Goal: Task Accomplishment & Management: Use online tool/utility

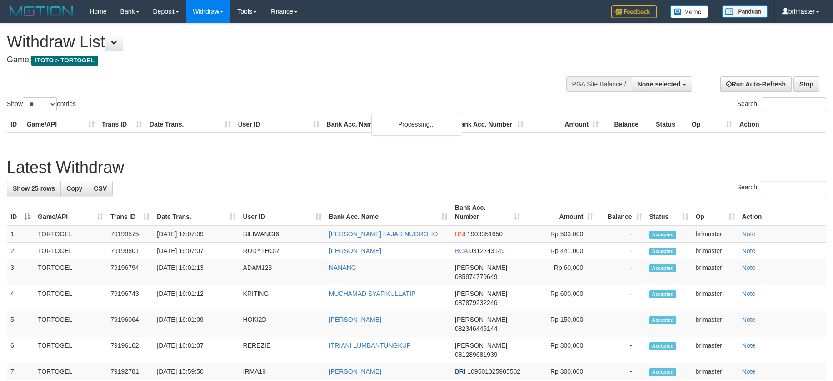
select select
select select "**"
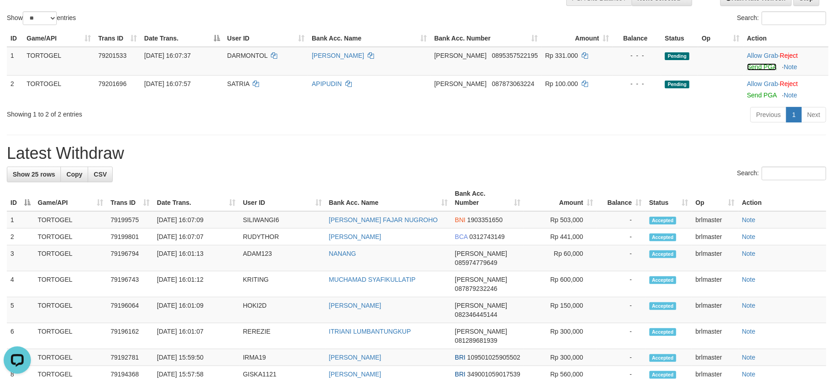
drag, startPoint x: 755, startPoint y: 68, endPoint x: 466, endPoint y: 174, distance: 307.1
click at [755, 68] on link "Send PGA" at bounding box center [762, 66] width 30 height 7
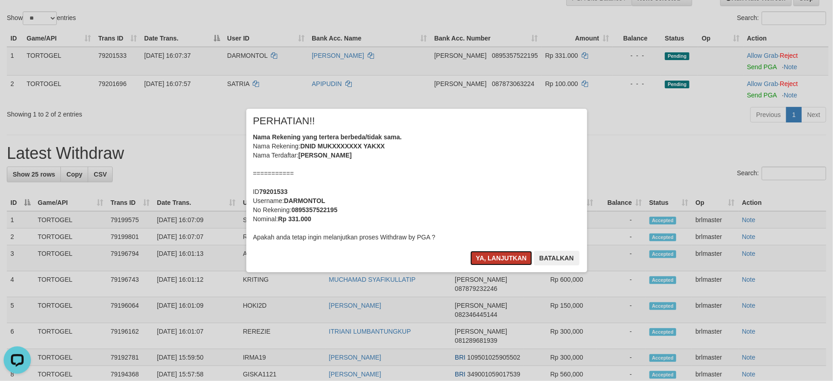
click at [484, 253] on button "Ya, lanjutkan" at bounding box center [502, 258] width 62 height 15
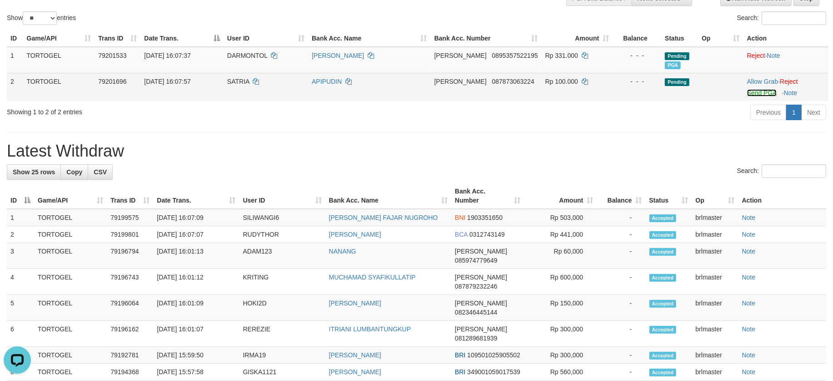
click at [755, 93] on link "Send PGA" at bounding box center [762, 92] width 30 height 7
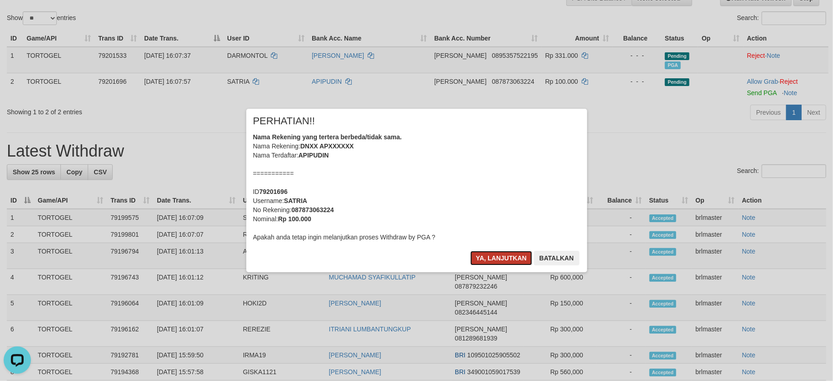
click at [499, 253] on button "Ya, lanjutkan" at bounding box center [502, 258] width 62 height 15
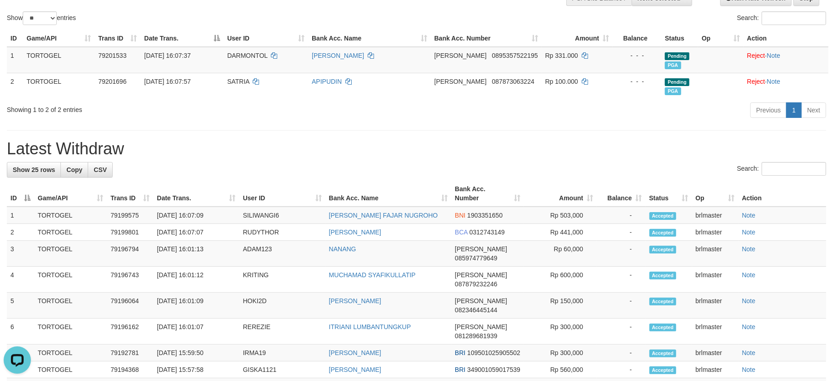
click at [601, 126] on div "**********" at bounding box center [416, 381] width 833 height 887
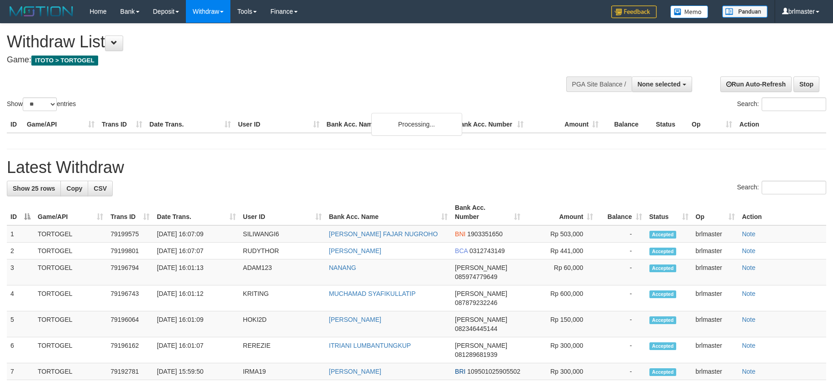
select select
select select "**"
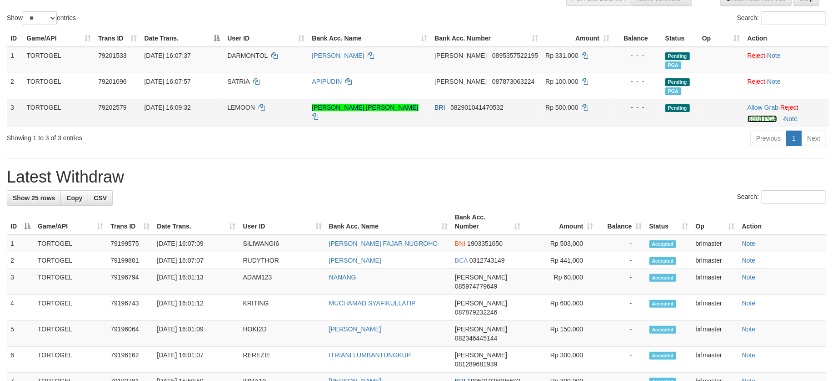
click at [757, 120] on link "Send PGA" at bounding box center [763, 118] width 30 height 7
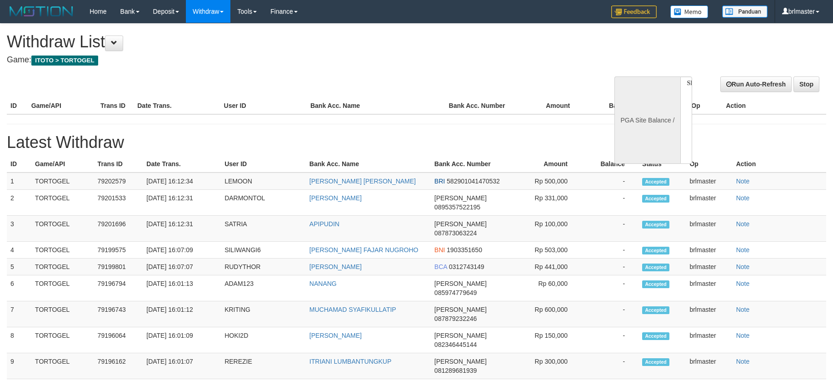
select select
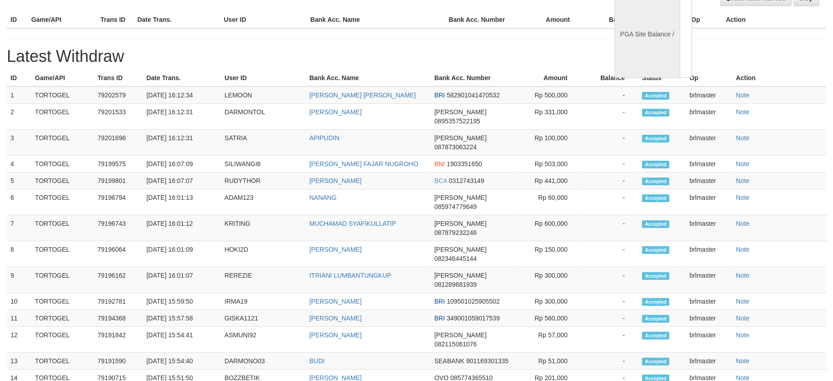
select select "**"
select select
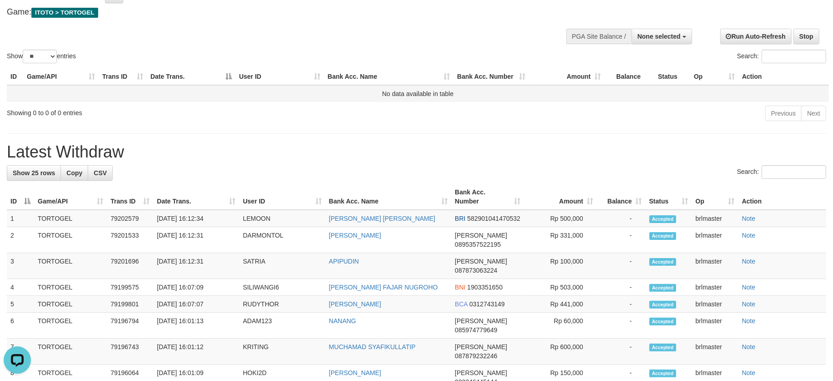
scroll to position [0, 0]
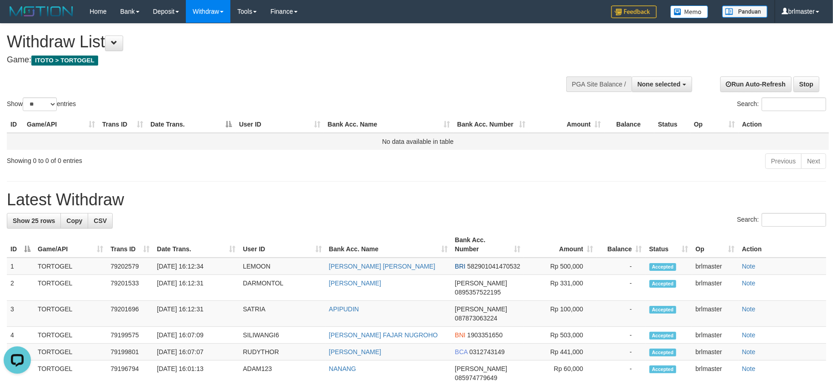
click at [357, 142] on td "No data available in table" at bounding box center [418, 141] width 822 height 17
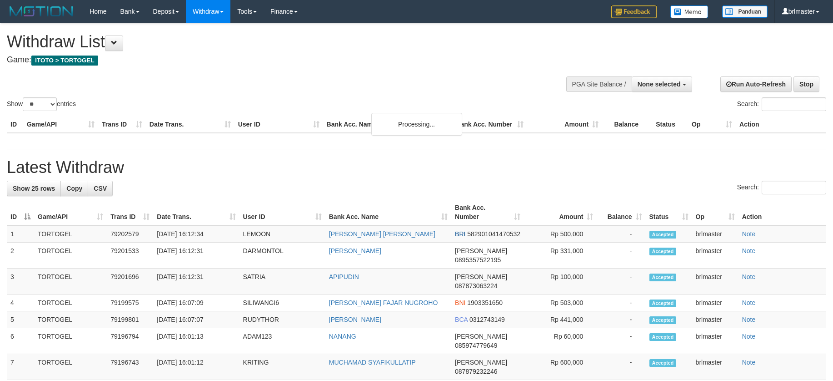
select select
select select "**"
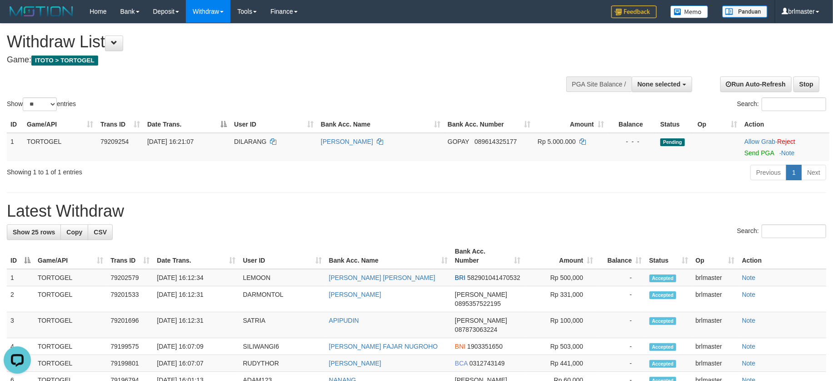
click at [486, 174] on div "Previous 1 Next" at bounding box center [590, 174] width 472 height 20
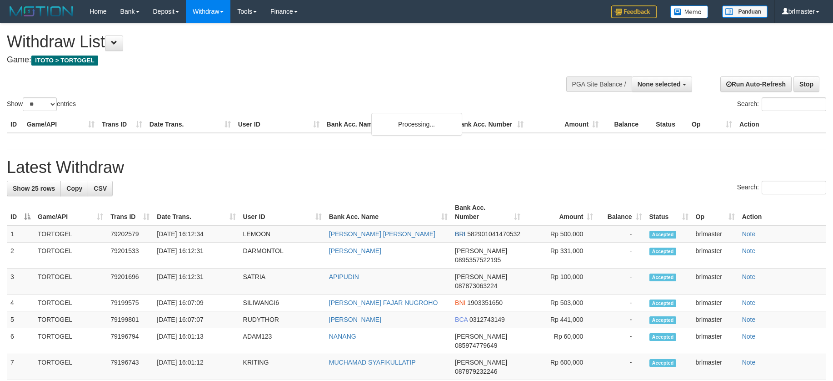
select select
select select "**"
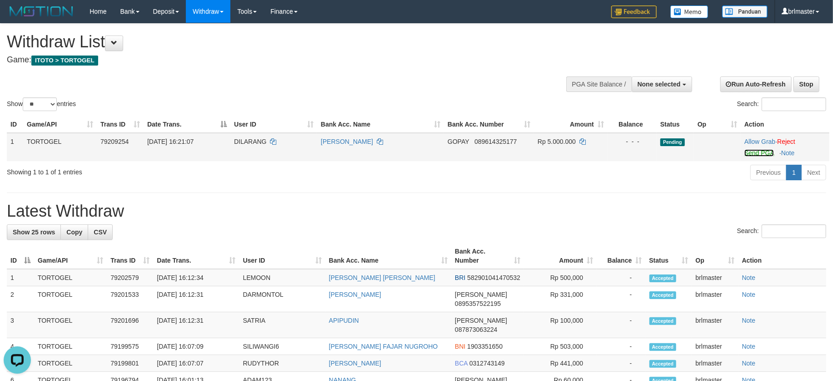
click at [753, 154] on link "Send PGA" at bounding box center [760, 152] width 30 height 7
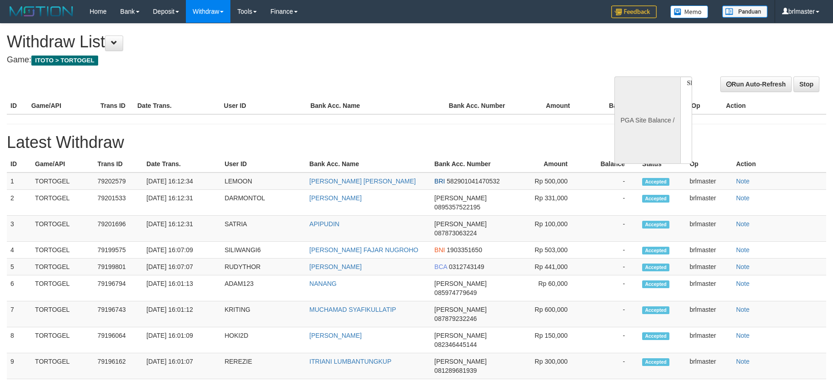
select select
select select "**"
select select
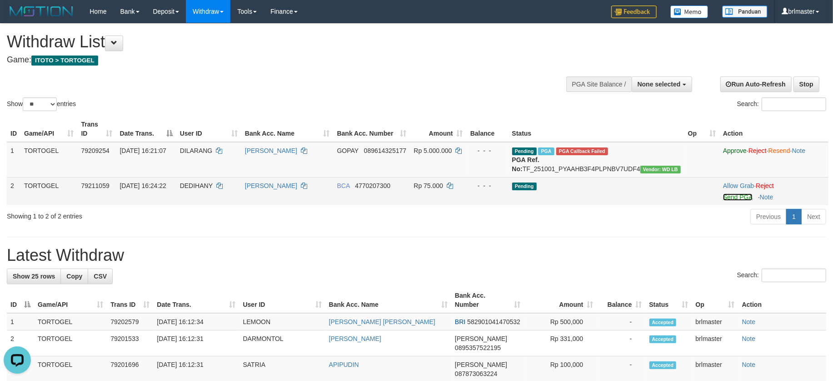
click at [723, 200] on link "Send PGA" at bounding box center [738, 196] width 30 height 7
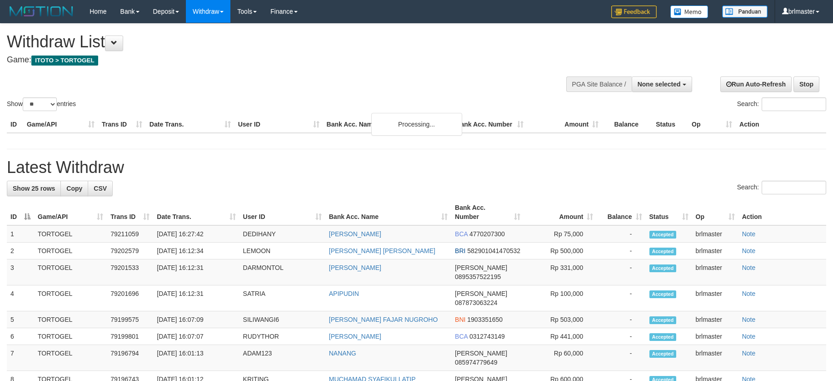
select select
select select "**"
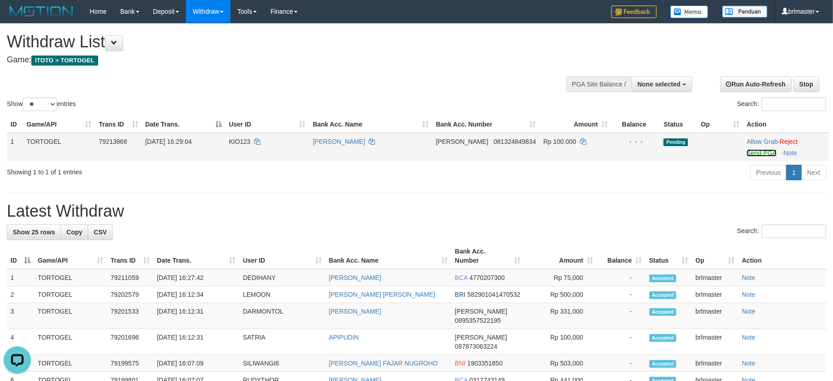
click at [747, 154] on link "Send PGA" at bounding box center [762, 152] width 30 height 7
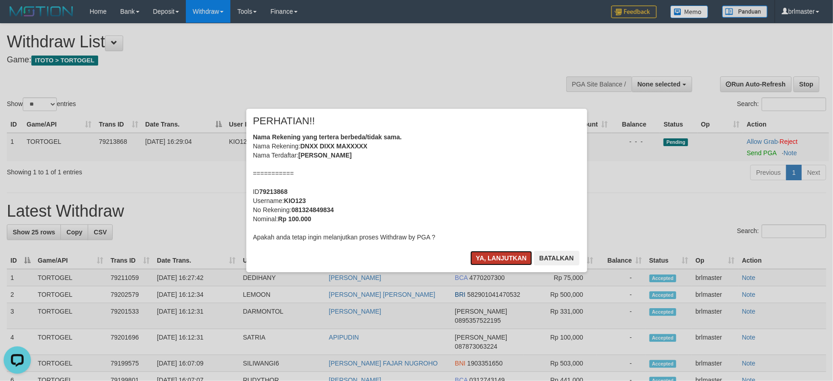
click at [515, 255] on button "Ya, lanjutkan" at bounding box center [502, 258] width 62 height 15
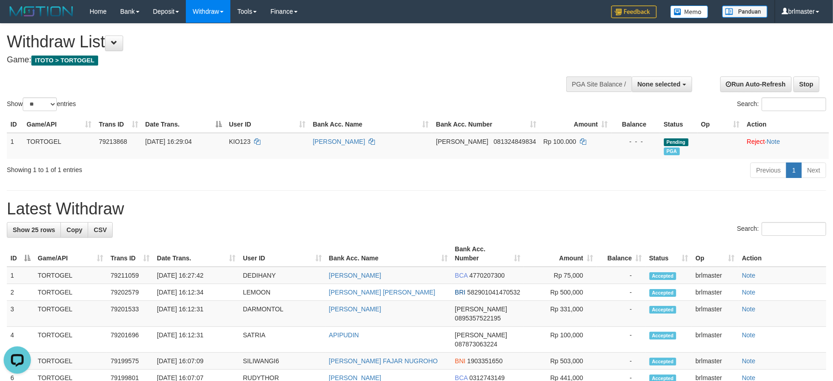
click at [447, 206] on h1 "Latest Withdraw" at bounding box center [417, 209] width 820 height 18
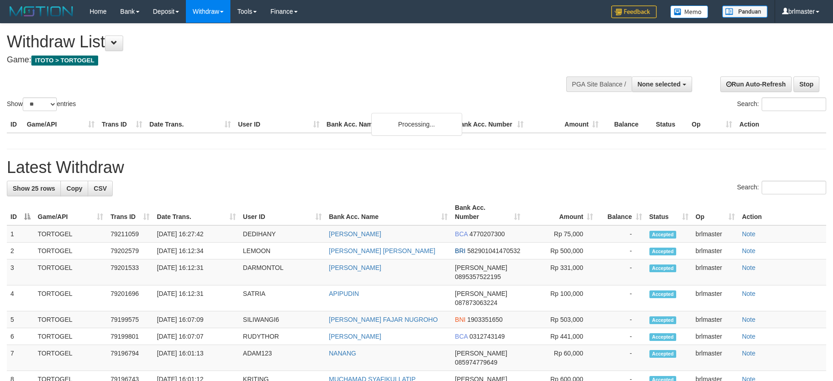
select select
select select "**"
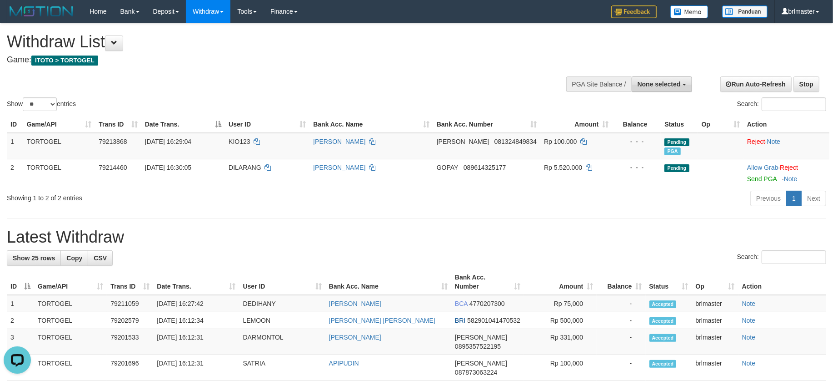
click at [664, 88] on button "None selected" at bounding box center [662, 83] width 60 height 15
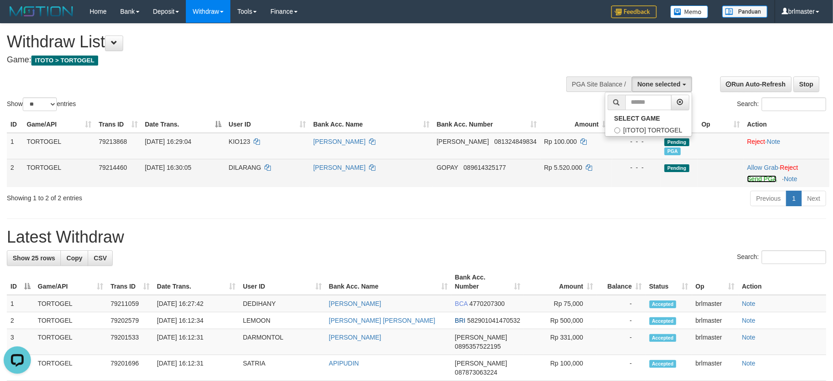
click at [750, 175] on link "Send PGA" at bounding box center [762, 178] width 30 height 7
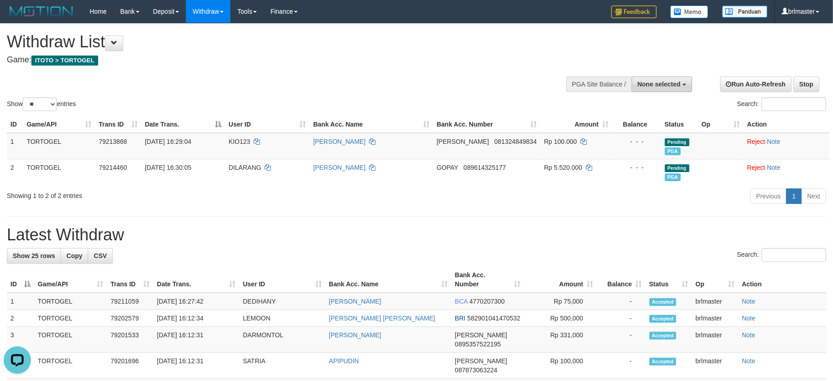
click at [650, 87] on span "None selected" at bounding box center [659, 83] width 43 height 7
click at [651, 128] on label "[ITOTO] TORTOGEL" at bounding box center [649, 130] width 86 height 12
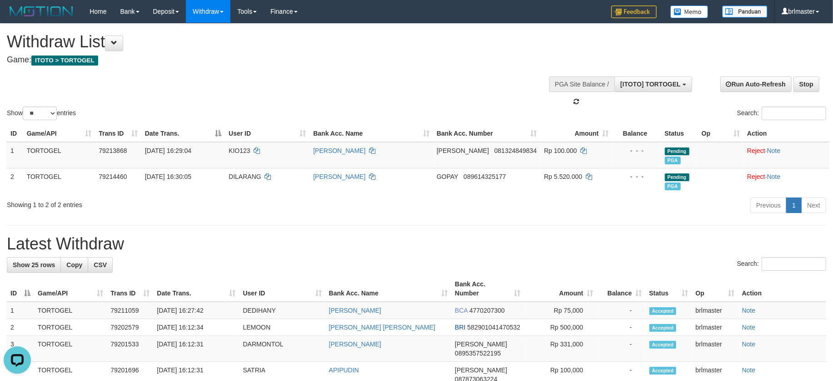
select select "****"
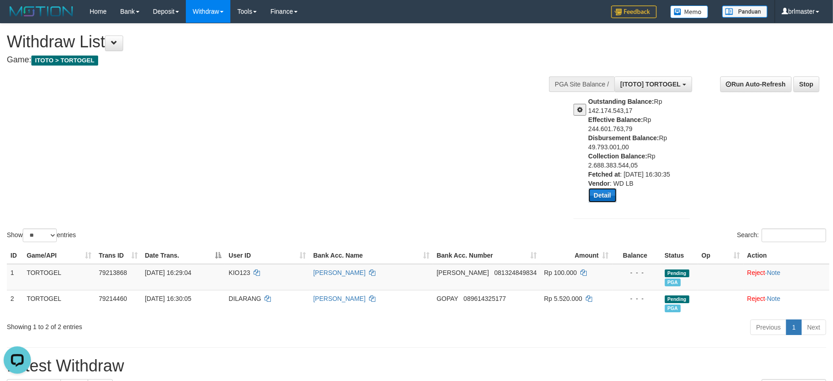
click at [600, 193] on button "Detail" at bounding box center [603, 195] width 28 height 15
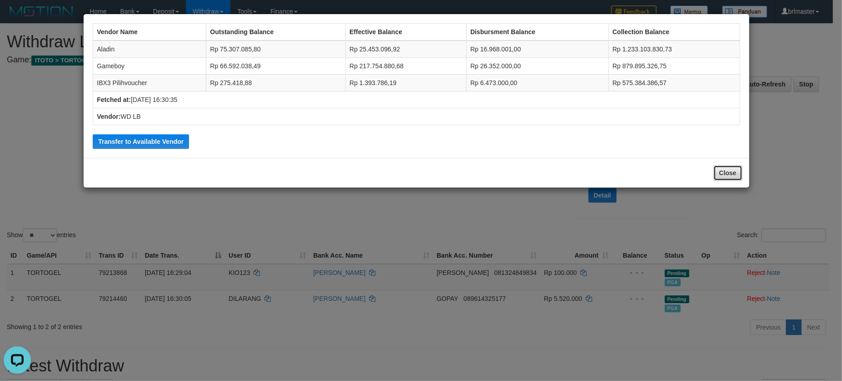
click at [726, 174] on button "Close" at bounding box center [728, 172] width 29 height 15
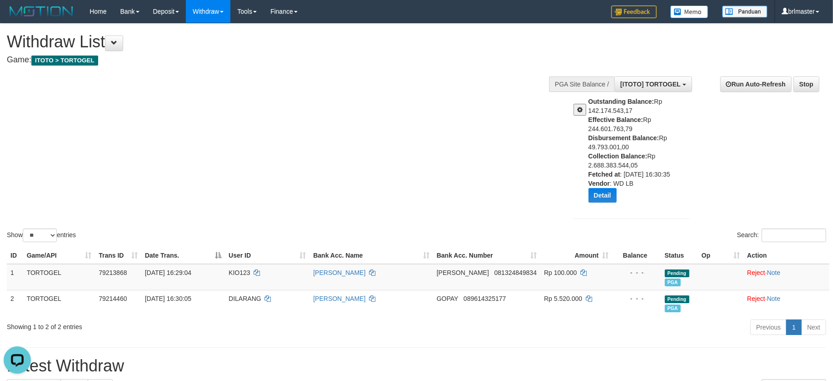
click at [409, 108] on div "Show ** ** ** *** entries Search:" at bounding box center [416, 134] width 833 height 220
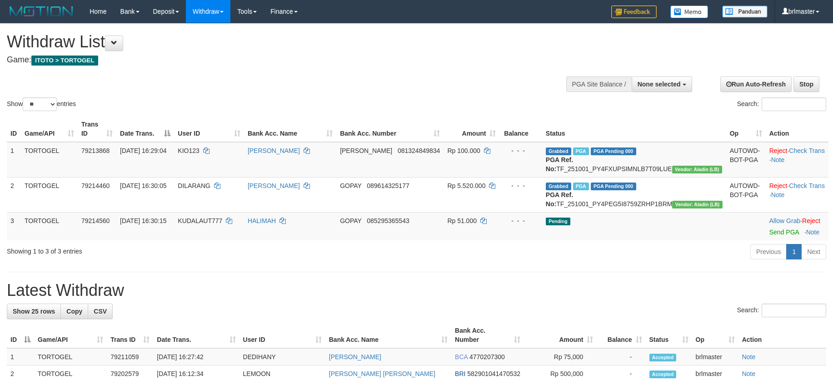
select select
select select "**"
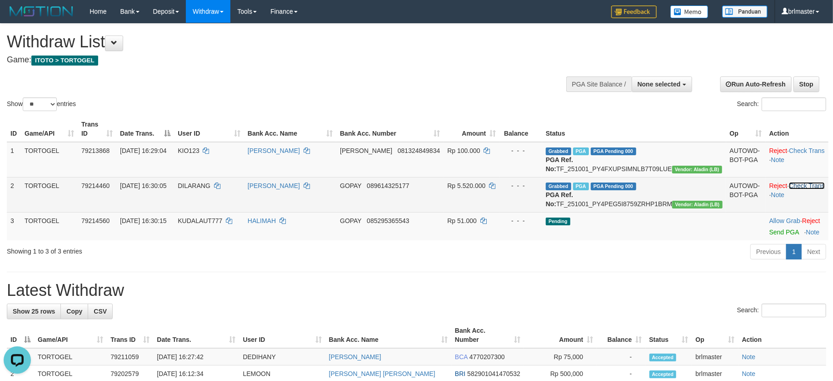
click at [795, 189] on link "Check Trans" at bounding box center [807, 185] width 36 height 7
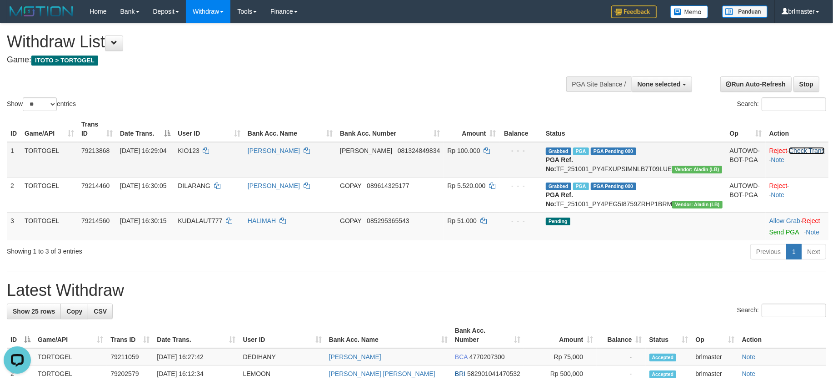
click at [790, 151] on link "Check Trans" at bounding box center [807, 150] width 36 height 7
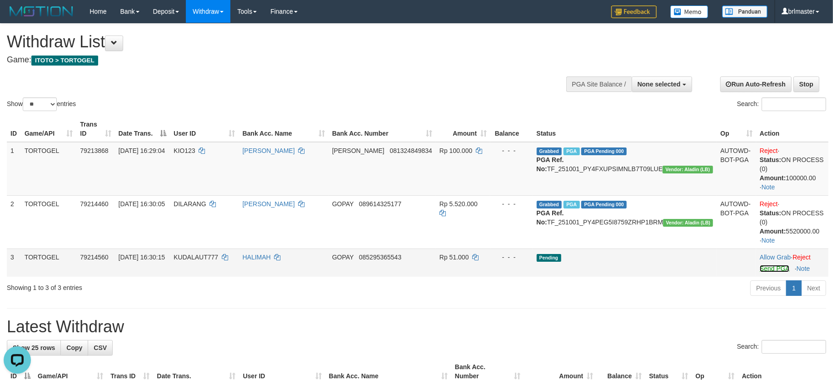
click at [772, 267] on link "Send PGA" at bounding box center [775, 268] width 30 height 7
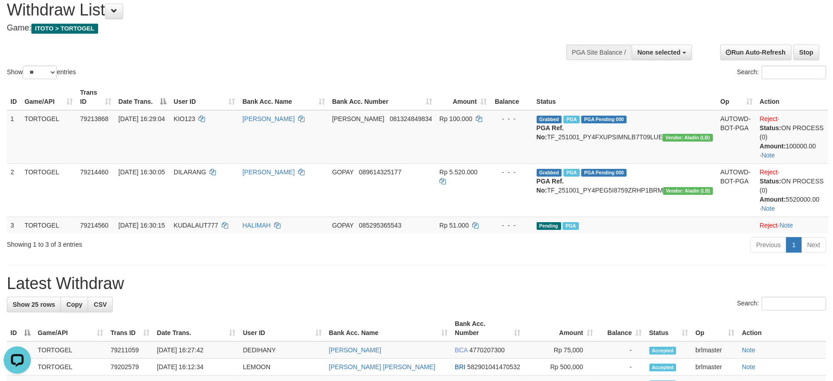
scroll to position [60, 0]
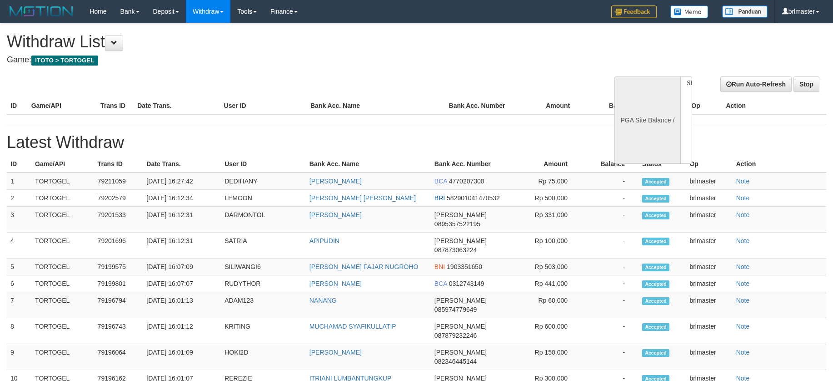
select select
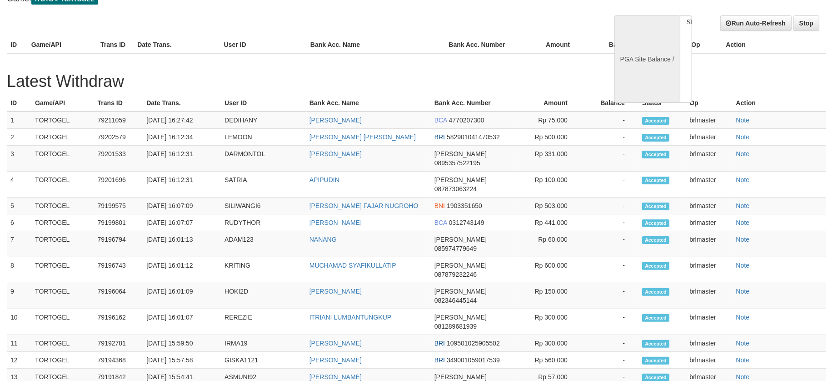
select select "**"
select select
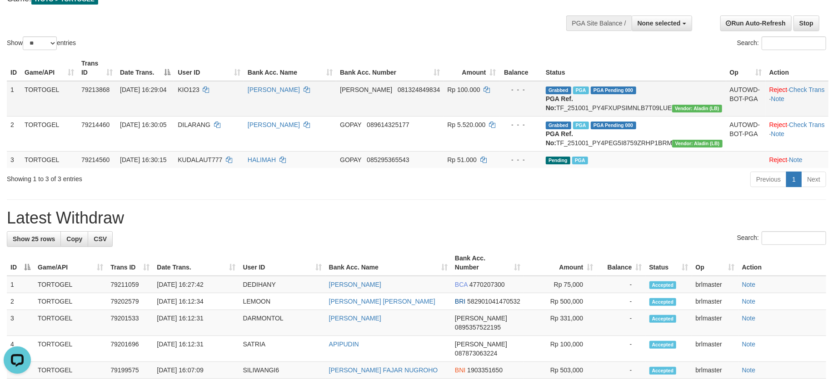
scroll to position [0, 0]
click at [669, 100] on td "Grabbed PGA PGA Pending 000 PGA Ref. No: TF_251001_PY4FXUPSIMNLB7T09LUE Vendor:…" at bounding box center [634, 98] width 184 height 35
click at [666, 111] on td "Grabbed PGA PGA Pending 000 PGA Ref. No: TF_251001_PY4FXUPSIMNLB7T09LUE Vendor:…" at bounding box center [634, 98] width 184 height 35
copy td "TF_251001_PY4FXUPSIMNLB7T09LUE"
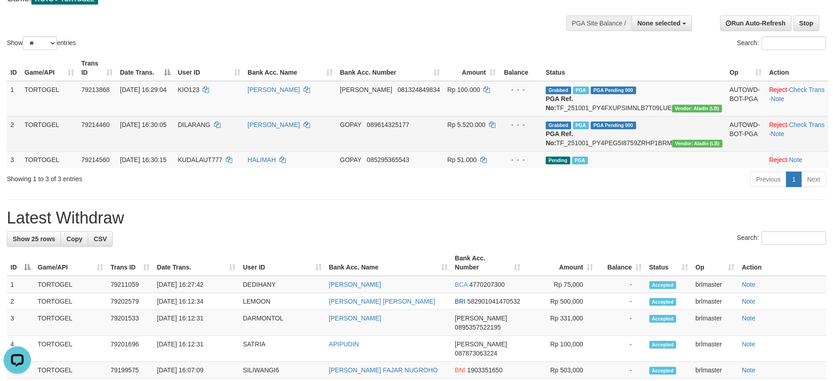
click at [646, 148] on td "Grabbed PGA PGA Pending 000 PGA Ref. No: TF_251001_PY4PEG5I8759ZRHP1BRM Vendor:…" at bounding box center [634, 133] width 184 height 35
copy td "TF_251001_PY4PEG5I8759ZRHP1BRM"
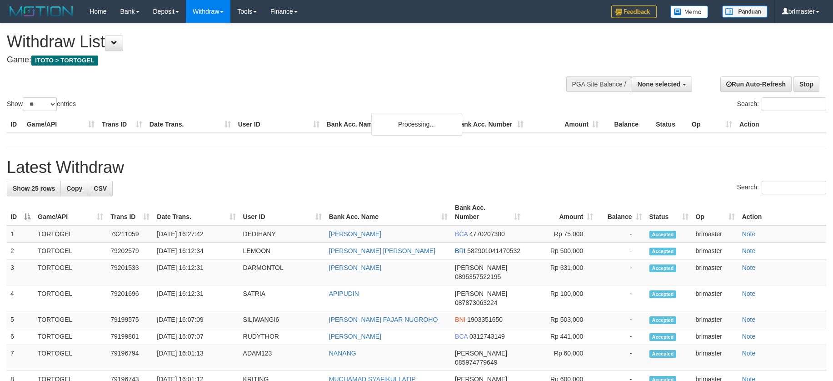
select select
select select "**"
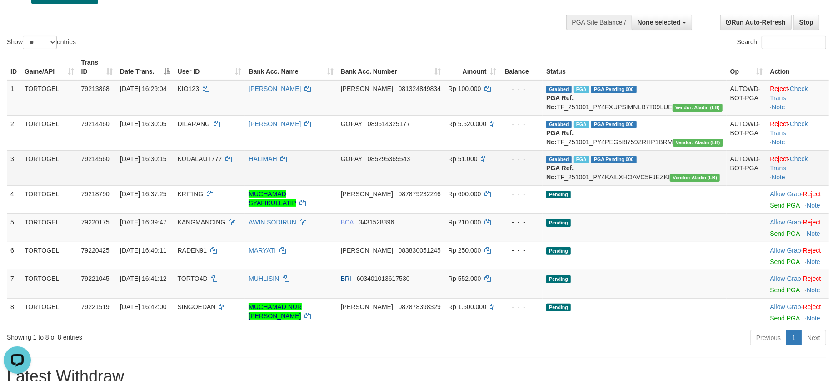
click at [805, 171] on td "Reject · Check Trans · Note" at bounding box center [798, 167] width 63 height 35
click at [804, 171] on link "Check Trans" at bounding box center [789, 163] width 38 height 16
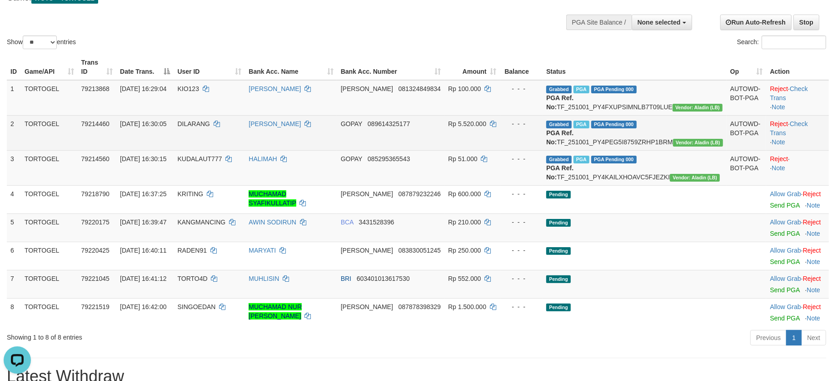
click at [789, 128] on td "Reject · Check Trans · Note" at bounding box center [798, 132] width 63 height 35
click at [796, 130] on link "Check Trans" at bounding box center [789, 128] width 38 height 16
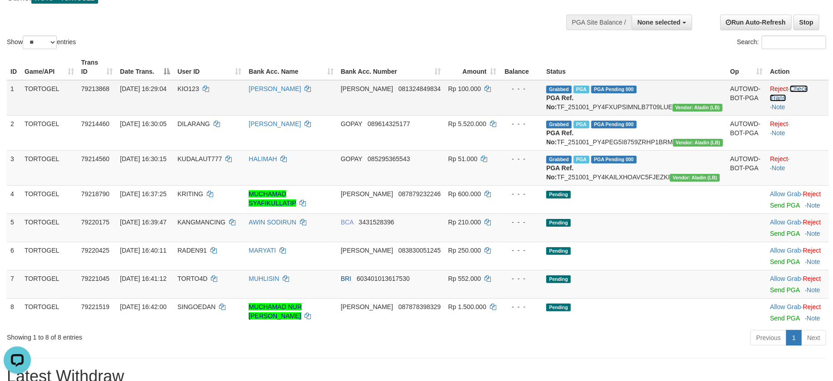
click at [799, 88] on link "Check Trans" at bounding box center [789, 93] width 38 height 16
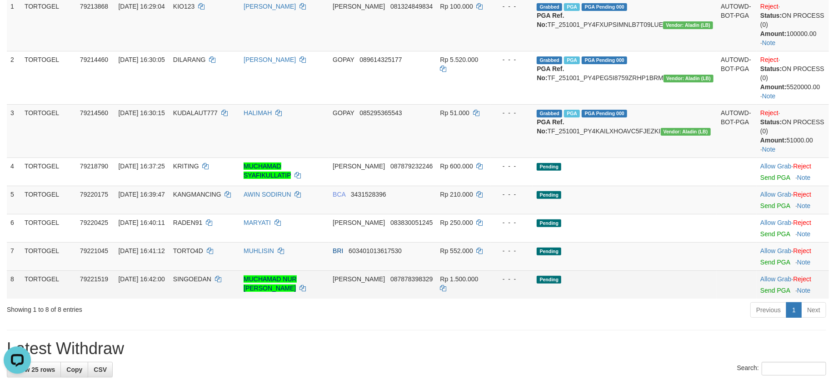
scroll to position [122, 0]
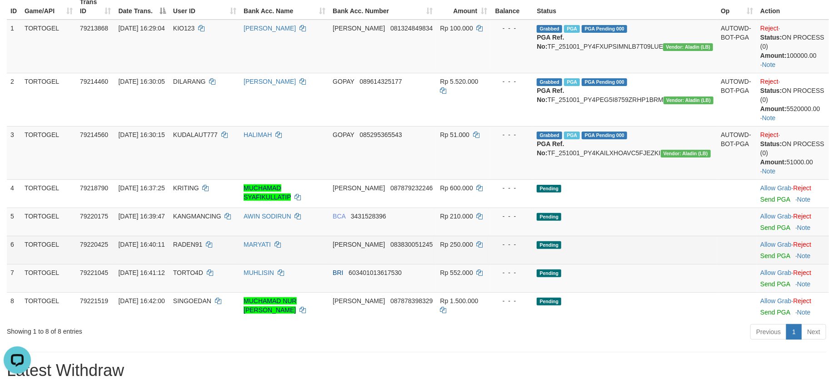
click at [648, 251] on td "Pending" at bounding box center [625, 250] width 184 height 28
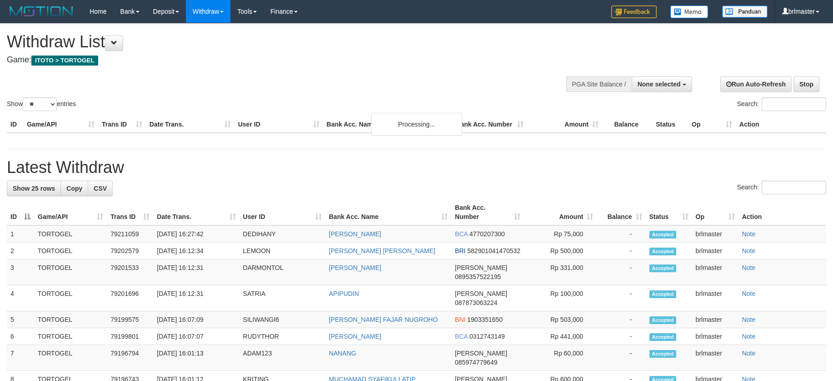
select select
select select "**"
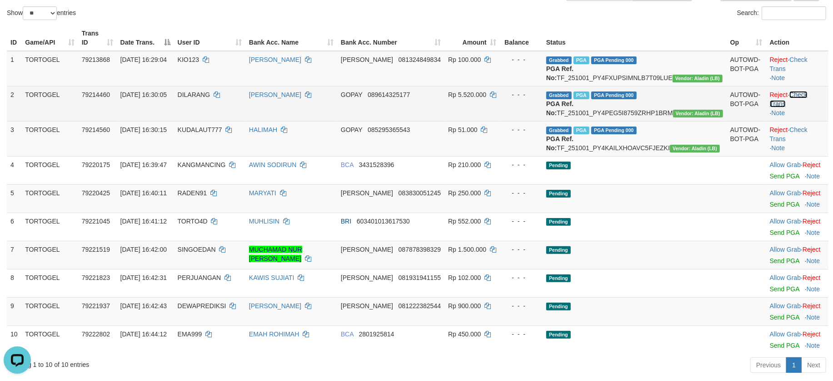
click at [799, 104] on link "Check Trans" at bounding box center [789, 99] width 38 height 16
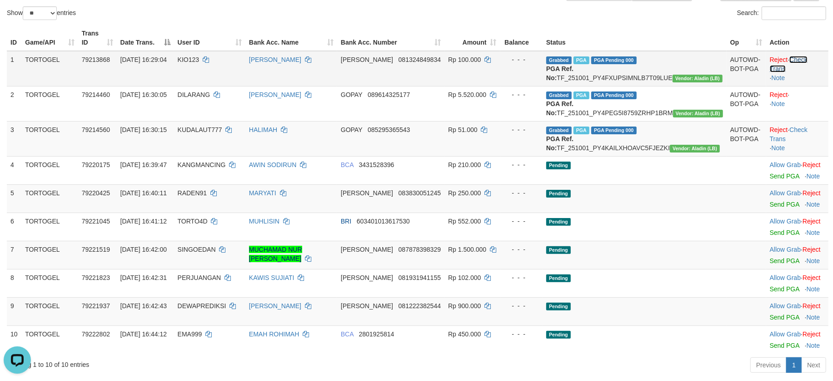
click at [799, 61] on link "Check Trans" at bounding box center [789, 64] width 38 height 16
click at [808, 142] on link "Check Trans" at bounding box center [789, 134] width 38 height 16
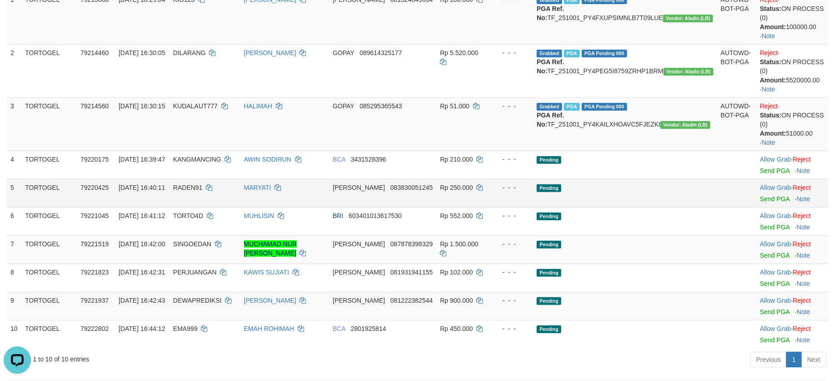
scroll to position [151, 0]
click at [20, 362] on div "Open LiveChat chat widget" at bounding box center [17, 358] width 15 height 15
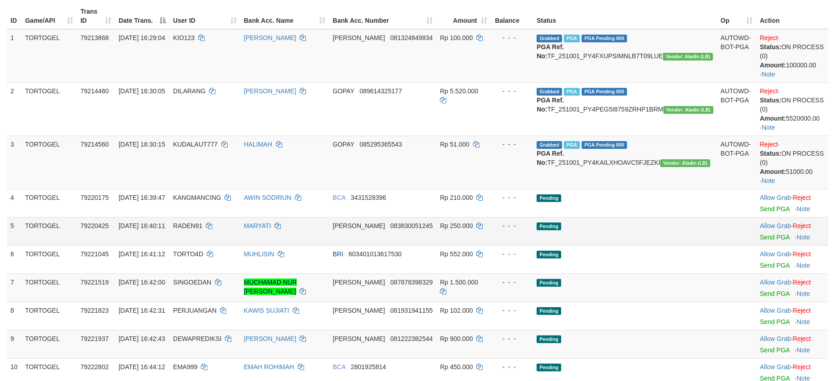
scroll to position [91, 0]
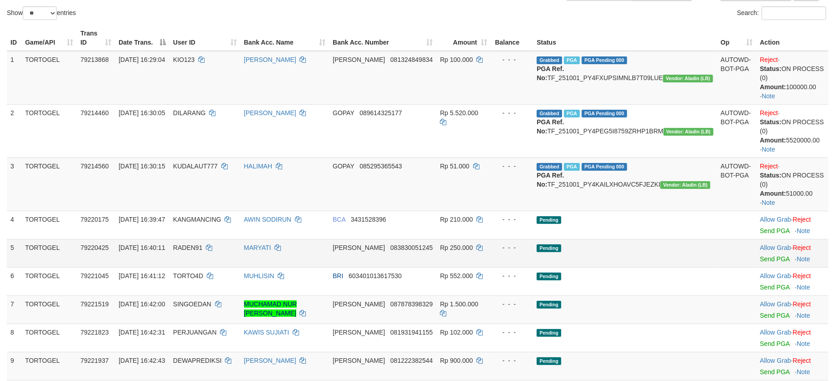
click at [617, 250] on td "Pending" at bounding box center [625, 253] width 184 height 28
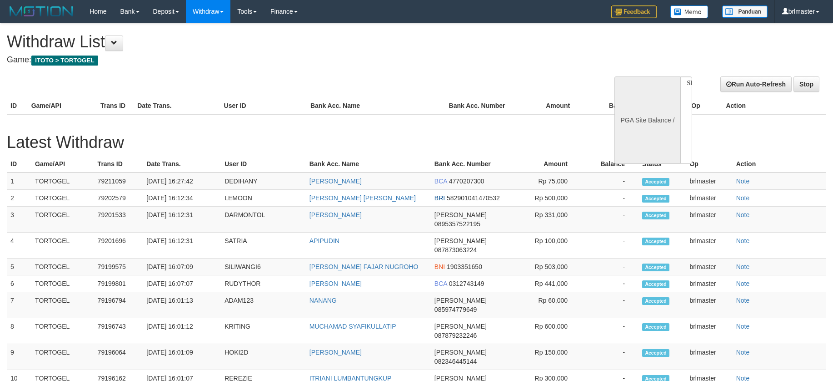
select select
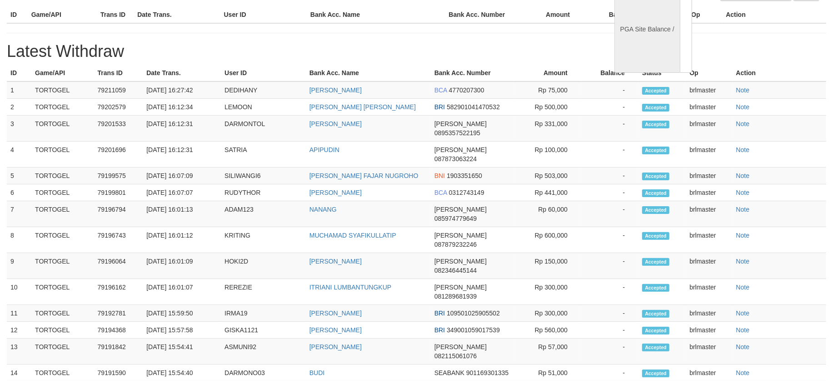
select select "**"
select select
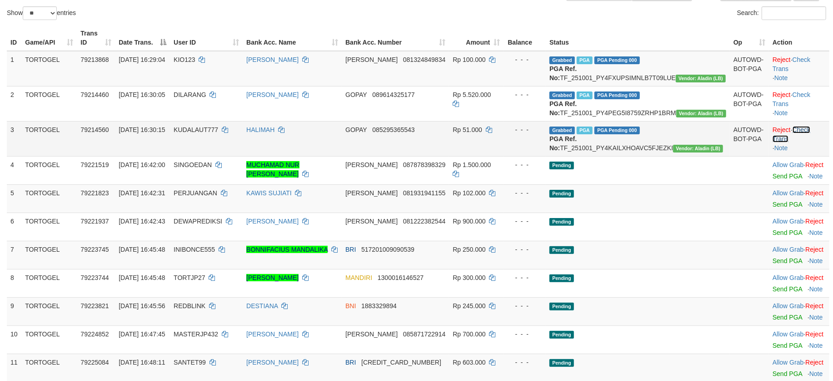
click at [804, 142] on link "Check Trans" at bounding box center [792, 134] width 38 height 16
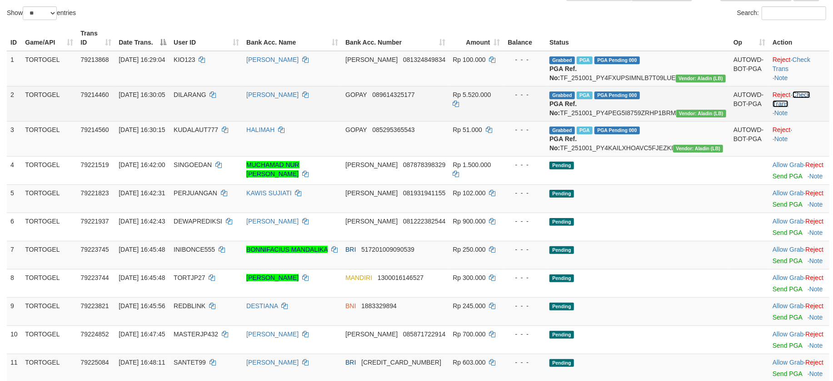
click at [804, 105] on link "Check Trans" at bounding box center [792, 99] width 38 height 16
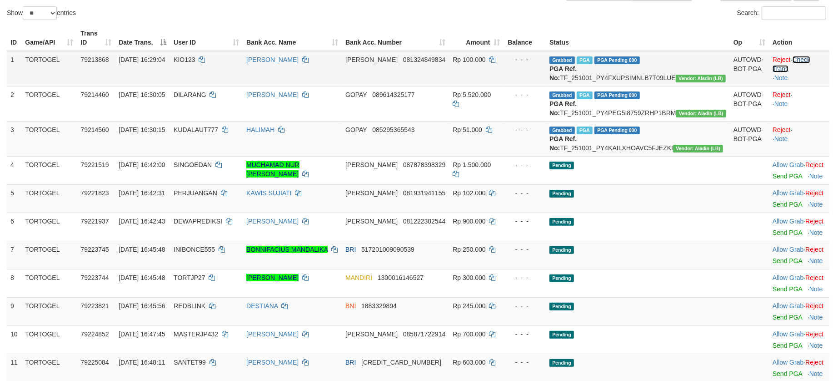
click at [798, 60] on link "Check Trans" at bounding box center [792, 64] width 38 height 16
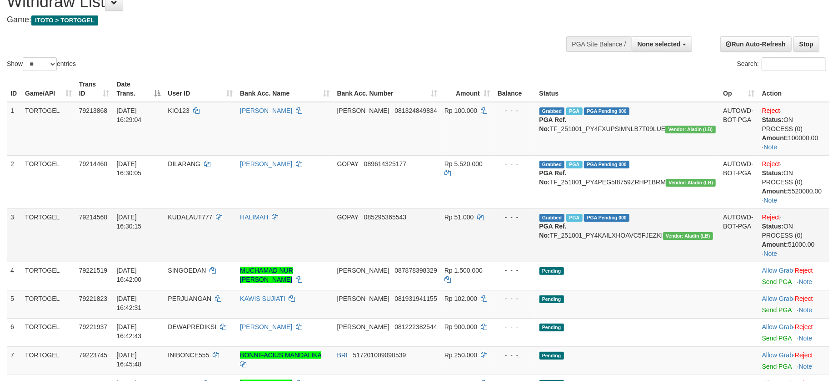
scroll to position [0, 0]
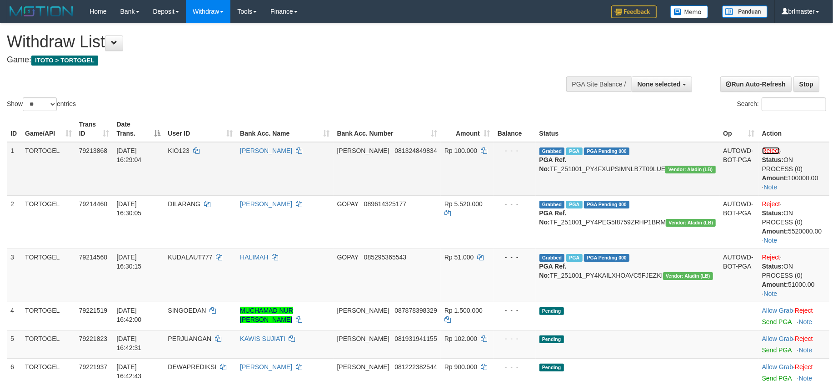
drag, startPoint x: 762, startPoint y: 153, endPoint x: 476, endPoint y: 168, distance: 285.9
click at [762, 153] on link "Reject" at bounding box center [771, 150] width 18 height 7
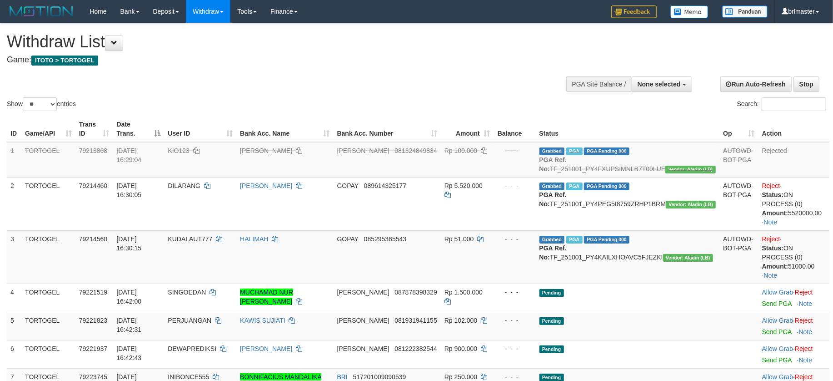
click at [486, 73] on div "Show ** ** ** *** entries Search:" at bounding box center [416, 68] width 833 height 89
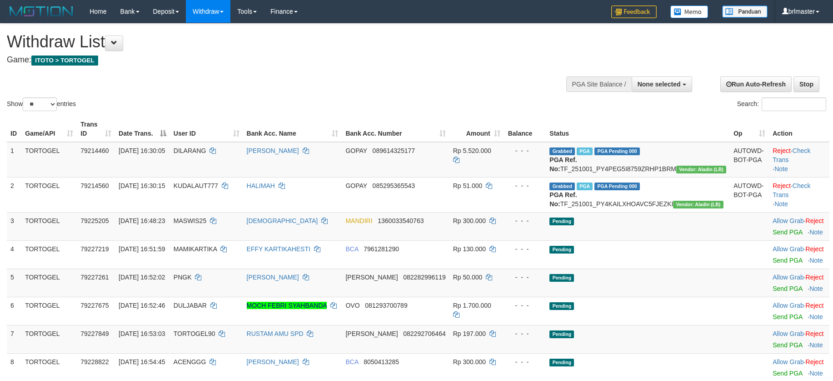
select select
select select "**"
click at [280, 102] on div "Show ** ** ** *** entries" at bounding box center [208, 105] width 403 height 16
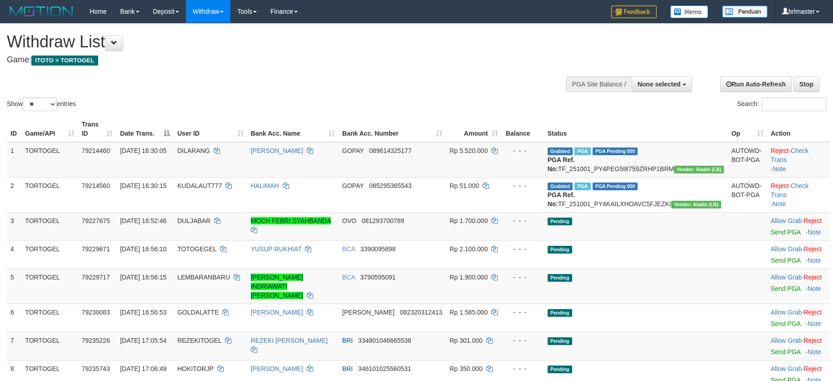
select select
select select "**"
click at [366, 59] on h4 "Game: ITOTO > TORTOGEL" at bounding box center [277, 59] width 540 height 9
click at [388, 59] on h4 "Game: ITOTO > TORTOGEL" at bounding box center [277, 59] width 540 height 9
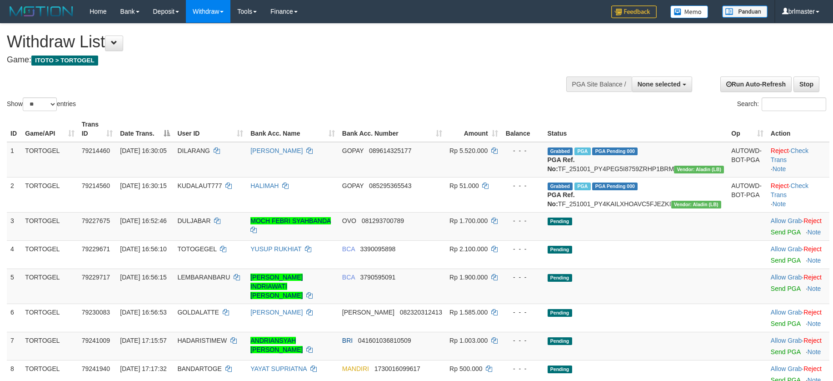
select select
select select "**"
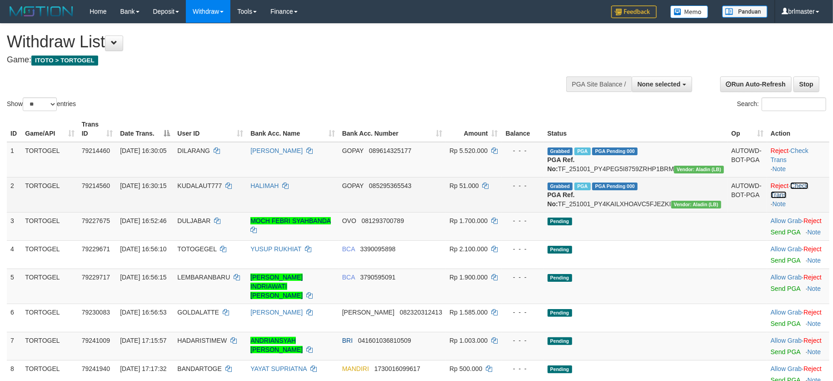
click at [801, 197] on link "Check Trans" at bounding box center [790, 190] width 38 height 16
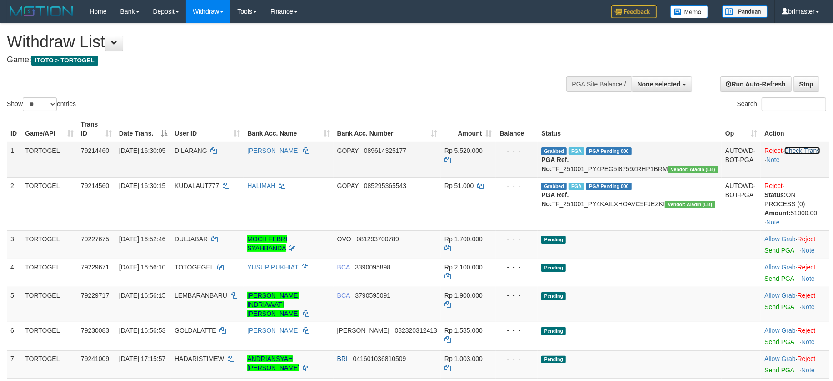
click at [805, 148] on link "Check Trans" at bounding box center [803, 150] width 36 height 7
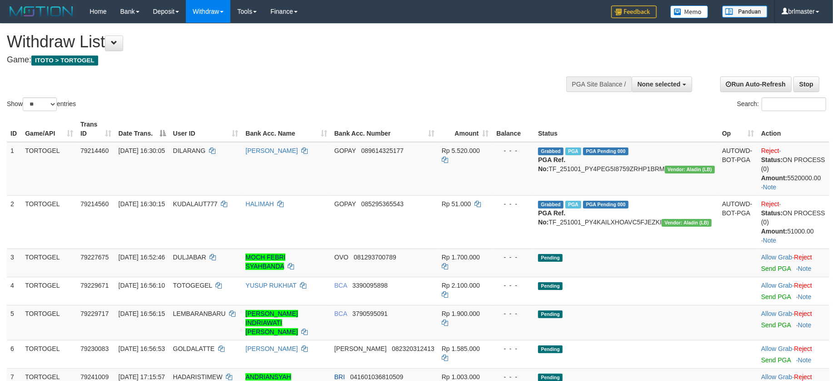
click at [368, 68] on div "**********" at bounding box center [280, 46] width 546 height 45
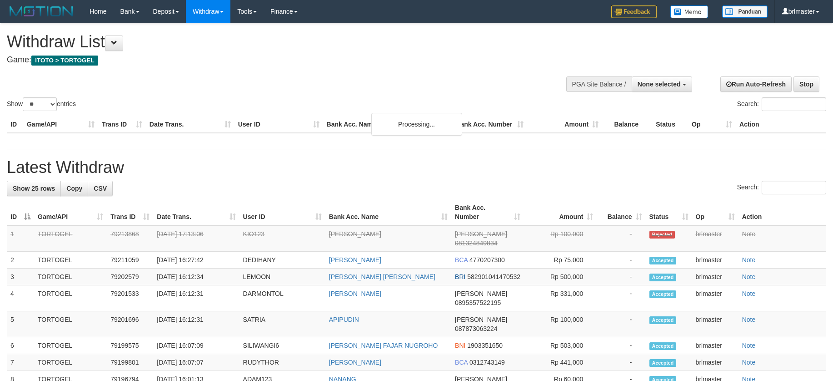
select select
select select "**"
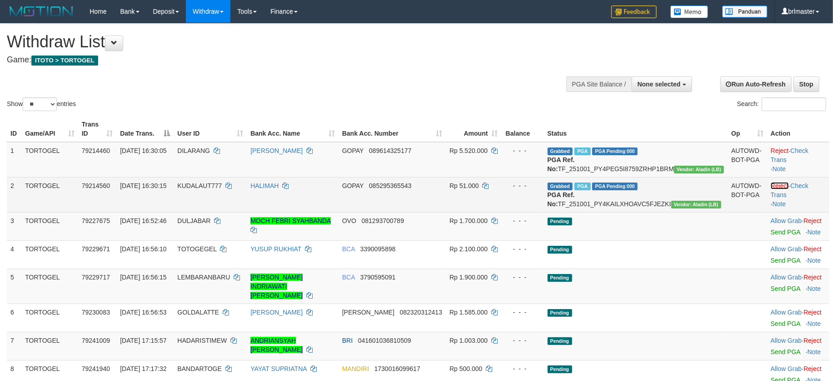
click at [771, 189] on link "Reject" at bounding box center [780, 185] width 18 height 7
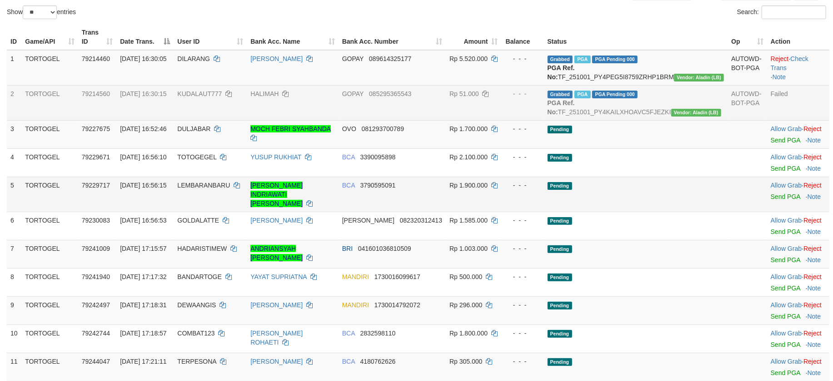
scroll to position [121, 0]
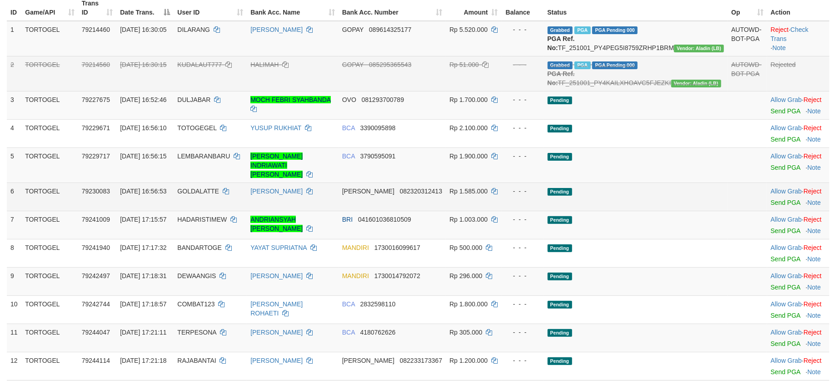
click at [679, 210] on td "Pending" at bounding box center [636, 196] width 184 height 28
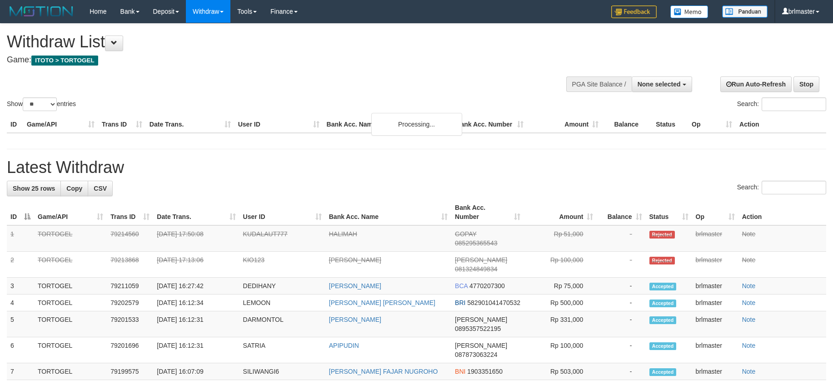
select select
select select "**"
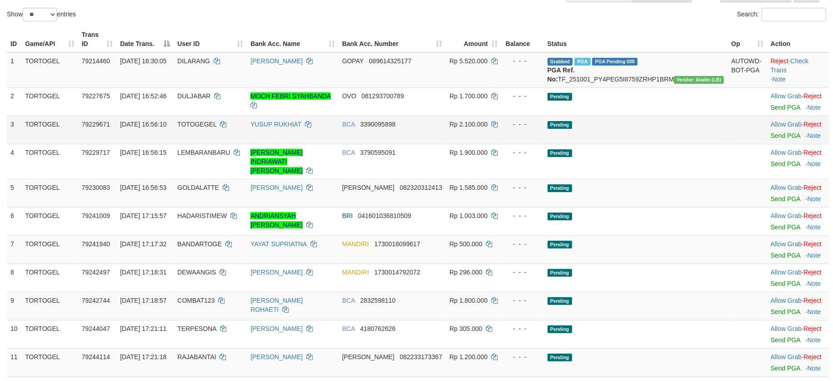
click at [709, 132] on td "Pending" at bounding box center [636, 129] width 184 height 28
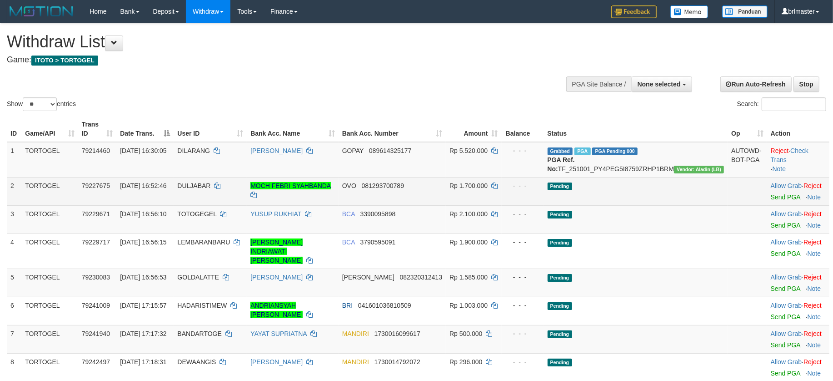
click at [682, 205] on td "Pending" at bounding box center [636, 191] width 184 height 28
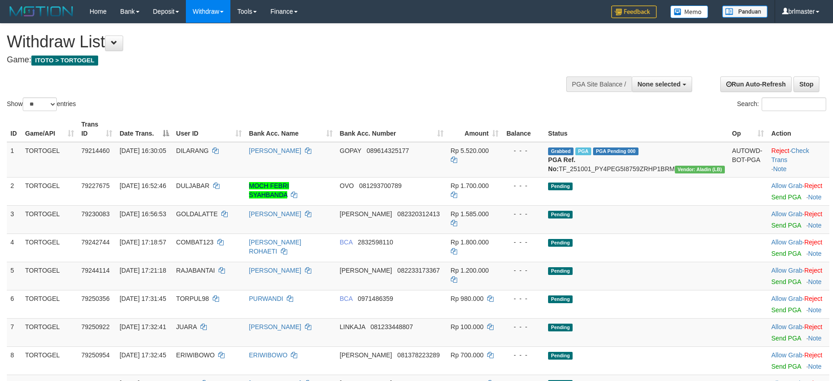
select select
select select "**"
click at [666, 166] on td "Grabbed PGA PGA Pending 000 PGA Ref. No: TF_251001_PY4PEG5I8759ZRHP1BRM Vendor:…" at bounding box center [637, 159] width 184 height 35
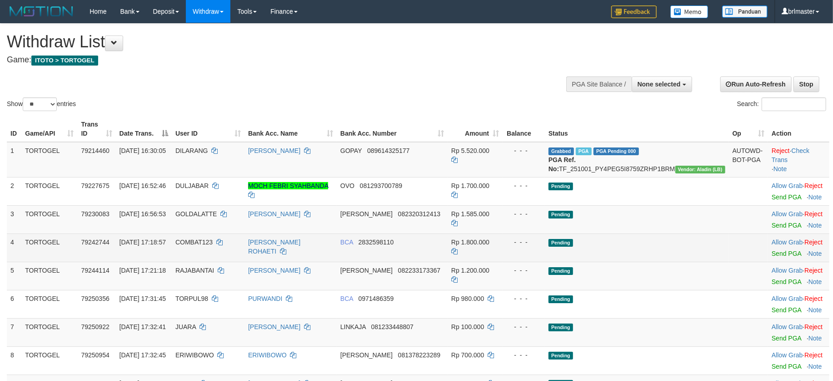
copy td "TF_251001_PY4PEG5I8759ZRHP1BRM"
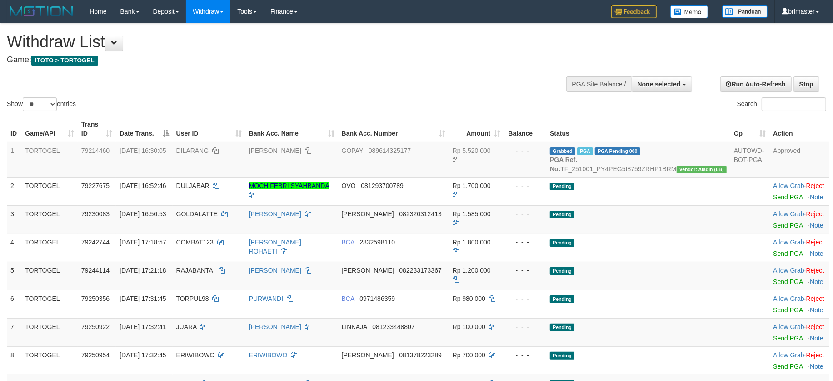
click at [411, 44] on h1 "Withdraw List" at bounding box center [277, 42] width 540 height 18
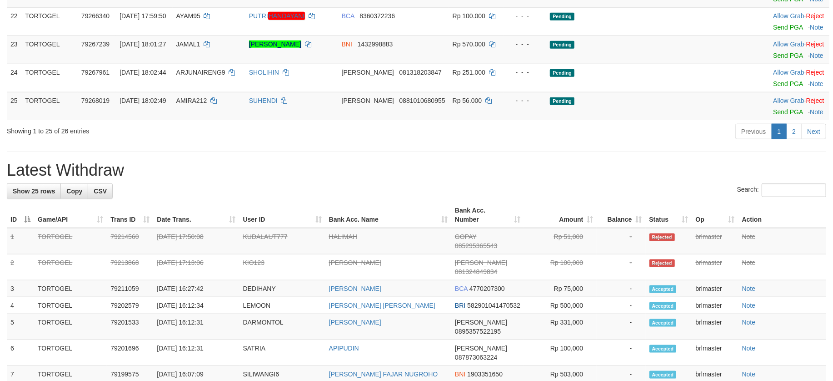
scroll to position [788, 0]
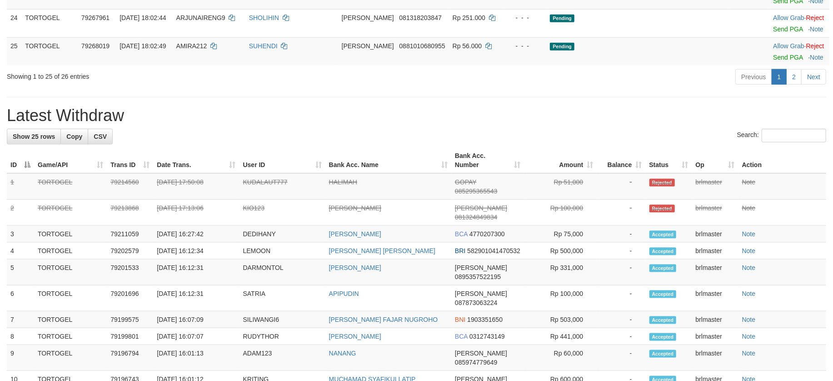
click at [610, 107] on div "**********" at bounding box center [416, 13] width 833 height 1555
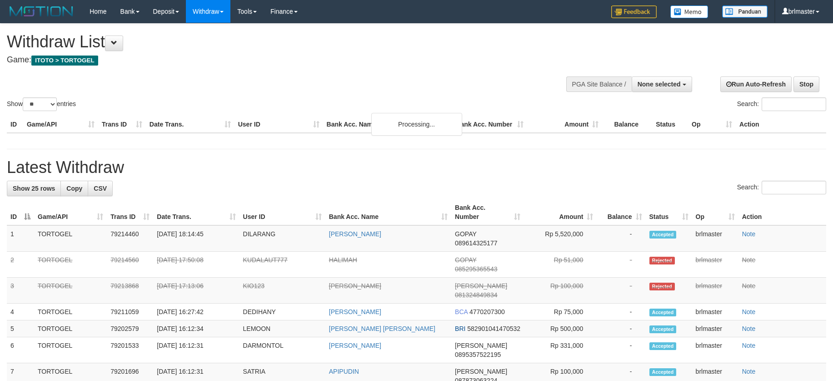
select select
select select "**"
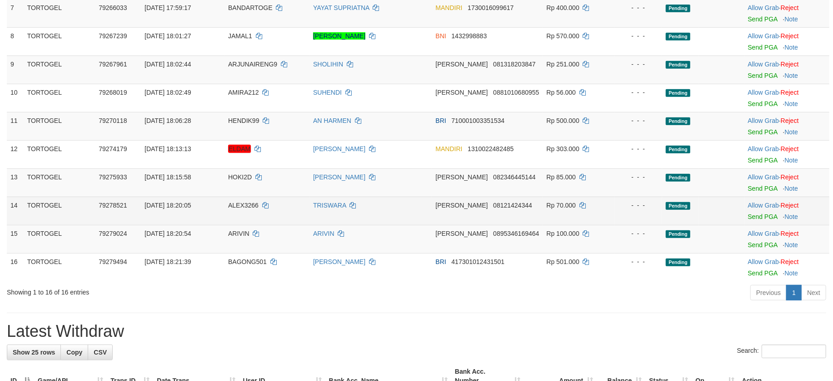
scroll to position [242, 0]
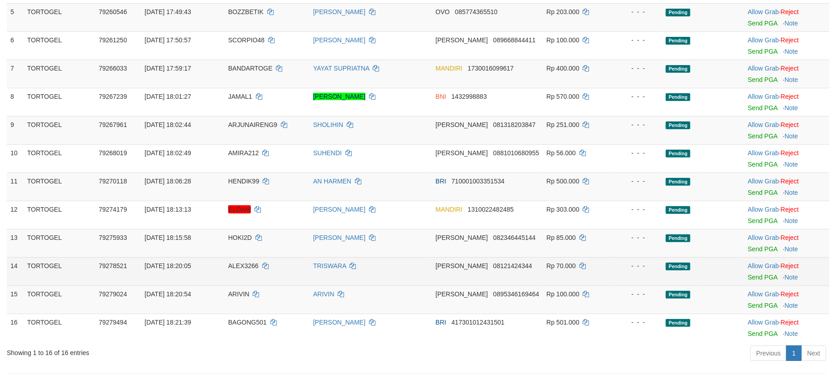
click at [766, 282] on td "Allow Grab · Reject Send PGA · Note" at bounding box center [787, 271] width 85 height 28
click at [762, 276] on link "Send PGA" at bounding box center [763, 276] width 30 height 7
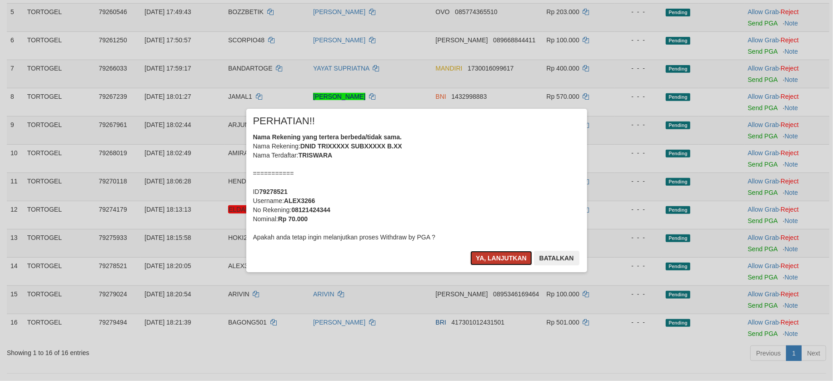
click at [502, 255] on button "Ya, lanjutkan" at bounding box center [502, 258] width 62 height 15
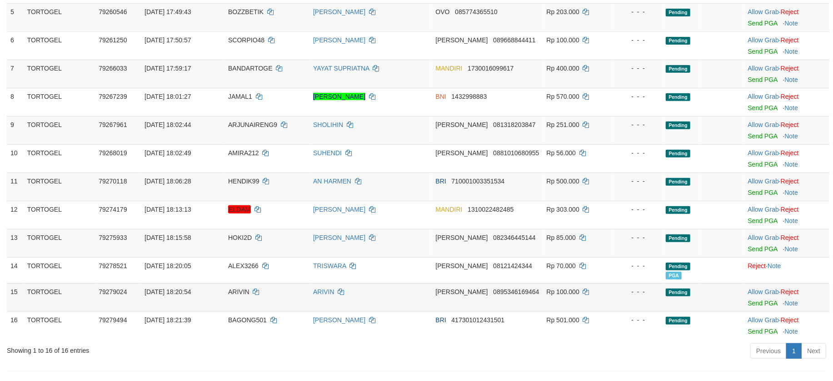
click at [586, 293] on td "Rp 100.000" at bounding box center [578, 297] width 71 height 28
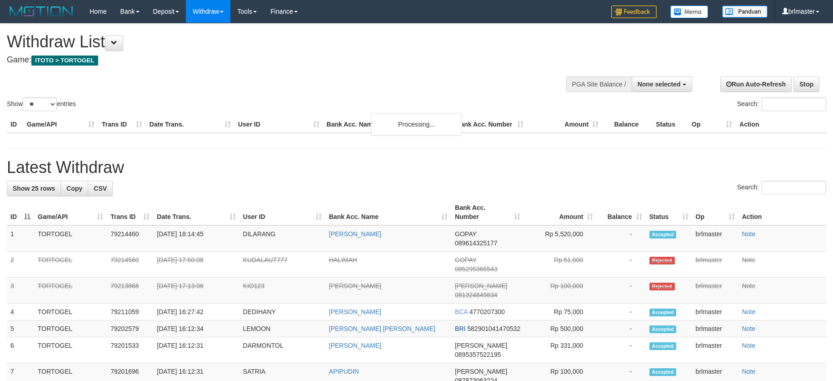
select select
select select "**"
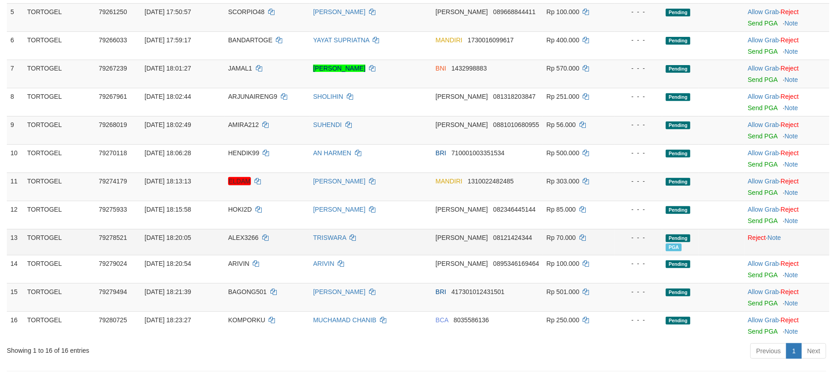
click at [616, 251] on td "- - -" at bounding box center [639, 242] width 48 height 26
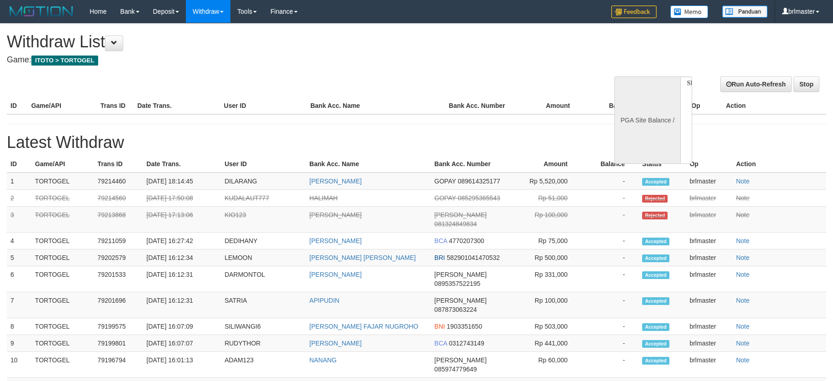
select select
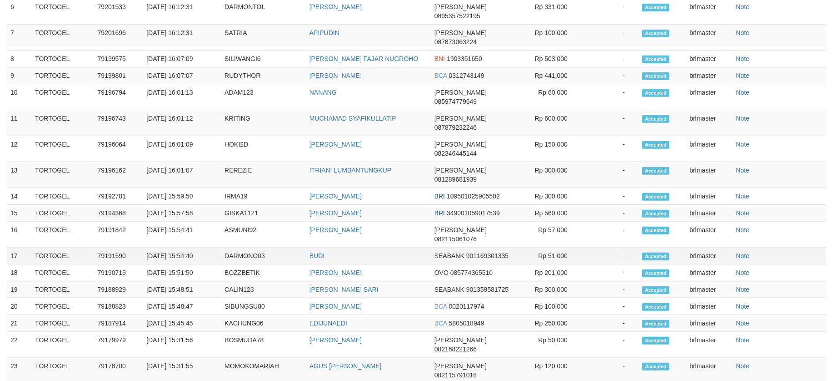
select select "**"
select select
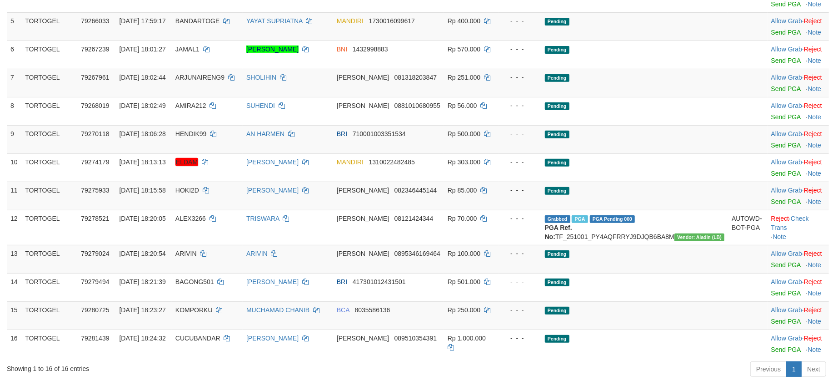
scroll to position [0, 0]
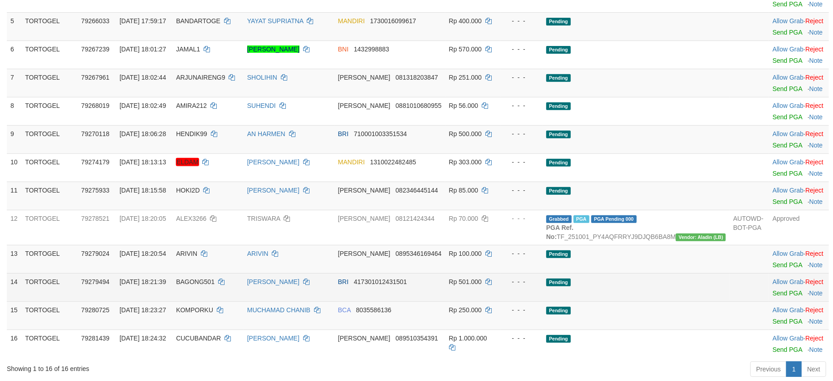
click at [689, 297] on td "Pending" at bounding box center [636, 287] width 187 height 28
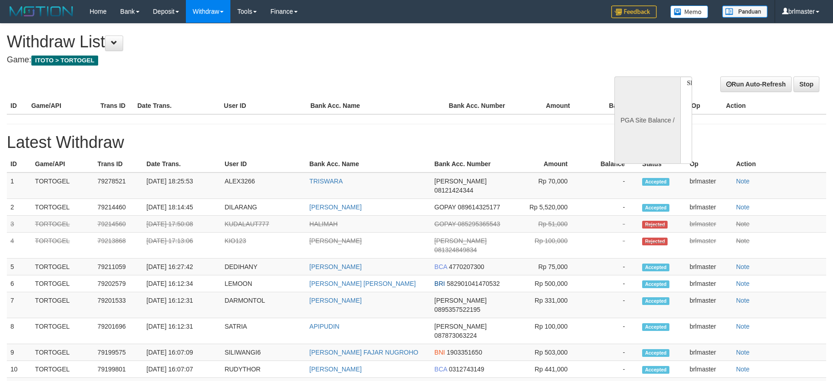
select select
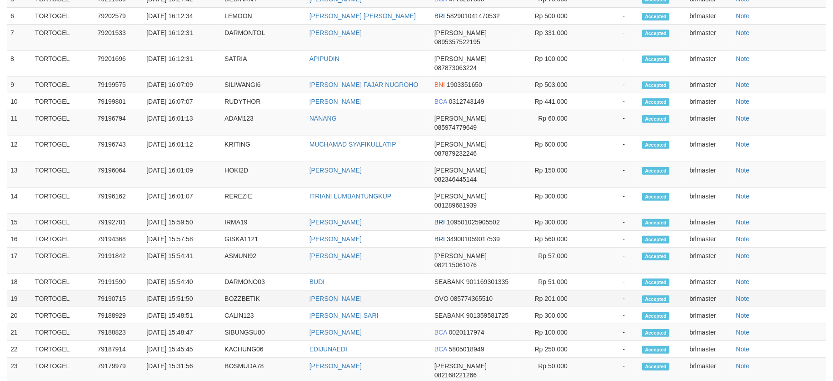
select select "**"
select select
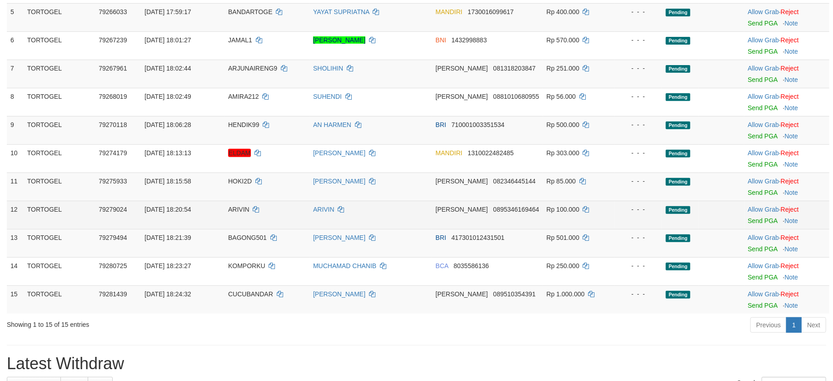
scroll to position [182, 0]
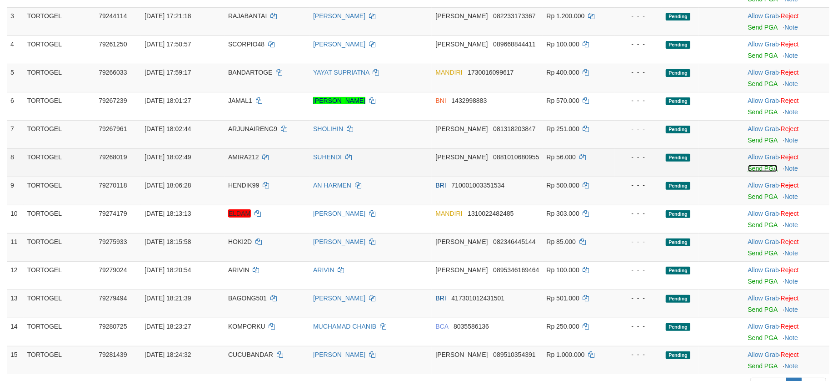
click at [750, 171] on link "Send PGA" at bounding box center [763, 168] width 30 height 7
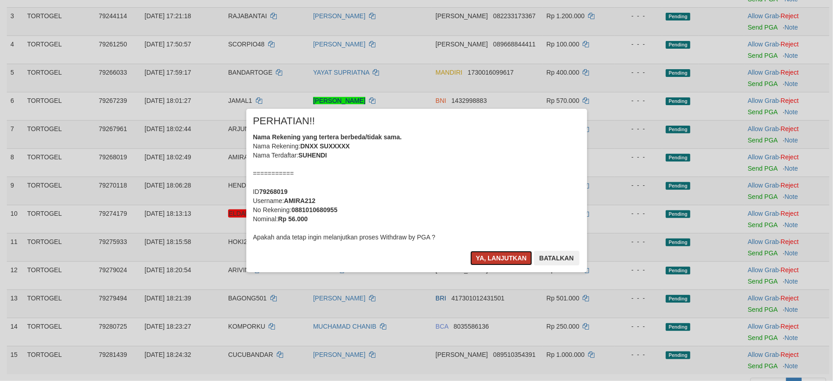
click at [504, 259] on button "Ya, lanjutkan" at bounding box center [502, 258] width 62 height 15
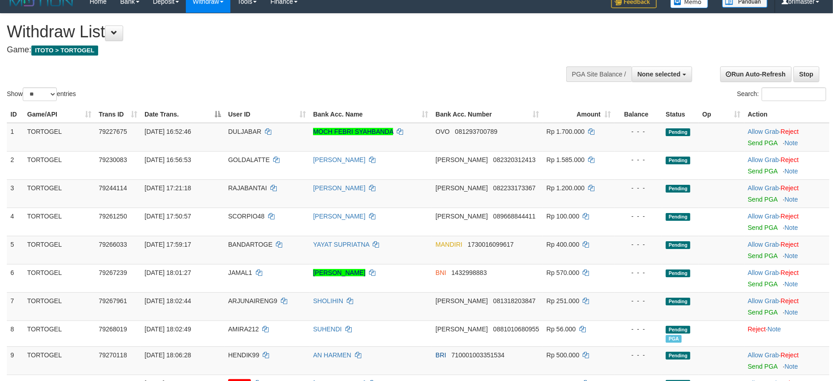
scroll to position [0, 0]
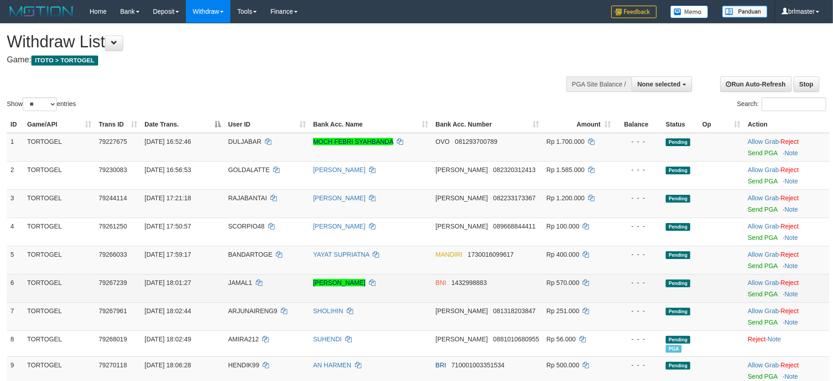
click at [615, 293] on td "- - -" at bounding box center [639, 288] width 48 height 28
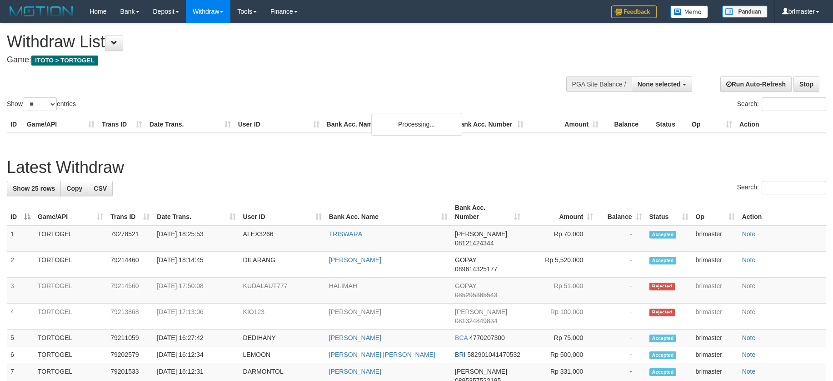
select select
select select "**"
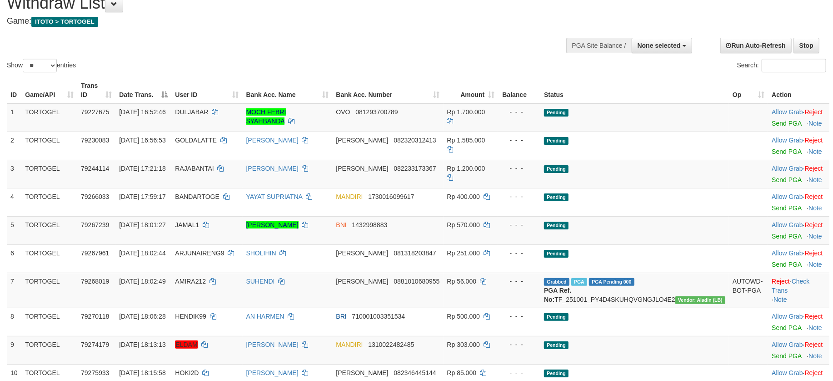
scroll to position [60, 0]
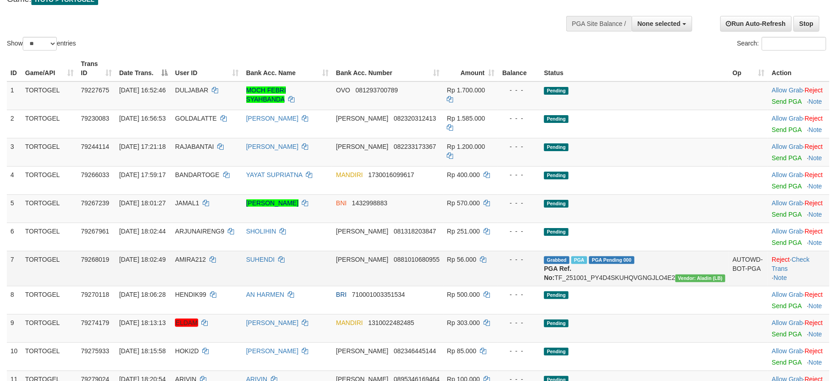
click at [818, 261] on td "Reject · Check Trans · Note" at bounding box center [798, 268] width 61 height 35
click at [810, 261] on link "Check Trans" at bounding box center [791, 264] width 38 height 16
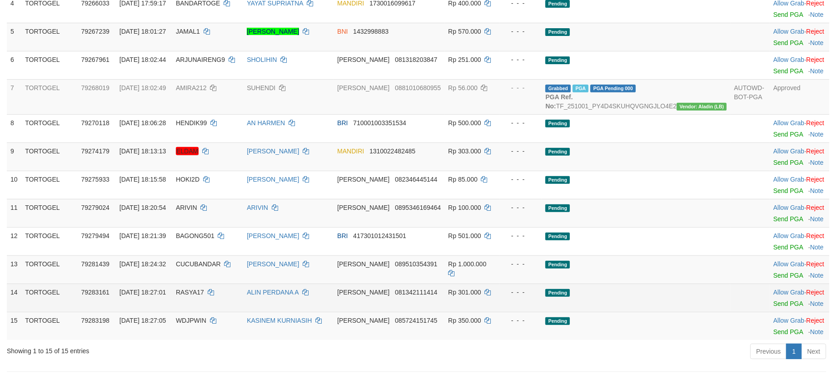
scroll to position [242, 0]
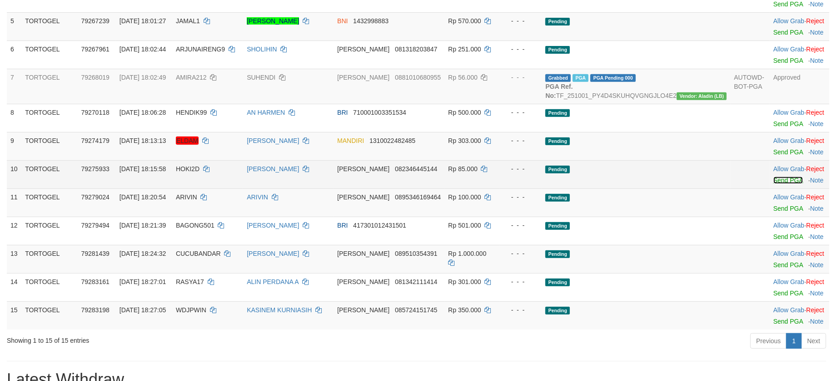
click at [781, 184] on link "Send PGA" at bounding box center [789, 179] width 30 height 7
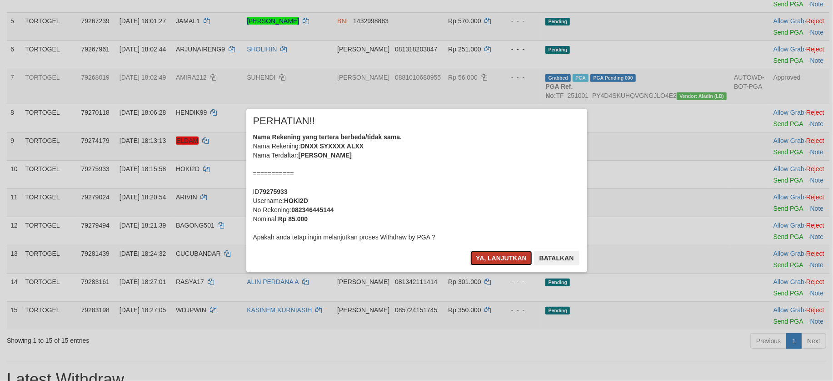
click at [496, 259] on button "Ya, lanjutkan" at bounding box center [502, 258] width 62 height 15
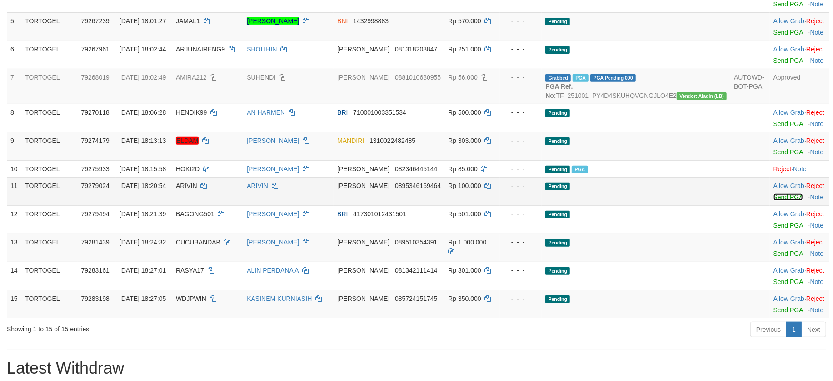
click at [774, 200] on link "Send PGA" at bounding box center [789, 196] width 30 height 7
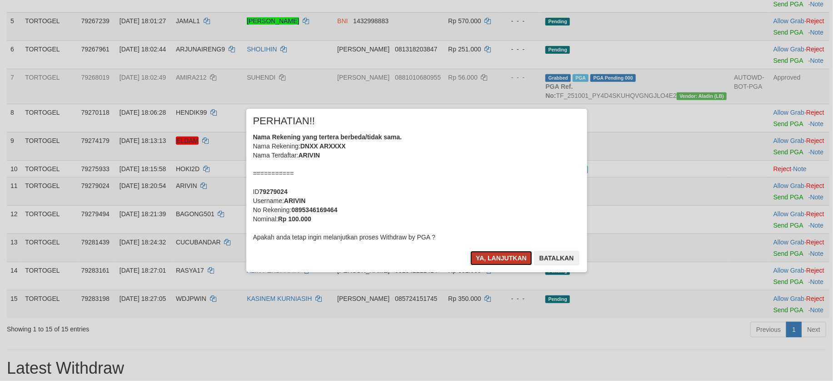
click at [495, 253] on button "Ya, lanjutkan" at bounding box center [502, 258] width 62 height 15
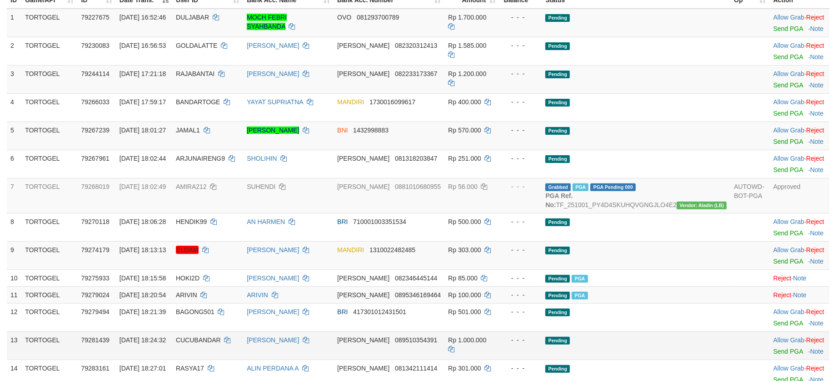
scroll to position [121, 0]
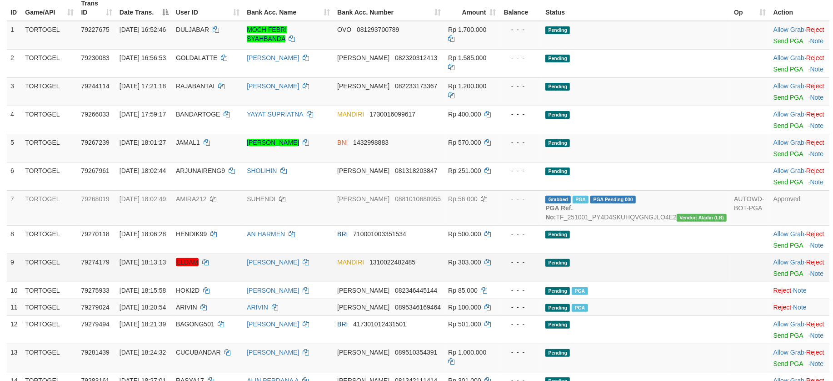
click at [696, 270] on td "Pending" at bounding box center [636, 267] width 189 height 28
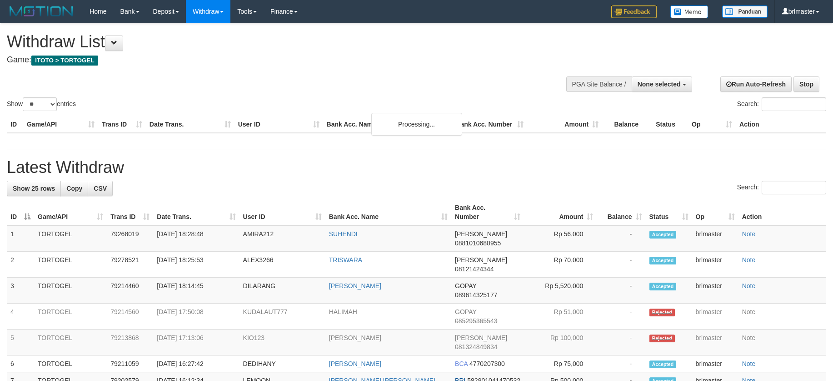
select select
select select "**"
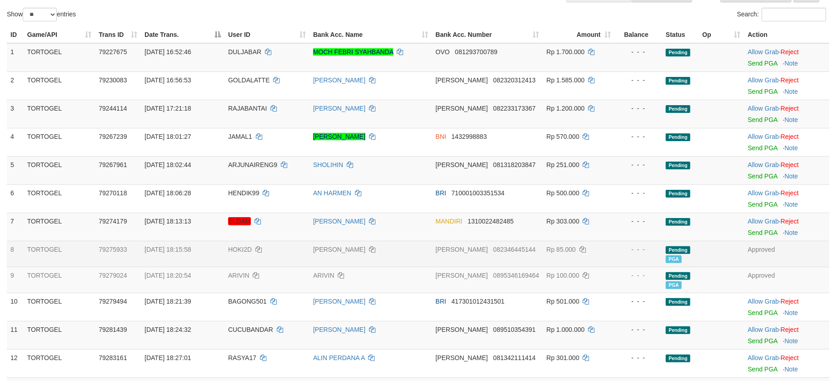
click at [735, 261] on td at bounding box center [721, 254] width 45 height 26
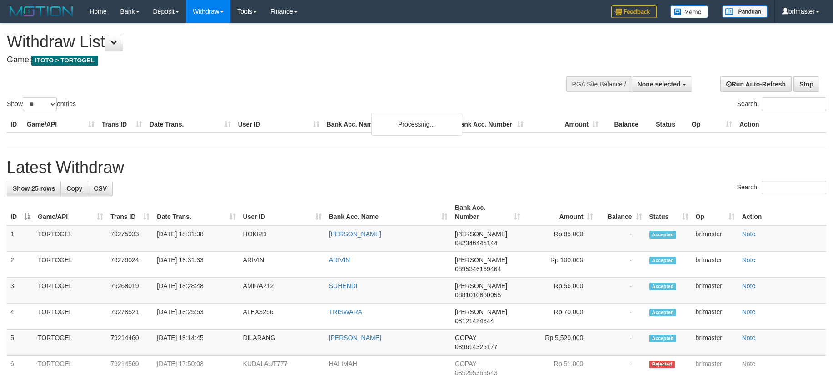
select select
select select "**"
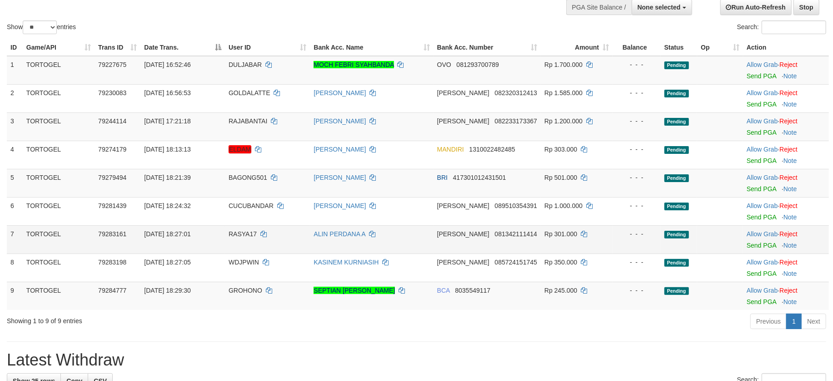
scroll to position [57, 0]
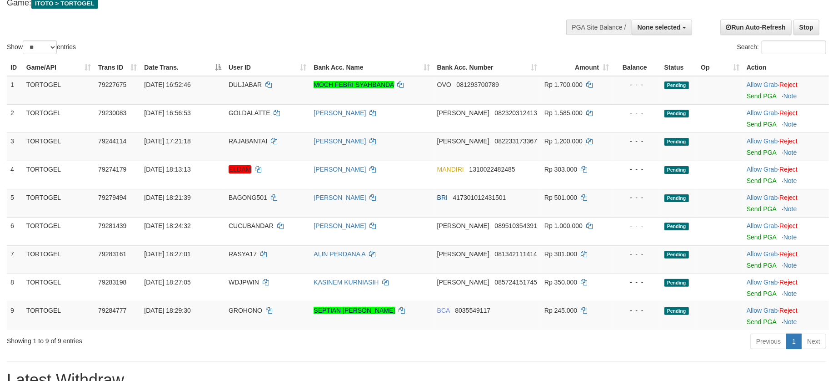
click at [343, 339] on div "Showing 1 to 9 of 9 entries" at bounding box center [173, 338] width 347 height 13
click at [751, 267] on link "Send PGA" at bounding box center [762, 264] width 30 height 7
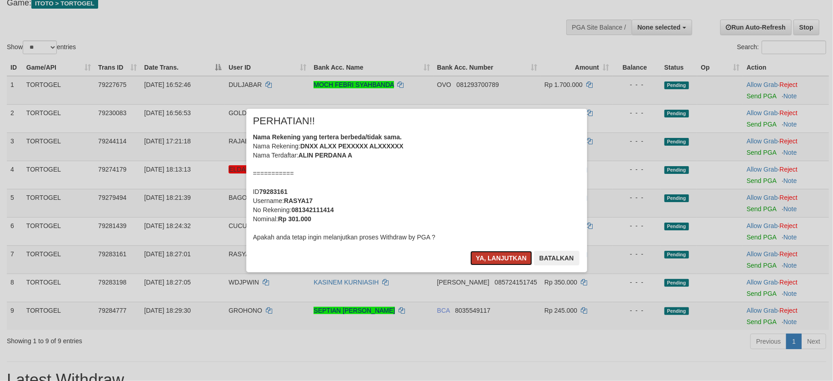
click at [486, 255] on button "Ya, lanjutkan" at bounding box center [502, 258] width 62 height 15
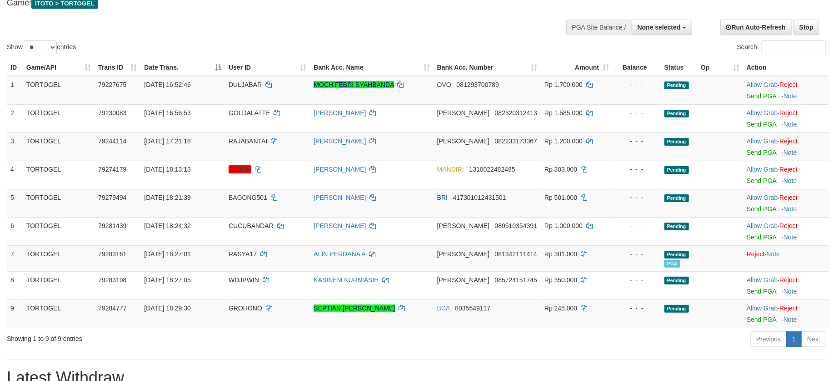
click at [642, 342] on div "Previous 1 Next" at bounding box center [590, 340] width 472 height 20
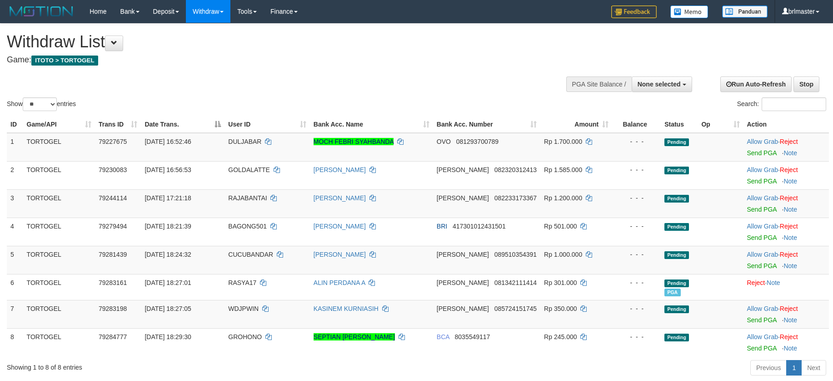
select select
select select "**"
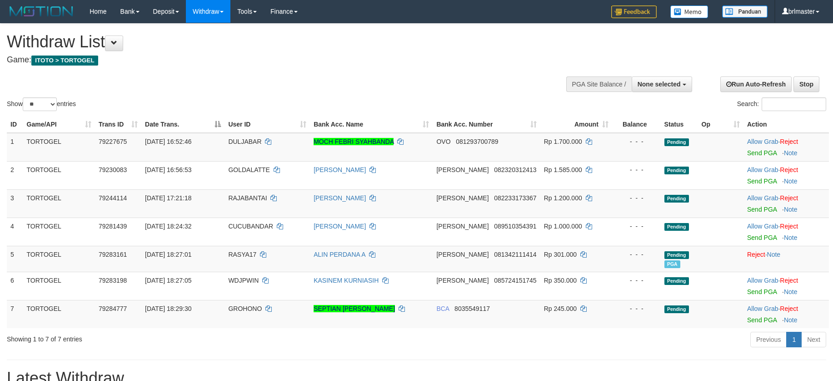
select select
select select "**"
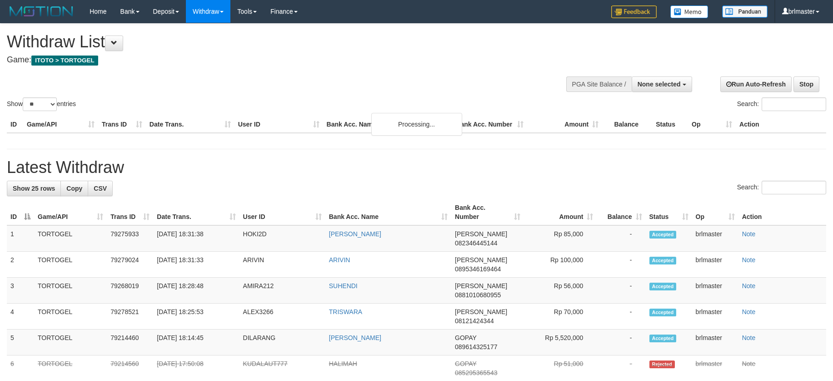
select select
select select "**"
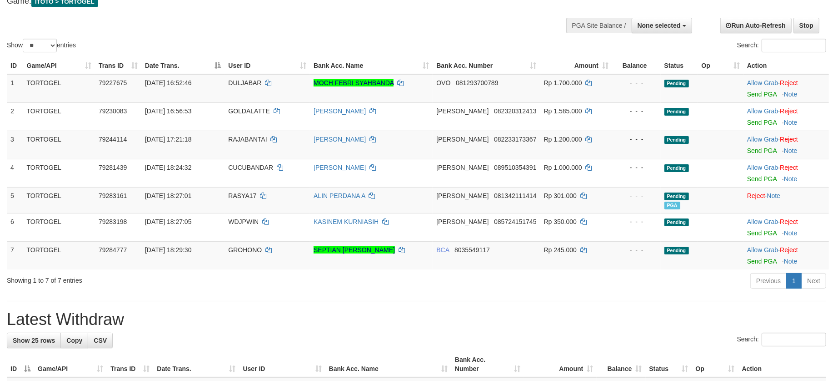
click at [659, 290] on div "Previous 1 Next" at bounding box center [590, 282] width 472 height 20
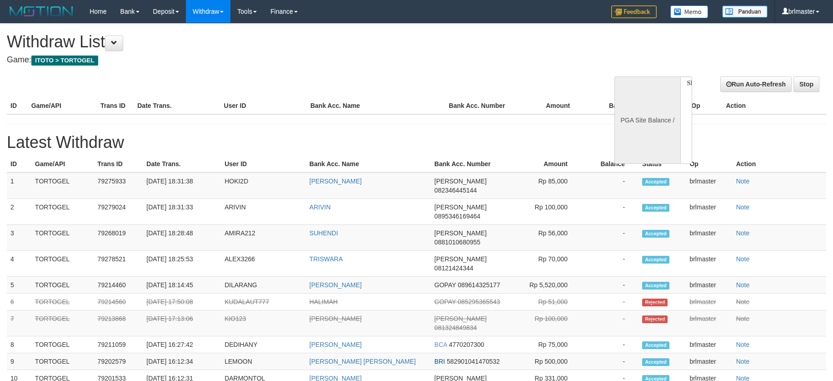
select select
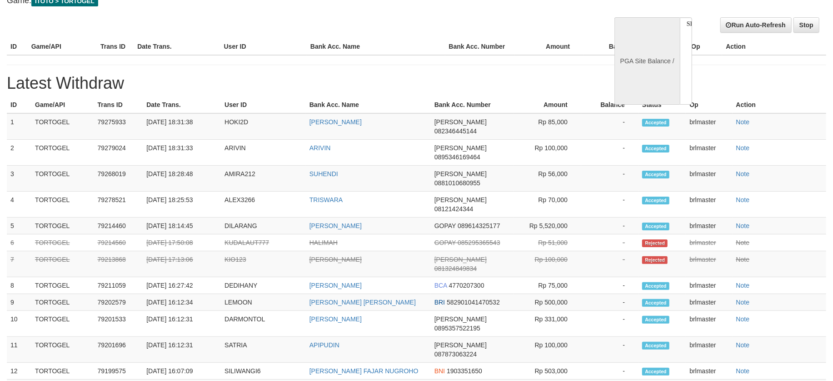
select select "**"
select select
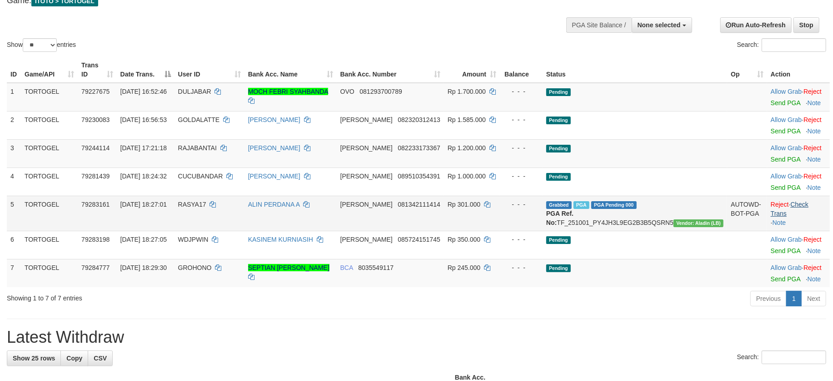
scroll to position [0, 0]
click at [793, 204] on link "Check Trans" at bounding box center [790, 208] width 38 height 16
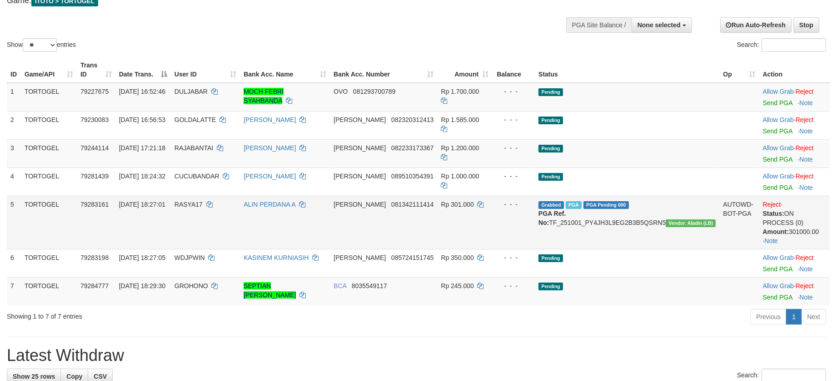
click at [819, 200] on td "Reject · Status: ON PROCESS (0) Amount: 301000.00 · Note" at bounding box center [794, 221] width 71 height 53
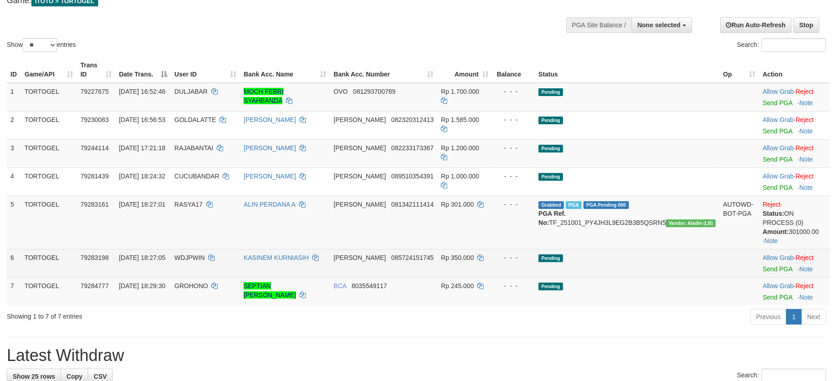
click at [695, 271] on td "Pending" at bounding box center [627, 263] width 185 height 28
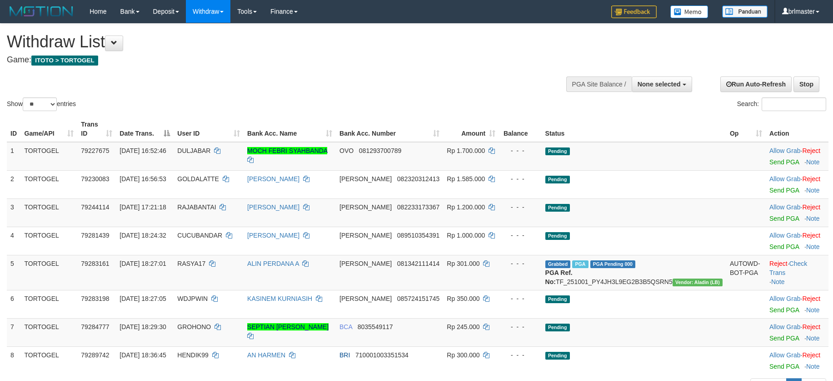
select select
select select "**"
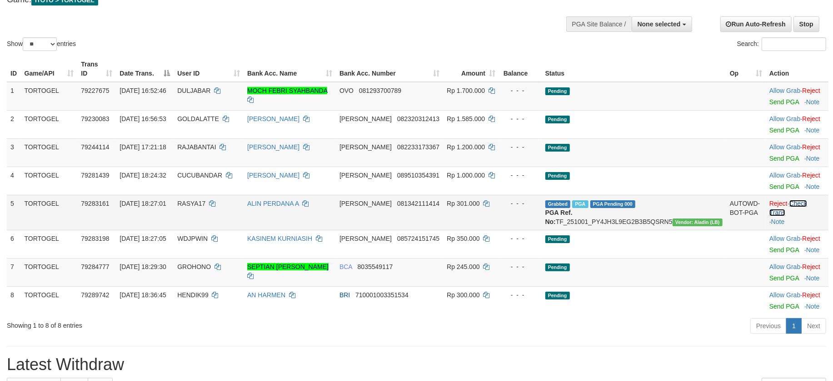
click at [803, 205] on link "Check Trans" at bounding box center [789, 208] width 38 height 16
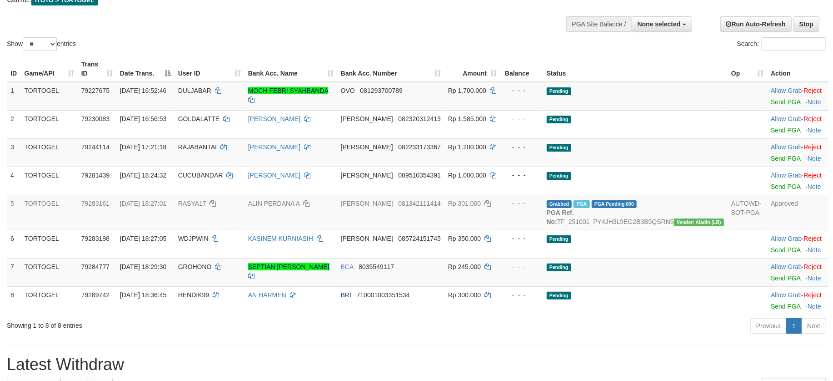
click at [631, 330] on div "Previous 1 Next" at bounding box center [590, 327] width 472 height 20
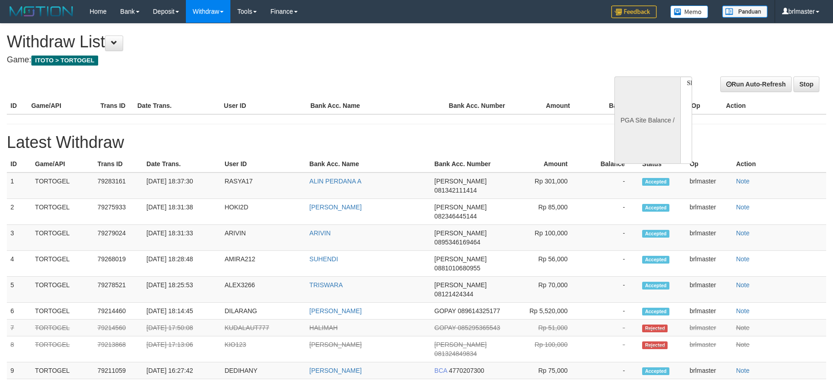
select select
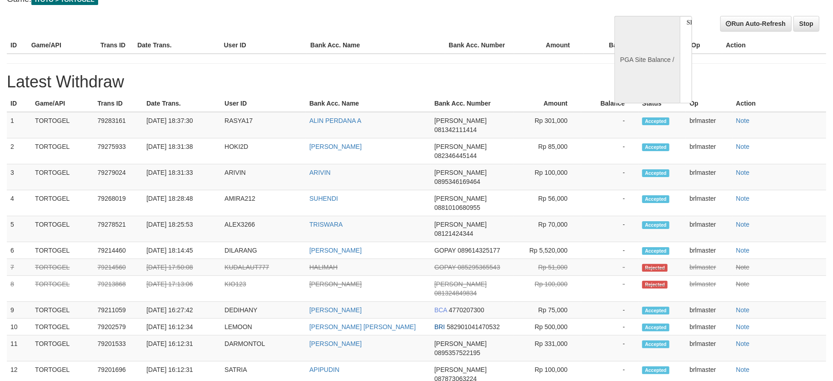
select select "**"
select select
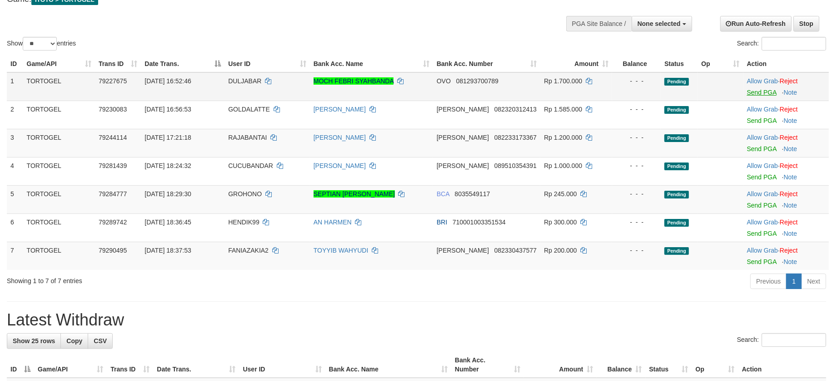
scroll to position [0, 0]
click at [758, 262] on link "Send PGA" at bounding box center [762, 261] width 30 height 7
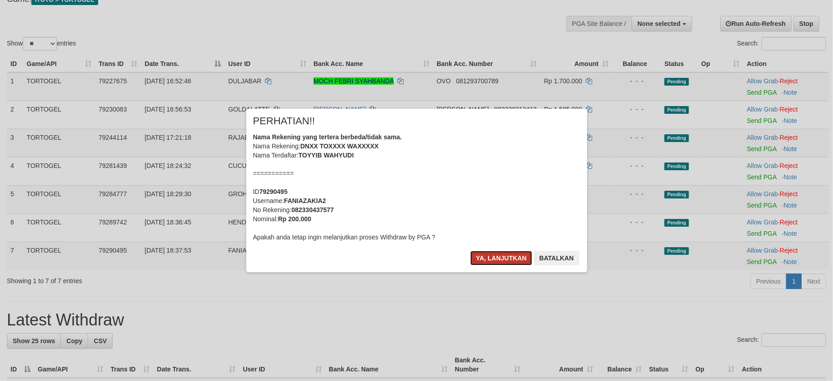
click at [506, 255] on button "Ya, lanjutkan" at bounding box center [502, 258] width 62 height 15
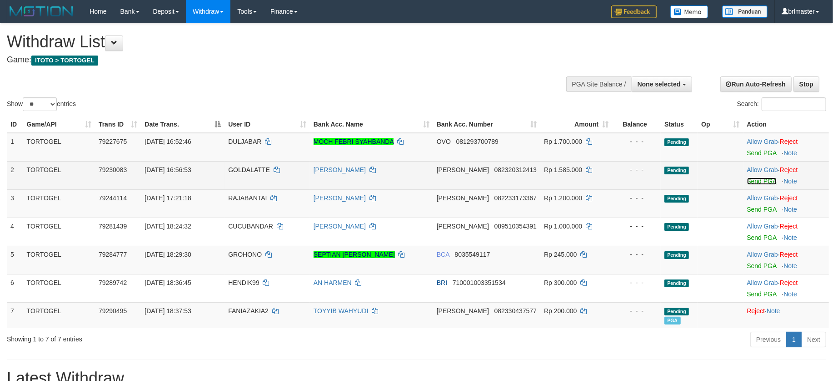
click at [749, 182] on link "Send PGA" at bounding box center [762, 180] width 30 height 7
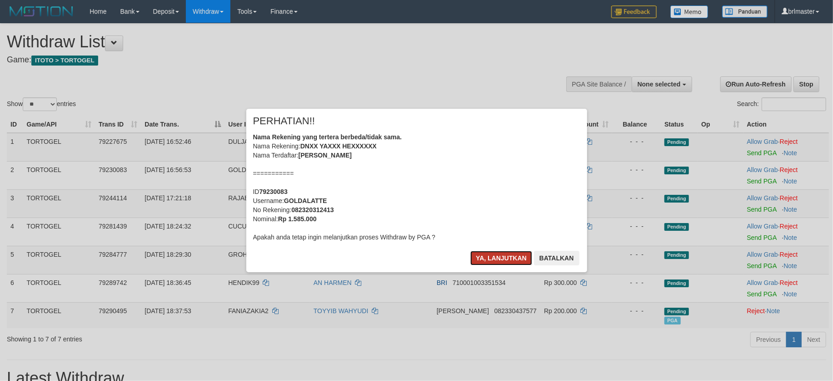
click at [495, 252] on button "Ya, lanjutkan" at bounding box center [502, 258] width 62 height 15
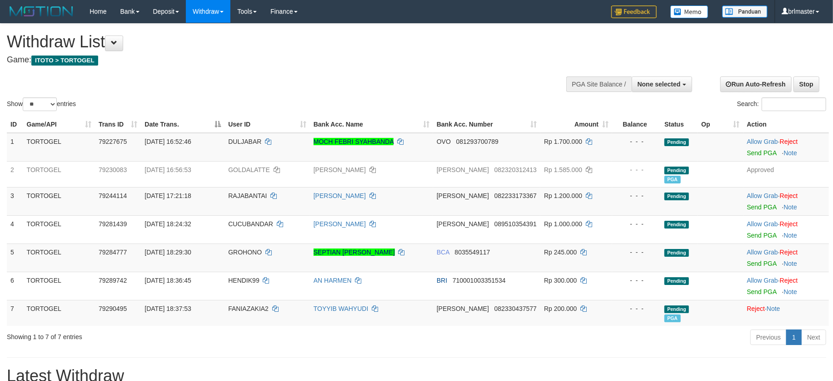
click at [623, 348] on div "Previous 1 Next" at bounding box center [590, 338] width 472 height 20
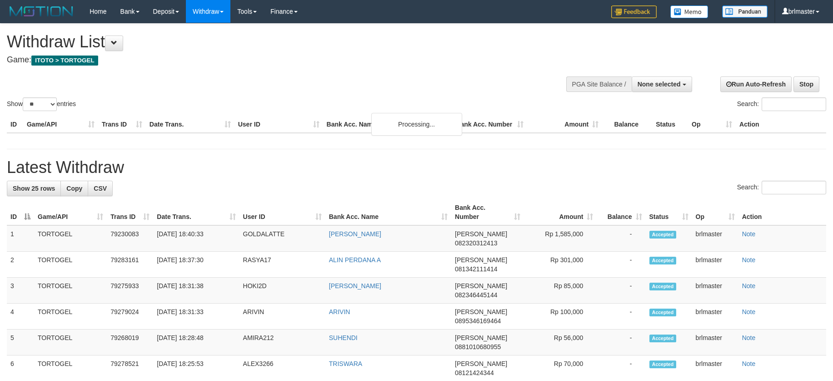
select select
select select "**"
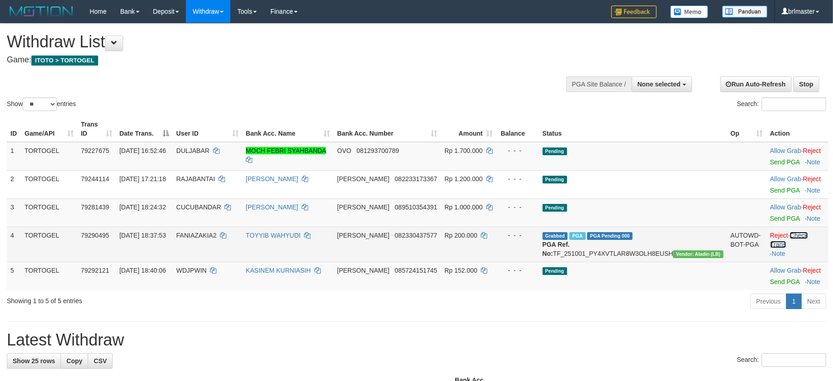
click at [792, 235] on link "Check Trans" at bounding box center [790, 239] width 38 height 16
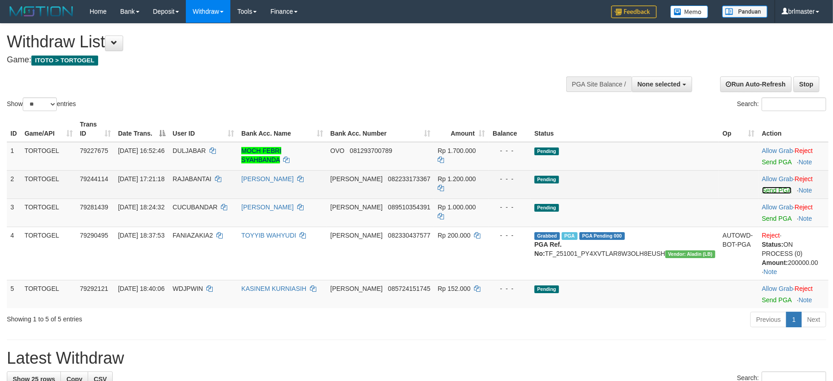
click at [776, 189] on link "Send PGA" at bounding box center [777, 189] width 30 height 7
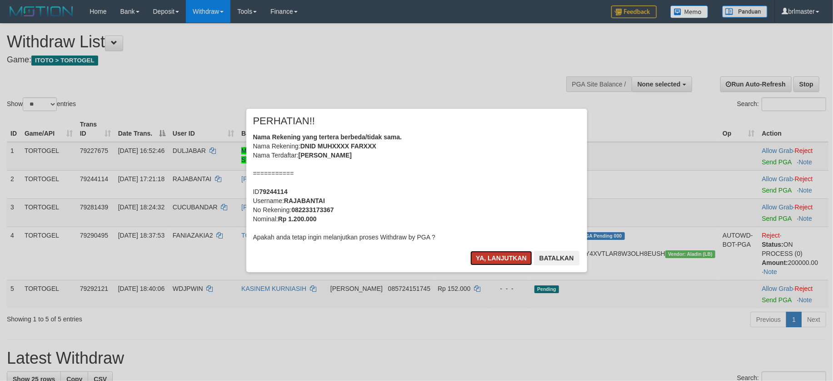
click at [492, 257] on button "Ya, lanjutkan" at bounding box center [502, 258] width 62 height 15
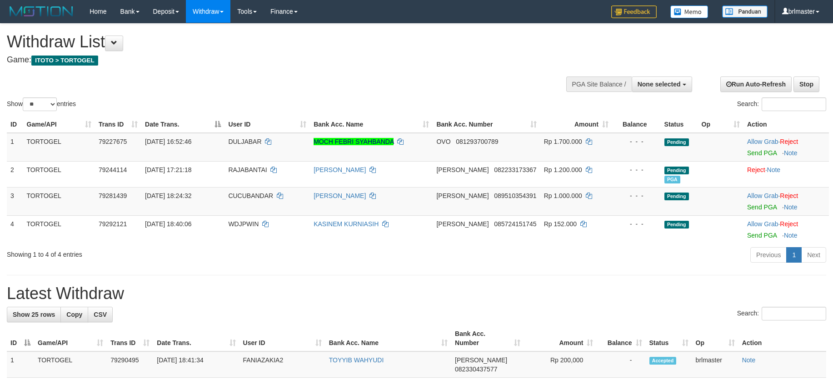
select select
select select "**"
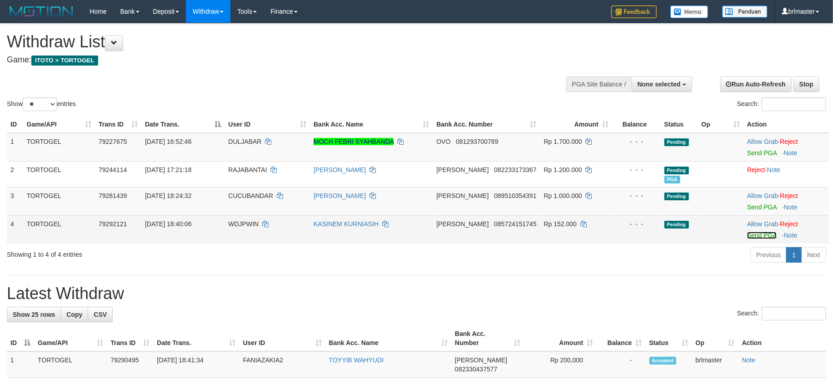
click at [758, 232] on link "Send PGA" at bounding box center [762, 234] width 30 height 7
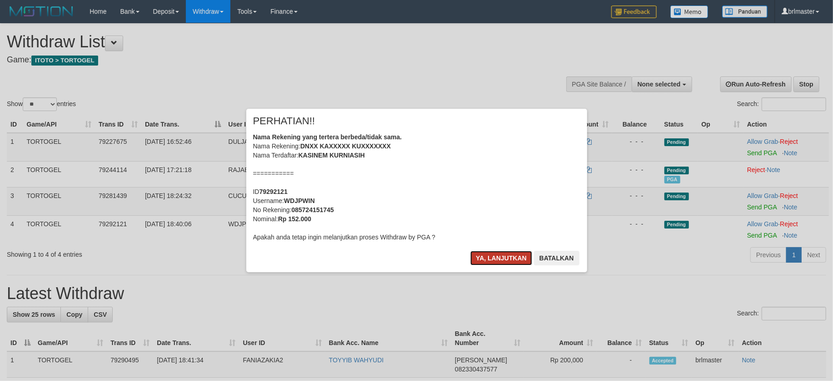
click at [493, 253] on button "Ya, lanjutkan" at bounding box center [502, 258] width 62 height 15
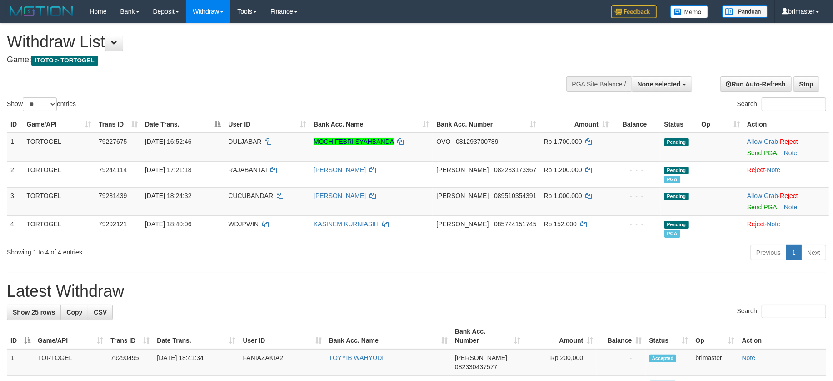
click at [749, 149] on link "Send PGA" at bounding box center [762, 152] width 30 height 7
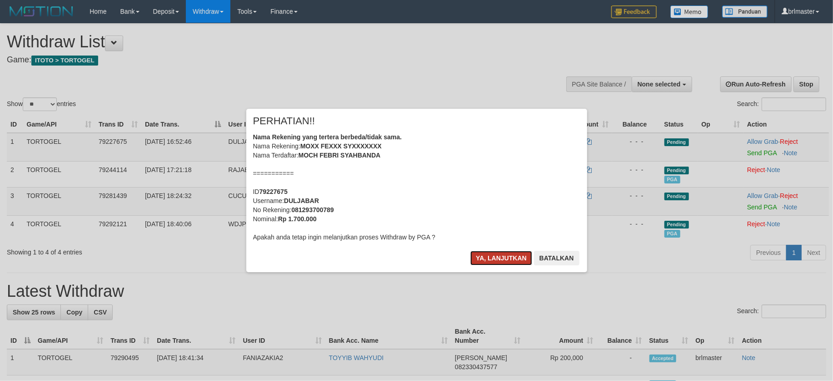
click at [482, 258] on button "Ya, lanjutkan" at bounding box center [502, 258] width 62 height 15
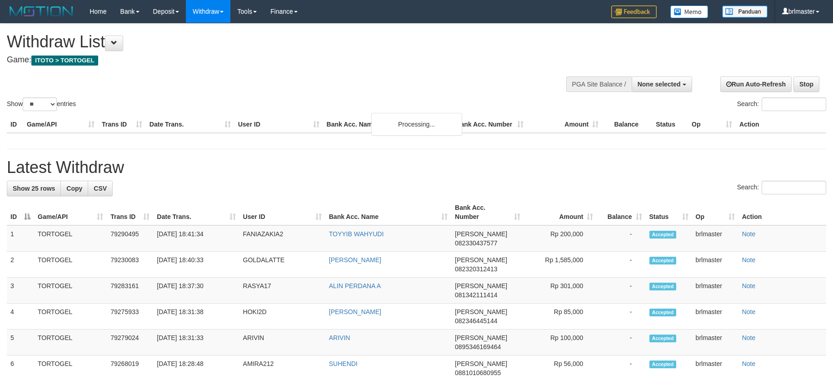
select select
select select "**"
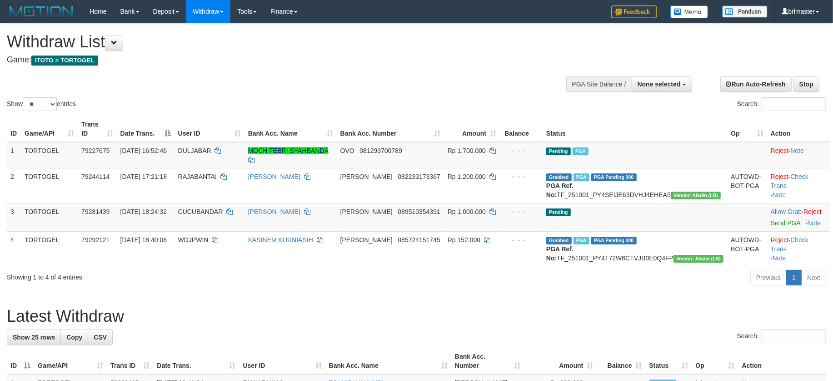
select select
select select "**"
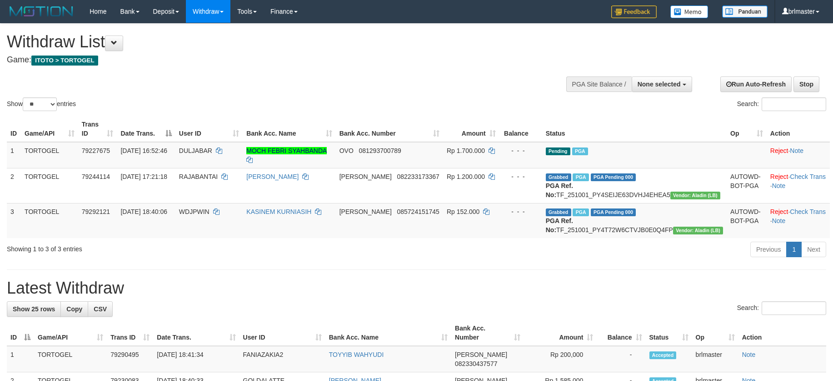
select select
select select "**"
click at [797, 215] on link "Check Trans" at bounding box center [808, 211] width 36 height 7
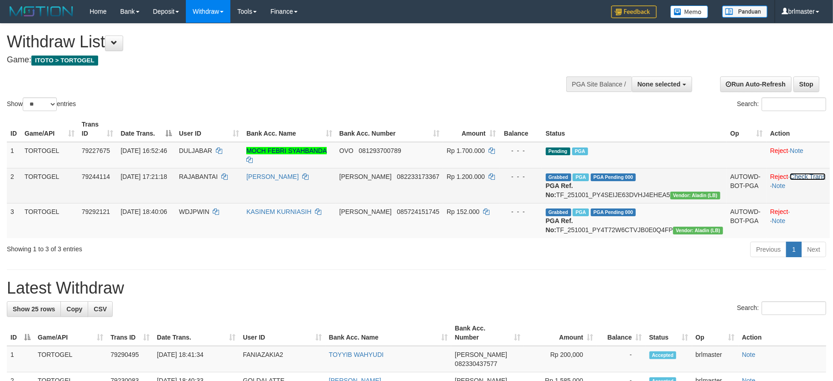
click at [798, 173] on link "Check Trans" at bounding box center [808, 176] width 36 height 7
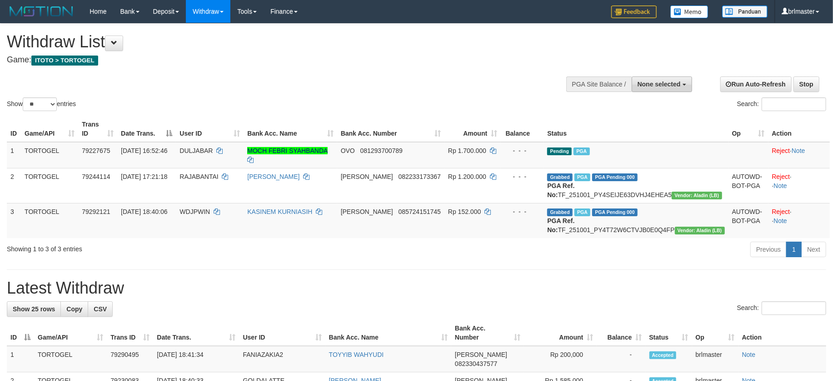
click at [681, 86] on button "None selected" at bounding box center [662, 83] width 60 height 15
click at [668, 128] on label "[ITOTO] TORTOGEL" at bounding box center [649, 130] width 86 height 12
select select "****"
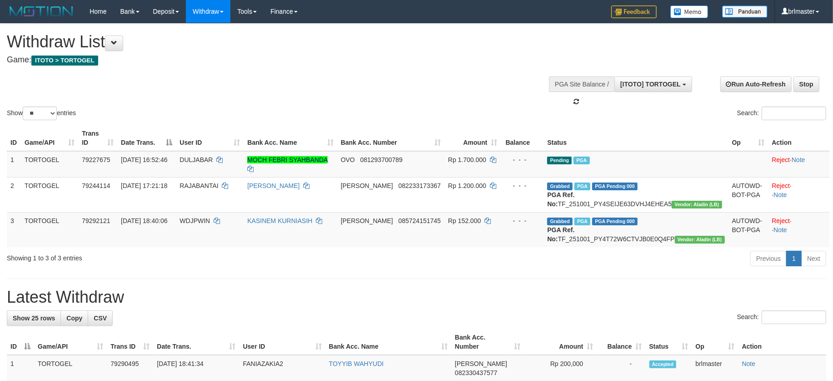
scroll to position [8, 0]
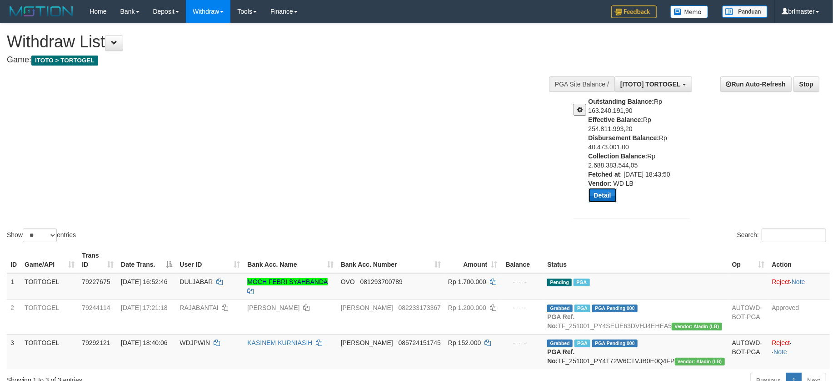
click at [591, 199] on button "Detail" at bounding box center [603, 195] width 28 height 15
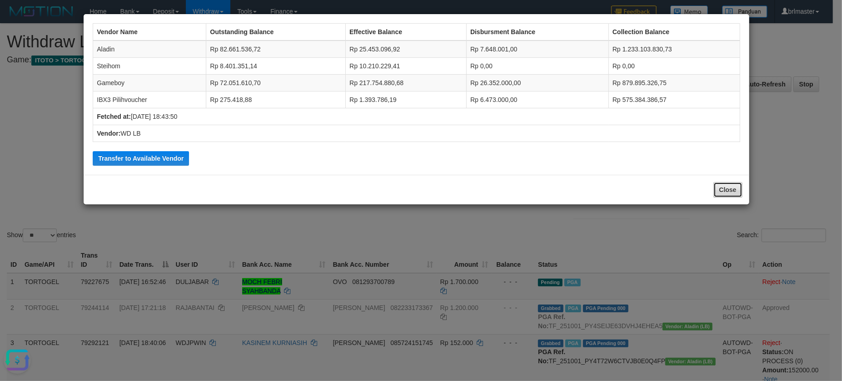
click at [731, 190] on button "Close" at bounding box center [728, 189] width 29 height 15
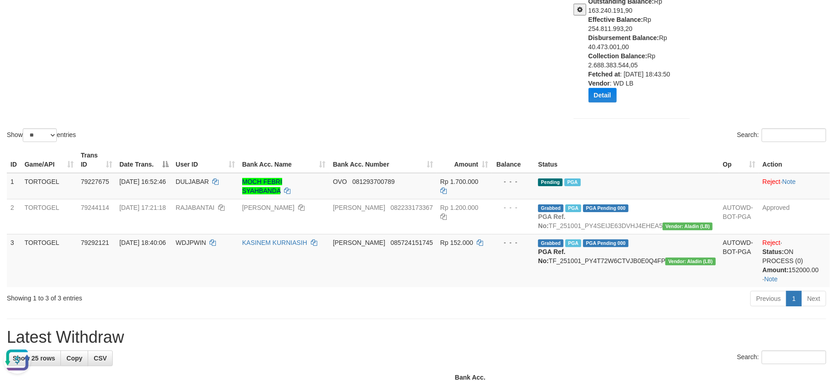
scroll to position [121, 0]
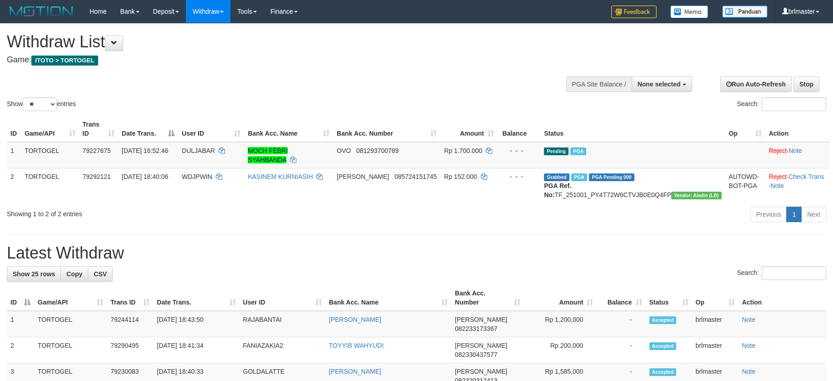
select select
select select "**"
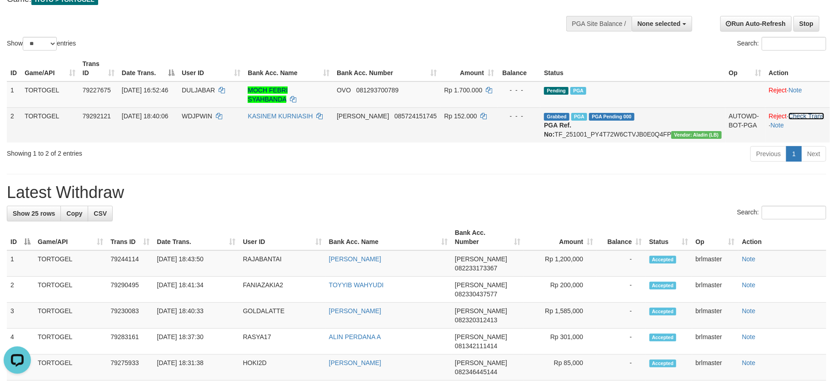
click at [806, 112] on link "Check Trans" at bounding box center [807, 115] width 36 height 7
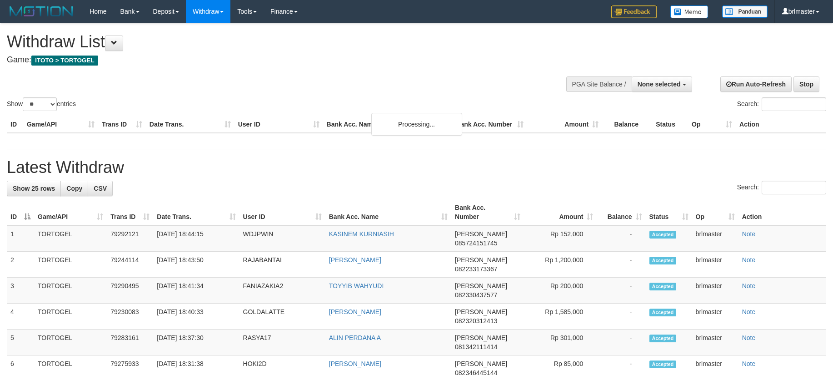
select select
select select "**"
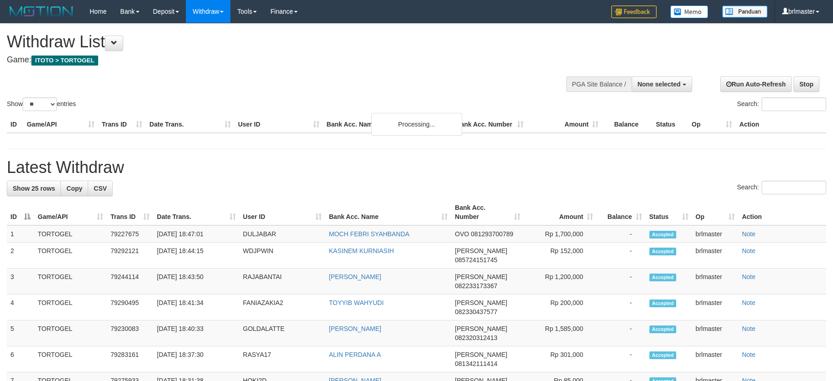
select select
select select "**"
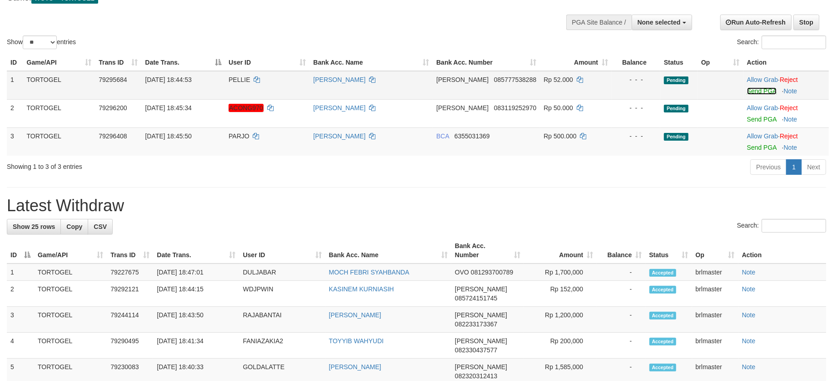
click at [753, 90] on link "Send PGA" at bounding box center [762, 90] width 30 height 7
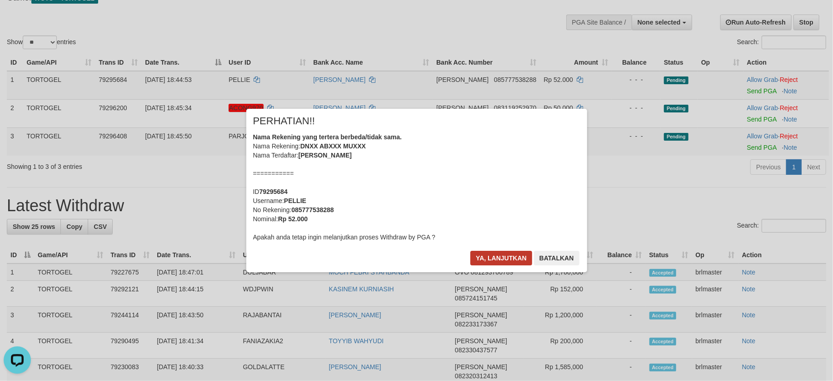
scroll to position [0, 0]
click at [510, 258] on button "Ya, lanjutkan" at bounding box center [502, 258] width 62 height 15
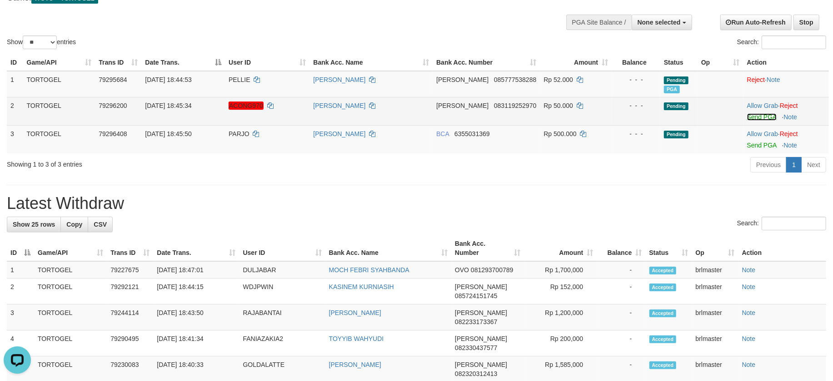
click at [747, 119] on link "Send PGA" at bounding box center [762, 116] width 30 height 7
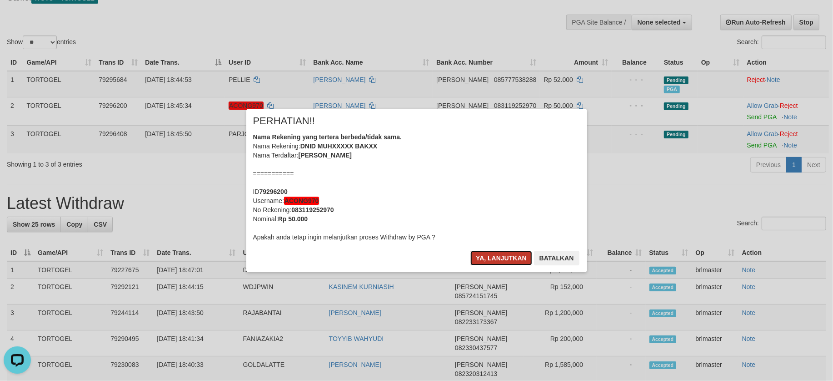
click at [516, 253] on button "Ya, lanjutkan" at bounding box center [502, 258] width 62 height 15
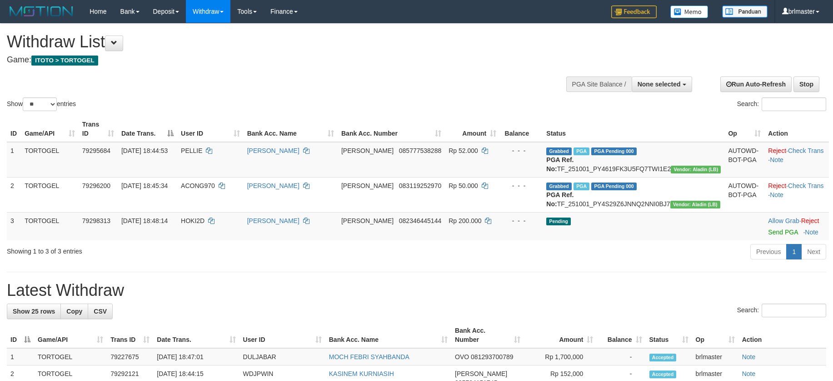
select select
select select "**"
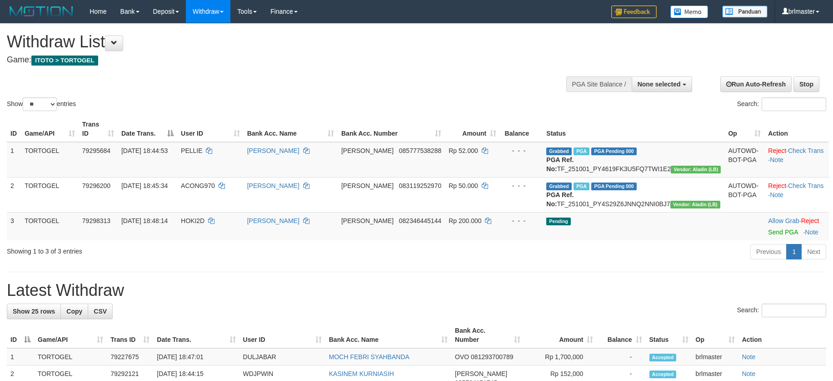
select select
select select "**"
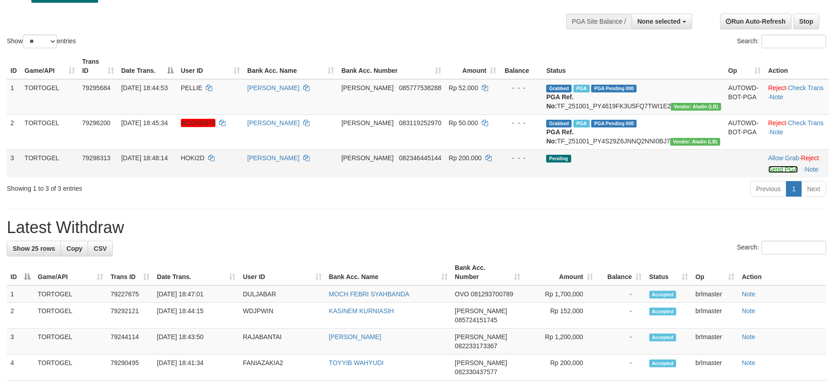
click at [769, 173] on link "Send PGA" at bounding box center [784, 168] width 30 height 7
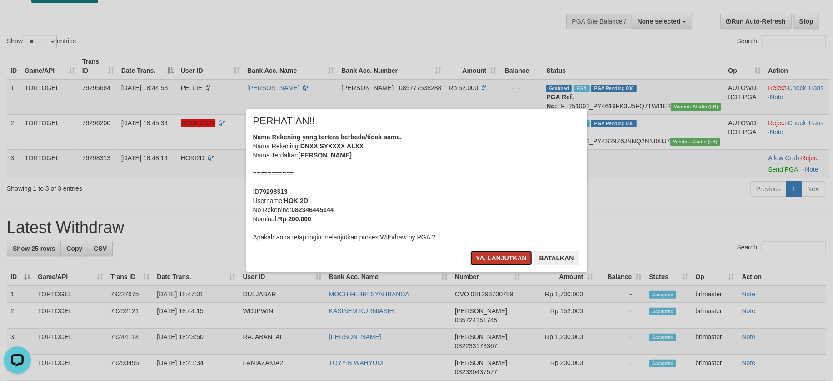
click at [512, 251] on button "Ya, lanjutkan" at bounding box center [502, 258] width 62 height 15
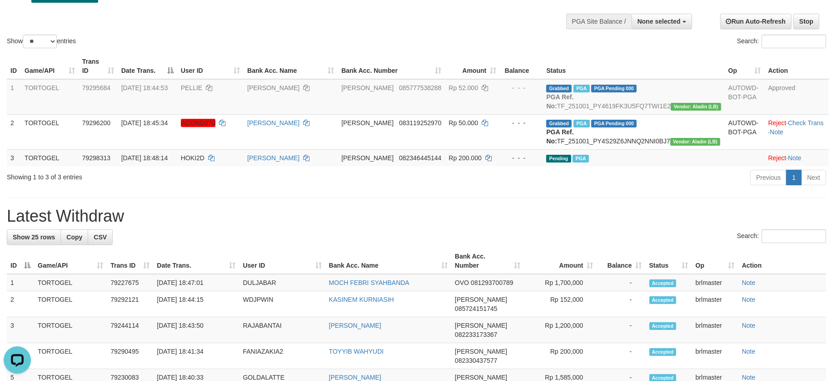
click at [707, 188] on div "Previous 1 Next" at bounding box center [590, 179] width 472 height 20
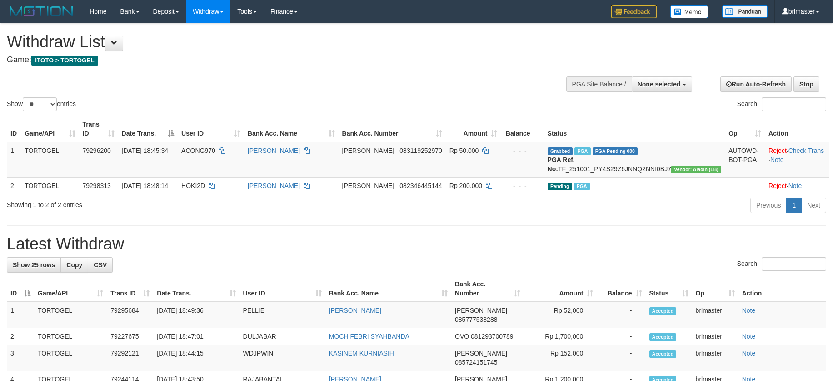
select select
select select "**"
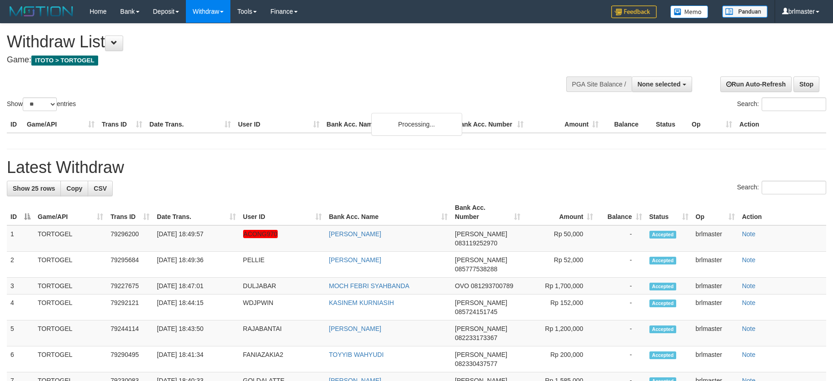
select select
select select "**"
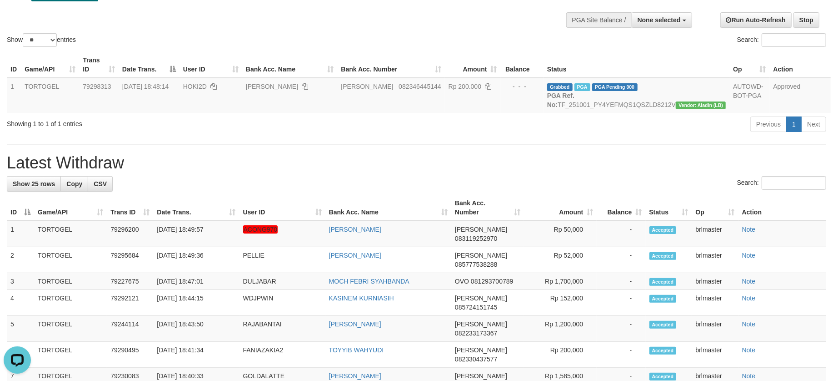
click at [624, 164] on h1 "Latest Withdraw" at bounding box center [417, 163] width 820 height 18
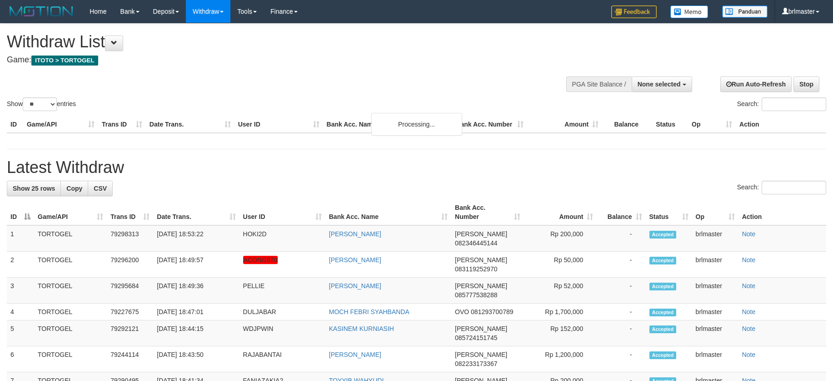
select select
select select "**"
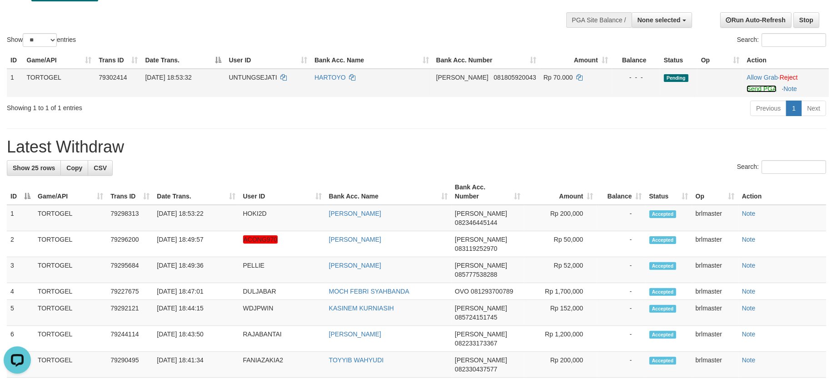
click at [757, 89] on link "Send PGA" at bounding box center [762, 88] width 30 height 7
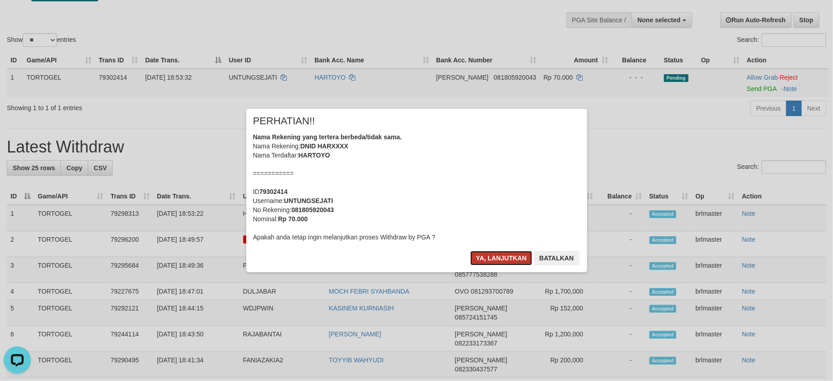
click at [504, 253] on button "Ya, lanjutkan" at bounding box center [502, 258] width 62 height 15
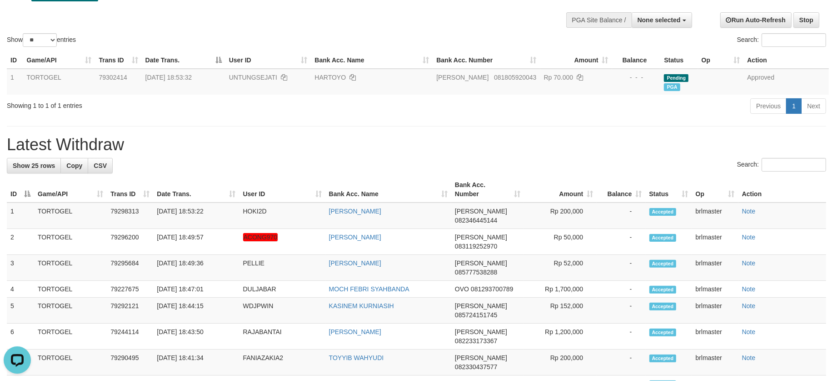
click at [537, 126] on hr at bounding box center [417, 126] width 820 height 0
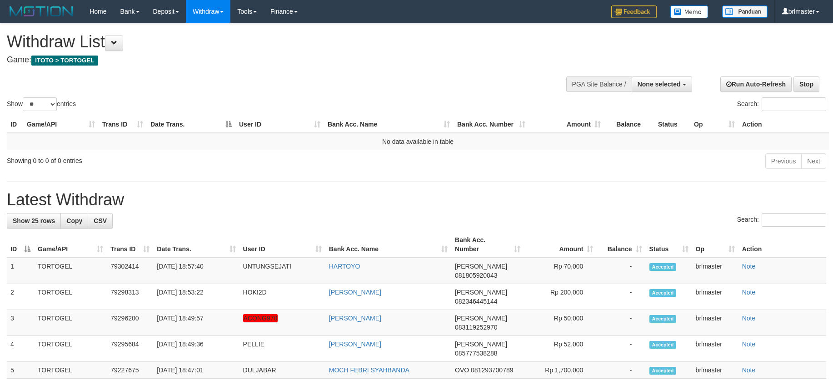
select select
select select "**"
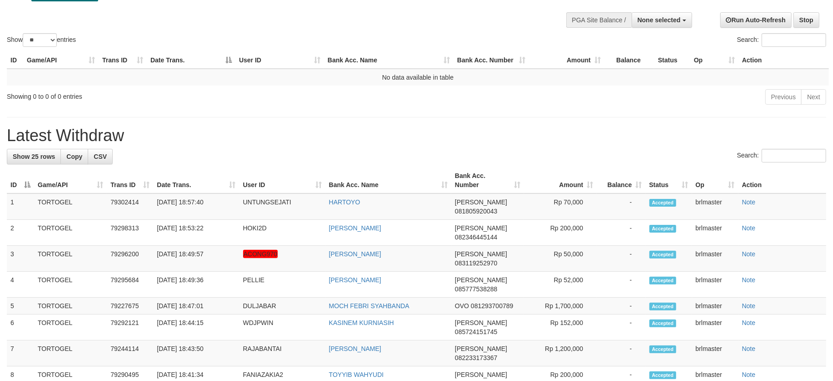
click at [546, 126] on h1 "Latest Withdraw" at bounding box center [417, 135] width 820 height 18
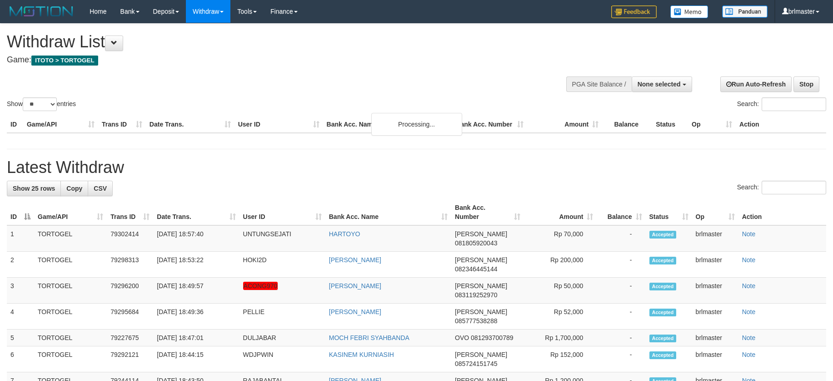
select select
select select "**"
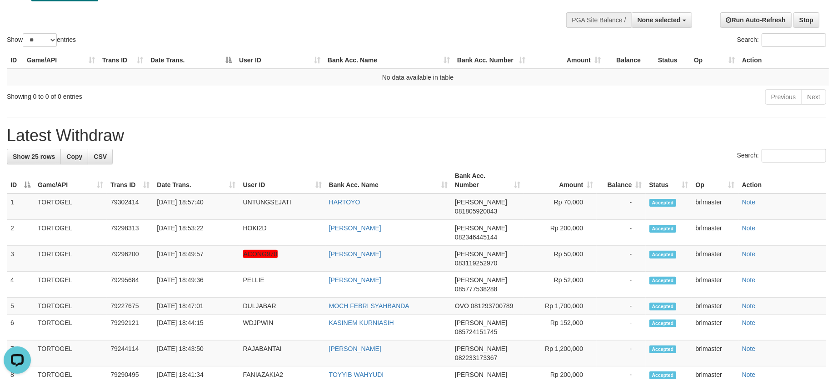
click at [617, 159] on div "Search:" at bounding box center [417, 157] width 820 height 16
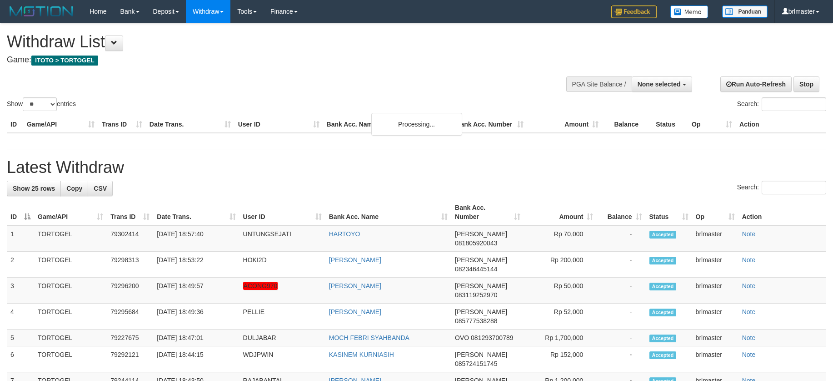
select select
select select "**"
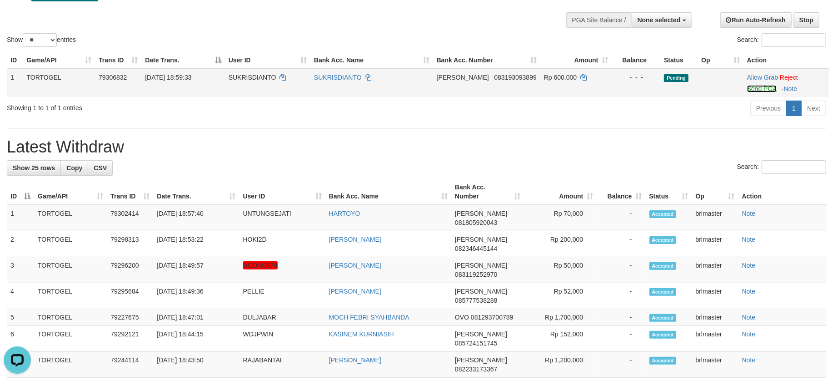
click at [750, 91] on link "Send PGA" at bounding box center [762, 88] width 30 height 7
click at [764, 86] on link "Send PGA" at bounding box center [762, 88] width 30 height 7
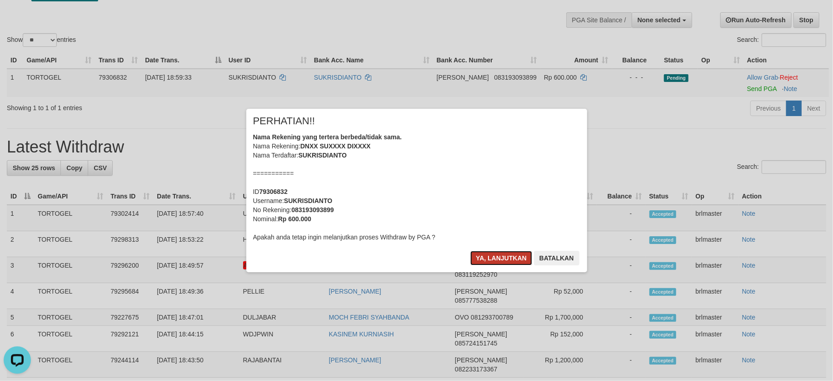
click at [498, 254] on button "Ya, lanjutkan" at bounding box center [502, 258] width 62 height 15
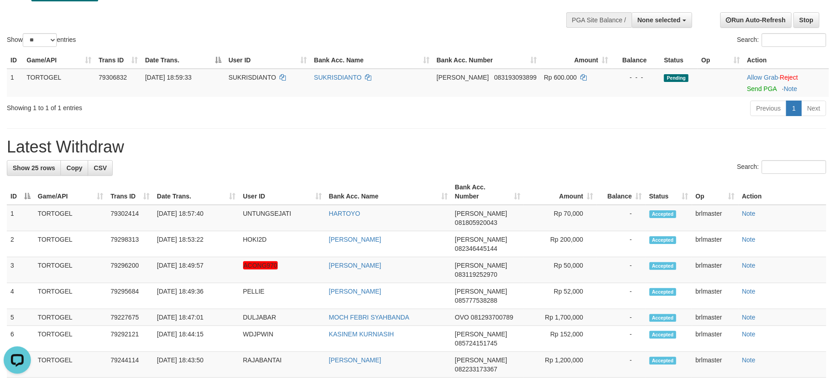
click at [544, 155] on h1 "Latest Withdraw" at bounding box center [417, 147] width 820 height 18
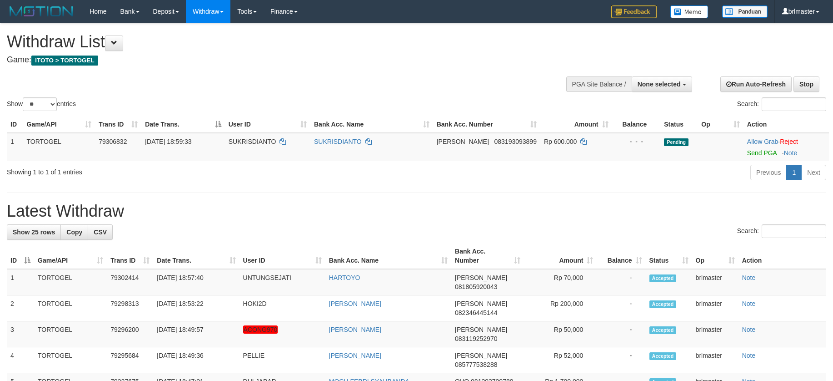
select select
select select "**"
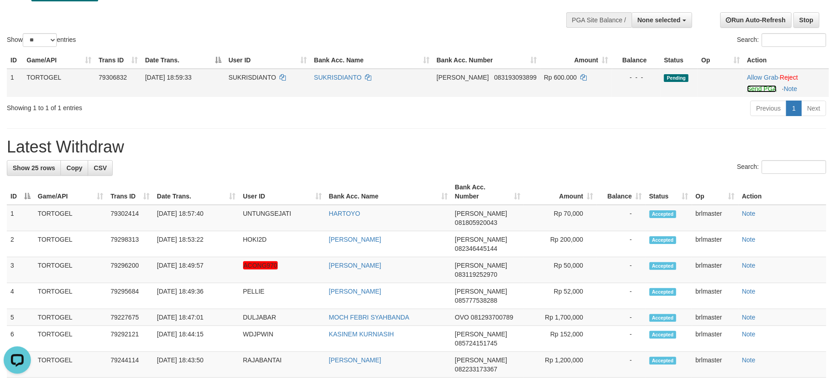
click at [750, 88] on link "Send PGA" at bounding box center [762, 88] width 30 height 7
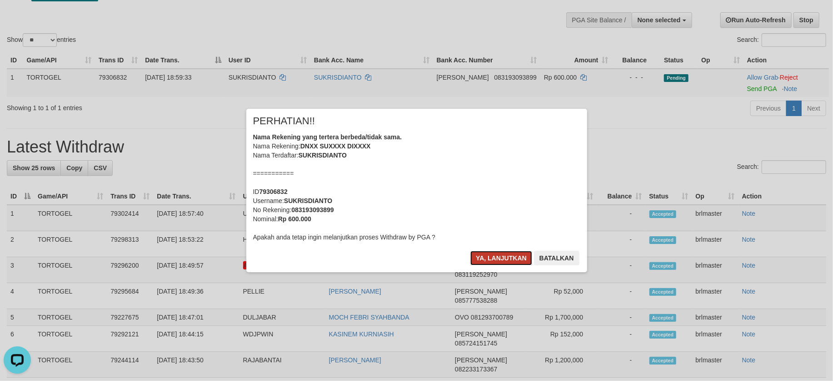
click at [502, 254] on button "Ya, lanjutkan" at bounding box center [502, 258] width 62 height 15
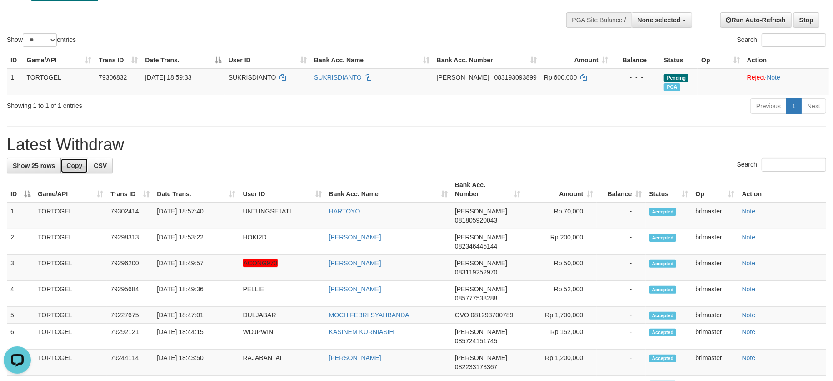
click at [78, 168] on span "Copy" at bounding box center [74, 165] width 16 height 7
click at [495, 126] on hr at bounding box center [417, 126] width 820 height 0
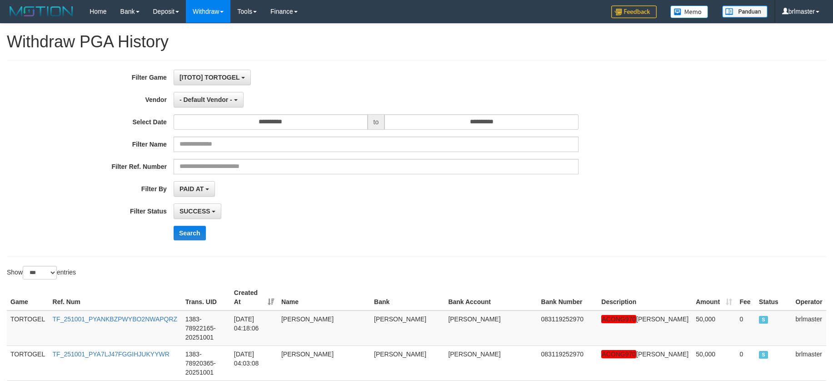
select select "***"
drag, startPoint x: 367, startPoint y: 227, endPoint x: 350, endPoint y: 225, distance: 17.8
click at [366, 228] on div "Search" at bounding box center [434, 232] width 521 height 15
click at [468, 246] on div "**********" at bounding box center [347, 158] width 695 height 177
click at [468, 235] on div "Search" at bounding box center [434, 232] width 521 height 15
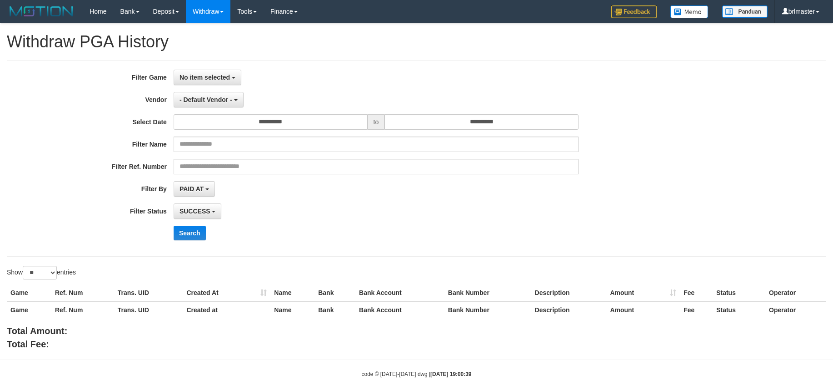
select select
select select "**"
click at [230, 72] on button "No item selected" at bounding box center [208, 77] width 68 height 15
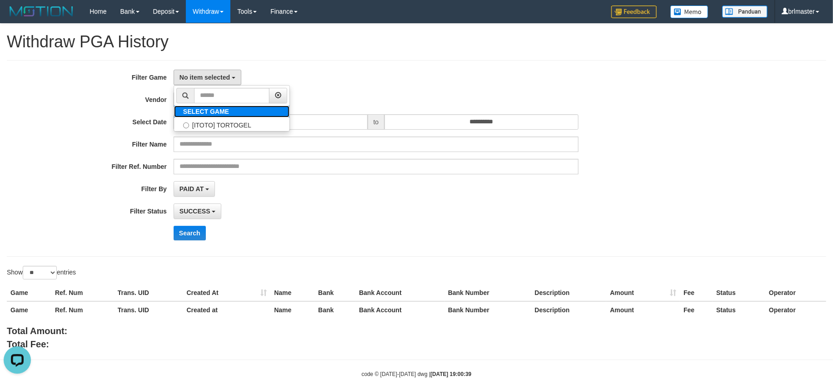
click at [237, 107] on label "SELECT GAME" at bounding box center [206, 111] width 64 height 12
click at [242, 121] on label "[ITOTO] TORTOGEL" at bounding box center [231, 124] width 115 height 14
select select "****"
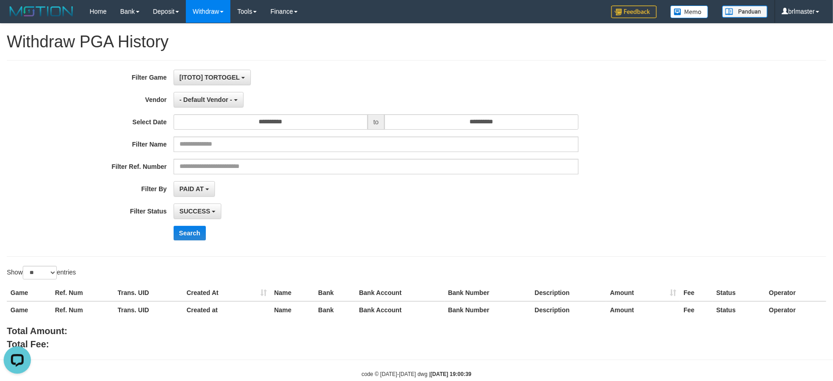
scroll to position [8, 0]
click at [191, 233] on button "Search" at bounding box center [190, 232] width 32 height 15
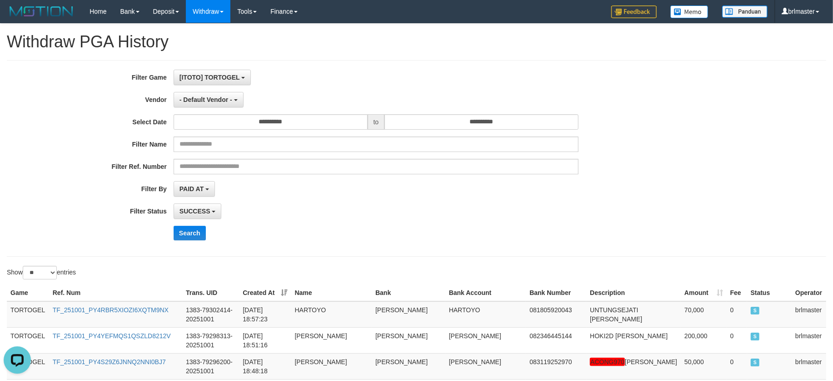
click at [291, 293] on th "Created At" at bounding box center [265, 292] width 52 height 17
click at [511, 207] on div "SUCCESS SUCCESS ON PROCESS FAILED" at bounding box center [376, 210] width 405 height 15
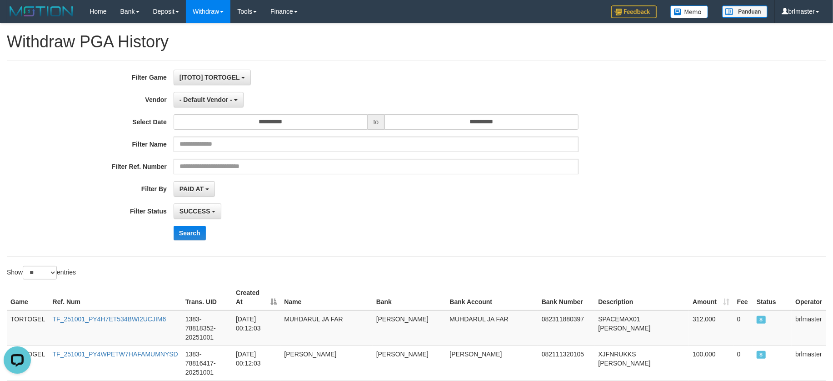
click at [506, 246] on div "**********" at bounding box center [347, 158] width 695 height 177
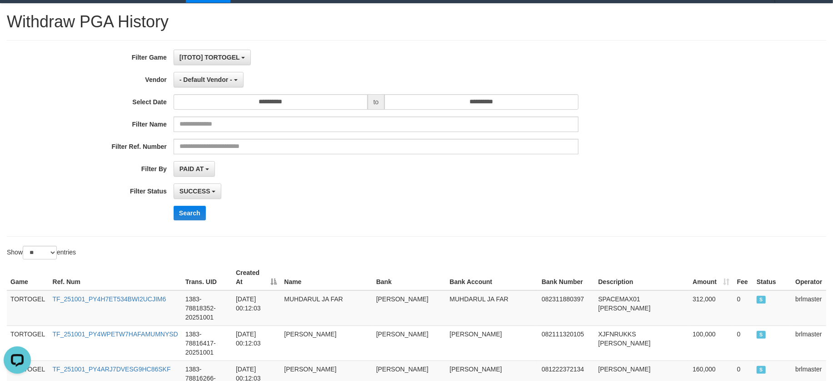
scroll to position [0, 0]
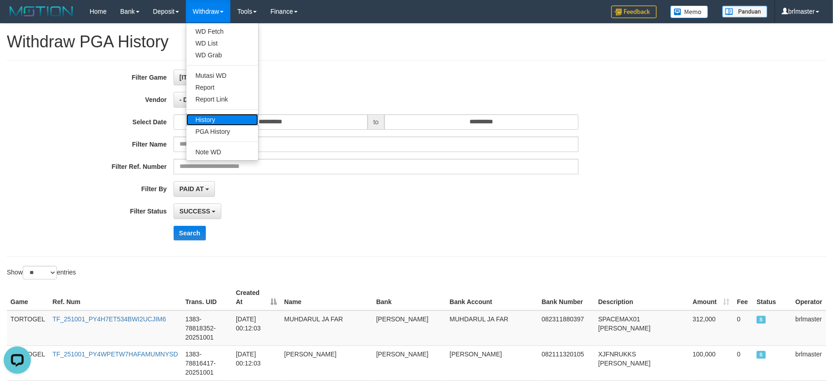
click at [231, 117] on link "History" at bounding box center [222, 120] width 72 height 12
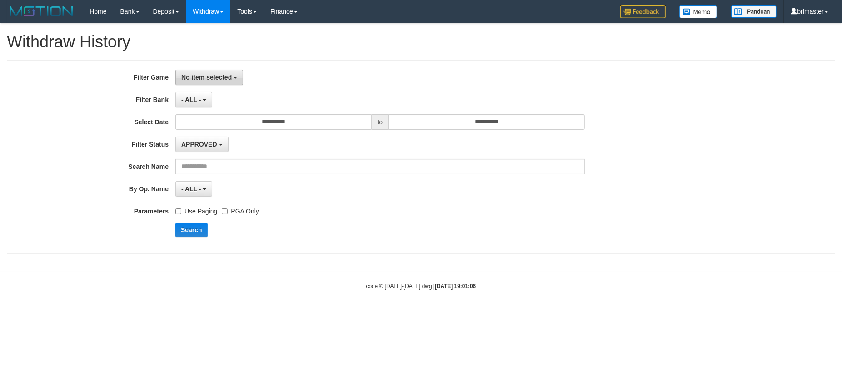
click at [212, 78] on span "No item selected" at bounding box center [206, 77] width 50 height 7
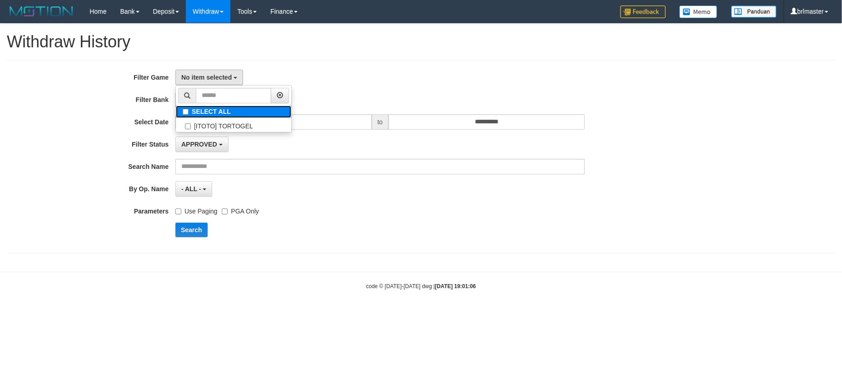
click at [228, 117] on label "SELECT ALL" at bounding box center [233, 111] width 115 height 12
select select "****"
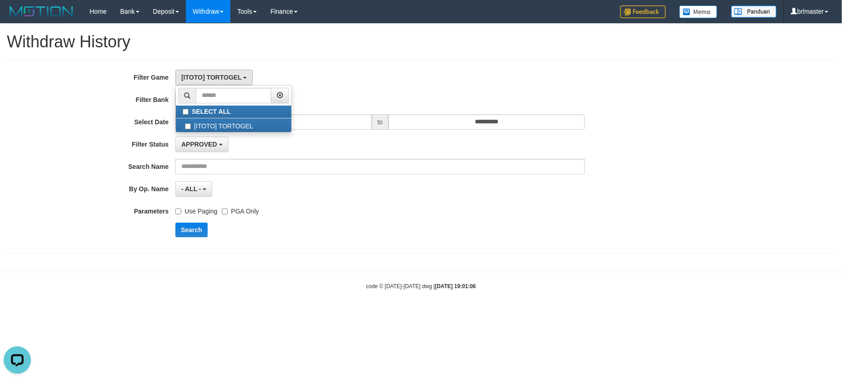
click at [278, 191] on div "- ALL - - select status - - ALL - [BRL-CS] brlbrlmaster15" at bounding box center [380, 188] width 410 height 15
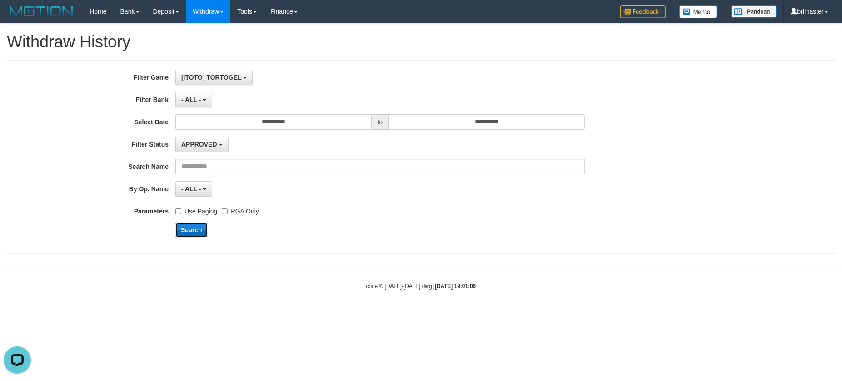
click at [195, 230] on button "Search" at bounding box center [191, 229] width 32 height 15
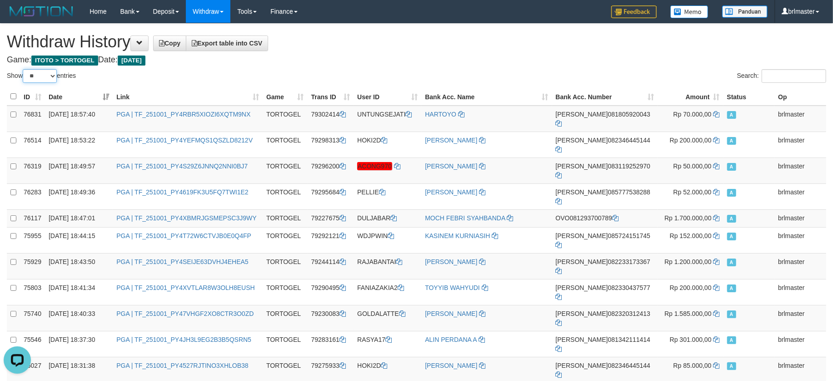
drag, startPoint x: 44, startPoint y: 78, endPoint x: 48, endPoint y: 82, distance: 6.1
click at [44, 78] on select "** ** ** ***" at bounding box center [40, 76] width 34 height 14
select select "***"
click at [24, 69] on select "** ** ** ***" at bounding box center [40, 76] width 34 height 14
click at [108, 95] on th "Date" at bounding box center [79, 97] width 68 height 18
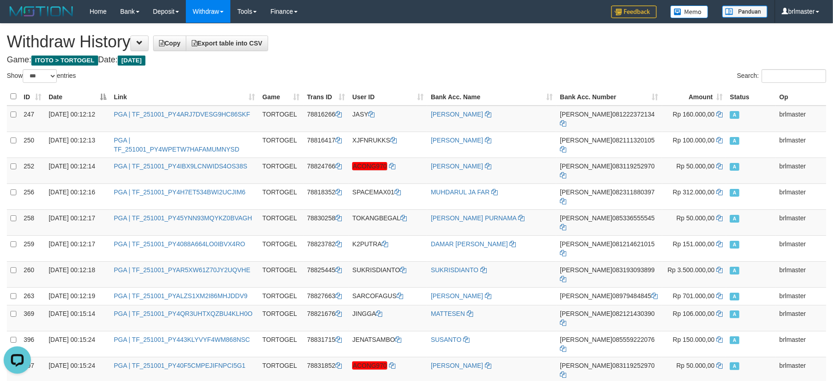
click at [513, 45] on h1 "Withdraw History Copy Export table into CSV" at bounding box center [417, 42] width 820 height 18
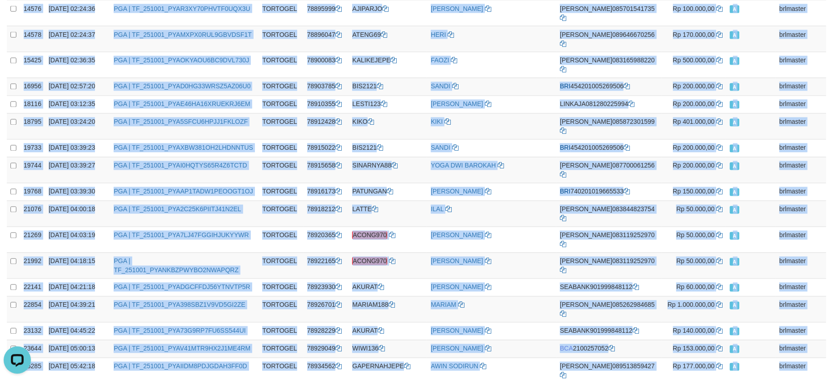
scroll to position [1661, 0]
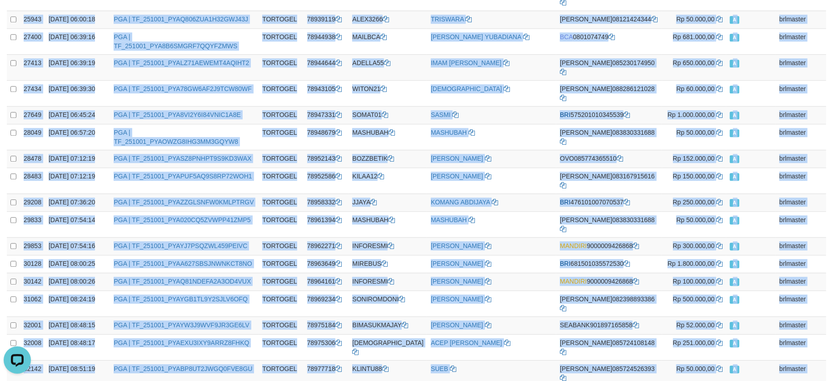
drag, startPoint x: 4, startPoint y: 93, endPoint x: 807, endPoint y: 242, distance: 816.6
copy table "ID Date Link Game Trans ID User ID Bank Acc. Name Bank Acc. Number Amount Statu…"
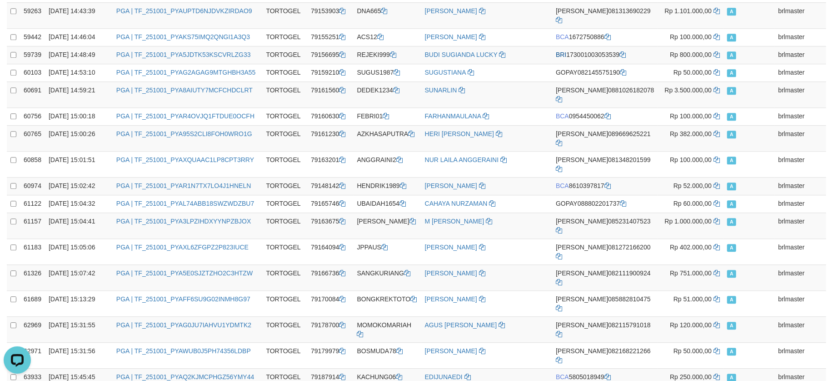
scroll to position [1685, 0]
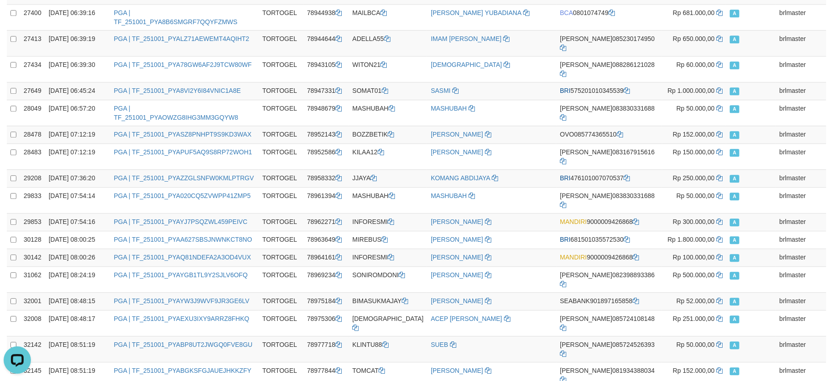
scroll to position [1661, 0]
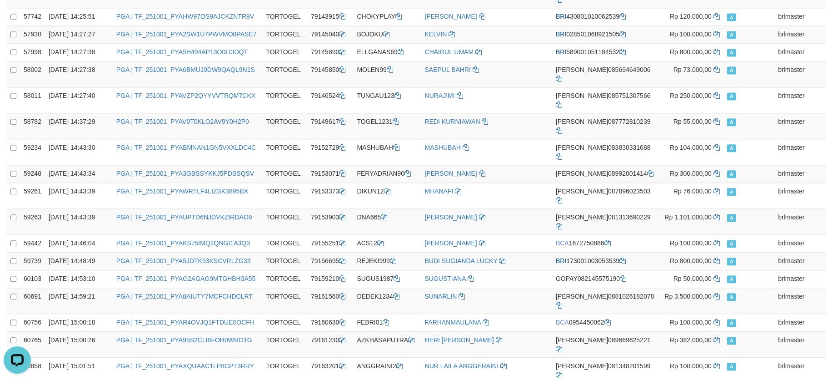
scroll to position [1685, 0]
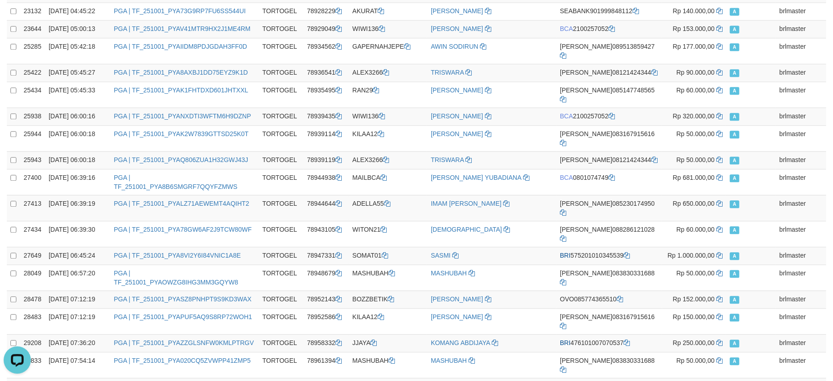
scroll to position [1661, 0]
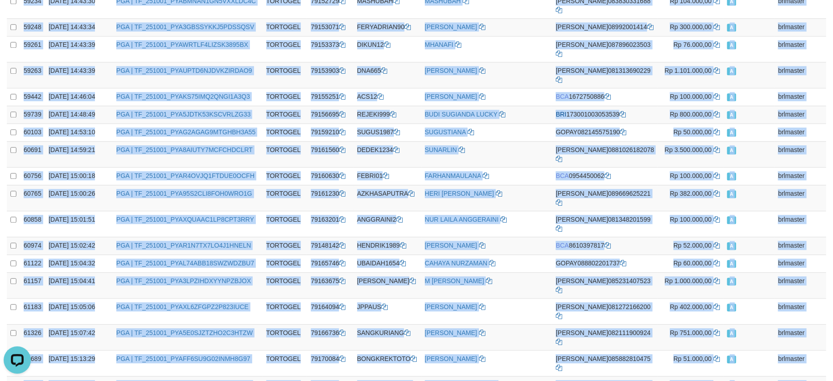
scroll to position [1637, 0]
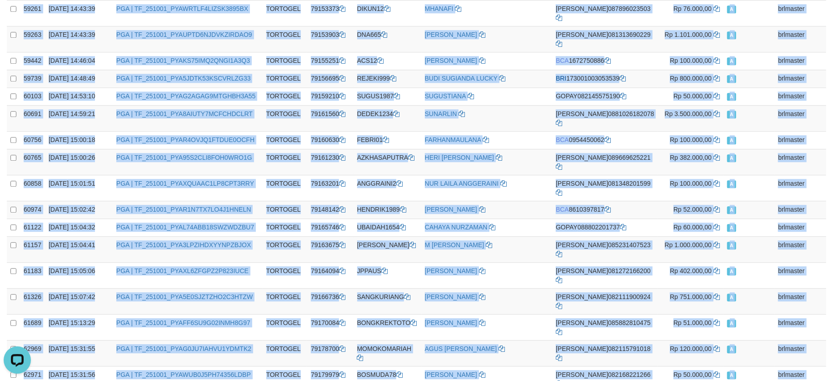
drag, startPoint x: 2, startPoint y: 94, endPoint x: 817, endPoint y: 291, distance: 838.3
copy table "ID Date Link Game Trans ID User ID Bank Acc. Name Bank Acc. Number Amount Statu…"
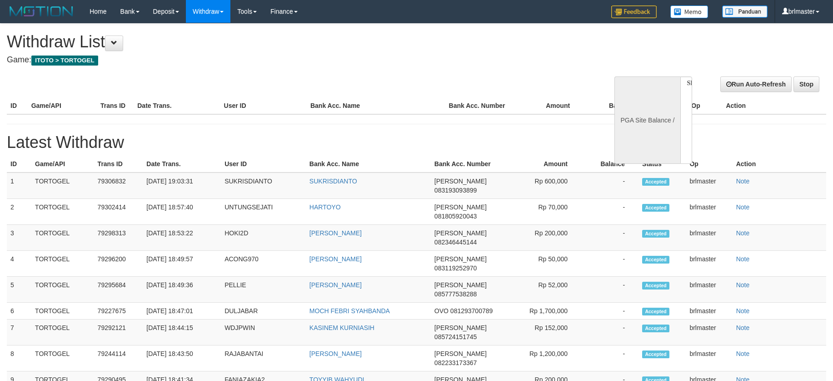
select select
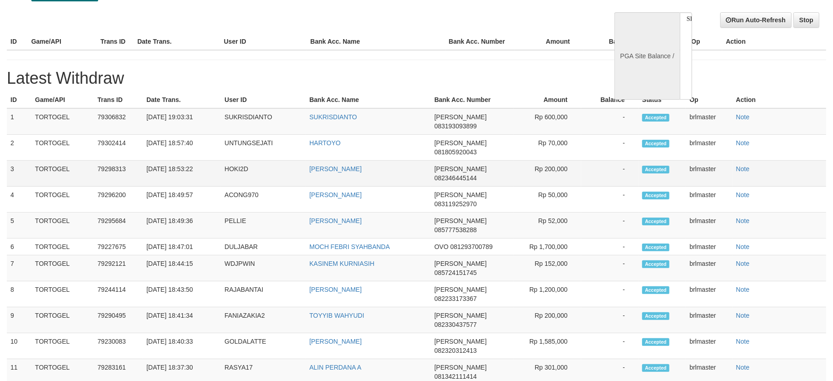
select select "**"
select select
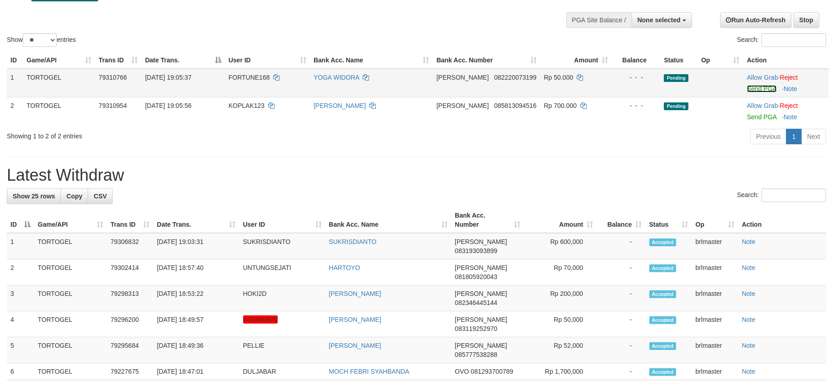
click at [756, 88] on link "Send PGA" at bounding box center [762, 88] width 30 height 7
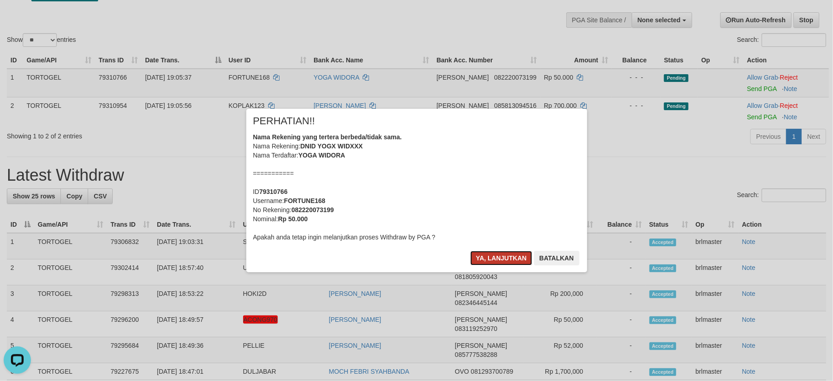
click at [493, 264] on button "Ya, lanjutkan" at bounding box center [502, 258] width 62 height 15
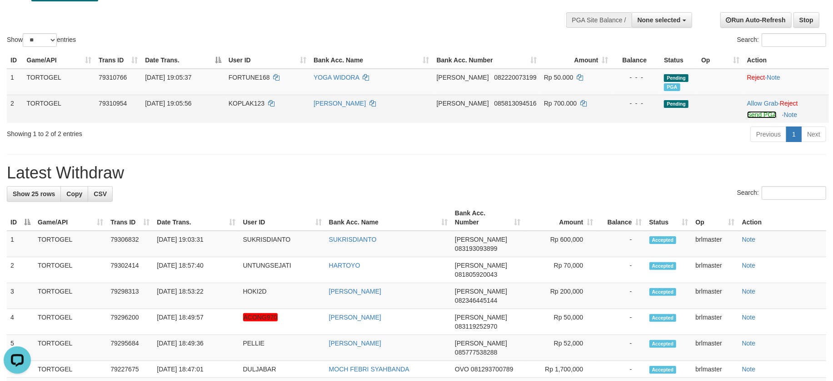
click at [764, 116] on link "Send PGA" at bounding box center [762, 114] width 30 height 7
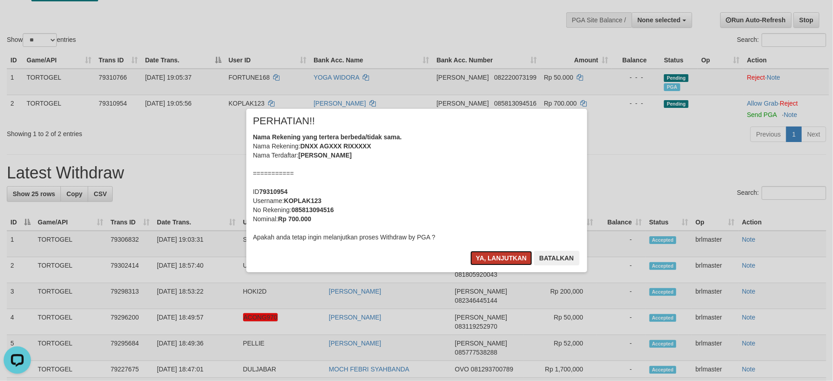
click at [493, 255] on button "Ya, lanjutkan" at bounding box center [502, 258] width 62 height 15
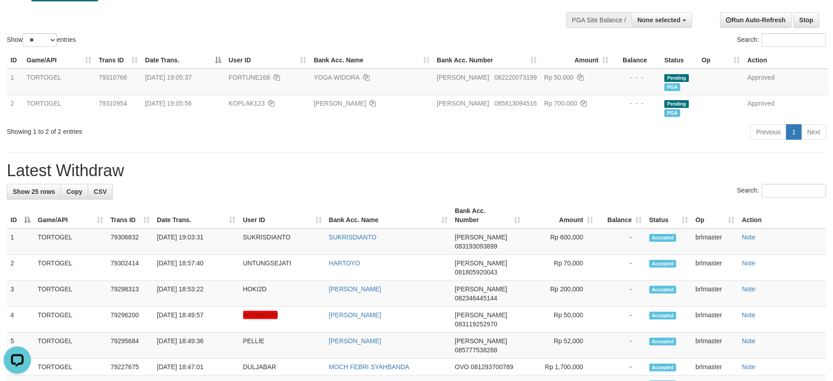
click at [504, 136] on div "Previous 1 Next" at bounding box center [590, 133] width 472 height 20
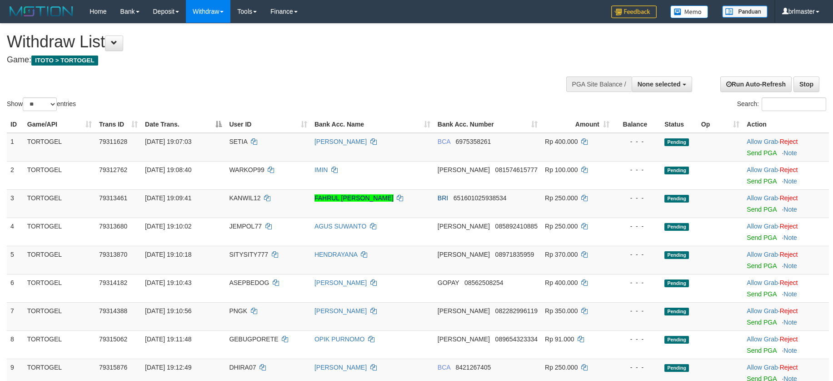
select select
select select "**"
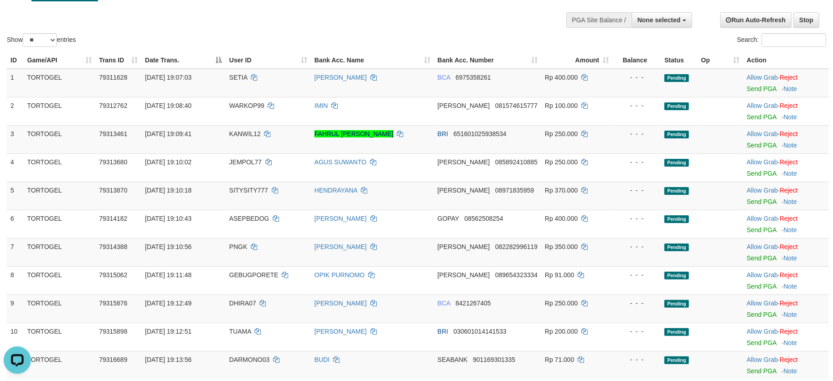
click at [459, 33] on div "Search:" at bounding box center [625, 41] width 403 height 16
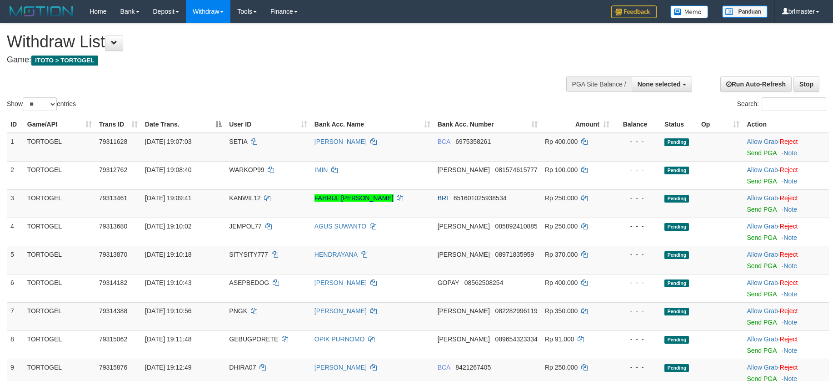
select select
select select "**"
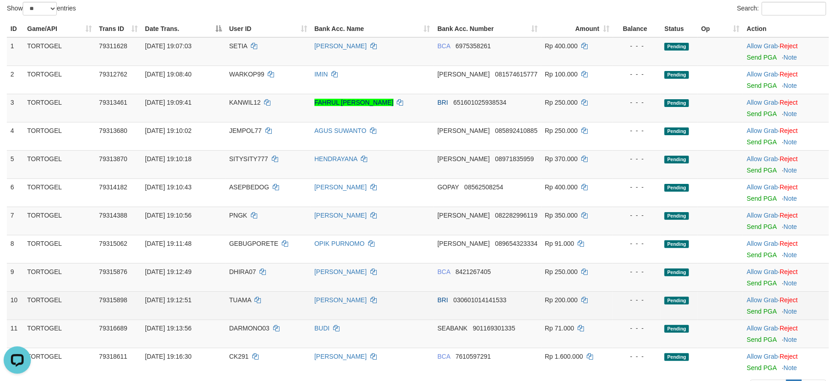
scroll to position [64, 0]
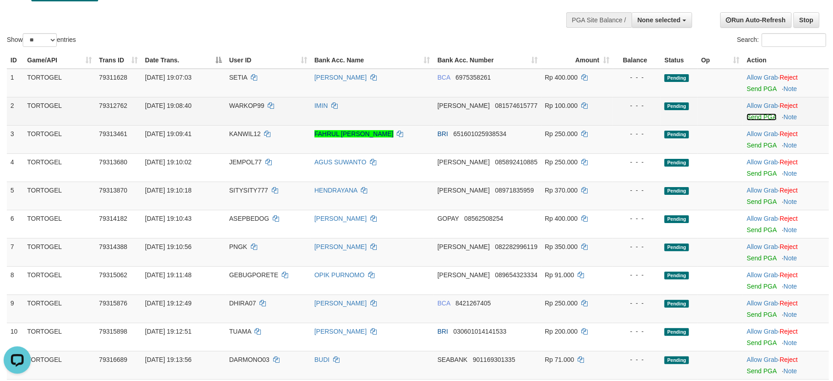
click at [753, 116] on link "Send PGA" at bounding box center [762, 116] width 30 height 7
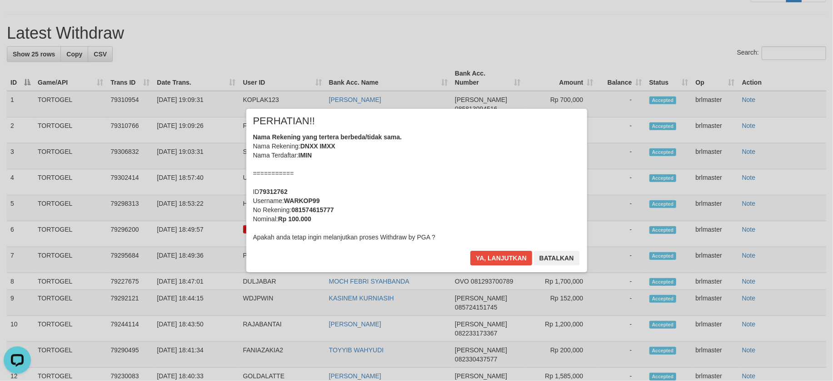
scroll to position [488, 0]
click at [495, 256] on button "Ya, lanjutkan" at bounding box center [502, 258] width 62 height 15
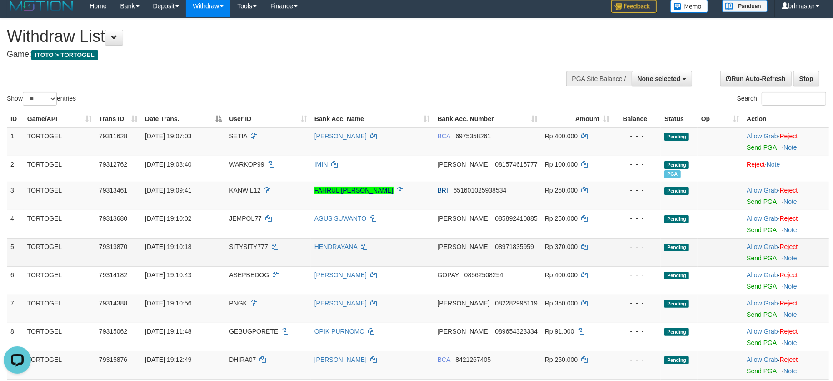
scroll to position [0, 0]
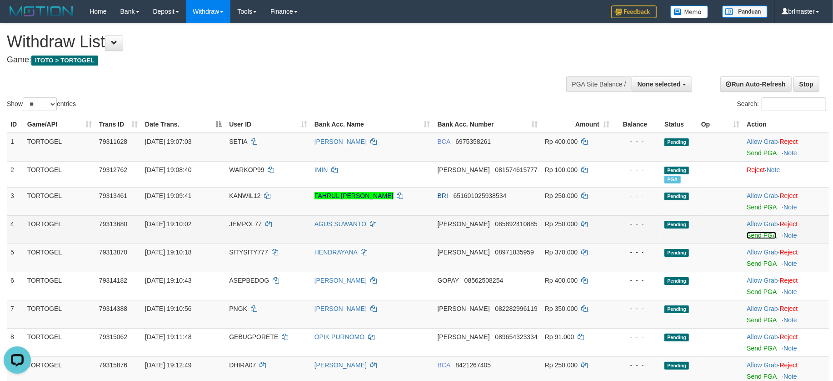
click at [758, 235] on link "Send PGA" at bounding box center [762, 234] width 30 height 7
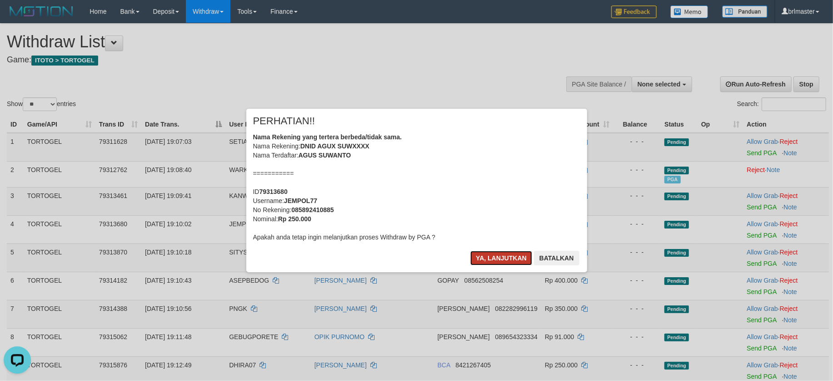
click at [511, 251] on button "Ya, lanjutkan" at bounding box center [502, 258] width 62 height 15
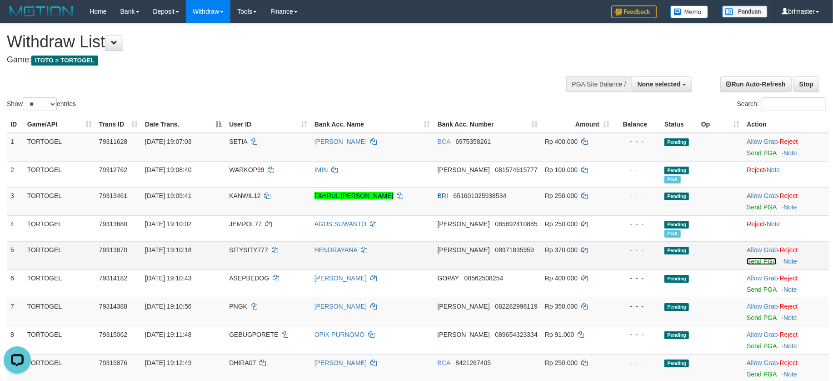
click at [760, 261] on link "Send PGA" at bounding box center [762, 260] width 30 height 7
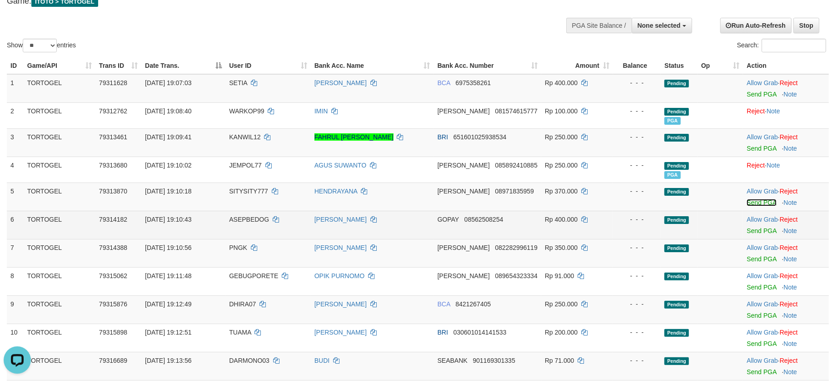
scroll to position [60, 0]
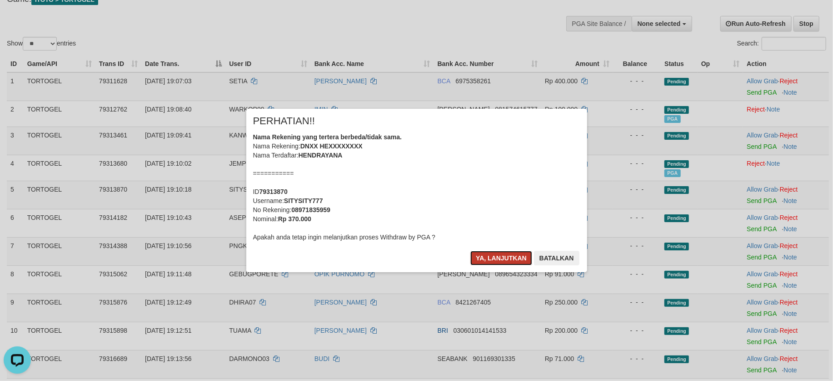
click at [504, 257] on button "Ya, lanjutkan" at bounding box center [502, 258] width 62 height 15
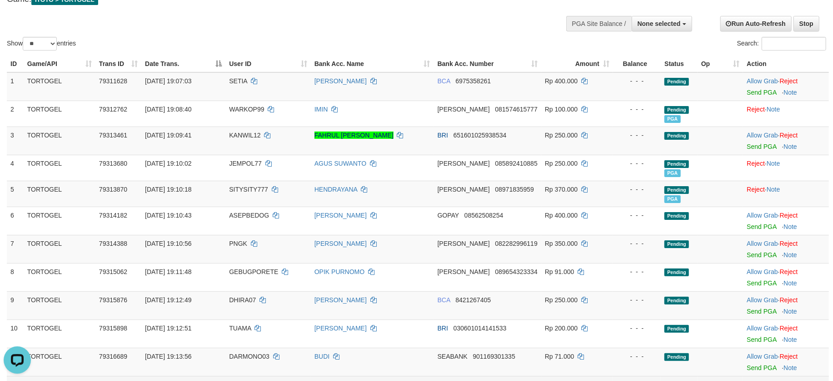
scroll to position [121, 0]
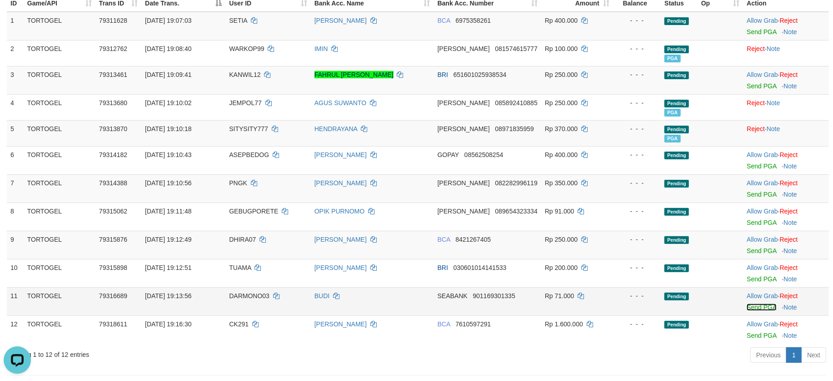
click at [752, 304] on link "Send PGA" at bounding box center [762, 306] width 30 height 7
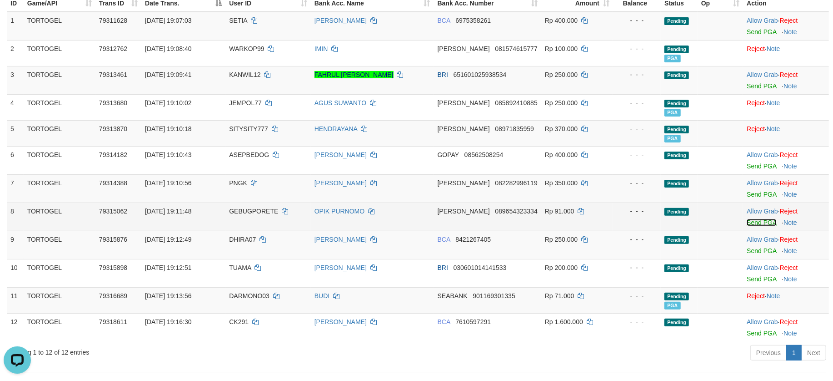
click at [756, 220] on link "Send PGA" at bounding box center [762, 222] width 30 height 7
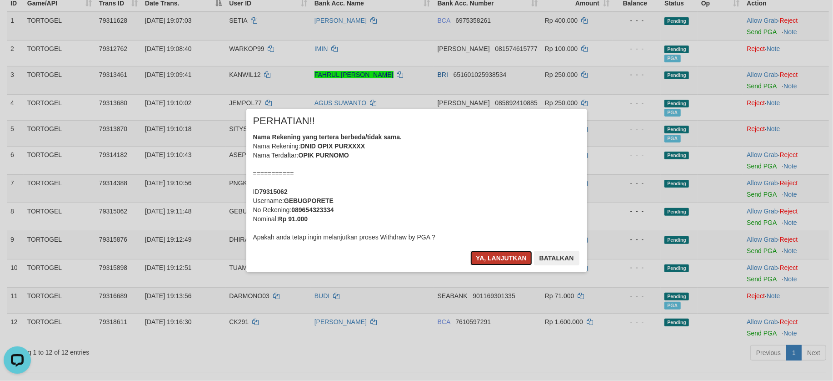
click at [515, 256] on button "Ya, lanjutkan" at bounding box center [502, 258] width 62 height 15
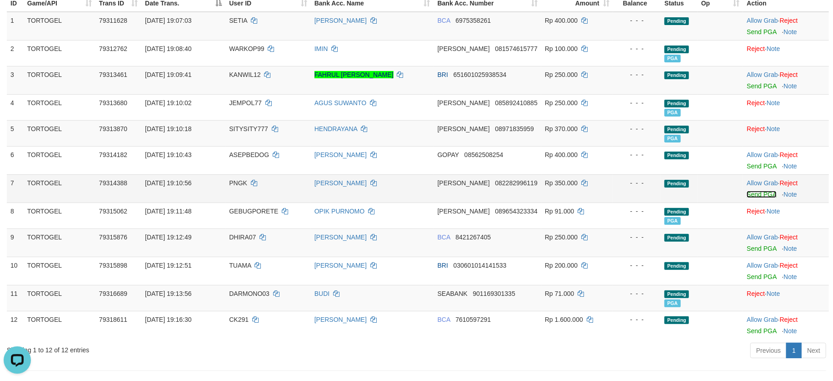
click at [755, 191] on link "Send PGA" at bounding box center [762, 193] width 30 height 7
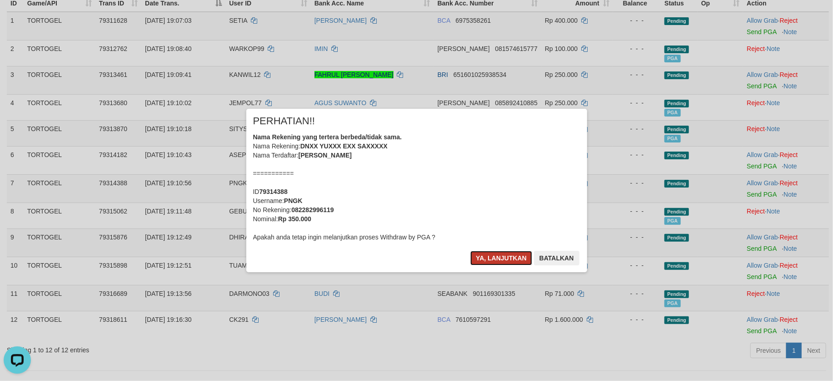
click at [515, 255] on button "Ya, lanjutkan" at bounding box center [502, 258] width 62 height 15
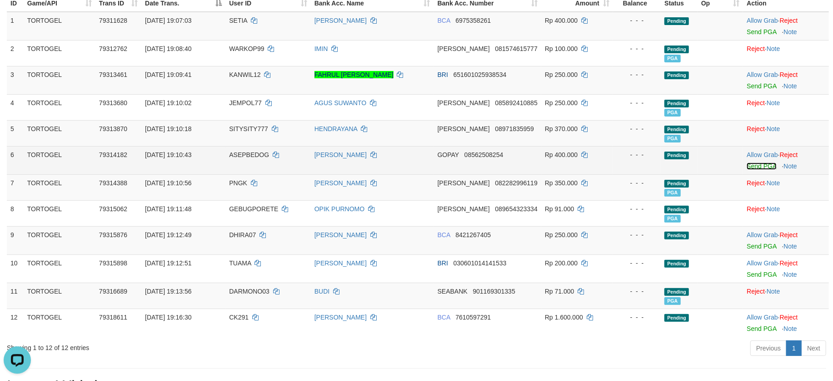
click at [752, 165] on link "Send PGA" at bounding box center [762, 165] width 30 height 7
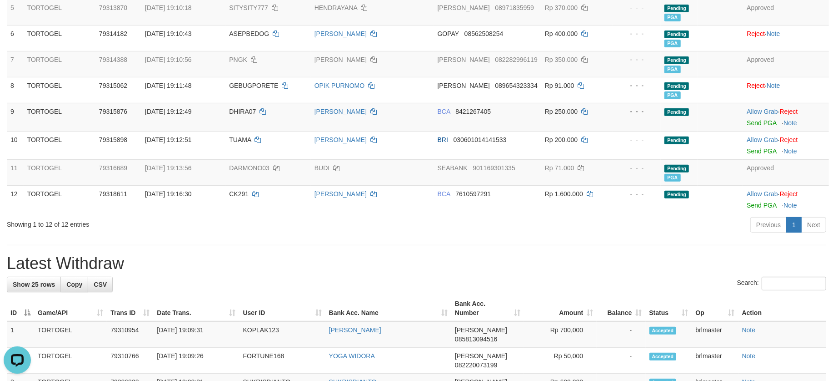
scroll to position [242, 0]
click at [635, 245] on hr at bounding box center [417, 244] width 820 height 0
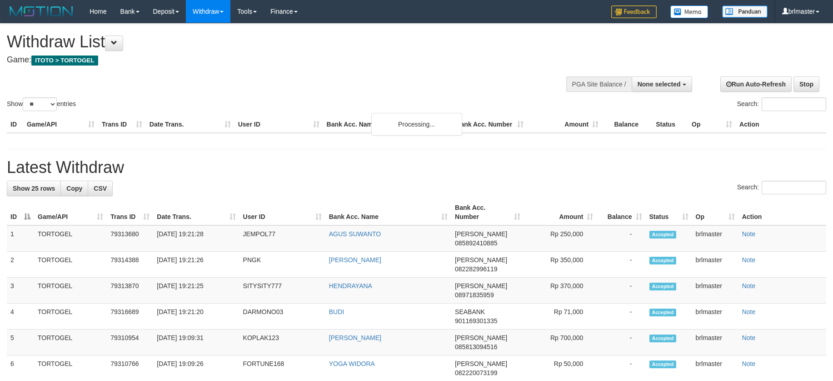
select select
select select "**"
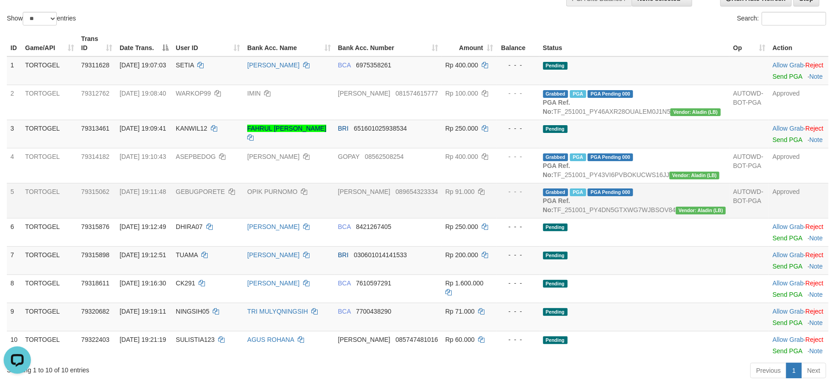
click at [538, 218] on td "- - -" at bounding box center [518, 200] width 42 height 35
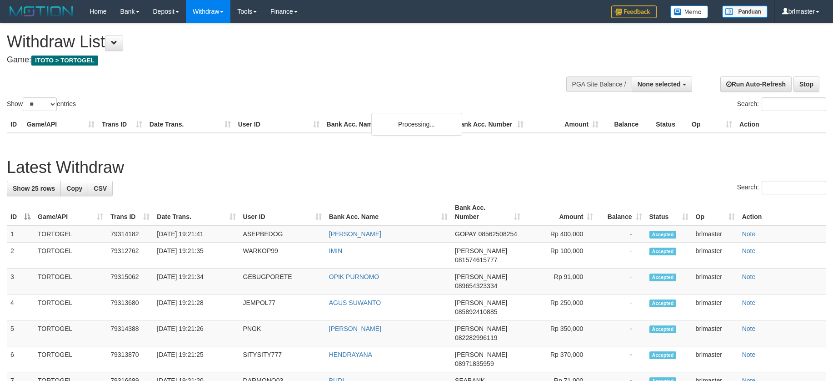
select select
select select "**"
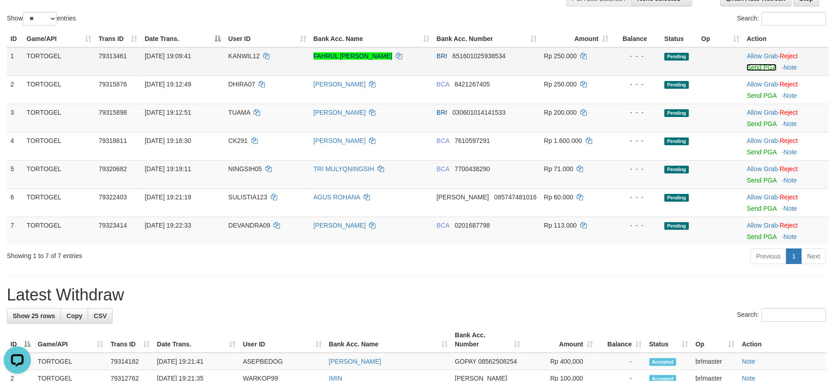
click at [759, 67] on link "Send PGA" at bounding box center [762, 67] width 30 height 7
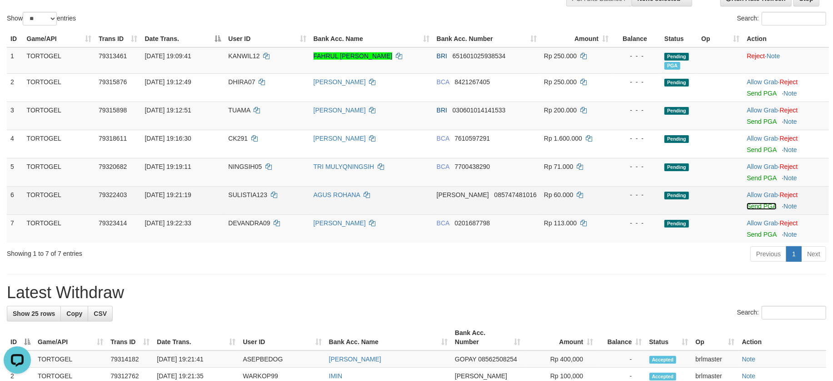
click at [757, 204] on link "Send PGA" at bounding box center [762, 205] width 30 height 7
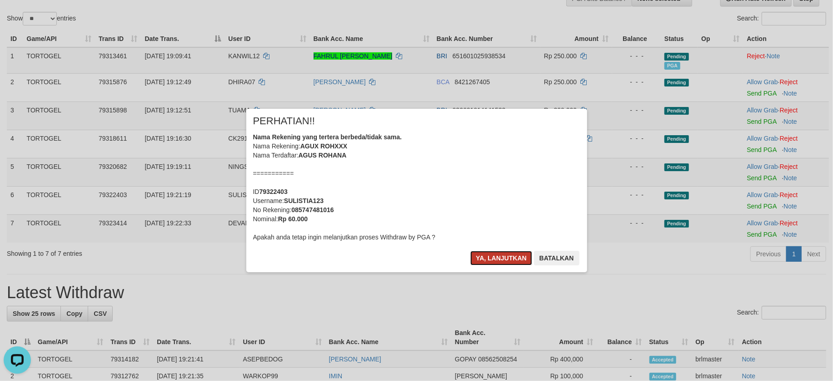
click at [489, 253] on button "Ya, lanjutkan" at bounding box center [502, 258] width 62 height 15
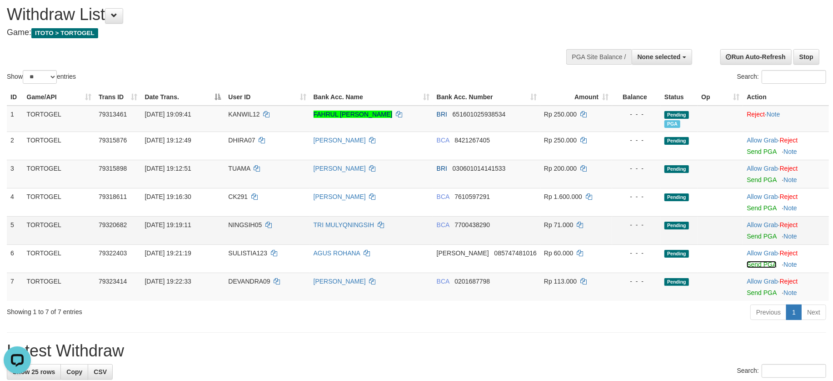
scroll to position [25, 0]
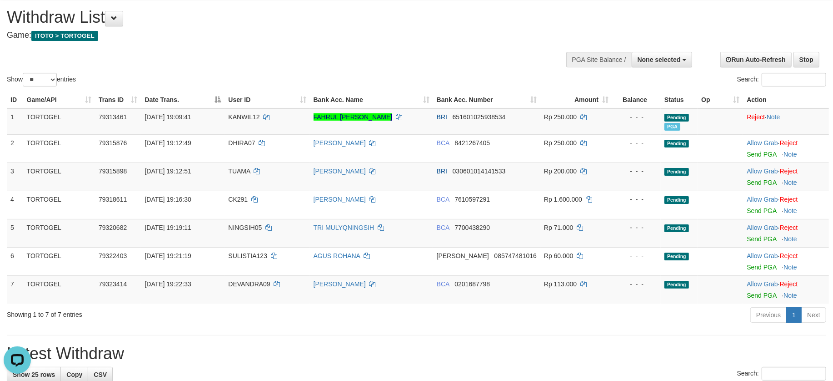
click at [641, 325] on div "Previous 1 Next" at bounding box center [590, 316] width 472 height 20
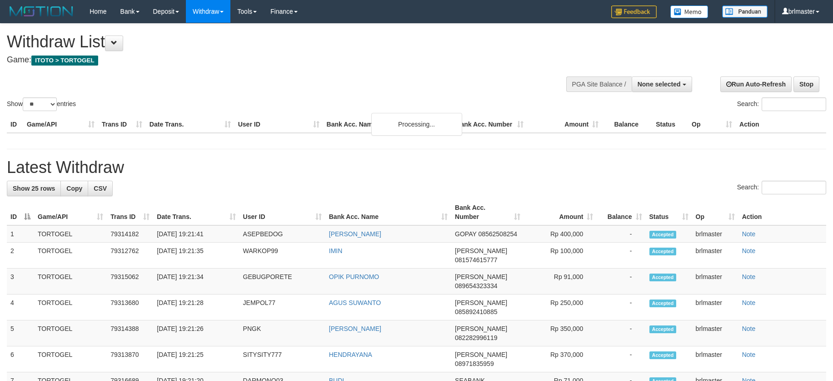
select select
select select "**"
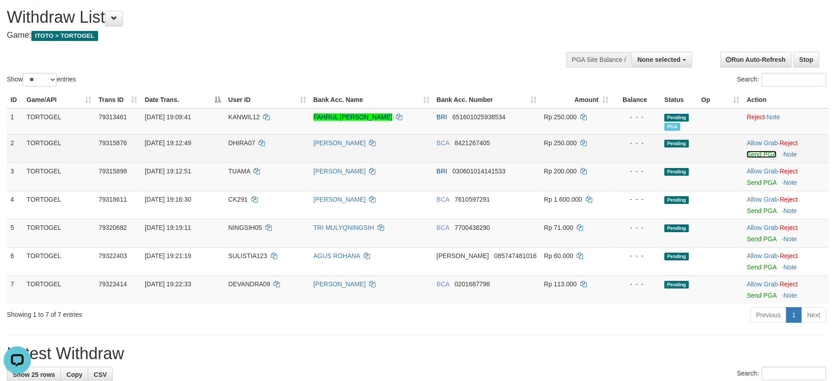
click at [755, 152] on link "Send PGA" at bounding box center [762, 153] width 30 height 7
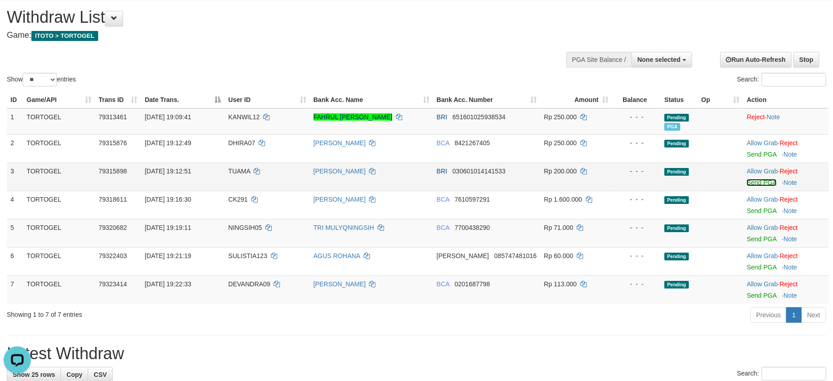
click at [757, 181] on link "Send PGA" at bounding box center [762, 182] width 30 height 7
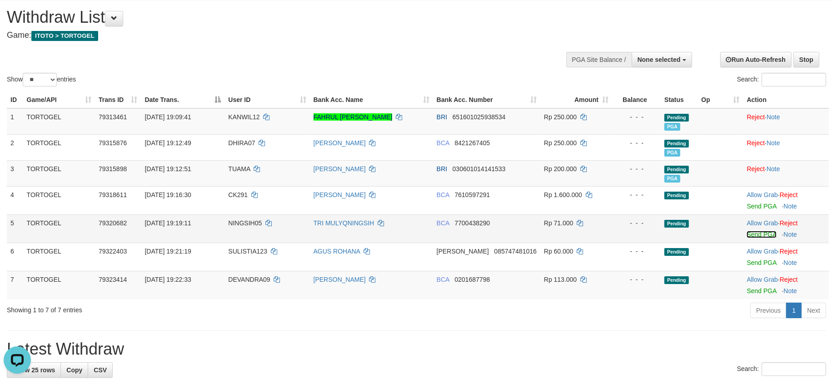
click at [757, 236] on link "Send PGA" at bounding box center [762, 234] width 30 height 7
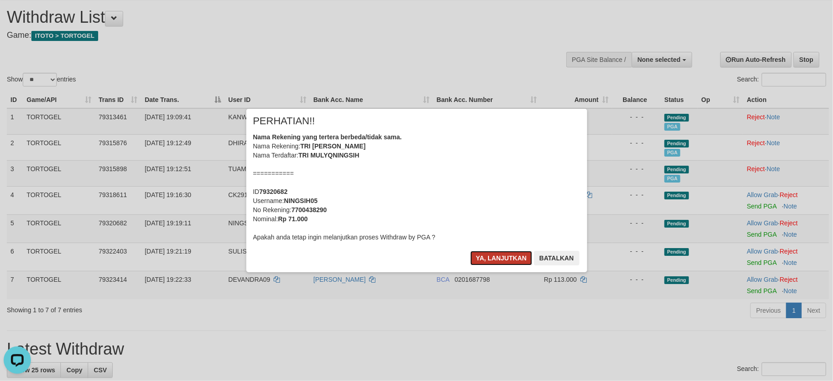
click at [516, 256] on button "Ya, lanjutkan" at bounding box center [502, 258] width 62 height 15
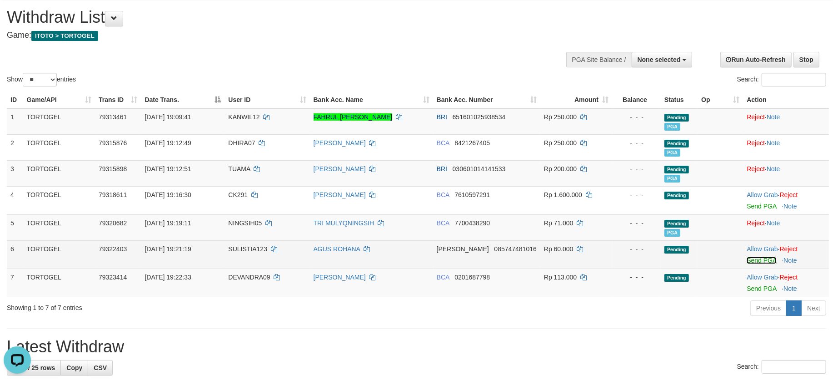
click at [750, 263] on link "Send PGA" at bounding box center [762, 259] width 30 height 7
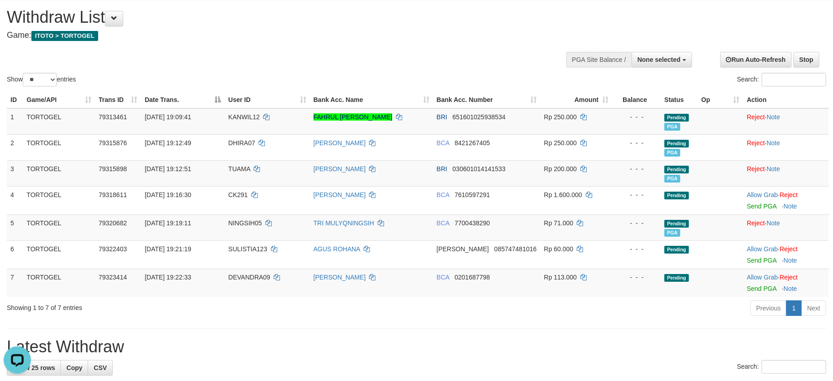
click at [711, 346] on h1 "Latest Withdraw" at bounding box center [417, 346] width 820 height 18
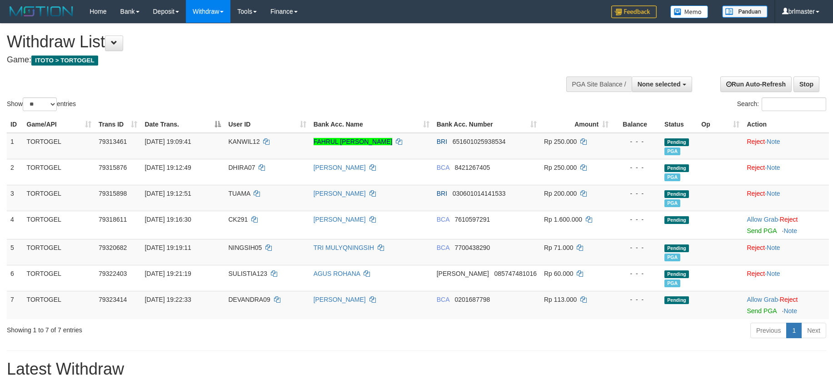
select select
select select "**"
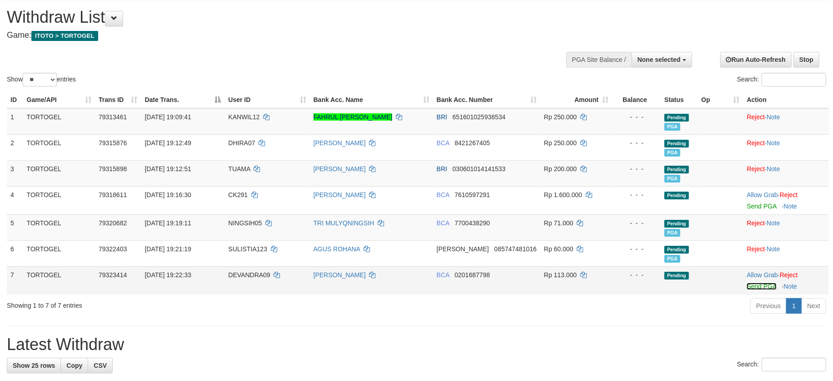
click at [752, 284] on link "Send PGA" at bounding box center [762, 285] width 30 height 7
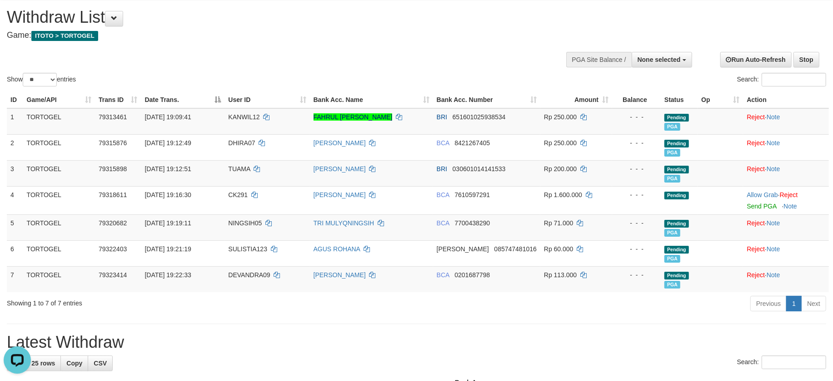
click at [562, 300] on div "Previous 1 Next" at bounding box center [590, 305] width 472 height 20
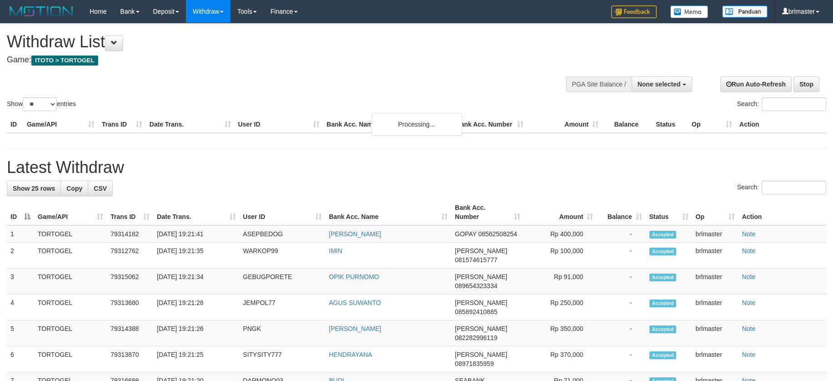
select select
select select "**"
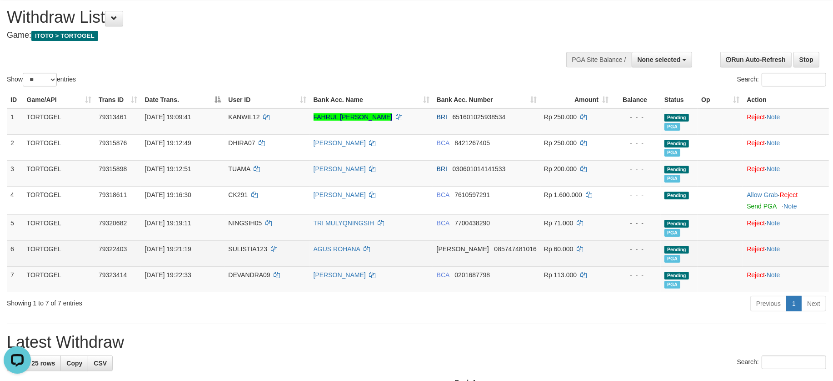
scroll to position [0, 0]
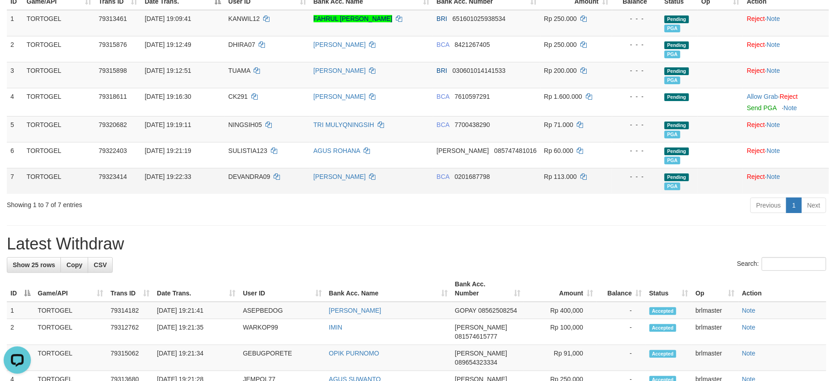
scroll to position [267, 0]
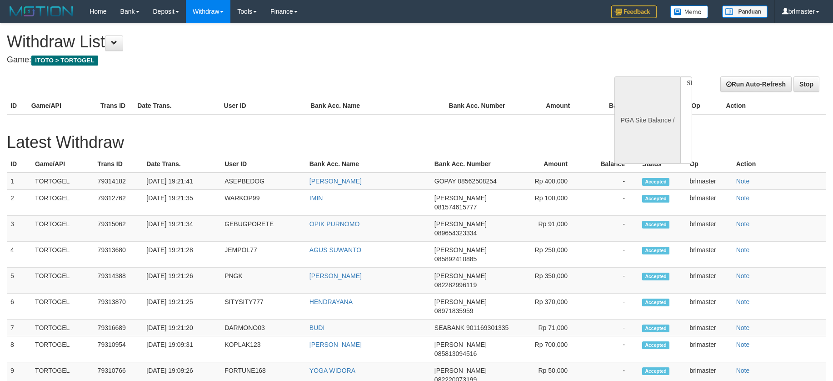
select select
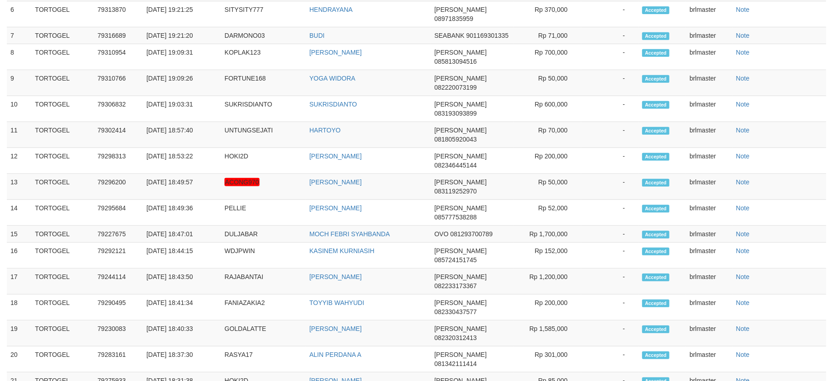
select select "**"
select select
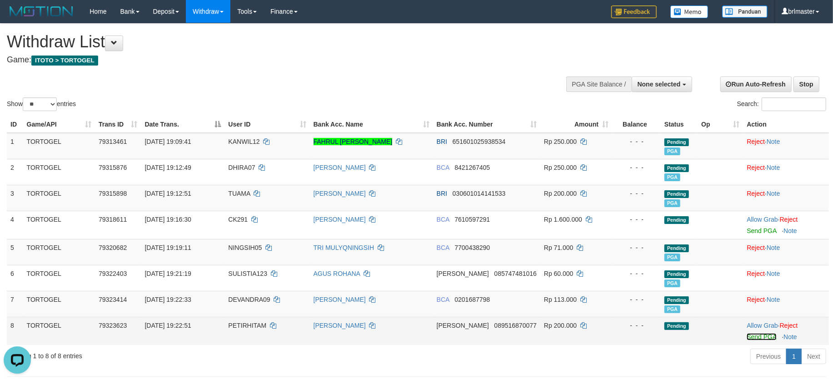
click at [750, 336] on link "Send PGA" at bounding box center [762, 336] width 30 height 7
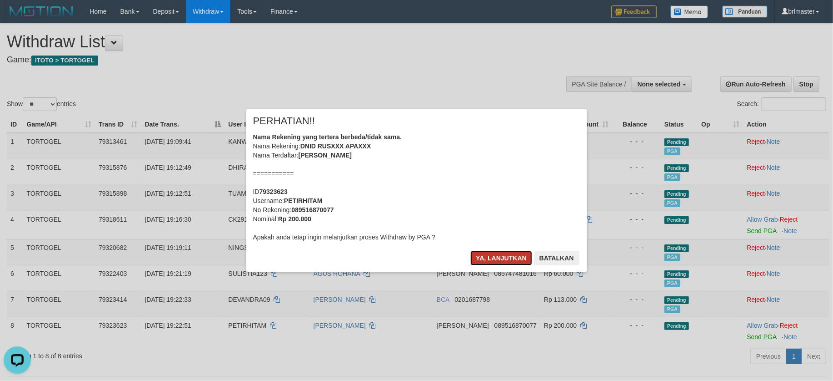
click at [513, 256] on button "Ya, lanjutkan" at bounding box center [502, 258] width 62 height 15
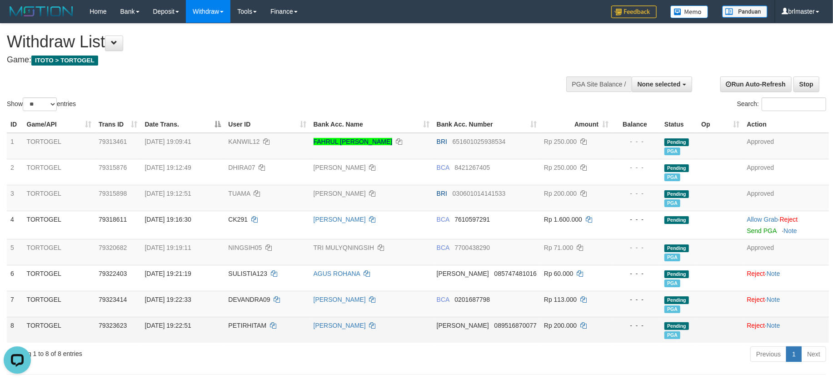
click at [718, 339] on td at bounding box center [720, 329] width 45 height 26
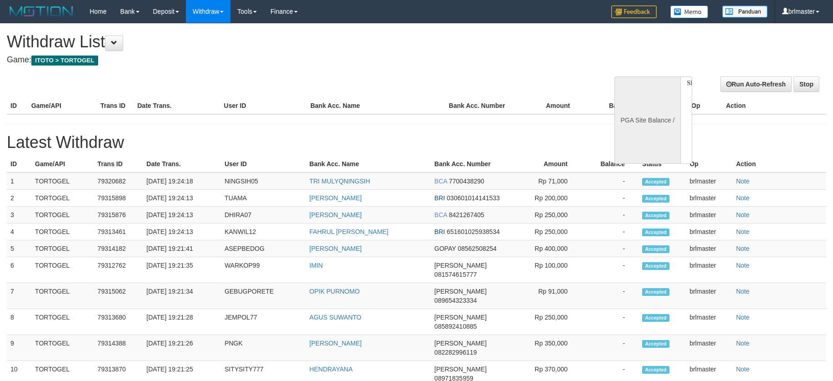
select select
select select "**"
select select
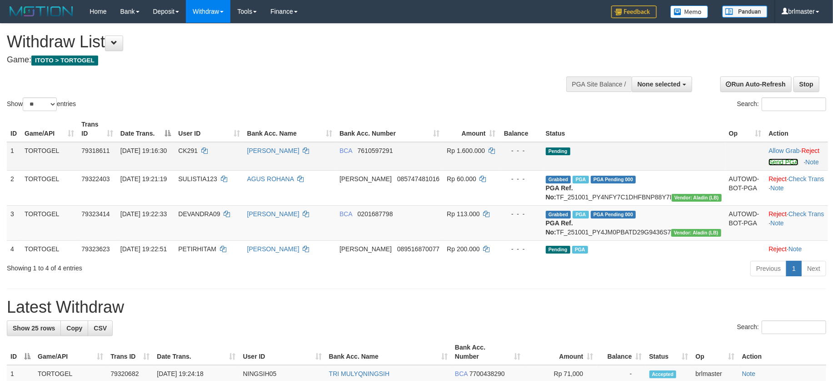
click at [769, 164] on link "Send PGA" at bounding box center [784, 161] width 30 height 7
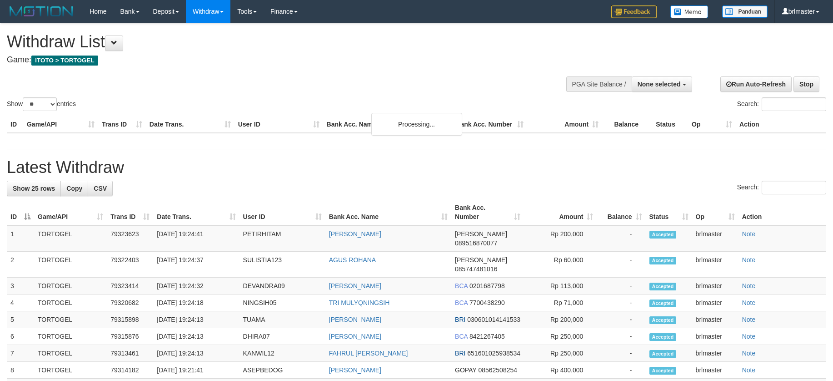
select select
select select "**"
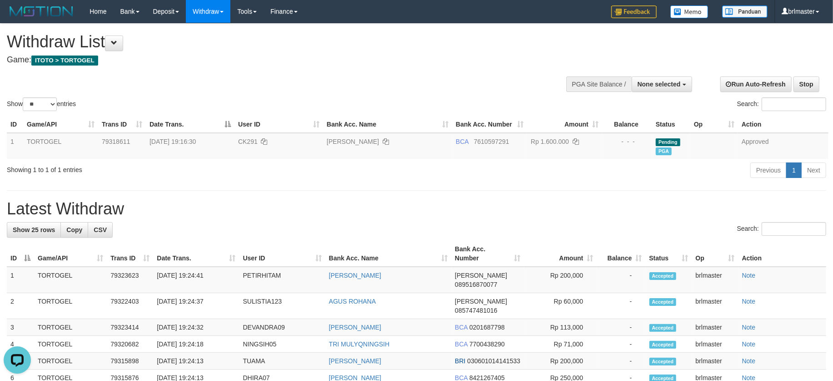
click at [616, 226] on div "Search:" at bounding box center [417, 230] width 820 height 16
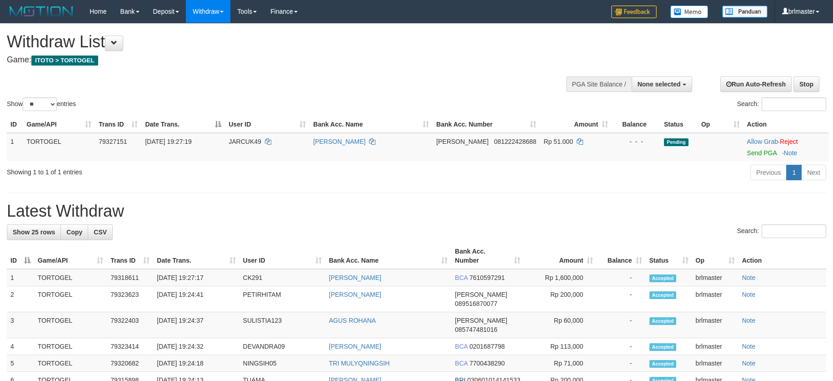
select select
select select "**"
select select
select select "**"
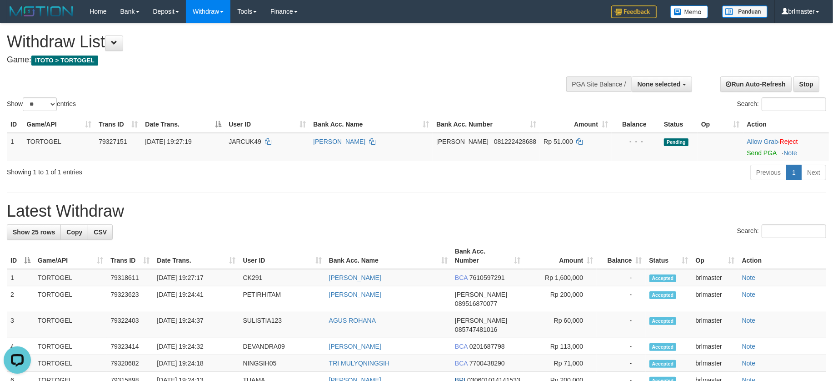
select select
select select "**"
click at [571, 155] on td "Rp 51.000" at bounding box center [576, 147] width 72 height 28
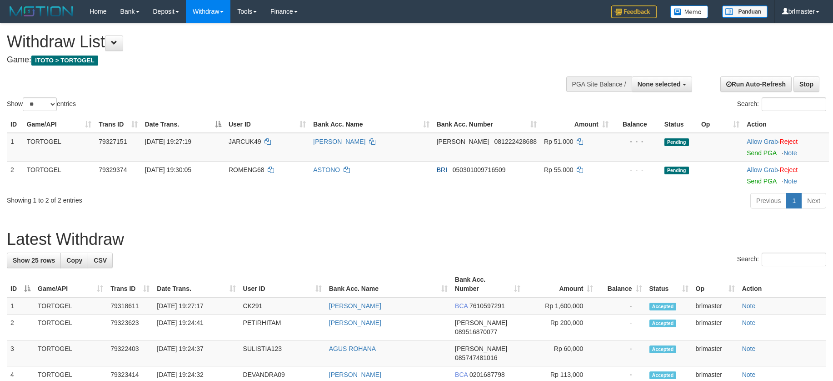
select select
select select "**"
click at [757, 154] on link "Send PGA" at bounding box center [762, 152] width 30 height 7
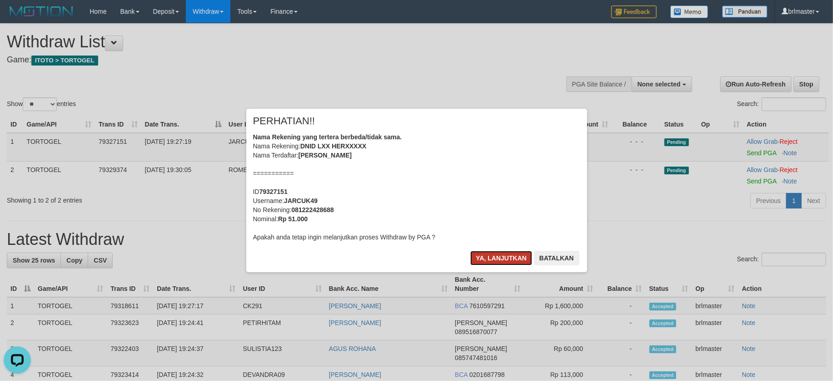
click at [501, 251] on button "Ya, lanjutkan" at bounding box center [502, 258] width 62 height 15
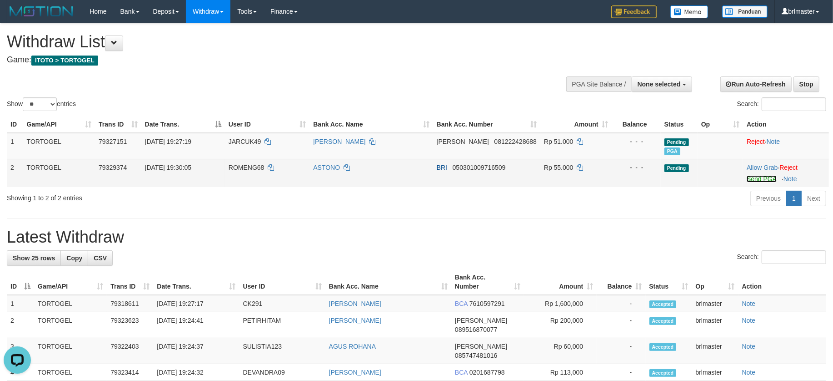
click at [757, 179] on link "Send PGA" at bounding box center [762, 178] width 30 height 7
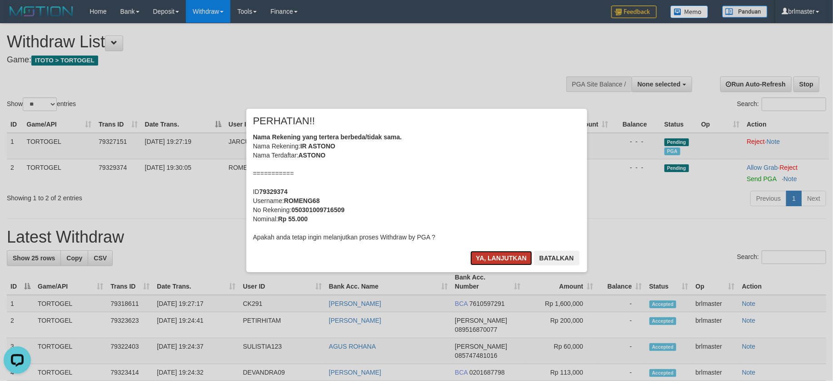
click at [511, 257] on button "Ya, lanjutkan" at bounding box center [502, 258] width 62 height 15
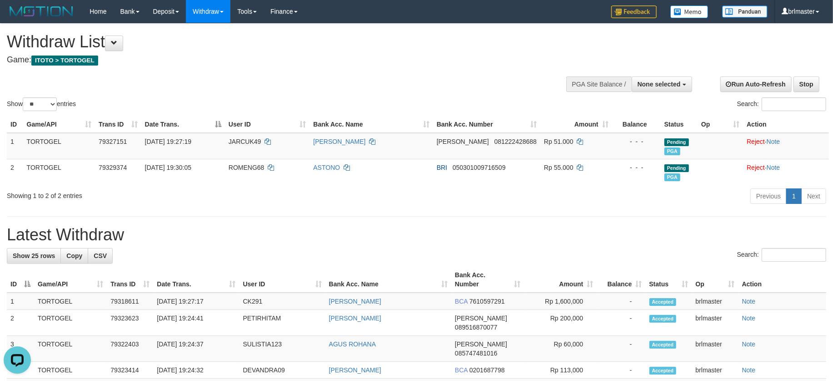
click at [350, 198] on div "Previous 1 Next" at bounding box center [590, 197] width 486 height 20
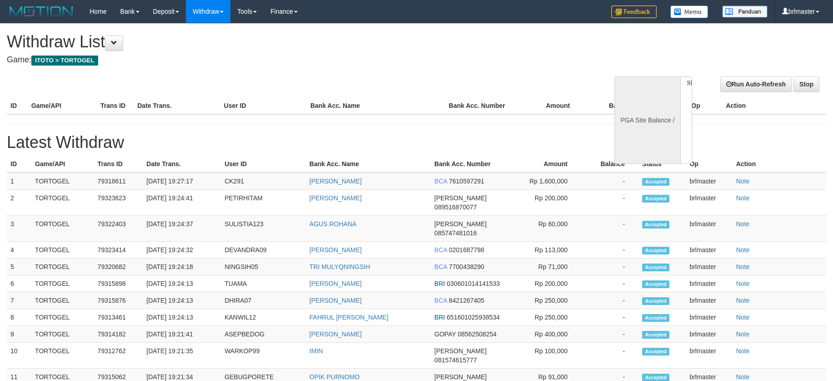
select select
select select "**"
select select
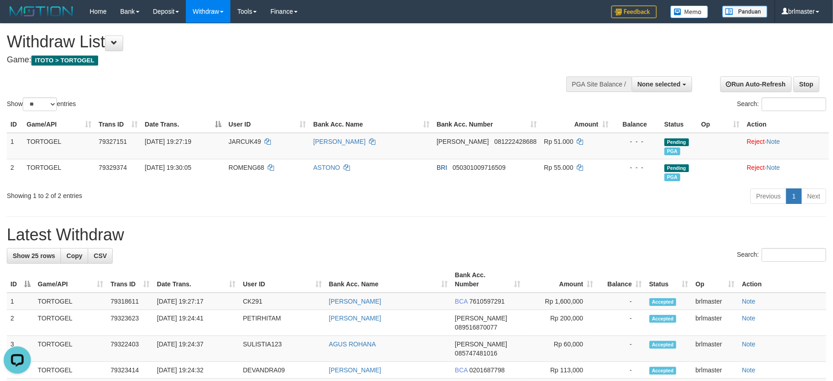
select select
select select "**"
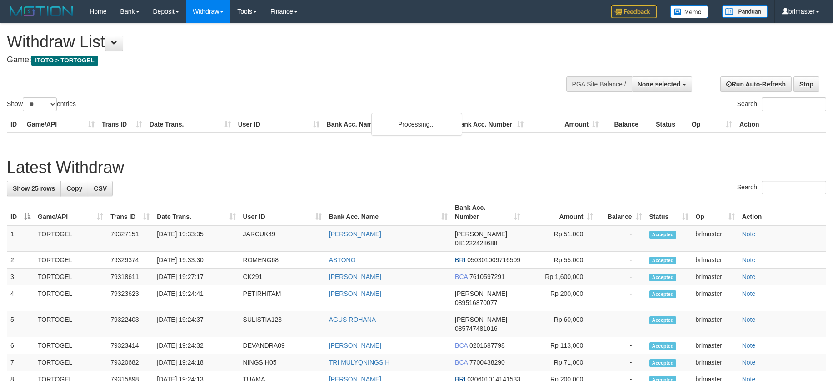
select select
select select "**"
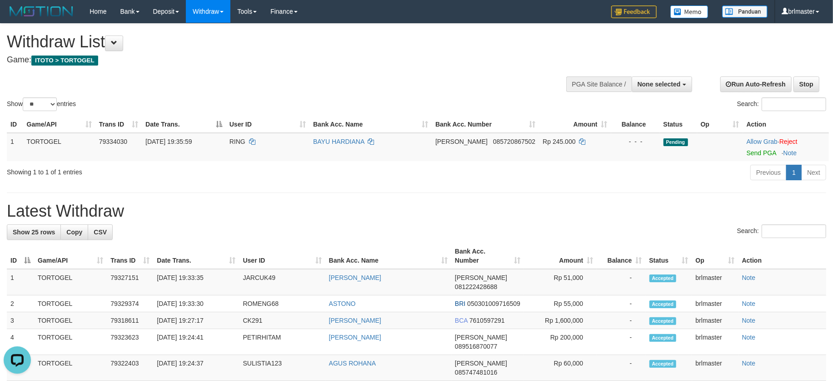
drag, startPoint x: 491, startPoint y: 208, endPoint x: 499, endPoint y: 208, distance: 8.2
click at [495, 208] on h1 "Latest Withdraw" at bounding box center [417, 211] width 820 height 18
select select
select select "**"
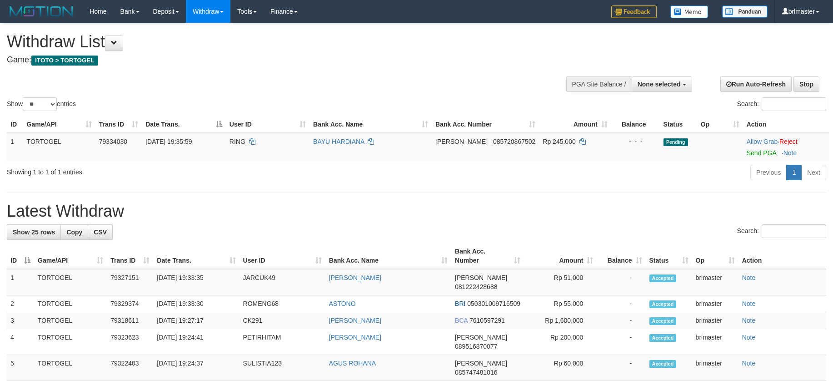
select select
select select "**"
click at [460, 208] on h1 "Latest Withdraw" at bounding box center [417, 211] width 820 height 18
select select
select select "**"
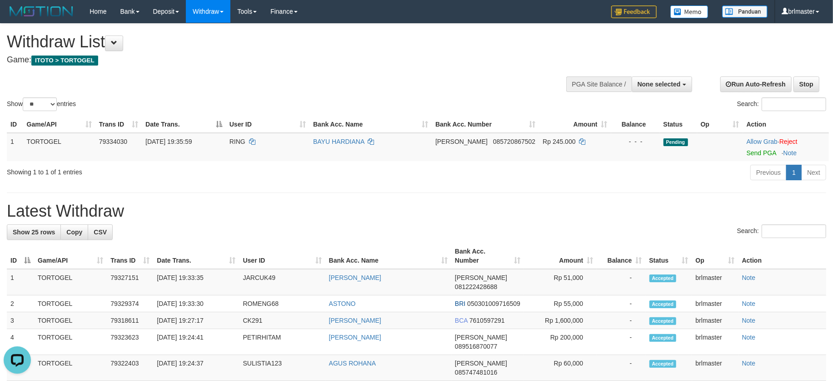
select select
select select "**"
drag, startPoint x: 706, startPoint y: 204, endPoint x: 805, endPoint y: 190, distance: 99.7
click at [706, 204] on h1 "Latest Withdraw" at bounding box center [417, 211] width 820 height 18
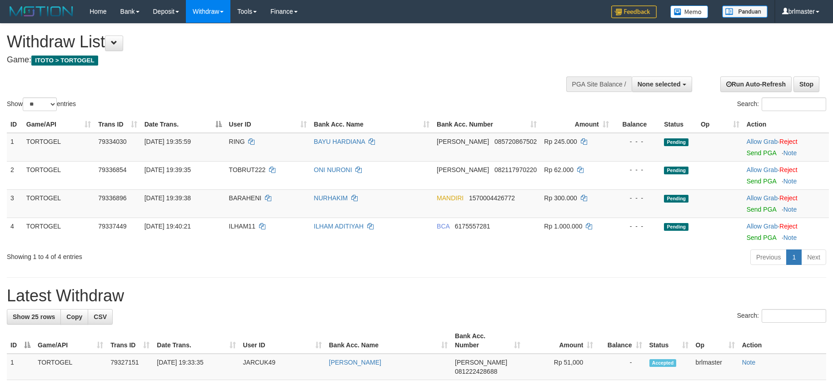
select select
select select "**"
click at [754, 151] on link "Send PGA" at bounding box center [762, 152] width 30 height 7
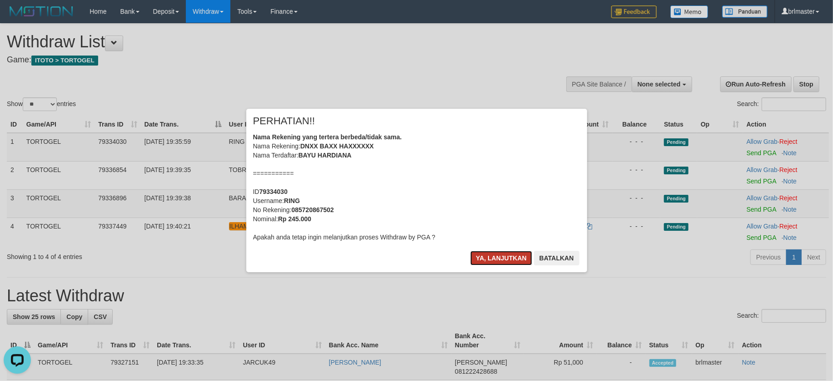
click at [516, 255] on button "Ya, lanjutkan" at bounding box center [502, 258] width 62 height 15
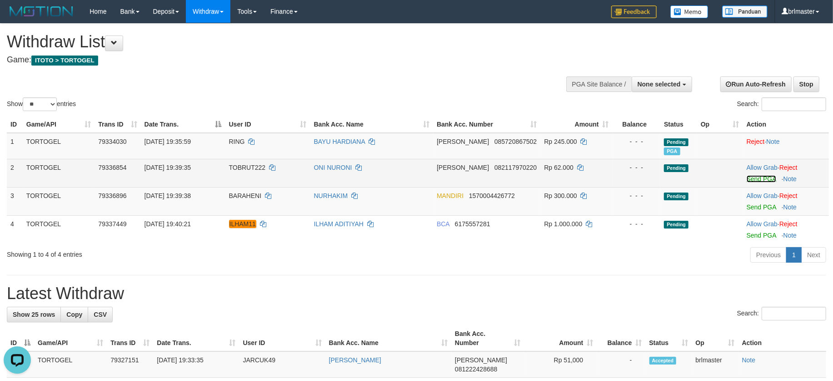
click at [767, 177] on link "Send PGA" at bounding box center [762, 178] width 30 height 7
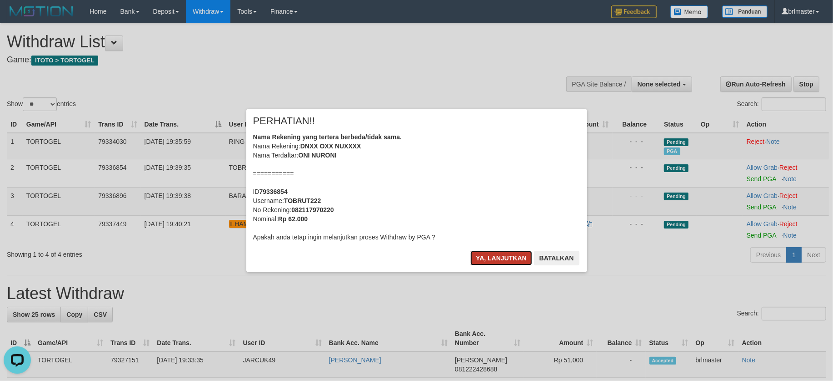
click at [504, 257] on button "Ya, lanjutkan" at bounding box center [502, 258] width 62 height 15
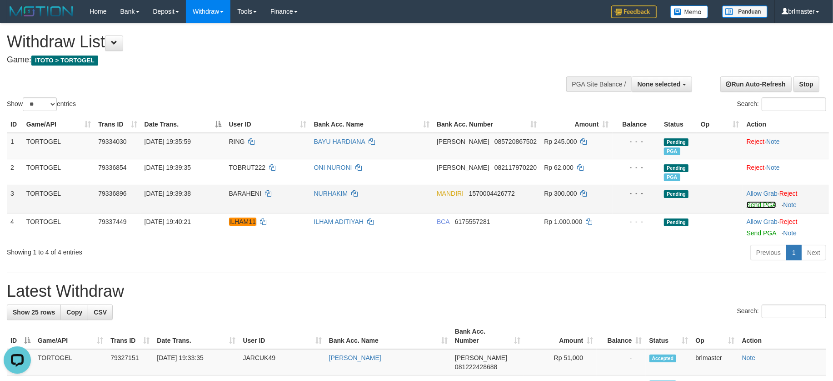
click at [757, 205] on link "Send PGA" at bounding box center [762, 204] width 30 height 7
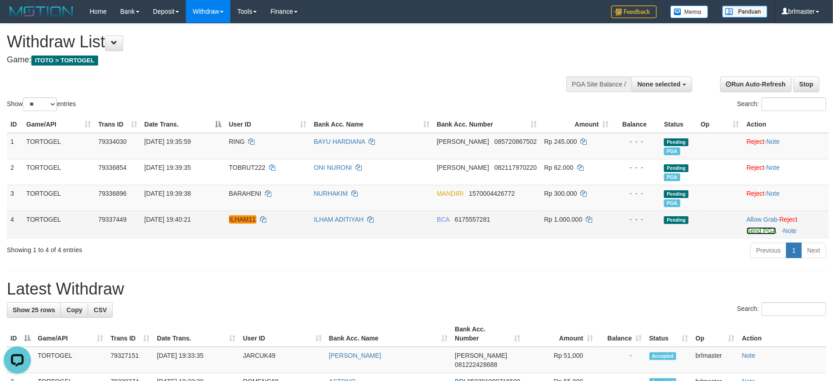
click at [752, 230] on link "Send PGA" at bounding box center [762, 230] width 30 height 7
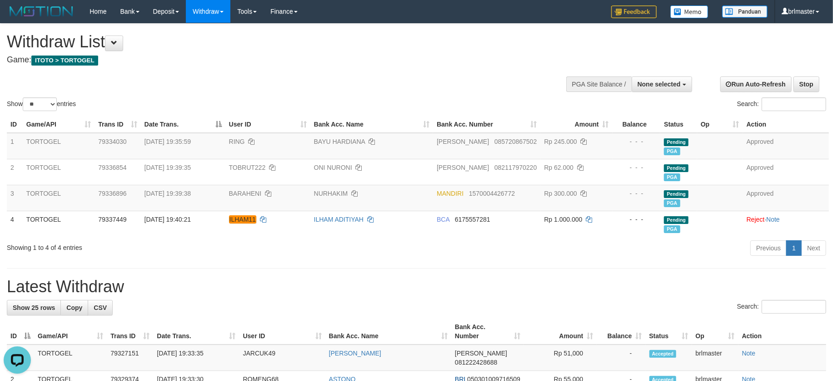
click at [428, 295] on h1 "Latest Withdraw" at bounding box center [417, 286] width 820 height 18
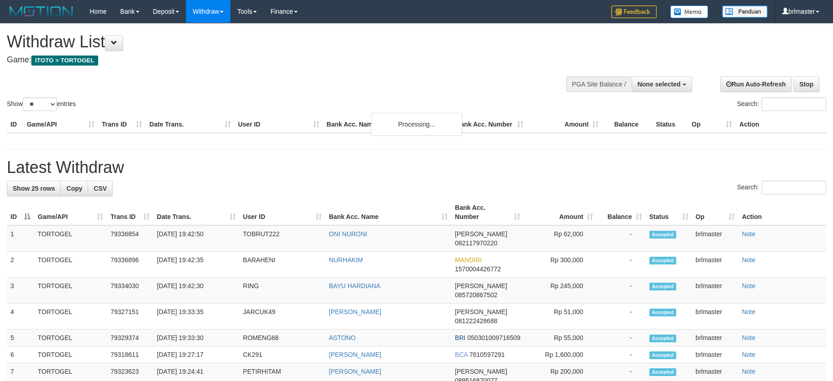
select select
select select "**"
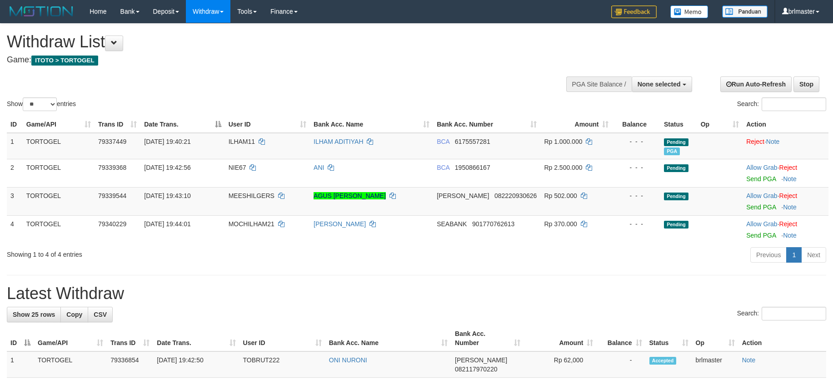
select select
select select "**"
click at [543, 311] on div "Search:" at bounding box center [417, 314] width 820 height 16
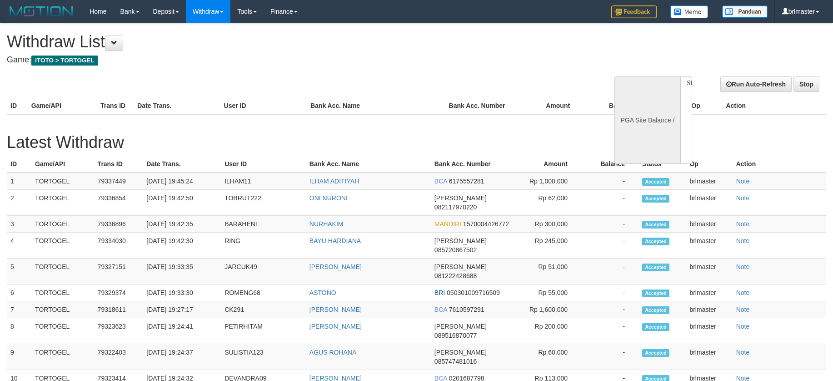
select select
select select "**"
select select
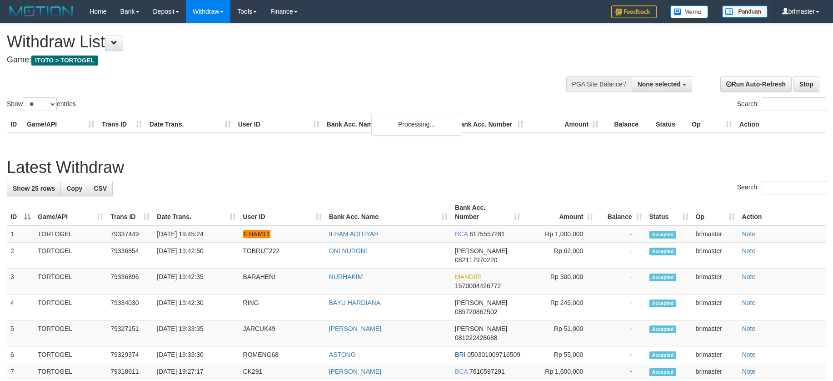
select select
select select "**"
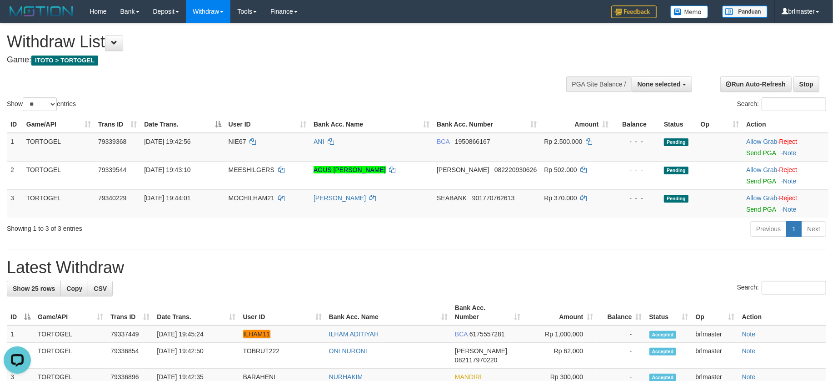
select select
select select "**"
click at [610, 249] on hr at bounding box center [417, 249] width 820 height 0
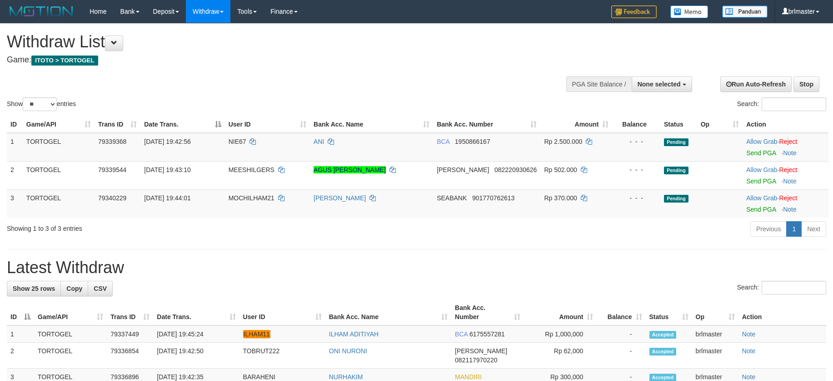
select select
select select "**"
click at [610, 249] on hr at bounding box center [417, 249] width 820 height 0
select select
select select "**"
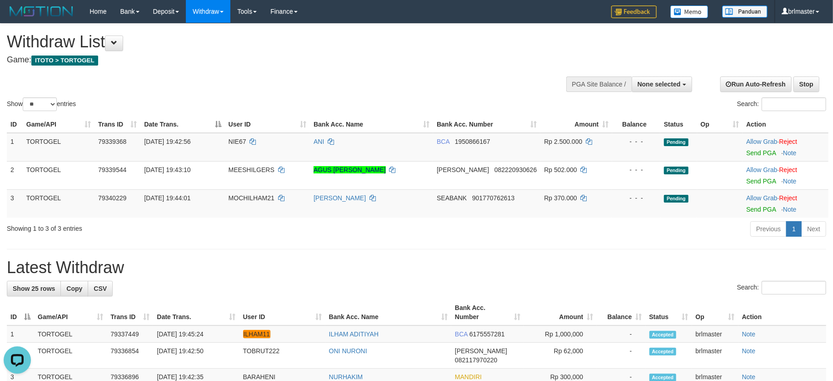
select select
select select "**"
click at [699, 228] on div "Previous 1 Next" at bounding box center [590, 230] width 472 height 20
select select
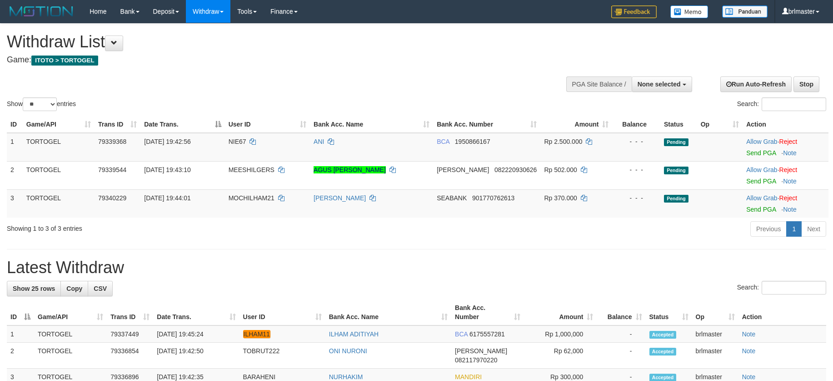
select select "**"
click at [597, 270] on h1 "Latest Withdraw" at bounding box center [417, 267] width 820 height 18
select select
select select "**"
click at [604, 273] on h1 "Latest Withdraw" at bounding box center [417, 267] width 820 height 18
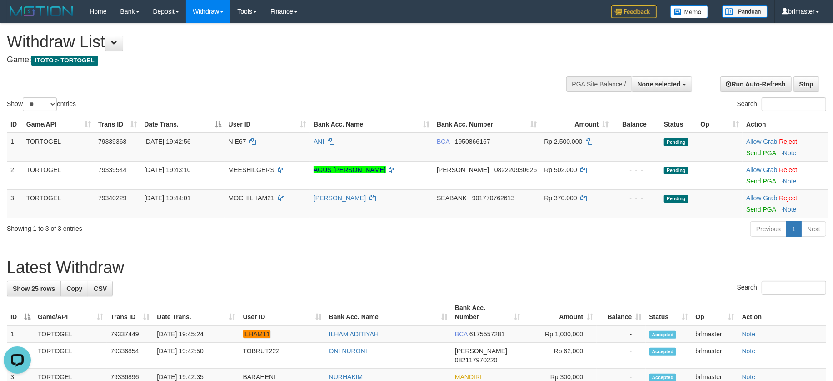
click at [604, 273] on h1 "Latest Withdraw" at bounding box center [417, 267] width 820 height 18
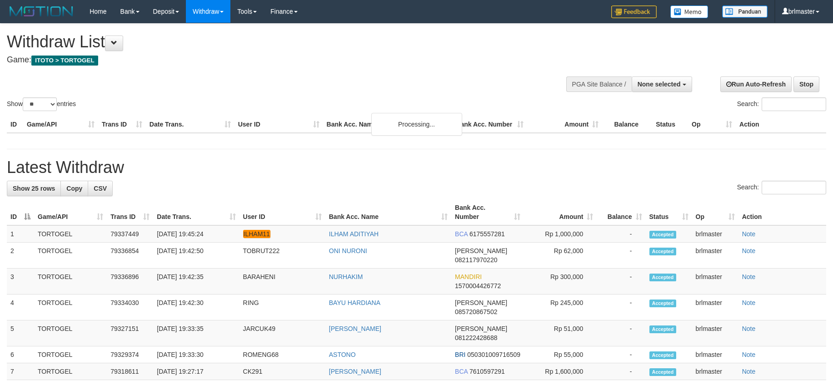
select select
select select "**"
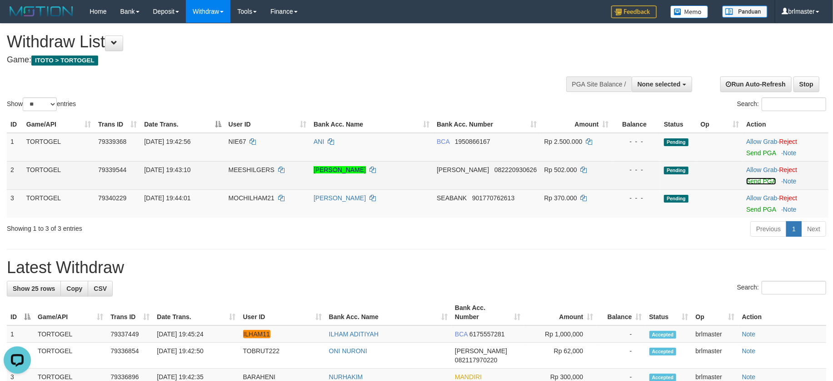
click at [751, 177] on link "Send PGA" at bounding box center [762, 180] width 30 height 7
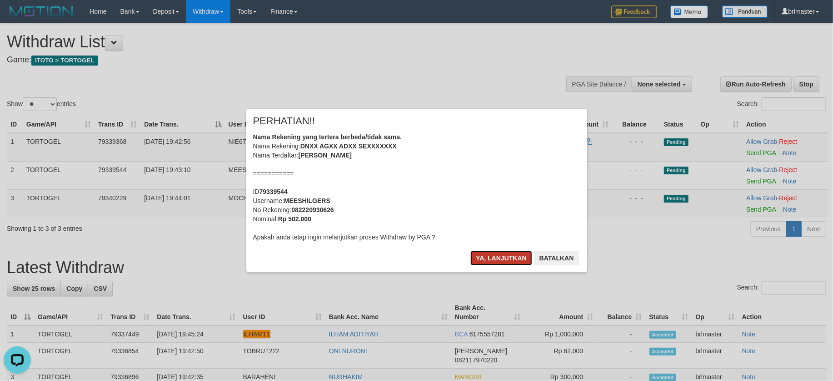
click at [501, 259] on button "Ya, lanjutkan" at bounding box center [502, 258] width 62 height 15
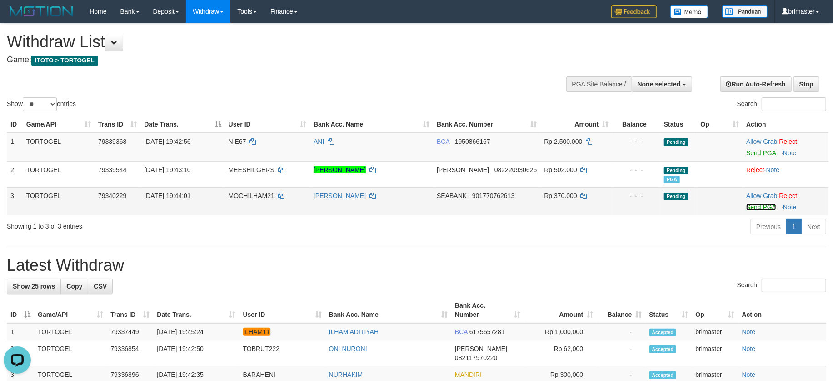
click at [757, 204] on link "Send PGA" at bounding box center [762, 206] width 30 height 7
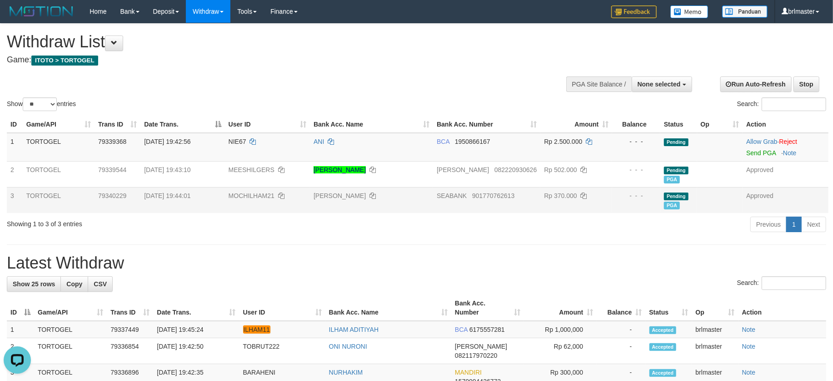
click at [501, 216] on div "Previous 1 Next" at bounding box center [590, 225] width 472 height 20
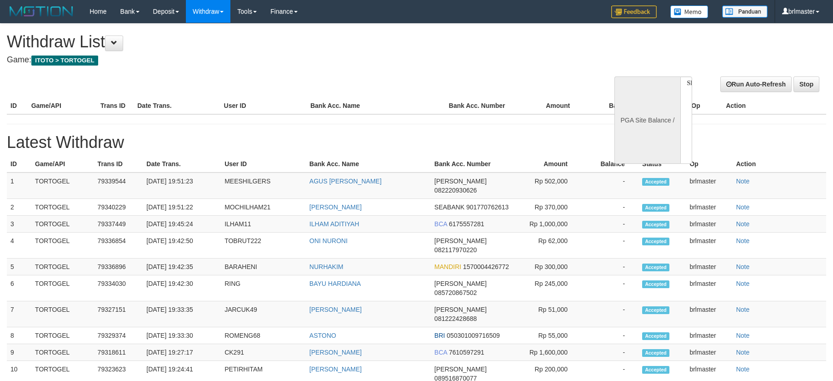
select select
select select "**"
select select
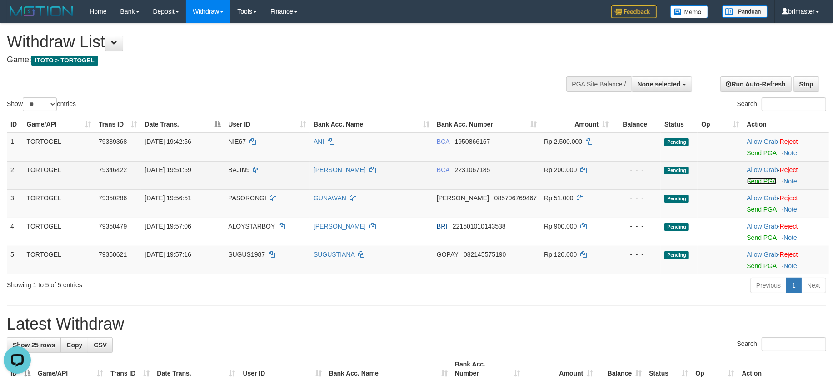
click at [753, 180] on link "Send PGA" at bounding box center [762, 180] width 30 height 7
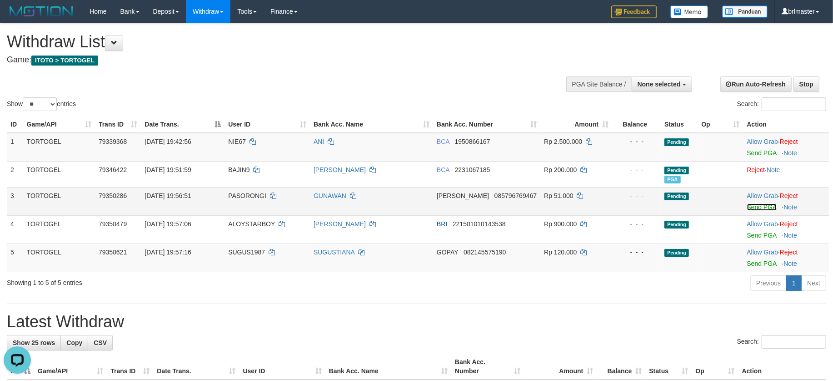
click at [759, 205] on link "Send PGA" at bounding box center [762, 206] width 30 height 7
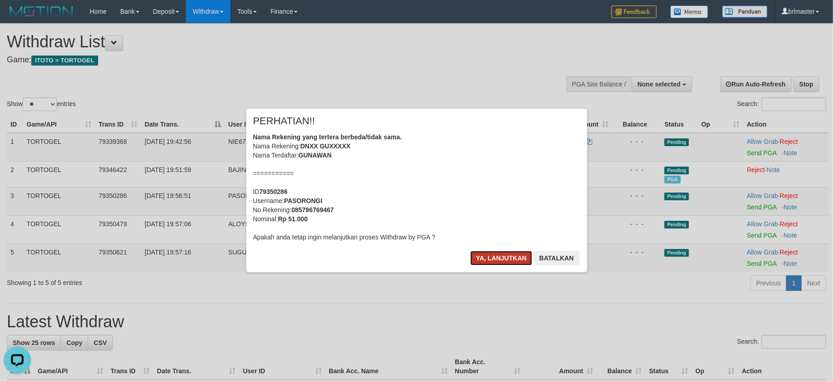
click at [512, 261] on button "Ya, lanjutkan" at bounding box center [502, 258] width 62 height 15
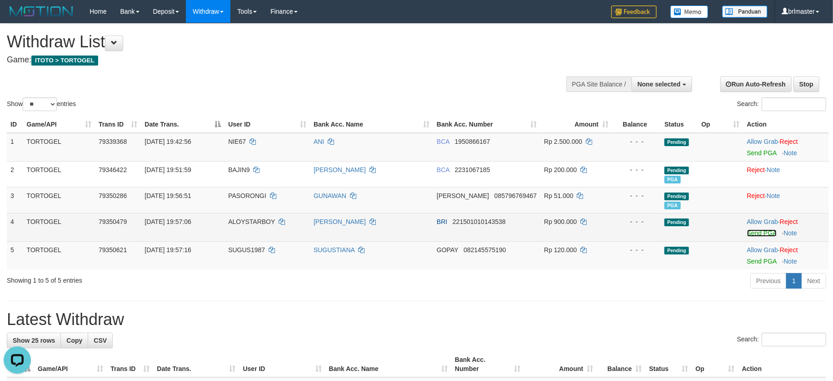
click at [759, 231] on link "Send PGA" at bounding box center [762, 232] width 30 height 7
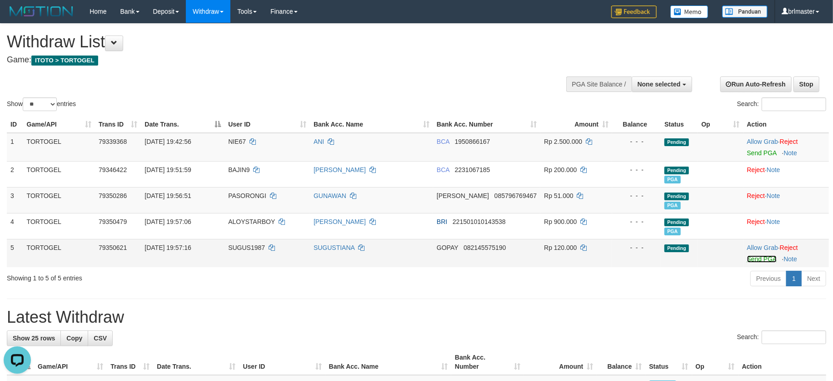
click at [757, 259] on link "Send PGA" at bounding box center [762, 258] width 30 height 7
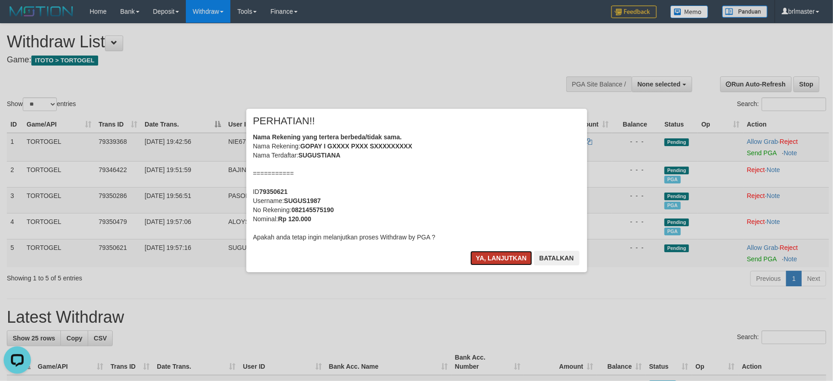
click at [511, 255] on button "Ya, lanjutkan" at bounding box center [502, 258] width 62 height 15
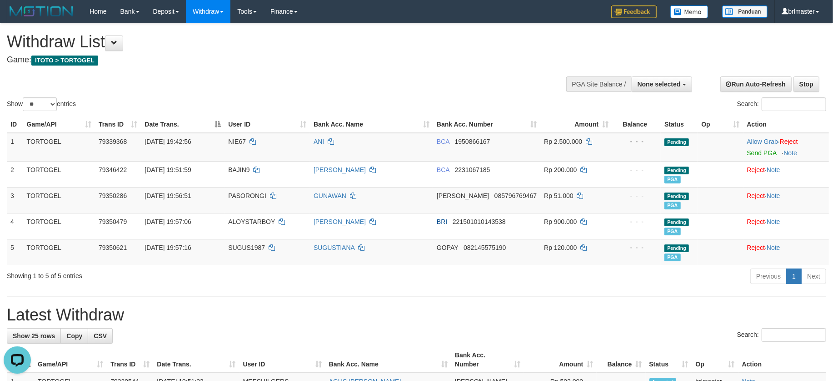
click at [524, 311] on h1 "Latest Withdraw" at bounding box center [417, 315] width 820 height 18
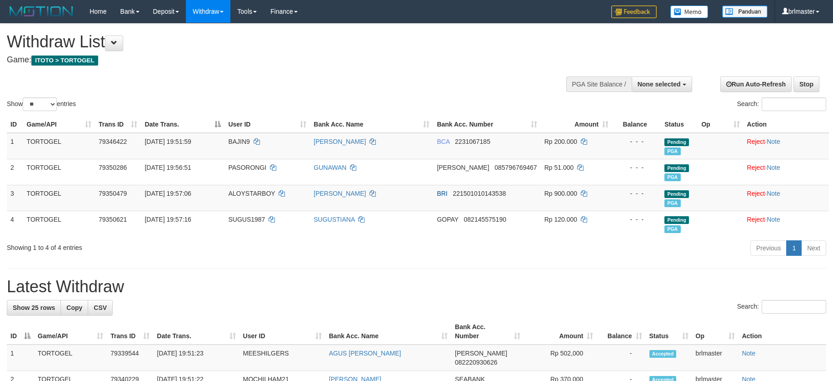
select select
select select "**"
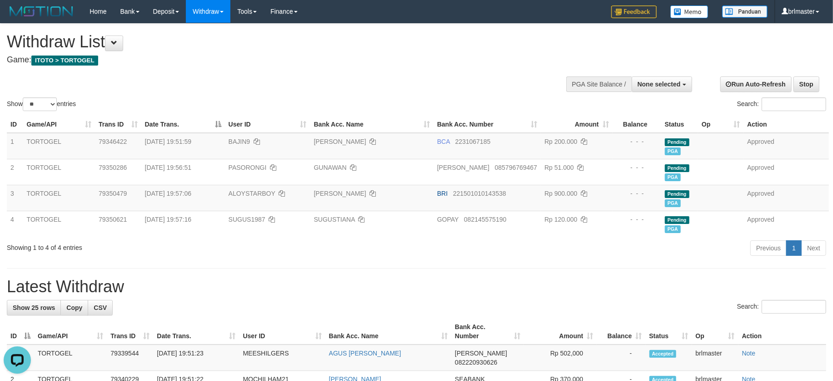
click at [651, 278] on h1 "Latest Withdraw" at bounding box center [417, 286] width 820 height 18
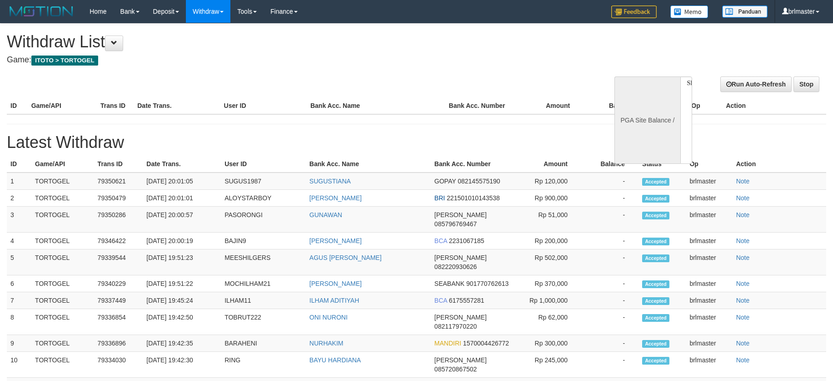
select select
select select "**"
select select
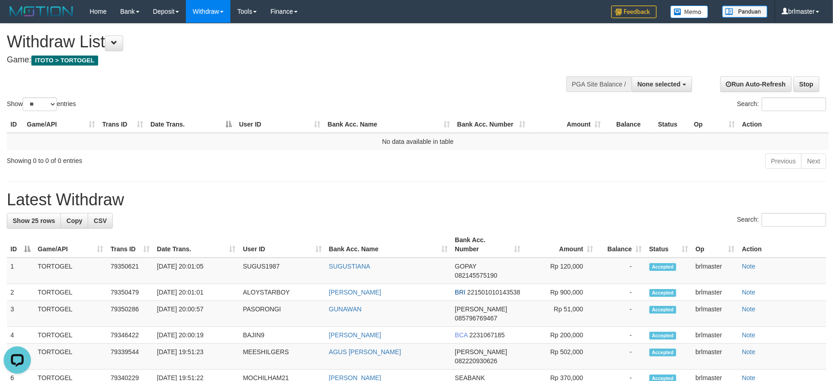
click at [582, 200] on h1 "Latest Withdraw" at bounding box center [417, 199] width 820 height 18
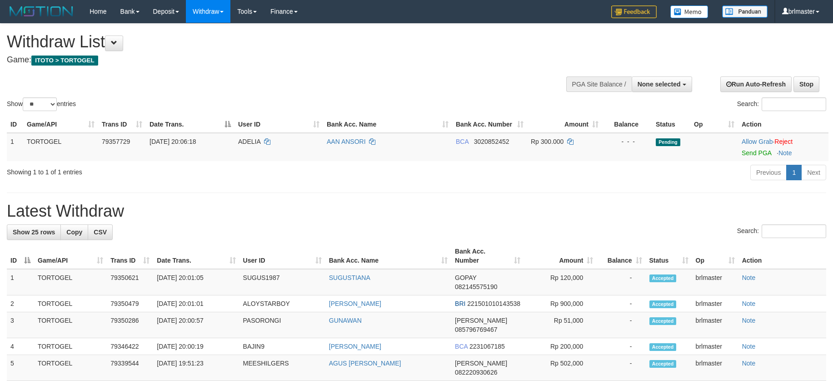
select select
select select "**"
click at [750, 153] on link "Send PGA" at bounding box center [757, 152] width 30 height 7
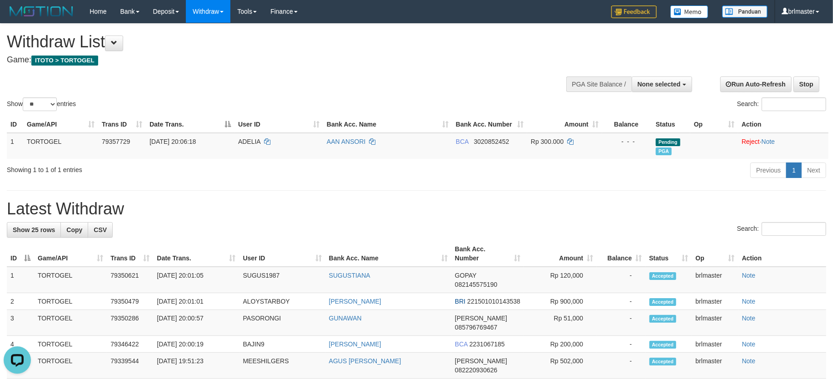
click at [606, 175] on div "Previous 1 Next" at bounding box center [590, 171] width 472 height 20
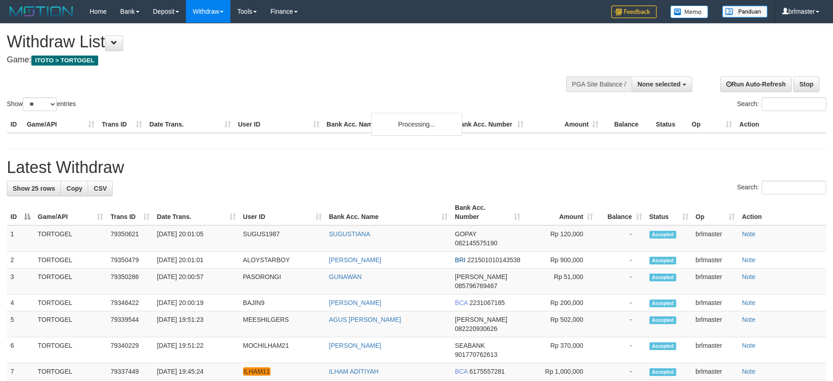
select select
select select "**"
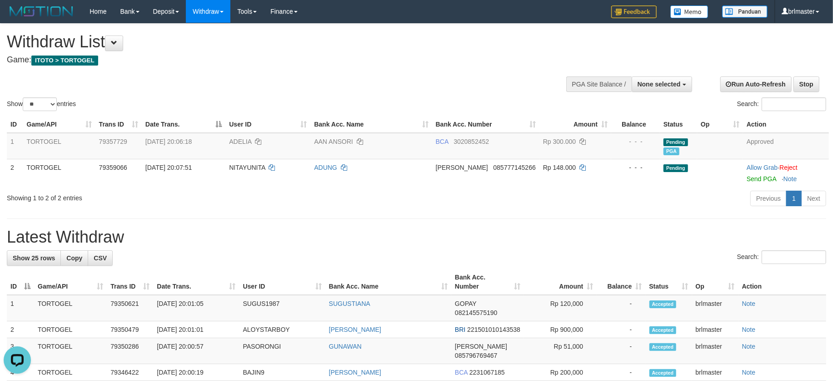
click at [555, 232] on h1 "Latest Withdraw" at bounding box center [417, 237] width 820 height 18
click at [557, 232] on h1 "Latest Withdraw" at bounding box center [417, 237] width 820 height 18
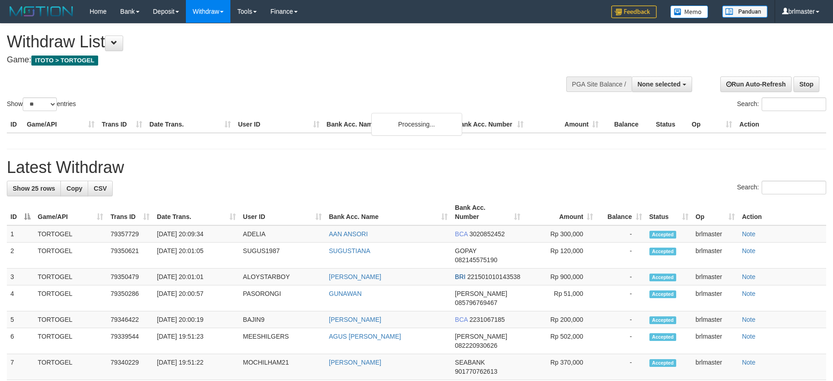
select select
select select "**"
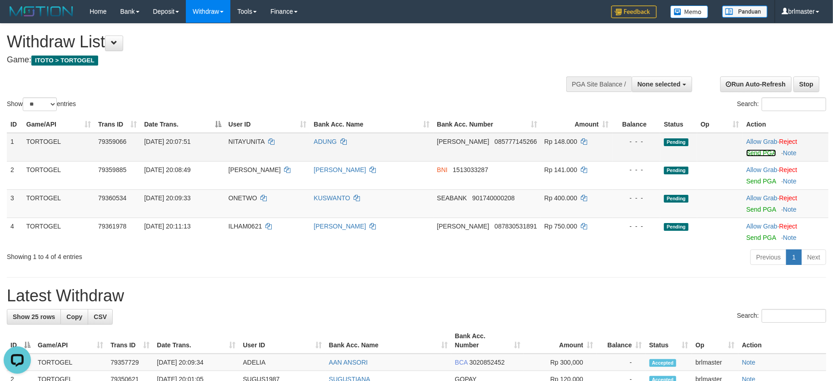
click at [760, 155] on link "Send PGA" at bounding box center [762, 152] width 30 height 7
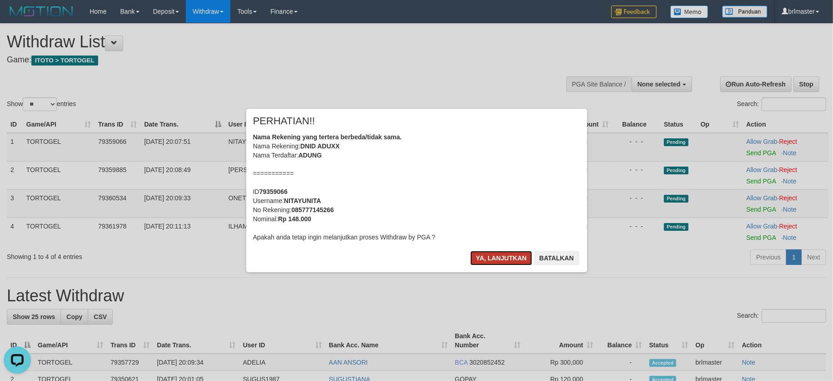
click at [482, 257] on button "Ya, lanjutkan" at bounding box center [502, 258] width 62 height 15
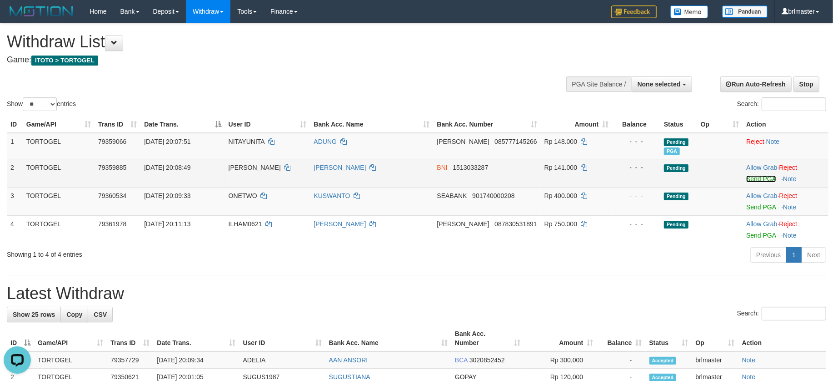
click at [752, 180] on link "Send PGA" at bounding box center [762, 178] width 30 height 7
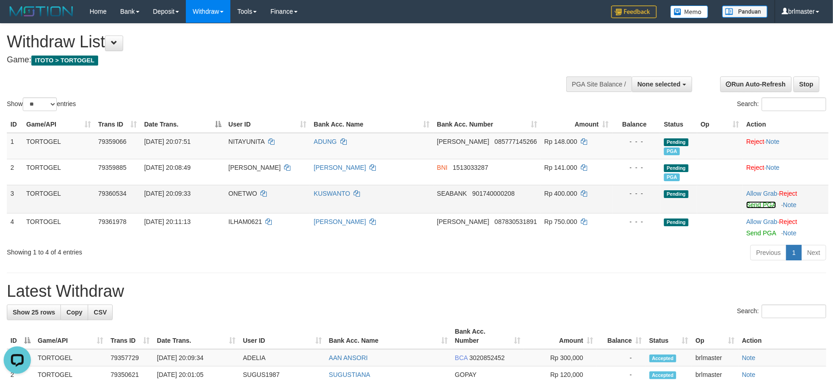
click at [750, 207] on link "Send PGA" at bounding box center [762, 204] width 30 height 7
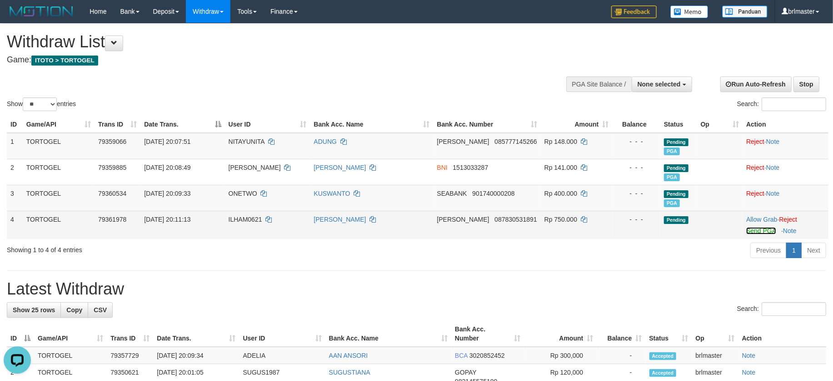
click at [752, 228] on link "Send PGA" at bounding box center [762, 230] width 30 height 7
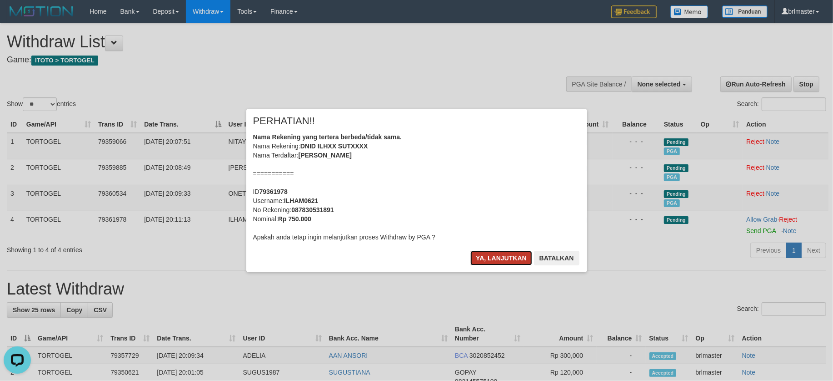
click at [492, 260] on button "Ya, lanjutkan" at bounding box center [502, 258] width 62 height 15
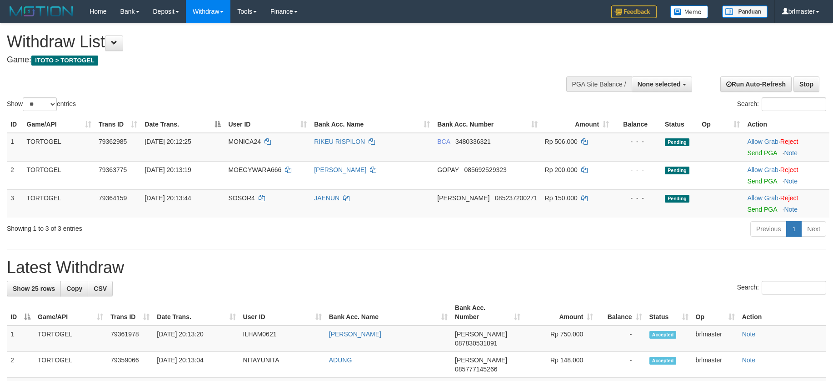
select select
select select "**"
click at [757, 154] on link "Send PGA" at bounding box center [762, 152] width 30 height 7
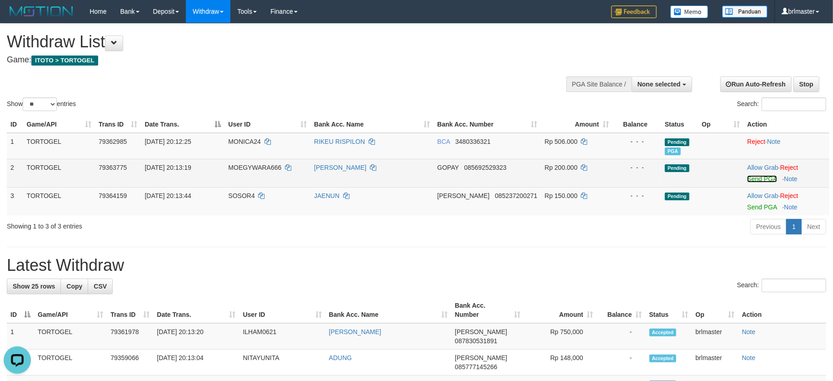
click at [758, 179] on link "Send PGA" at bounding box center [762, 178] width 30 height 7
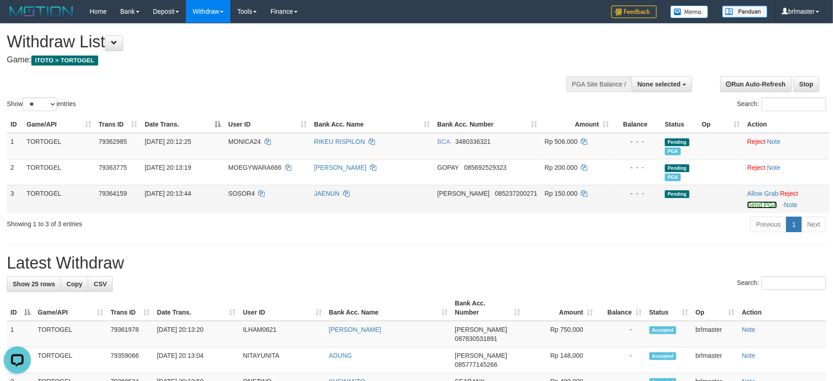
click at [754, 204] on link "Send PGA" at bounding box center [762, 204] width 30 height 7
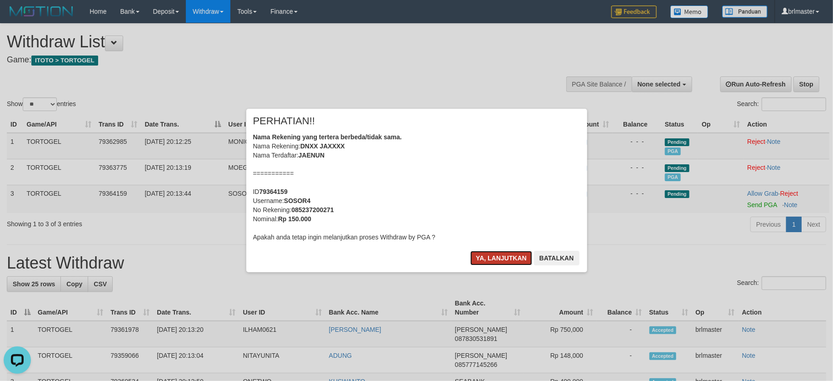
click at [512, 255] on button "Ya, lanjutkan" at bounding box center [502, 258] width 62 height 15
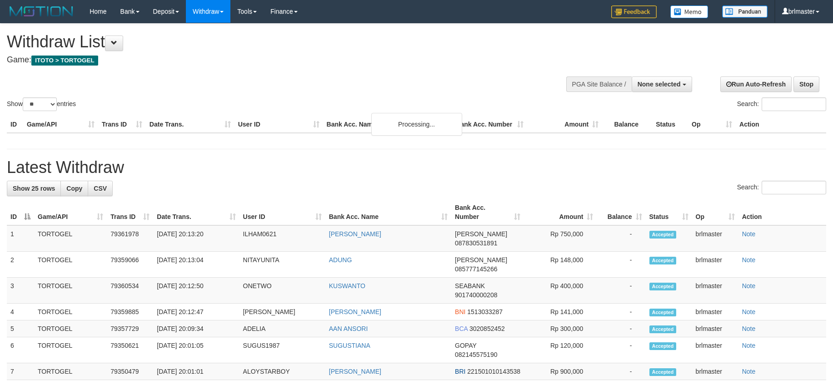
select select
select select "**"
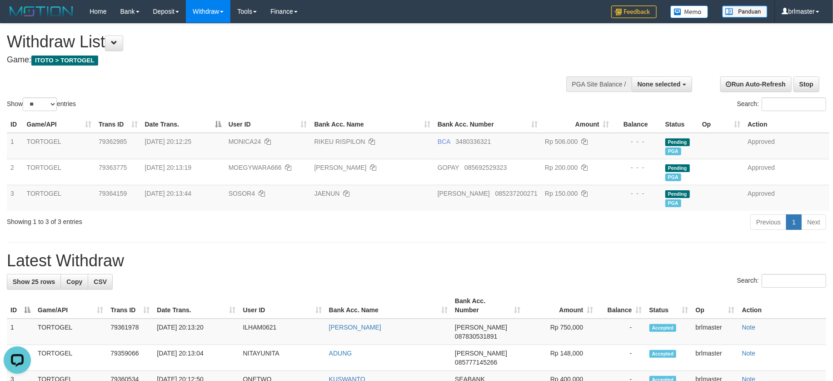
click at [490, 264] on h1 "Latest Withdraw" at bounding box center [417, 260] width 820 height 18
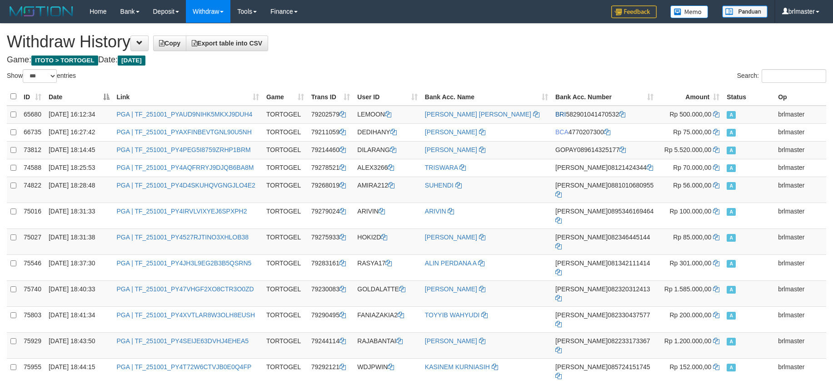
select select "***"
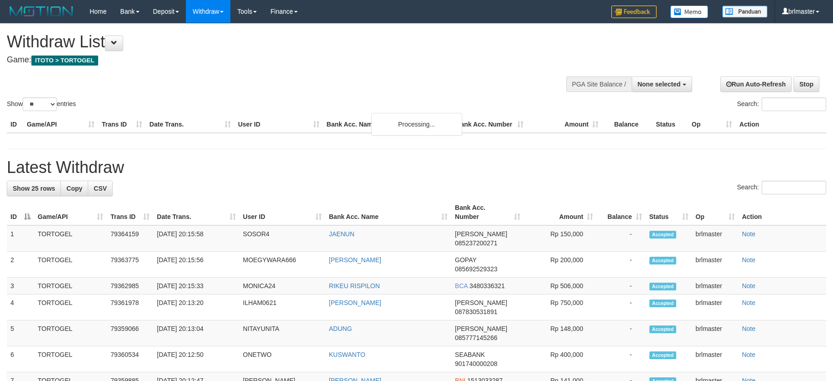
select select
select select "**"
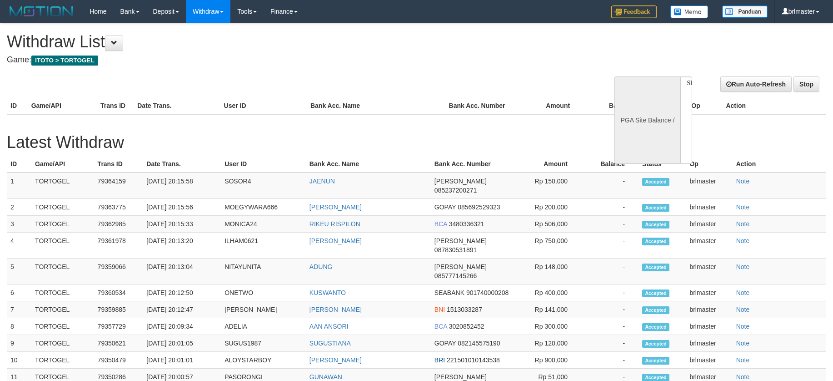
select select
select select "**"
select select
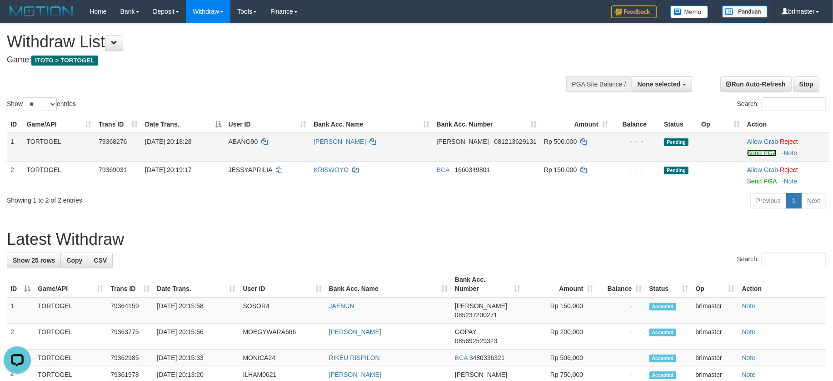
click at [761, 153] on link "Send PGA" at bounding box center [762, 152] width 30 height 7
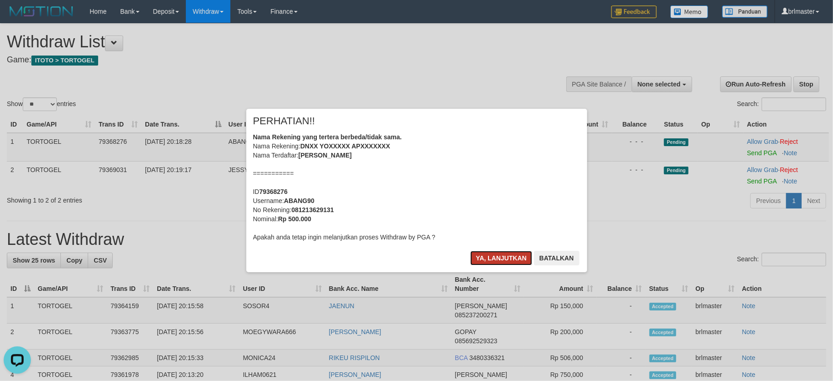
click at [483, 251] on button "Ya, lanjutkan" at bounding box center [502, 258] width 62 height 15
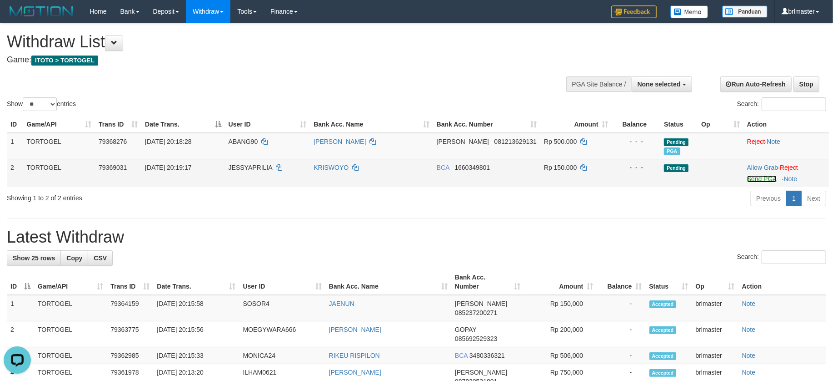
click at [753, 180] on link "Send PGA" at bounding box center [762, 178] width 30 height 7
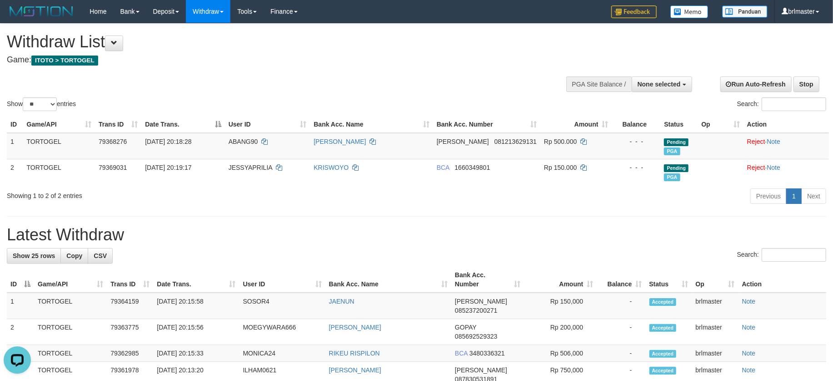
click at [637, 250] on div "Search:" at bounding box center [417, 256] width 820 height 16
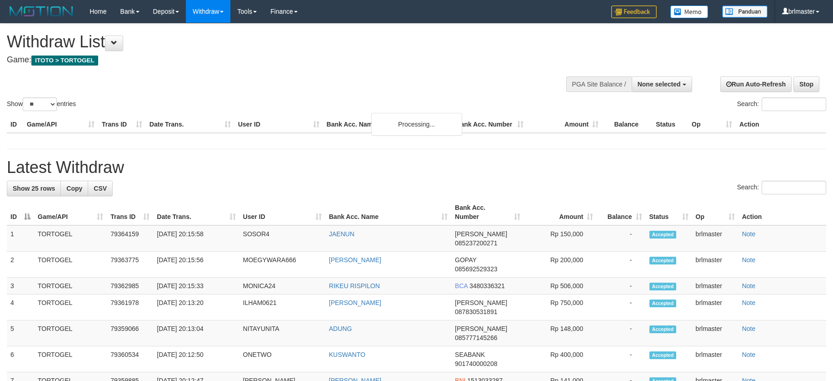
select select
select select "**"
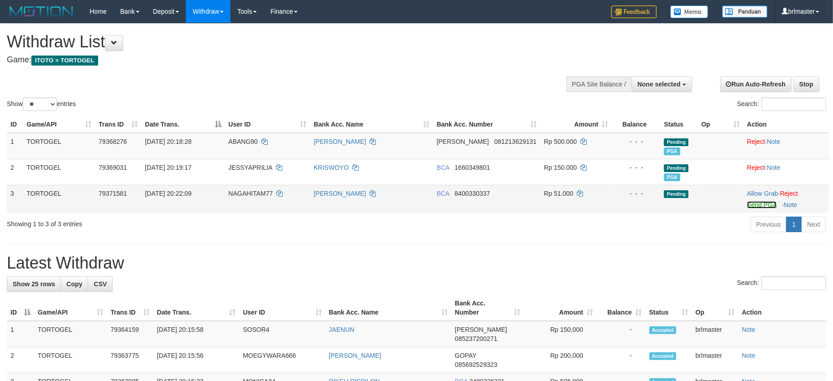
click at [753, 205] on link "Send PGA" at bounding box center [762, 204] width 30 height 7
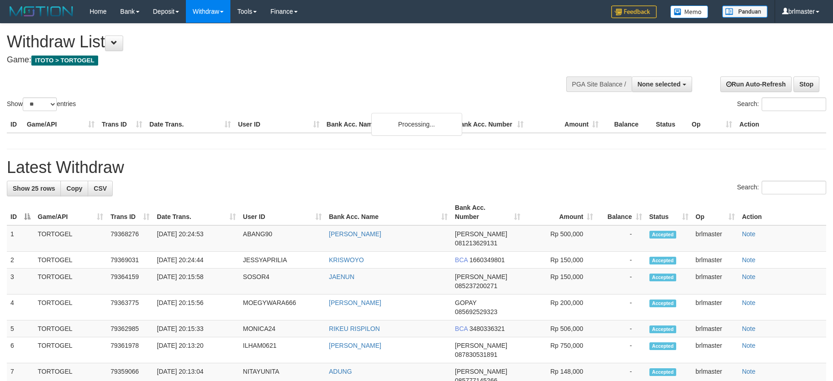
select select
select select "**"
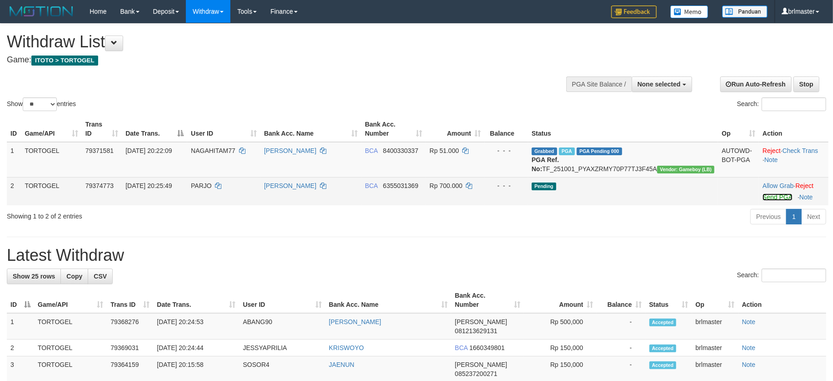
click at [770, 200] on link "Send PGA" at bounding box center [778, 196] width 30 height 7
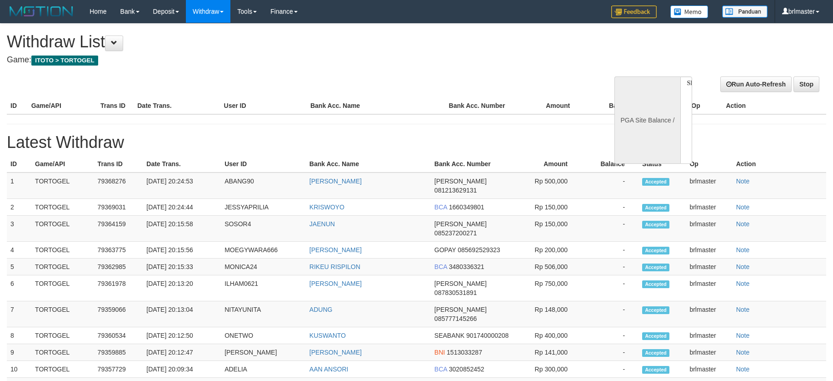
select select
select select "**"
select select
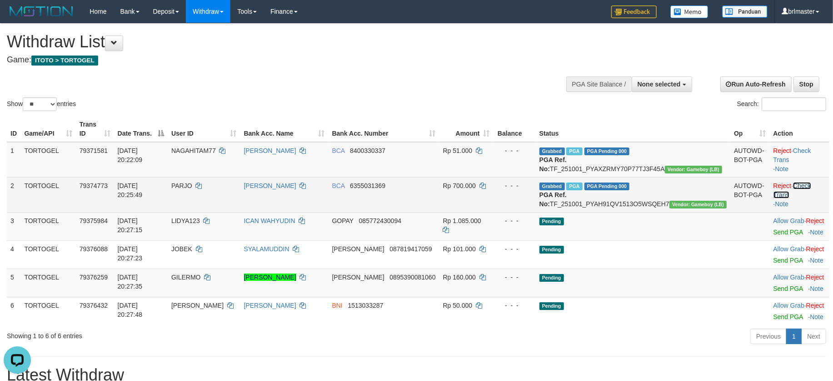
click at [787, 193] on link "Check Trans" at bounding box center [793, 190] width 38 height 16
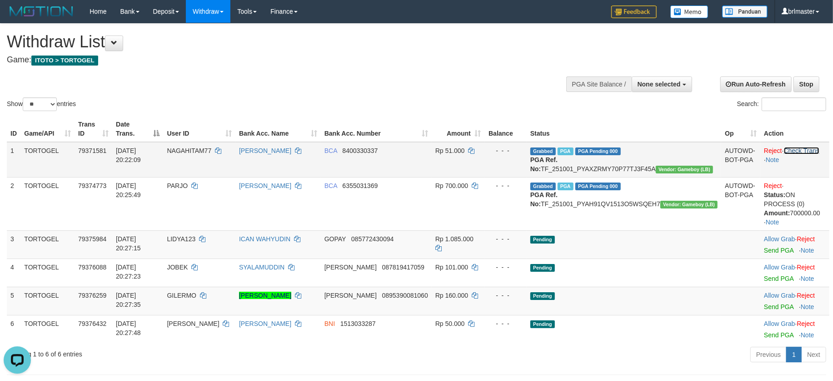
click at [797, 150] on link "Check Trans" at bounding box center [802, 150] width 36 height 7
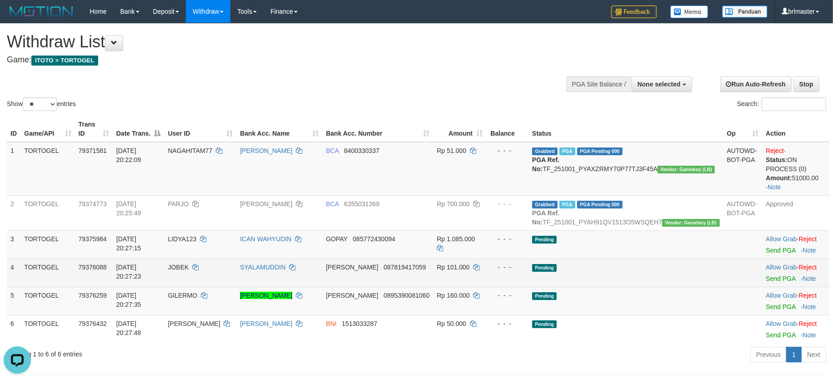
click at [690, 276] on td "Pending" at bounding box center [626, 272] width 195 height 28
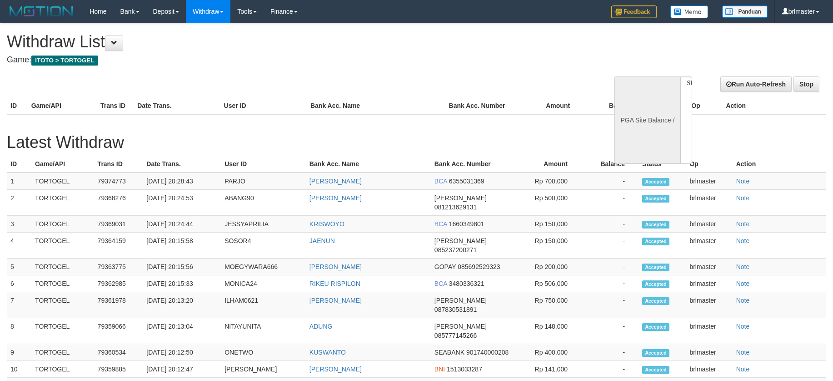
select select
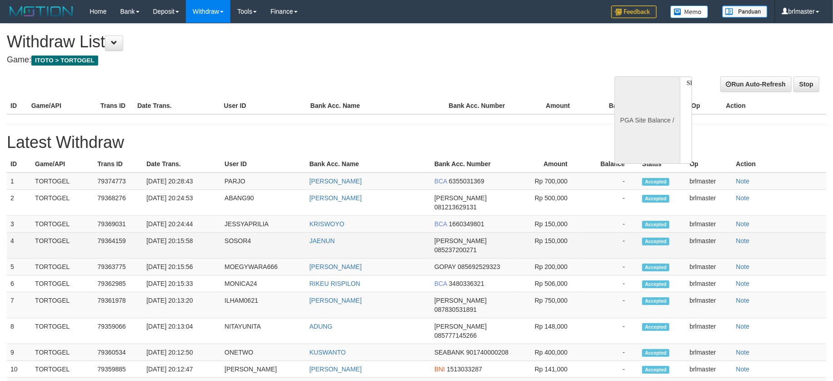
select select "**"
select select
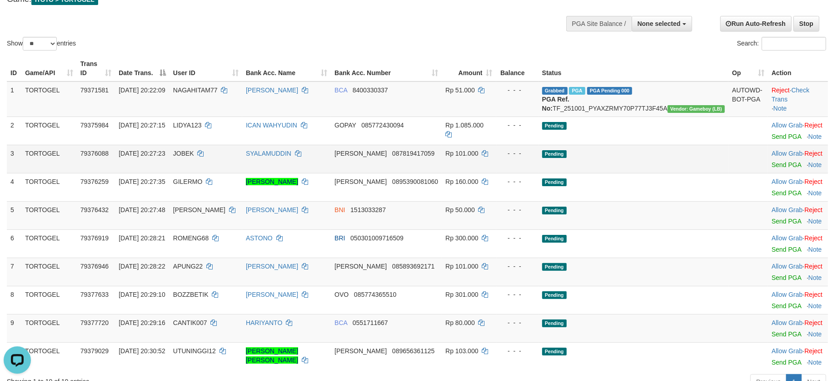
click at [729, 173] on td at bounding box center [749, 159] width 40 height 28
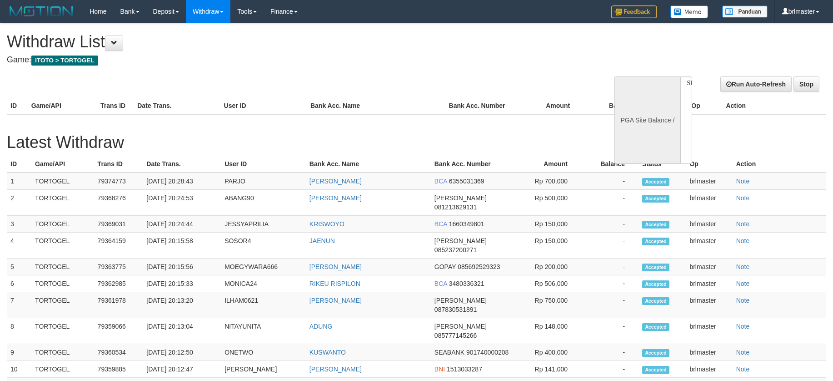
select select
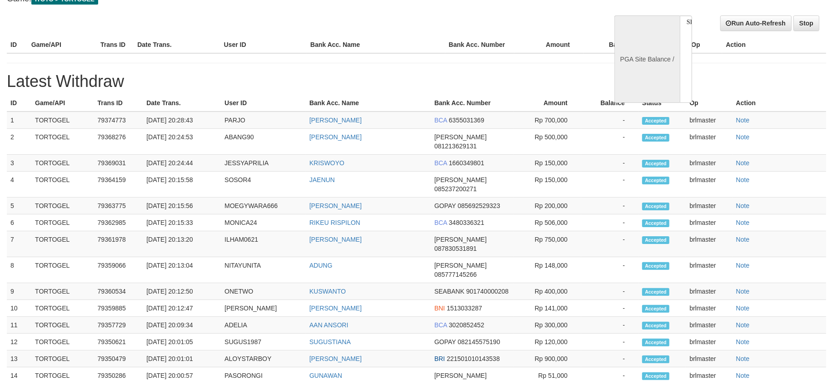
select select "**"
select select
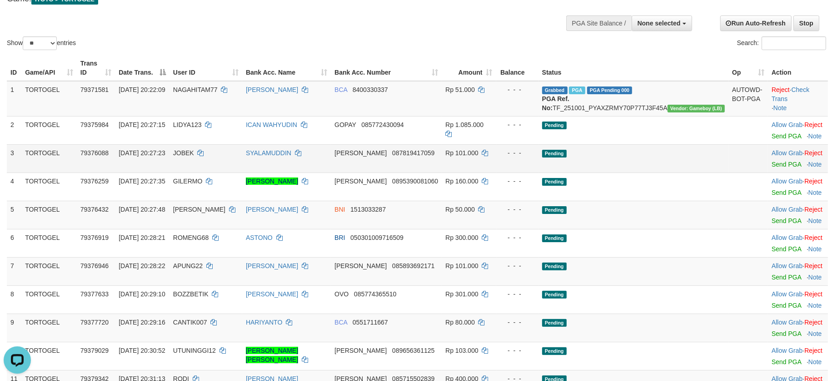
scroll to position [0, 0]
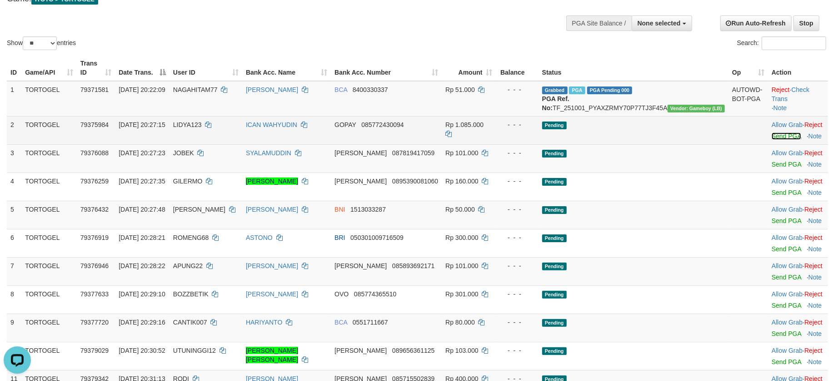
click at [772, 140] on link "Send PGA" at bounding box center [787, 135] width 30 height 7
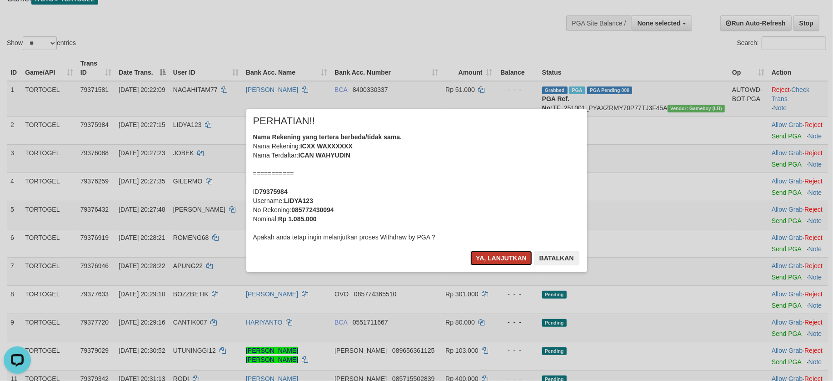
click at [504, 252] on button "Ya, lanjutkan" at bounding box center [502, 258] width 62 height 15
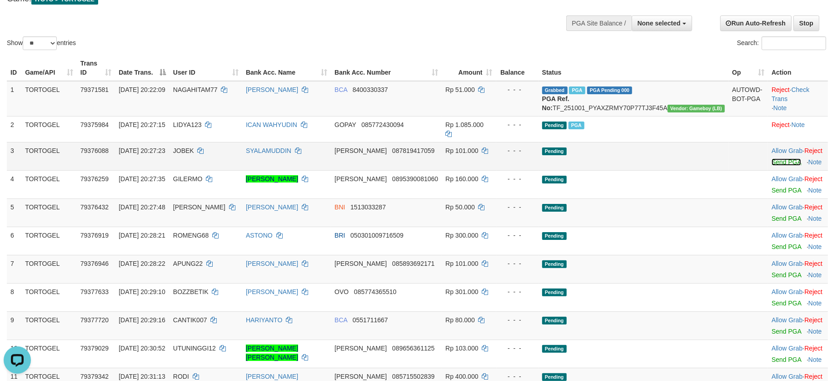
click at [772, 160] on link "Send PGA" at bounding box center [787, 161] width 30 height 7
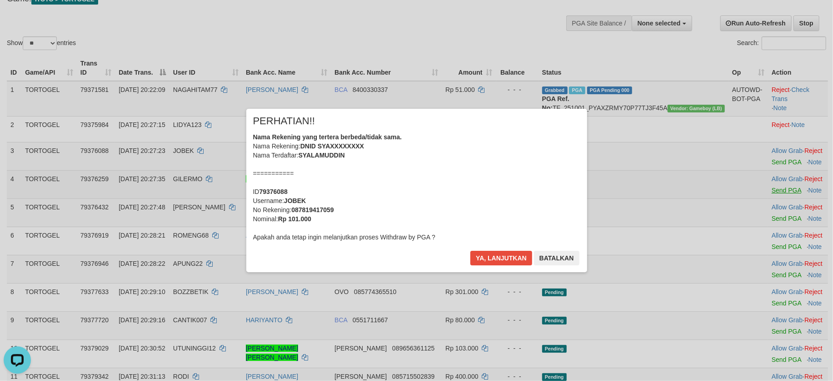
click at [766, 186] on div "× PERHATIAN!! Nama Rekening yang tertera berbeda/tidak sama. Nama Rekening: DNI…" at bounding box center [416, 189] width 833 height 199
click at [494, 257] on button "Ya, lanjutkan" at bounding box center [502, 258] width 62 height 15
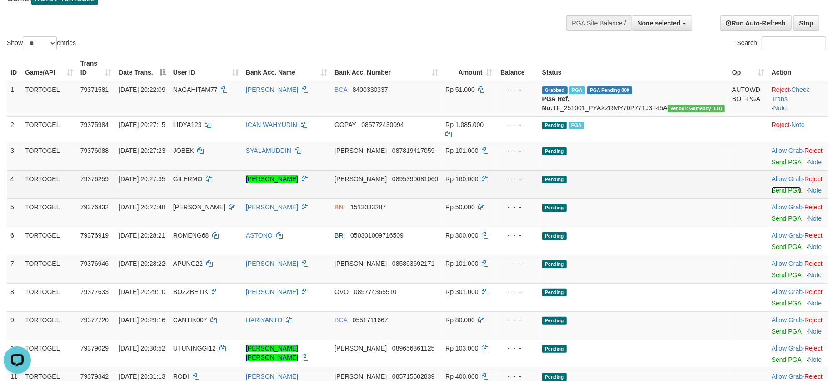
click at [772, 188] on link "Send PGA" at bounding box center [787, 189] width 30 height 7
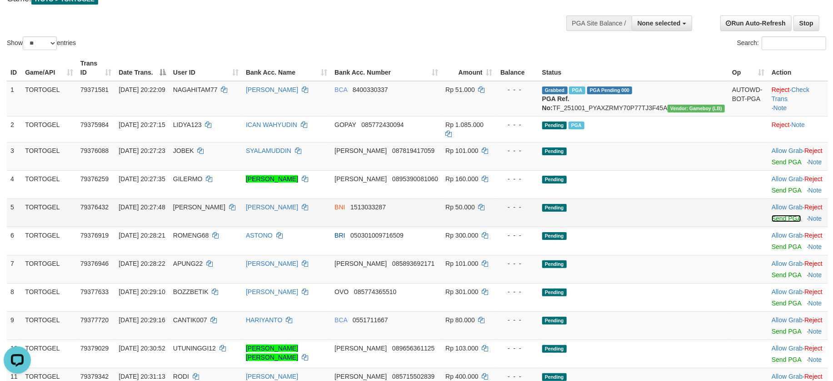
click at [772, 217] on link "Send PGA" at bounding box center [787, 218] width 30 height 7
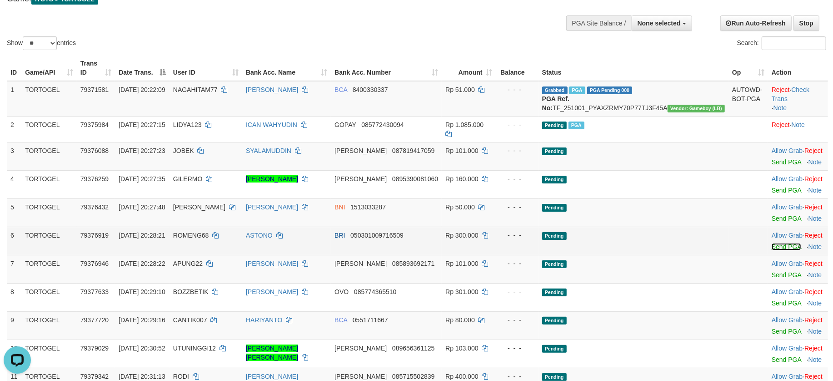
click at [772, 246] on link "Send PGA" at bounding box center [787, 246] width 30 height 7
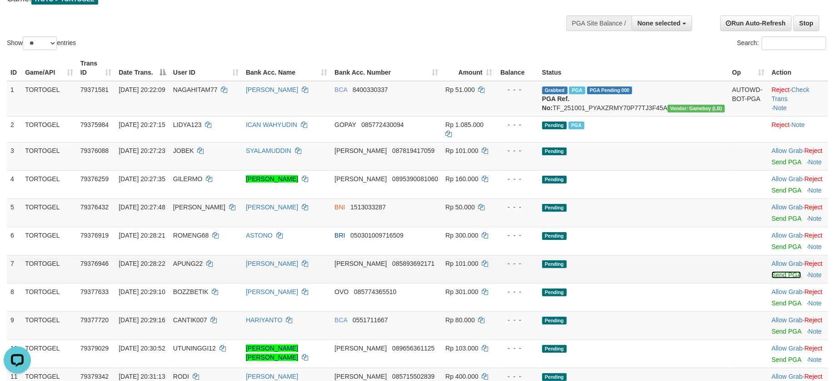
click at [772, 271] on link "Send PGA" at bounding box center [787, 274] width 30 height 7
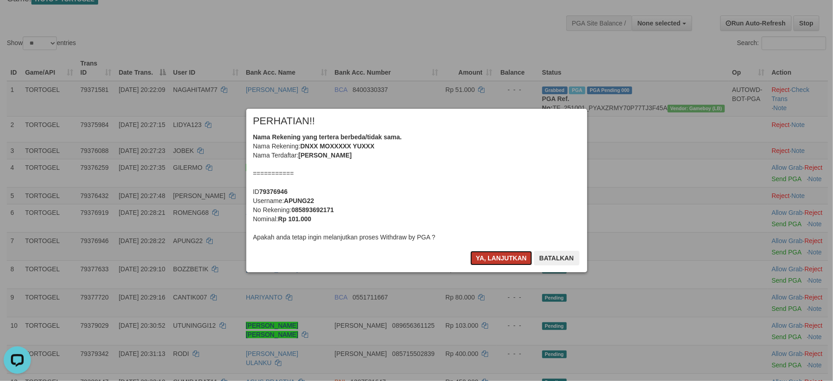
click at [498, 258] on button "Ya, lanjutkan" at bounding box center [502, 258] width 62 height 15
click at [498, 258] on div "× PERHATIAN!! Nama Rekening yang tertera berbeda/tidak sama. Nama Rekening: DNX…" at bounding box center [417, 190] width 355 height 163
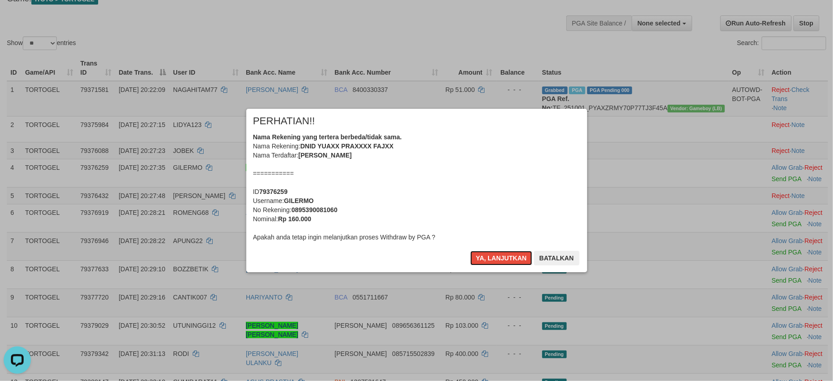
click at [498, 258] on button "Ya, lanjutkan" at bounding box center [502, 258] width 62 height 15
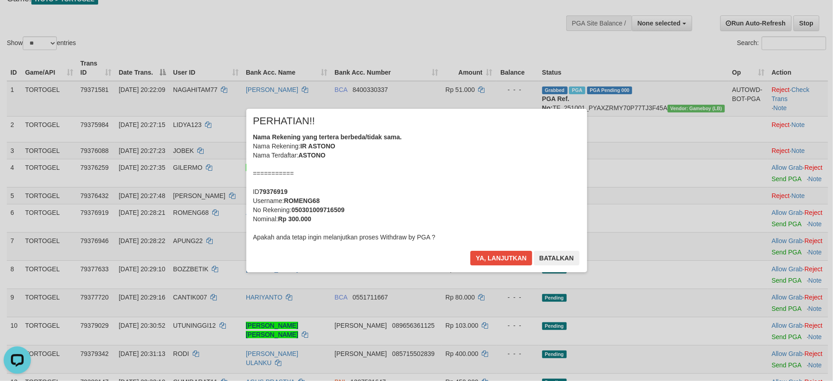
click at [498, 258] on div "× PERHATIAN!! Nama Rekening yang tertera berbeda/tidak sama. Nama Rekening: DNI…" at bounding box center [417, 190] width 355 height 163
click at [498, 258] on button "Ya, lanjutkan" at bounding box center [502, 258] width 62 height 15
click at [498, 258] on div "× PERHATIAN!! Nama Rekening yang tertera berbeda/tidak sama. Nama Rekening: IR …" at bounding box center [417, 190] width 355 height 163
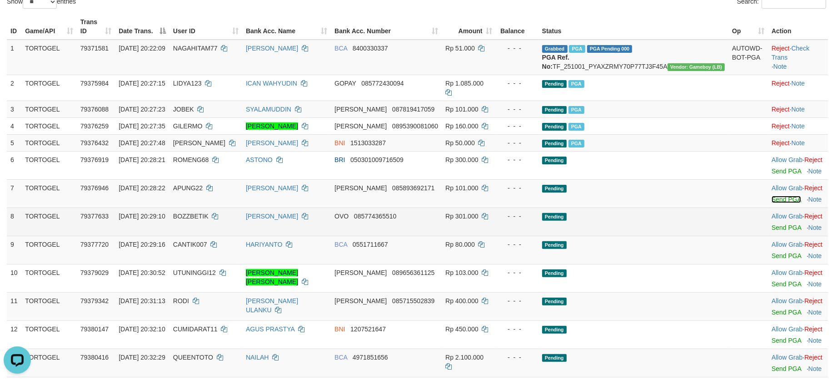
scroll to position [122, 0]
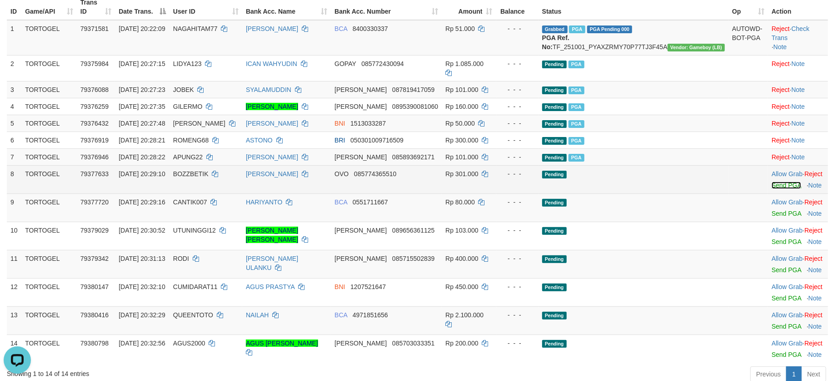
click at [772, 186] on link "Send PGA" at bounding box center [787, 184] width 30 height 7
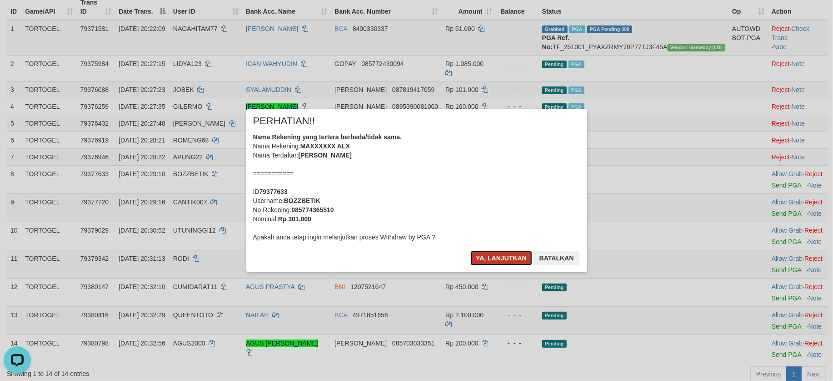
click at [476, 258] on button "Ya, lanjutkan" at bounding box center [502, 258] width 62 height 15
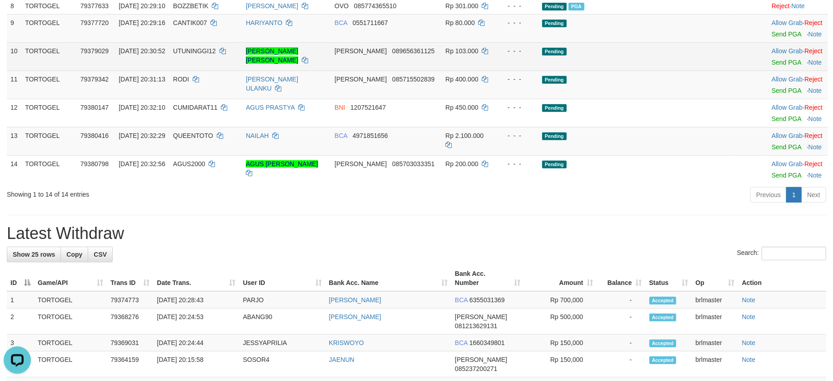
scroll to position [182, 0]
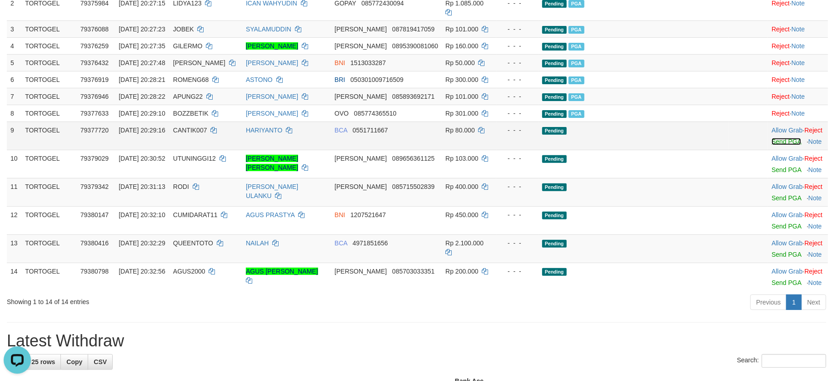
click at [772, 141] on link "Send PGA" at bounding box center [787, 141] width 30 height 7
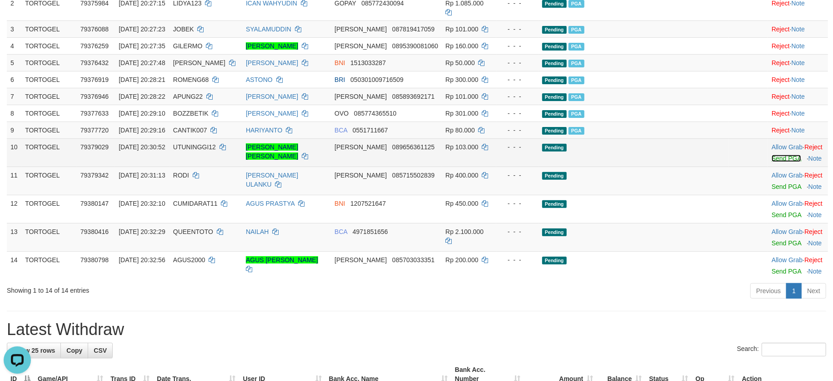
click at [772, 157] on link "Send PGA" at bounding box center [787, 158] width 30 height 7
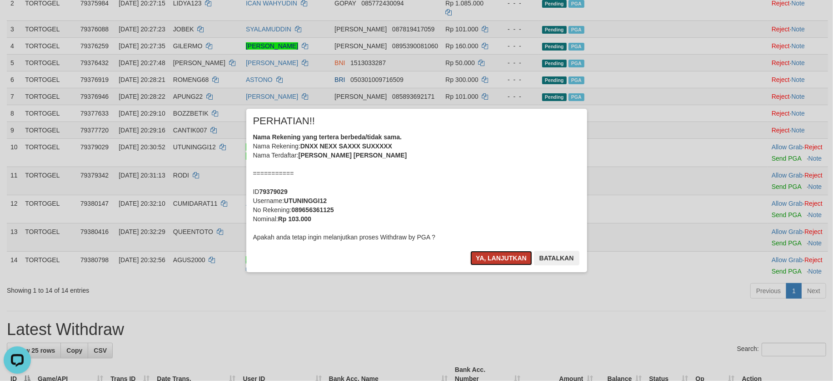
click at [509, 257] on button "Ya, lanjutkan" at bounding box center [502, 258] width 62 height 15
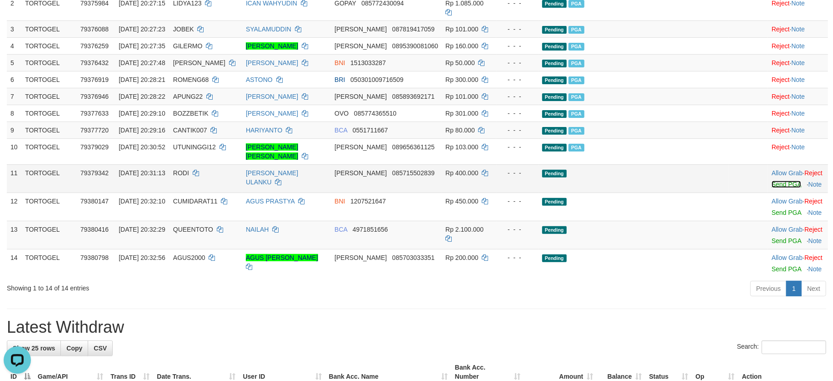
click at [772, 180] on link "Send PGA" at bounding box center [787, 183] width 30 height 7
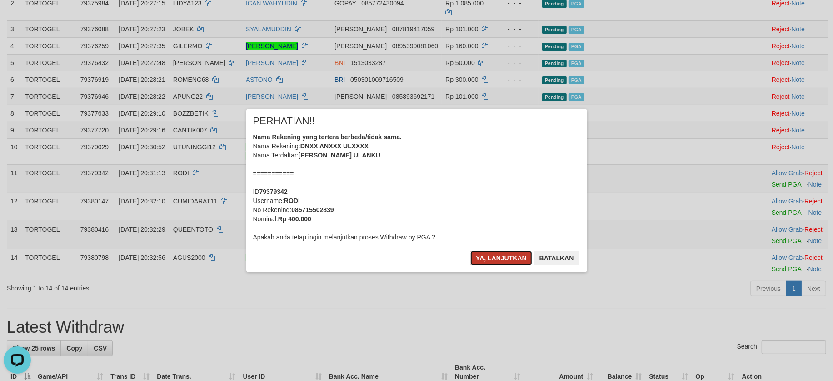
click at [486, 257] on button "Ya, lanjutkan" at bounding box center [502, 258] width 62 height 15
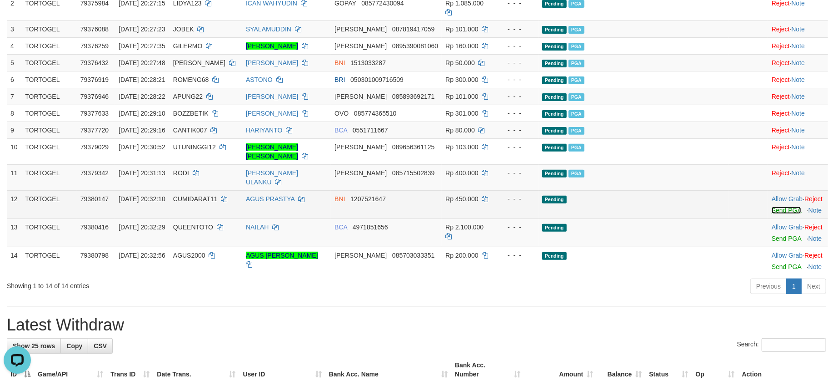
click at [772, 206] on link "Send PGA" at bounding box center [787, 209] width 30 height 7
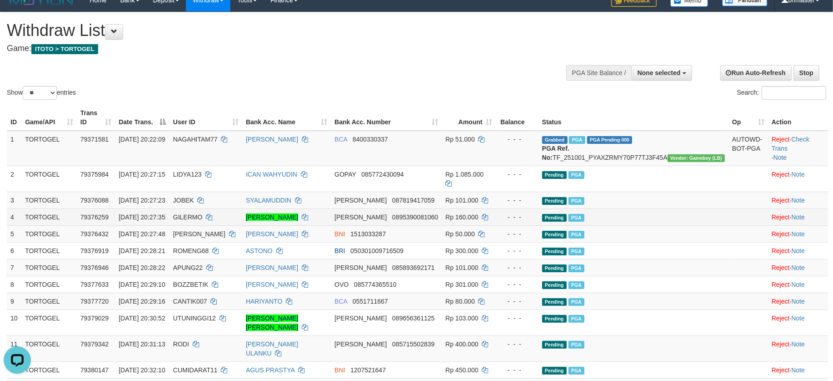
scroll to position [0, 0]
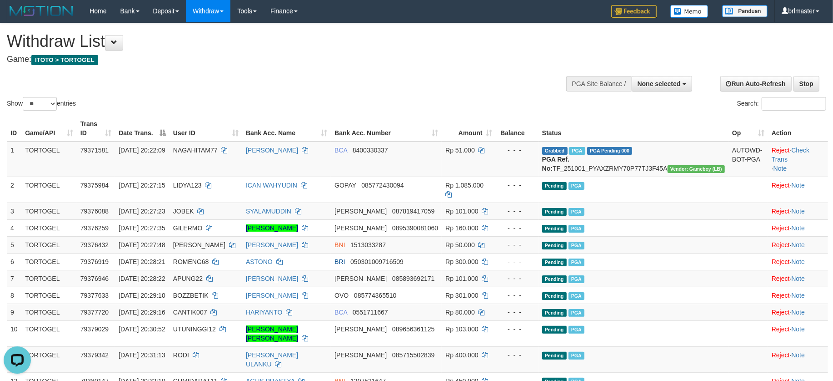
click at [532, 95] on div "Show ** ** ** *** entries Search:" at bounding box center [416, 67] width 833 height 89
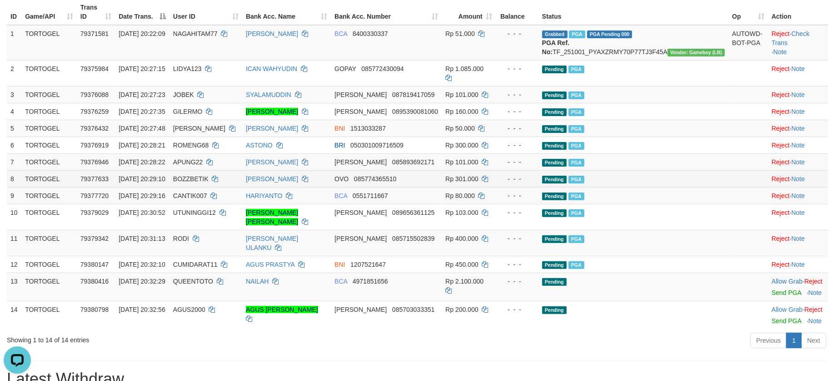
scroll to position [122, 0]
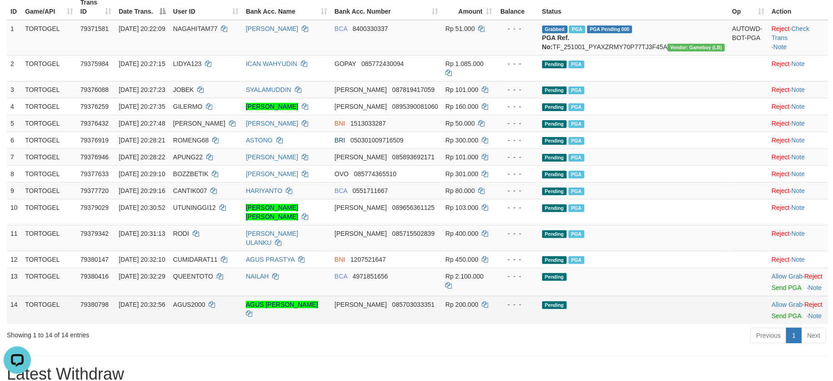
click at [772, 309] on div at bounding box center [798, 310] width 53 height 2
click at [772, 312] on link "Send PGA" at bounding box center [787, 315] width 30 height 7
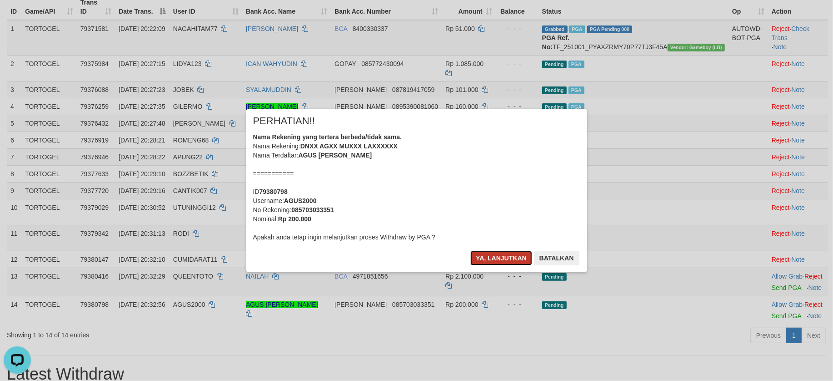
click at [504, 257] on button "Ya, lanjutkan" at bounding box center [502, 258] width 62 height 15
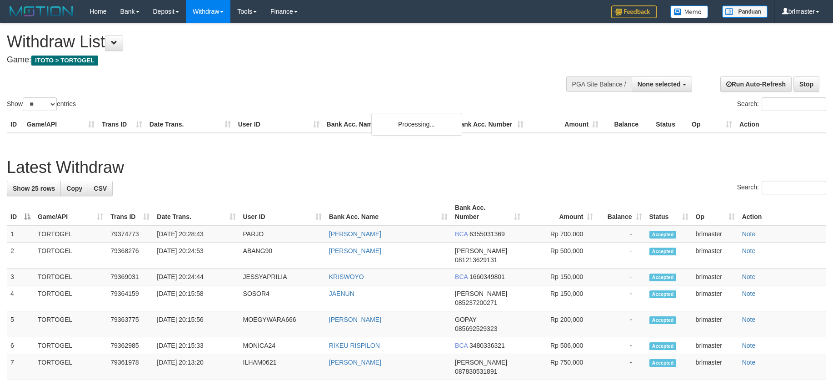
select select
select select "**"
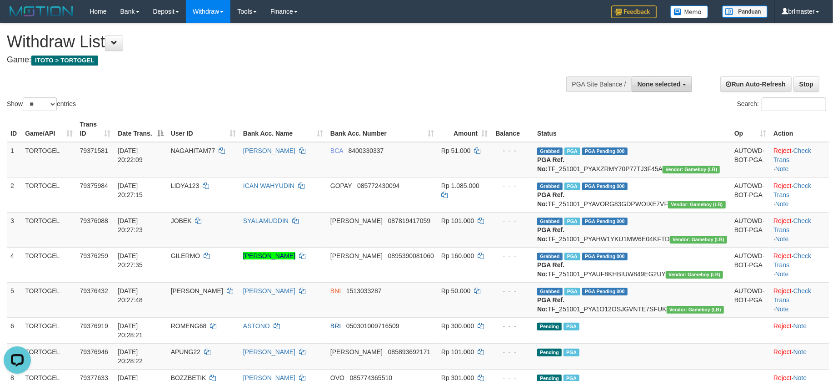
click at [666, 85] on span "None selected" at bounding box center [659, 83] width 43 height 7
click at [654, 127] on label "[ITOTO] TORTOGEL" at bounding box center [649, 130] width 86 height 12
select select "****"
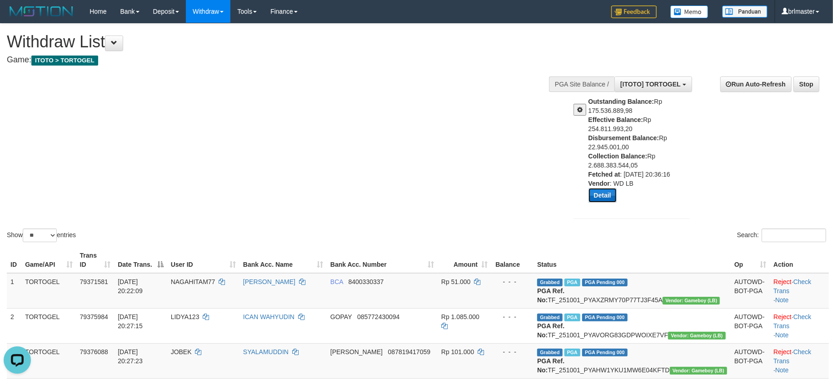
click at [609, 191] on button "Detail" at bounding box center [603, 195] width 28 height 15
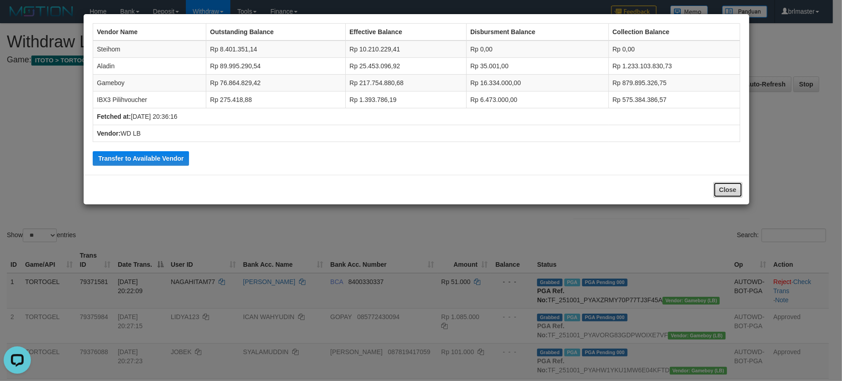
click at [733, 194] on button "Close" at bounding box center [728, 189] width 29 height 15
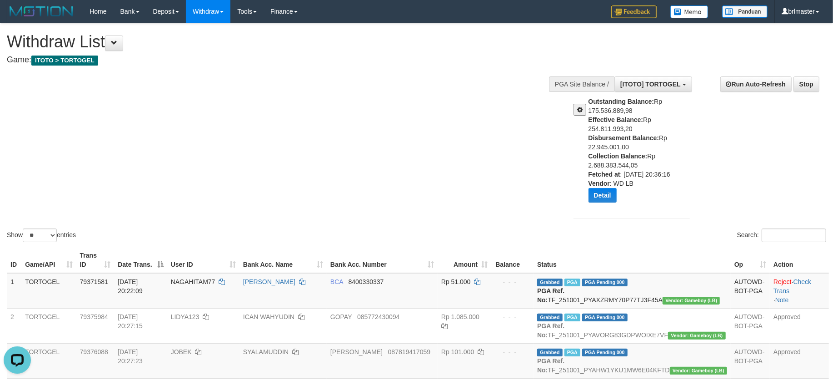
click at [579, 111] on span at bounding box center [579, 109] width 5 height 6
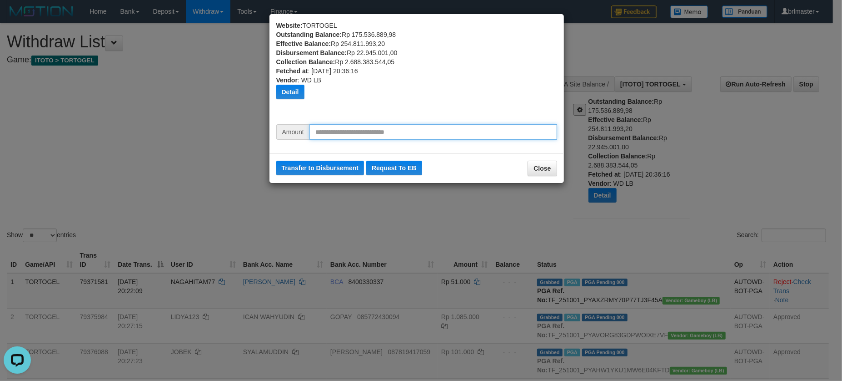
click at [401, 137] on input "text" at bounding box center [434, 131] width 248 height 15
type input "********"
click at [328, 164] on button "Transfer to Disbursement" at bounding box center [320, 167] width 88 height 15
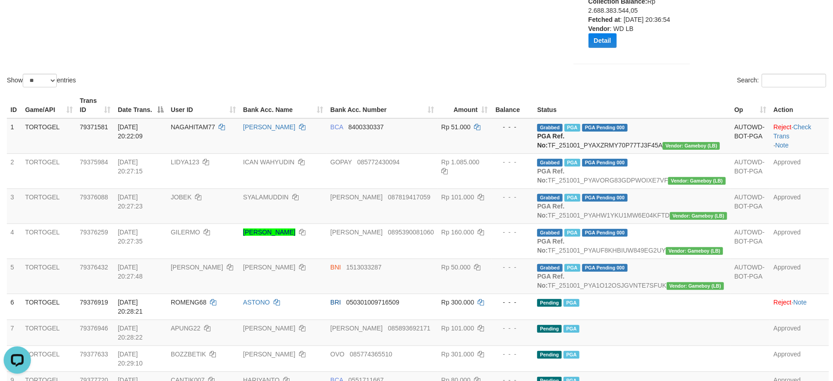
scroll to position [122, 0]
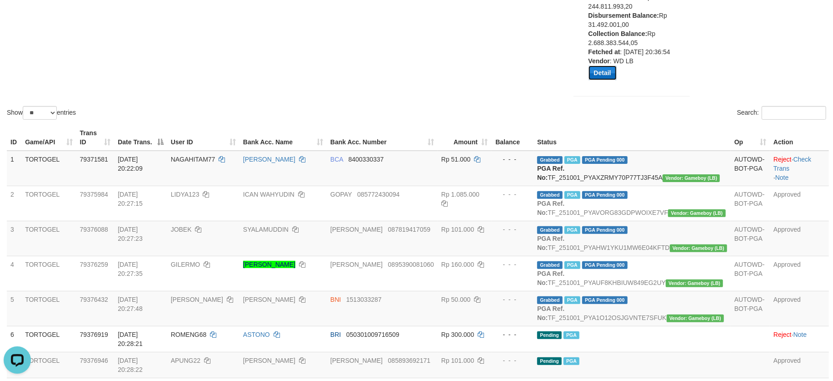
click at [603, 68] on button "Detail" at bounding box center [603, 72] width 28 height 15
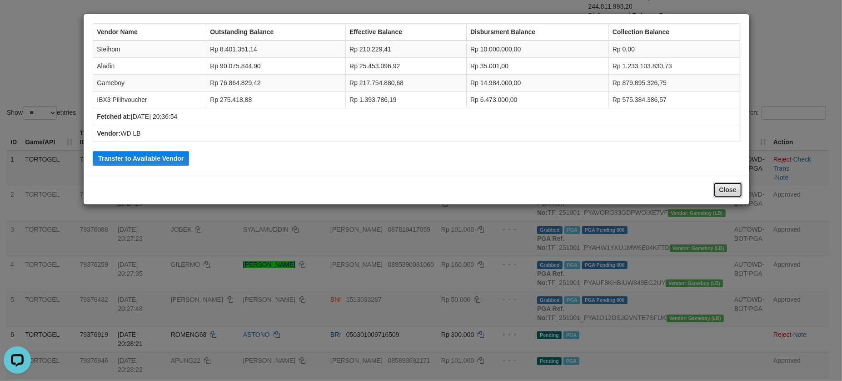
click at [729, 192] on button "Close" at bounding box center [728, 189] width 29 height 15
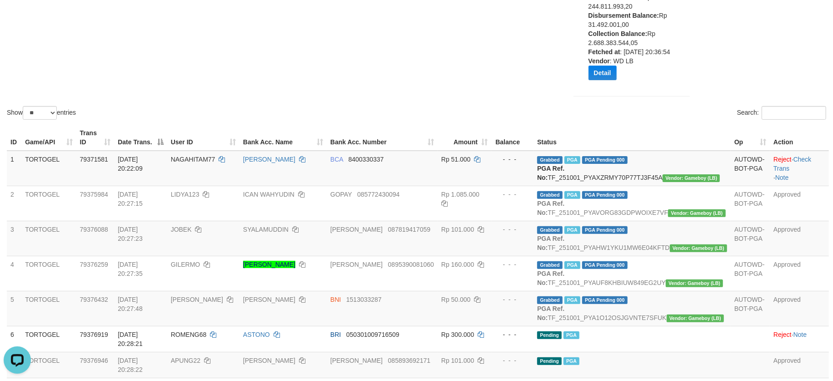
click at [461, 61] on div "Show ** ** ** *** entries Search:" at bounding box center [416, 11] width 833 height 220
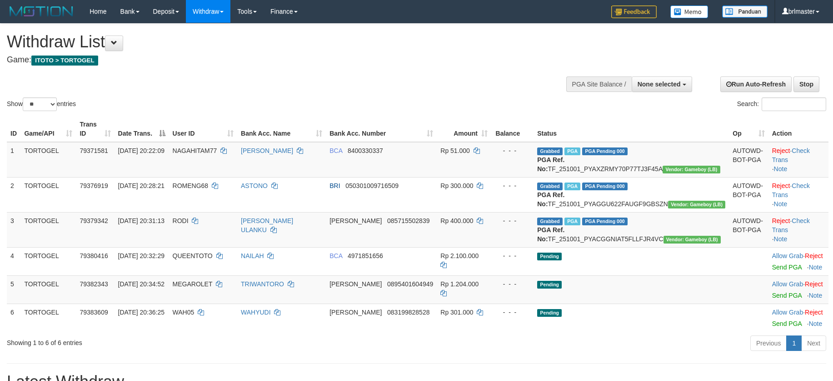
select select
select select "**"
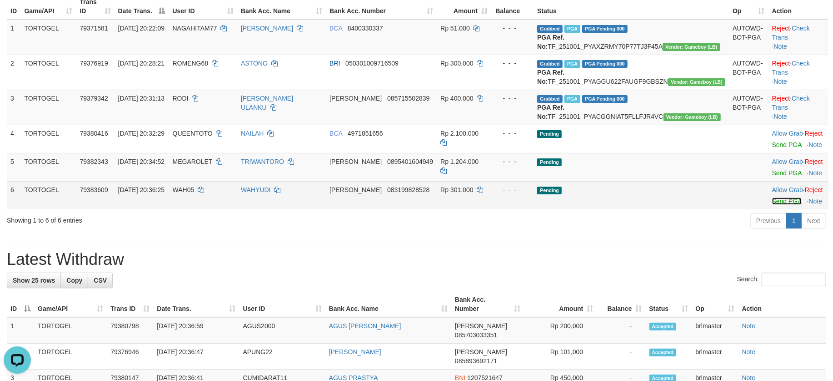
click at [772, 205] on link "Send PGA" at bounding box center [787, 200] width 30 height 7
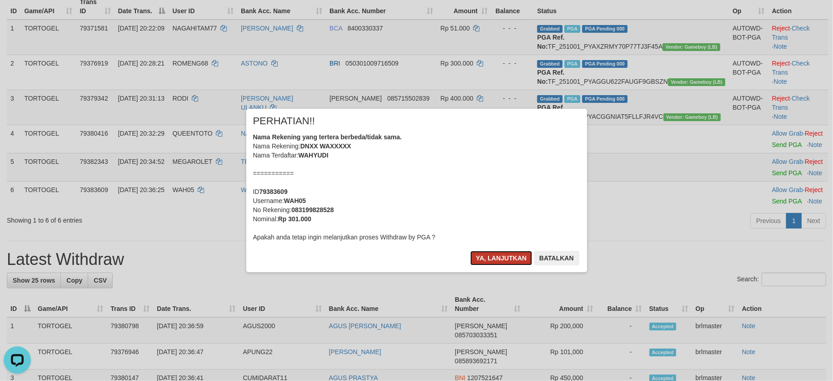
click at [500, 253] on button "Ya, lanjutkan" at bounding box center [502, 258] width 62 height 15
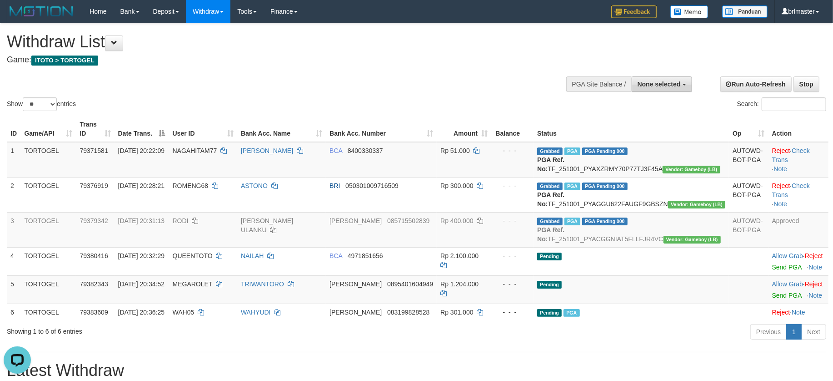
click at [648, 87] on span "None selected" at bounding box center [659, 83] width 43 height 7
click at [698, 247] on td "Grabbed PGA PGA Pending 000 PGA Ref. No: TF_251001_PYACGGNIAT5FLLFJR4VC Vendor:…" at bounding box center [631, 229] width 195 height 35
click at [664, 90] on button "None selected" at bounding box center [662, 83] width 60 height 15
click at [637, 134] on label "[ITOTO] TORTOGEL" at bounding box center [649, 130] width 86 height 12
select select "****"
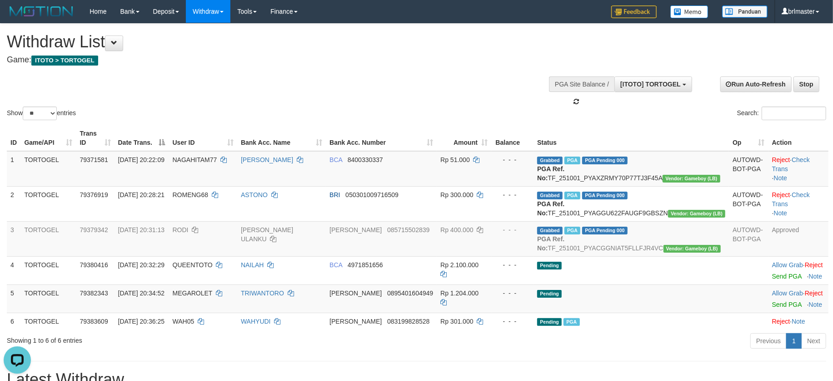
scroll to position [8, 0]
click at [681, 312] on td "Pending" at bounding box center [631, 298] width 195 height 28
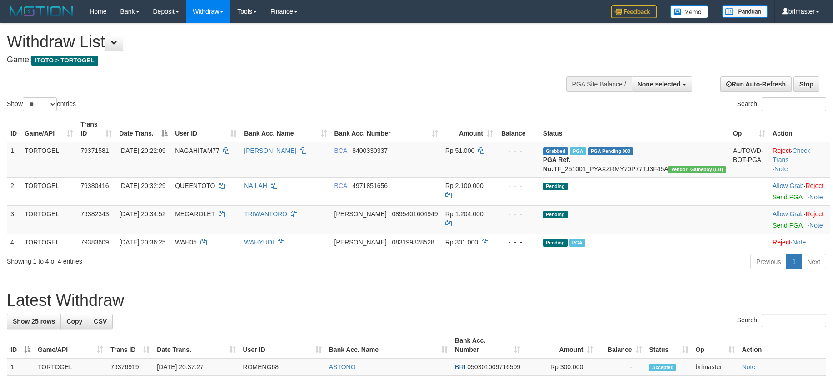
select select
select select "**"
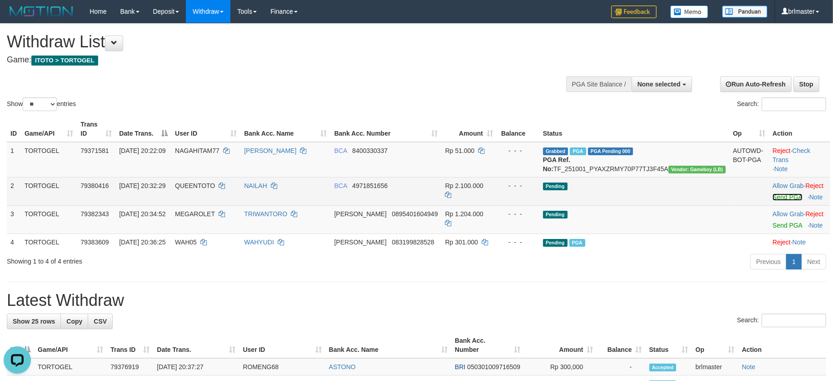
click at [773, 200] on link "Send PGA" at bounding box center [788, 196] width 30 height 7
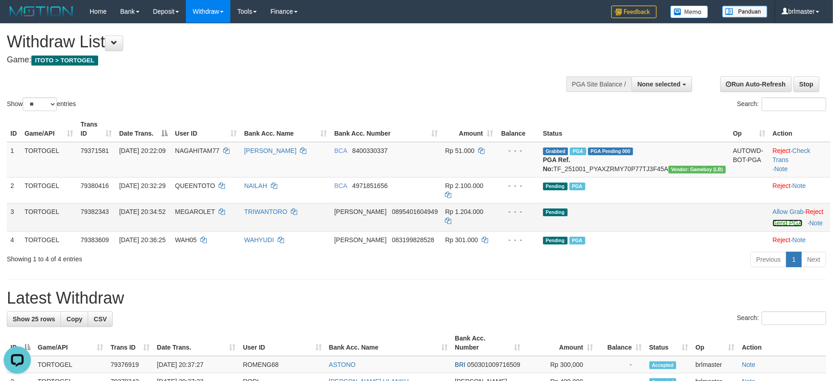
click at [773, 223] on link "Send PGA" at bounding box center [788, 222] width 30 height 7
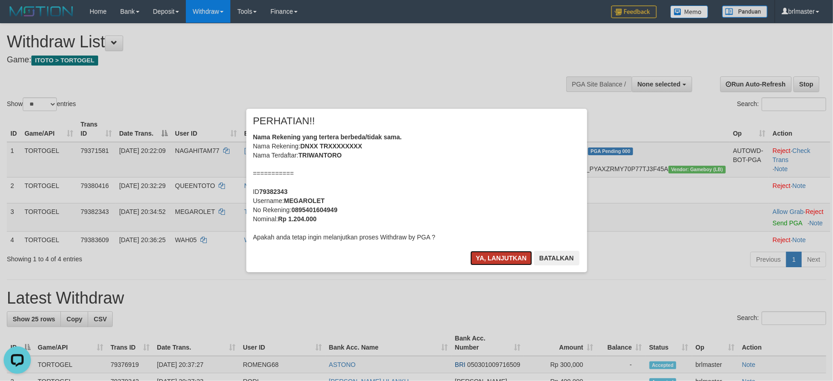
click at [499, 253] on button "Ya, lanjutkan" at bounding box center [502, 258] width 62 height 15
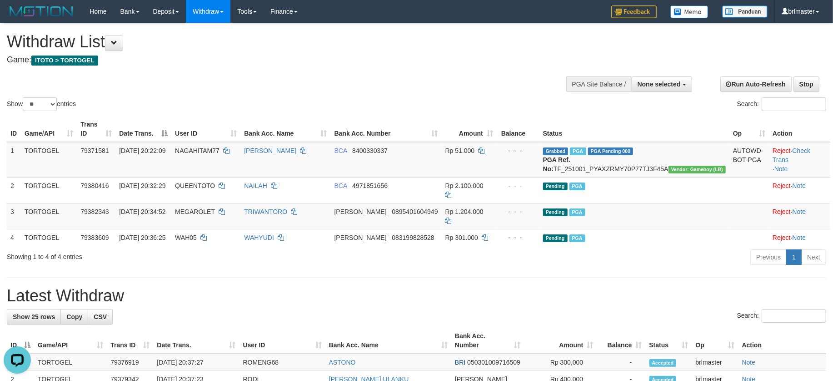
click at [545, 256] on div "Previous 1 Next" at bounding box center [590, 258] width 472 height 20
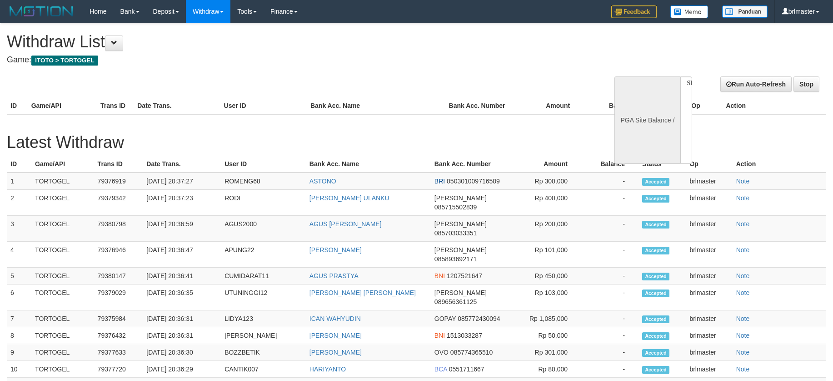
select select
select select "**"
select select
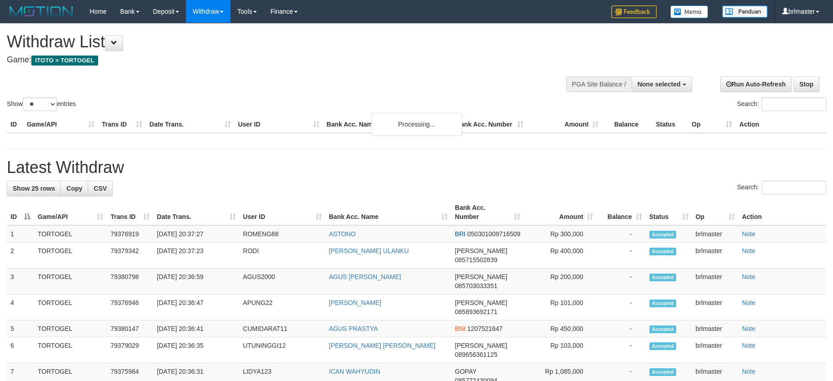
select select
select select "**"
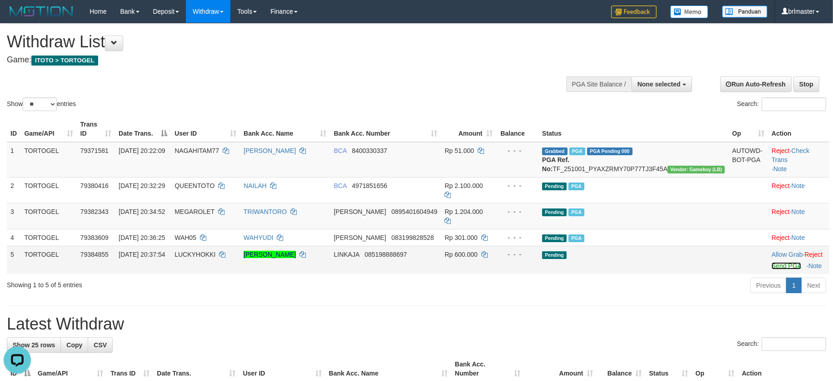
click at [772, 262] on link "Send PGA" at bounding box center [787, 265] width 30 height 7
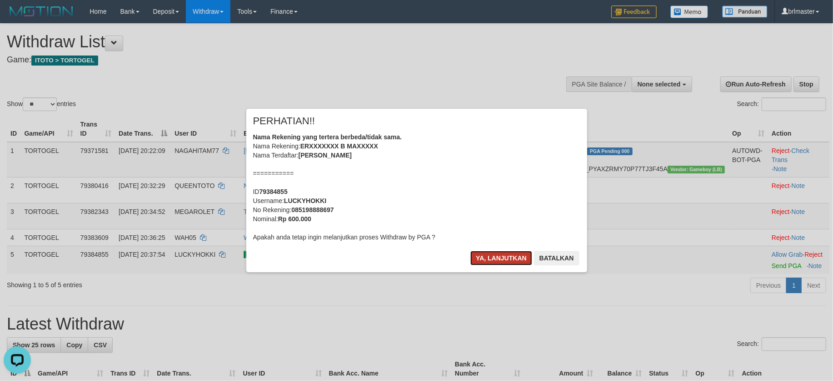
click at [495, 253] on button "Ya, lanjutkan" at bounding box center [502, 258] width 62 height 15
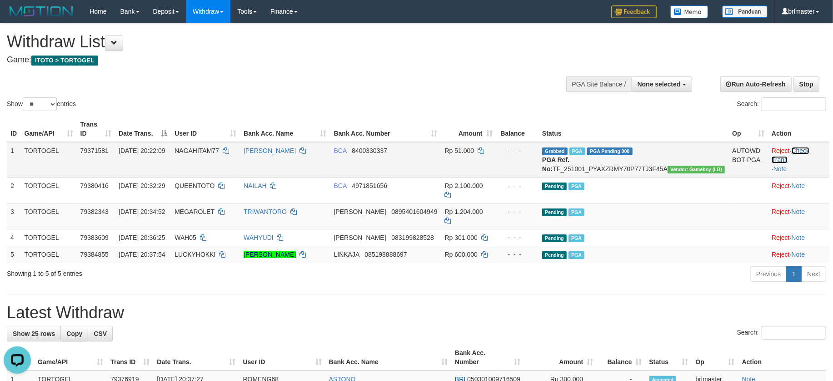
click at [810, 147] on link "Check Trans" at bounding box center [791, 155] width 38 height 16
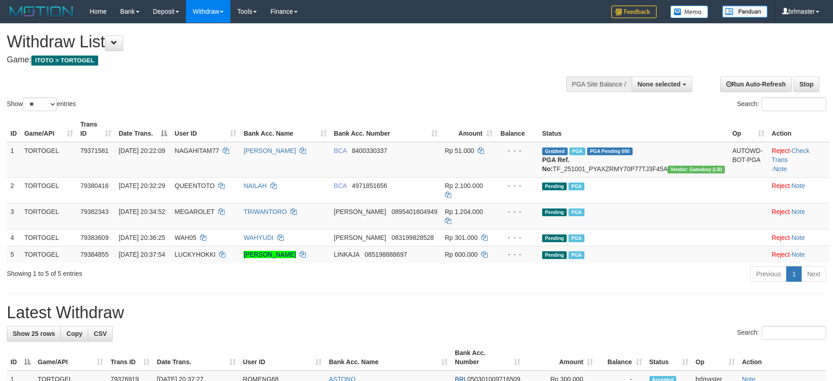
select select
select select "**"
click at [606, 271] on div "Previous 1 Next" at bounding box center [590, 275] width 472 height 20
select select
select select "**"
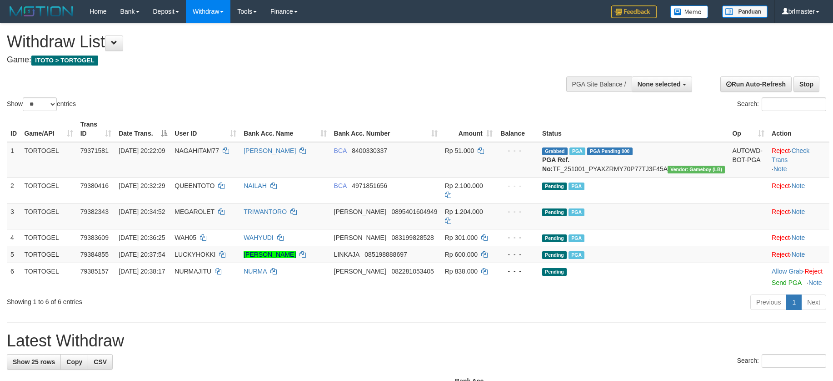
select select
select select "**"
click at [707, 304] on div "Previous 1 Next" at bounding box center [590, 303] width 472 height 20
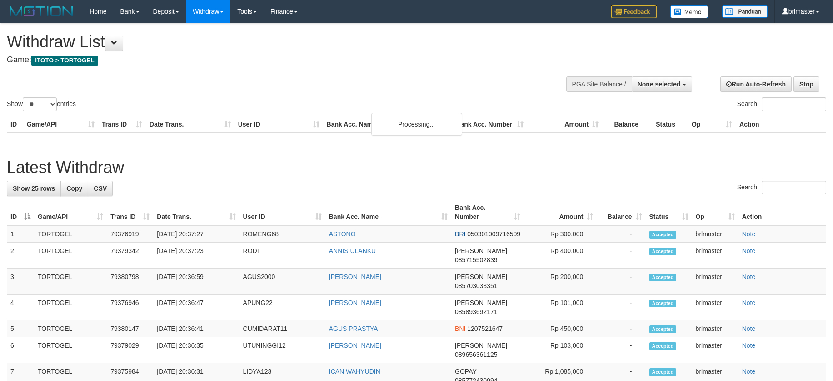
select select
select select "**"
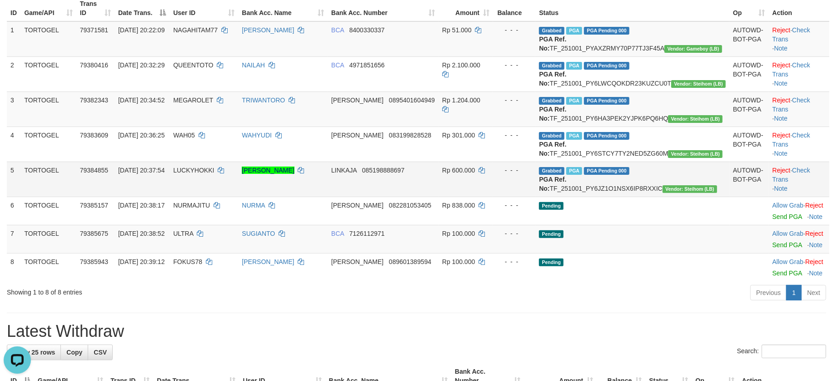
scroll to position [121, 0]
click at [793, 182] on link "Check Trans" at bounding box center [792, 174] width 38 height 16
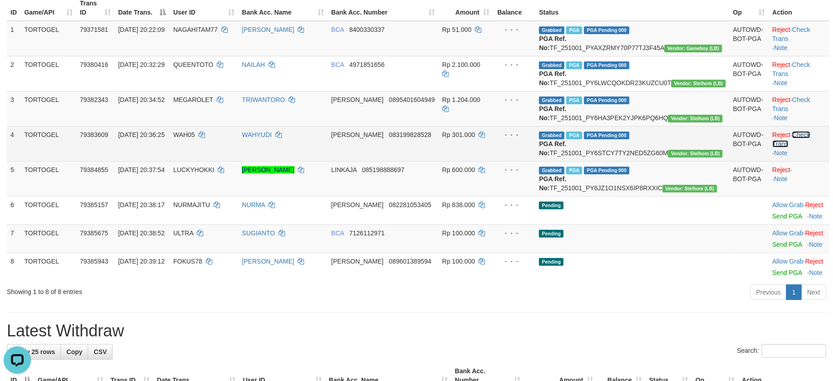
click at [794, 147] on link "Check Trans" at bounding box center [792, 139] width 38 height 16
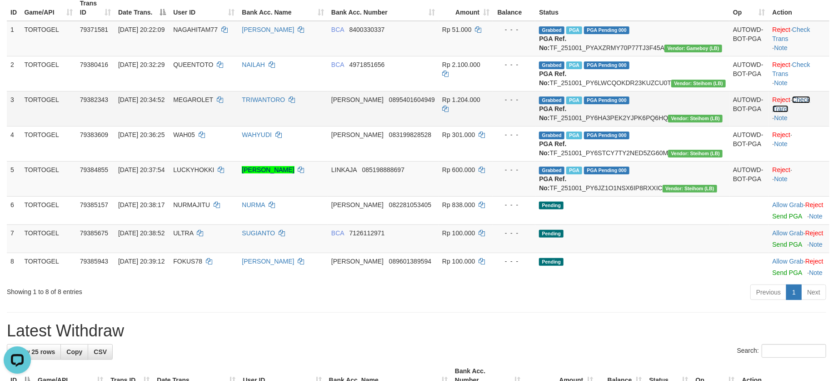
click at [792, 112] on link "Check Trans" at bounding box center [792, 104] width 38 height 16
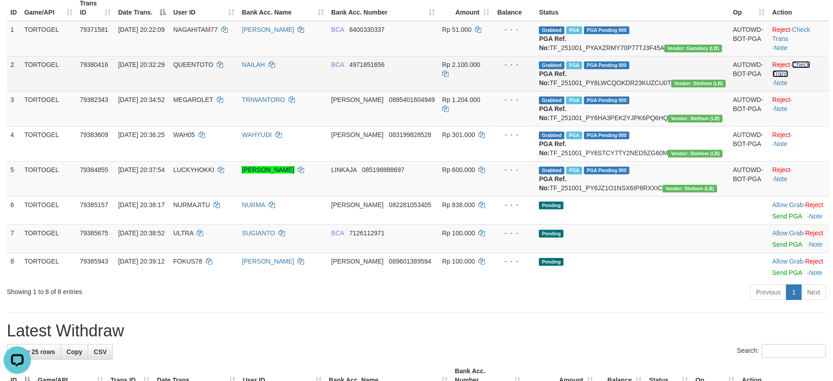
click at [802, 69] on link "Check Trans" at bounding box center [792, 69] width 38 height 16
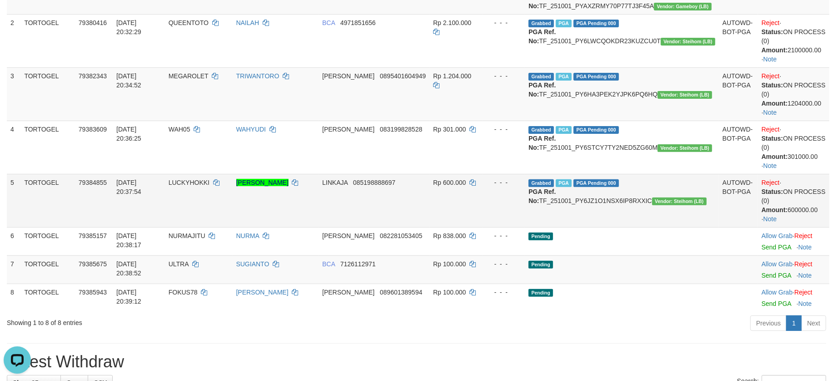
scroll to position [182, 0]
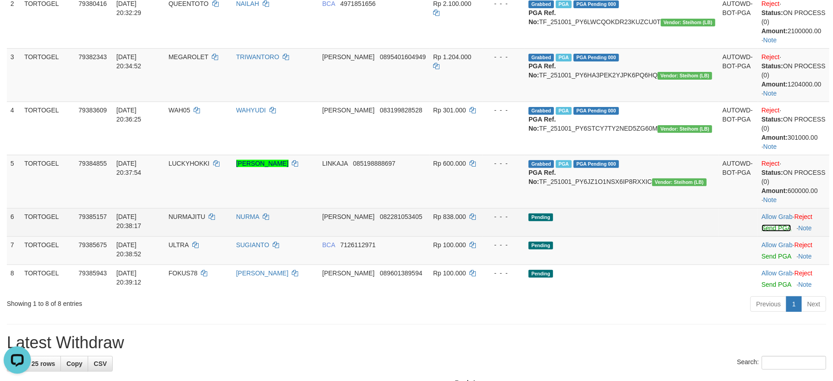
click at [768, 231] on link "Send PGA" at bounding box center [777, 227] width 30 height 7
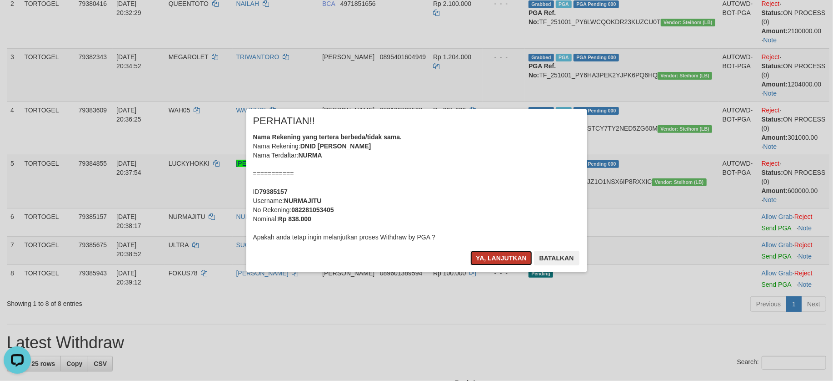
click at [512, 259] on button "Ya, lanjutkan" at bounding box center [502, 258] width 62 height 15
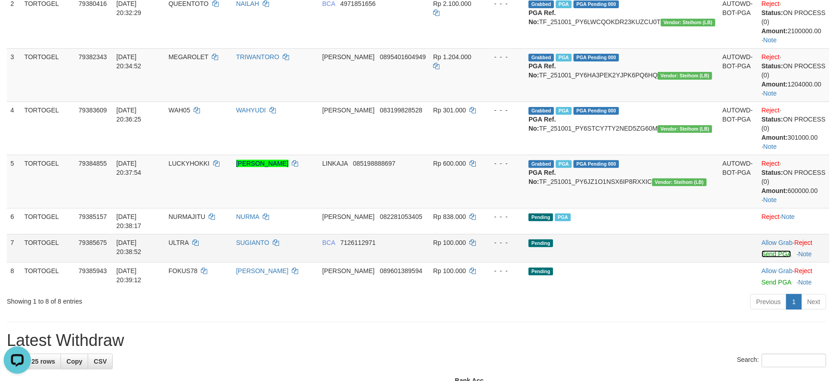
click at [767, 255] on link "Send PGA" at bounding box center [777, 253] width 30 height 7
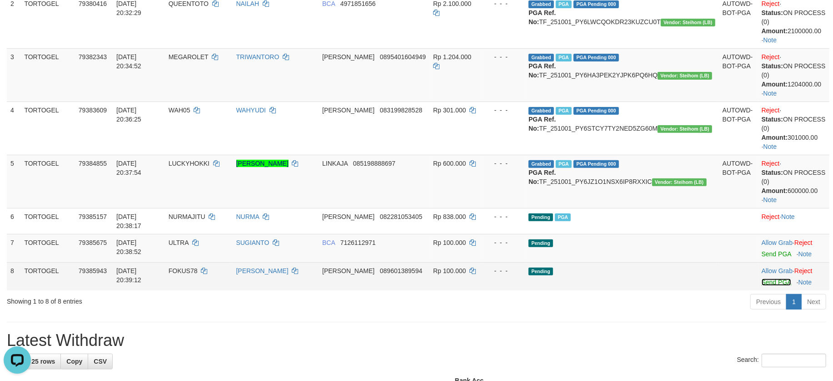
click at [763, 283] on link "Send PGA" at bounding box center [777, 281] width 30 height 7
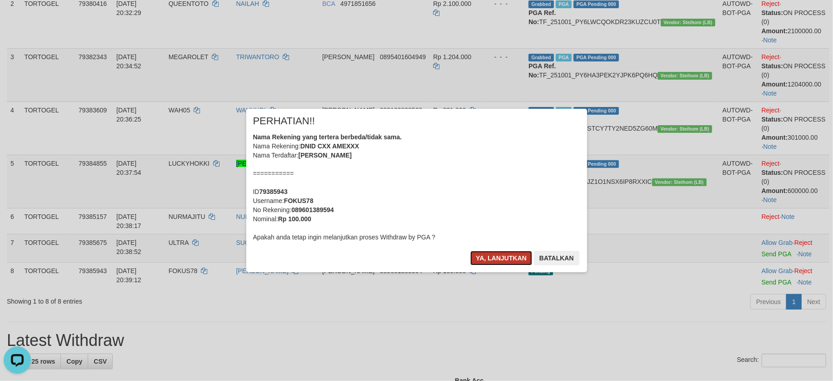
click at [497, 257] on button "Ya, lanjutkan" at bounding box center [502, 258] width 62 height 15
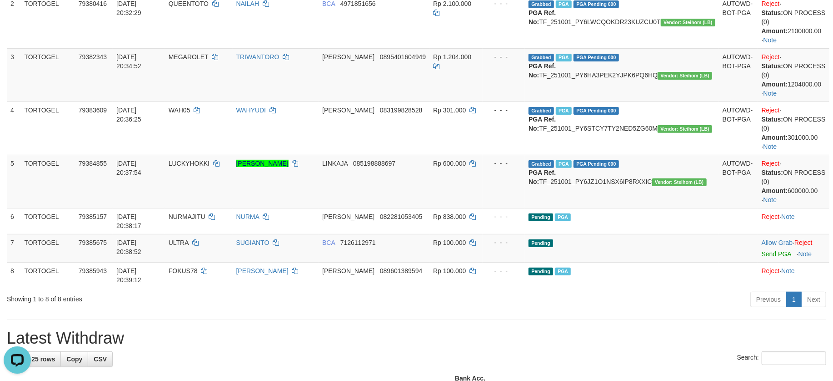
click at [523, 298] on div "Previous 1 Next" at bounding box center [590, 301] width 472 height 20
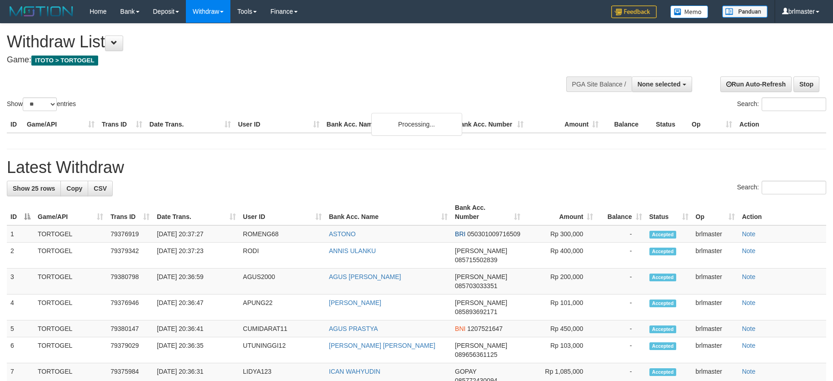
select select
select select "**"
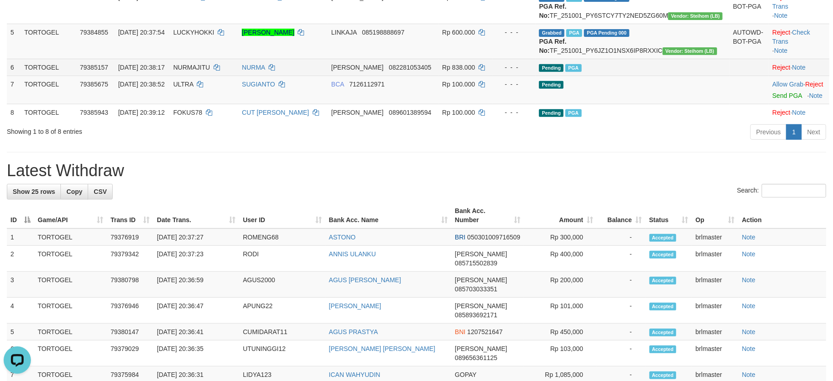
scroll to position [267, 0]
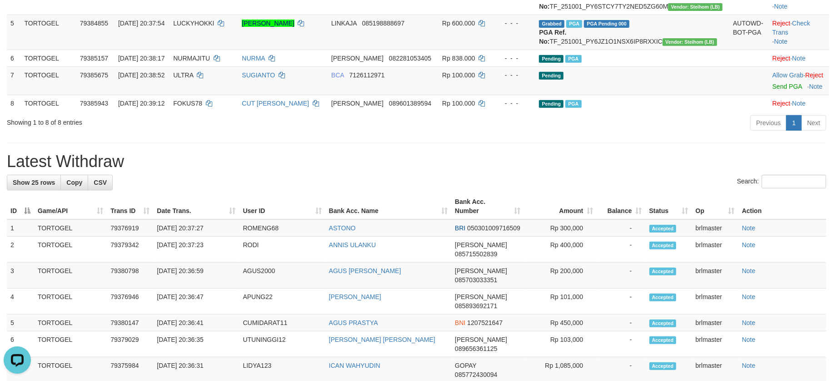
click at [670, 170] on h1 "Latest Withdraw" at bounding box center [417, 161] width 820 height 18
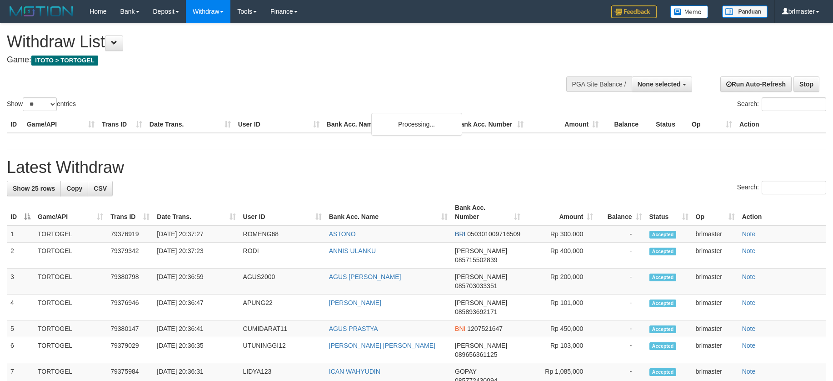
select select
select select "**"
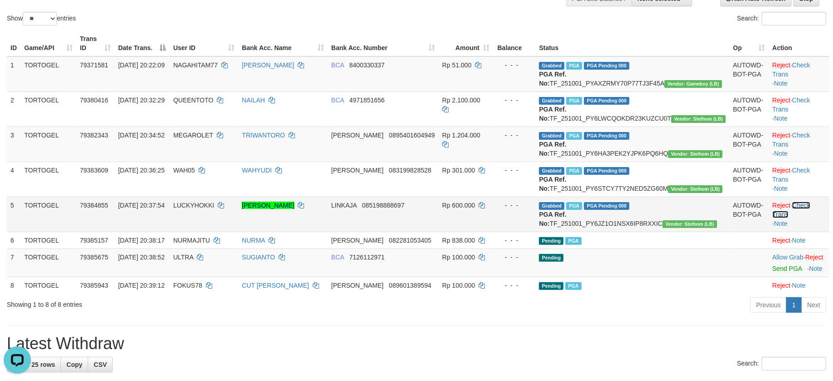
click at [806, 218] on link "Check Trans" at bounding box center [792, 209] width 38 height 16
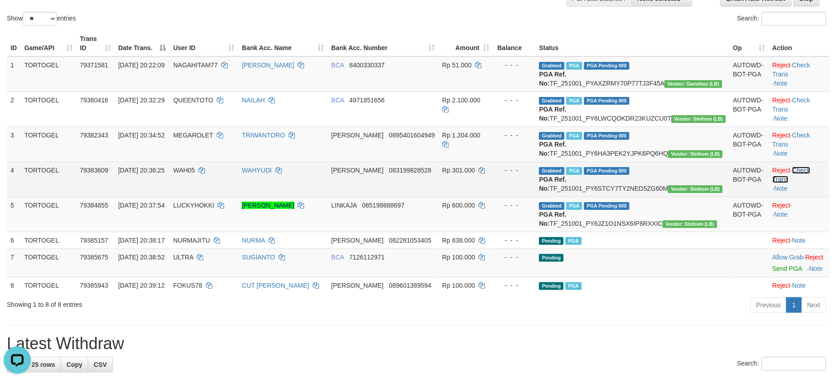
click at [797, 183] on link "Check Trans" at bounding box center [792, 174] width 38 height 16
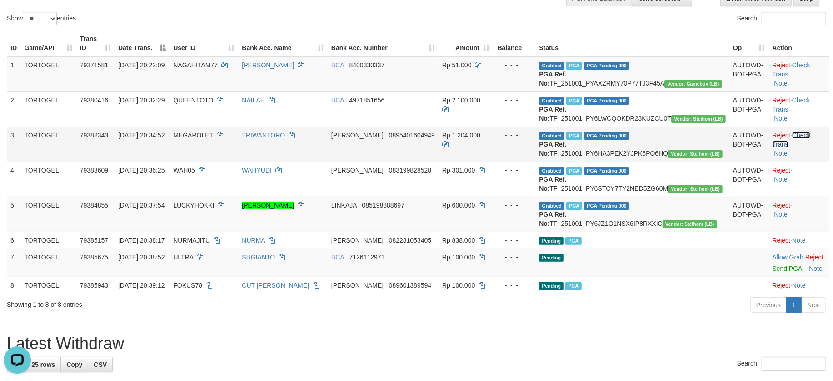
click at [795, 148] on link "Check Trans" at bounding box center [792, 139] width 38 height 16
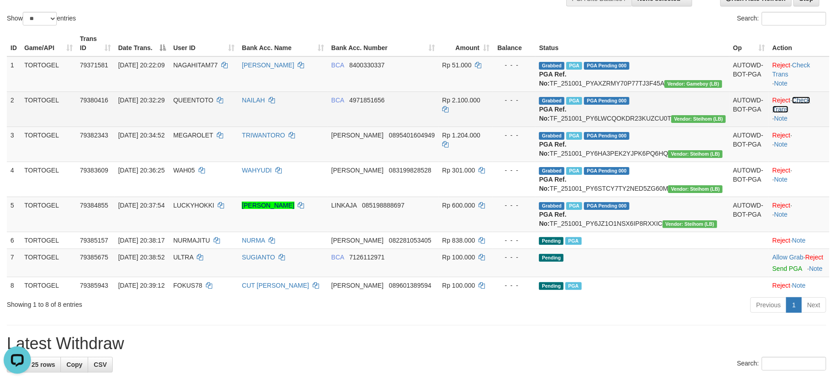
click at [799, 110] on link "Check Trans" at bounding box center [792, 104] width 38 height 16
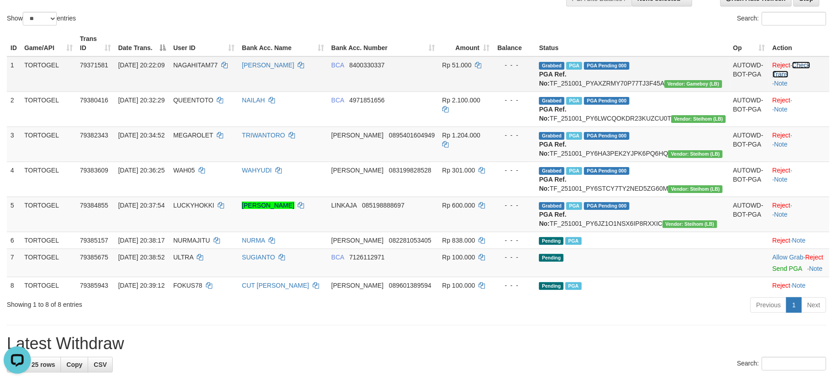
click at [802, 64] on link "Check Trans" at bounding box center [792, 69] width 38 height 16
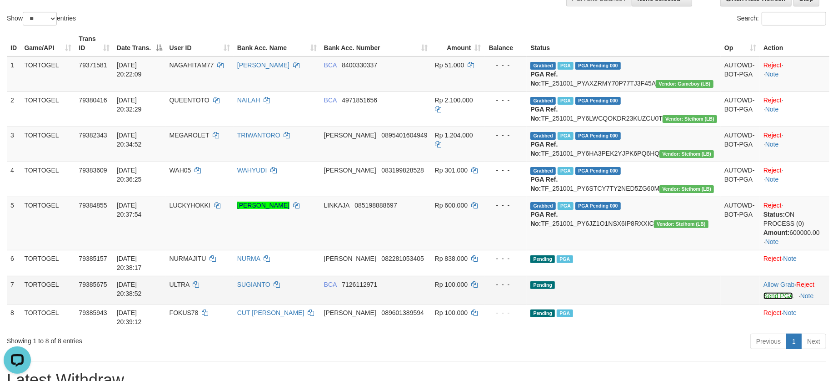
click at [777, 299] on link "Send PGA" at bounding box center [779, 295] width 30 height 7
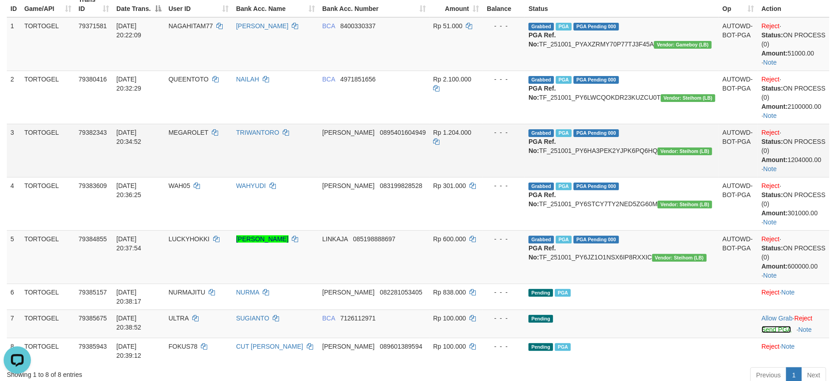
scroll to position [146, 0]
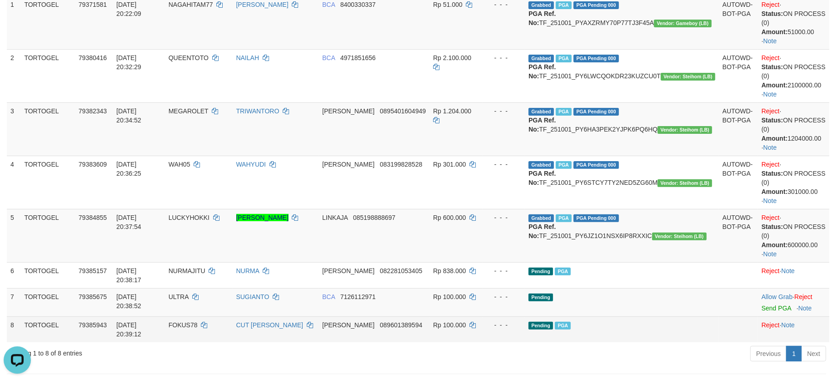
click at [668, 316] on td "Pending PGA" at bounding box center [622, 329] width 194 height 26
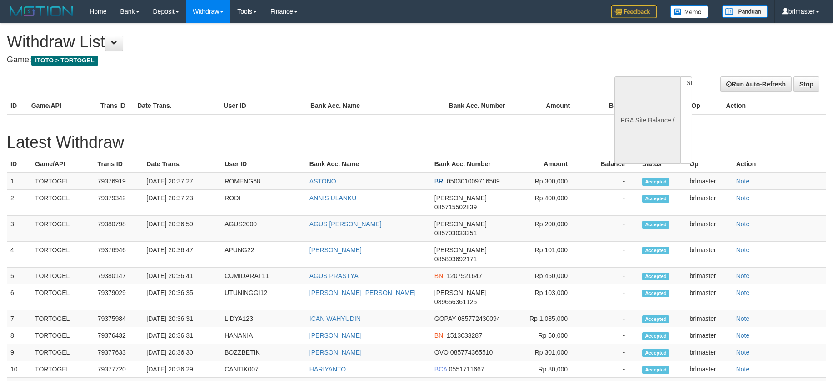
select select
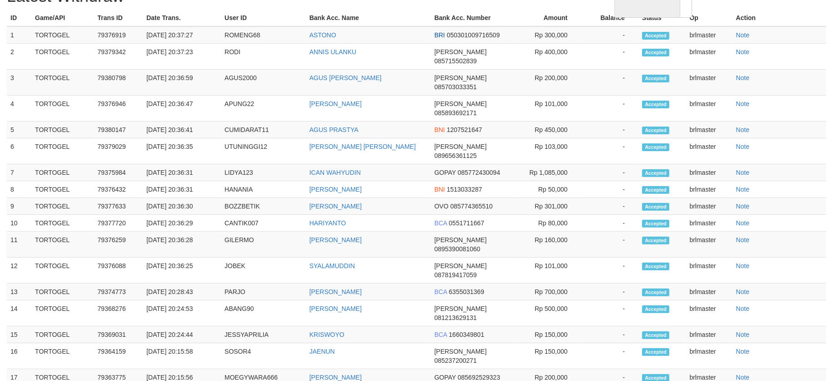
select select "**"
select select
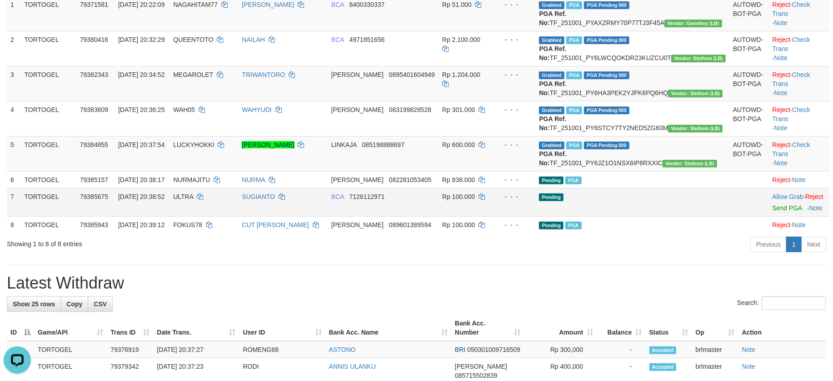
scroll to position [25, 0]
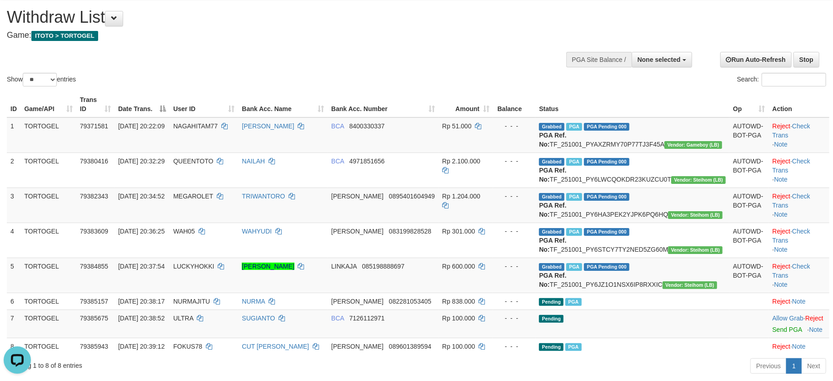
click at [508, 74] on div "Search:" at bounding box center [625, 81] width 403 height 16
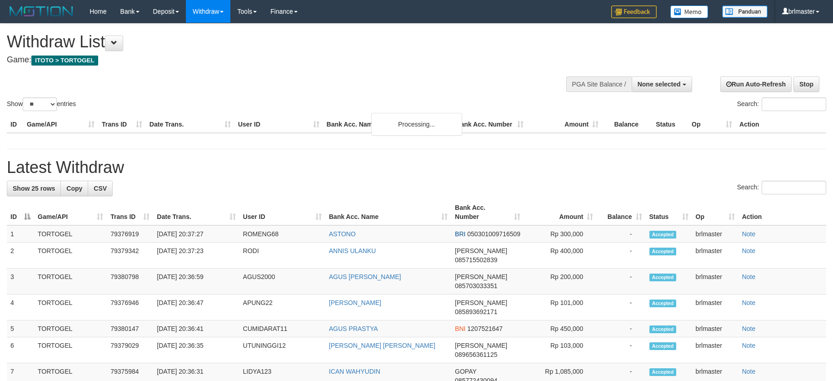
select select
select select "**"
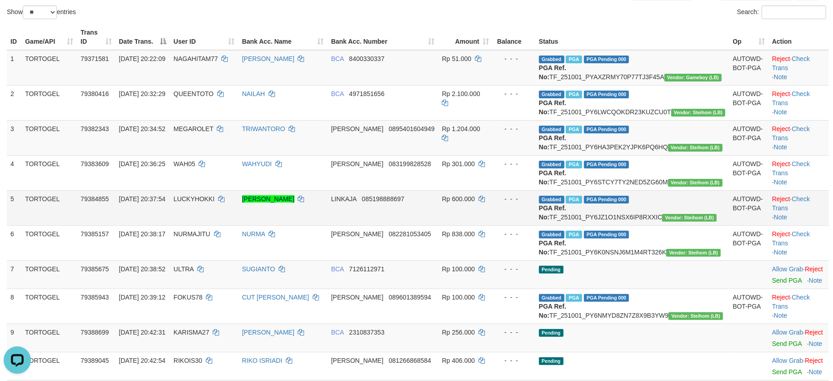
scroll to position [85, 0]
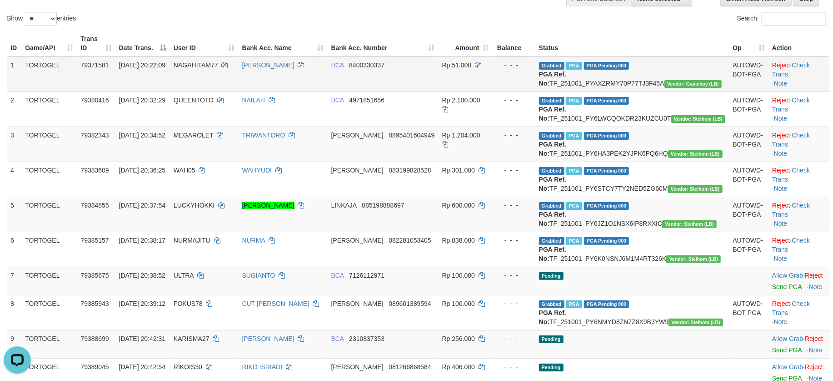
click at [681, 84] on td "Grabbed PGA PGA Pending 000 PGA Ref. No: TF_251001_PYAXZRMY70P77TJ3F45A Vendor:…" at bounding box center [633, 73] width 194 height 35
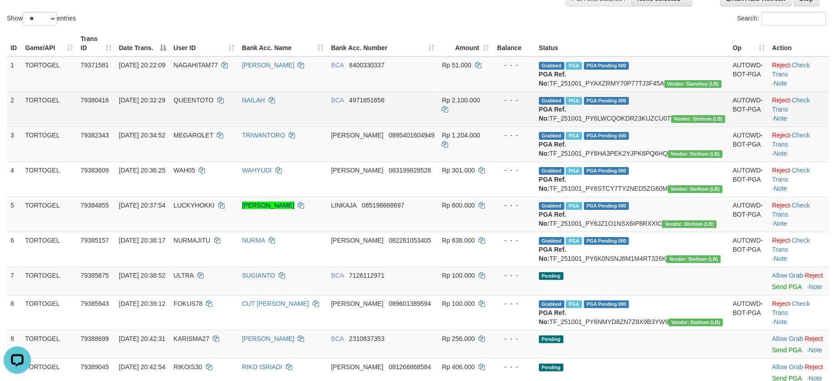
copy td "TF_251001_PYAXZRMY70P77TJ3F45A"
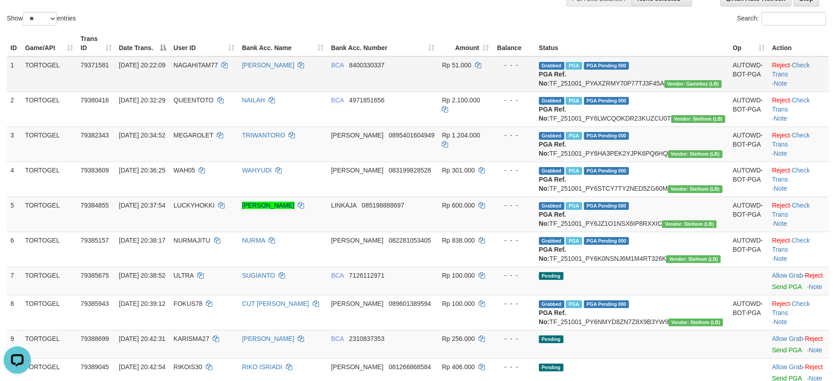
click at [633, 75] on td "Grabbed PGA PGA Pending 000 PGA Ref. No: TF_251001_PYAXZRMY70P77TJ3F45A Vendor:…" at bounding box center [633, 73] width 194 height 35
click at [642, 80] on td "Grabbed PGA PGA Pending 000 PGA Ref. No: TF_251001_PYAXZRMY70P77TJ3F45A Vendor:…" at bounding box center [633, 73] width 194 height 35
copy td "TF_251001_PYAXZRMY70P77TJ3F45A"
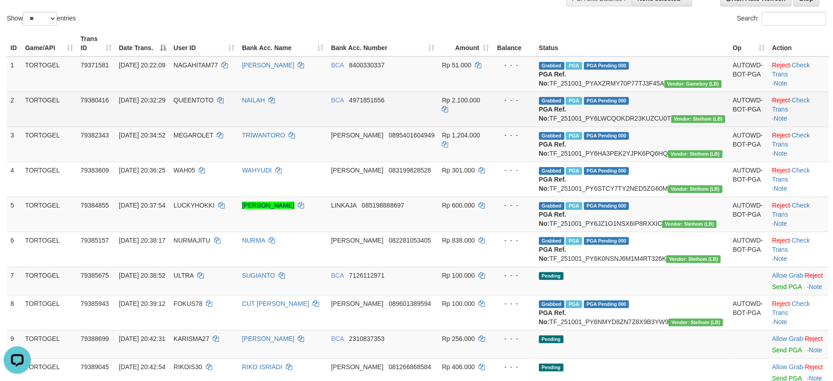
click at [686, 125] on td "Grabbed PGA PGA Pending 000 PGA Ref. No: TF_251001_PY6LWCQOKDR23KUZCU0T Vendor:…" at bounding box center [633, 108] width 194 height 35
copy td "TF_251001_PY6LWCQOKDR23KUZCU0T"
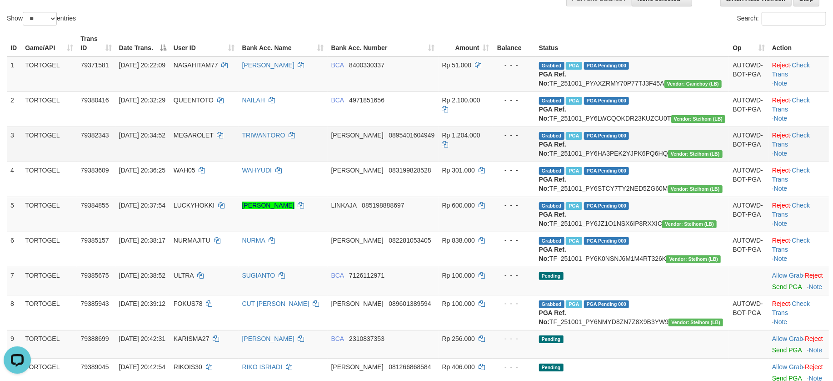
click at [668, 161] on td "Grabbed PGA PGA Pending 000 PGA Ref. No: TF_251001_PY6HA3PEK2YJPK6PQ6HQ Vendor:…" at bounding box center [633, 143] width 194 height 35
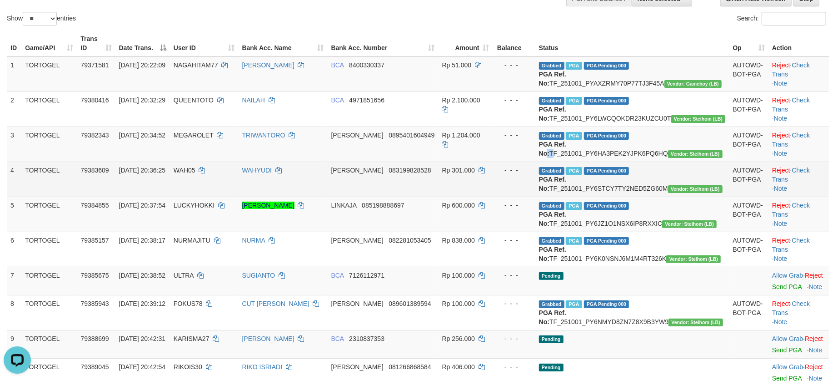
copy td ":"
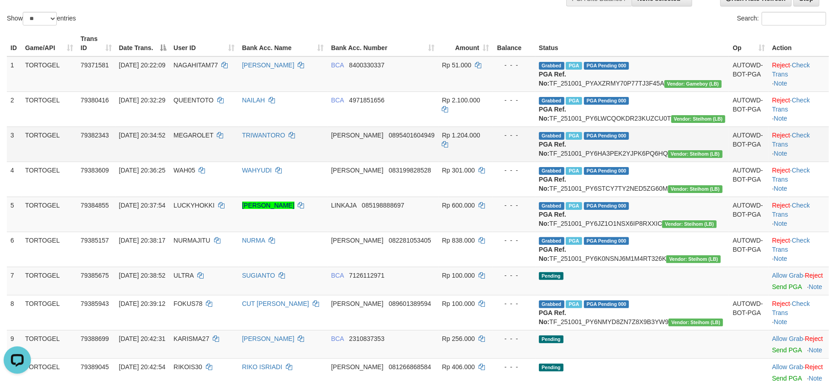
click at [673, 161] on td "Grabbed PGA PGA Pending 000 PGA Ref. No: TF_251001_PY6HA3PEK2YJPK6PQ6HQ Vendor:…" at bounding box center [633, 143] width 194 height 35
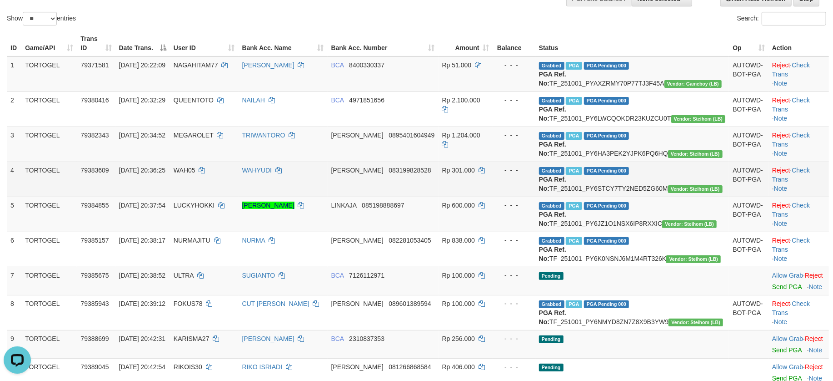
copy td "TF_251001_PY6HA3PEK2YJPK6PQ6HQ"
click at [679, 196] on td "Grabbed PGA PGA Pending 000 PGA Ref. No: TF_251001_PY6STCY7TY2NED5ZG60M Vendor:…" at bounding box center [633, 178] width 194 height 35
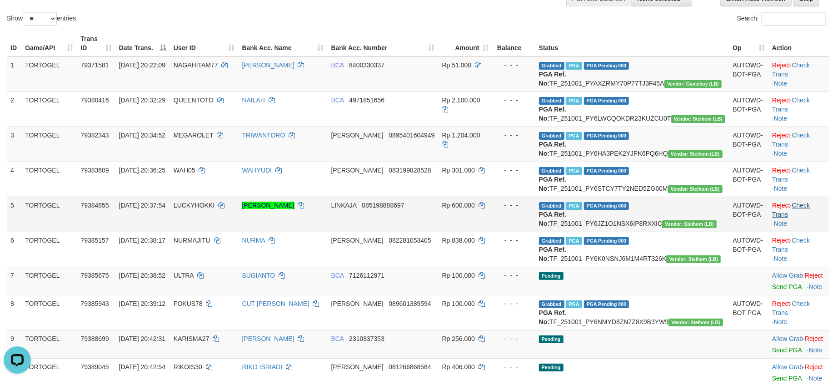
copy td "TF_251001_PY6STCY7TY2NED5ZG60M"
click at [685, 231] on td "Grabbed PGA PGA Pending 000 PGA Ref. No: TF_251001_PY6JZ1O1NSX6IP8RXXIC Vendor:…" at bounding box center [633, 213] width 194 height 35
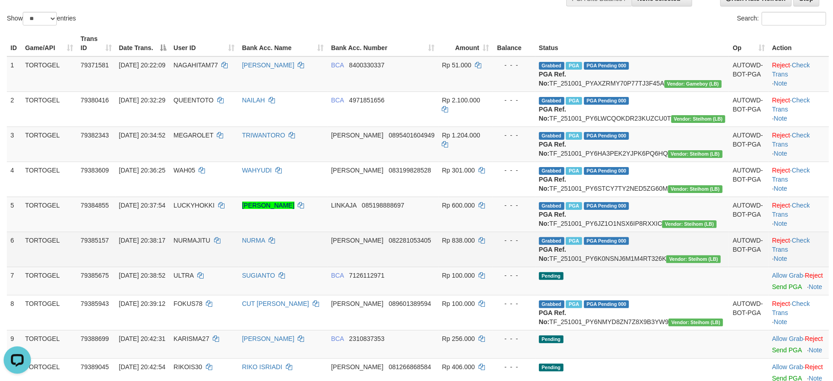
copy td "TF_251001_PY6JZ1O1NSX6IP8RXXIC"
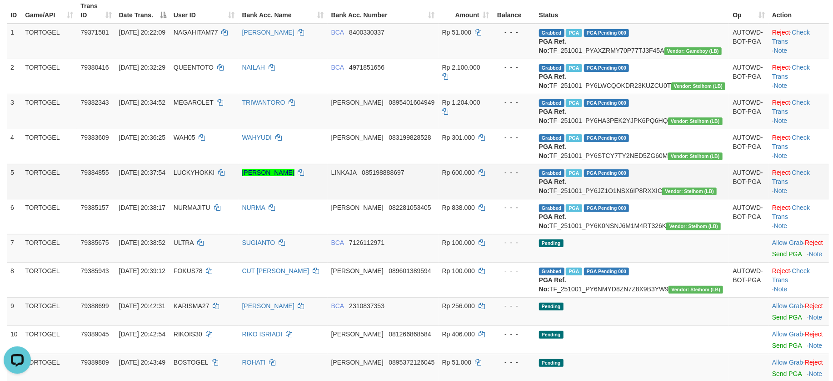
scroll to position [146, 0]
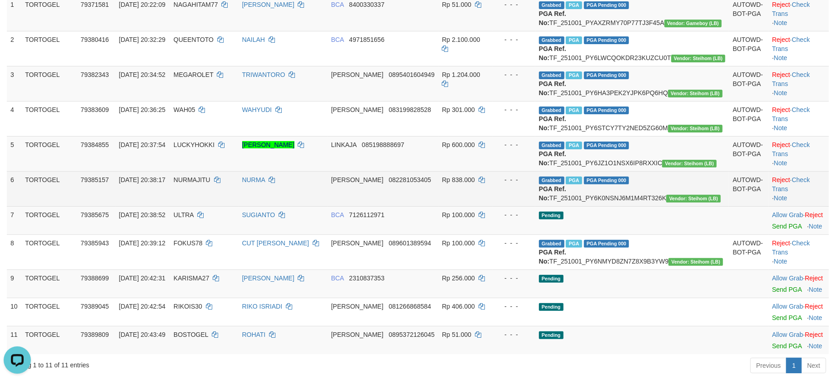
click at [657, 206] on td "Grabbed PGA PGA Pending 000 PGA Ref. No: TF_251001_PY6K0NSNJ6M1M4RT326K Vendor:…" at bounding box center [633, 188] width 194 height 35
copy td "TF_251001_PY6K0NSNJ6M1M4RT326K"
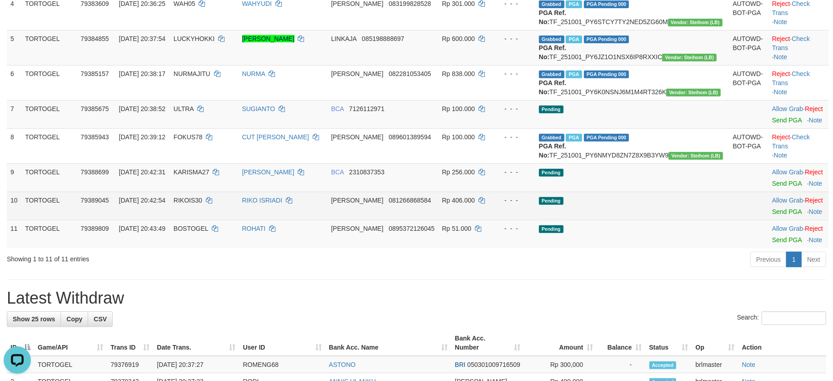
scroll to position [267, 0]
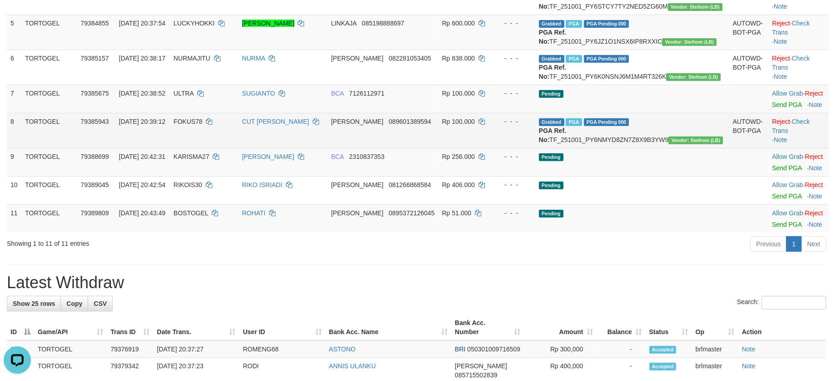
click at [685, 148] on td "Grabbed PGA PGA Pending 000 PGA Ref. No: TF_251001_PY6NMYD8ZN7Z8X9B3YW9 Vendor:…" at bounding box center [633, 130] width 194 height 35
copy td "TF_251001_PY6NMYD8ZN7Z8X9B3YW9"
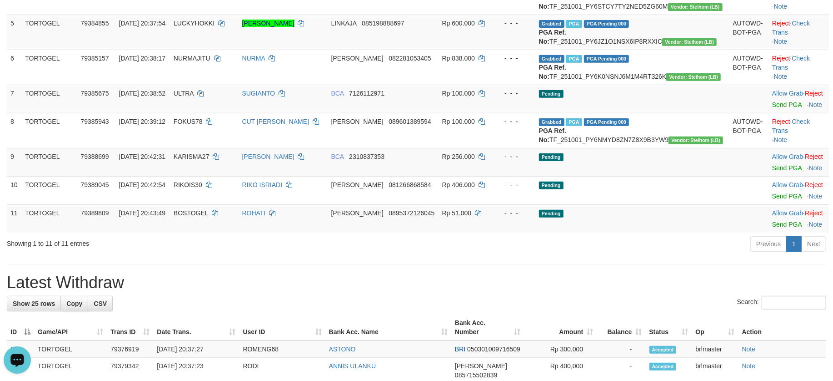
click at [20, 359] on icon "Open LiveChat chat widget" at bounding box center [17, 359] width 9 height 6
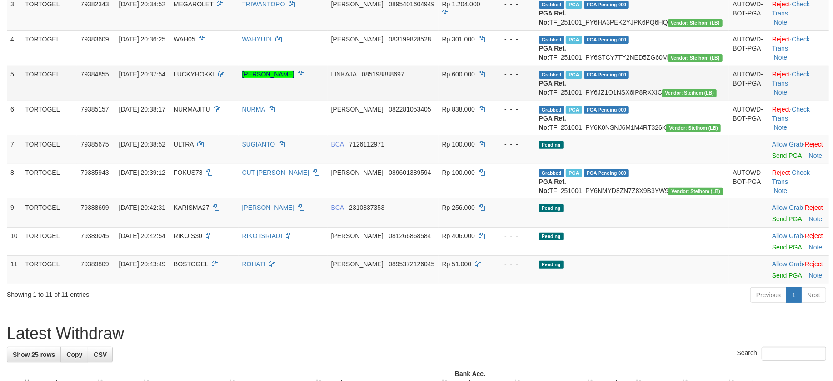
scroll to position [146, 0]
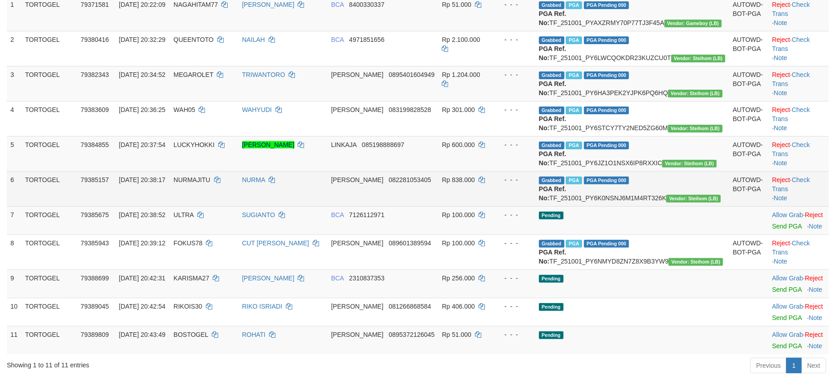
click at [801, 206] on td "Reject · Check Trans · Note" at bounding box center [799, 188] width 60 height 35
click at [802, 192] on link "Check Trans" at bounding box center [791, 184] width 38 height 16
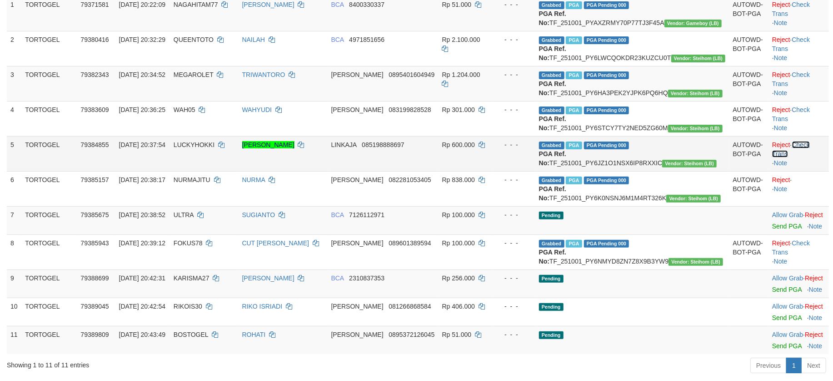
click at [796, 157] on link "Check Trans" at bounding box center [791, 149] width 38 height 16
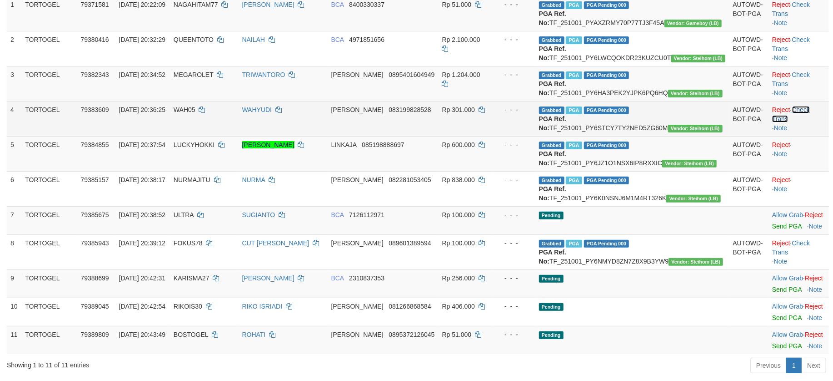
click at [798, 122] on link "Check Trans" at bounding box center [791, 114] width 38 height 16
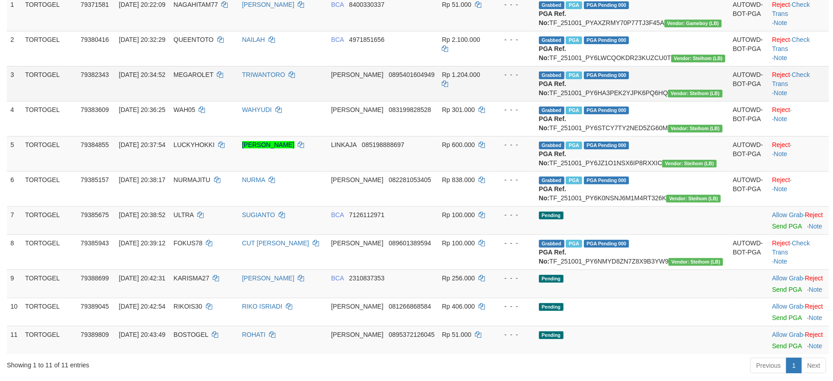
click at [799, 86] on td "Reject · Check Trans · Note" at bounding box center [799, 83] width 60 height 35
click at [801, 87] on link "Check Trans" at bounding box center [791, 79] width 38 height 16
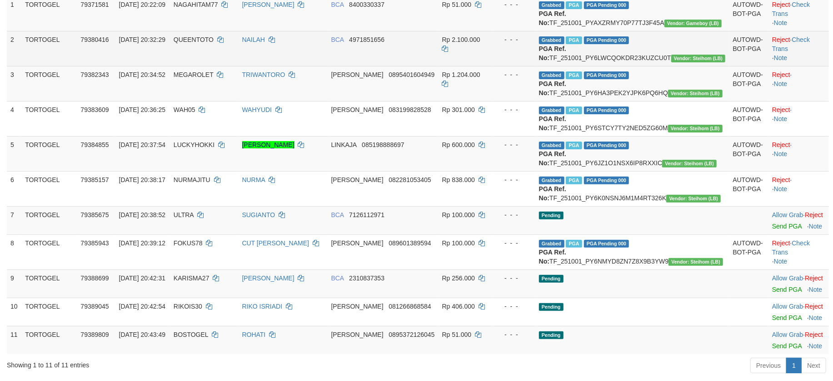
click at [797, 42] on td "Reject · Check Trans · Note" at bounding box center [799, 48] width 60 height 35
click at [799, 44] on td "Reject · Check Trans · Note" at bounding box center [799, 48] width 60 height 35
click at [804, 48] on link "Check Trans" at bounding box center [791, 44] width 38 height 16
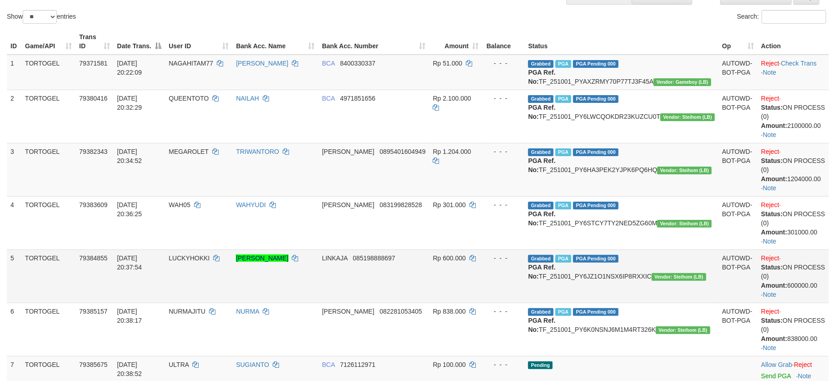
scroll to position [364, 0]
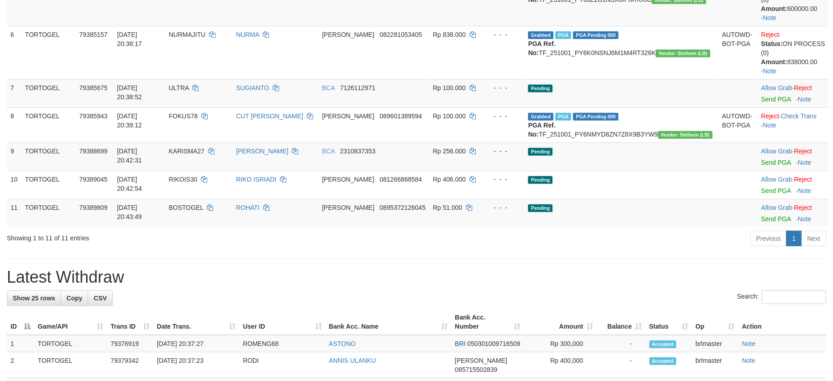
click at [607, 284] on div "**********" at bounding box center [416, 297] width 833 height 1274
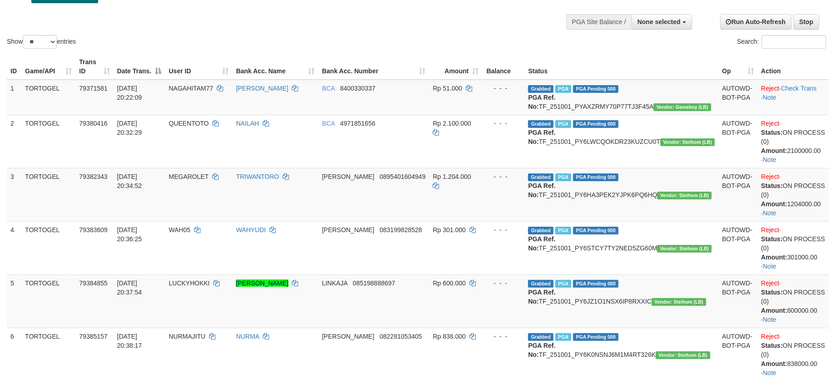
scroll to position [60, 0]
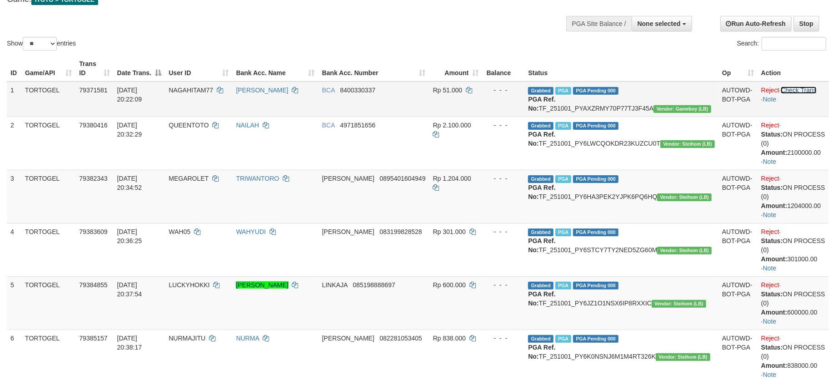
click at [808, 88] on link "Check Trans" at bounding box center [799, 89] width 36 height 7
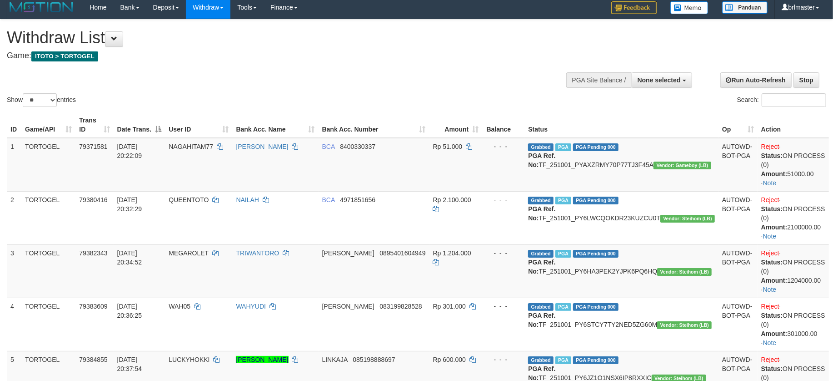
scroll to position [0, 0]
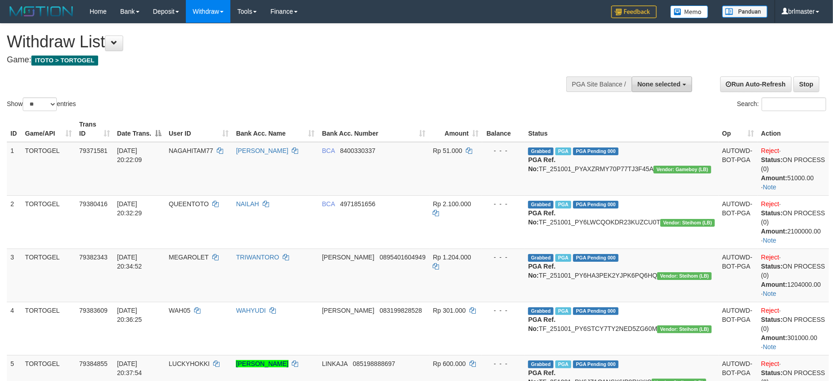
click at [670, 84] on span "None selected" at bounding box center [659, 83] width 43 height 7
click at [658, 128] on label "[ITOTO] TORTOGEL" at bounding box center [649, 130] width 86 height 12
select select "****"
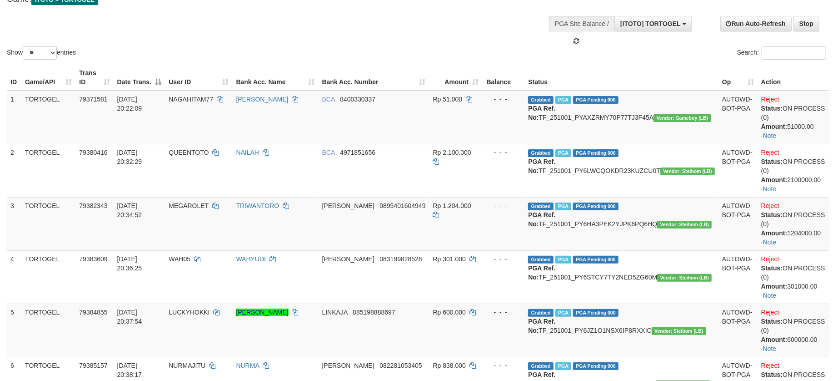
scroll to position [242, 0]
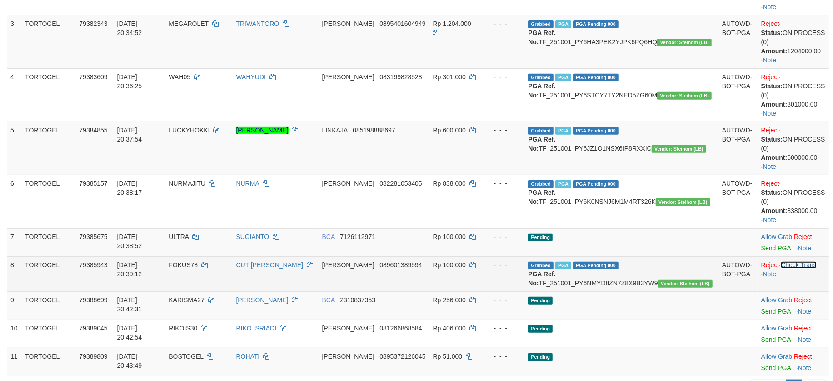
click at [808, 266] on link "Check Trans" at bounding box center [799, 264] width 36 height 7
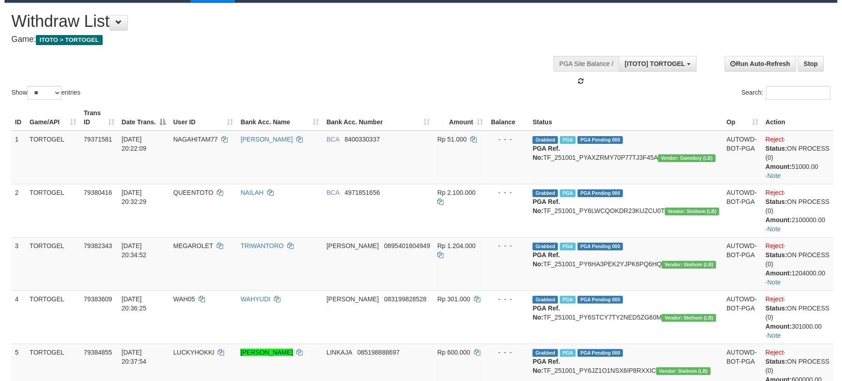
scroll to position [0, 0]
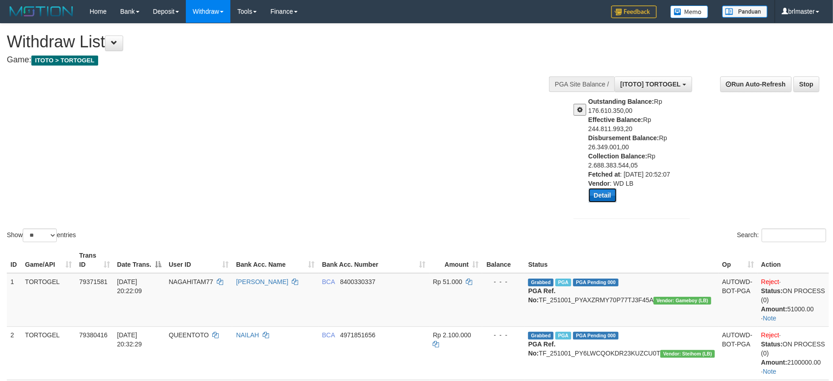
click at [605, 192] on button "Detail" at bounding box center [603, 195] width 28 height 15
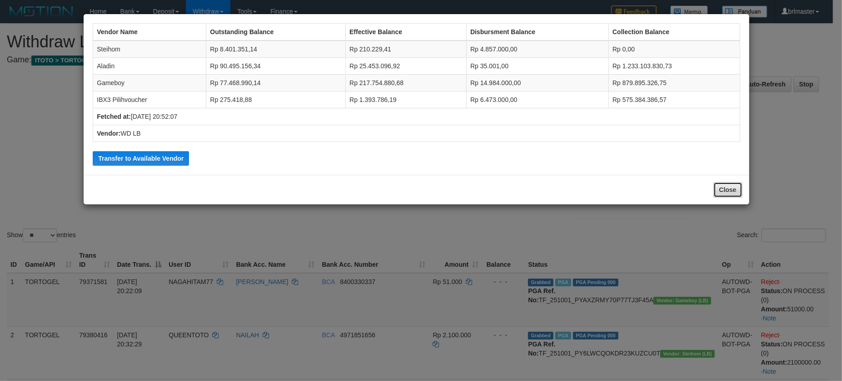
click at [733, 188] on button "Close" at bounding box center [728, 189] width 29 height 15
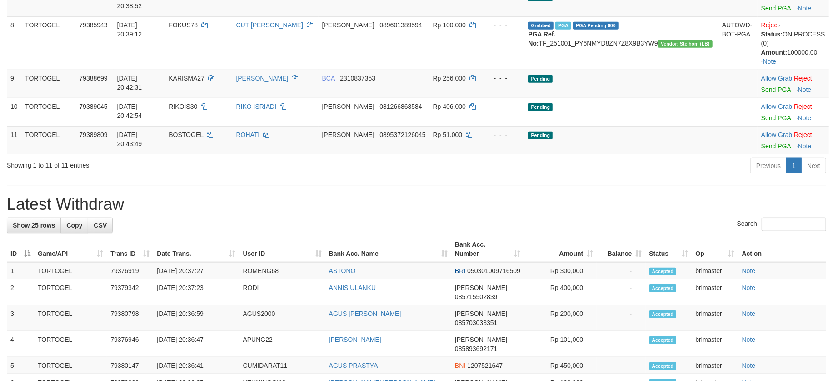
scroll to position [606, 0]
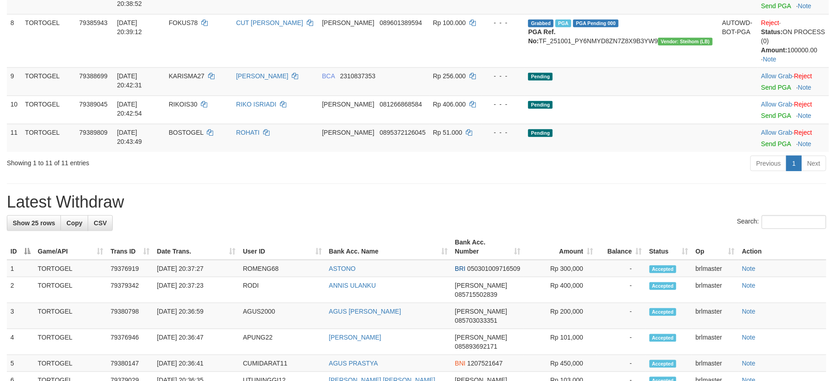
click at [677, 184] on hr at bounding box center [417, 183] width 820 height 0
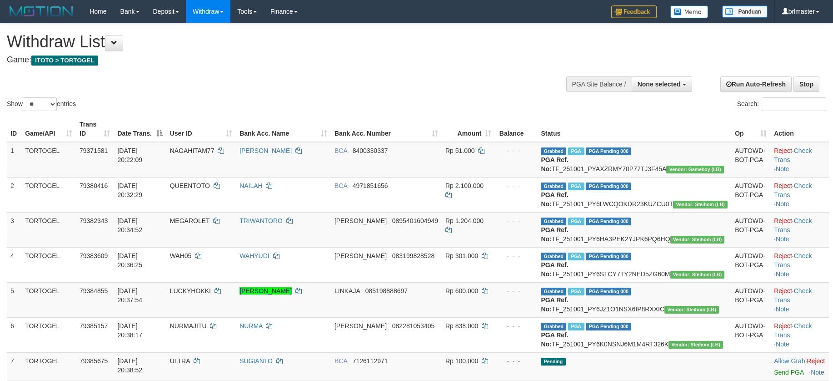
select select
select select "**"
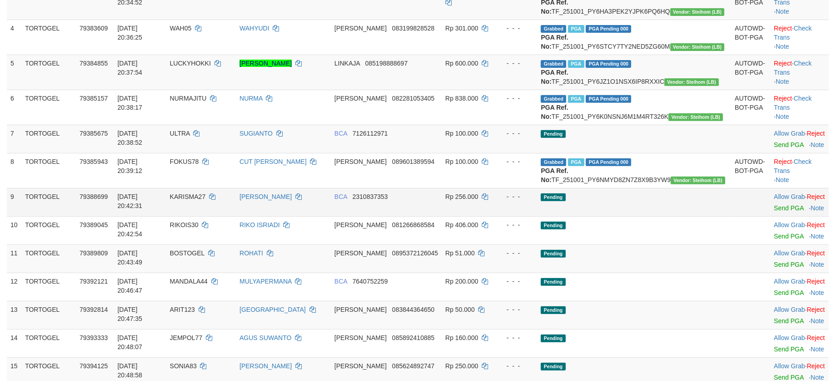
scroll to position [206, 0]
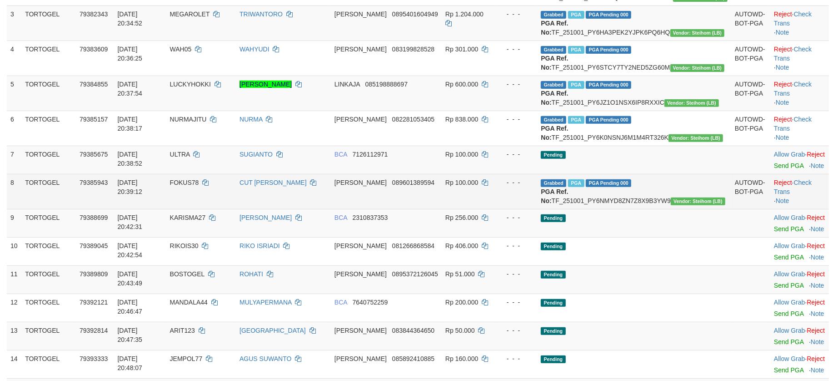
click at [685, 209] on td "Grabbed PGA PGA Pending 000 PGA Ref. No: TF_251001_PY6NMYD8ZN7Z8X9B3YW9 Vendor:…" at bounding box center [634, 191] width 194 height 35
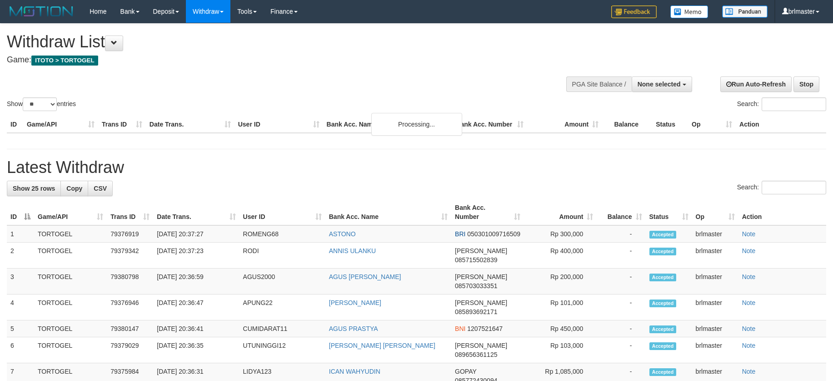
select select
select select "**"
select select
select select "**"
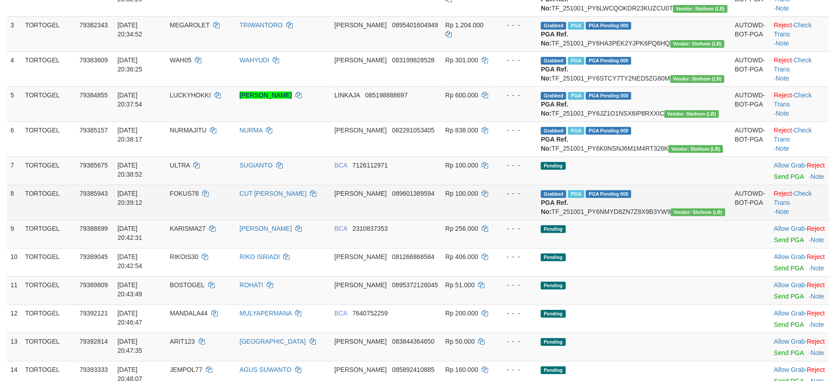
scroll to position [206, 0]
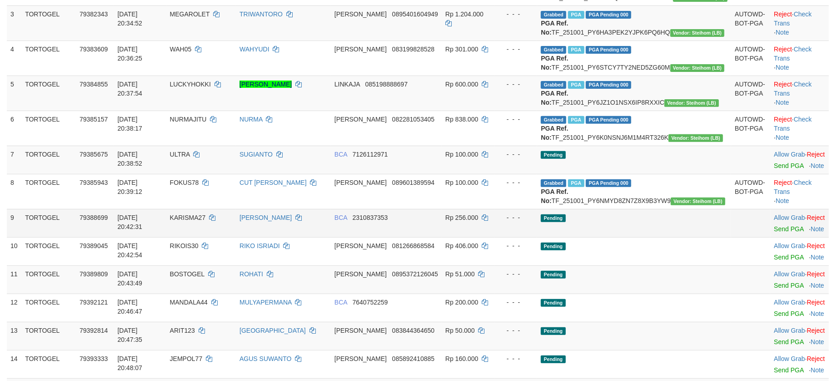
click at [688, 237] on td "Pending" at bounding box center [634, 223] width 194 height 28
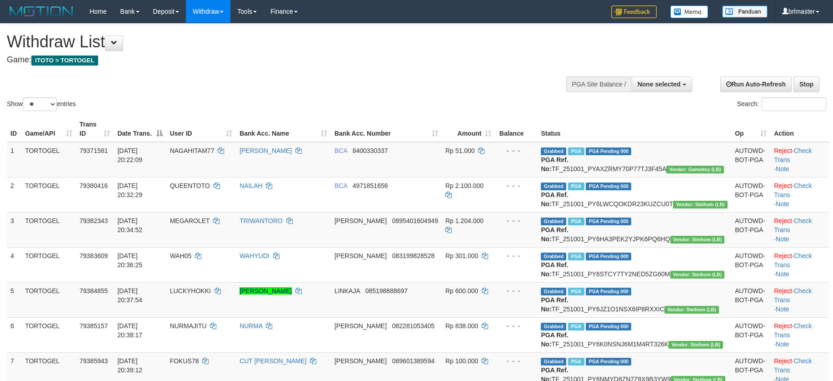
select select
select select "**"
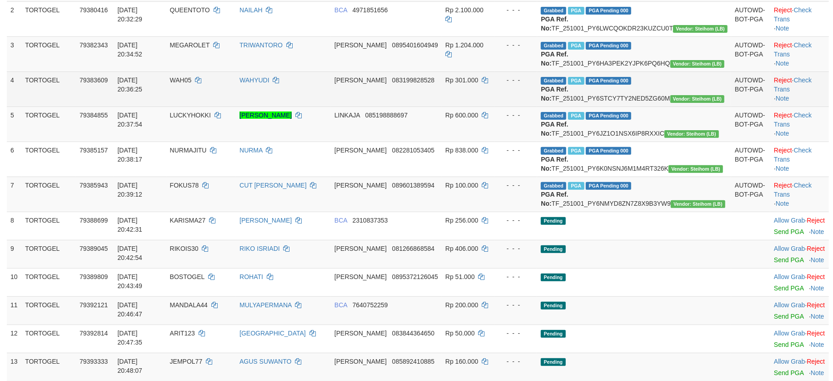
scroll to position [206, 0]
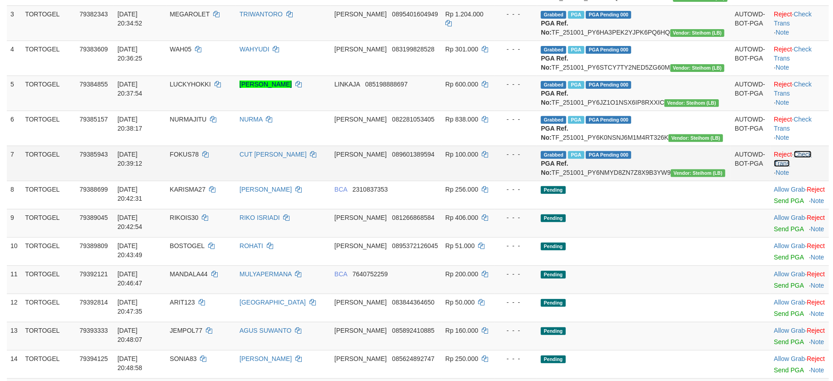
click at [809, 167] on link "Check Trans" at bounding box center [793, 158] width 38 height 16
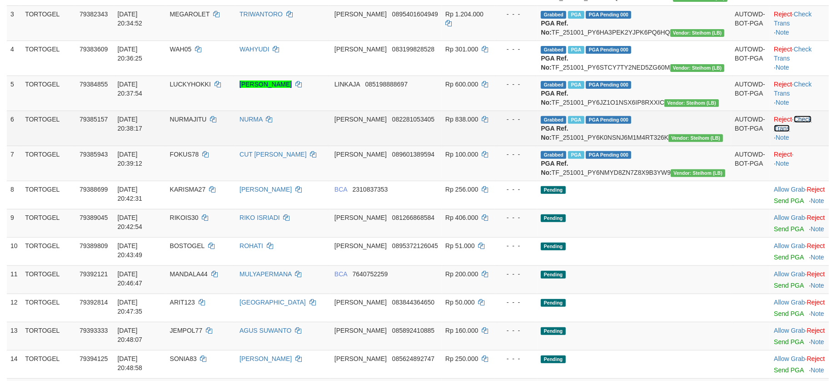
click at [804, 132] on link "Check Trans" at bounding box center [793, 123] width 38 height 16
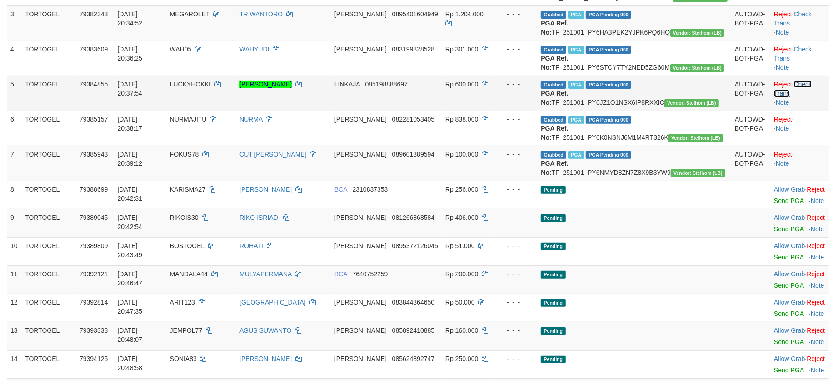
click at [801, 97] on link "Check Trans" at bounding box center [793, 88] width 38 height 16
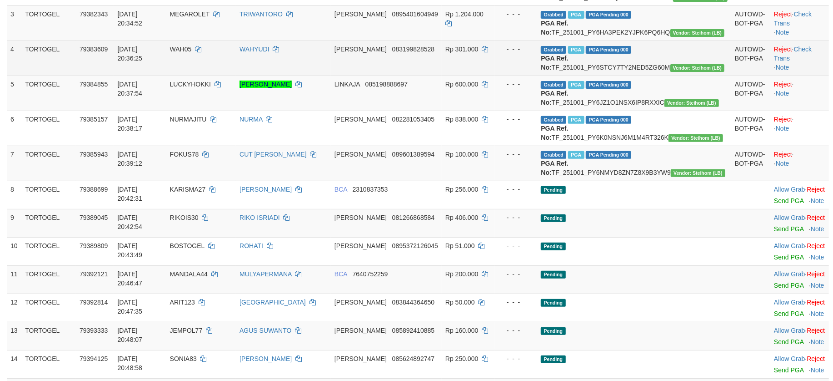
click at [799, 70] on td "Reject · Check Trans · Note" at bounding box center [800, 57] width 59 height 35
click at [804, 62] on link "Check Trans" at bounding box center [793, 53] width 38 height 16
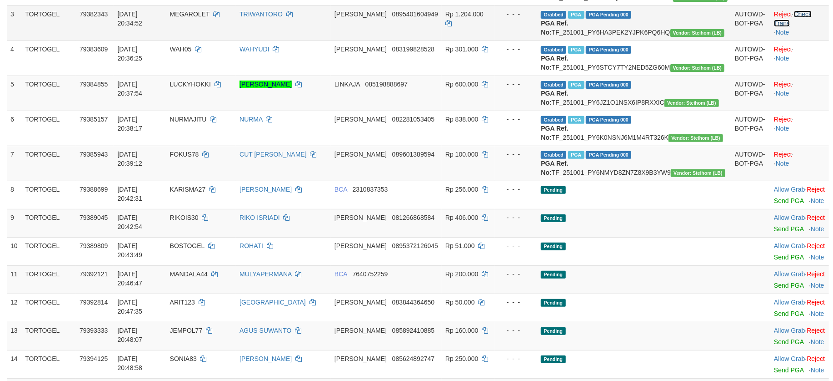
click at [801, 27] on link "Check Trans" at bounding box center [793, 18] width 38 height 16
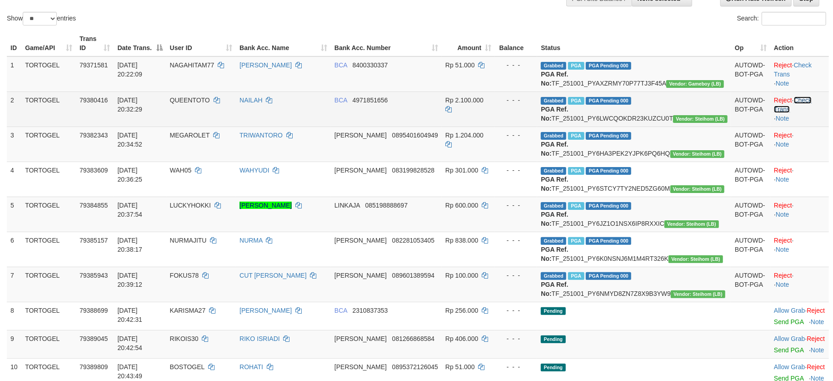
click at [799, 106] on link "Check Trans" at bounding box center [793, 104] width 38 height 16
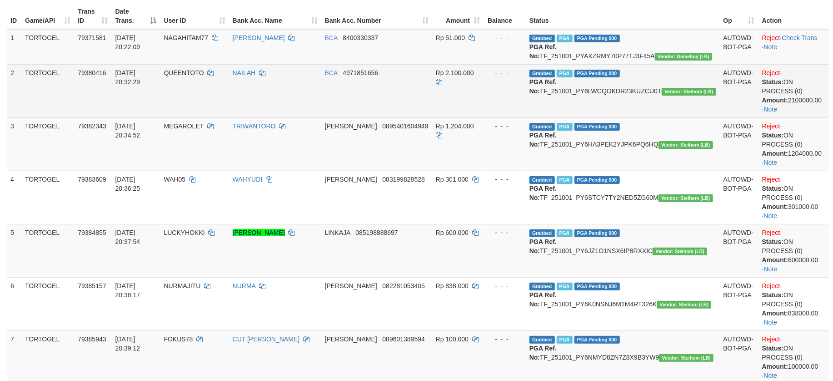
scroll to position [173, 0]
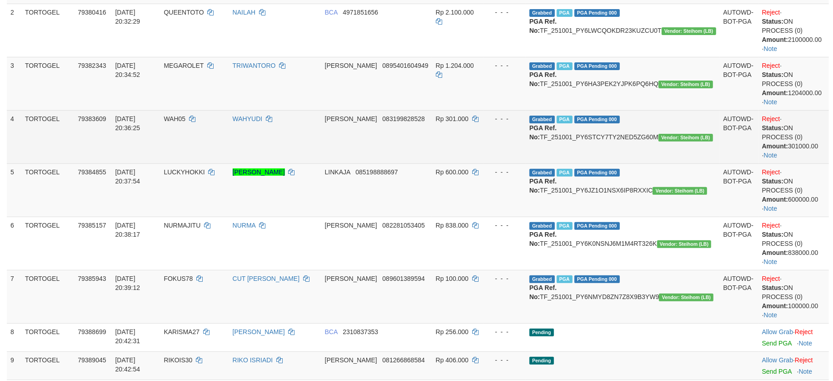
click at [659, 141] on span "Vendor: Steihom (LB)" at bounding box center [686, 138] width 55 height 8
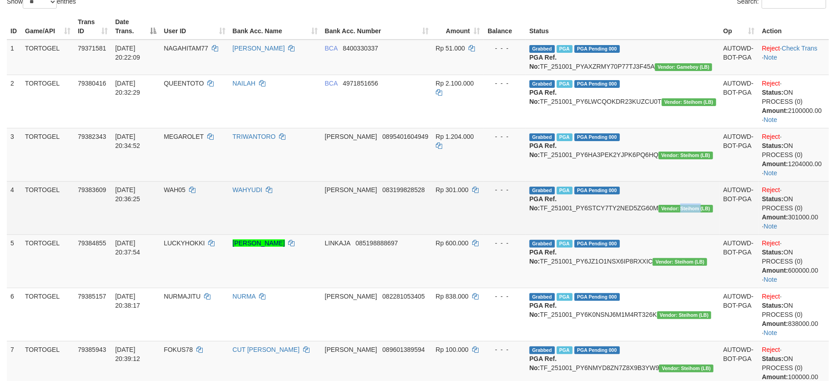
scroll to position [0, 0]
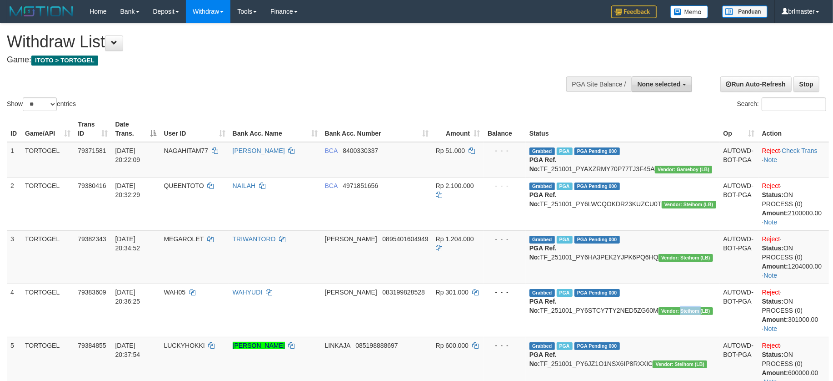
click at [670, 80] on span "None selected" at bounding box center [659, 83] width 43 height 7
click at [662, 128] on label "[ITOTO] TORTOGEL" at bounding box center [649, 130] width 86 height 12
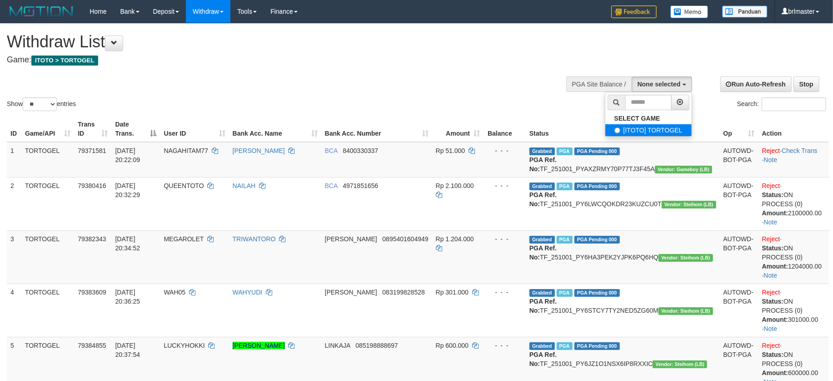
select select "****"
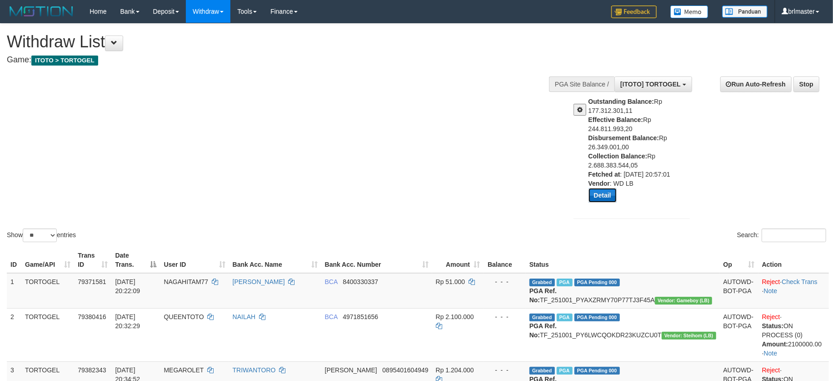
click at [595, 190] on button "Detail" at bounding box center [603, 195] width 28 height 15
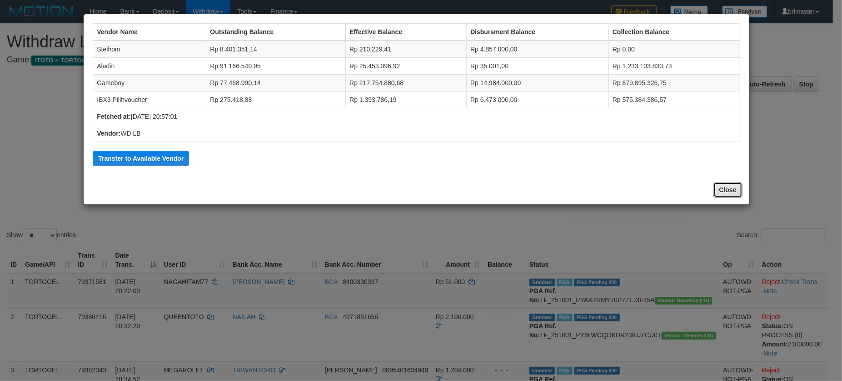
click at [726, 191] on button "Close" at bounding box center [728, 189] width 29 height 15
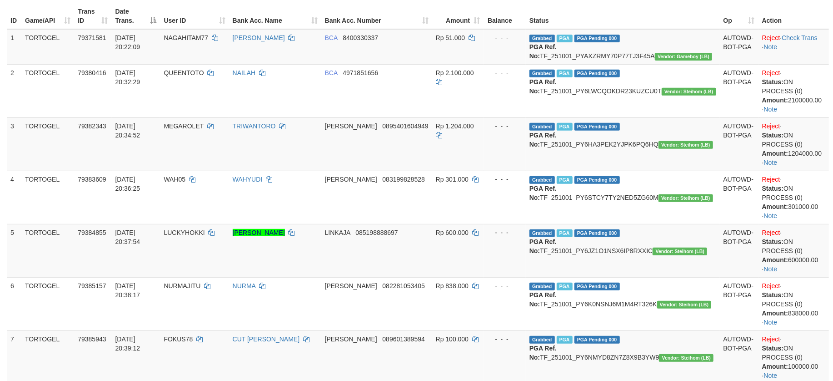
scroll to position [242, 0]
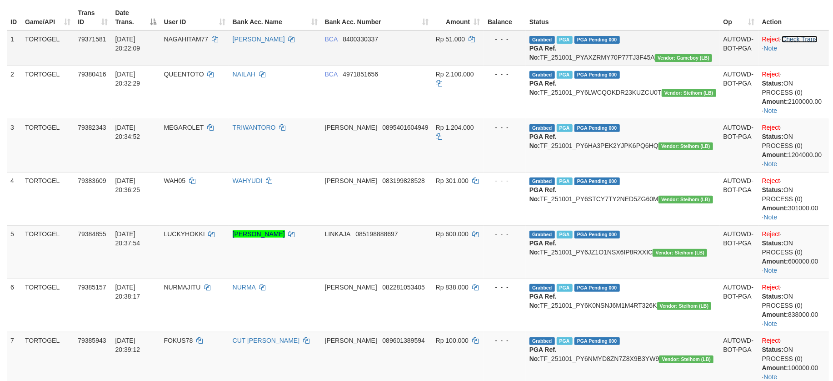
click at [794, 40] on link "Check Trans" at bounding box center [800, 38] width 36 height 7
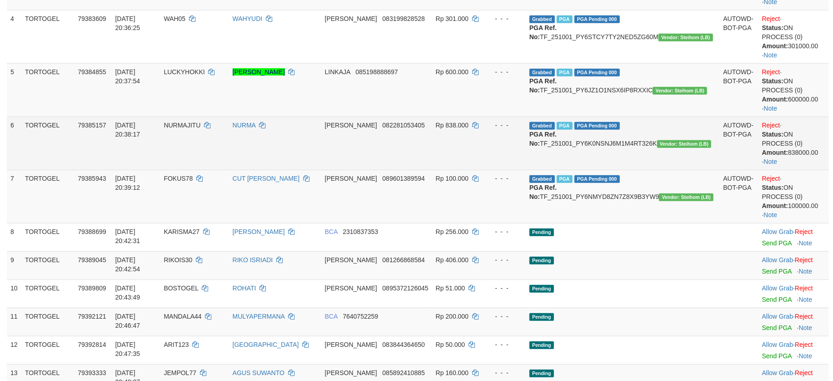
scroll to position [424, 0]
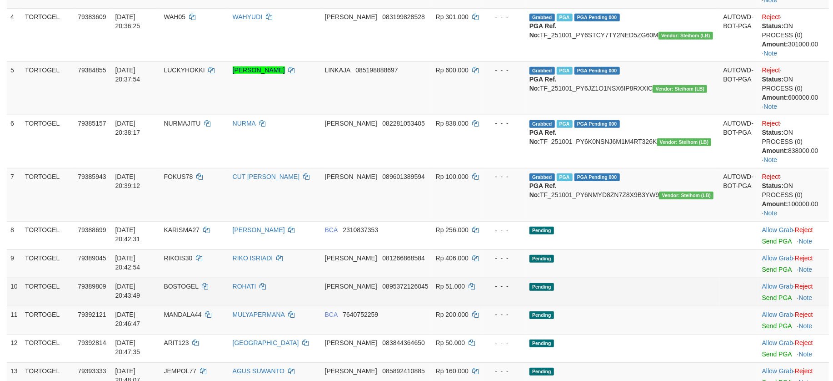
click at [720, 295] on td at bounding box center [739, 291] width 39 height 28
click at [695, 282] on td "Pending" at bounding box center [623, 291] width 194 height 28
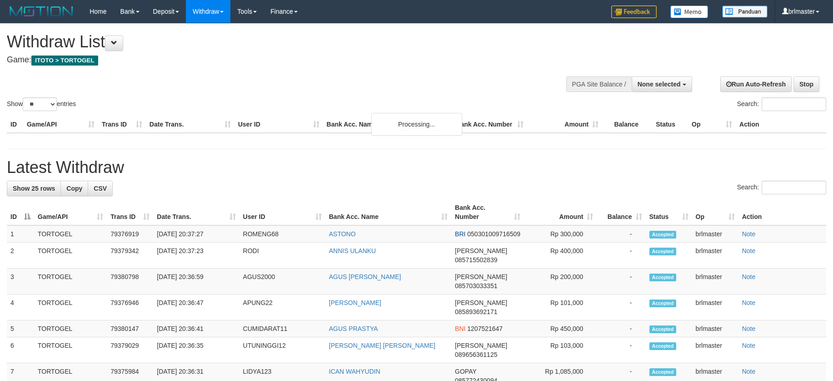
select select
select select "**"
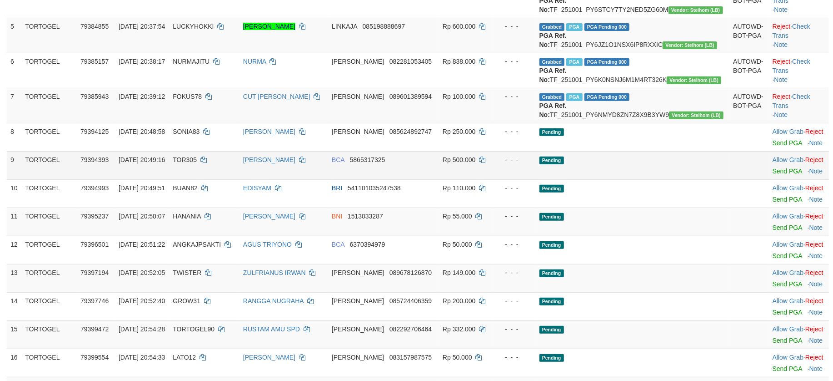
scroll to position [267, 0]
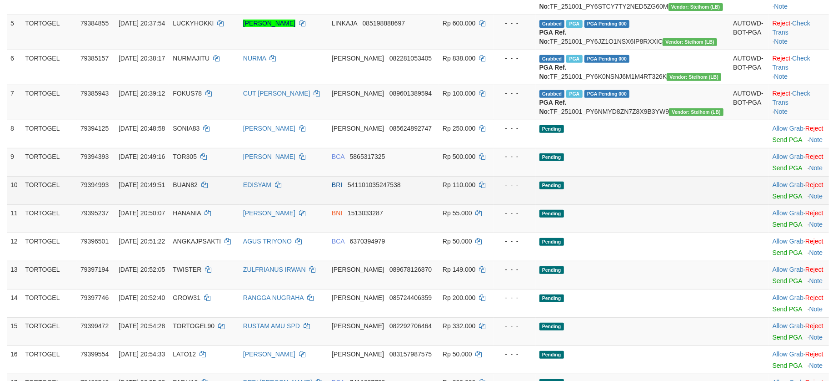
click at [690, 204] on td "Pending" at bounding box center [633, 190] width 194 height 28
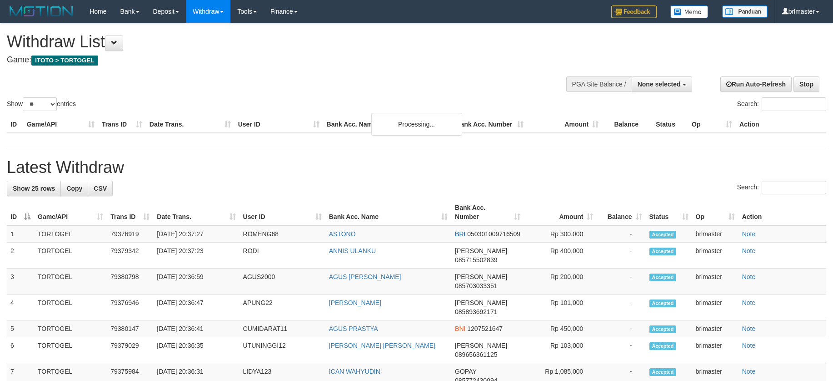
select select
select select "**"
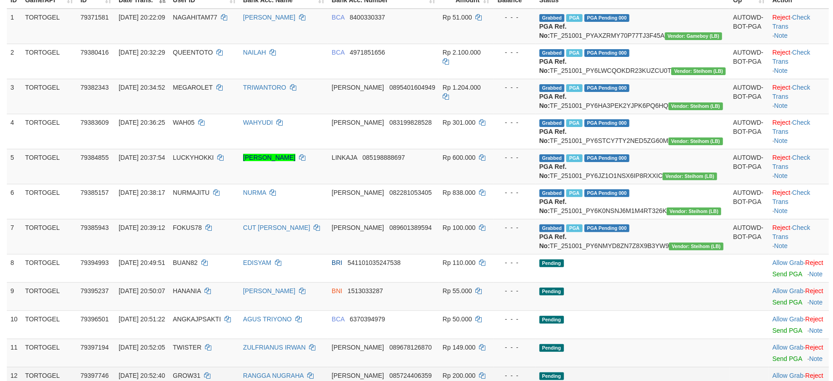
scroll to position [85, 0]
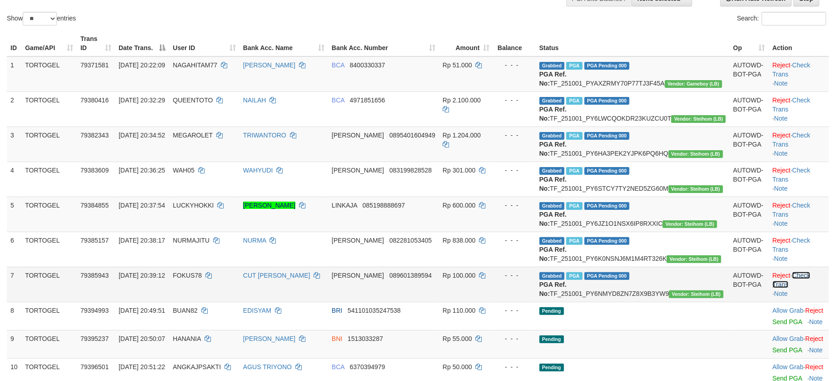
click at [804, 288] on link "Check Trans" at bounding box center [792, 279] width 38 height 16
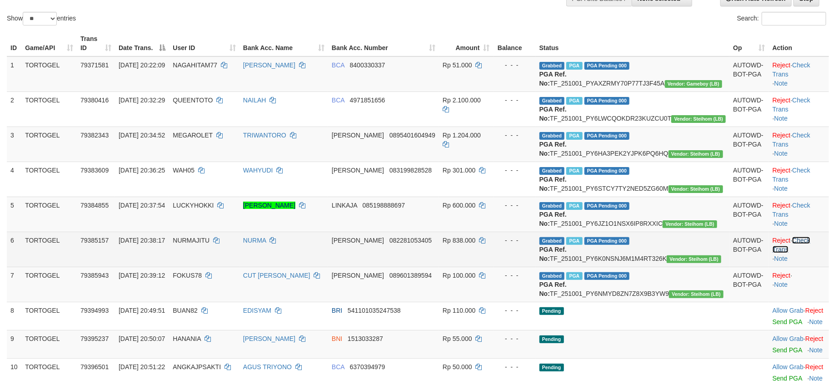
click at [802, 253] on link "Check Trans" at bounding box center [792, 244] width 38 height 16
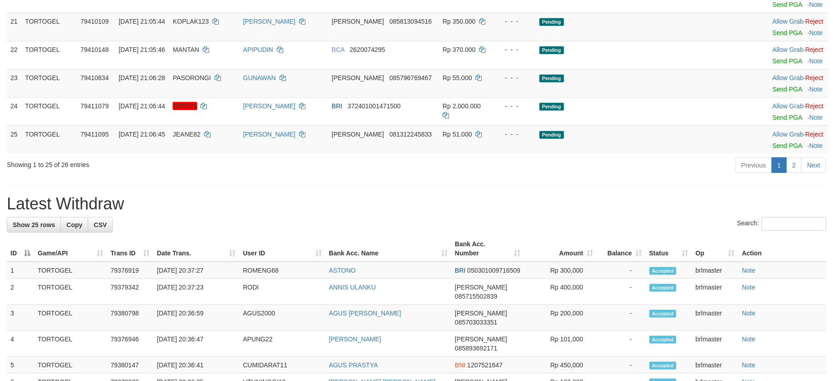
scroll to position [752, 0]
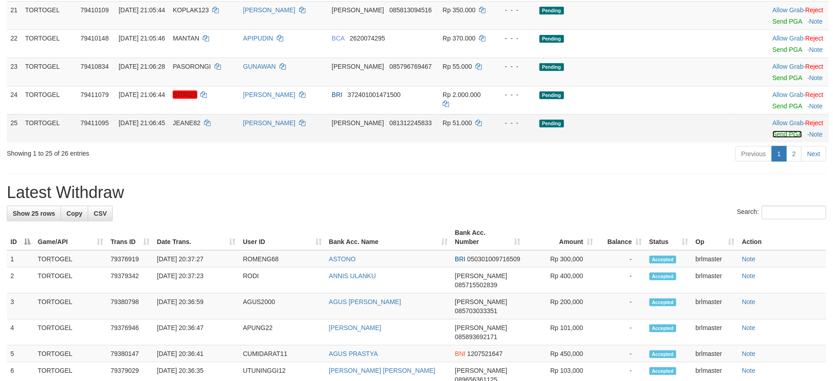
click at [773, 138] on link "Send PGA" at bounding box center [788, 133] width 30 height 7
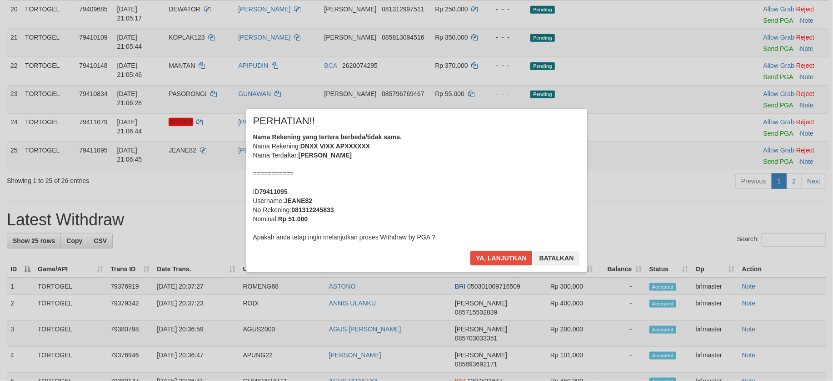
scroll to position [770, 0]
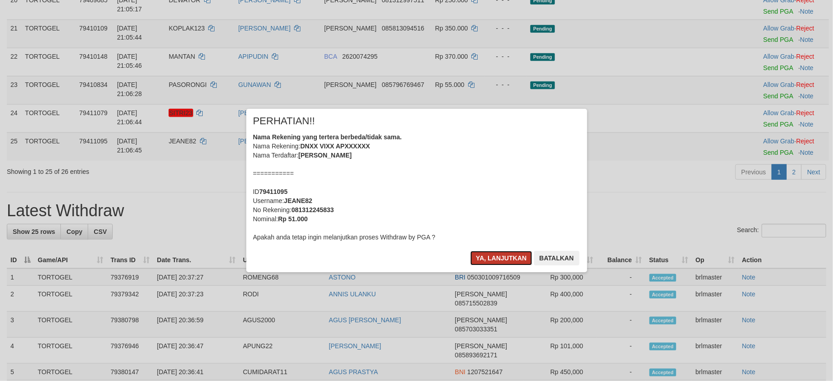
click at [506, 256] on button "Ya, lanjutkan" at bounding box center [502, 258] width 62 height 15
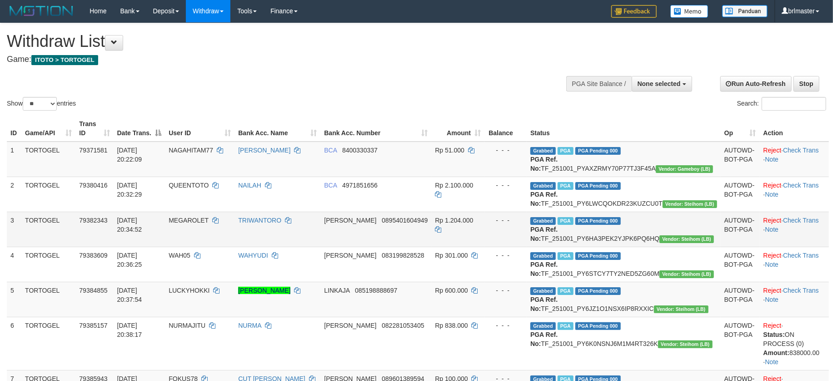
scroll to position [0, 0]
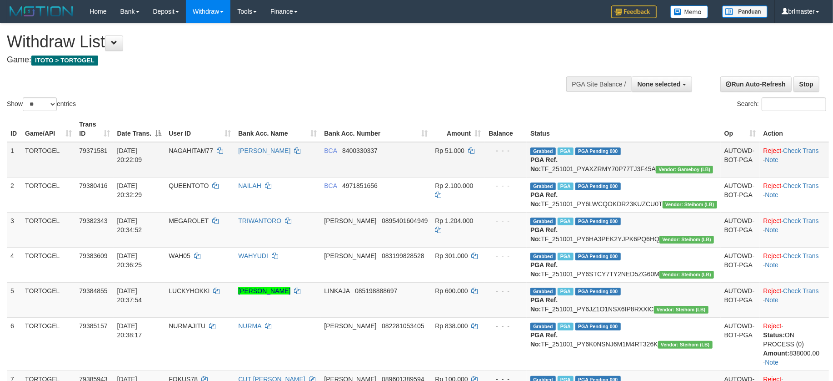
click at [665, 164] on td "Grabbed PGA PGA Pending 000 PGA Ref. No: TF_251001_PYAXZRMY70P77TJ3F45A Vendor:…" at bounding box center [624, 159] width 194 height 35
copy td "TF_251001_PYAXZRMY70P77TJ3F45A"
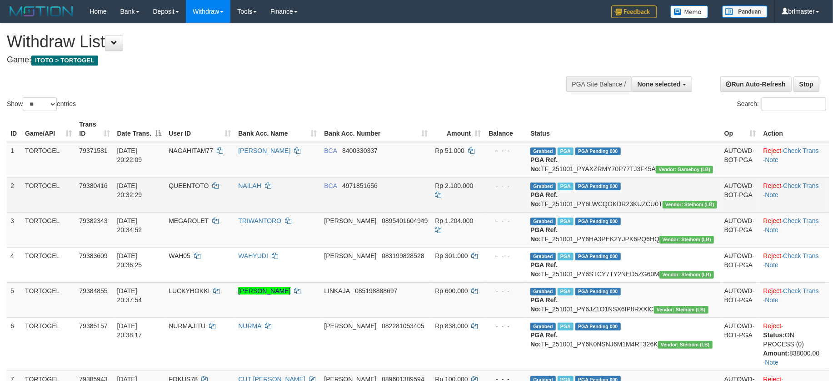
click at [641, 212] on td "Grabbed PGA PGA Pending 000 PGA Ref. No: TF_251001_PY6LWCQOKDR23KUZCU0T Vendor:…" at bounding box center [624, 194] width 194 height 35
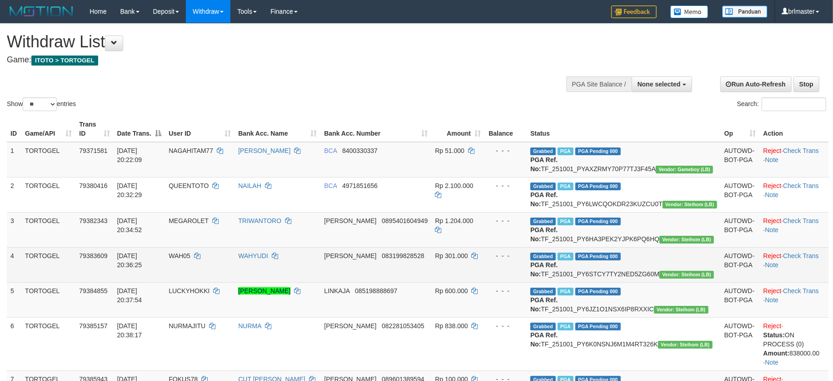
copy td "TF_251001_PY6LWCQOKDR23KUZCU0T"
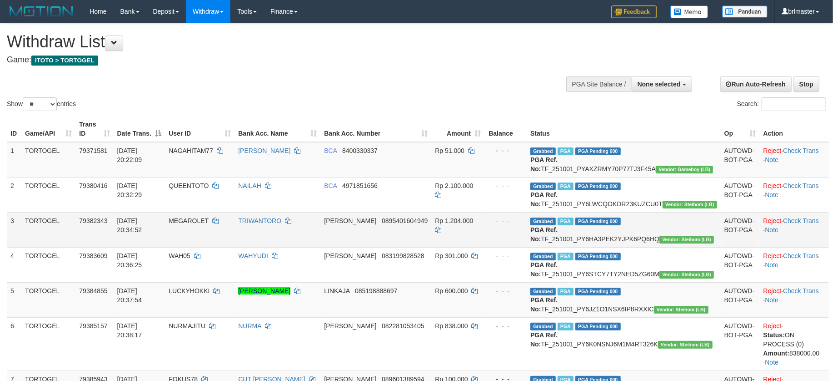
click at [672, 247] on td "Grabbed PGA PGA Pending 000 PGA Ref. No: TF_251001_PY6HA3PEK2YJPK6PQ6HQ Vendor:…" at bounding box center [624, 229] width 194 height 35
click at [673, 247] on td "Grabbed PGA PGA Pending 000 PGA Ref. No: TF_251001_PY6HA3PEK2YJPK6PQ6HQ Vendor:…" at bounding box center [624, 229] width 194 height 35
copy td "TF_251001_PY6HA3PEK2YJPK6PQ6HQ"
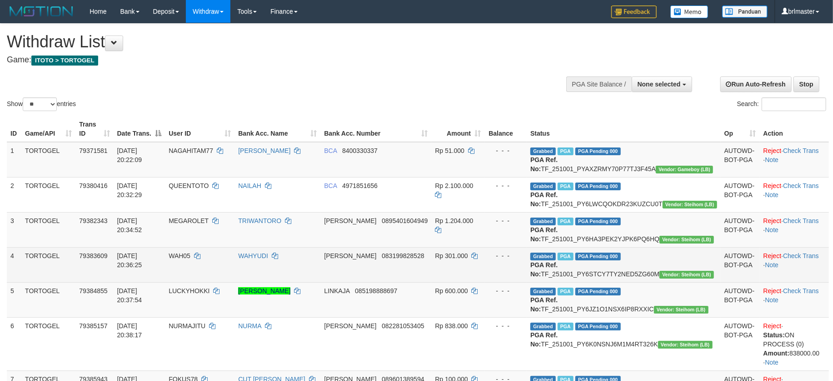
click at [693, 282] on td "Grabbed PGA PGA Pending 000 PGA Ref. No: TF_251001_PY6STCY7TY2NED5ZG60M Vendor:…" at bounding box center [624, 264] width 194 height 35
click at [684, 282] on td "Grabbed PGA PGA Pending 000 PGA Ref. No: TF_251001_PY6STCY7TY2NED5ZG60M Vendor:…" at bounding box center [624, 264] width 194 height 35
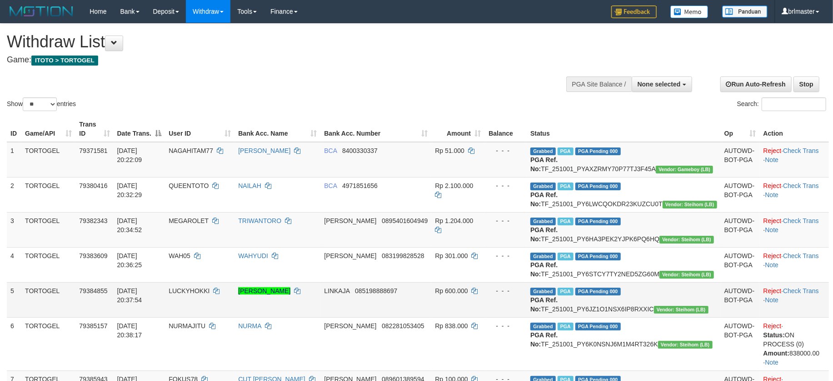
copy td "TF_251001_PY6STCY7TY2NED5ZG60M"
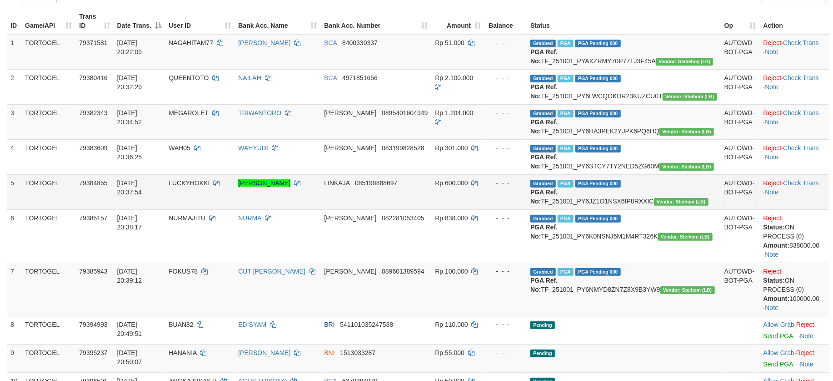
scroll to position [121, 0]
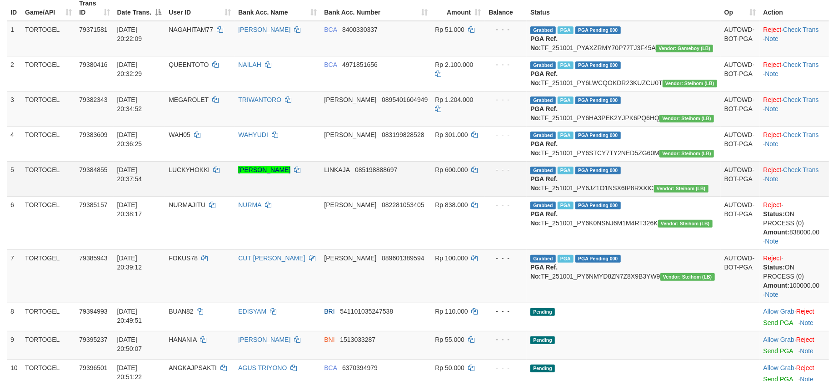
click at [682, 196] on td "Grabbed PGA PGA Pending 000 PGA Ref. No: TF_251001_PY6JZ1O1NSX6IP8RXXIC Vendor:…" at bounding box center [624, 178] width 194 height 35
copy td "TF_251001_PY6JZ1O1NSX6IP8RXXIC"
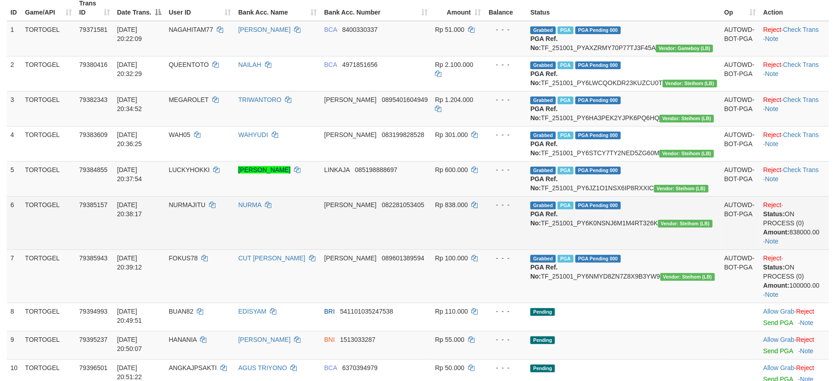
click at [649, 249] on td "Grabbed PGA PGA Pending 000 PGA Ref. No: TF_251001_PY6K0NSNJ6M1M4RT326K Vendor:…" at bounding box center [624, 222] width 194 height 53
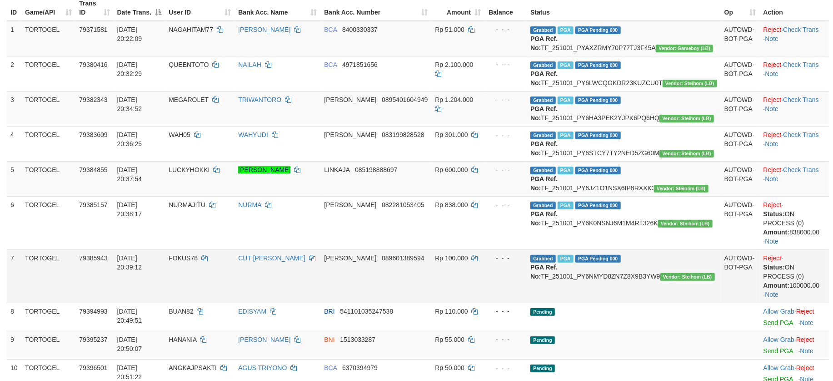
copy td "TF_251001_PY6K0NSNJ6M1M4RT326K"
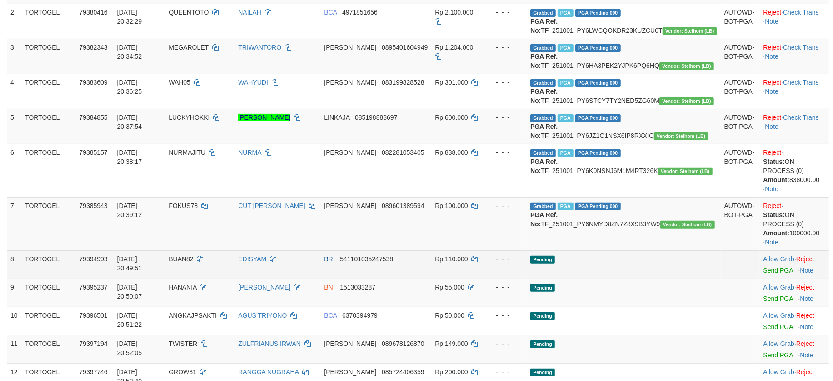
scroll to position [242, 0]
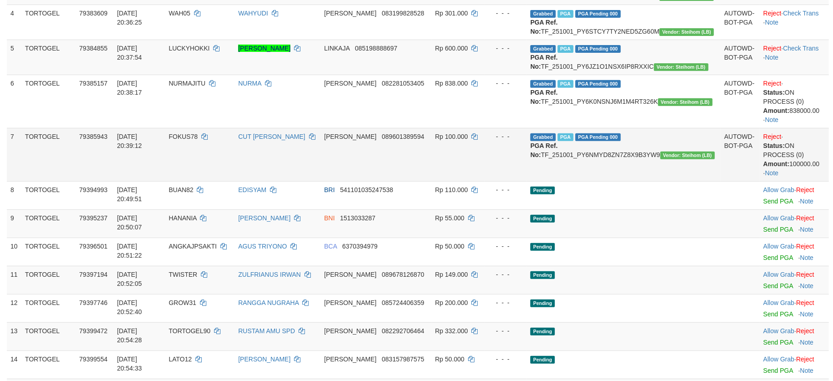
click at [652, 181] on td "Grabbed PGA PGA Pending 000 PGA Ref. No: TF_251001_PY6NMYD8ZN7Z8X9B3YW9 Vendor:…" at bounding box center [624, 154] width 194 height 53
copy td "TF_251001_PY6NMYD8ZN7Z8X9B3YW9"
click at [661, 159] on span "Vendor: Steihom (LB)" at bounding box center [688, 155] width 55 height 8
drag, startPoint x: 617, startPoint y: 208, endPoint x: 633, endPoint y: 208, distance: 15.9
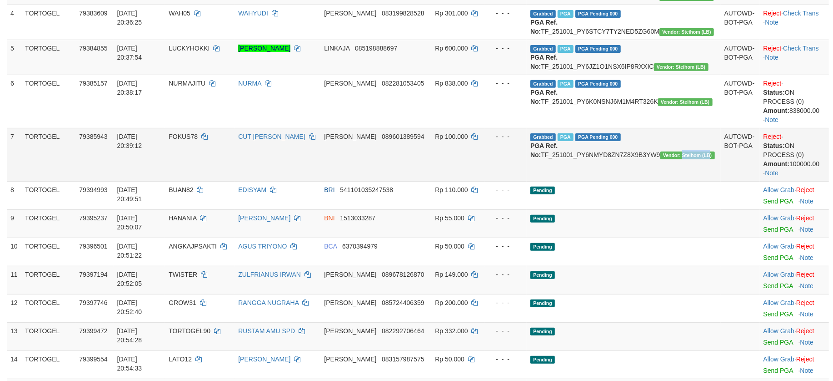
click at [661, 159] on span "Vendor: Steihom (LB)" at bounding box center [688, 155] width 55 height 8
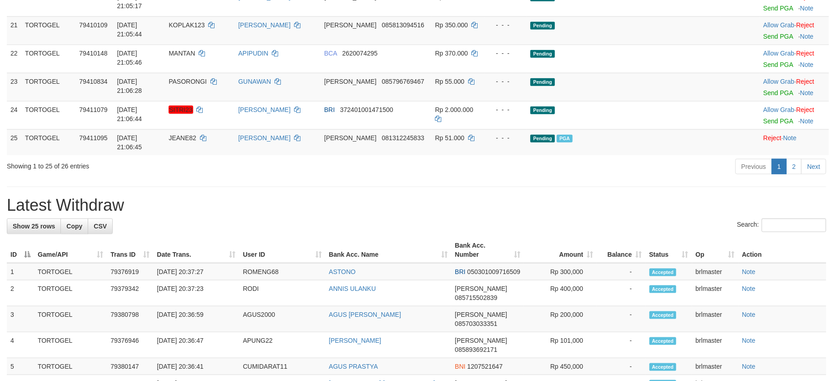
scroll to position [788, 0]
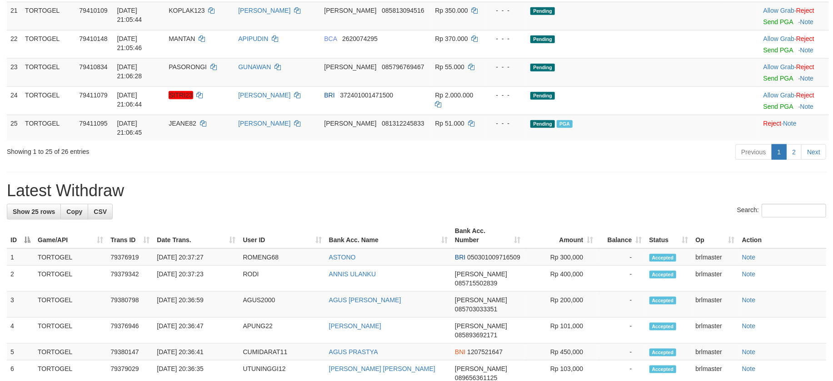
click at [544, 217] on div "**********" at bounding box center [416, 42] width 833 height 1612
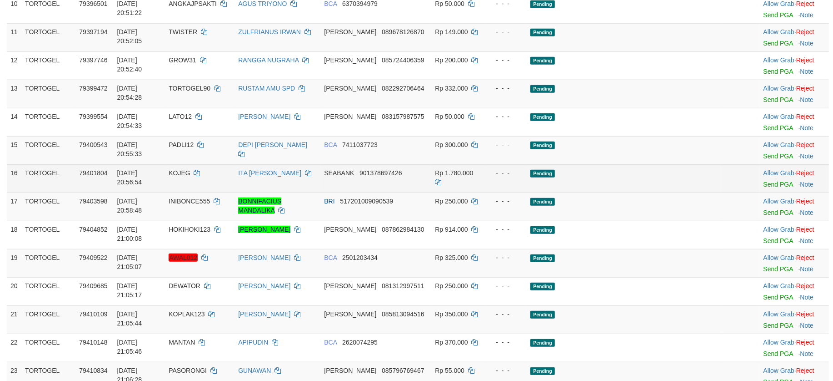
click at [688, 192] on td "Pending" at bounding box center [624, 178] width 194 height 28
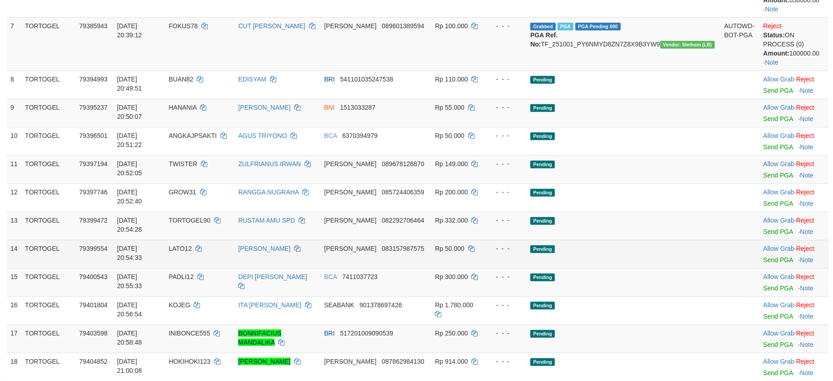
scroll to position [182, 0]
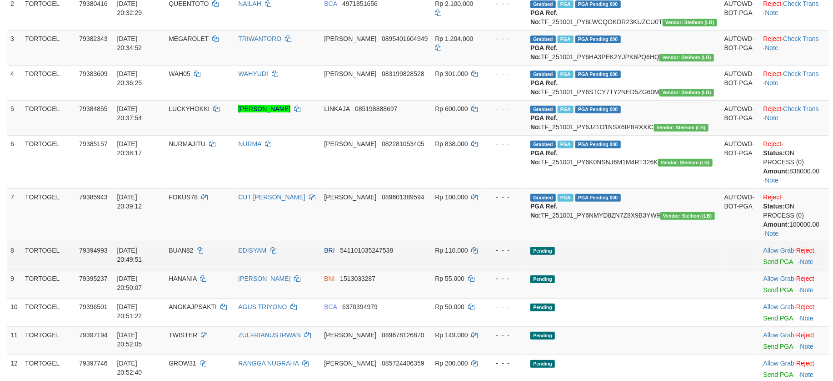
click at [672, 270] on td "Pending" at bounding box center [624, 255] width 194 height 28
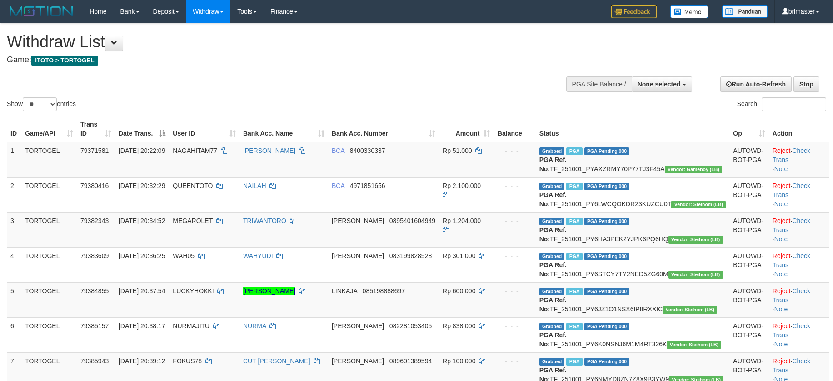
select select
select select "**"
click at [662, 90] on button "None selected" at bounding box center [662, 83] width 60 height 15
click at [658, 130] on label "[ITOTO] TORTOGEL" at bounding box center [649, 130] width 86 height 12
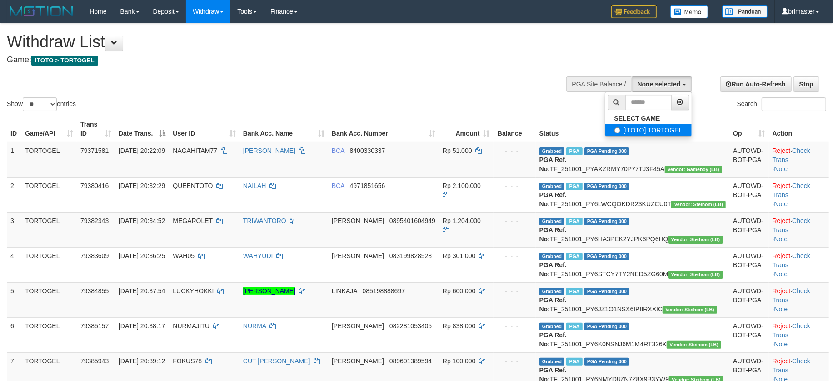
select select "****"
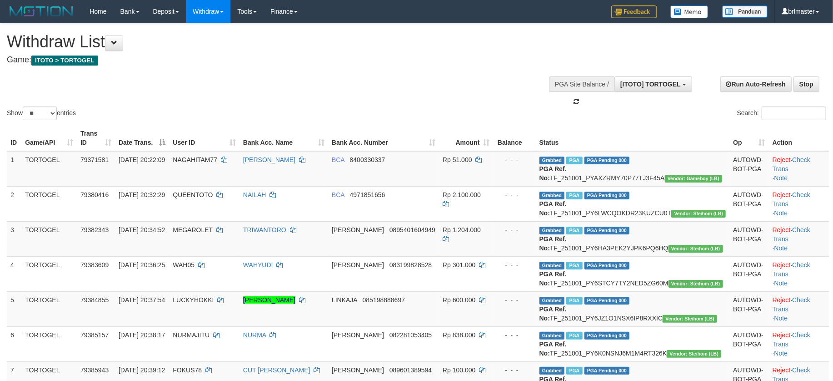
scroll to position [8, 0]
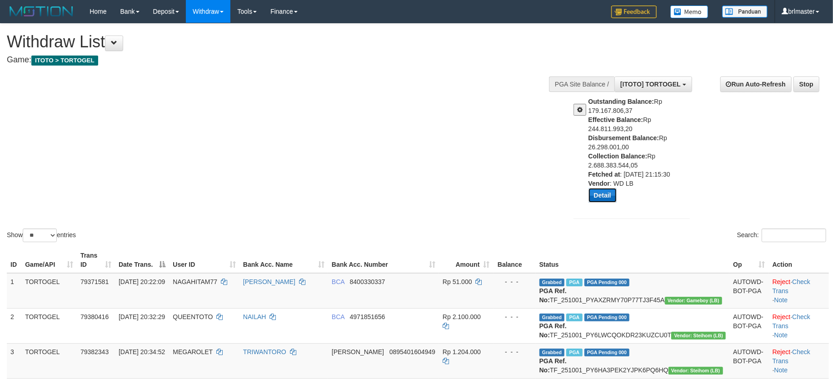
click at [599, 197] on button "Detail" at bounding box center [603, 195] width 28 height 15
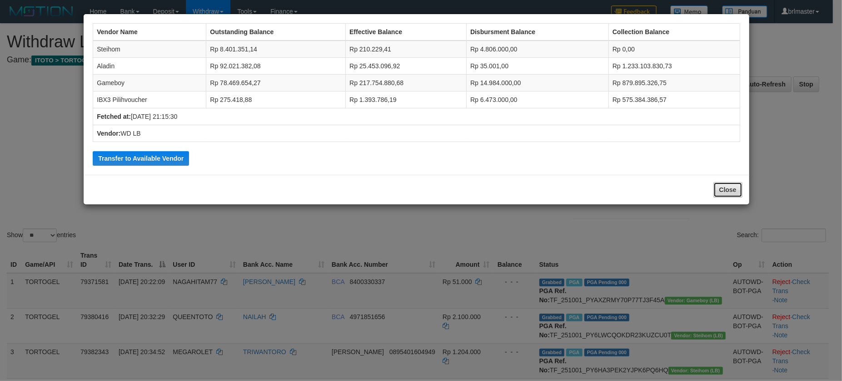
click at [722, 191] on button "Close" at bounding box center [728, 189] width 29 height 15
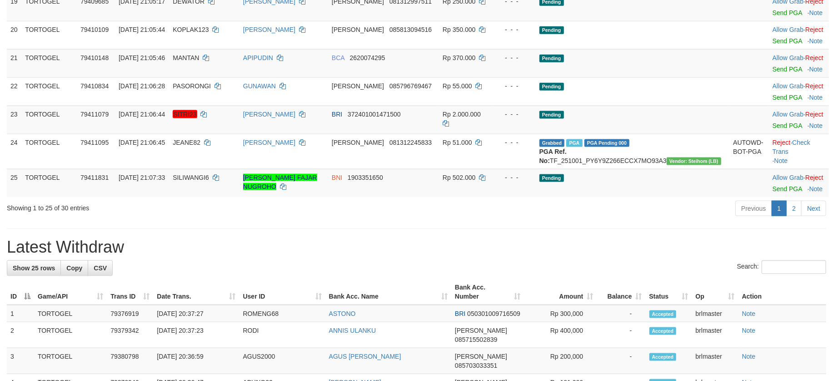
scroll to position [848, 0]
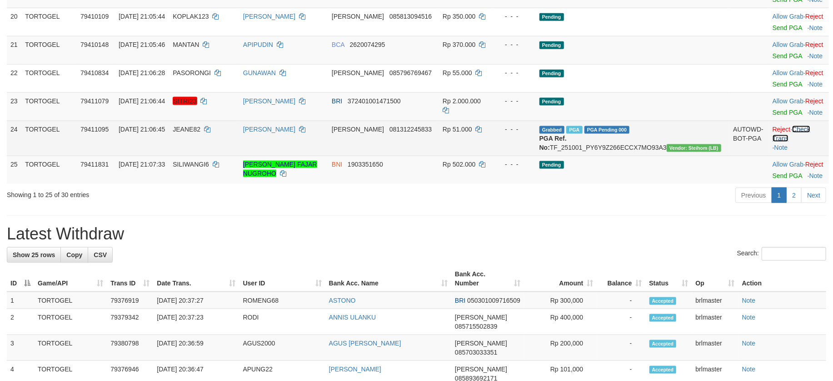
click at [790, 142] on link "Check Trans" at bounding box center [792, 133] width 38 height 16
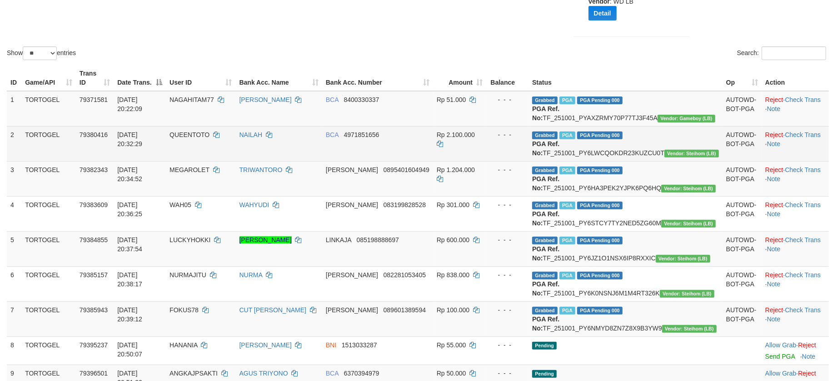
scroll to position [0, 0]
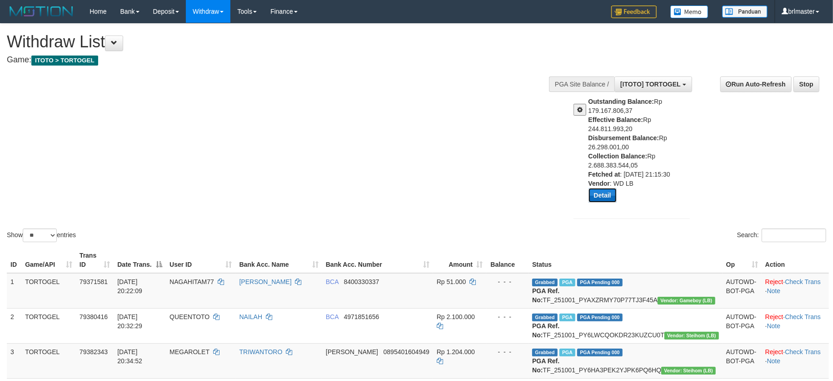
click at [600, 189] on button "Detail" at bounding box center [603, 195] width 28 height 15
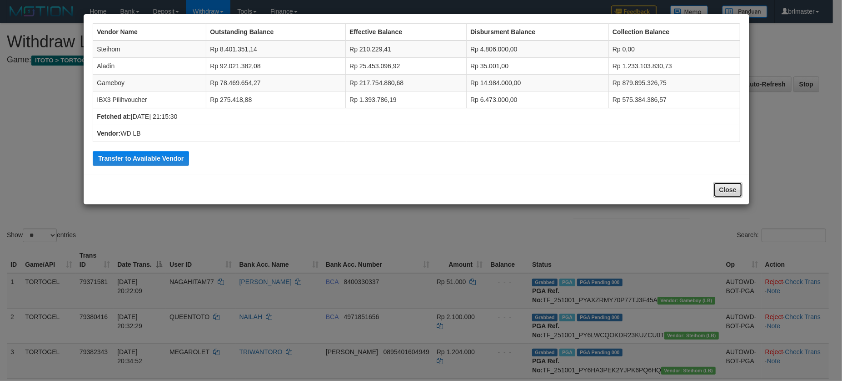
click at [723, 190] on button "Close" at bounding box center [728, 189] width 29 height 15
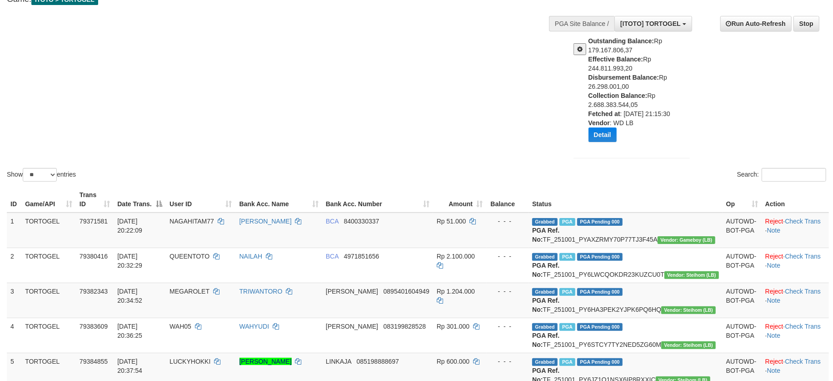
scroll to position [121, 0]
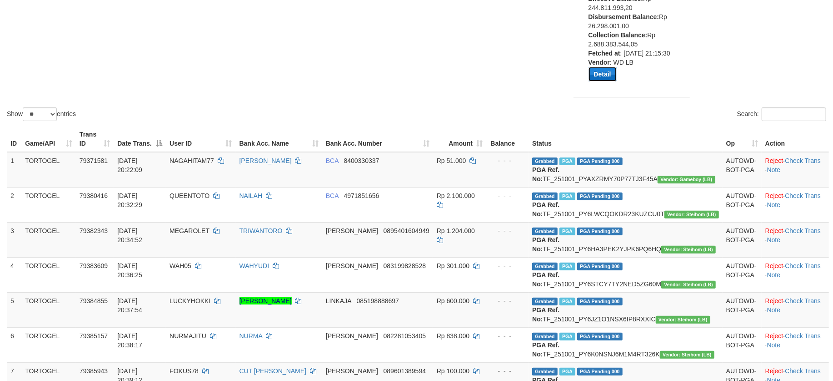
click at [595, 72] on button "Detail" at bounding box center [603, 74] width 28 height 15
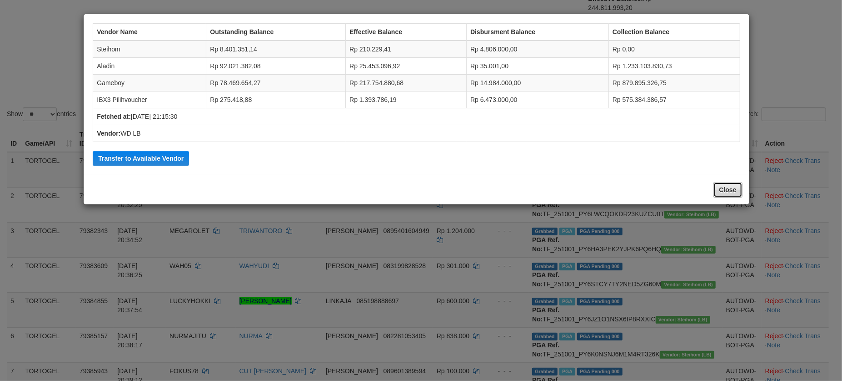
click at [718, 187] on button "Close" at bounding box center [728, 189] width 29 height 15
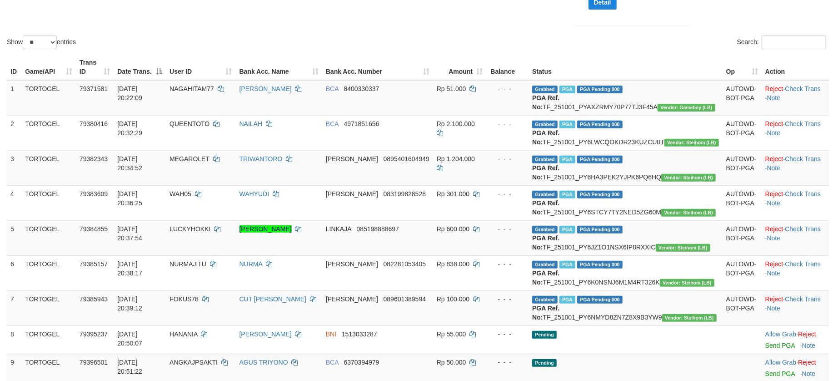
scroll to position [182, 0]
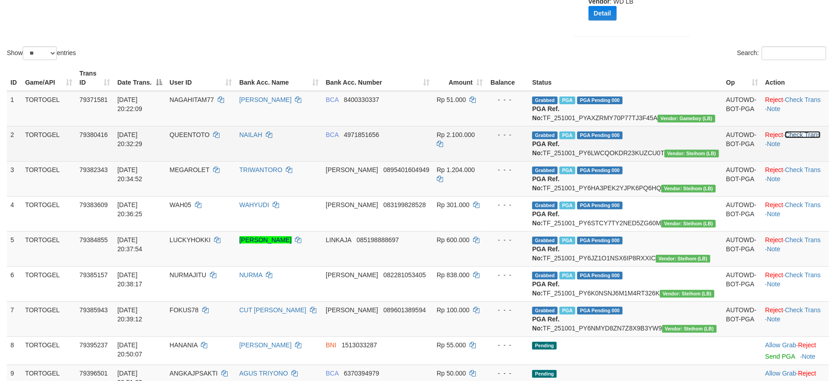
click at [787, 138] on link "Check Trans" at bounding box center [803, 134] width 36 height 7
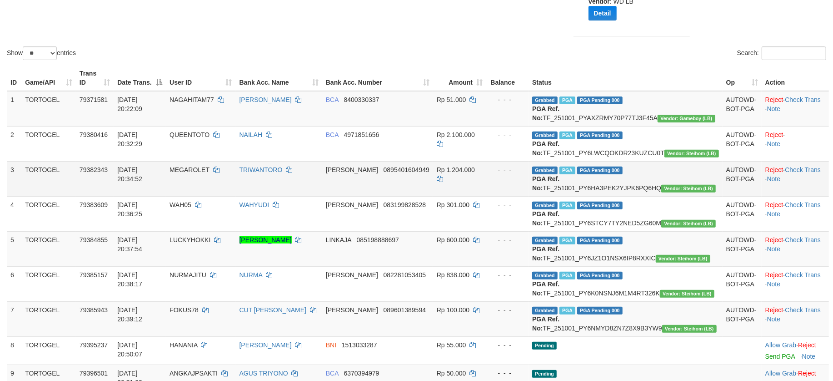
click at [797, 183] on td "Reject · Check Trans · Note" at bounding box center [795, 178] width 67 height 35
click at [797, 173] on link "Check Trans" at bounding box center [803, 169] width 36 height 7
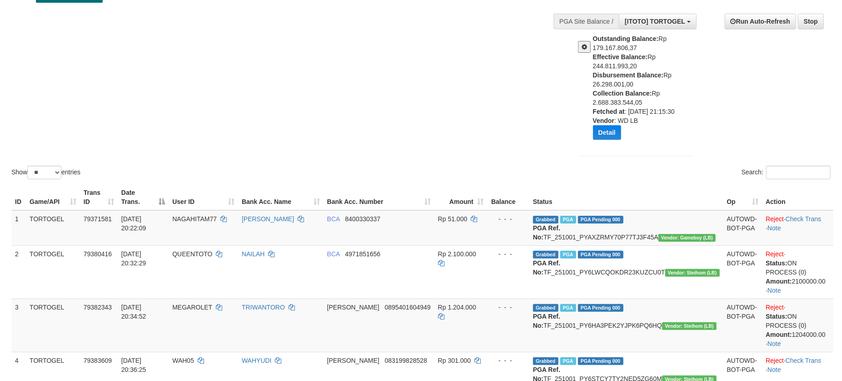
scroll to position [60, 0]
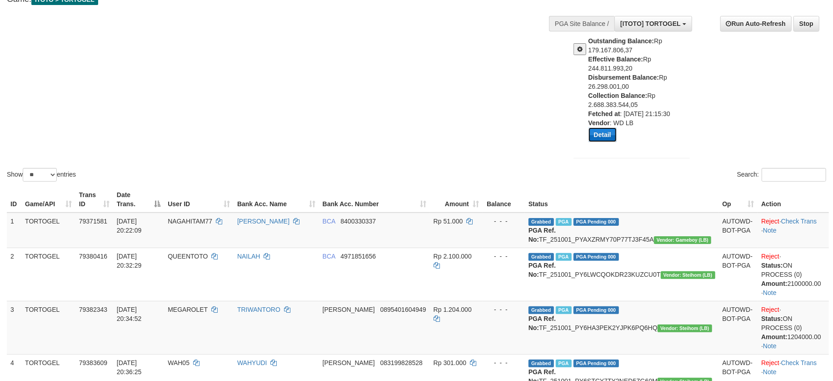
click at [606, 137] on button "Detail" at bounding box center [603, 134] width 28 height 15
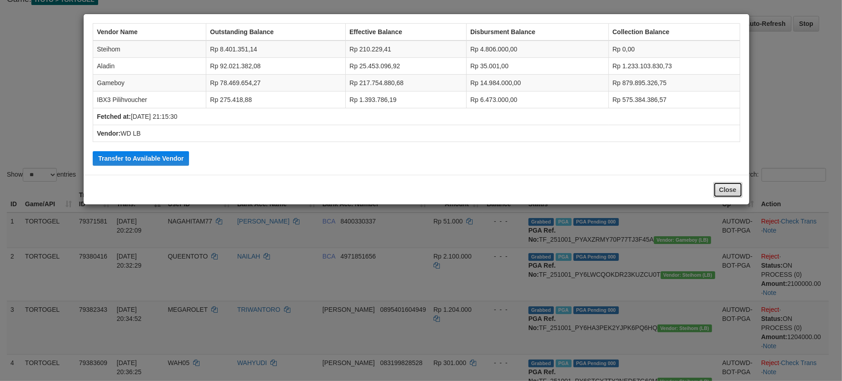
click at [719, 188] on button "Close" at bounding box center [728, 189] width 29 height 15
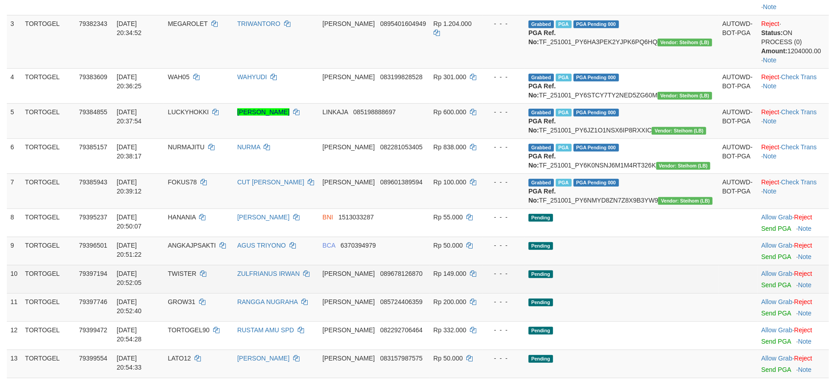
scroll to position [182, 0]
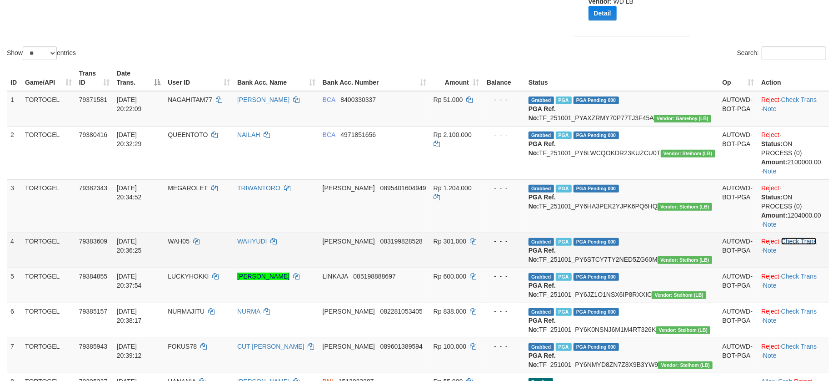
click at [797, 245] on link "Check Trans" at bounding box center [800, 240] width 36 height 7
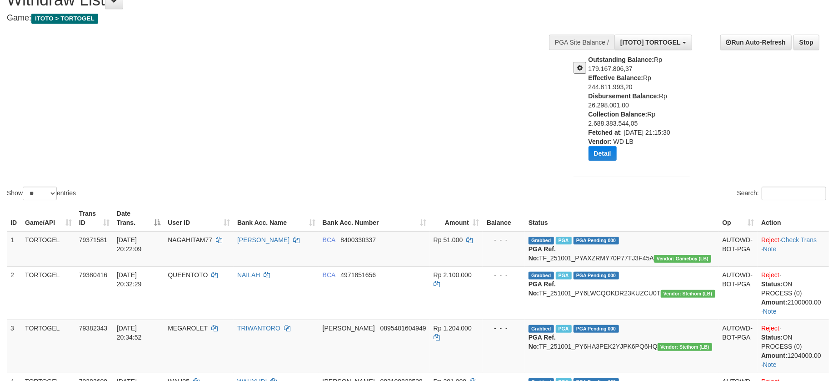
scroll to position [0, 0]
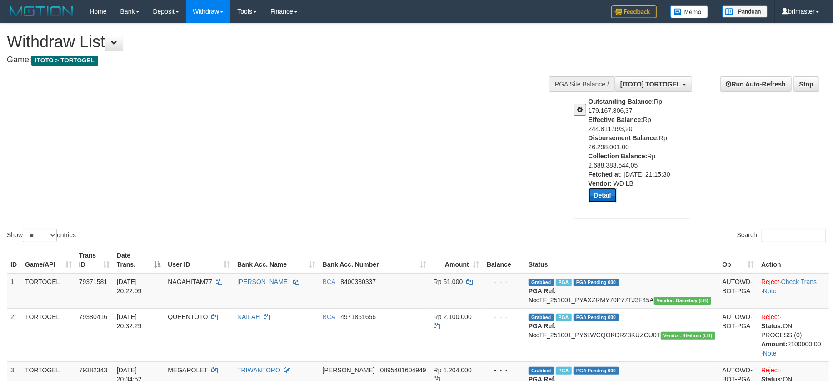
click at [600, 188] on button "Detail" at bounding box center [603, 195] width 28 height 15
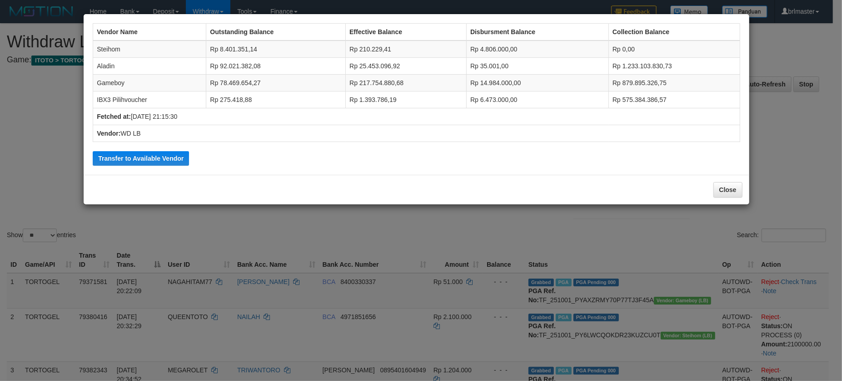
click at [486, 218] on div "Vendor Name Outstanding Balance Effective Balance Disbursment Balance Collectio…" at bounding box center [421, 190] width 842 height 381
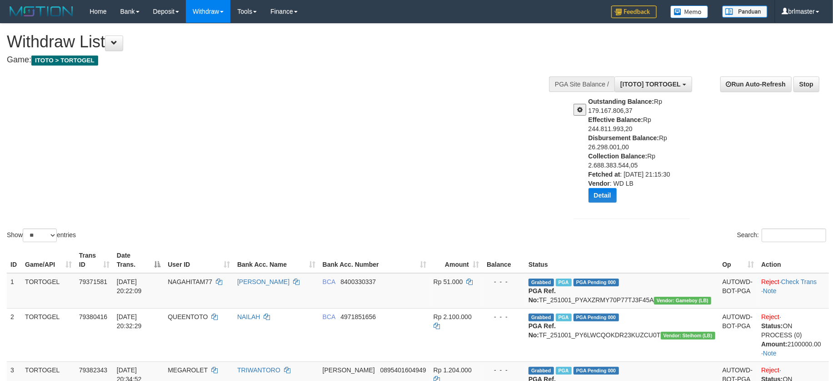
click at [486, 218] on div "Show ** ** ** *** entries Search:" at bounding box center [416, 134] width 833 height 220
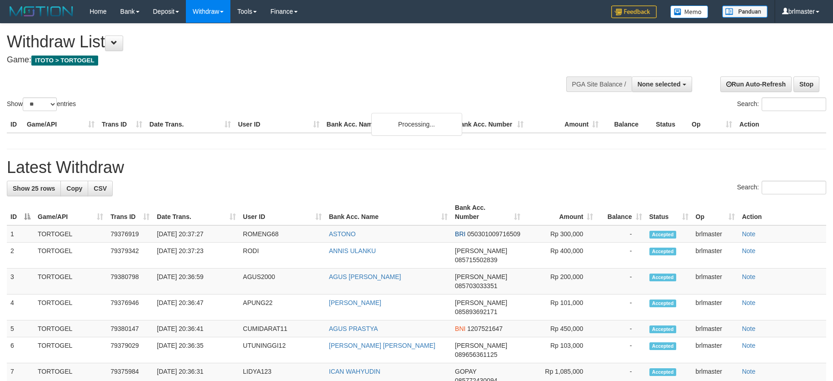
select select
select select "**"
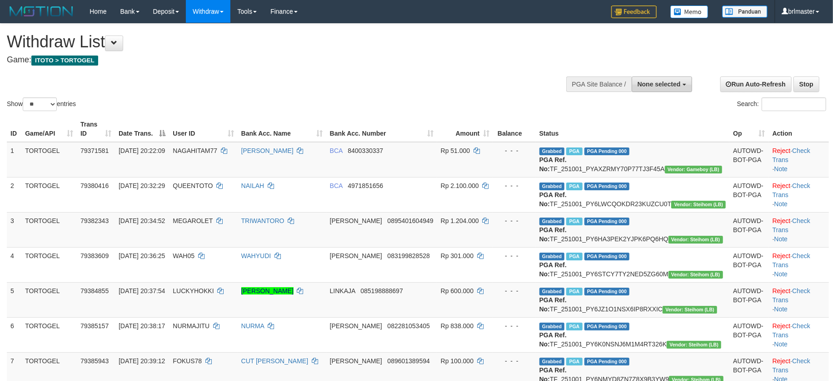
click at [660, 91] on button "None selected" at bounding box center [662, 83] width 60 height 15
click at [655, 130] on label "[ITOTO] TORTOGEL" at bounding box center [649, 130] width 86 height 12
select select "****"
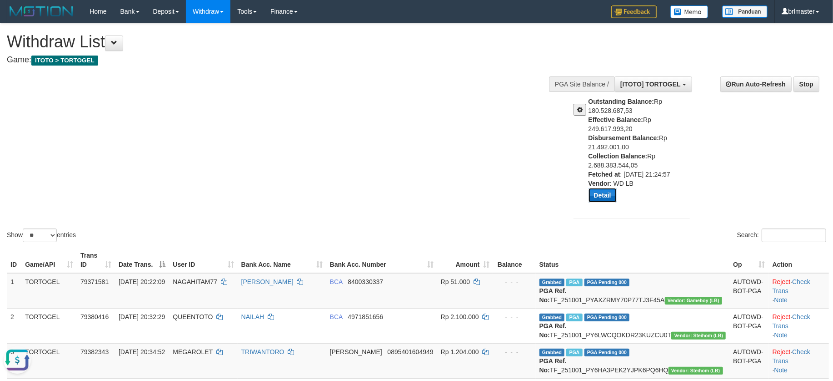
click at [606, 194] on button "Detail" at bounding box center [603, 195] width 28 height 15
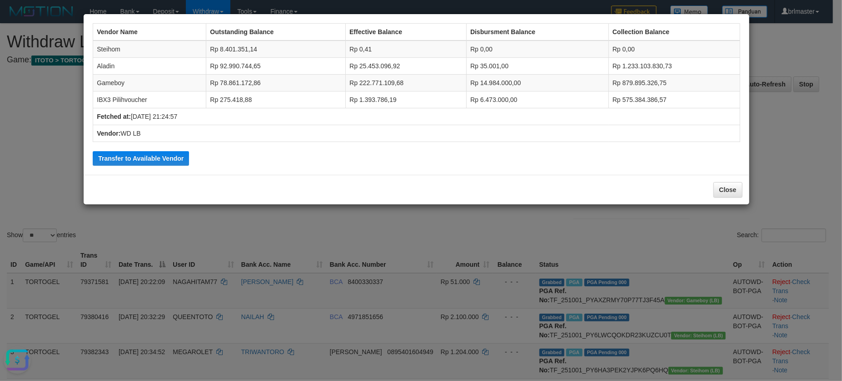
click at [8, 349] on button "Open LiveChat chat widget" at bounding box center [17, 359] width 27 height 27
click at [406, 230] on div "Vendor Name Outstanding Balance Effective Balance Disbursment Balance Collectio…" at bounding box center [421, 190] width 842 height 381
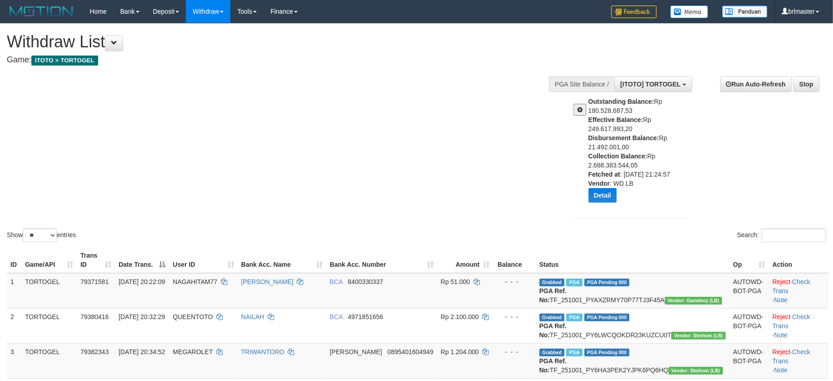
click at [584, 201] on div "Outstanding Balance: Rp 180.528.687,53 Effective Balance: Rp 249.617.993,20 Dis…" at bounding box center [632, 153] width 130 height 112
click at [610, 196] on button "Detail" at bounding box center [603, 195] width 28 height 15
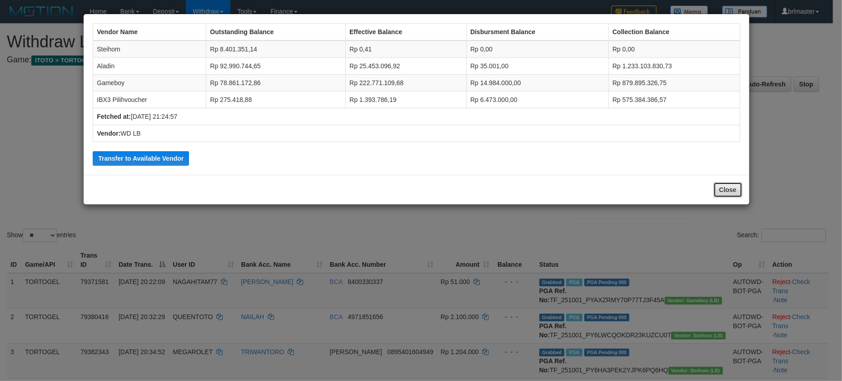
click at [726, 186] on button "Close" at bounding box center [728, 189] width 29 height 15
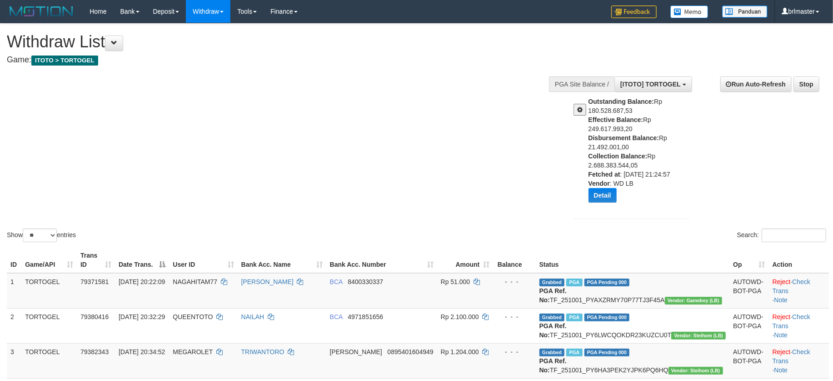
click at [579, 111] on span at bounding box center [579, 109] width 5 height 6
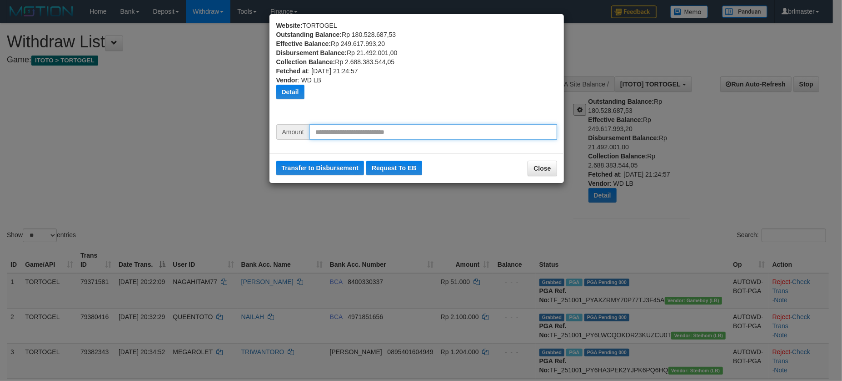
click at [430, 138] on input "text" at bounding box center [434, 131] width 248 height 15
type input "********"
click at [336, 164] on button "Transfer to Disbursement" at bounding box center [320, 167] width 88 height 15
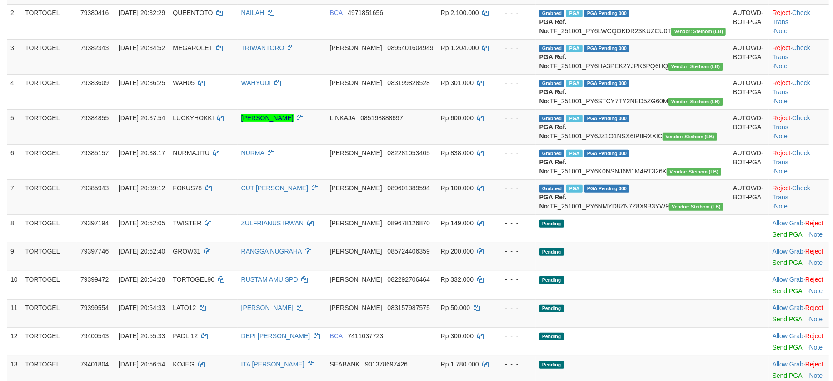
scroll to position [0, 0]
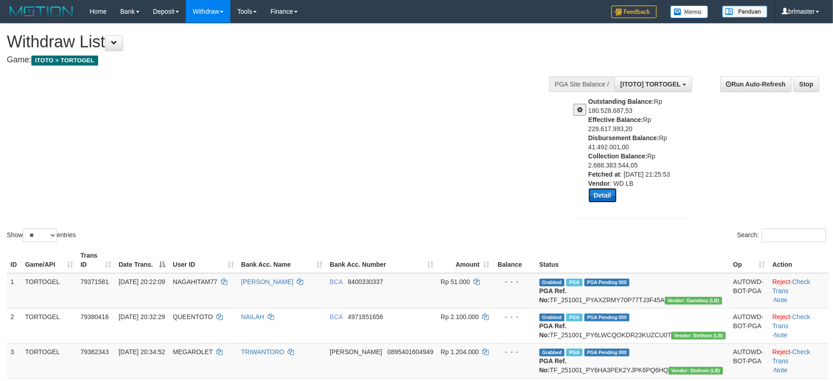
click at [604, 198] on button "Detail" at bounding box center [603, 195] width 28 height 15
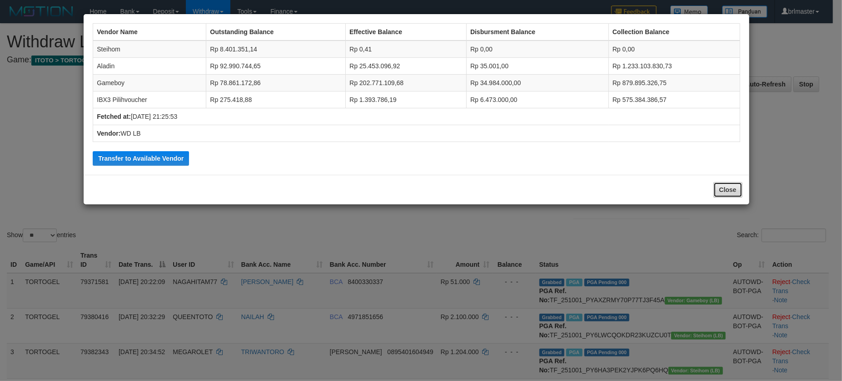
click at [728, 195] on button "Close" at bounding box center [728, 189] width 29 height 15
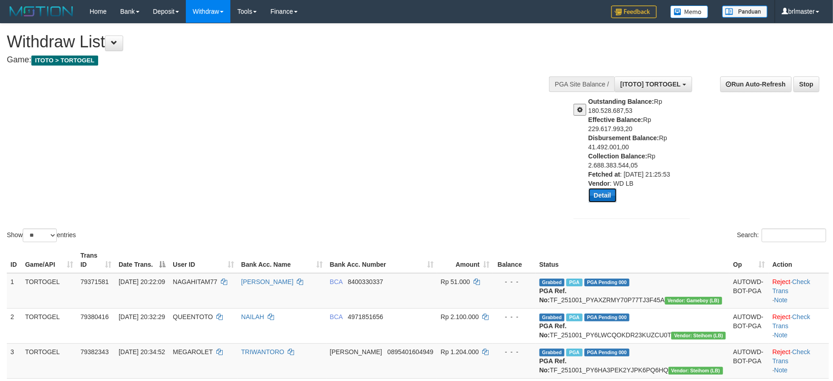
click at [604, 193] on button "Detail" at bounding box center [603, 195] width 28 height 15
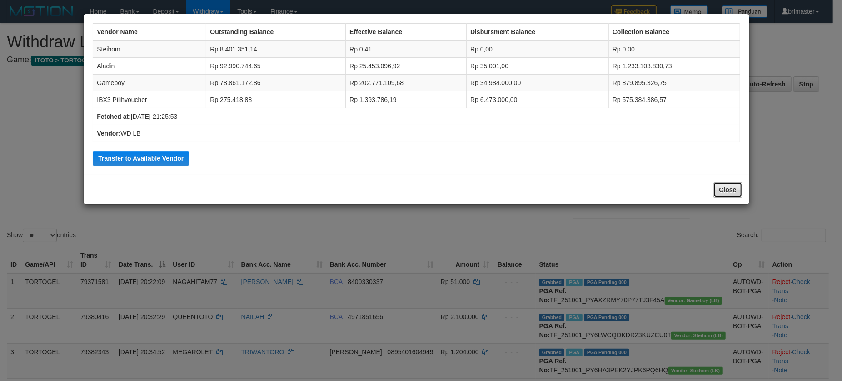
click at [727, 190] on button "Close" at bounding box center [728, 189] width 29 height 15
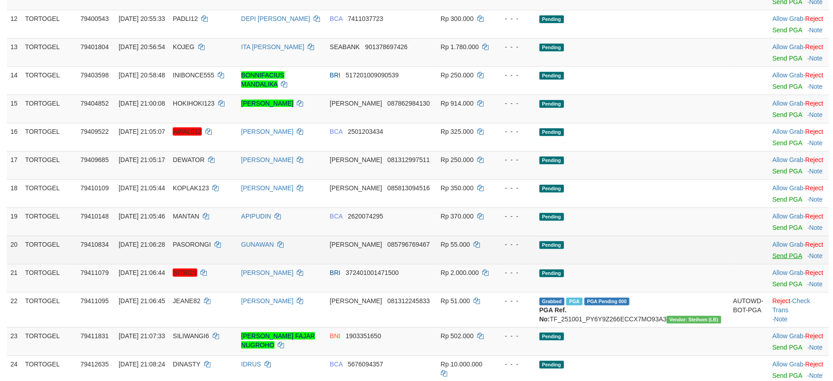
scroll to position [788, 0]
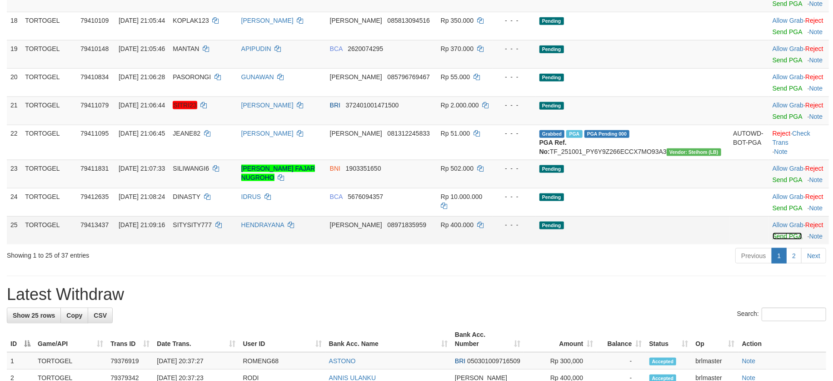
click at [773, 240] on link "Send PGA" at bounding box center [788, 235] width 30 height 7
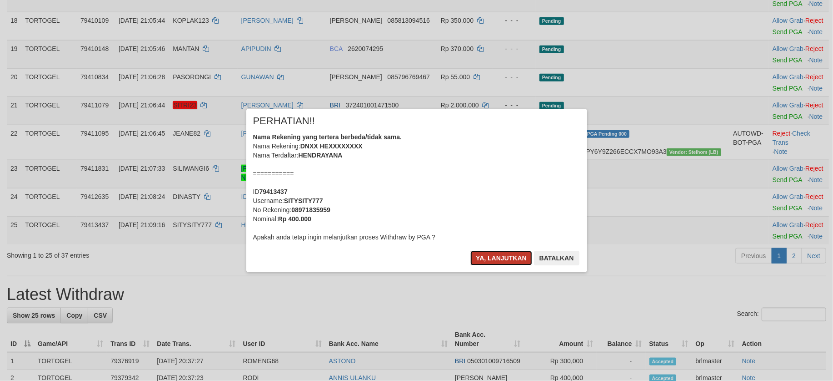
click at [516, 257] on button "Ya, lanjutkan" at bounding box center [502, 258] width 62 height 15
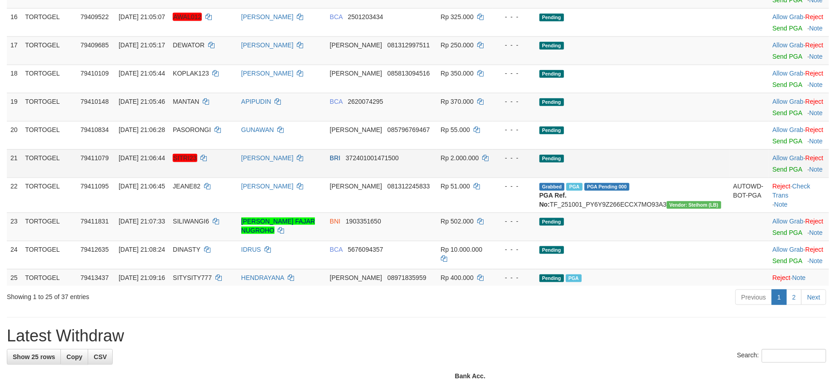
scroll to position [727, 0]
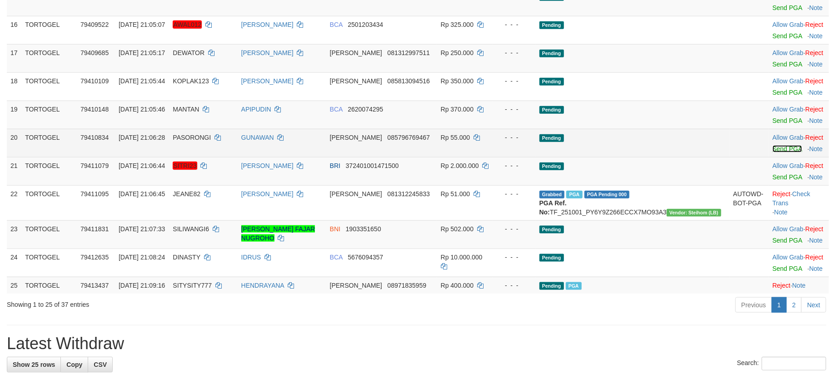
click at [773, 152] on link "Send PGA" at bounding box center [788, 148] width 30 height 7
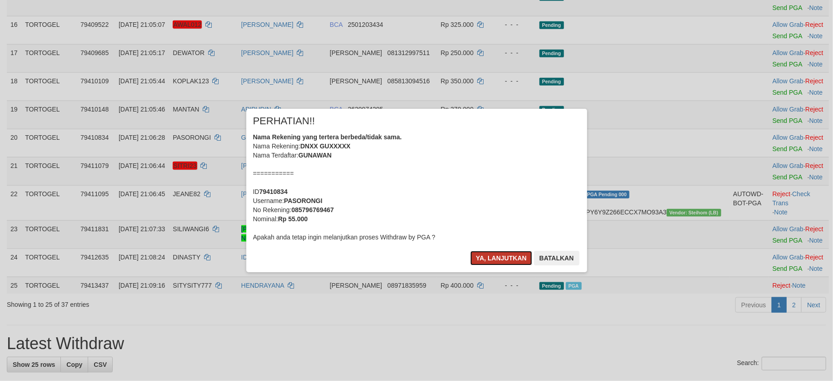
click at [502, 261] on button "Ya, lanjutkan" at bounding box center [502, 258] width 62 height 15
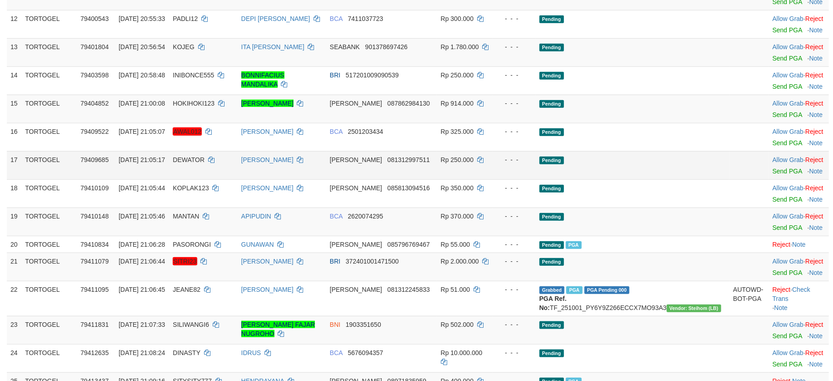
scroll to position [606, 0]
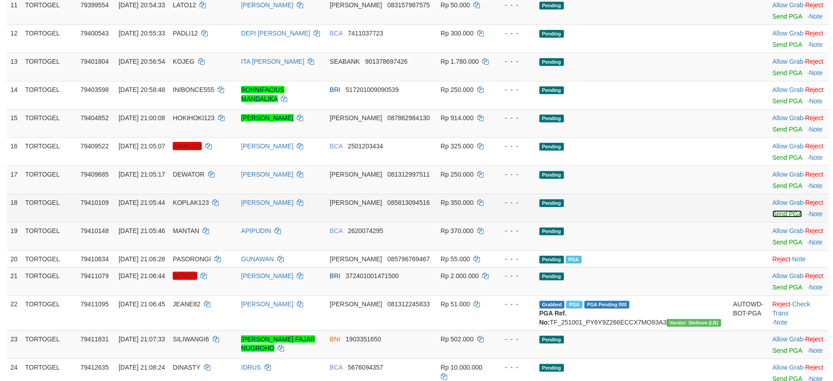
click at [773, 217] on link "Send PGA" at bounding box center [788, 213] width 30 height 7
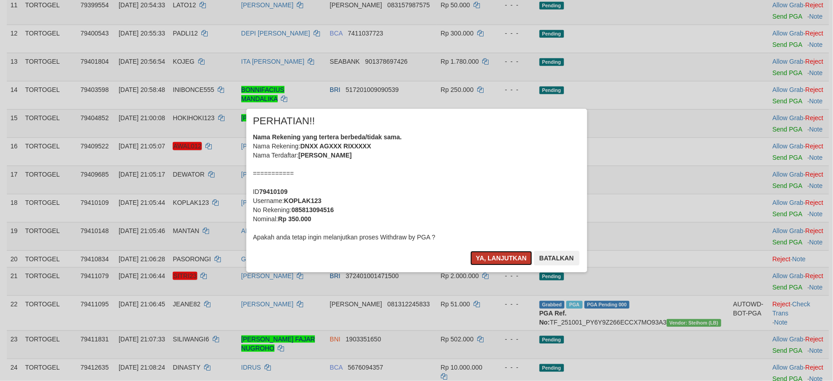
click at [513, 252] on button "Ya, lanjutkan" at bounding box center [502, 258] width 62 height 15
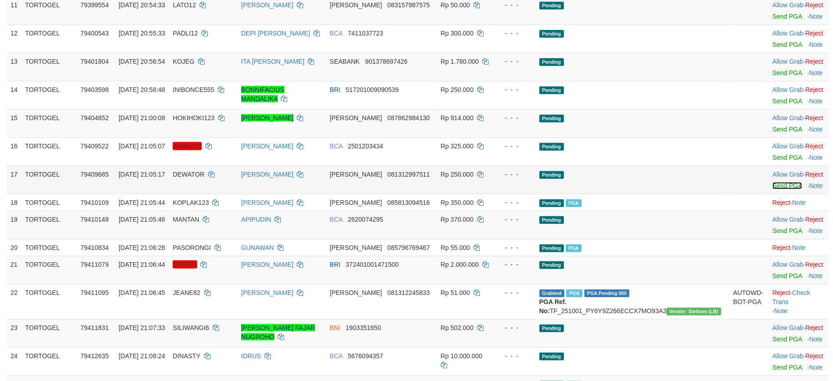
click at [773, 189] on link "Send PGA" at bounding box center [788, 185] width 30 height 7
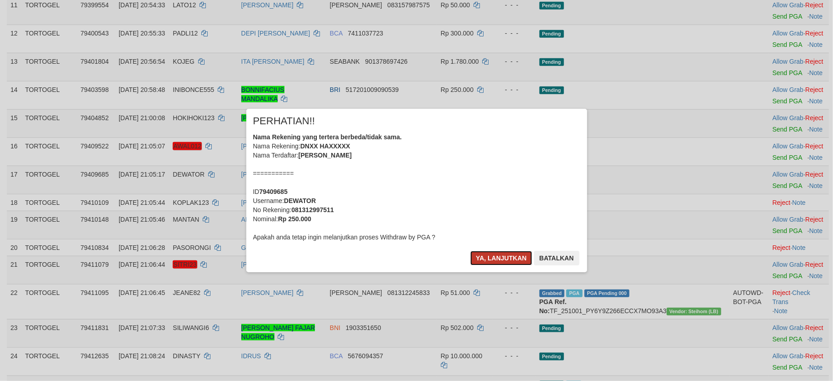
click at [488, 256] on button "Ya, lanjutkan" at bounding box center [502, 258] width 62 height 15
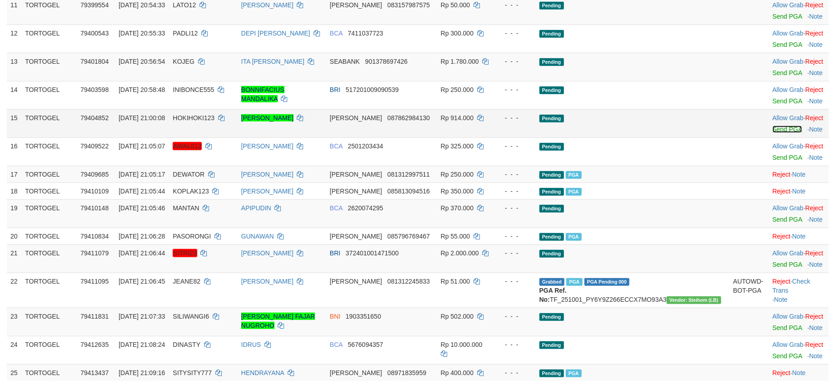
click at [773, 133] on link "Send PGA" at bounding box center [788, 128] width 30 height 7
click at [774, 133] on link "Send PGA" at bounding box center [788, 128] width 30 height 7
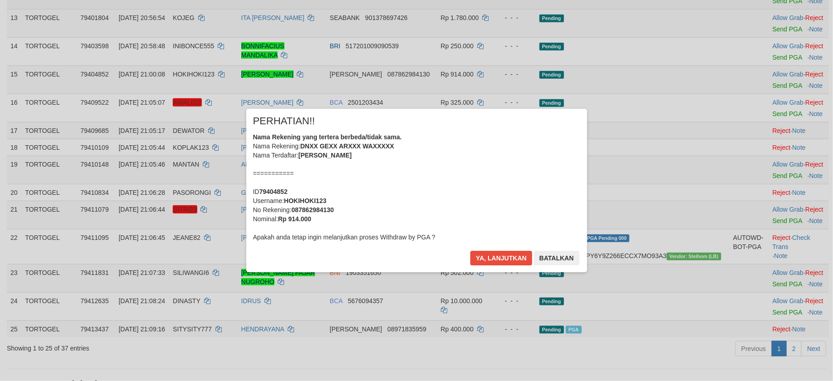
scroll to position [727, 0]
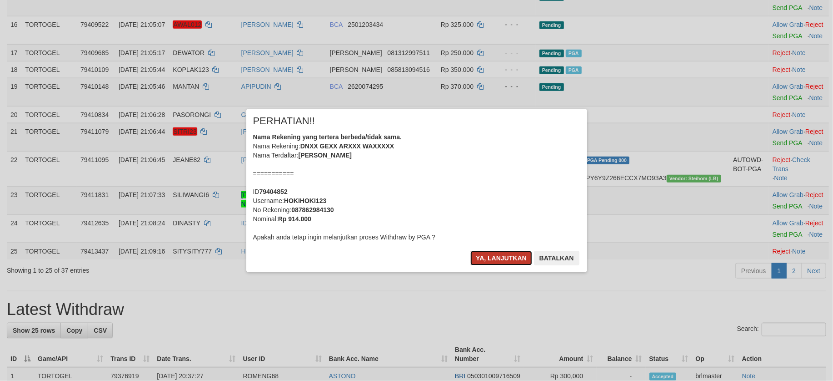
click at [511, 251] on button "Ya, lanjutkan" at bounding box center [502, 258] width 62 height 15
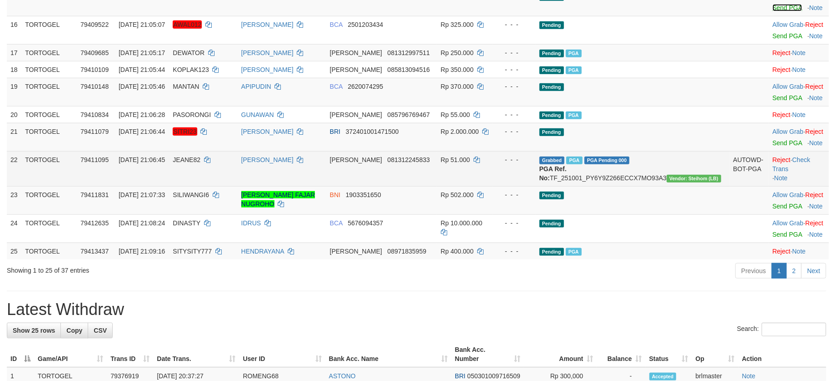
scroll to position [666, 0]
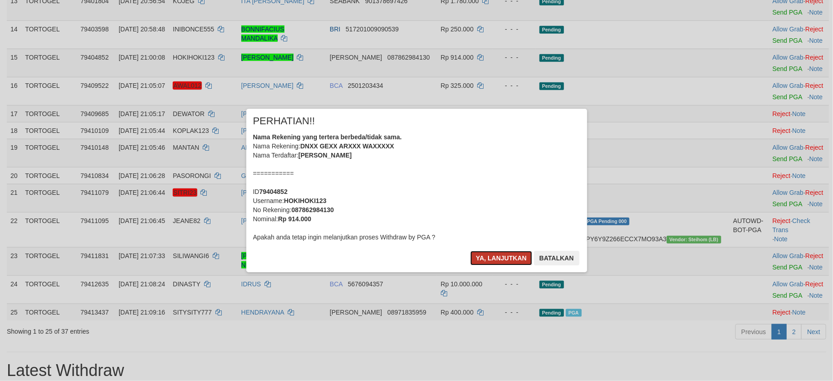
click at [489, 255] on button "Ya, lanjutkan" at bounding box center [502, 258] width 62 height 15
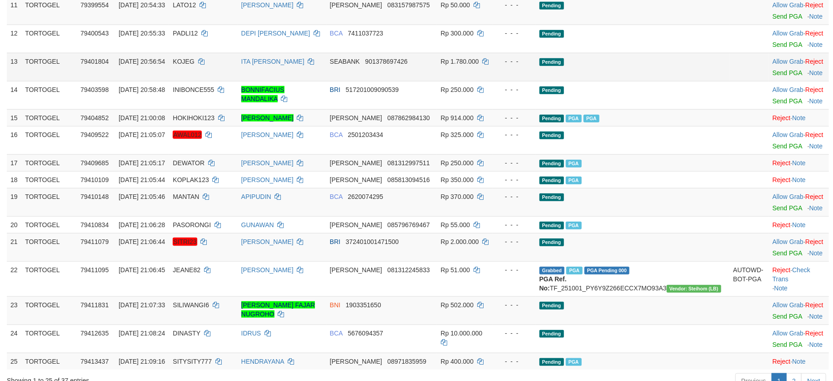
scroll to position [546, 0]
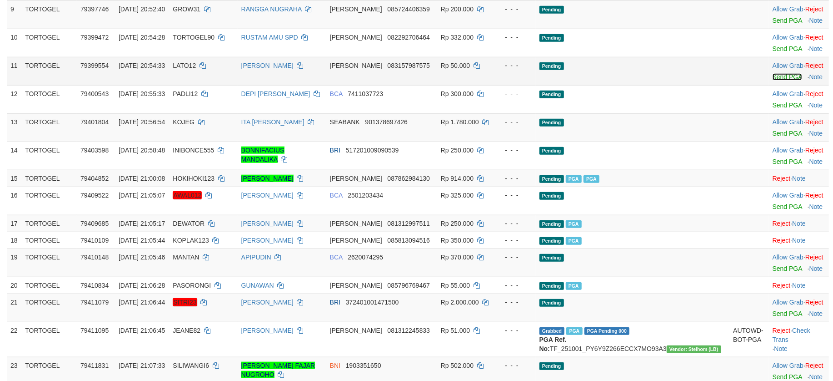
click at [773, 80] on link "Send PGA" at bounding box center [788, 76] width 30 height 7
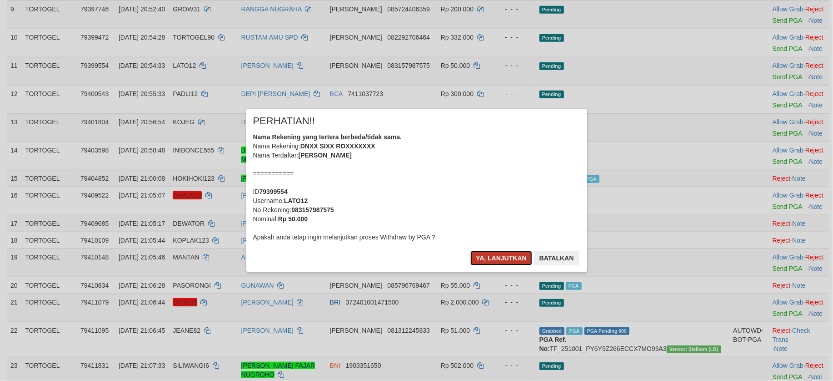
click at [510, 262] on button "Ya, lanjutkan" at bounding box center [502, 258] width 62 height 15
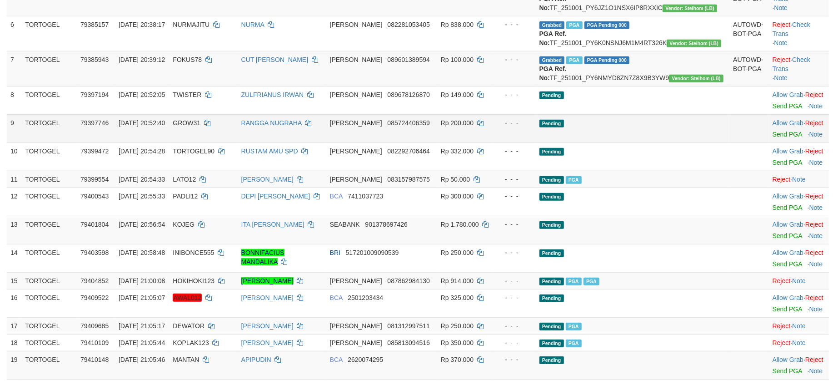
scroll to position [424, 0]
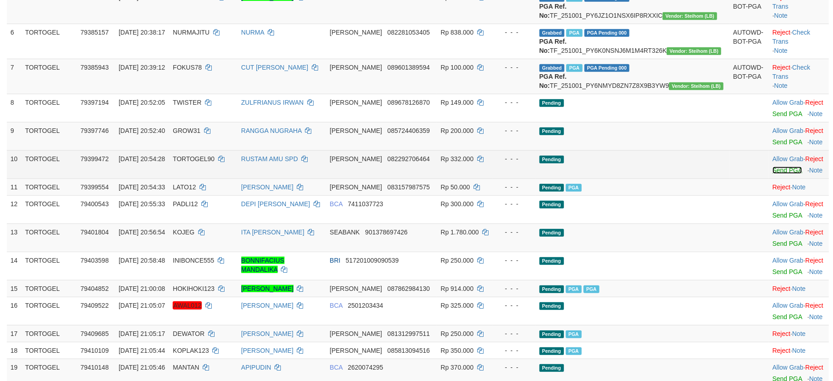
click at [773, 174] on link "Send PGA" at bounding box center [788, 169] width 30 height 7
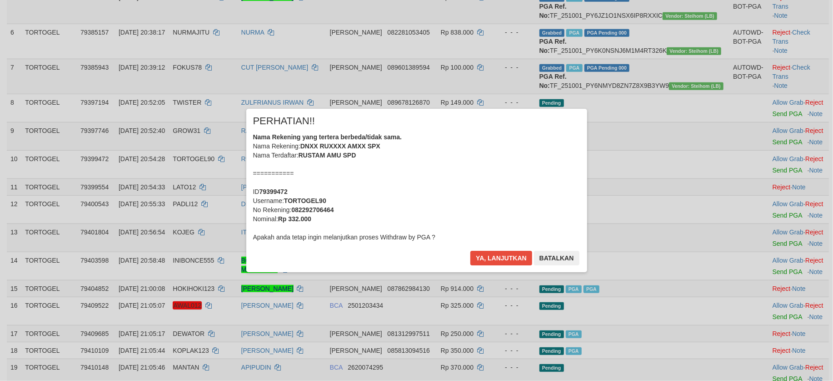
click at [486, 248] on div "× PERHATIAN!! Nama Rekening yang tertera berbeda/tidak sama. Nama Rekening: DNX…" at bounding box center [416, 190] width 341 height 163
click at [488, 253] on button "Ya, lanjutkan" at bounding box center [502, 258] width 62 height 15
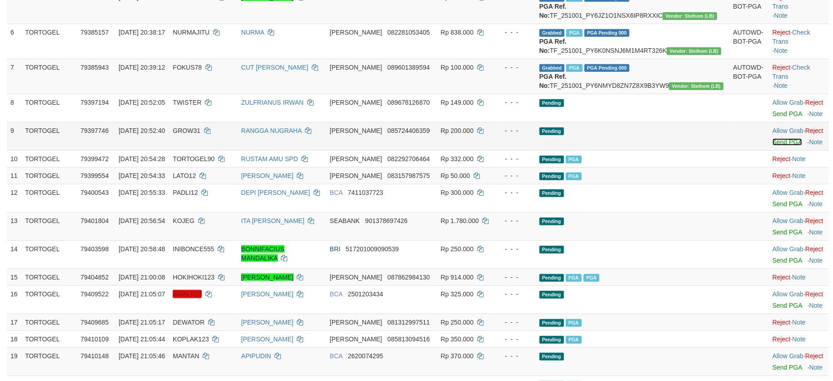
click at [773, 145] on link "Send PGA" at bounding box center [788, 141] width 30 height 7
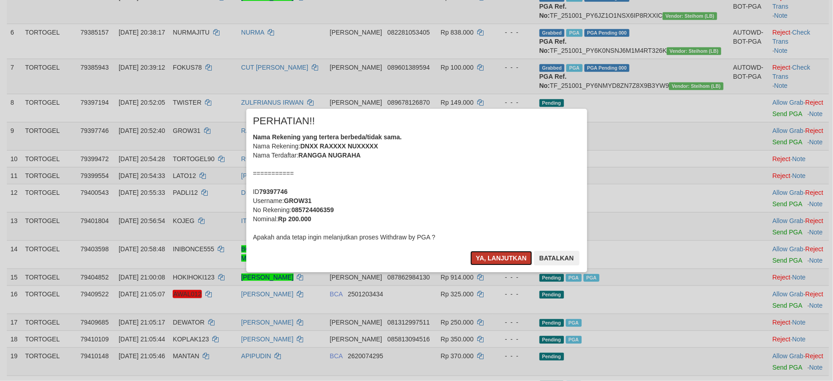
click at [477, 261] on button "Ya, lanjutkan" at bounding box center [502, 258] width 62 height 15
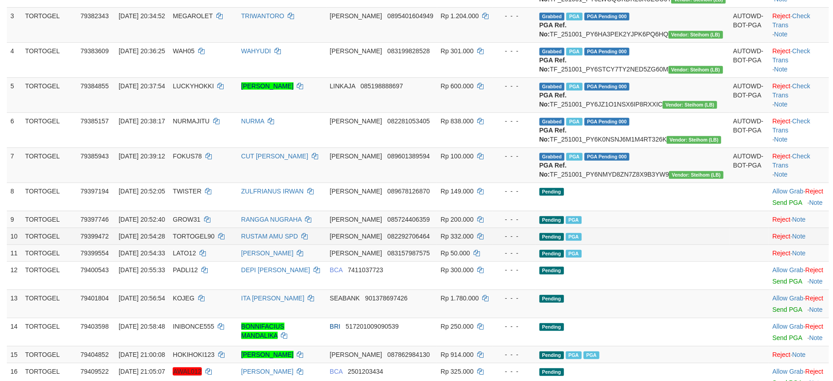
scroll to position [364, 0]
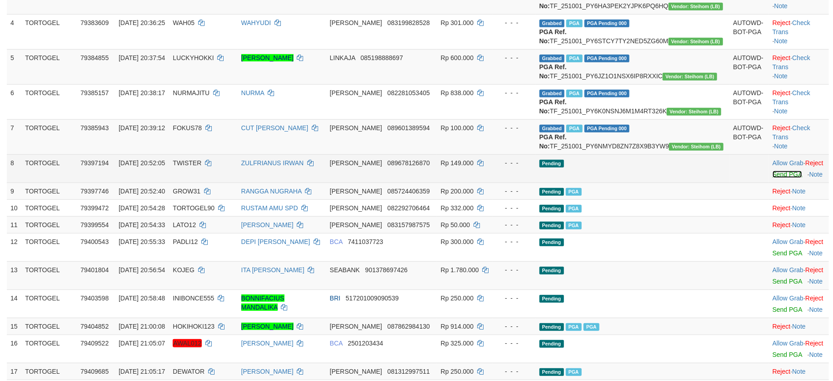
click at [773, 178] on link "Send PGA" at bounding box center [788, 173] width 30 height 7
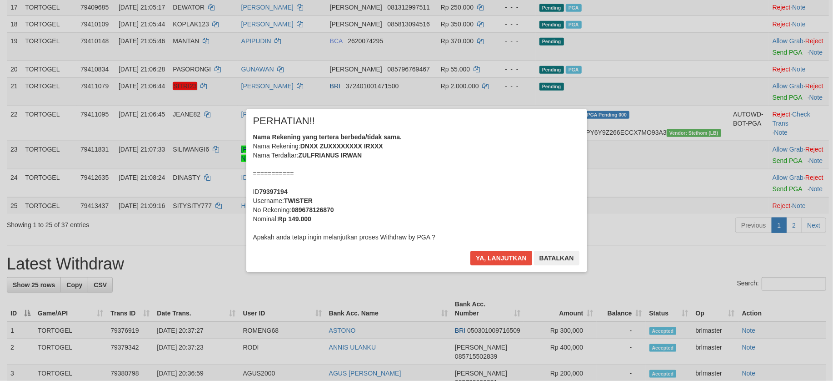
scroll to position [666, 0]
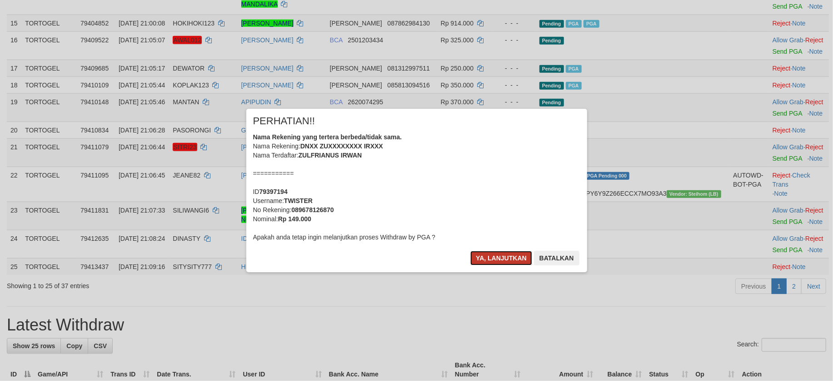
click at [496, 251] on button "Ya, lanjutkan" at bounding box center [502, 258] width 62 height 15
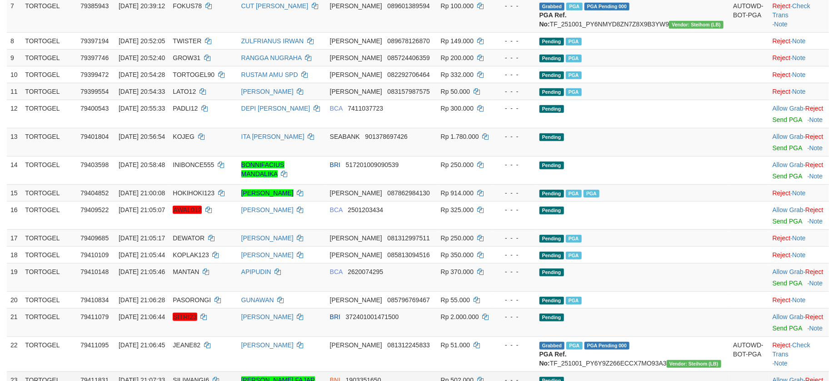
scroll to position [411, 0]
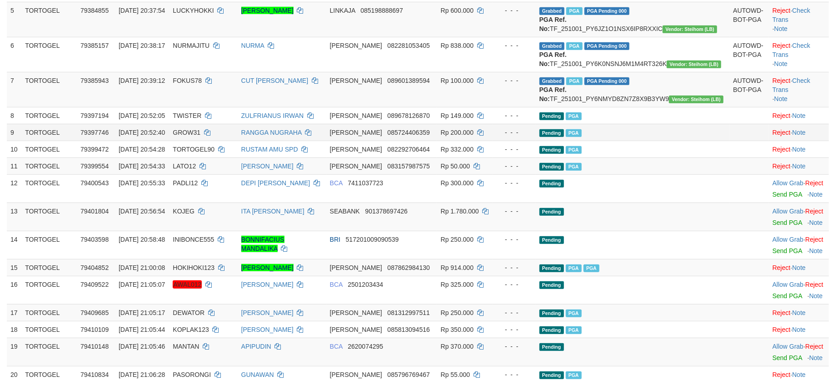
click at [685, 140] on td "Pending PGA" at bounding box center [633, 132] width 194 height 17
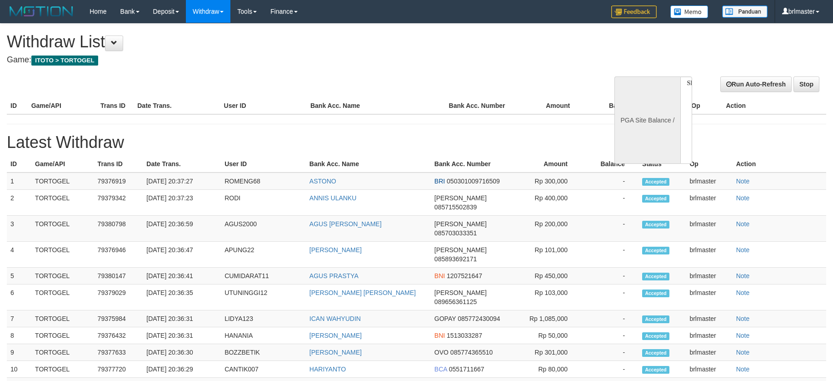
select select
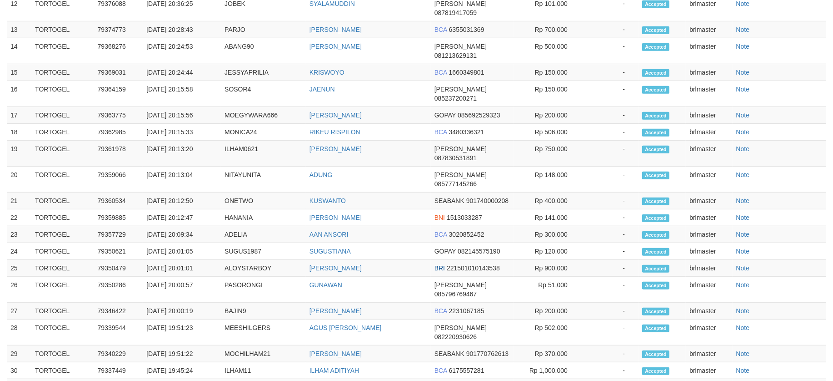
select select "**"
select select
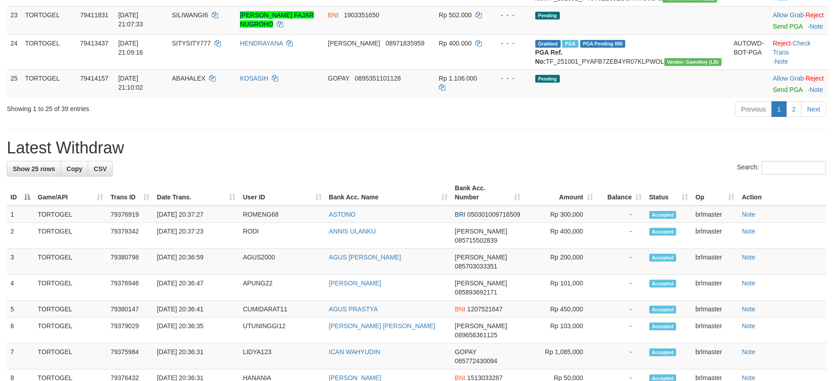
scroll to position [835, 0]
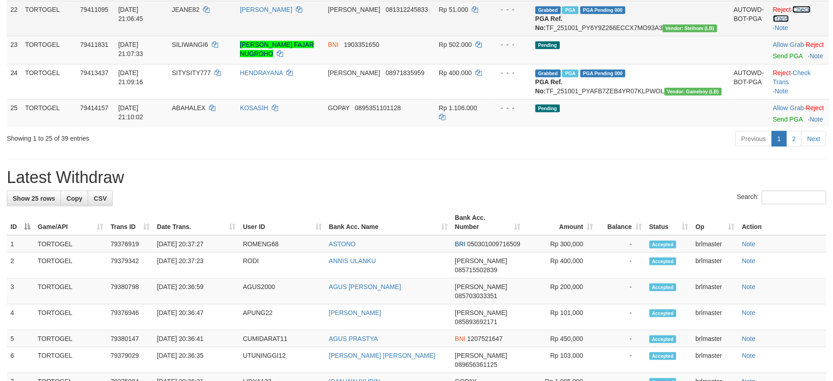
click at [807, 22] on link "Check Trans" at bounding box center [792, 14] width 38 height 16
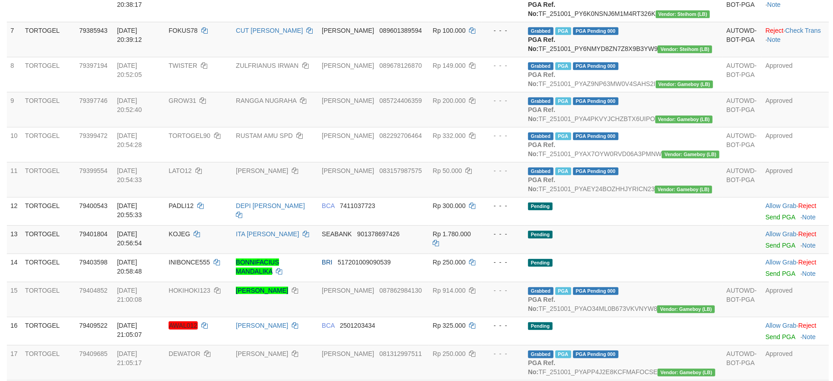
scroll to position [350, 0]
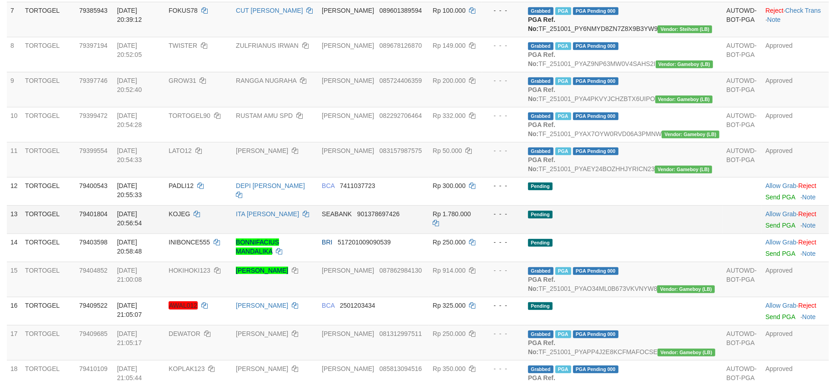
click at [697, 233] on td "Pending" at bounding box center [624, 219] width 199 height 28
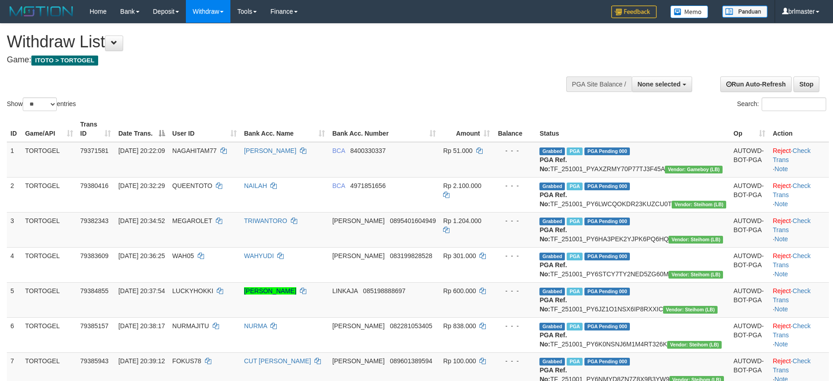
select select
select select "**"
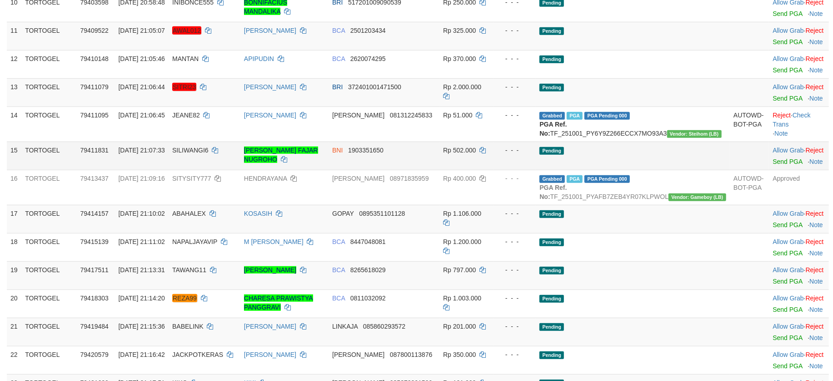
scroll to position [471, 0]
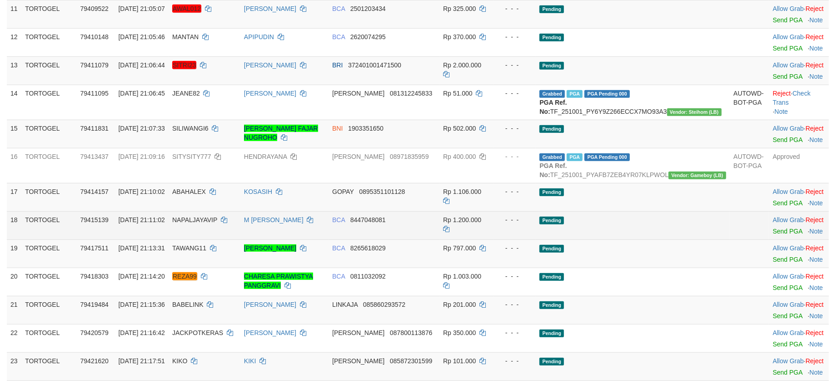
click at [682, 239] on td "Pending" at bounding box center [633, 225] width 194 height 28
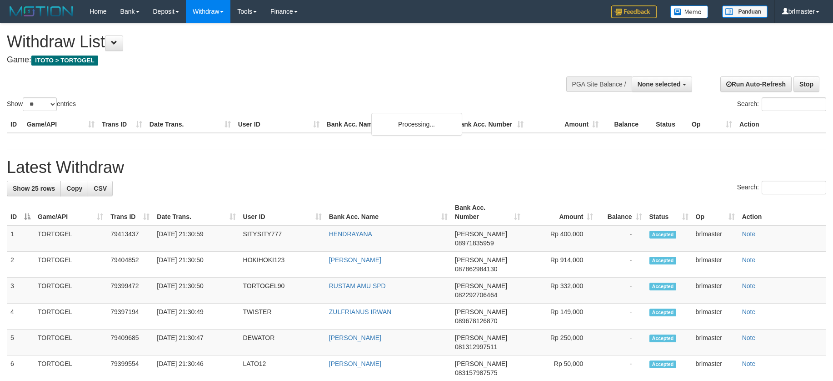
select select
select select "**"
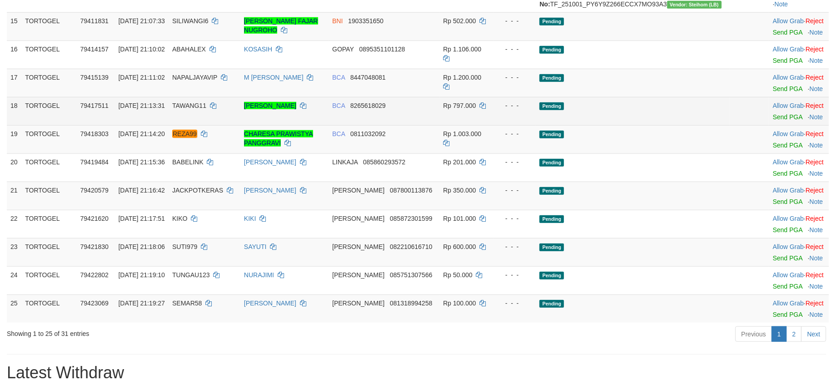
scroll to position [593, 0]
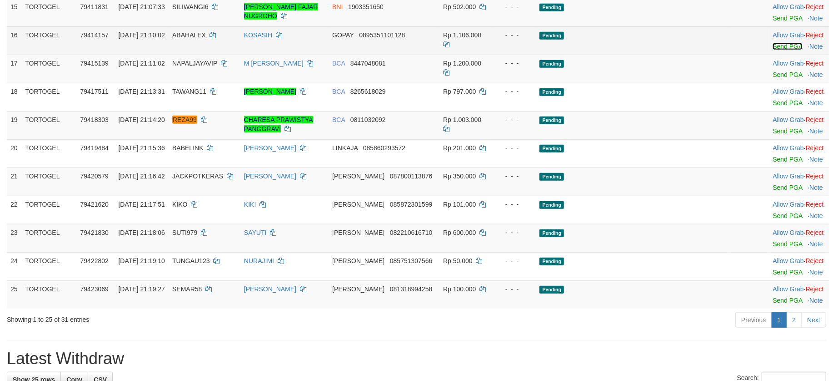
click at [773, 50] on link "Send PGA" at bounding box center [788, 46] width 30 height 7
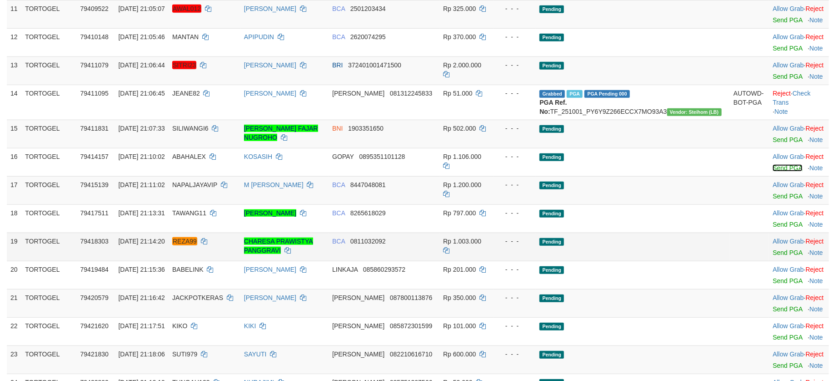
scroll to position [411, 0]
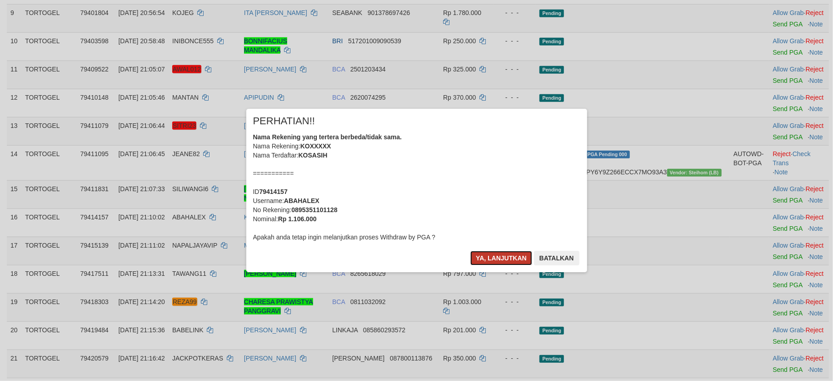
click at [488, 255] on button "Ya, lanjutkan" at bounding box center [502, 258] width 62 height 15
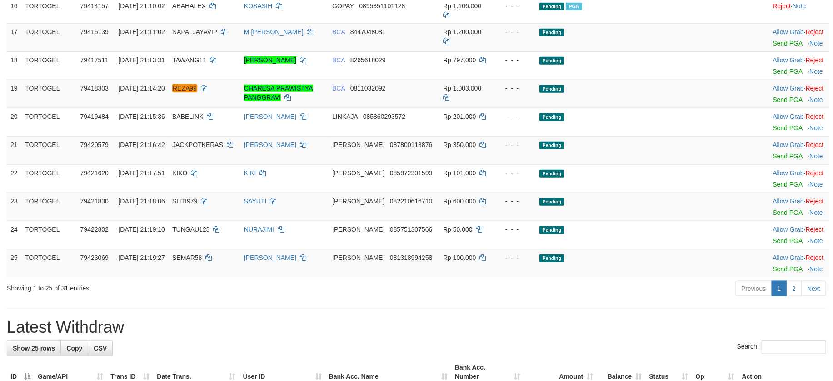
scroll to position [653, 0]
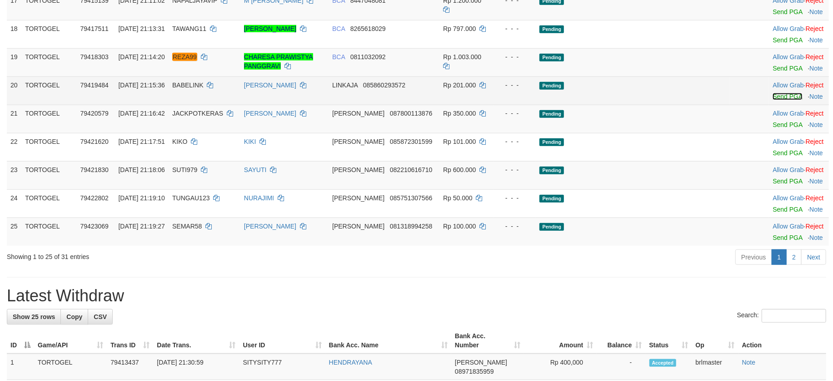
click at [773, 100] on link "Send PGA" at bounding box center [788, 96] width 30 height 7
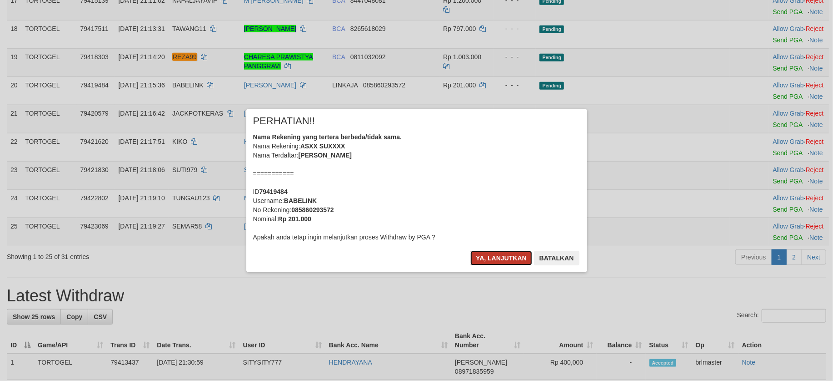
click at [503, 255] on button "Ya, lanjutkan" at bounding box center [502, 258] width 62 height 15
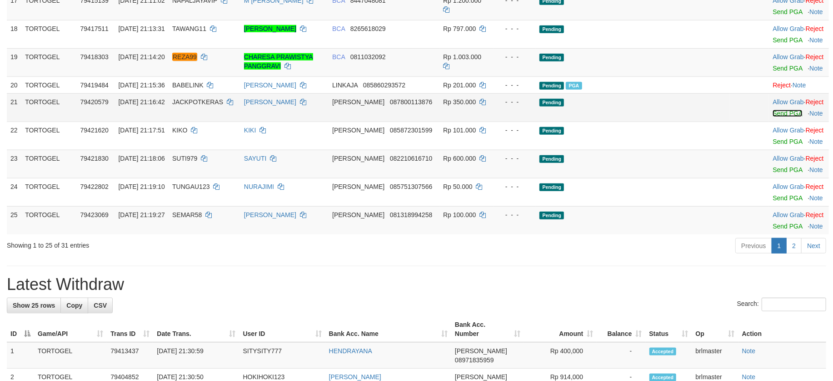
click at [773, 117] on link "Send PGA" at bounding box center [788, 113] width 30 height 7
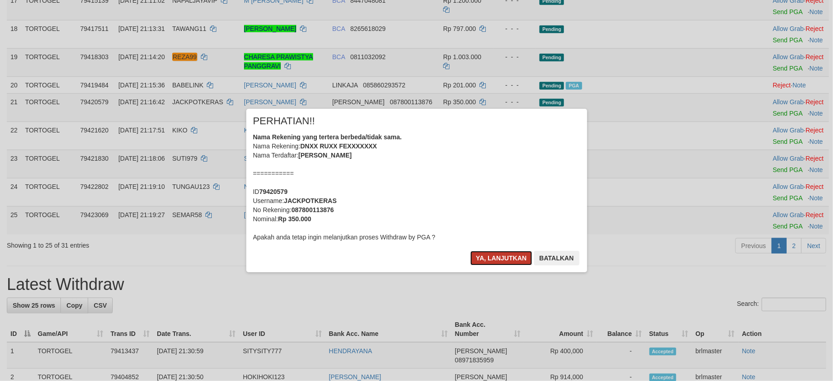
click at [505, 256] on button "Ya, lanjutkan" at bounding box center [502, 258] width 62 height 15
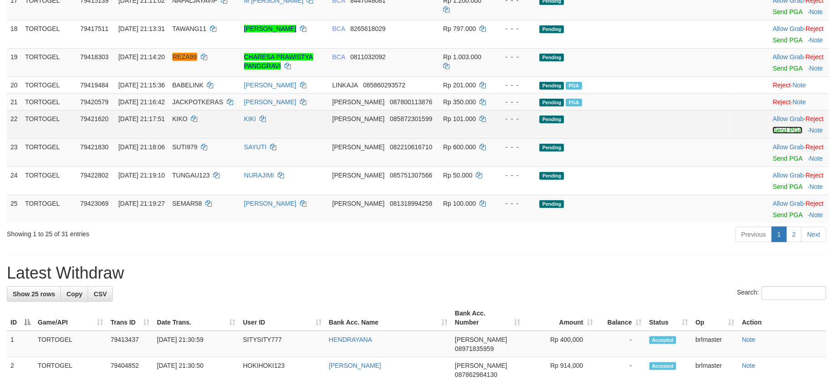
click at [773, 134] on link "Send PGA" at bounding box center [788, 129] width 30 height 7
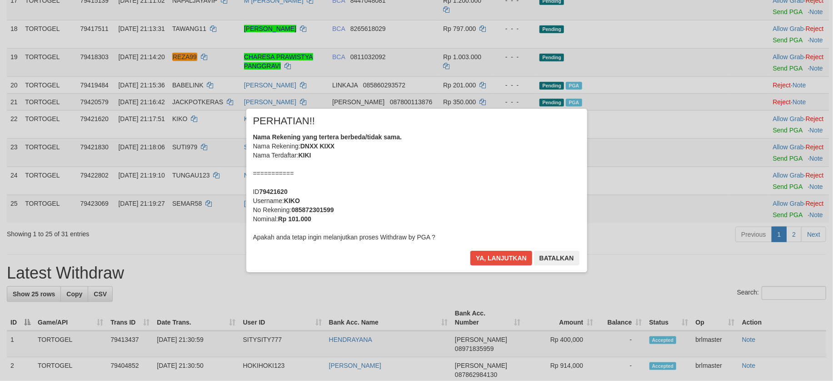
click at [488, 248] on div "× PERHATIAN!! Nama Rekening yang tertera berbeda/tidak sama. Nama Rekening: DNX…" at bounding box center [416, 190] width 341 height 163
click at [493, 253] on button "Ya, lanjutkan" at bounding box center [502, 258] width 62 height 15
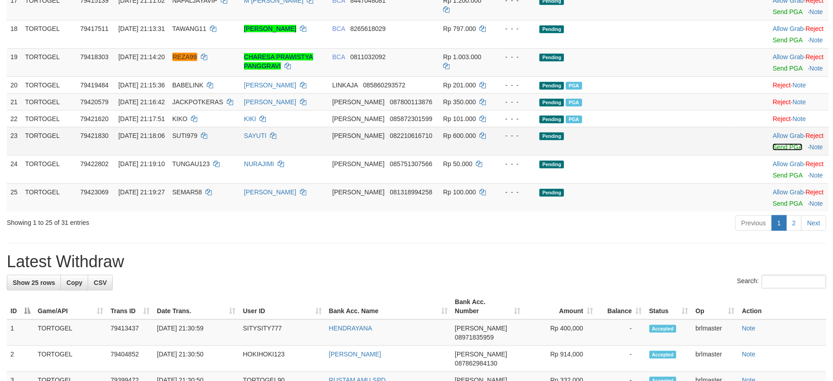
click at [775, 150] on link "Send PGA" at bounding box center [788, 146] width 30 height 7
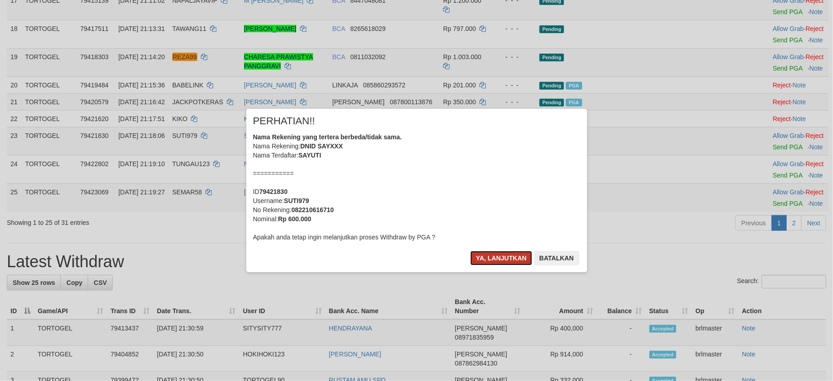
click at [512, 258] on button "Ya, lanjutkan" at bounding box center [502, 258] width 62 height 15
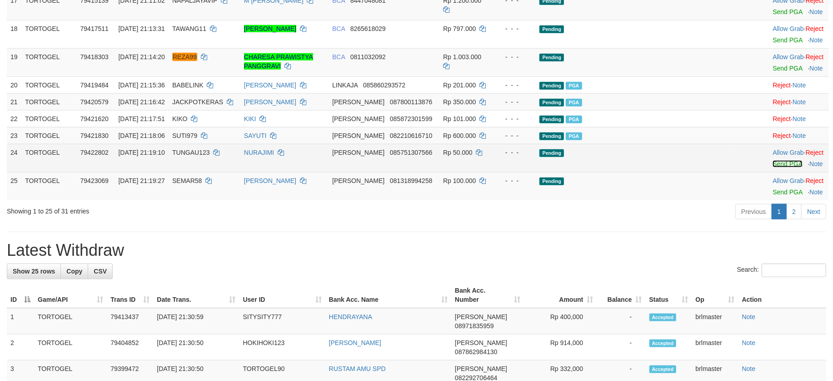
click at [773, 167] on link "Send PGA" at bounding box center [788, 163] width 30 height 7
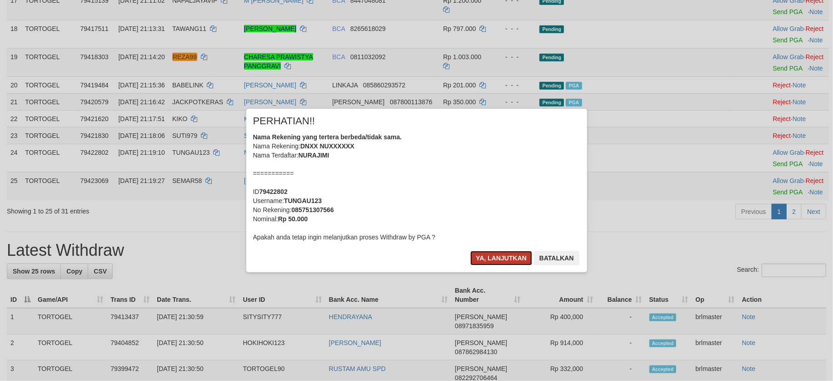
click at [515, 252] on button "Ya, lanjutkan" at bounding box center [502, 258] width 62 height 15
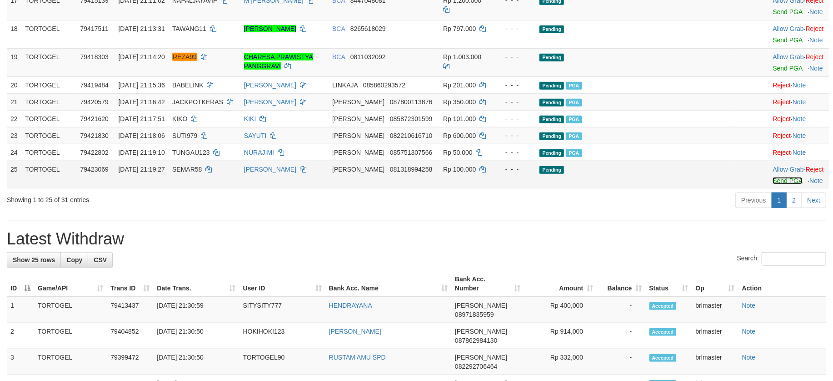
click at [773, 184] on link "Send PGA" at bounding box center [788, 180] width 30 height 7
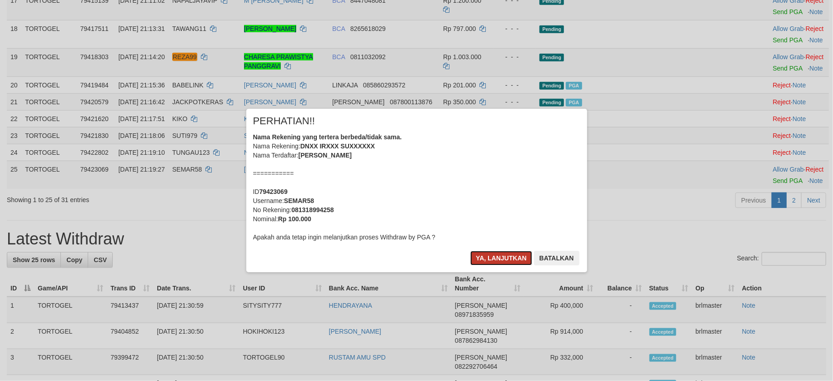
click at [477, 264] on button "Ya, lanjutkan" at bounding box center [502, 258] width 62 height 15
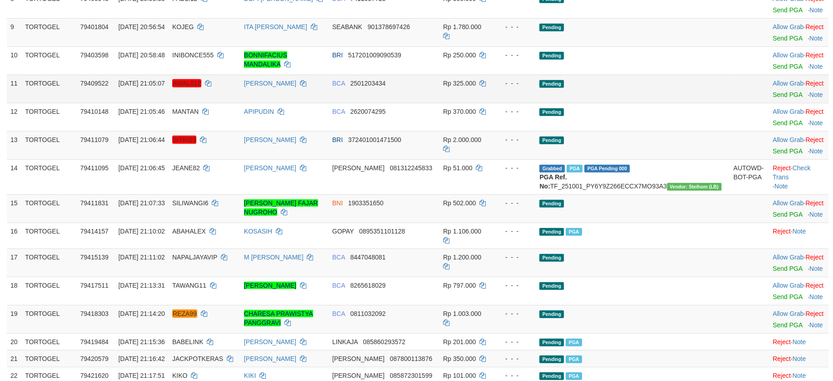
scroll to position [411, 0]
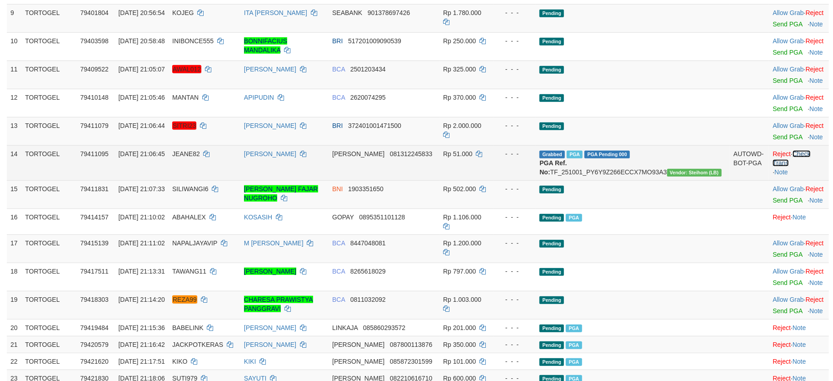
click at [811, 166] on link "Check Trans" at bounding box center [792, 158] width 38 height 16
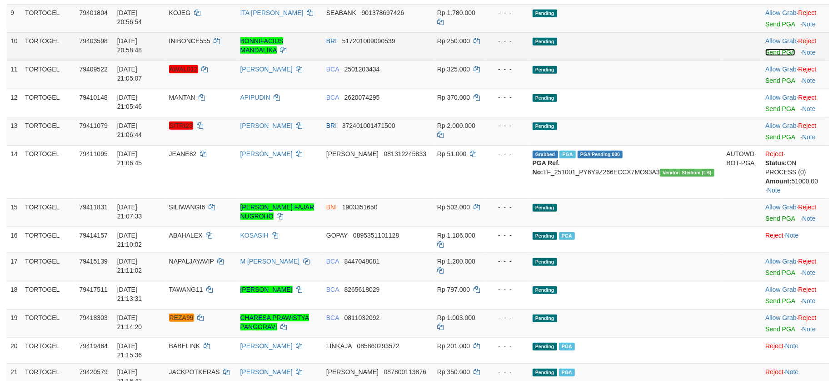
click at [768, 56] on link "Send PGA" at bounding box center [781, 52] width 30 height 7
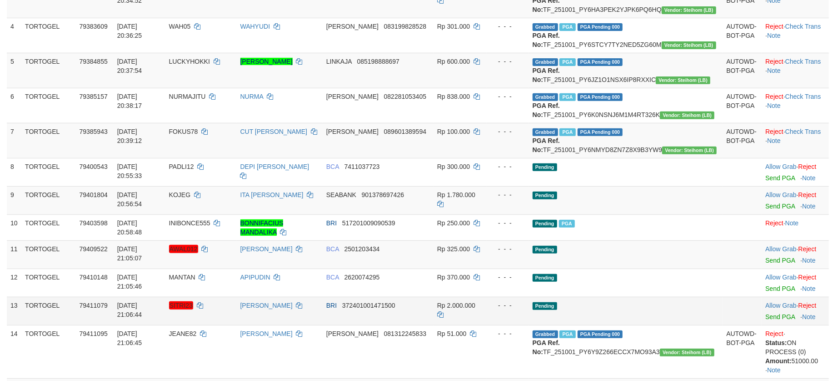
scroll to position [0, 0]
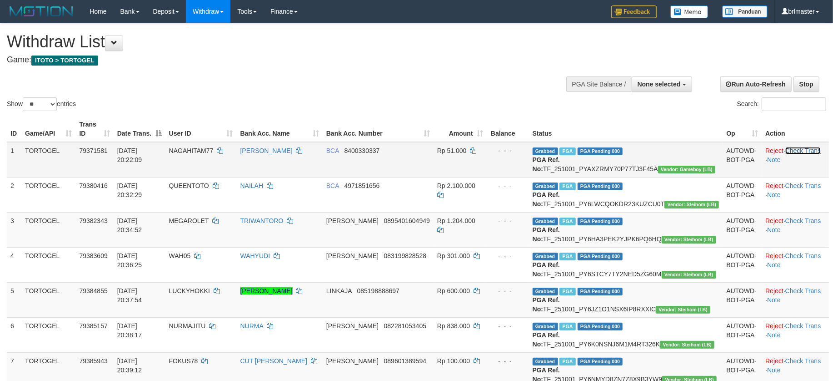
click at [808, 152] on link "Check Trans" at bounding box center [804, 150] width 36 height 7
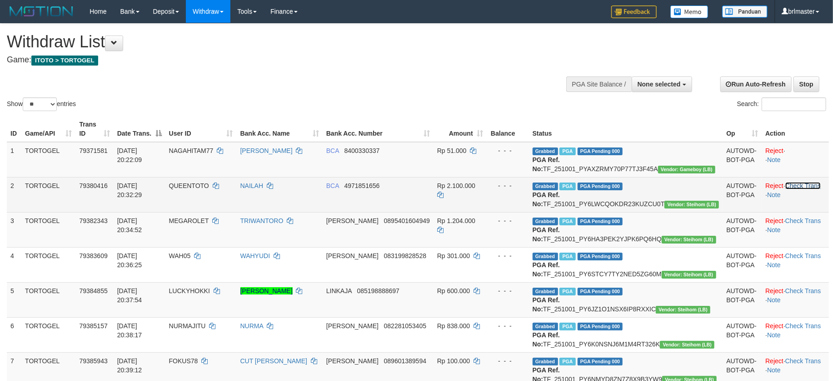
click at [802, 189] on link "Check Trans" at bounding box center [804, 185] width 36 height 7
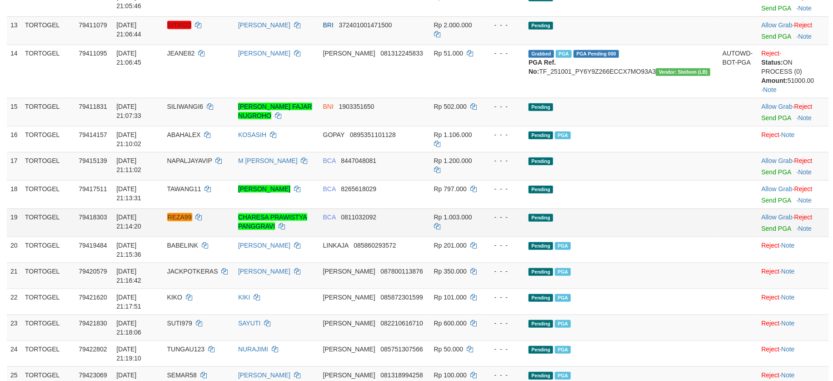
scroll to position [606, 0]
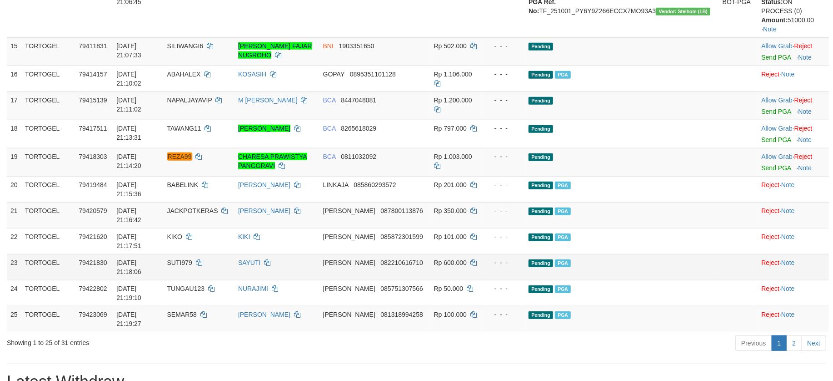
click at [701, 263] on td "Pending PGA" at bounding box center [622, 267] width 194 height 26
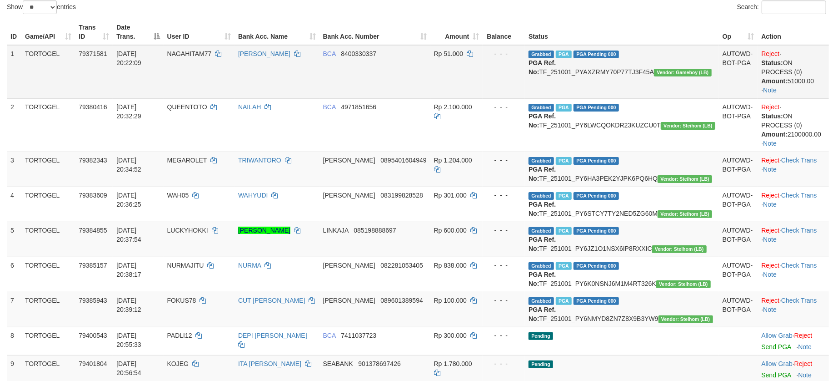
scroll to position [0, 0]
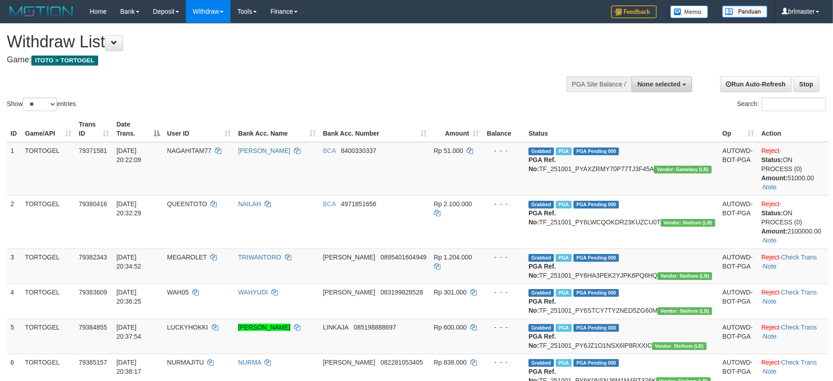
click at [660, 91] on button "None selected" at bounding box center [662, 83] width 60 height 15
click at [663, 140] on th "Status" at bounding box center [622, 129] width 194 height 26
click at [666, 90] on button "None selected" at bounding box center [662, 83] width 60 height 15
click at [666, 126] on label "[ITOTO] TORTOGEL" at bounding box center [649, 130] width 86 height 12
select select "****"
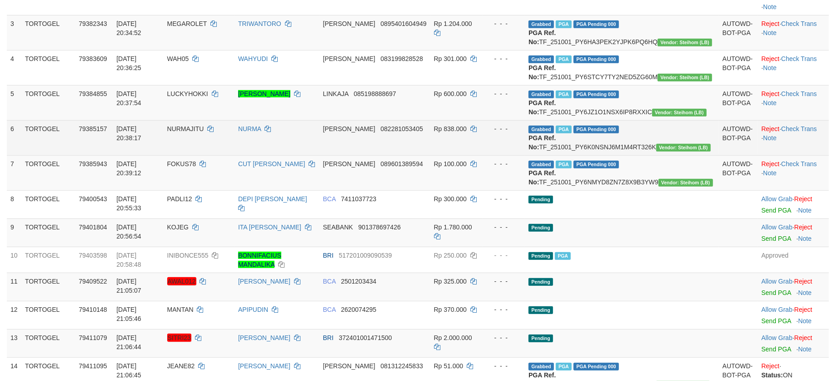
scroll to position [182, 0]
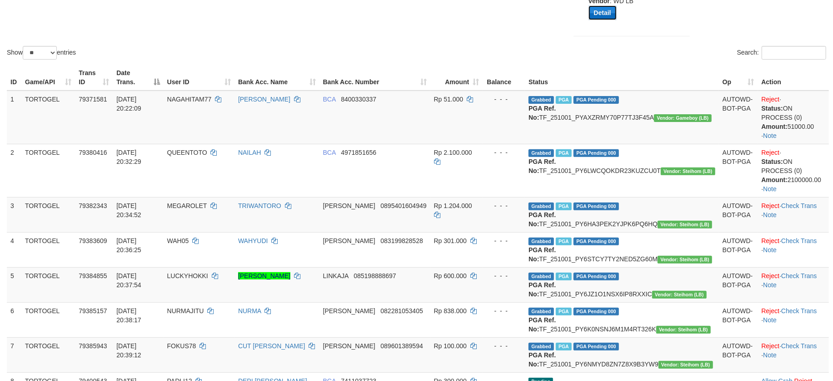
click at [602, 16] on button "Detail" at bounding box center [603, 12] width 28 height 15
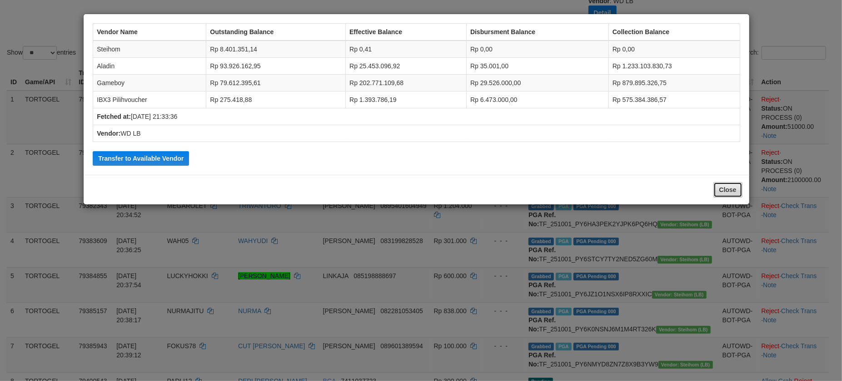
click at [722, 191] on button "Close" at bounding box center [728, 189] width 29 height 15
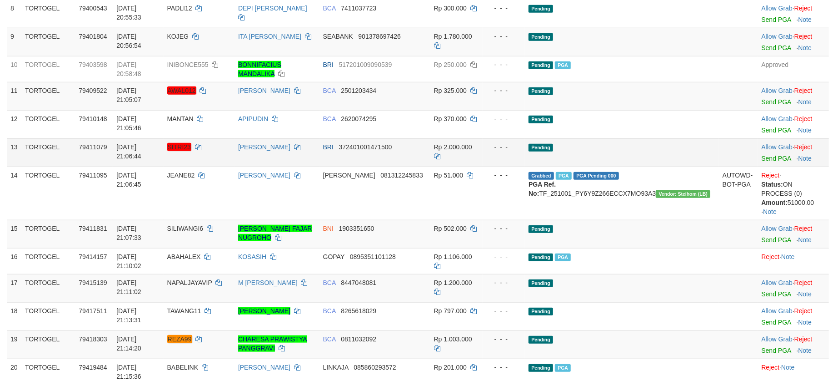
scroll to position [788, 0]
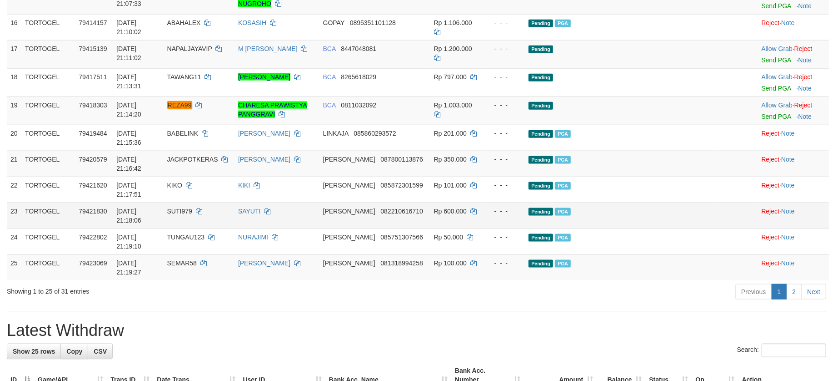
click at [703, 217] on td "Pending PGA" at bounding box center [622, 215] width 194 height 26
click at [655, 288] on div "**********" at bounding box center [416, 129] width 833 height 1789
click at [632, 283] on div "Previous 1 2 Next" at bounding box center [590, 293] width 472 height 20
click at [646, 291] on div "**********" at bounding box center [416, 129] width 833 height 1789
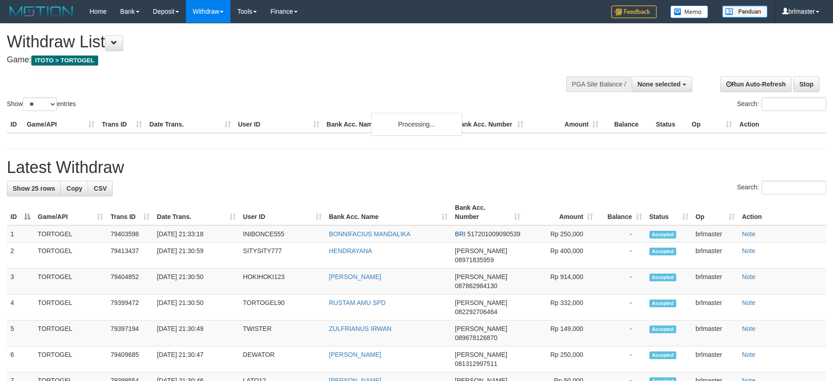
select select
select select "**"
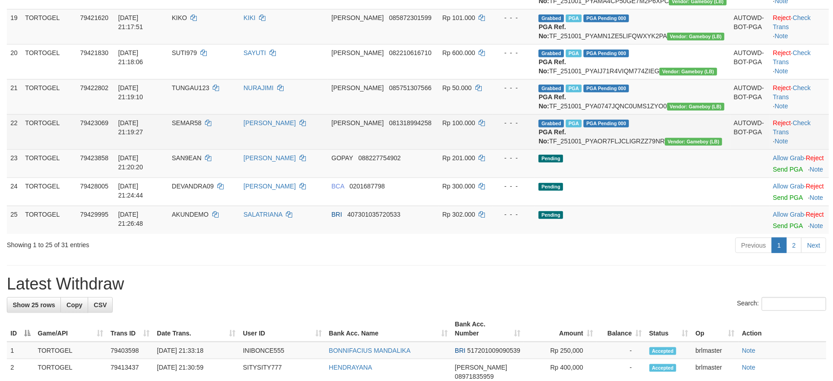
scroll to position [728, 0]
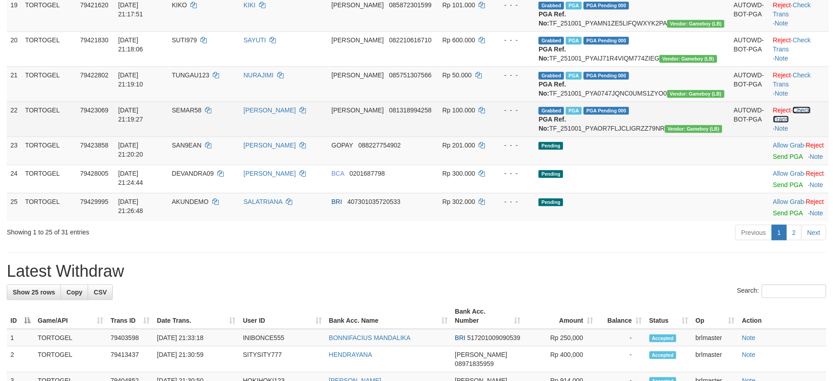
click at [802, 123] on link "Check Trans" at bounding box center [792, 114] width 38 height 16
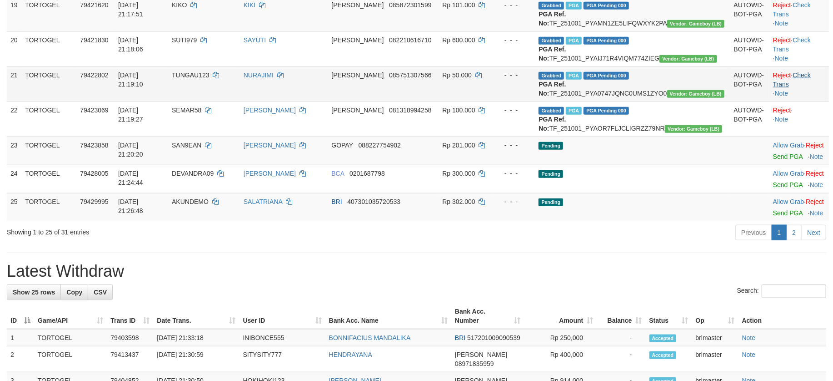
scroll to position [0, 0]
click at [800, 88] on link "Check Trans" at bounding box center [792, 79] width 38 height 16
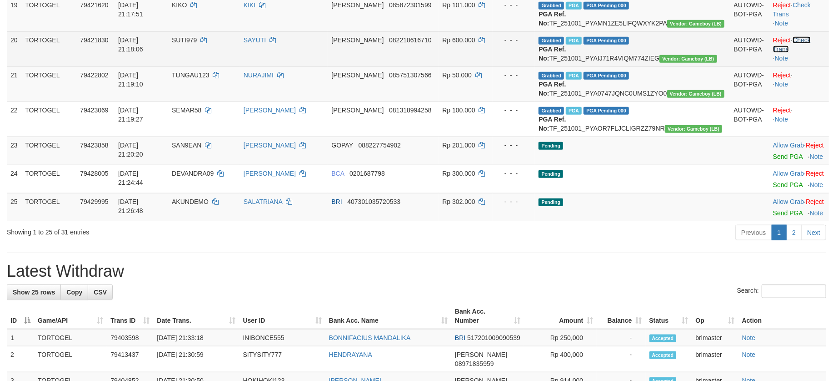
click at [802, 53] on link "Check Trans" at bounding box center [792, 44] width 38 height 16
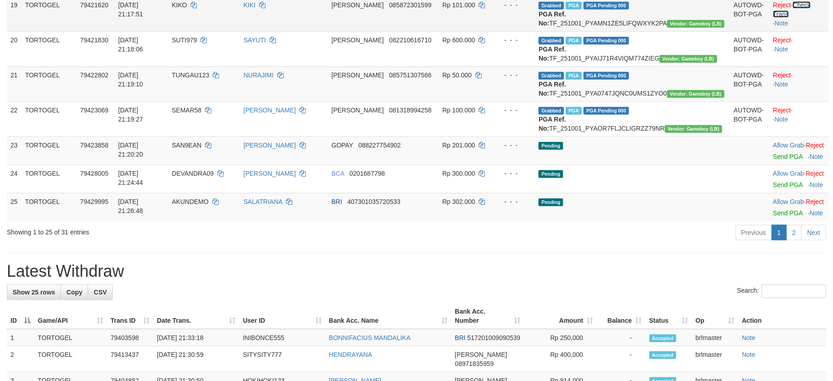
click at [802, 18] on link "Check Trans" at bounding box center [792, 9] width 38 height 16
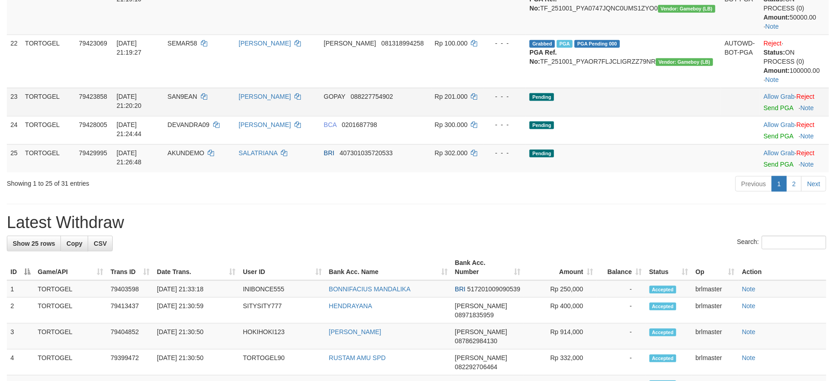
scroll to position [858, 0]
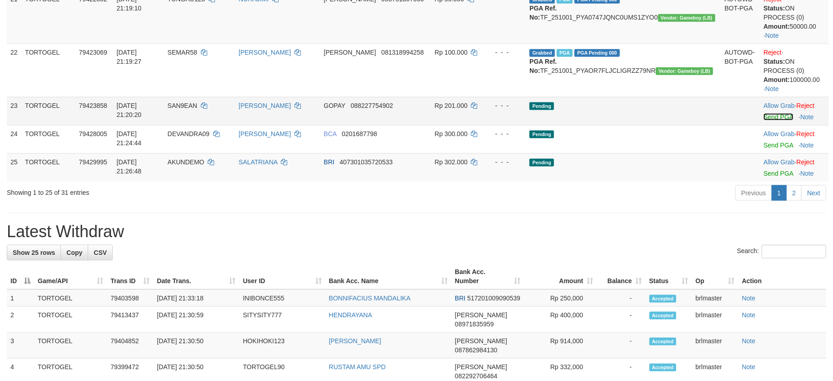
click at [770, 120] on link "Send PGA" at bounding box center [779, 116] width 30 height 7
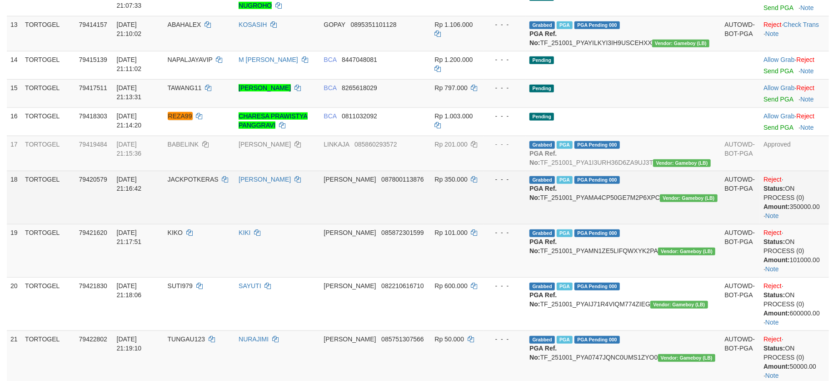
scroll to position [434, 0]
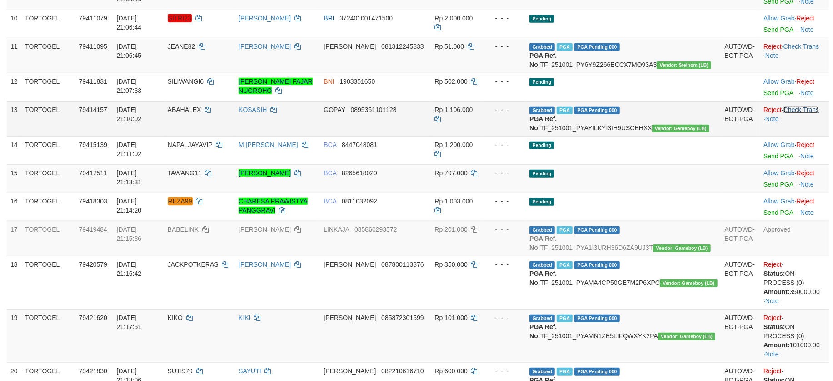
click at [795, 113] on link "Check Trans" at bounding box center [802, 109] width 36 height 7
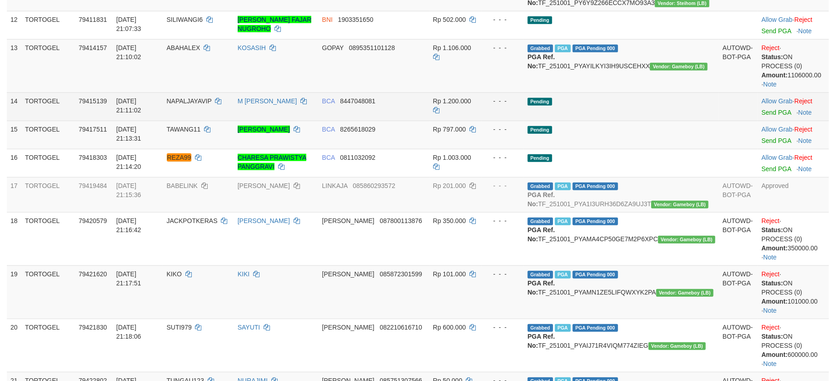
scroll to position [495, 0]
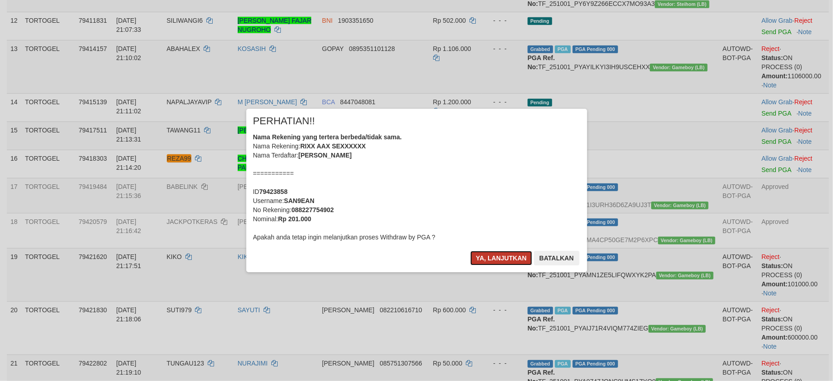
click at [508, 259] on button "Ya, lanjutkan" at bounding box center [502, 258] width 62 height 15
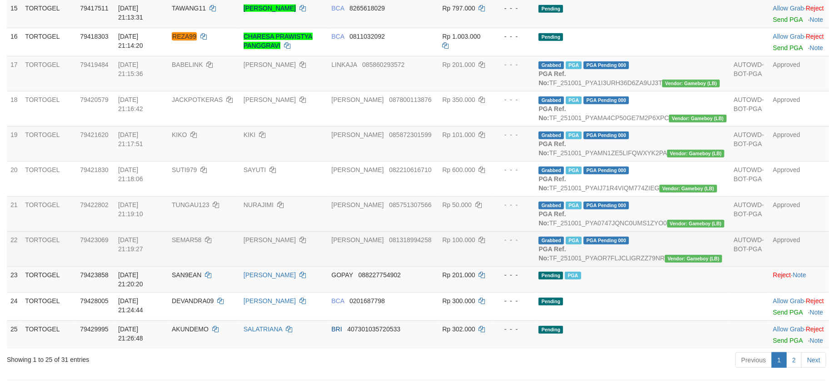
scroll to position [546, 0]
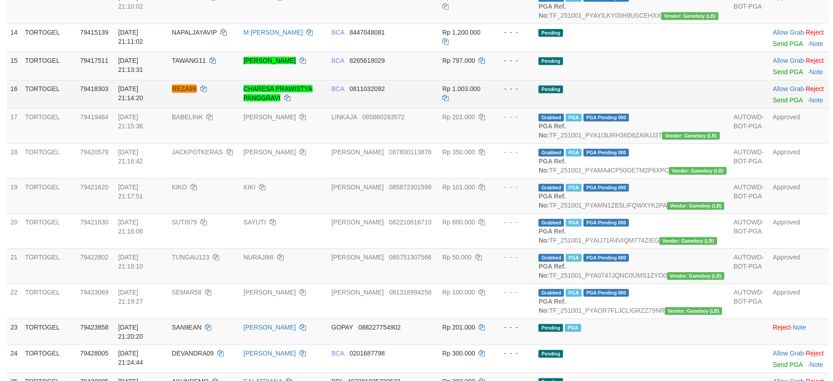
click at [690, 108] on td "Pending" at bounding box center [632, 94] width 195 height 28
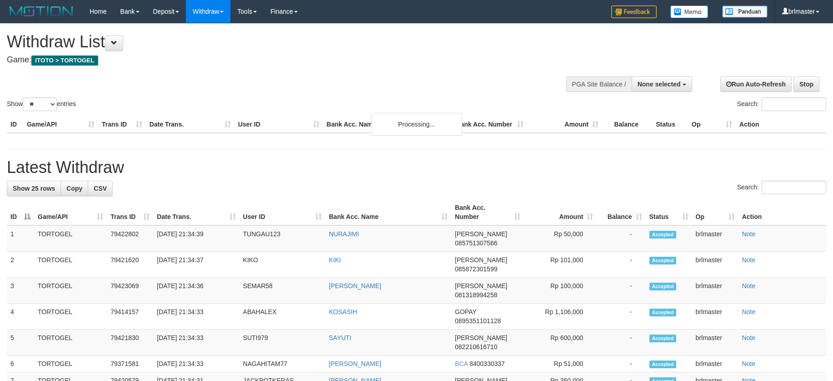
select select
select select "**"
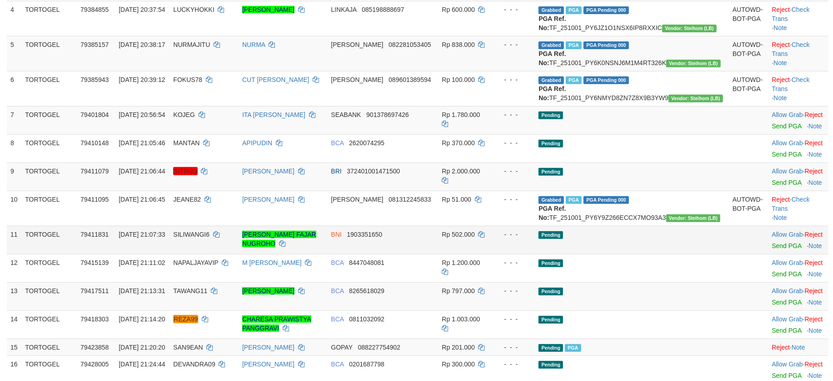
scroll to position [268, 0]
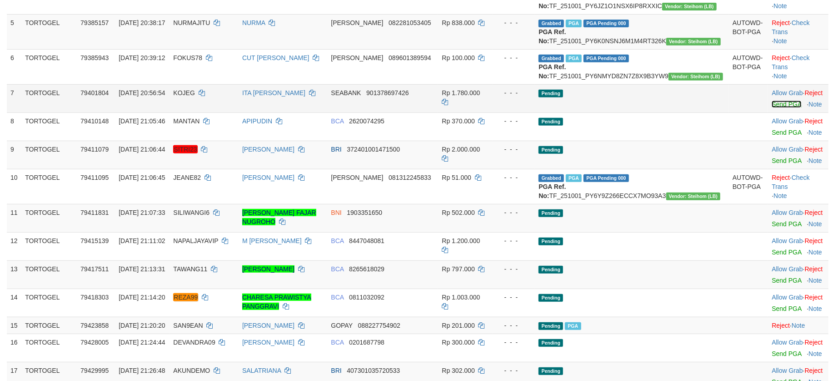
click at [772, 108] on link "Send PGA" at bounding box center [787, 103] width 30 height 7
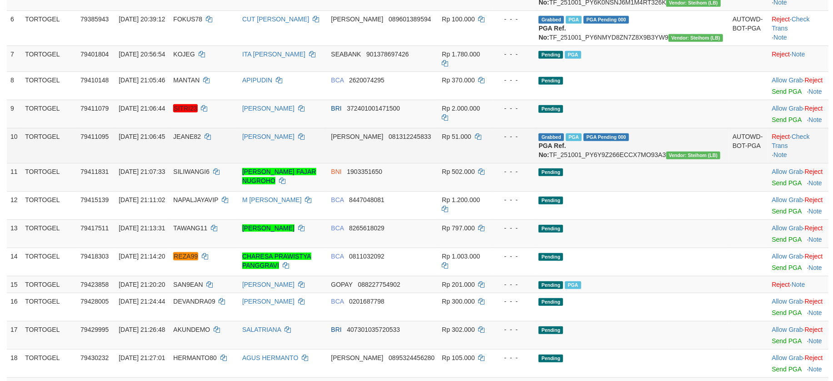
scroll to position [328, 0]
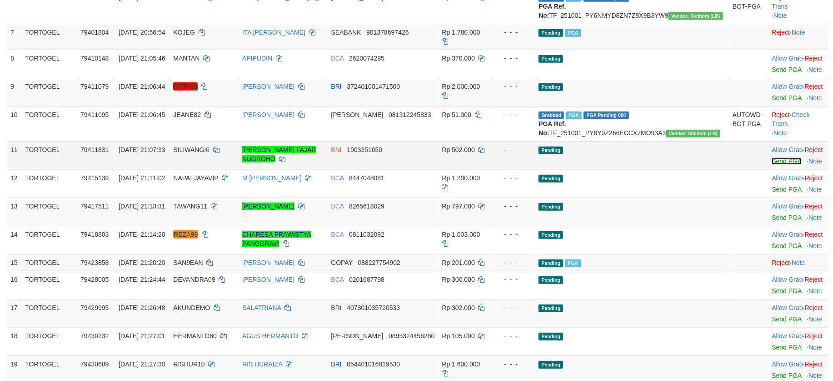
click at [772, 165] on link "Send PGA" at bounding box center [787, 160] width 30 height 7
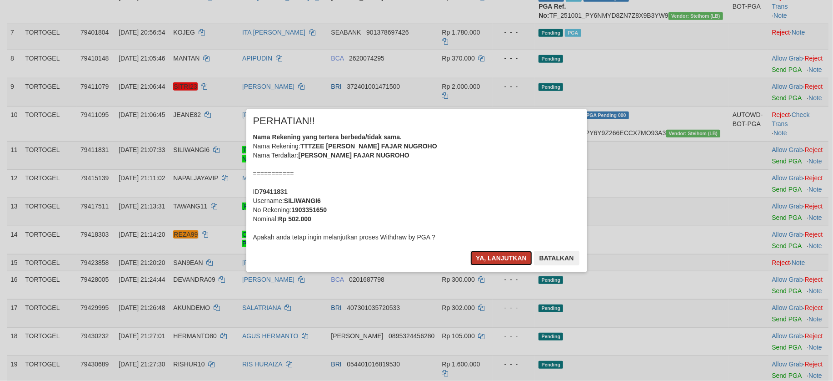
click at [496, 257] on button "Ya, lanjutkan" at bounding box center [502, 258] width 62 height 15
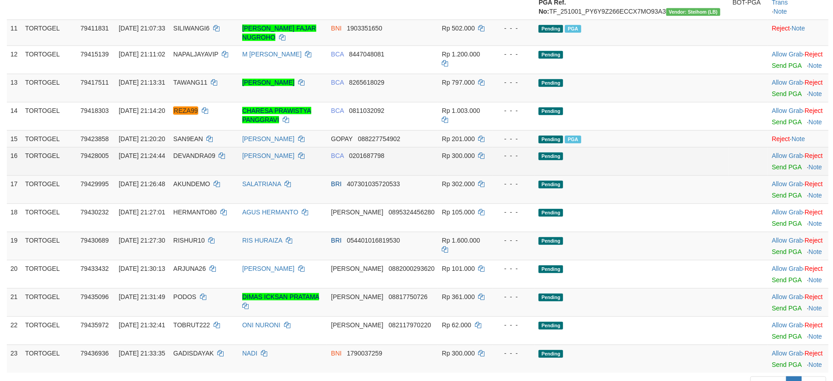
scroll to position [510, 0]
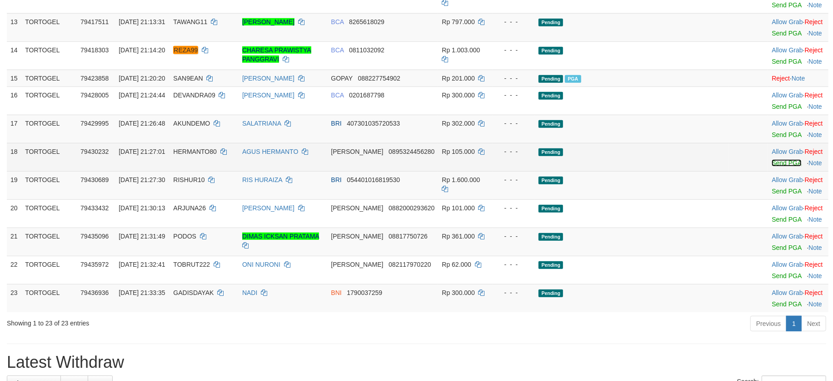
click at [772, 166] on link "Send PGA" at bounding box center [787, 162] width 30 height 7
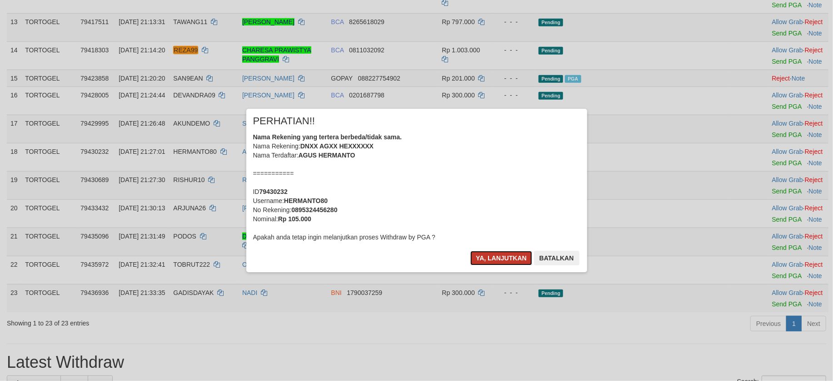
click at [505, 253] on button "Ya, lanjutkan" at bounding box center [502, 258] width 62 height 15
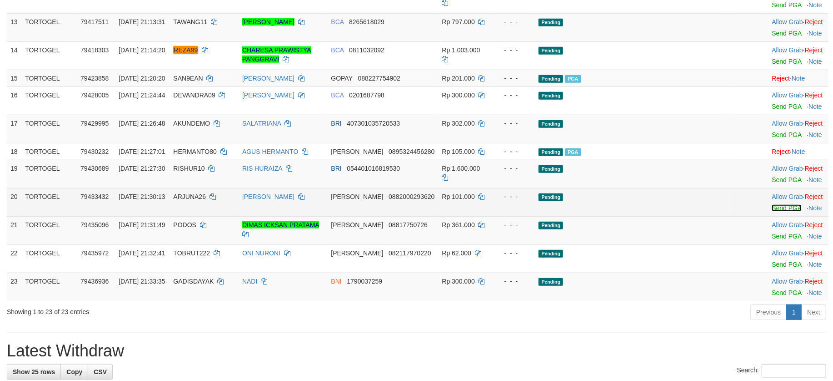
click at [772, 211] on link "Send PGA" at bounding box center [787, 207] width 30 height 7
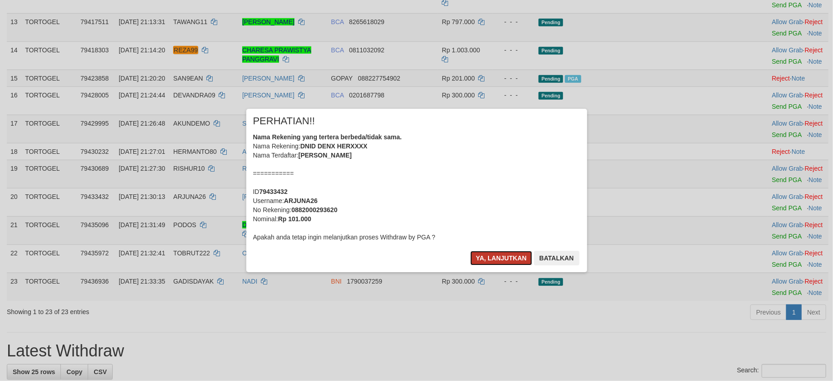
click at [514, 254] on button "Ya, lanjutkan" at bounding box center [502, 258] width 62 height 15
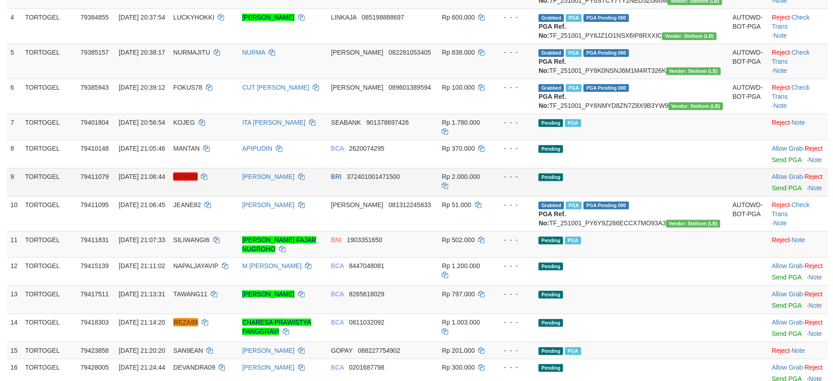
scroll to position [268, 0]
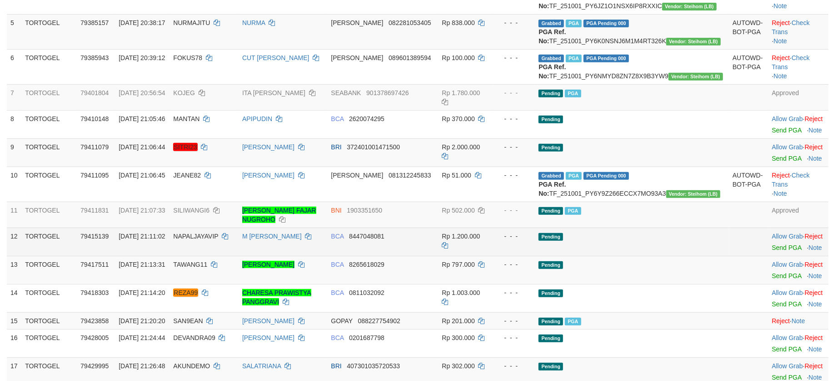
click at [684, 256] on td "Pending" at bounding box center [632, 241] width 194 height 28
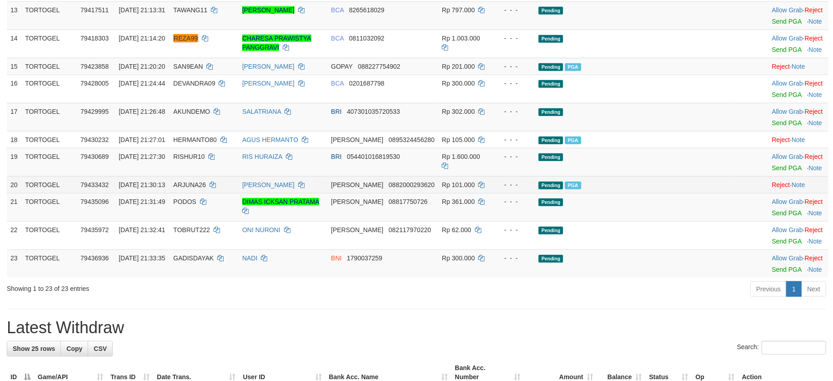
scroll to position [631, 0]
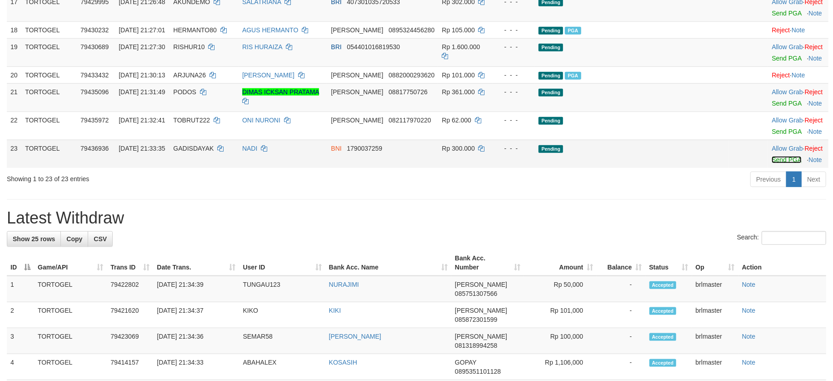
click at [772, 163] on link "Send PGA" at bounding box center [787, 159] width 30 height 7
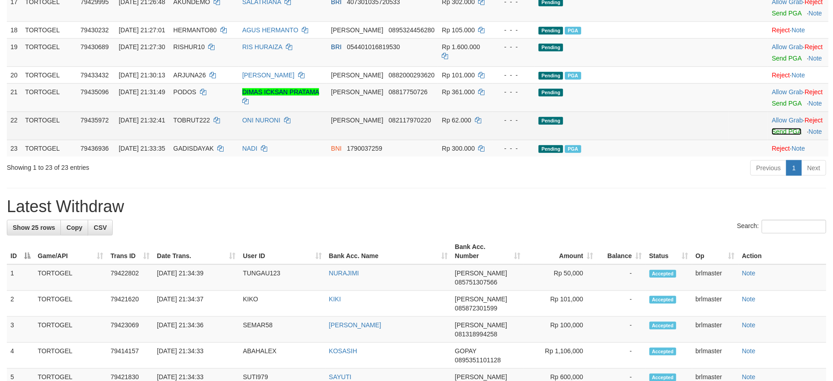
click at [772, 135] on link "Send PGA" at bounding box center [787, 131] width 30 height 7
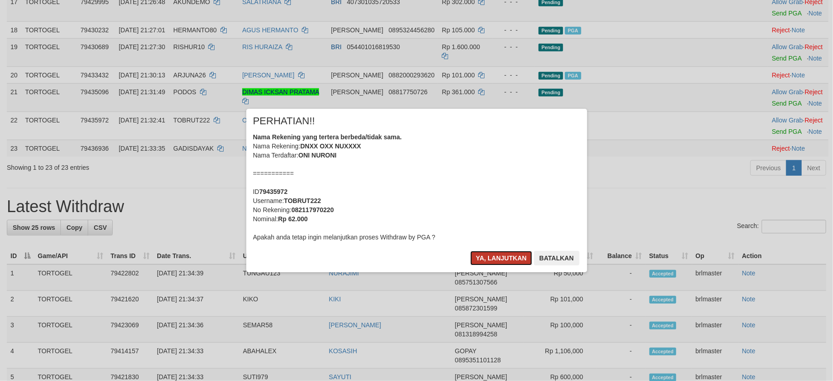
click at [513, 253] on button "Ya, lanjutkan" at bounding box center [502, 258] width 62 height 15
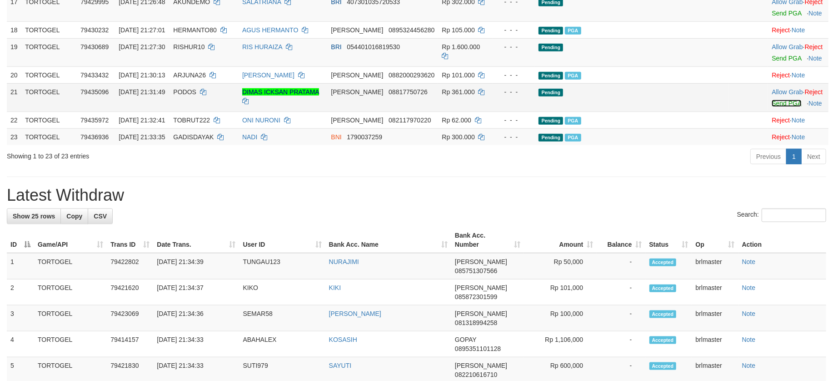
click at [772, 107] on link "Send PGA" at bounding box center [787, 103] width 30 height 7
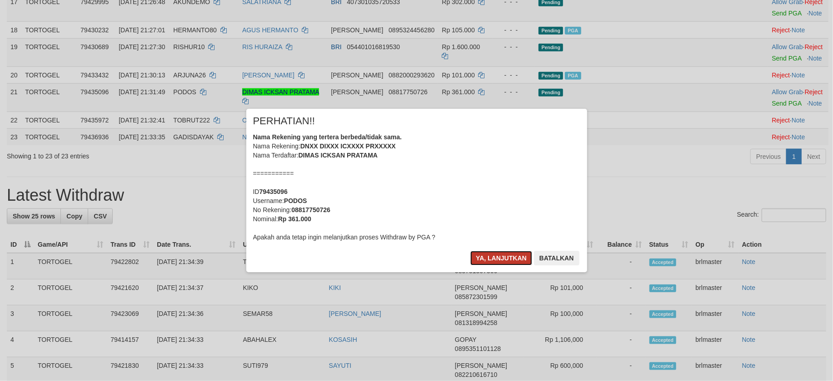
click at [494, 253] on button "Ya, lanjutkan" at bounding box center [502, 258] width 62 height 15
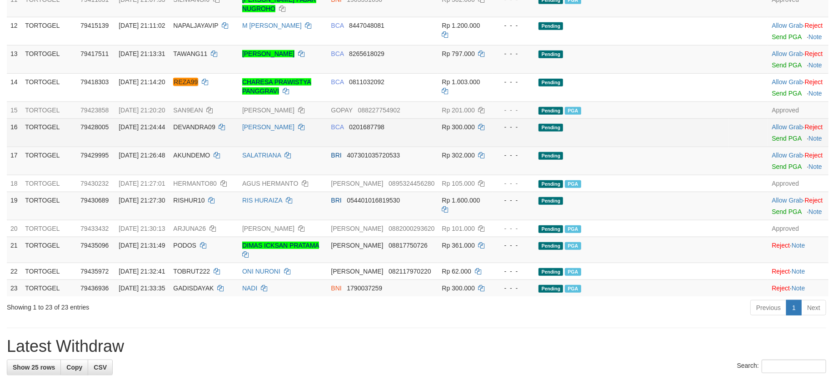
scroll to position [450, 0]
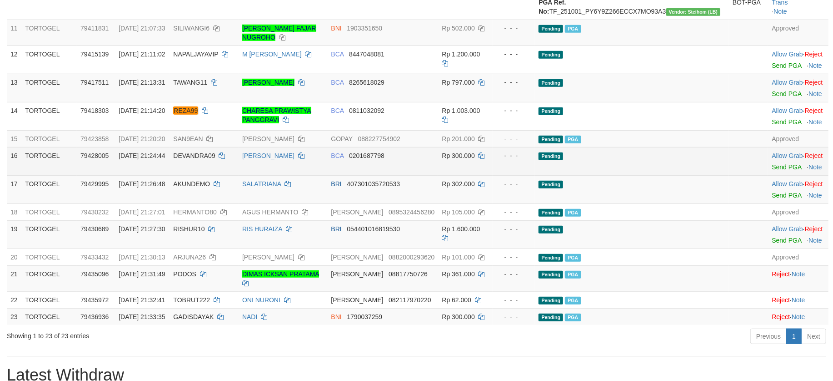
click at [697, 175] on td "Pending" at bounding box center [632, 161] width 194 height 28
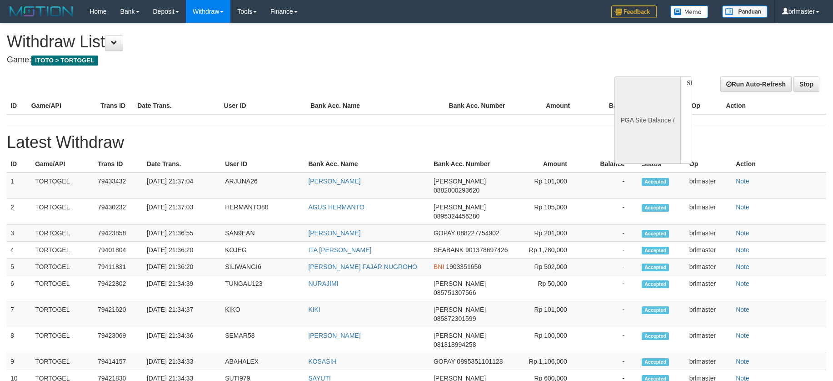
select select
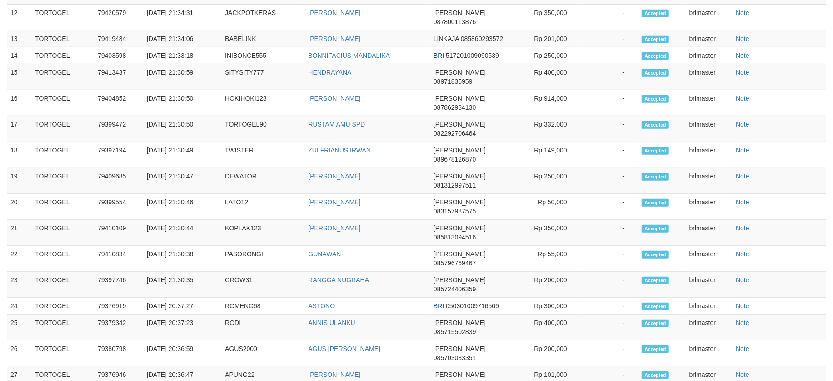
select select "**"
select select
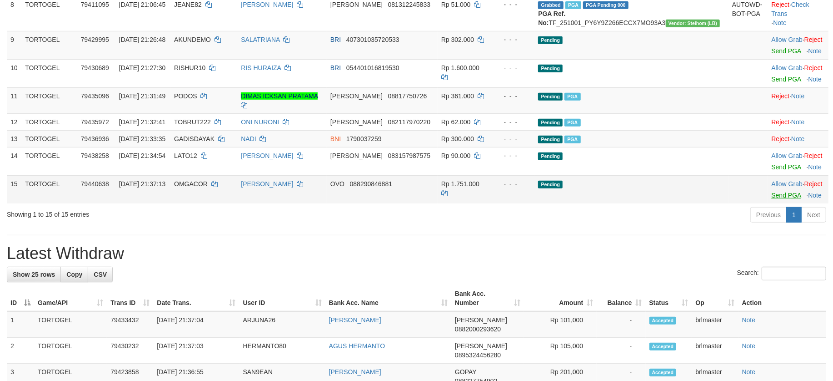
scroll to position [389, 0]
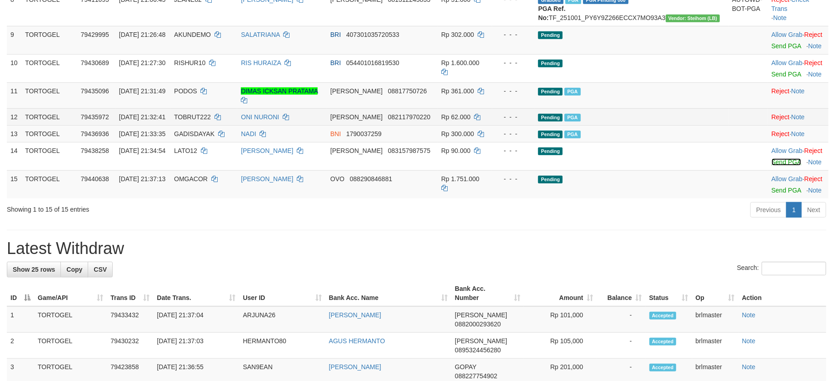
drag, startPoint x: 765, startPoint y: 220, endPoint x: 478, endPoint y: 171, distance: 290.5
click at [772, 165] on link "Send PGA" at bounding box center [787, 161] width 30 height 7
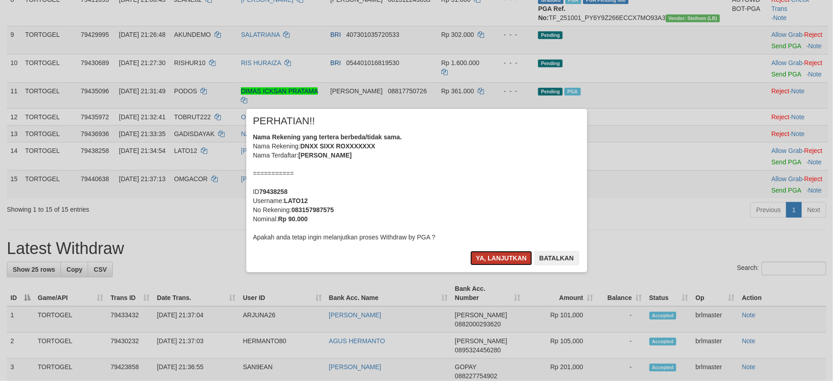
click at [506, 251] on button "Ya, lanjutkan" at bounding box center [502, 258] width 62 height 15
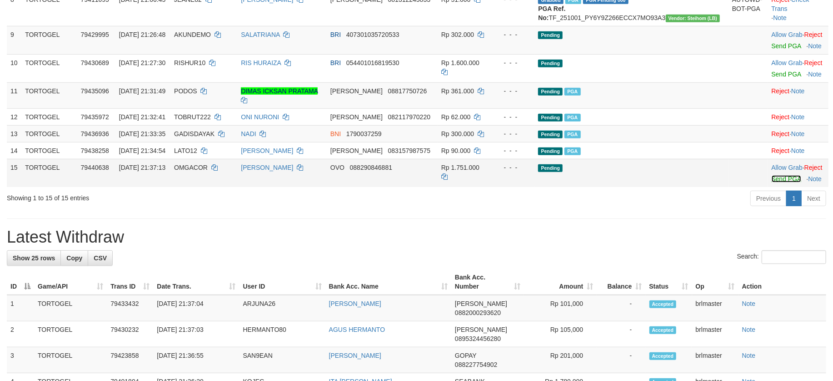
click at [772, 182] on link "Send PGA" at bounding box center [787, 178] width 30 height 7
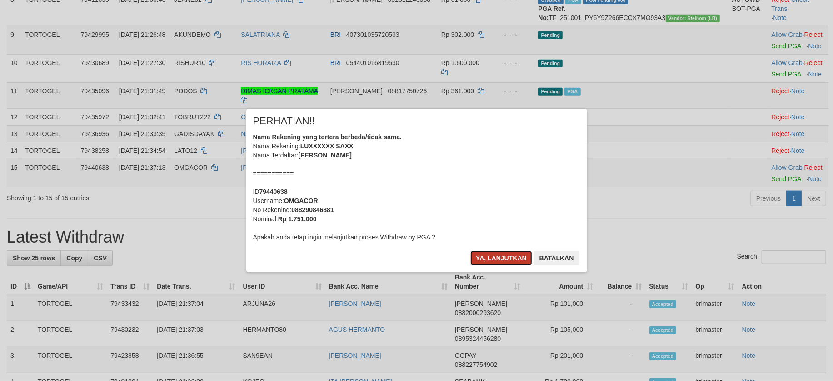
click at [508, 253] on button "Ya, lanjutkan" at bounding box center [502, 258] width 62 height 15
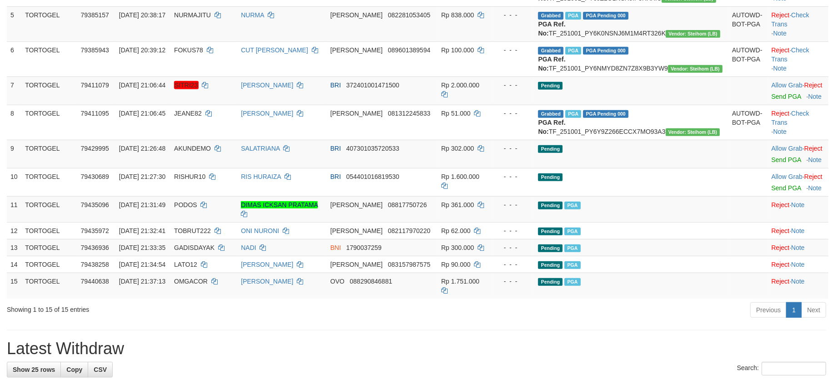
scroll to position [268, 0]
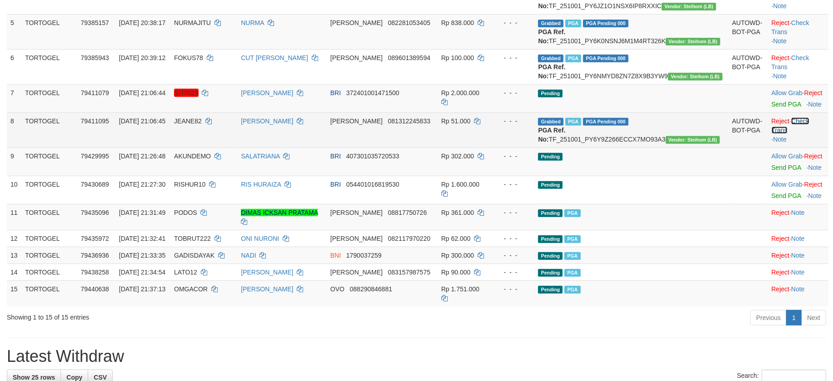
click at [799, 134] on link "Check Trans" at bounding box center [791, 125] width 38 height 16
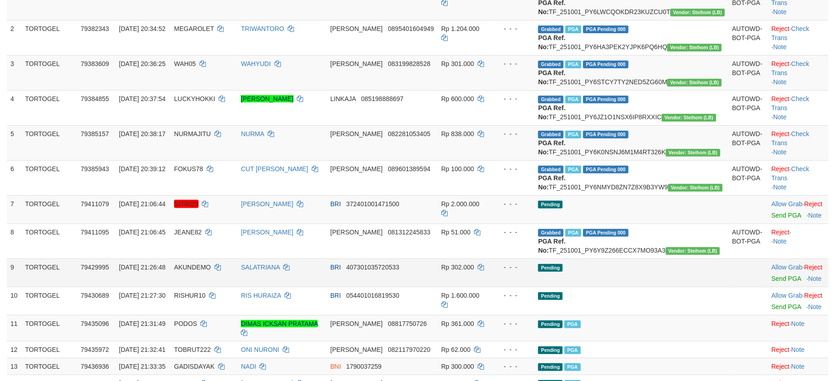
scroll to position [146, 0]
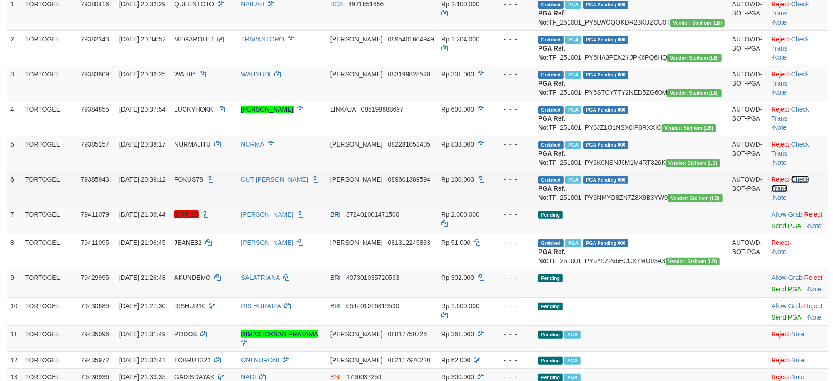
click at [803, 192] on link "Check Trans" at bounding box center [791, 183] width 38 height 16
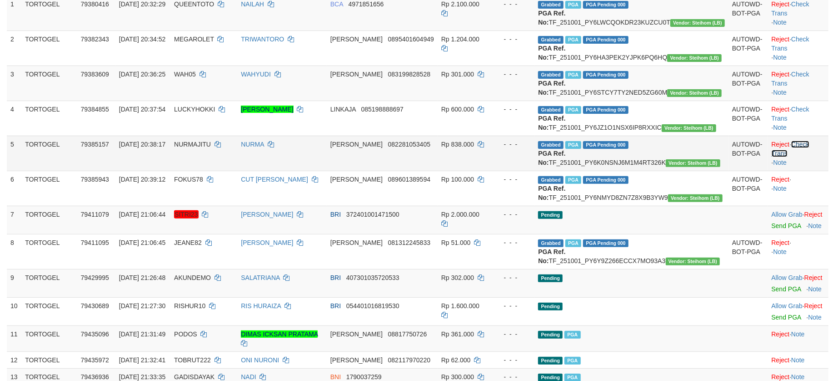
click at [795, 157] on link "Check Trans" at bounding box center [791, 148] width 38 height 16
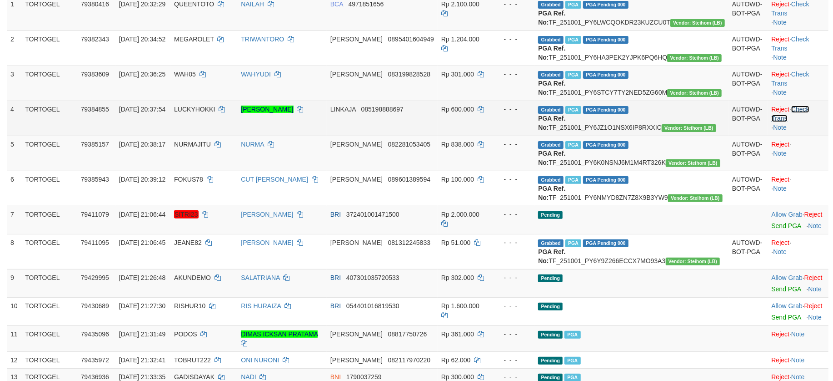
click at [796, 122] on link "Check Trans" at bounding box center [791, 113] width 38 height 16
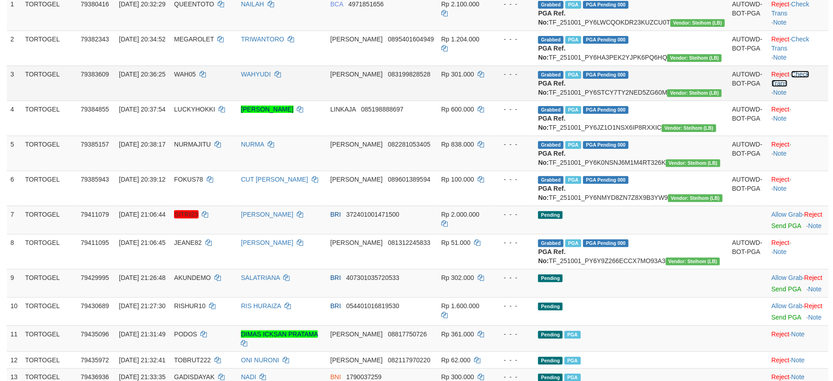
click at [787, 87] on link "Check Trans" at bounding box center [791, 78] width 38 height 16
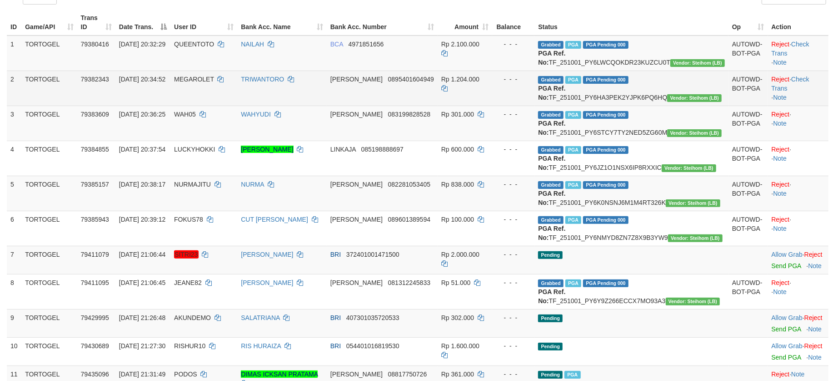
scroll to position [86, 0]
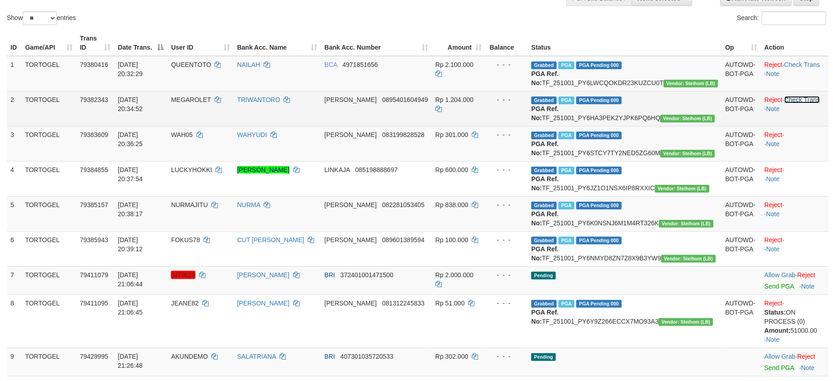
click at [797, 103] on link "Check Trans" at bounding box center [803, 99] width 36 height 7
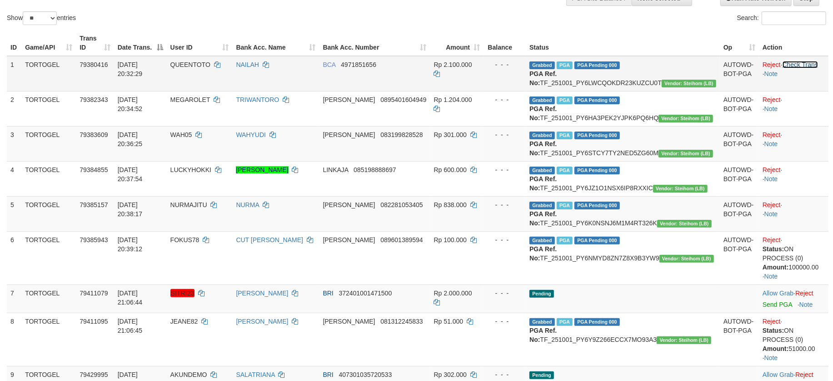
click at [792, 64] on link "Check Trans" at bounding box center [801, 64] width 36 height 7
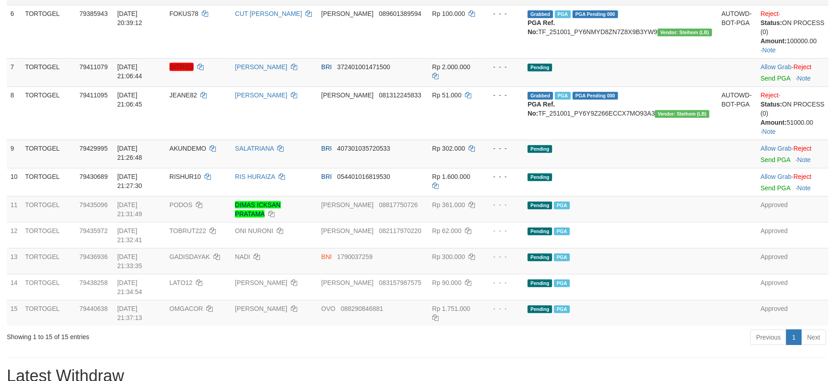
scroll to position [424, 0]
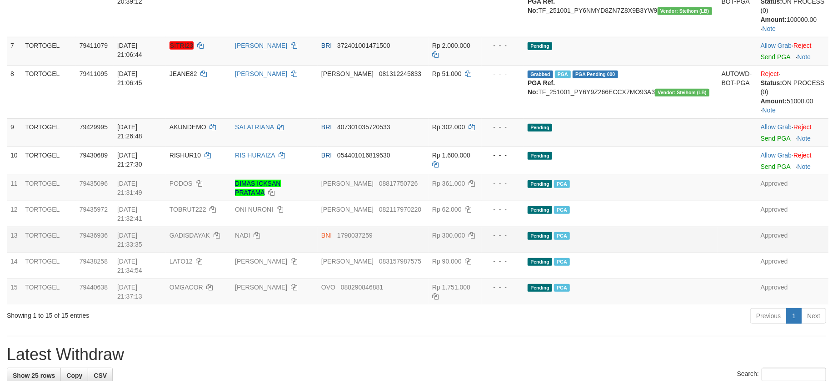
click at [699, 226] on td "Pending PGA" at bounding box center [621, 239] width 194 height 26
click at [599, 286] on div "**********" at bounding box center [416, 337] width 833 height 1476
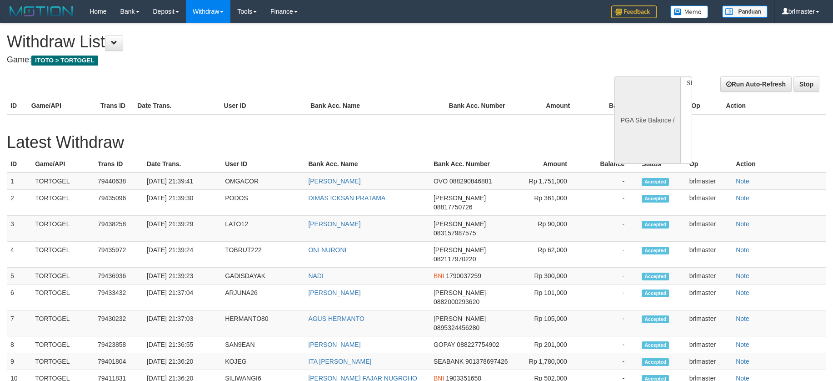
select select
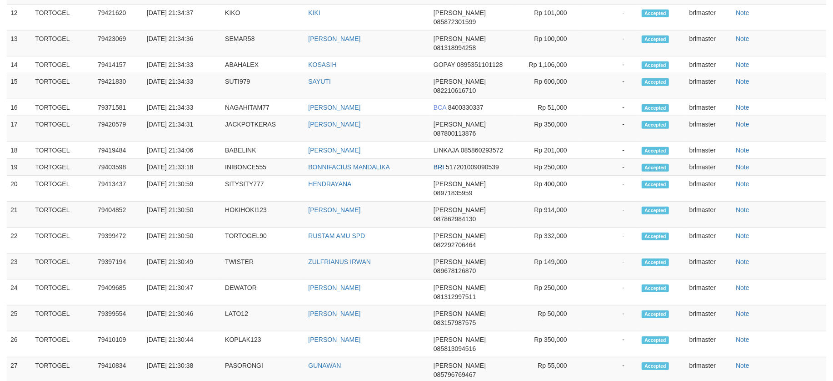
select select "**"
select select
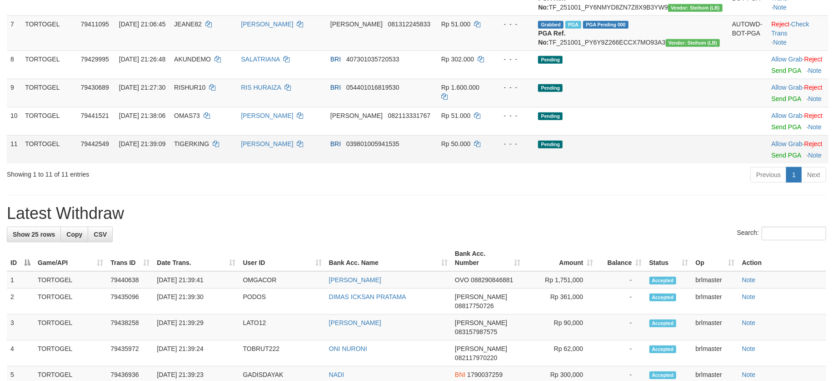
scroll to position [328, 0]
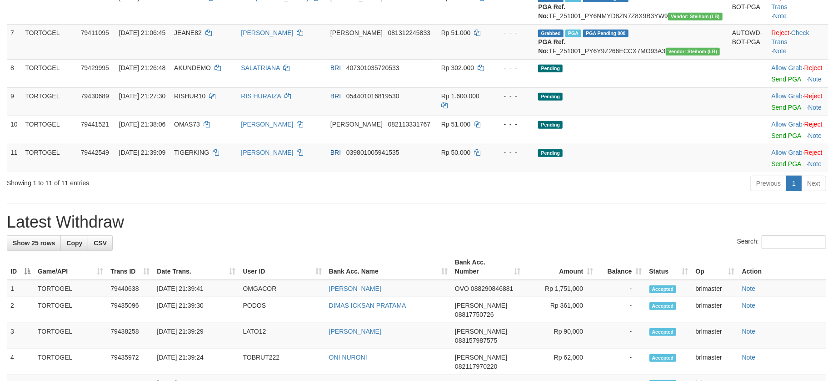
click at [687, 194] on div "Previous 1 Next" at bounding box center [590, 185] width 472 height 20
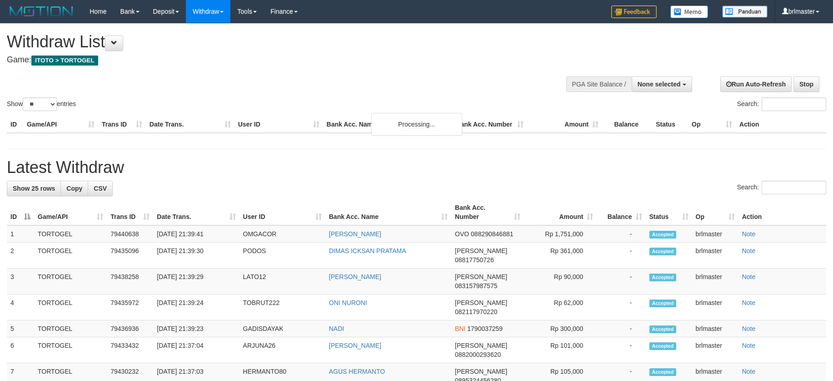
select select
select select "**"
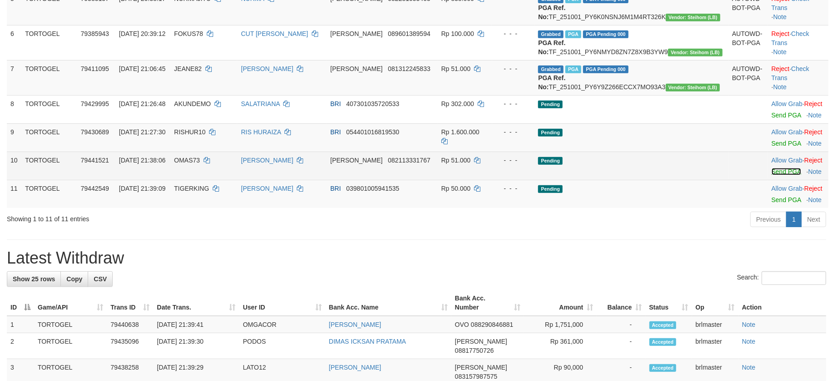
click at [777, 175] on link "Send PGA" at bounding box center [787, 171] width 30 height 7
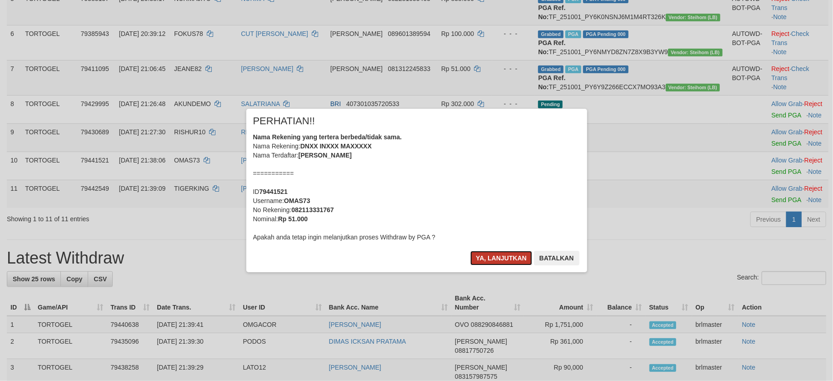
click at [508, 251] on button "Ya, lanjutkan" at bounding box center [502, 258] width 62 height 15
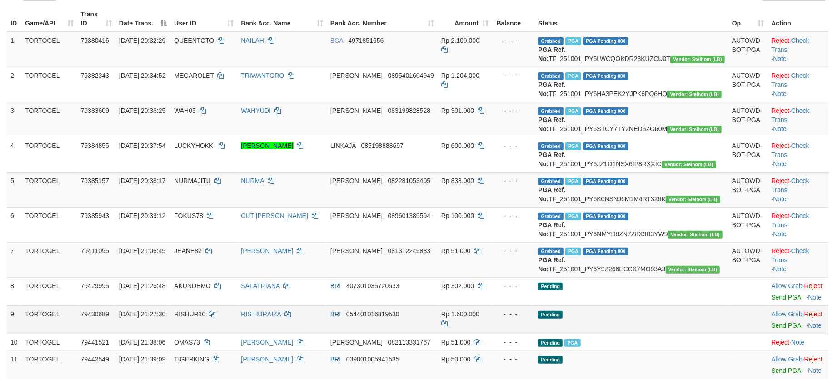
scroll to position [231, 0]
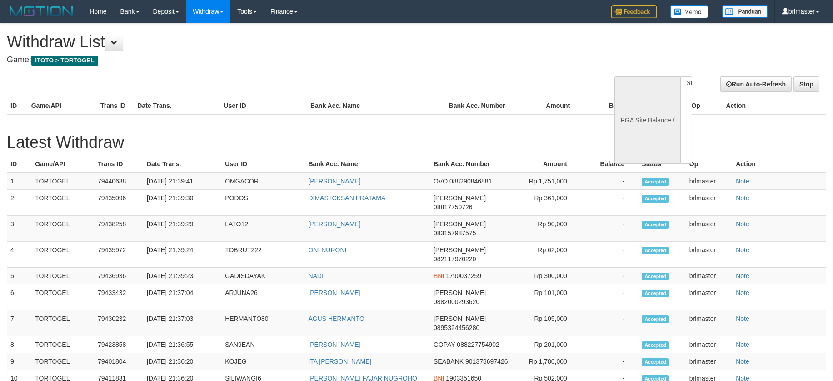
select select
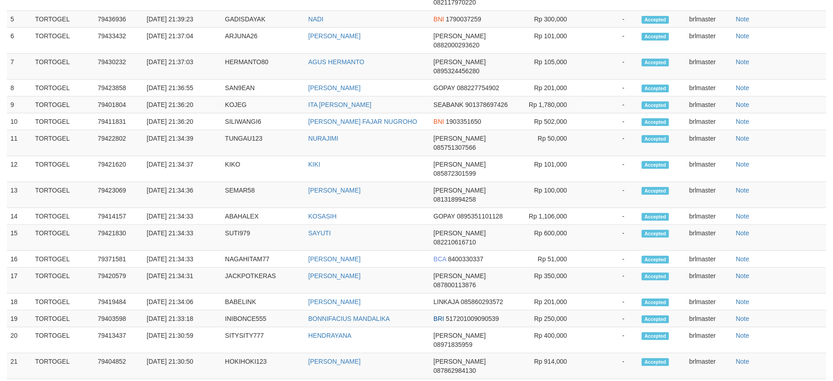
select select "**"
select select
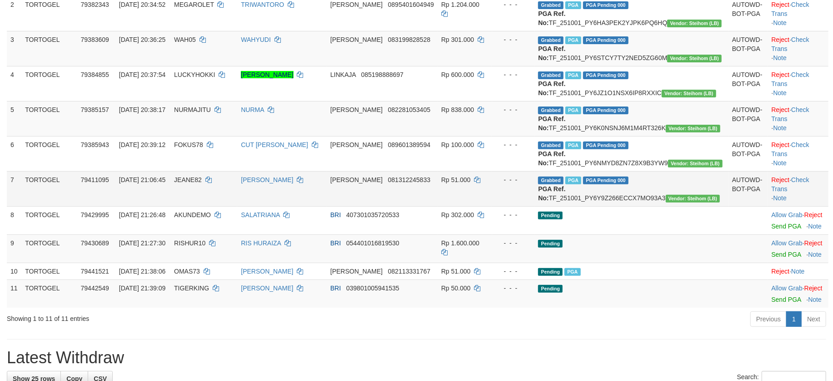
scroll to position [182, 0]
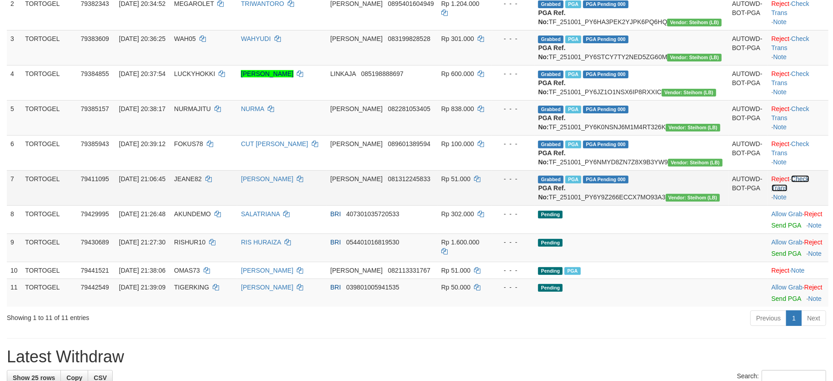
click at [794, 191] on link "Check Trans" at bounding box center [791, 183] width 38 height 16
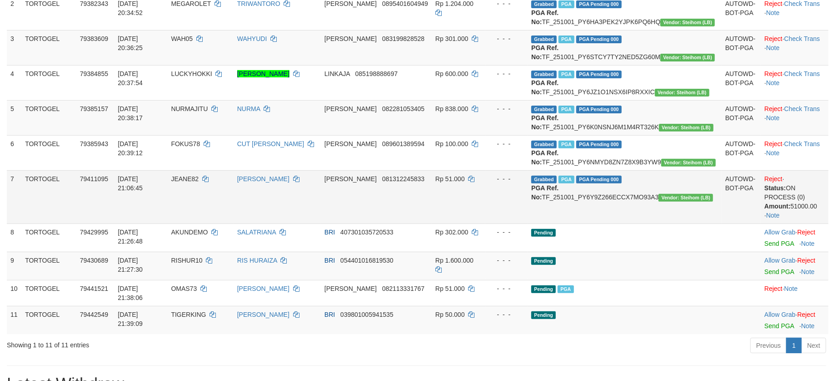
scroll to position [242, 0]
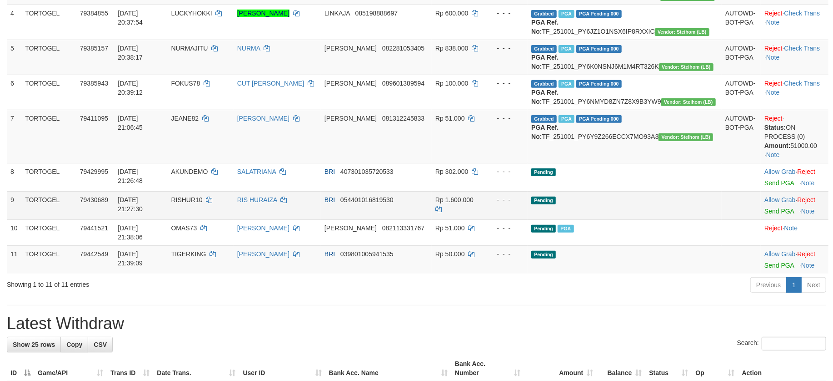
click at [682, 219] on td "Pending" at bounding box center [625, 205] width 194 height 28
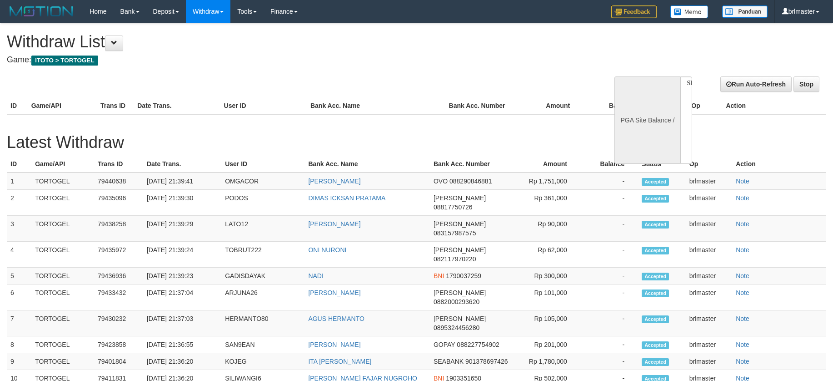
select select
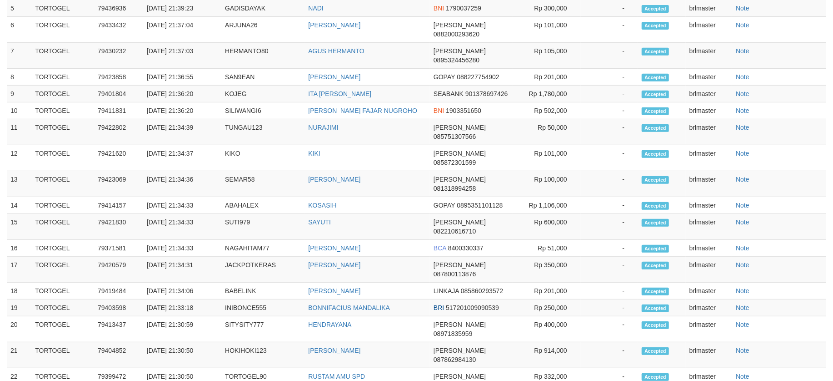
select select "**"
select select
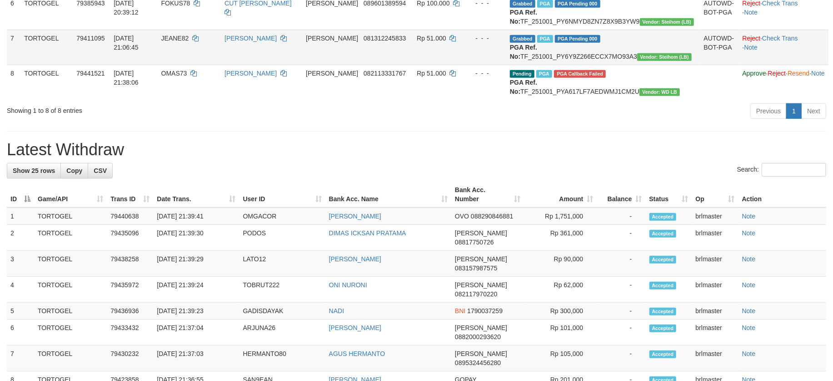
scroll to position [303, 0]
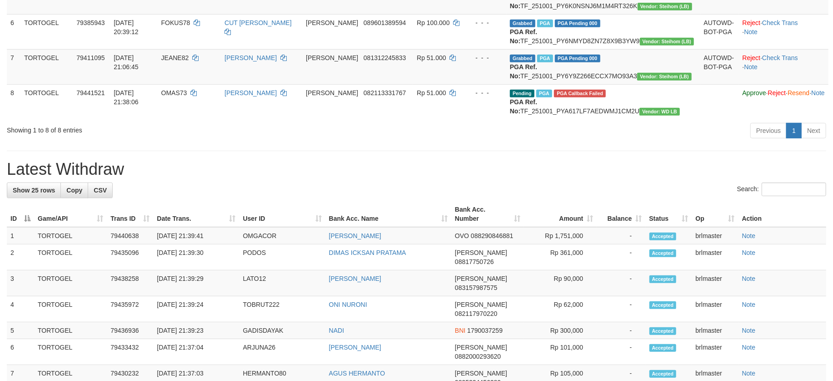
click at [448, 229] on div "**********" at bounding box center [416, 301] width 833 height 1160
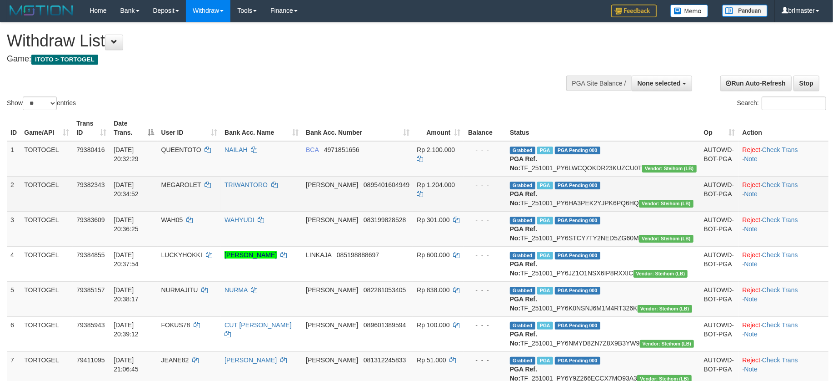
scroll to position [0, 0]
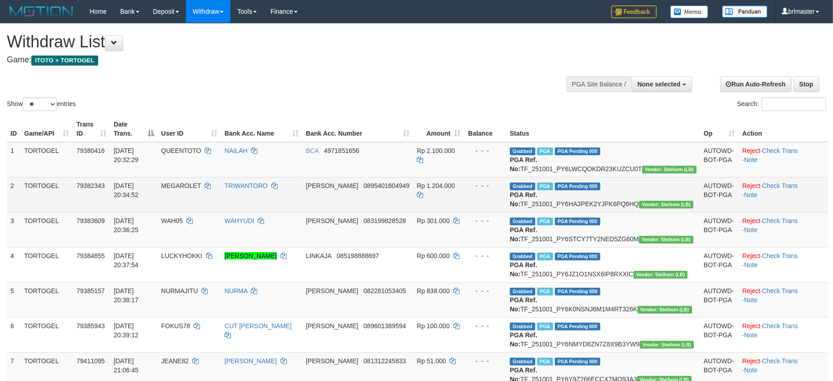
click at [799, 191] on td "Reject · Check Trans · Note" at bounding box center [784, 194] width 90 height 35
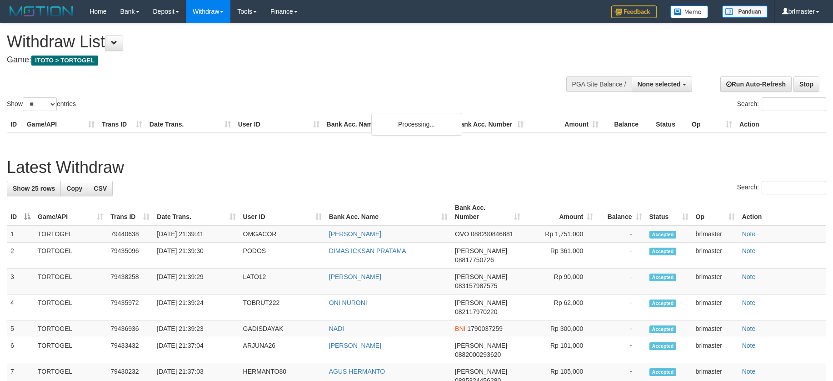
select select
select select "**"
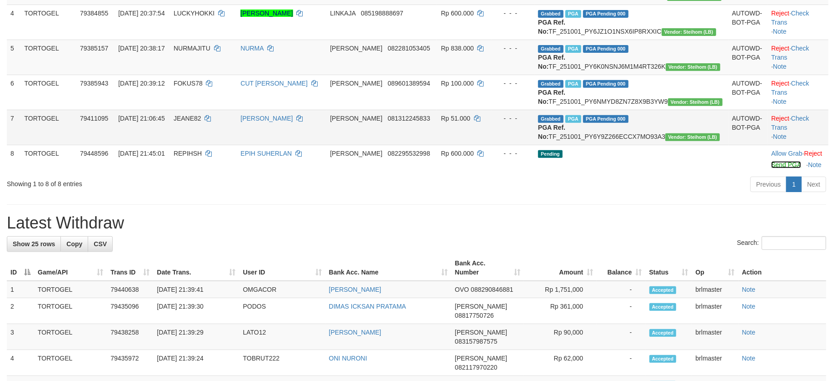
drag, startPoint x: 757, startPoint y: 229, endPoint x: 473, endPoint y: 170, distance: 290.2
click at [772, 168] on link "Send PGA" at bounding box center [787, 164] width 30 height 7
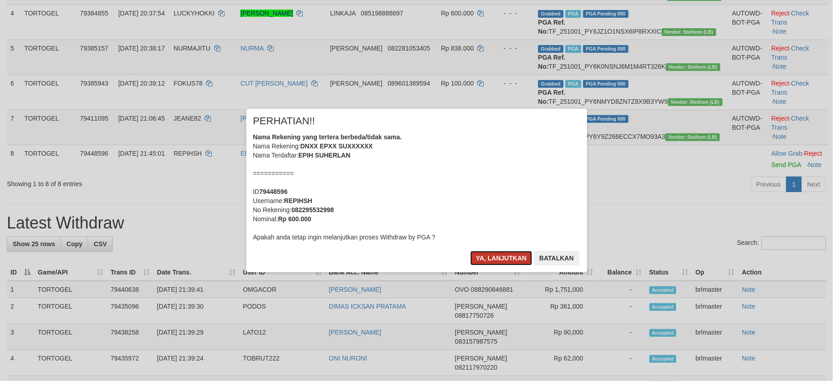
click at [499, 258] on button "Ya, lanjutkan" at bounding box center [502, 258] width 62 height 15
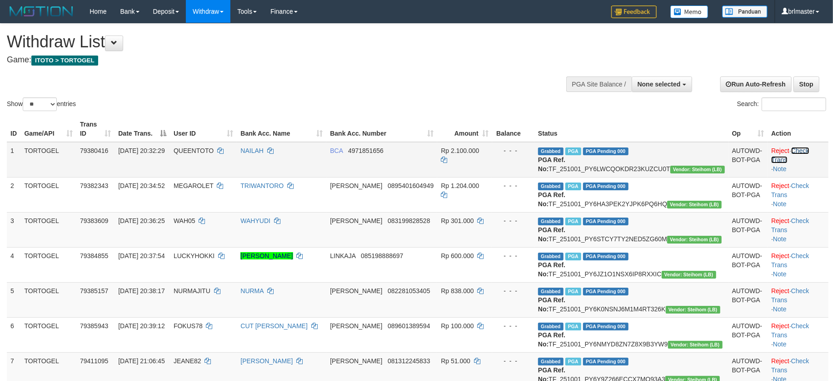
click at [790, 147] on link "Check Trans" at bounding box center [791, 155] width 38 height 16
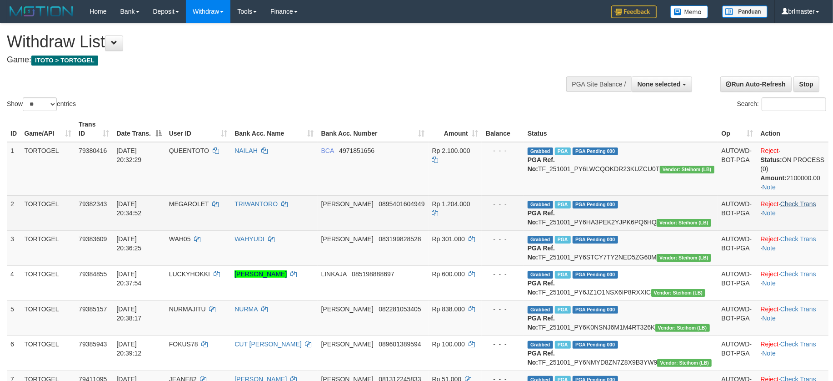
click at [799, 197] on td "Reject · Check Trans · Note" at bounding box center [792, 212] width 71 height 35
click at [810, 201] on link "Check Trans" at bounding box center [799, 203] width 36 height 7
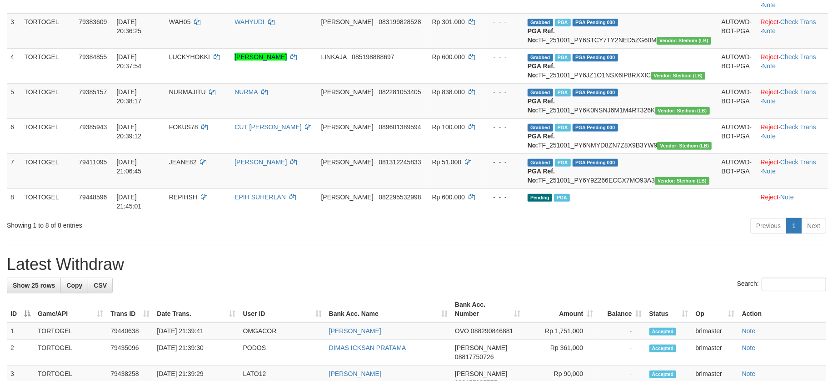
scroll to position [242, 0]
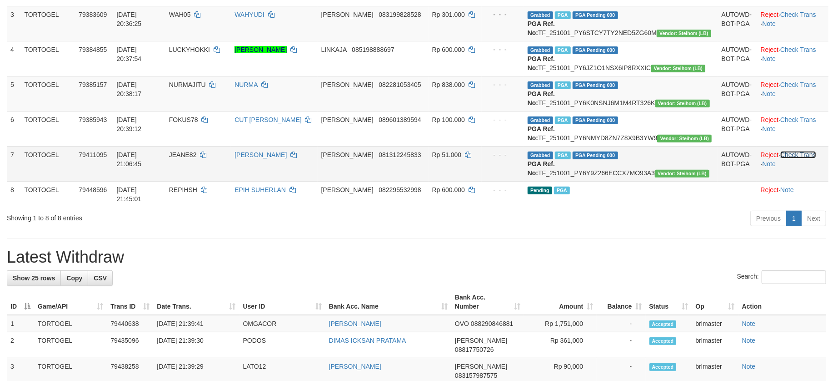
click at [799, 158] on link "Check Trans" at bounding box center [799, 154] width 36 height 7
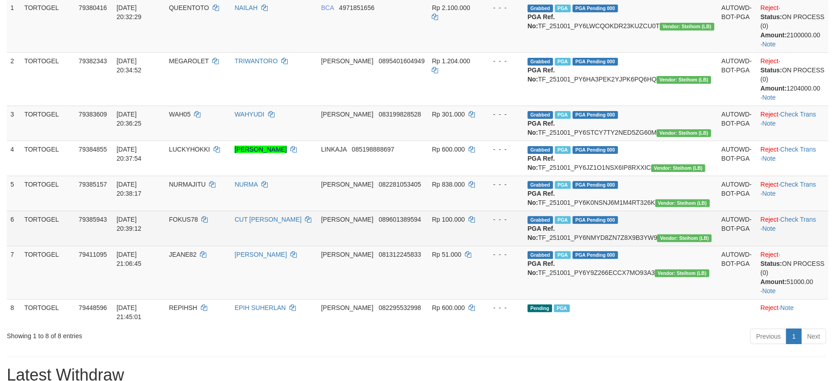
scroll to position [60, 0]
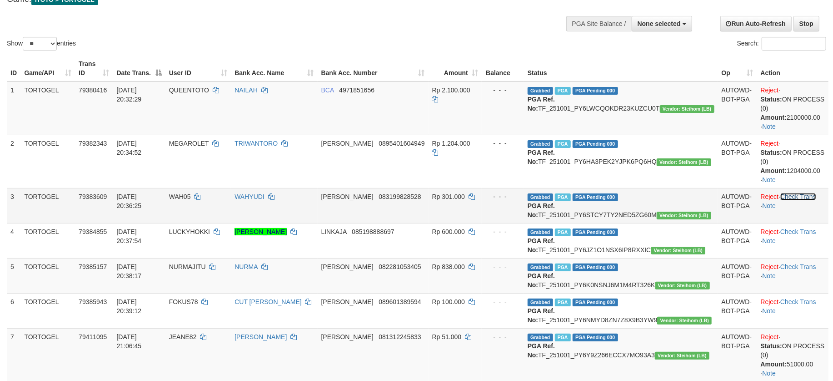
click at [795, 193] on link "Check Trans" at bounding box center [799, 196] width 36 height 7
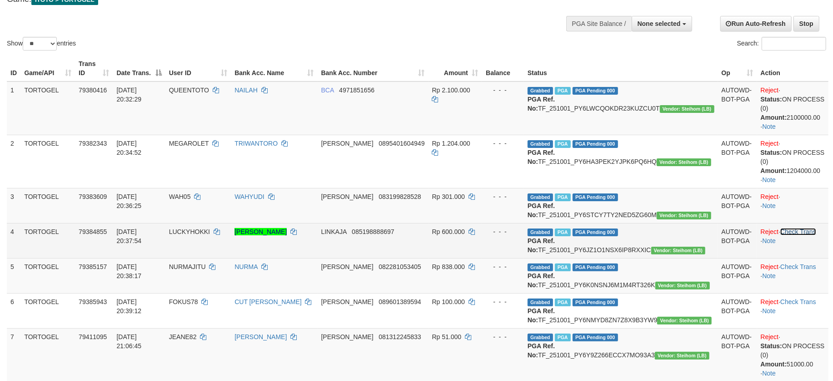
click at [809, 235] on link "Check Trans" at bounding box center [799, 231] width 36 height 7
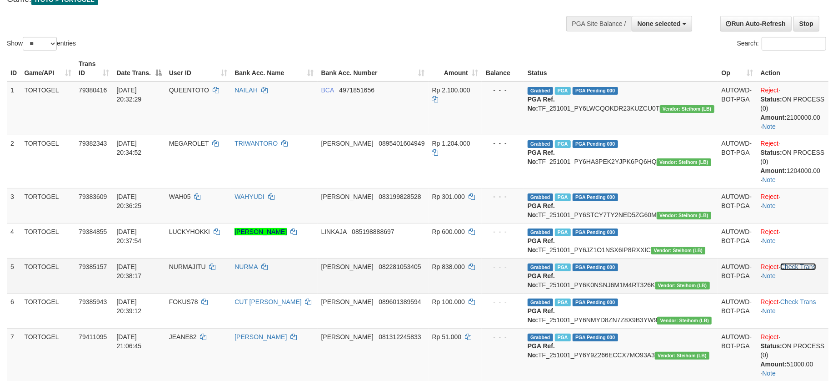
click at [803, 270] on link "Check Trans" at bounding box center [799, 266] width 36 height 7
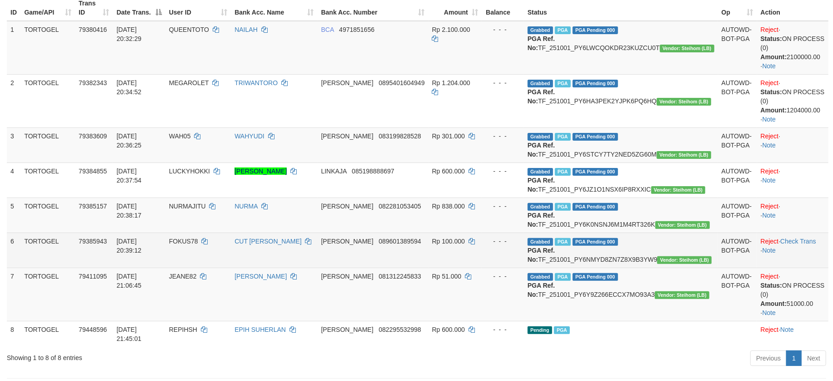
click at [808, 263] on td "Reject · Check Trans · Note" at bounding box center [792, 249] width 71 height 35
click at [804, 267] on td "Reject · Check Trans · Note" at bounding box center [792, 249] width 71 height 35
click at [802, 245] on link "Check Trans" at bounding box center [799, 240] width 36 height 7
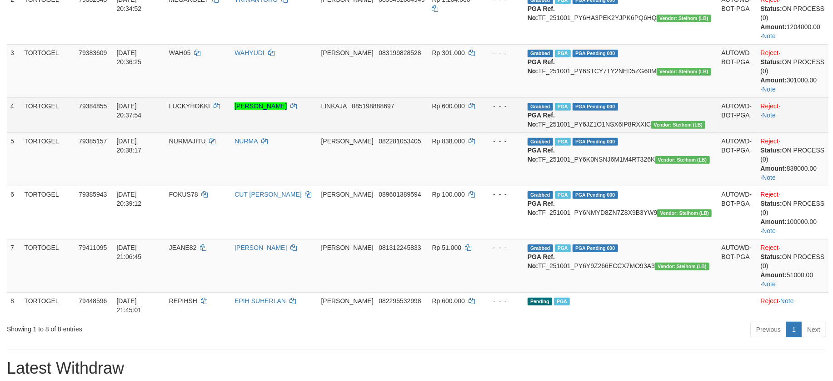
scroll to position [242, 0]
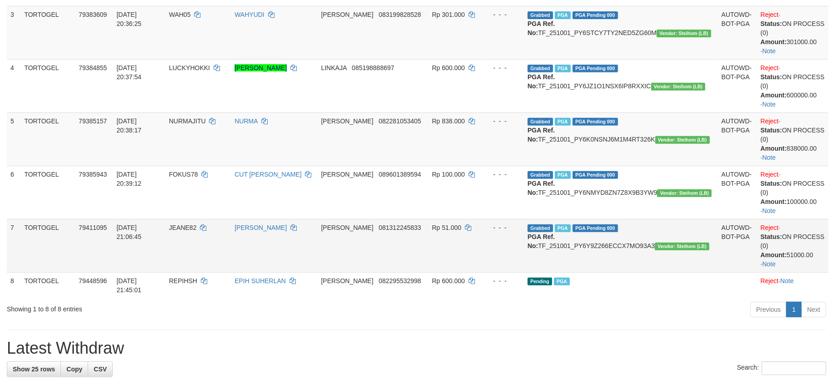
click at [655, 250] on span "Vendor: Steihom (LB)" at bounding box center [682, 246] width 55 height 8
drag, startPoint x: 589, startPoint y: 256, endPoint x: 615, endPoint y: 253, distance: 25.7
click at [655, 250] on span "Vendor: Steihom (LB)" at bounding box center [682, 246] width 55 height 8
copy span "Vendor: Steihom"
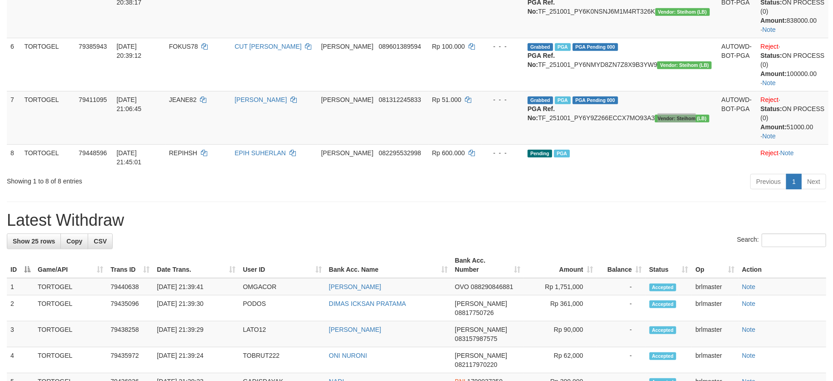
scroll to position [303, 0]
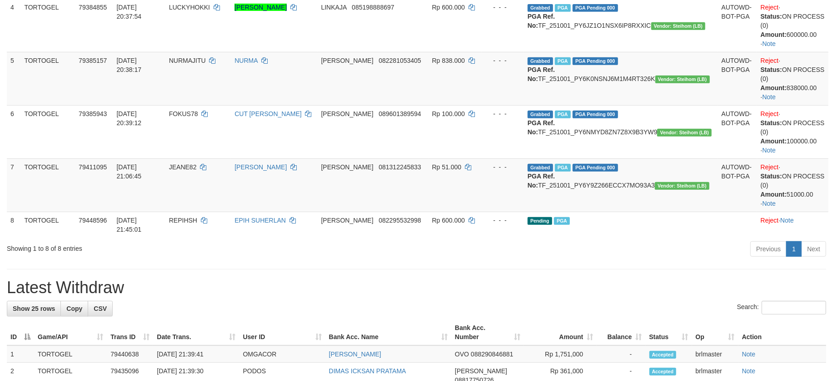
click at [617, 263] on div "**********" at bounding box center [416, 360] width 833 height 1278
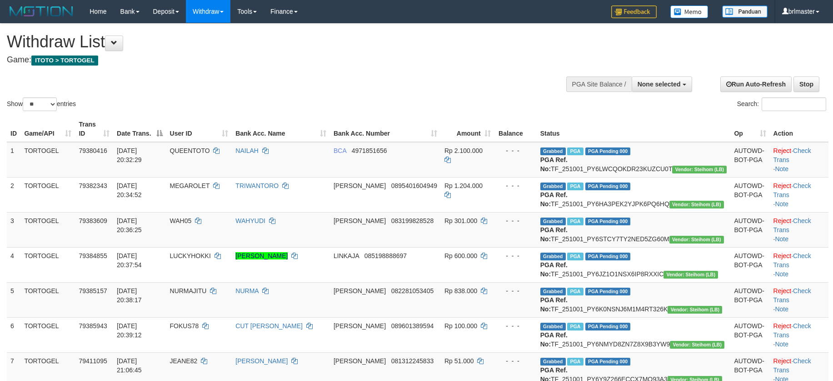
select select
select select "**"
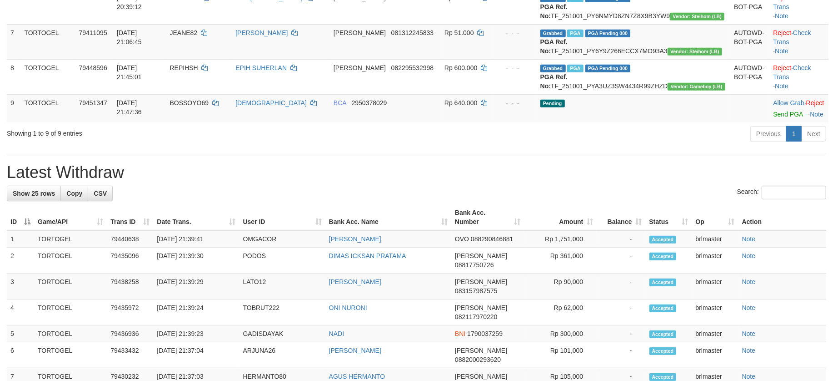
scroll to position [303, 0]
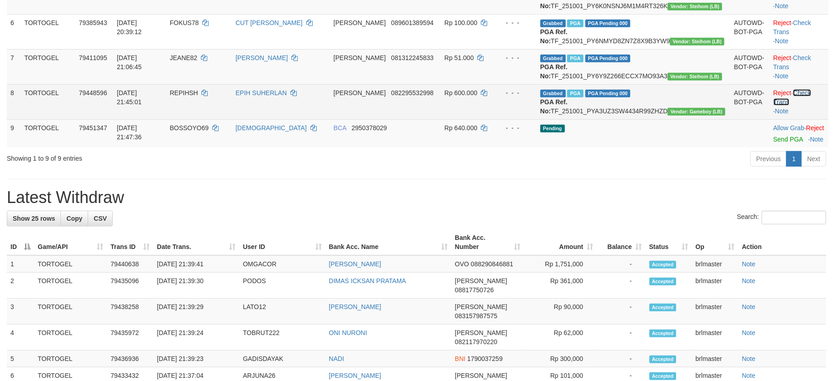
click at [795, 105] on link "Check Trans" at bounding box center [793, 97] width 38 height 16
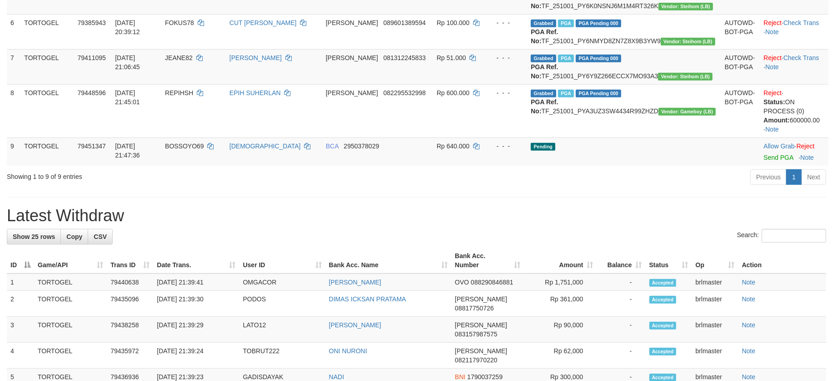
click at [649, 225] on h1 "Latest Withdraw" at bounding box center [417, 215] width 820 height 18
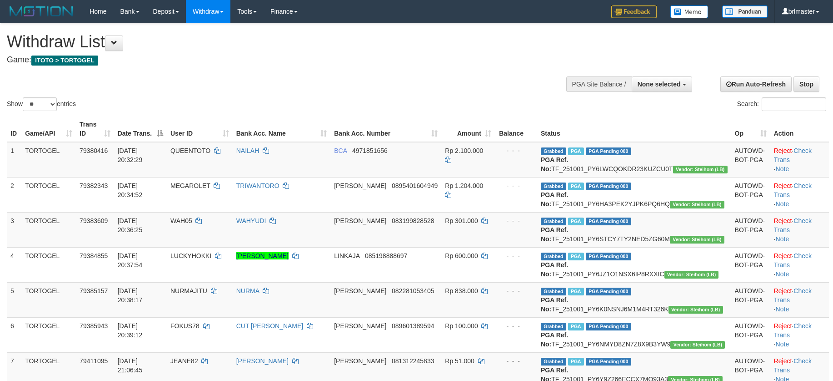
select select
select select "**"
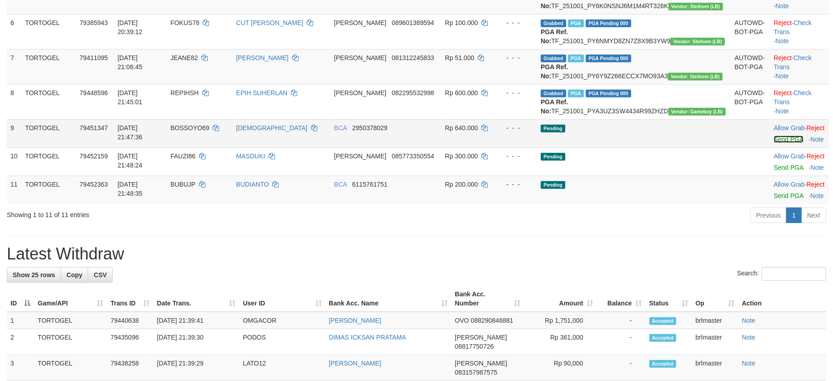
click at [774, 143] on link "Send PGA" at bounding box center [789, 138] width 30 height 7
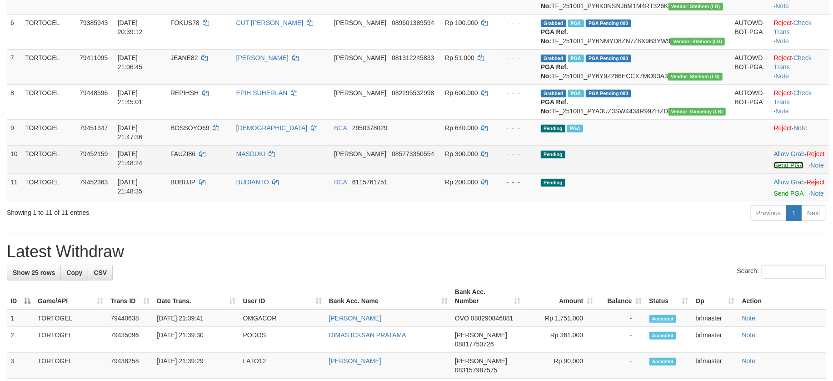
click at [774, 169] on link "Send PGA" at bounding box center [789, 164] width 30 height 7
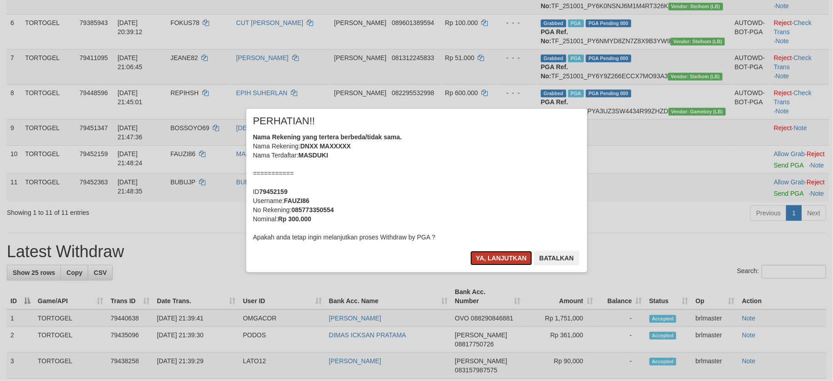
click at [516, 251] on button "Ya, lanjutkan" at bounding box center [502, 258] width 62 height 15
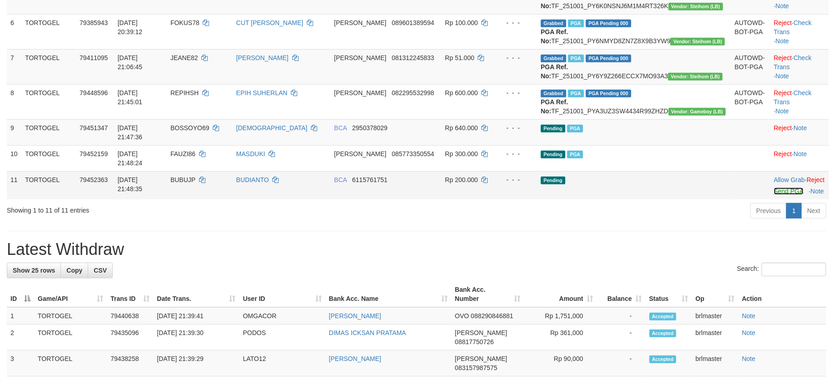
click at [774, 195] on link "Send PGA" at bounding box center [789, 190] width 30 height 7
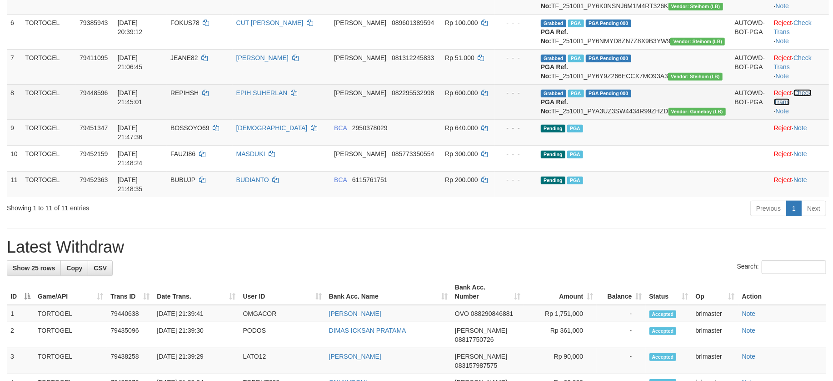
click at [795, 105] on link "Check Trans" at bounding box center [793, 97] width 38 height 16
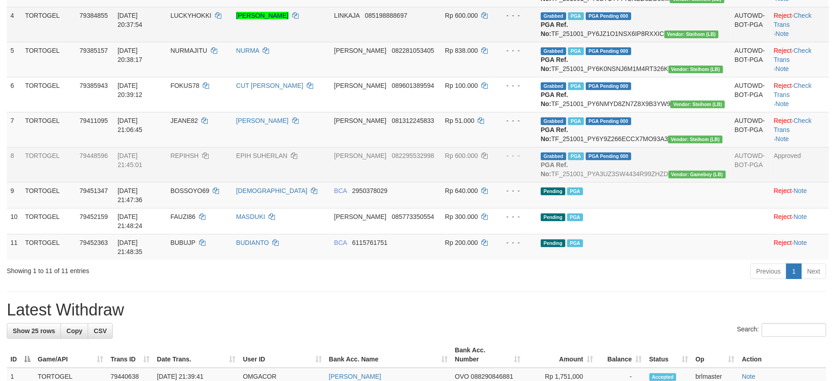
scroll to position [242, 0]
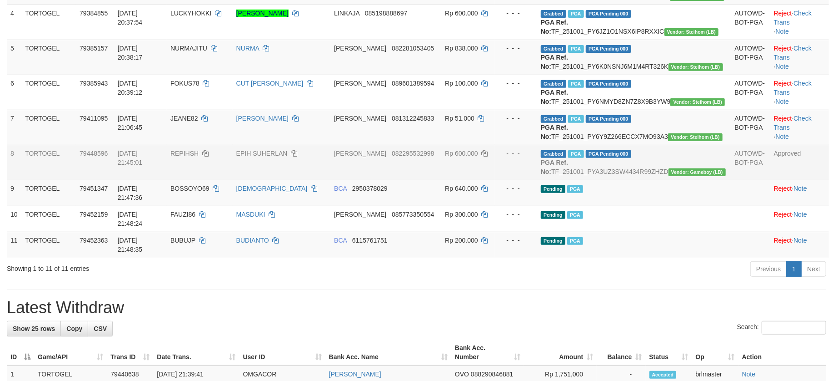
click at [659, 316] on h1 "Latest Withdraw" at bounding box center [417, 307] width 820 height 18
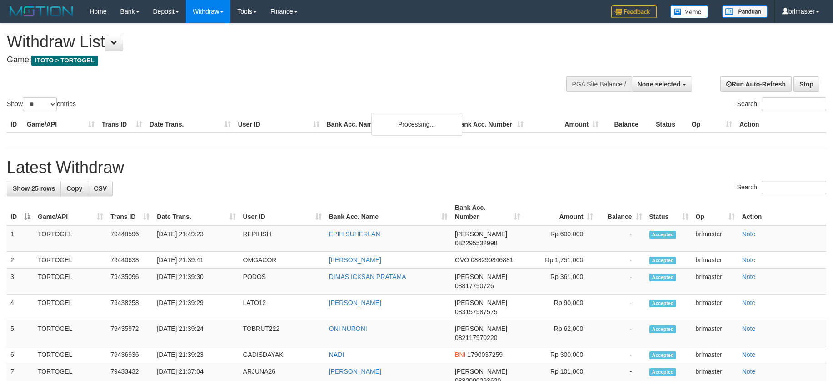
select select
select select "**"
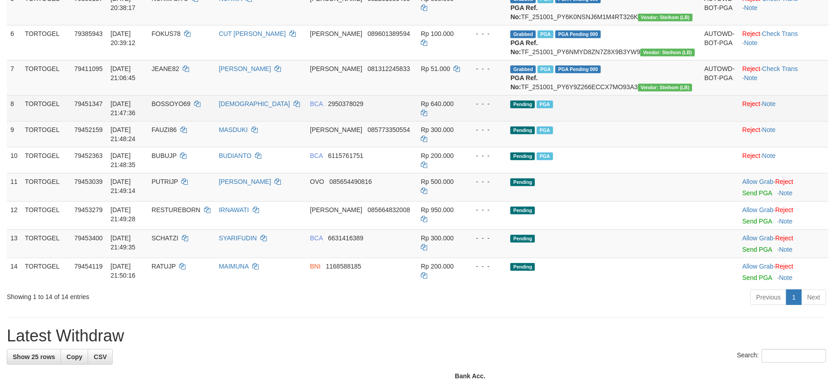
scroll to position [303, 0]
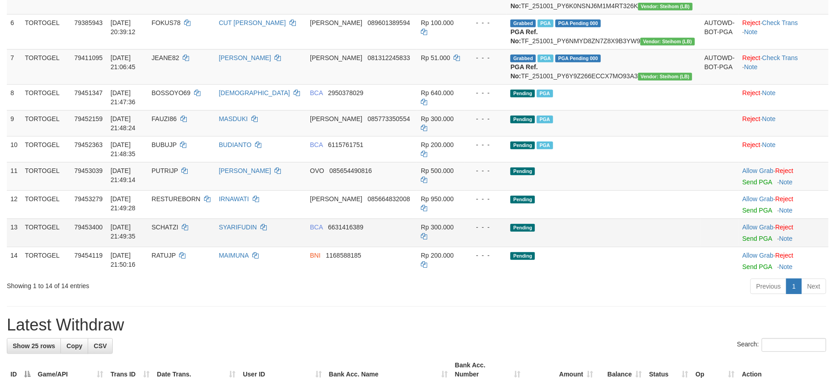
click at [657, 246] on td "Pending" at bounding box center [604, 232] width 194 height 28
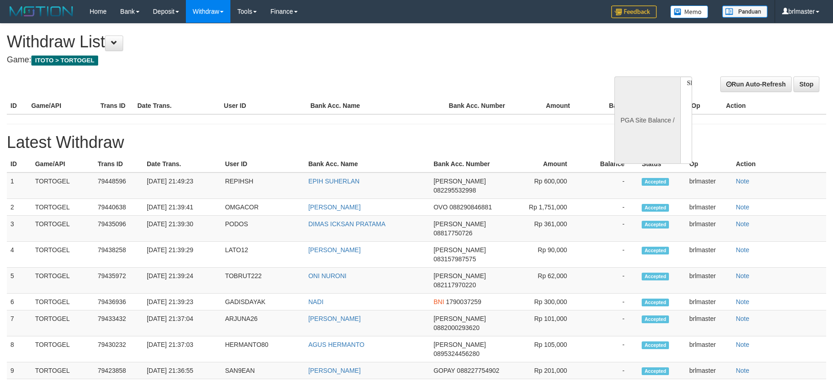
select select
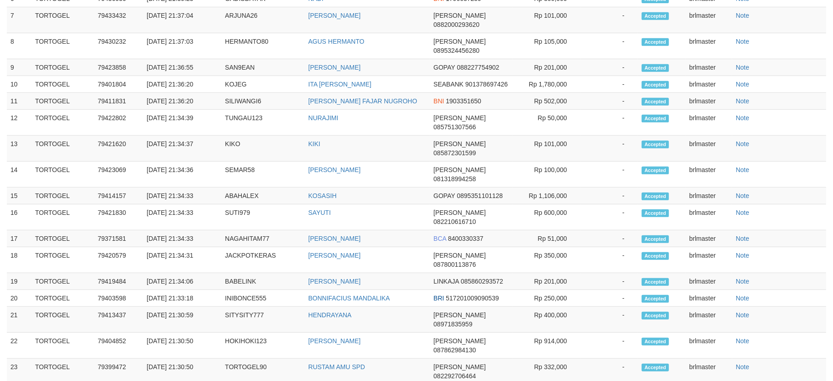
select select "**"
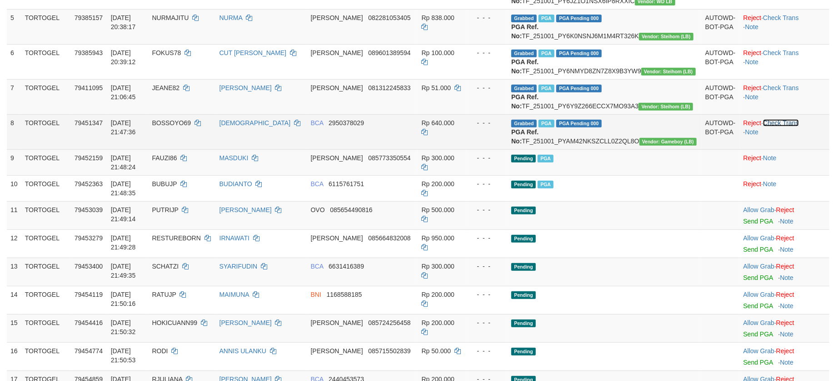
click at [763, 126] on link "Check Trans" at bounding box center [781, 122] width 36 height 7
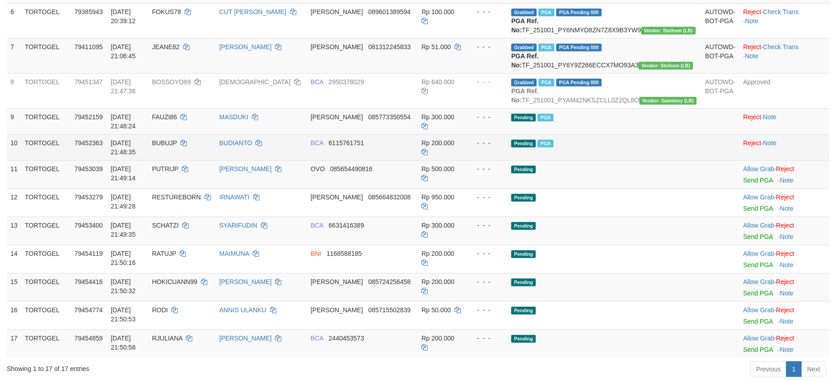
scroll to position [333, 0]
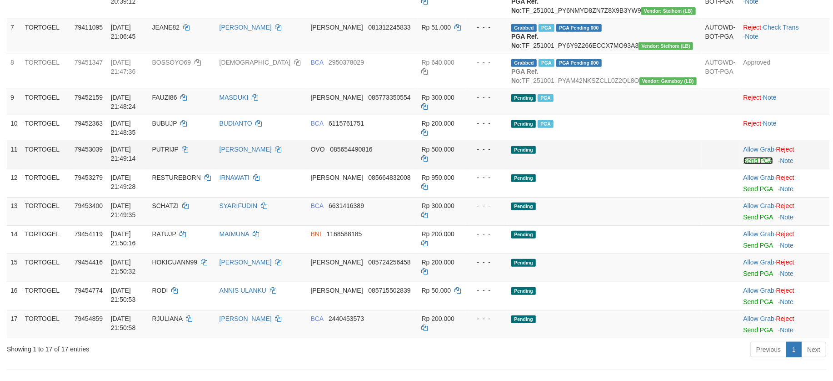
click at [744, 164] on link "Send PGA" at bounding box center [759, 160] width 30 height 7
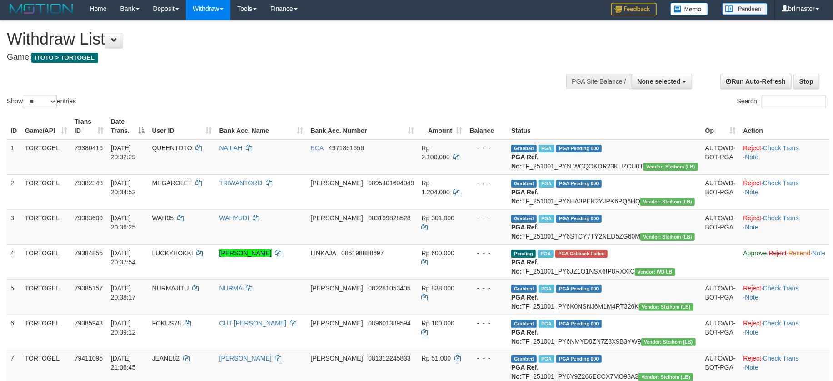
scroll to position [0, 0]
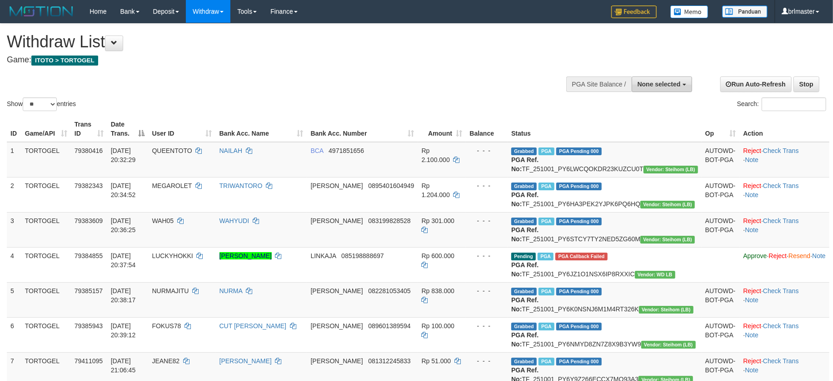
click at [664, 79] on button "None selected" at bounding box center [662, 83] width 60 height 15
click at [653, 128] on label "[ITOTO] TORTOGEL" at bounding box center [649, 130] width 86 height 12
select select "****"
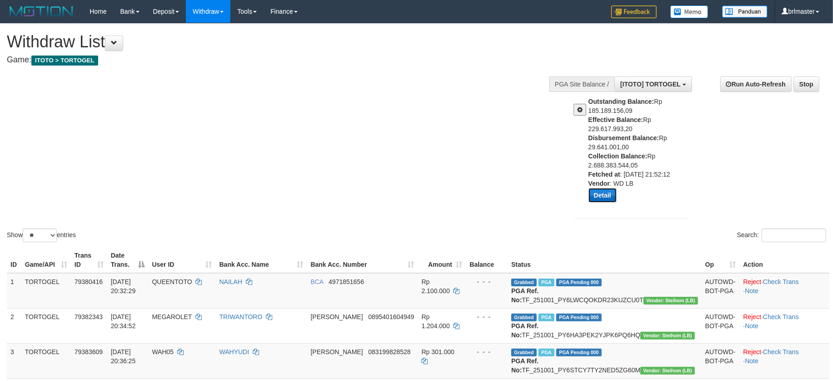
click at [611, 189] on button "Detail" at bounding box center [603, 195] width 28 height 15
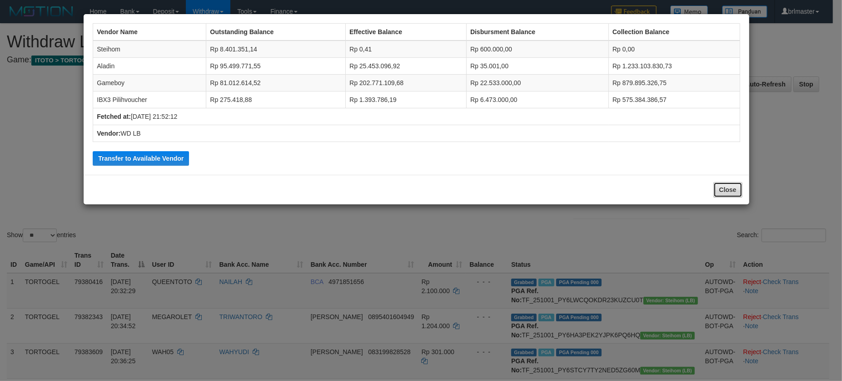
click at [724, 193] on button "Close" at bounding box center [728, 189] width 29 height 15
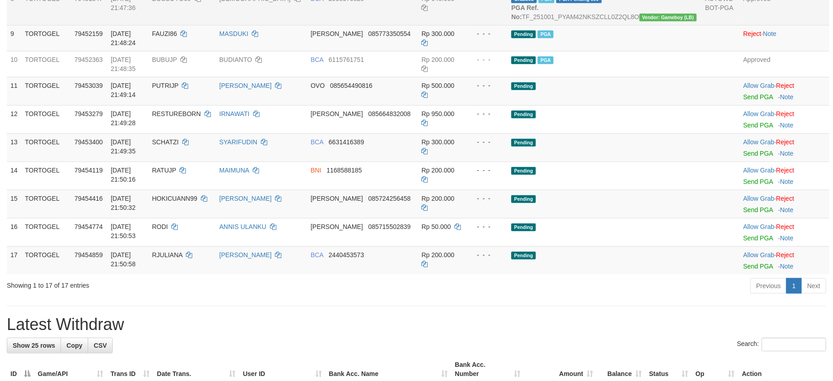
scroll to position [546, 0]
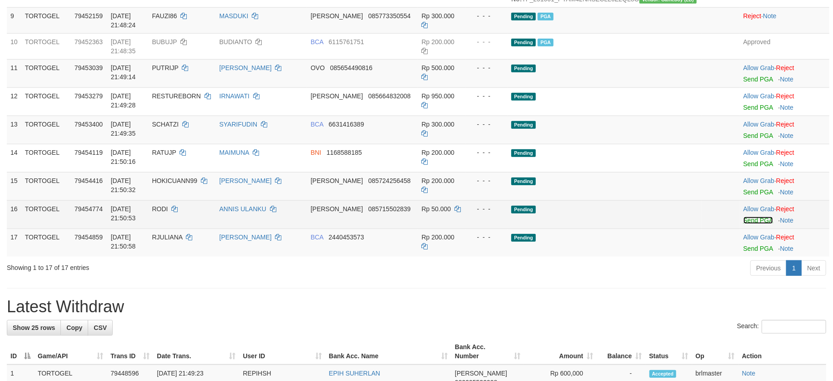
click at [744, 224] on link "Send PGA" at bounding box center [759, 219] width 30 height 7
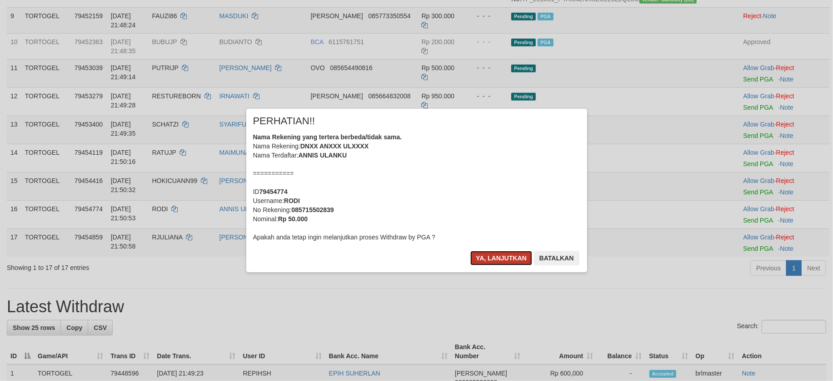
click at [501, 253] on button "Ya, lanjutkan" at bounding box center [502, 258] width 62 height 15
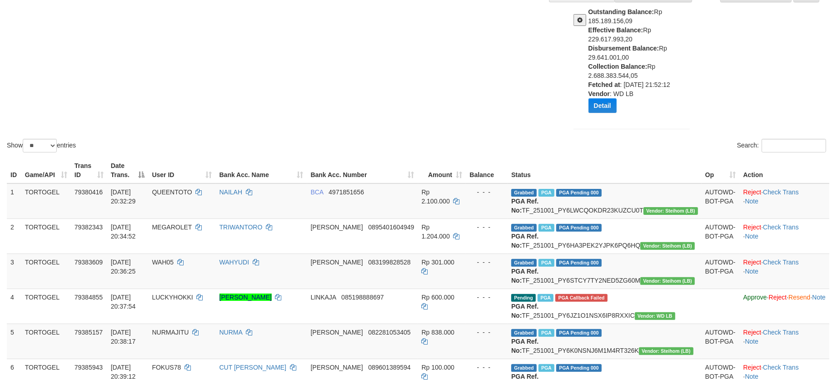
scroll to position [0, 0]
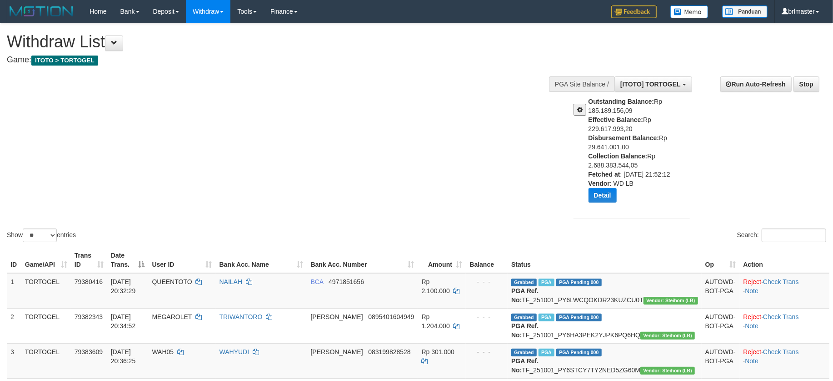
click at [579, 107] on span at bounding box center [579, 109] width 5 height 6
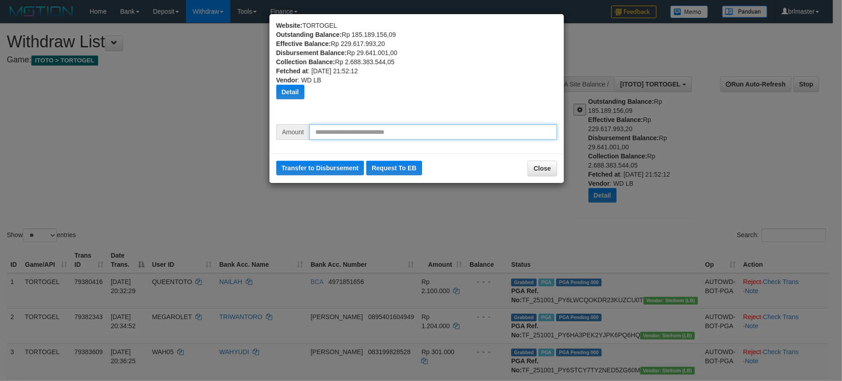
click at [376, 135] on input "text" at bounding box center [434, 131] width 248 height 15
type input "********"
click at [316, 164] on button "Transfer to Disbursement" at bounding box center [320, 167] width 88 height 15
click at [535, 164] on button "Close" at bounding box center [542, 167] width 29 height 15
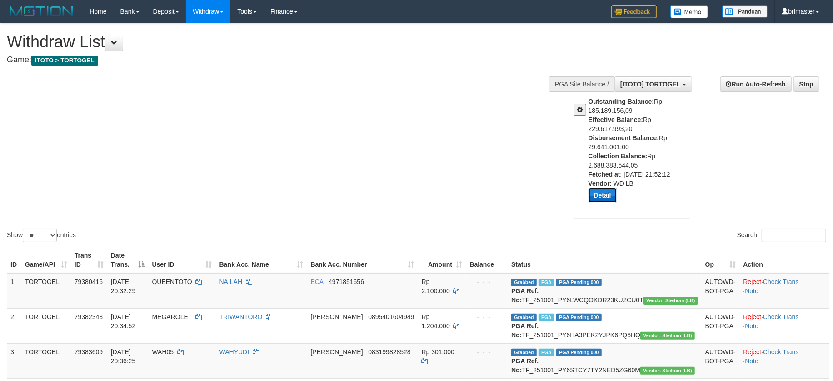
click at [597, 191] on button "Detail" at bounding box center [603, 195] width 28 height 15
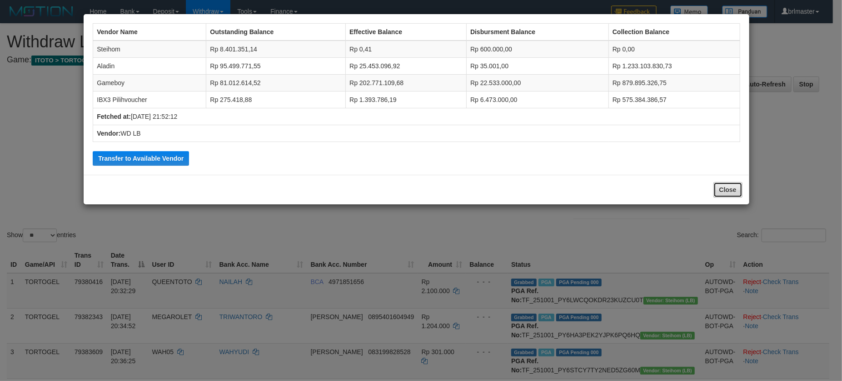
click at [740, 195] on button "Close" at bounding box center [728, 189] width 29 height 15
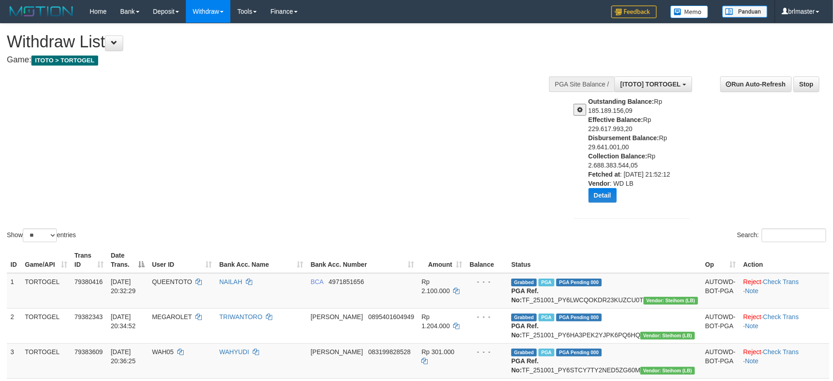
click at [577, 114] on button at bounding box center [580, 110] width 13 height 12
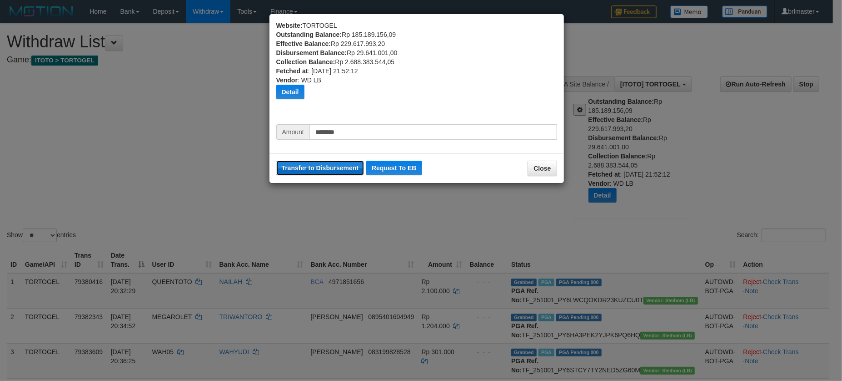
click at [337, 163] on button "Transfer to Disbursement" at bounding box center [320, 167] width 88 height 15
click at [537, 167] on button "Close" at bounding box center [542, 167] width 29 height 15
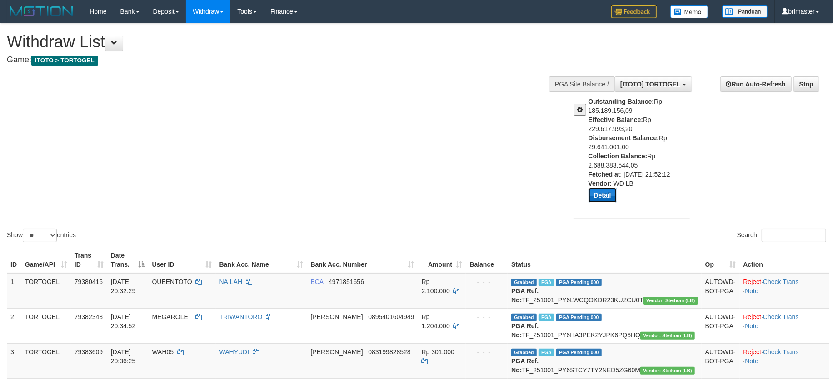
click at [594, 190] on button "Detail" at bounding box center [603, 195] width 28 height 15
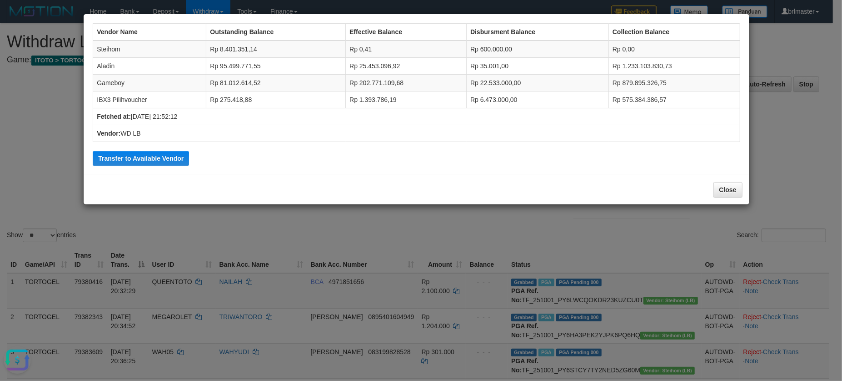
click at [568, 270] on div "Vendor Name Outstanding Balance Effective Balance Disbursment Balance Collectio…" at bounding box center [421, 190] width 842 height 381
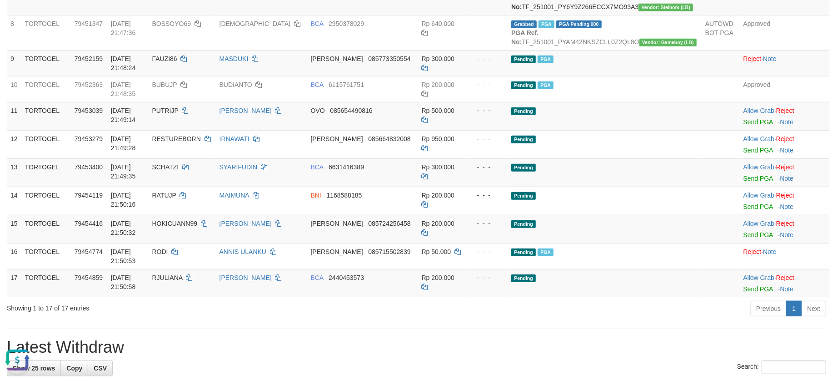
scroll to position [546, 0]
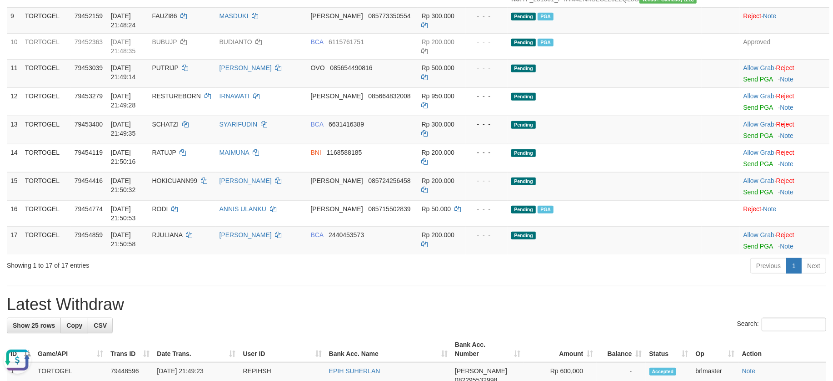
click at [23, 355] on button "Open LiveChat chat widget" at bounding box center [17, 359] width 27 height 27
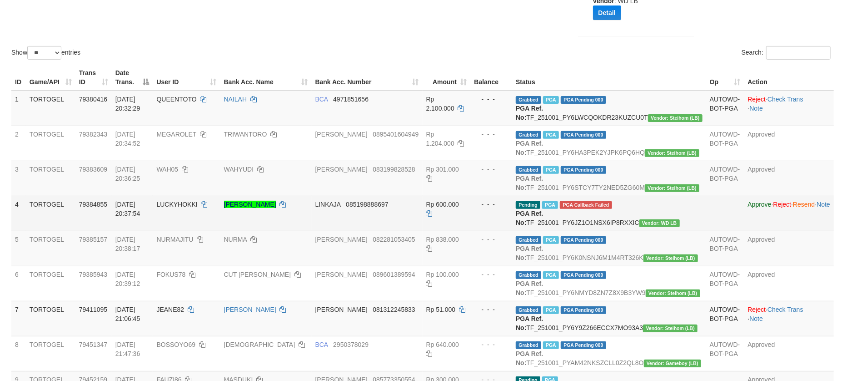
scroll to position [0, 0]
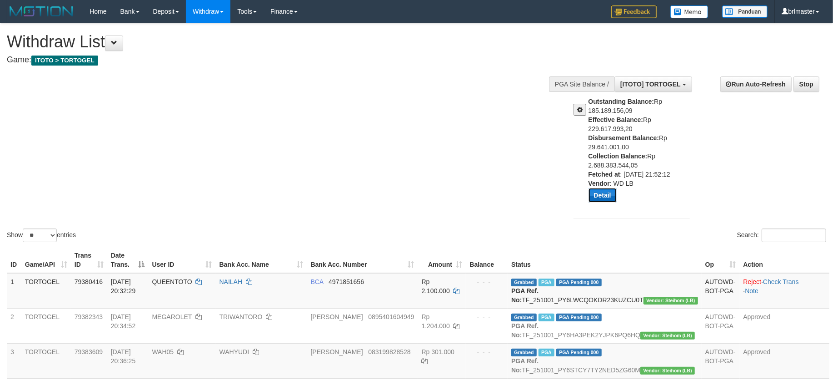
click at [601, 190] on button "Detail" at bounding box center [603, 195] width 28 height 15
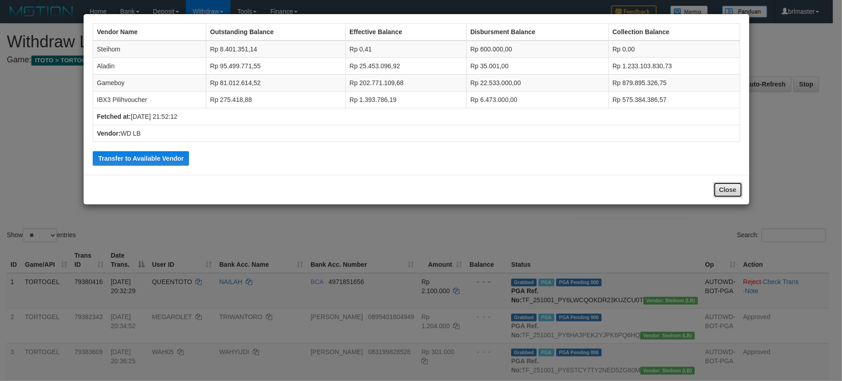
click at [720, 195] on button "Close" at bounding box center [728, 189] width 29 height 15
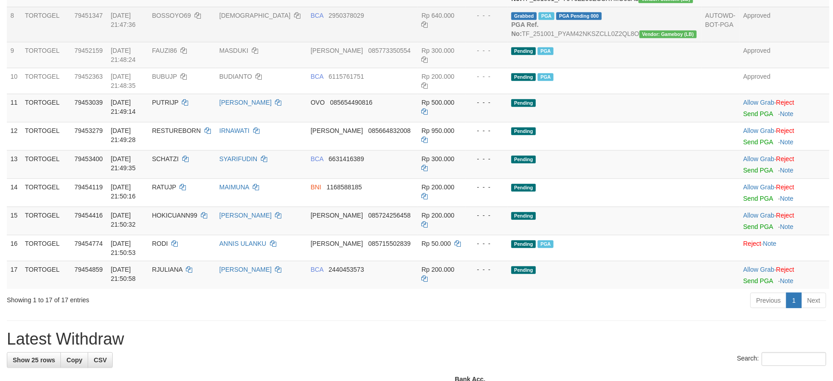
scroll to position [546, 0]
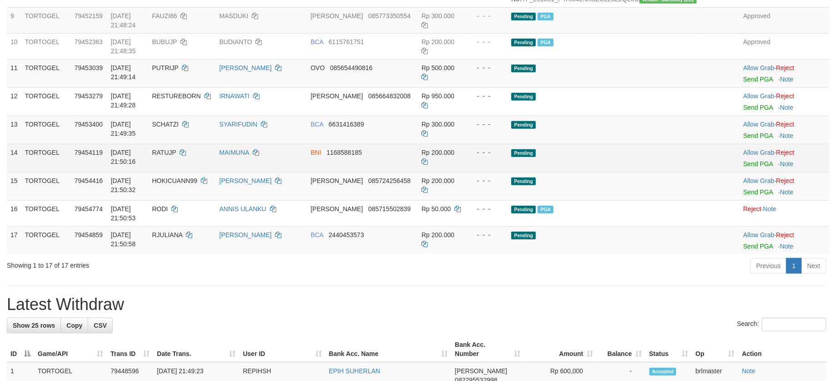
click at [702, 172] on td at bounding box center [721, 158] width 38 height 28
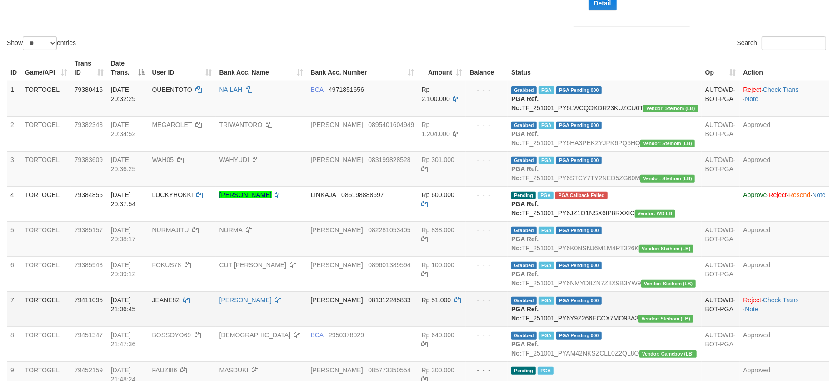
scroll to position [182, 0]
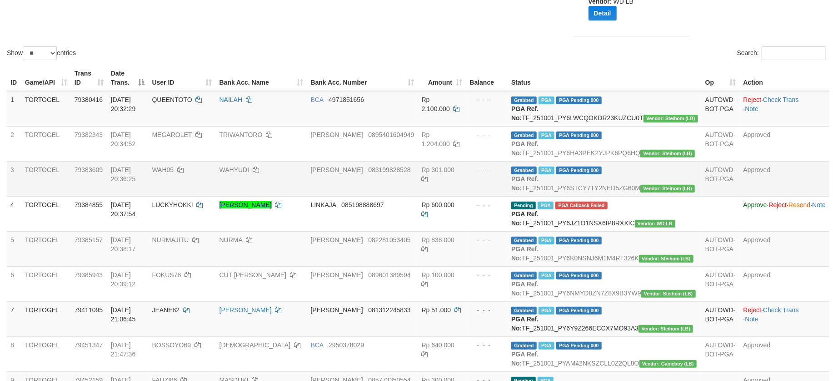
click at [710, 179] on td "AUTOWD-BOT-PGA" at bounding box center [721, 178] width 38 height 35
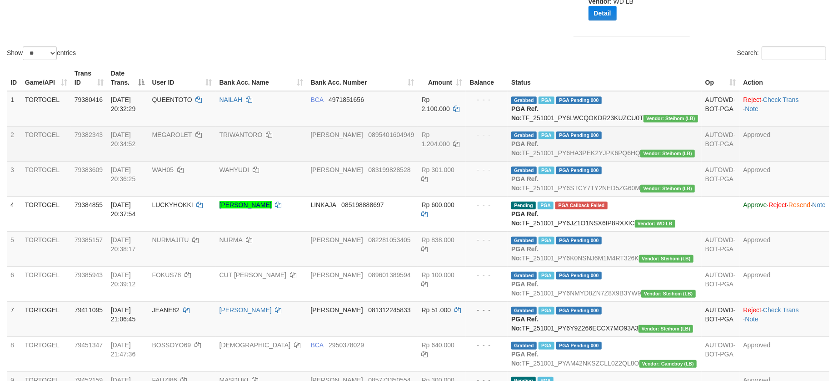
scroll to position [121, 0]
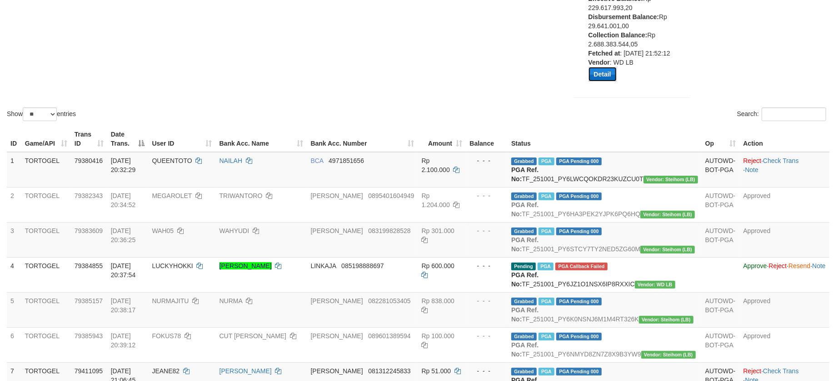
click at [601, 77] on button "Detail" at bounding box center [603, 74] width 28 height 15
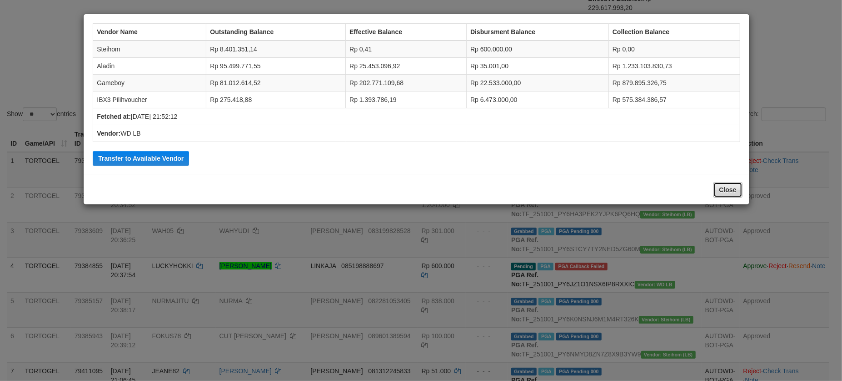
click at [714, 193] on button "Close" at bounding box center [728, 189] width 29 height 15
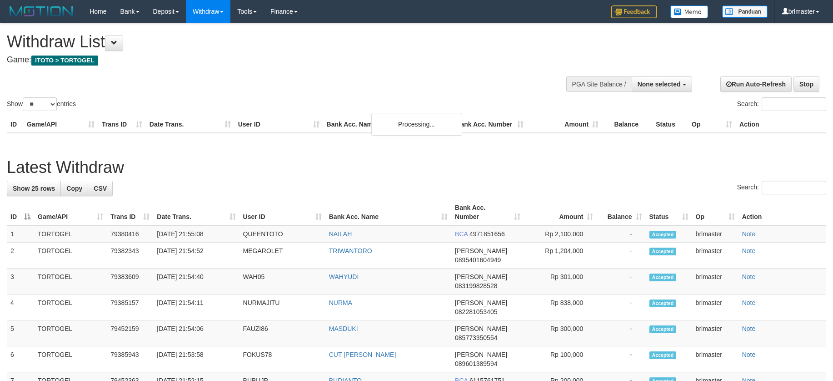
select select
select select "**"
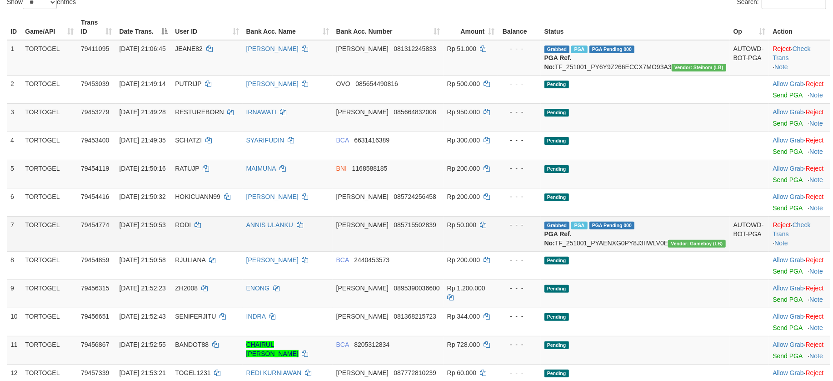
scroll to position [60, 0]
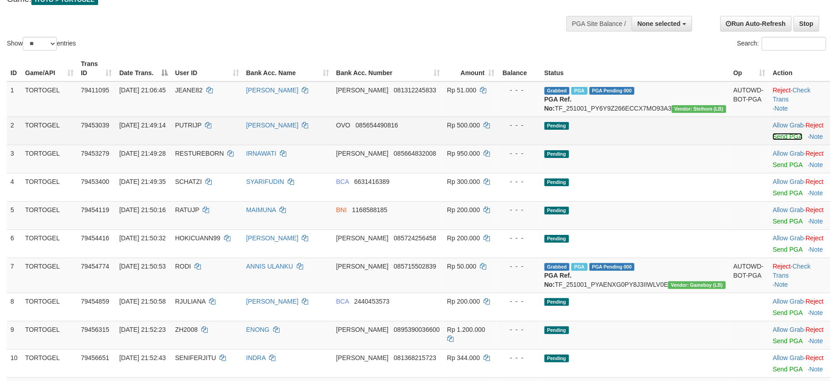
click at [773, 140] on link "Send PGA" at bounding box center [788, 136] width 30 height 7
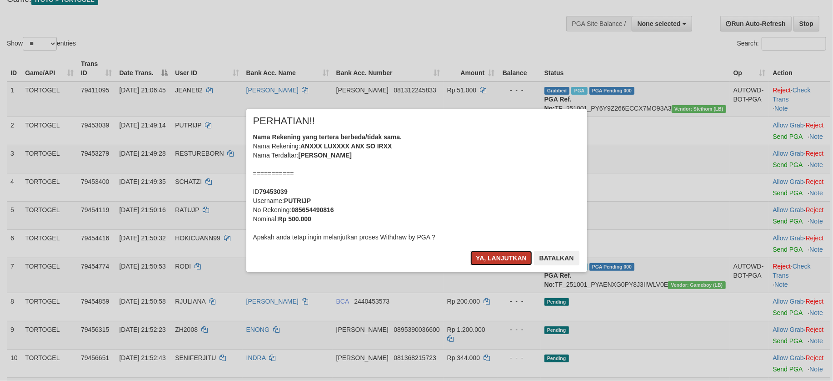
click at [519, 257] on button "Ya, lanjutkan" at bounding box center [502, 258] width 62 height 15
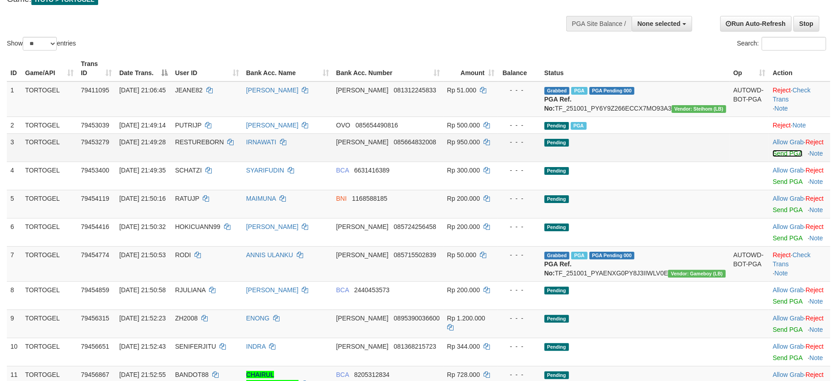
click at [773, 157] on link "Send PGA" at bounding box center [788, 153] width 30 height 7
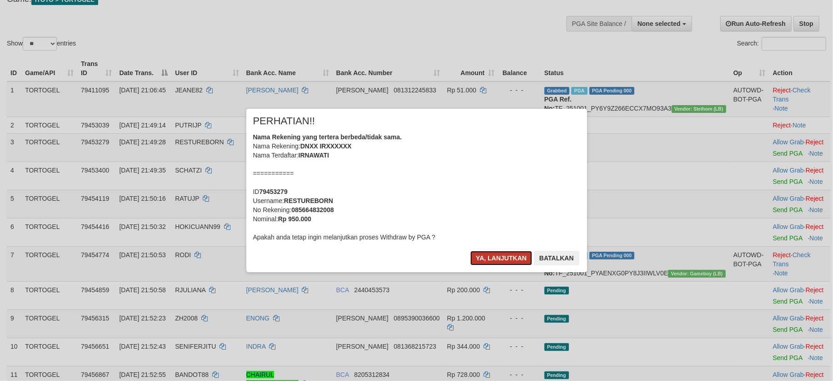
click at [500, 260] on button "Ya, lanjutkan" at bounding box center [502, 258] width 62 height 15
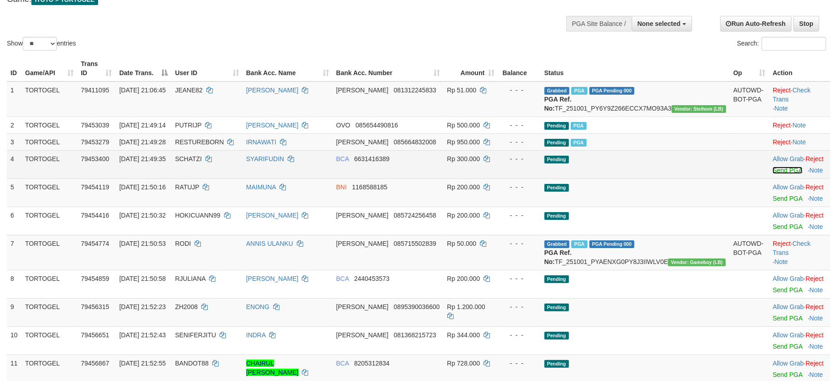
click at [773, 174] on link "Send PGA" at bounding box center [788, 169] width 30 height 7
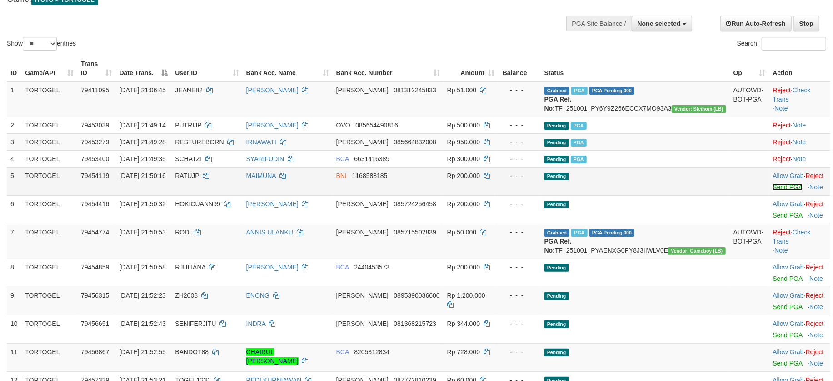
click at [773, 190] on link "Send PGA" at bounding box center [788, 186] width 30 height 7
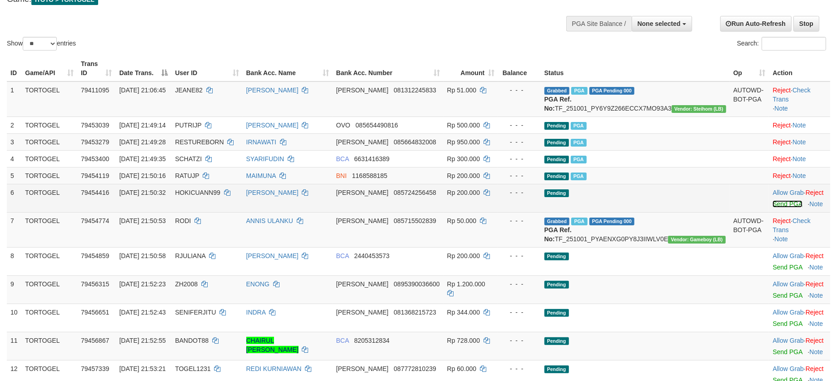
click at [773, 207] on link "Send PGA" at bounding box center [788, 203] width 30 height 7
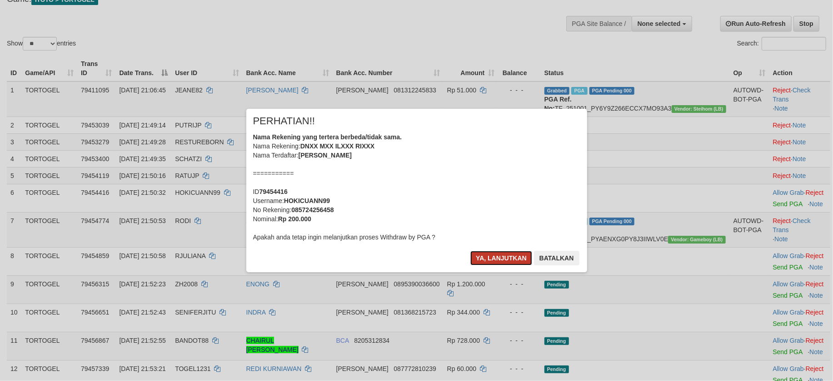
click at [509, 255] on button "Ya, lanjutkan" at bounding box center [502, 258] width 62 height 15
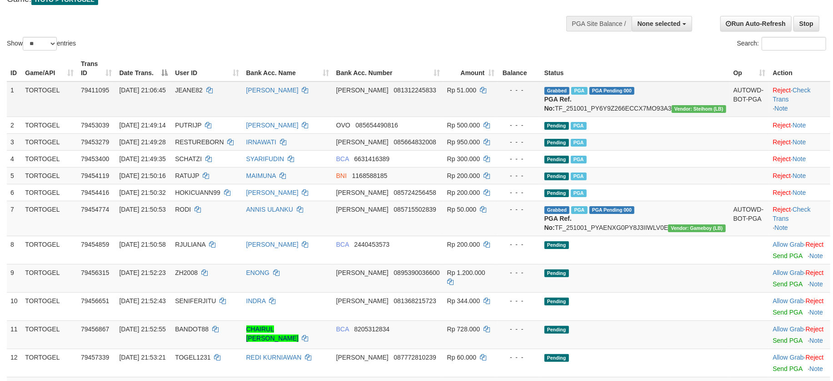
click at [683, 104] on td "Grabbed PGA PGA Pending 000 PGA Ref. No: TF_251001_PY6Y9Z266ECCX7MO93A3 Vendor:…" at bounding box center [635, 98] width 189 height 35
copy td "TF_251001_PY6Y9Z266ECCX7MO93A3"
click at [737, 282] on td at bounding box center [750, 278] width 40 height 28
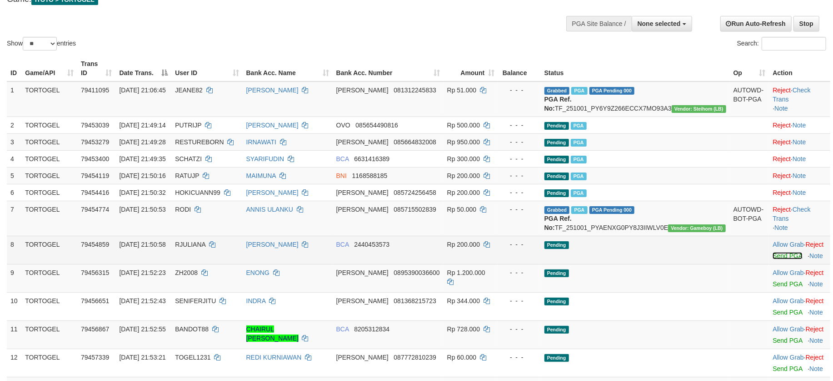
click at [773, 259] on link "Send PGA" at bounding box center [788, 255] width 30 height 7
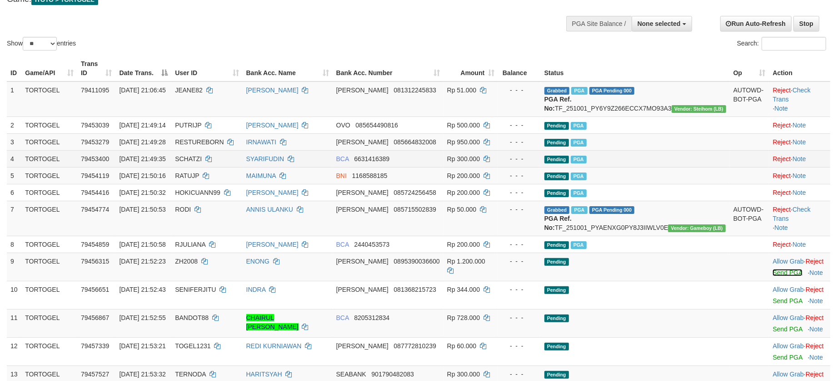
drag, startPoint x: 767, startPoint y: 288, endPoint x: 481, endPoint y: 165, distance: 311.4
click at [773, 276] on link "Send PGA" at bounding box center [788, 272] width 30 height 7
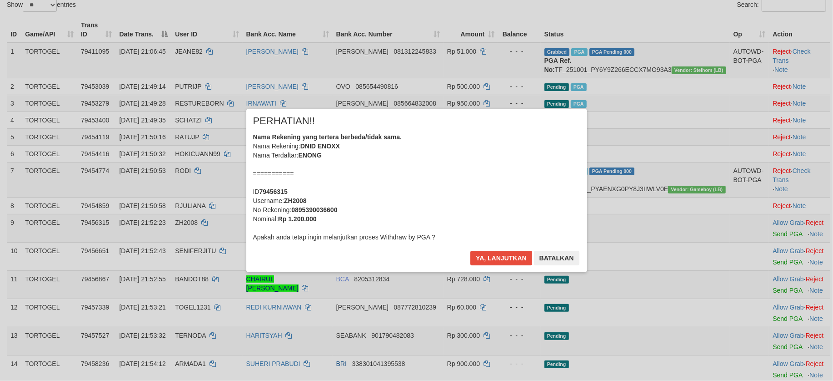
scroll to position [182, 0]
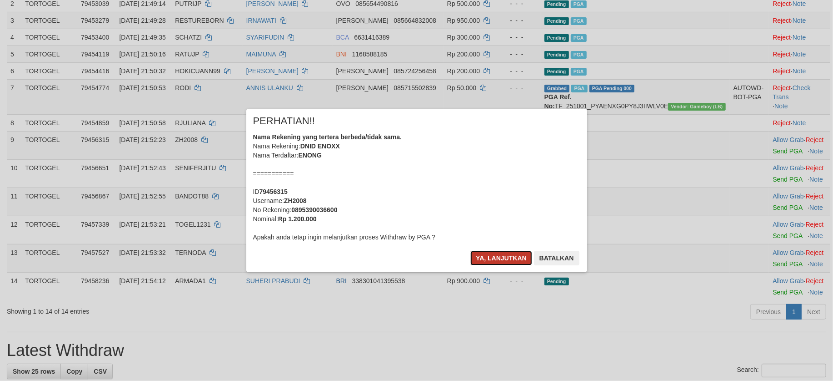
click at [504, 264] on button "Ya, lanjutkan" at bounding box center [502, 258] width 62 height 15
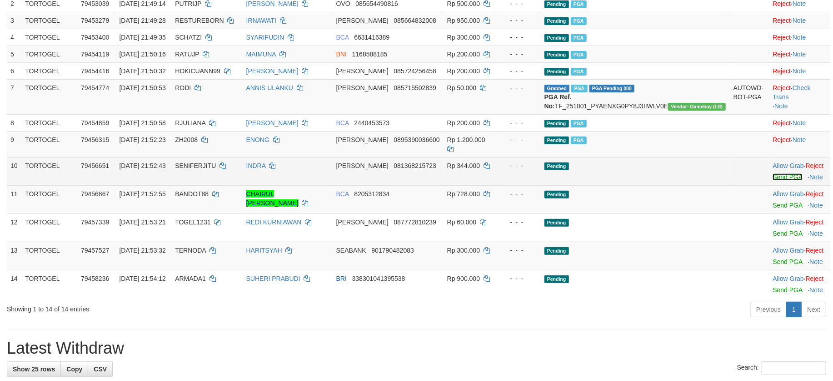
click at [773, 180] on link "Send PGA" at bounding box center [788, 176] width 30 height 7
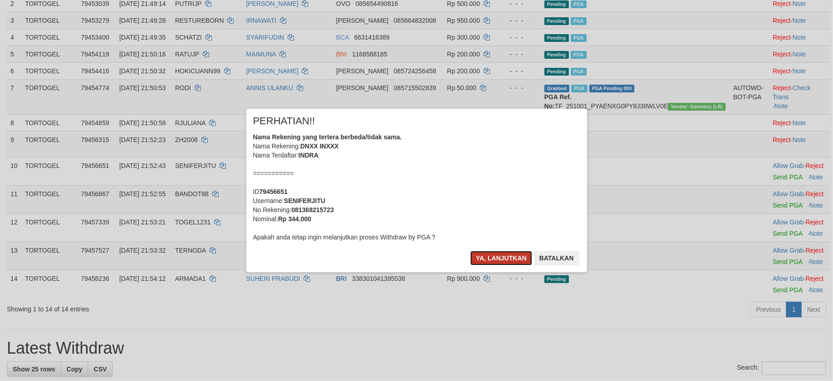
click at [512, 252] on button "Ya, lanjutkan" at bounding box center [502, 258] width 62 height 15
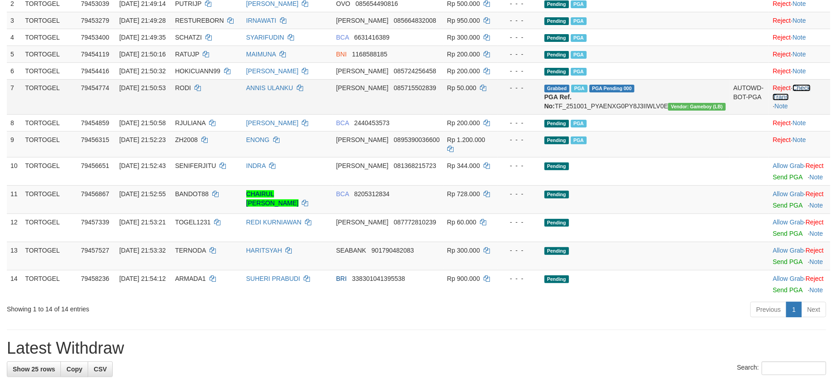
click at [796, 96] on link "Check Trans" at bounding box center [792, 92] width 38 height 16
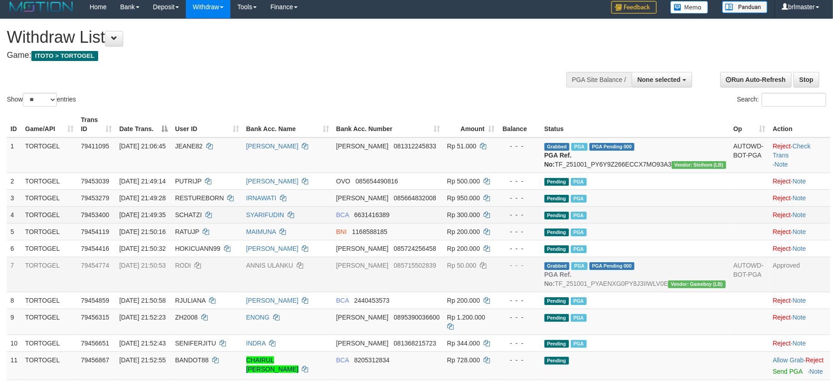
scroll to position [0, 0]
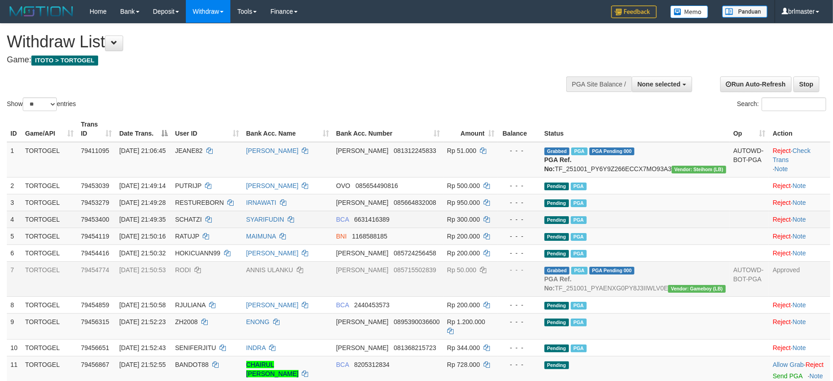
click at [686, 227] on td "Pending PGA" at bounding box center [635, 218] width 189 height 17
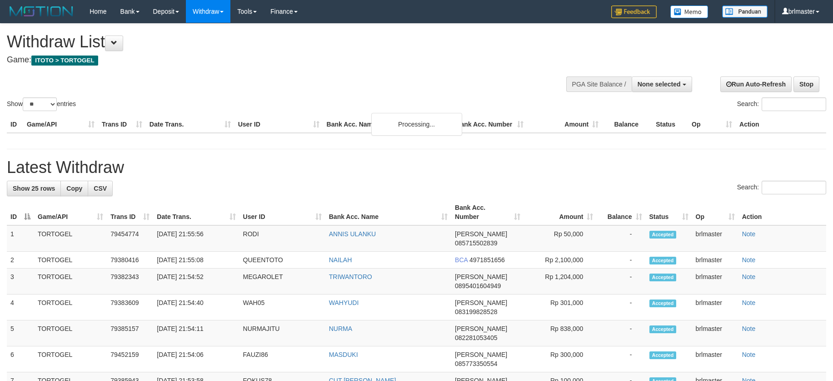
select select
select select "**"
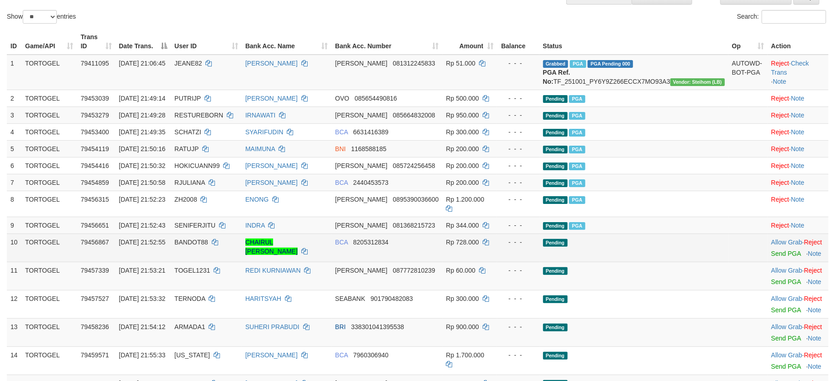
scroll to position [106, 0]
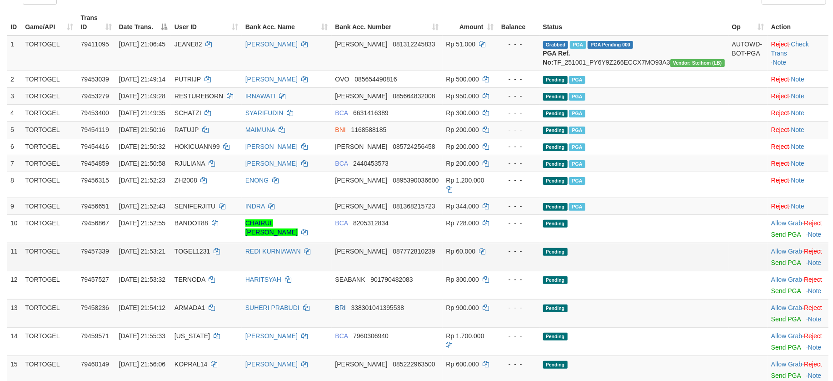
click at [695, 257] on td "Pending" at bounding box center [634, 256] width 189 height 28
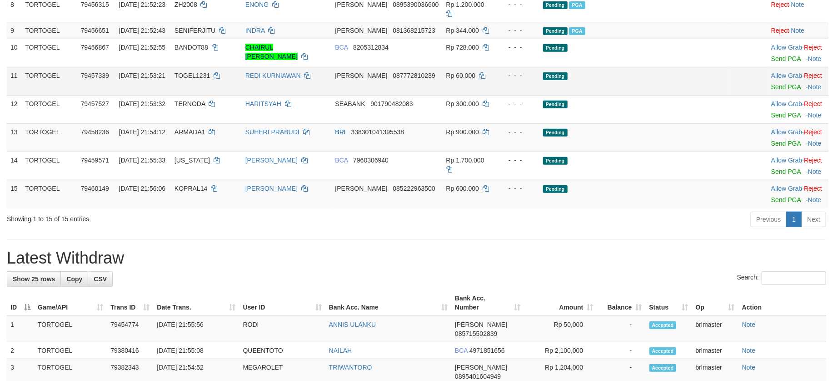
scroll to position [288, 0]
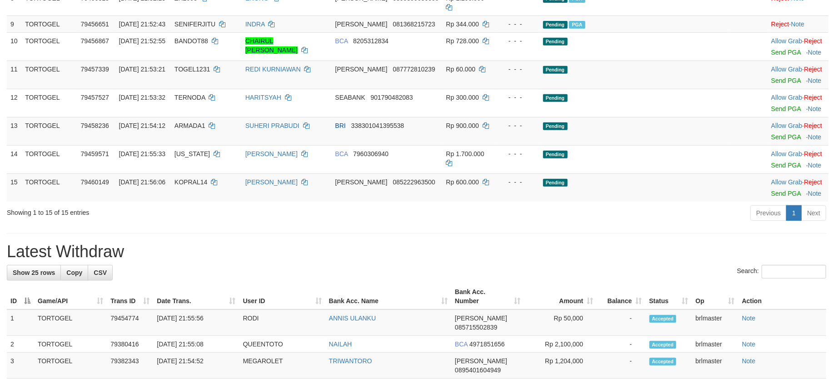
click at [686, 233] on div "**********" at bounding box center [416, 344] width 833 height 1219
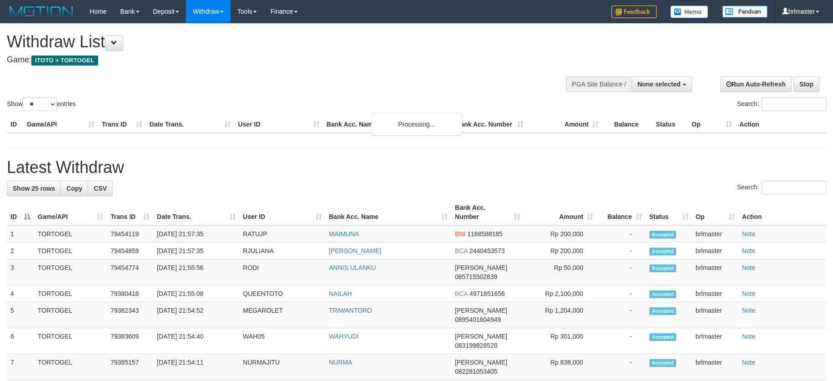
select select
select select "**"
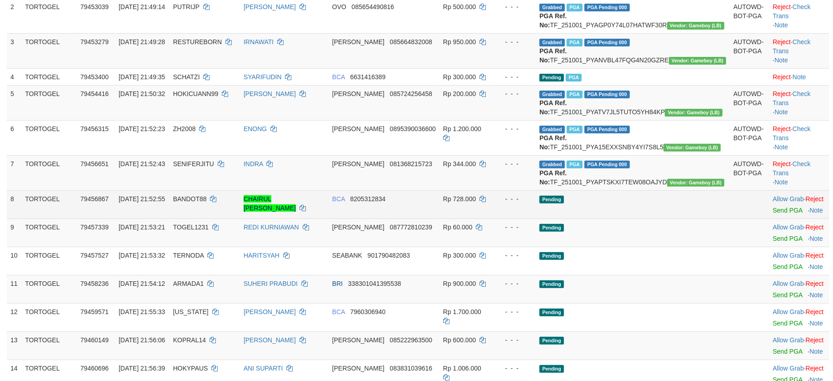
scroll to position [192, 0]
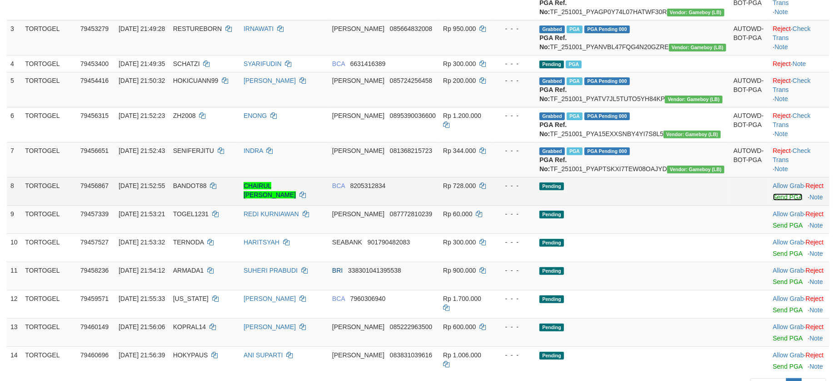
click at [773, 200] on link "Send PGA" at bounding box center [788, 196] width 30 height 7
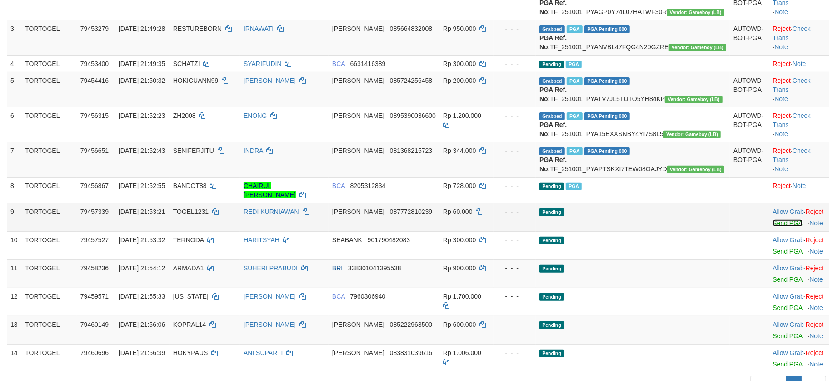
click at [773, 226] on link "Send PGA" at bounding box center [788, 222] width 30 height 7
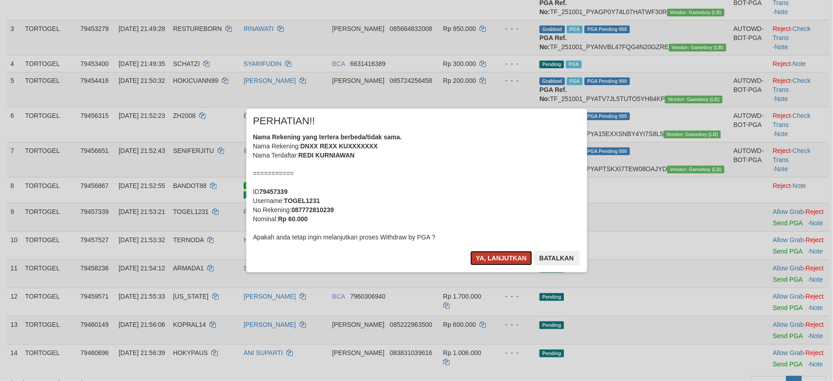
click at [507, 252] on button "Ya, lanjutkan" at bounding box center [502, 258] width 62 height 15
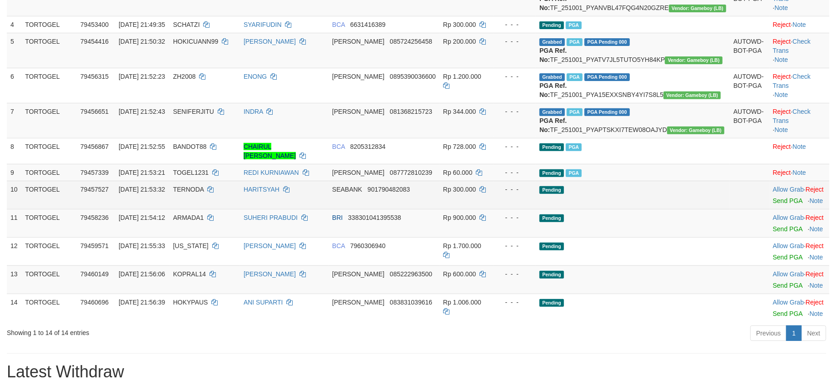
scroll to position [253, 0]
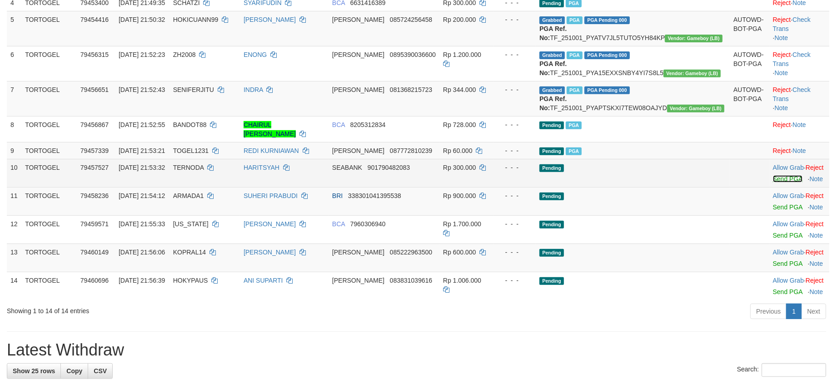
click at [773, 182] on link "Send PGA" at bounding box center [788, 178] width 30 height 7
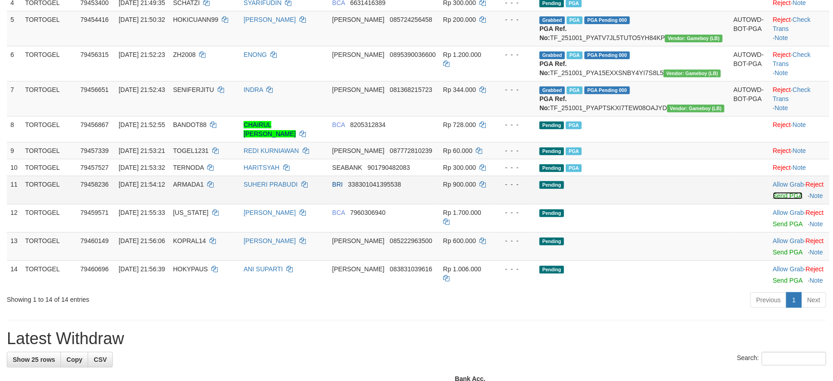
click at [773, 199] on link "Send PGA" at bounding box center [788, 195] width 30 height 7
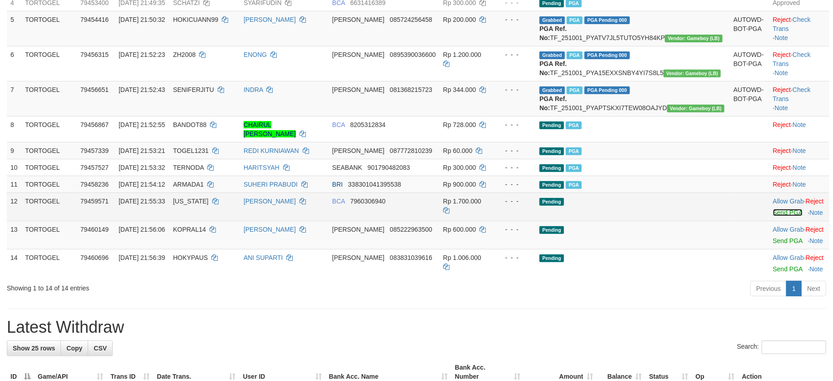
click at [773, 216] on link "Send PGA" at bounding box center [788, 212] width 30 height 7
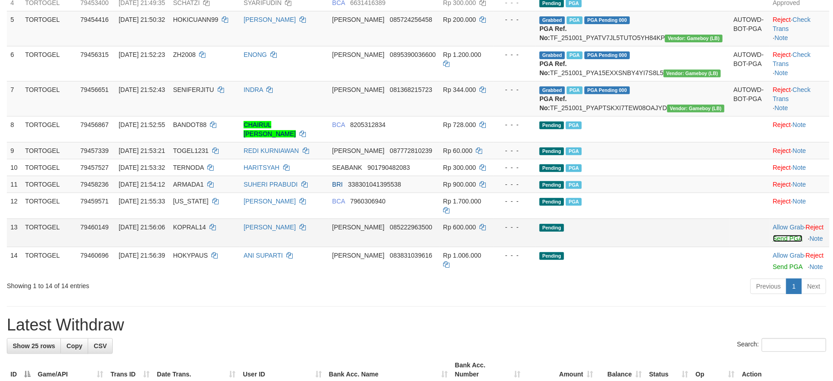
click at [773, 242] on link "Send PGA" at bounding box center [788, 238] width 30 height 7
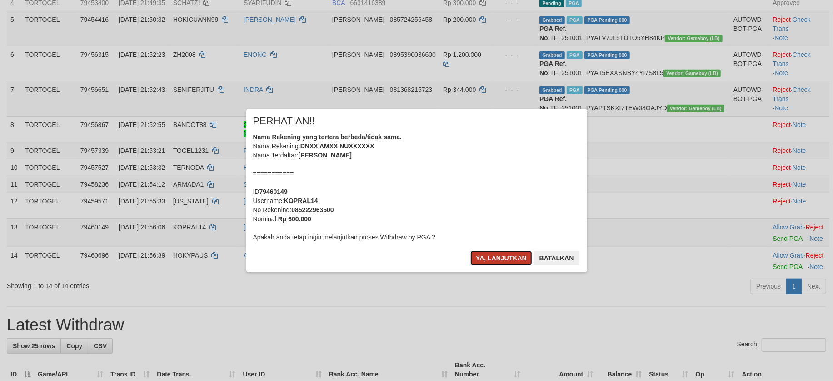
click at [509, 257] on button "Ya, lanjutkan" at bounding box center [502, 258] width 62 height 15
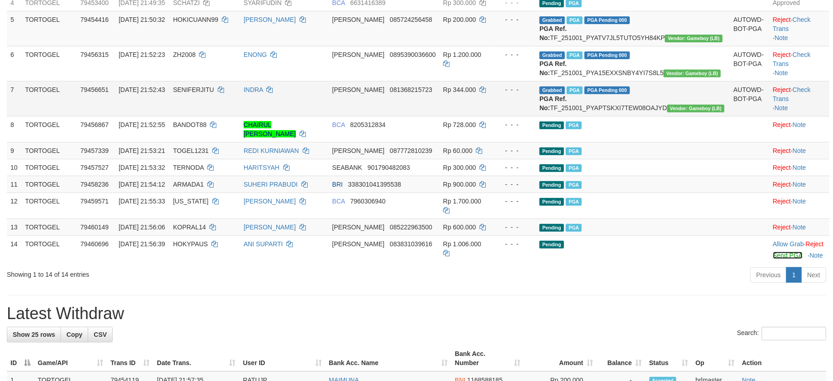
drag, startPoint x: 765, startPoint y: 294, endPoint x: 485, endPoint y: 165, distance: 308.0
click at [773, 259] on link "Send PGA" at bounding box center [788, 254] width 30 height 7
click at [667, 286] on div "Previous 1 Next" at bounding box center [590, 276] width 472 height 20
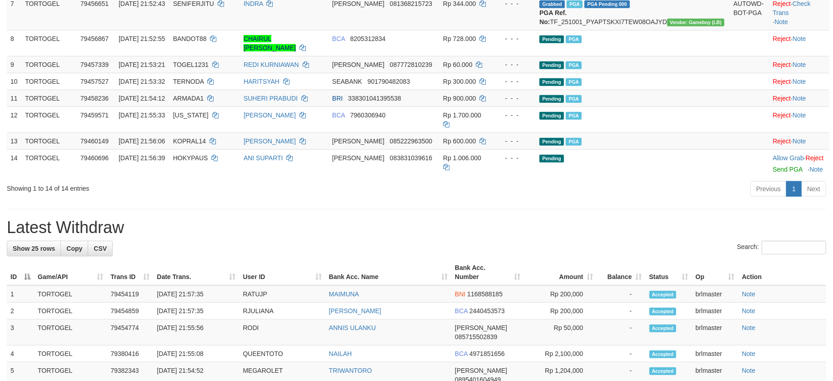
scroll to position [364, 0]
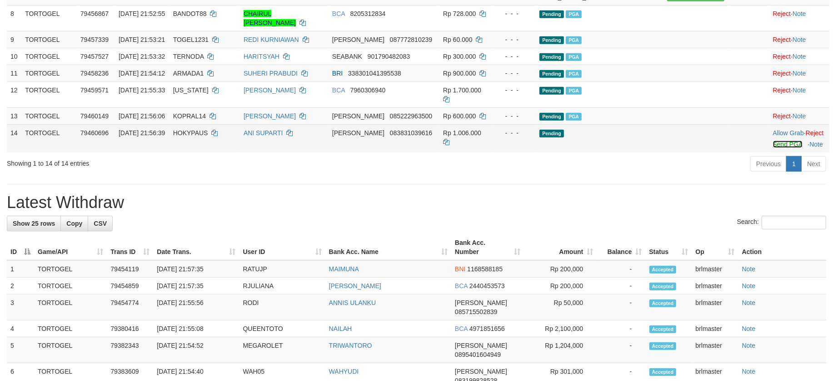
click at [773, 148] on link "Send PGA" at bounding box center [788, 143] width 30 height 7
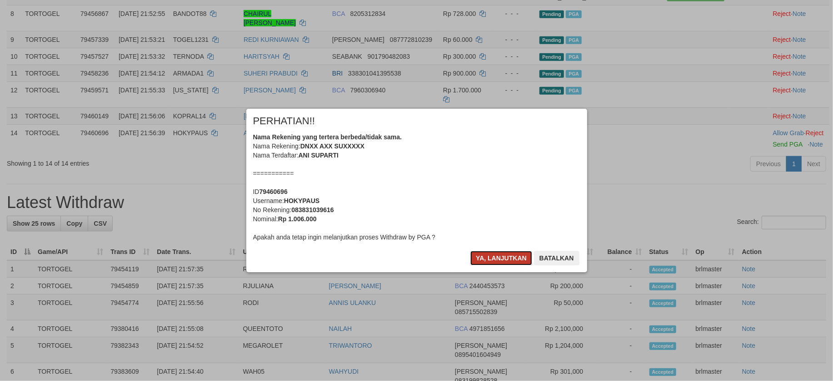
click at [511, 257] on button "Ya, lanjutkan" at bounding box center [502, 258] width 62 height 15
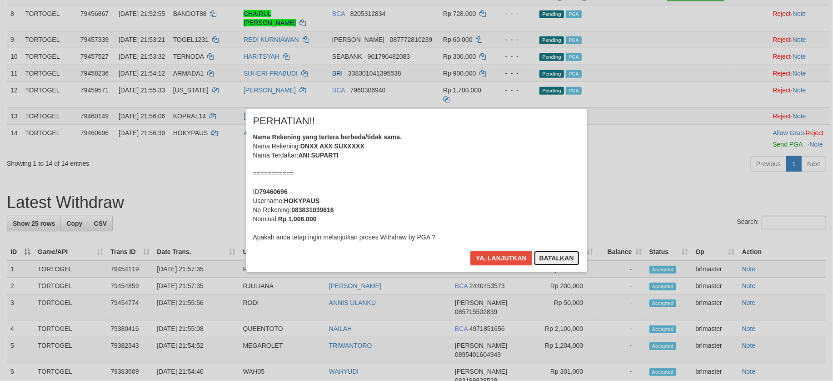
click at [548, 257] on button "Batalkan" at bounding box center [556, 258] width 45 height 15
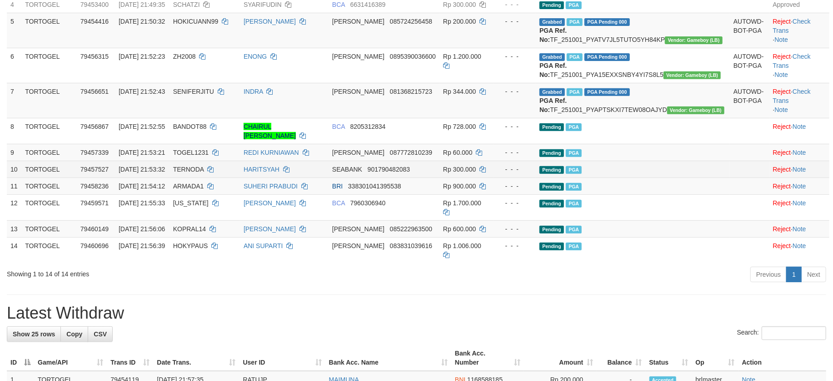
drag, startPoint x: 630, startPoint y: 231, endPoint x: 626, endPoint y: 230, distance: 4.6
click at [628, 230] on tbody "1 TORTOGEL 79411095 [DATE] 21:06:45 JEANE82 VINA [PERSON_NAME] 081312245833 Rp …" at bounding box center [418, 77] width 823 height 372
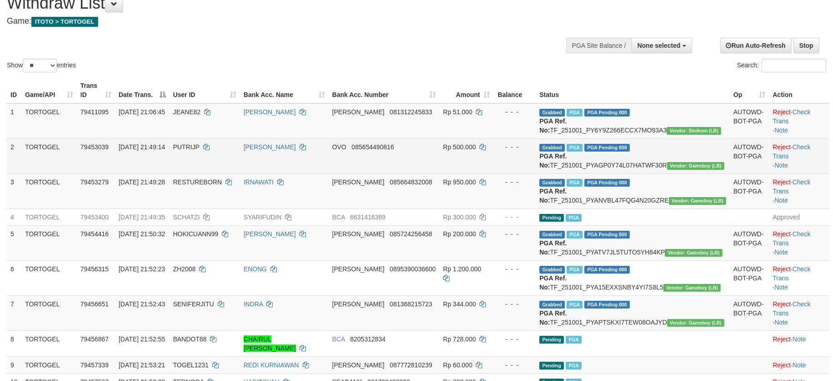
scroll to position [60, 0]
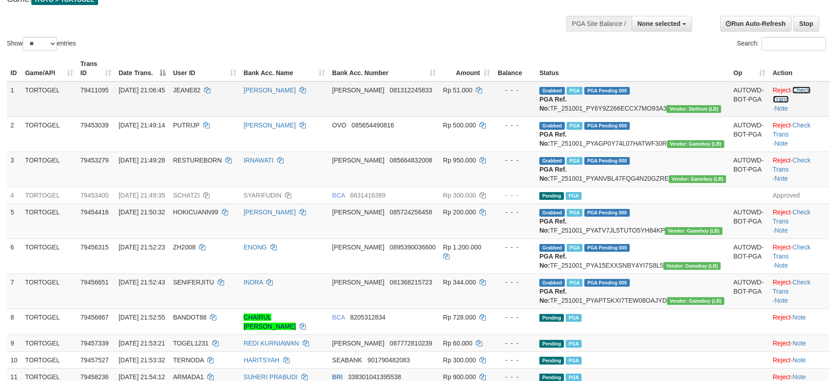
click at [803, 88] on link "Check Trans" at bounding box center [792, 94] width 38 height 16
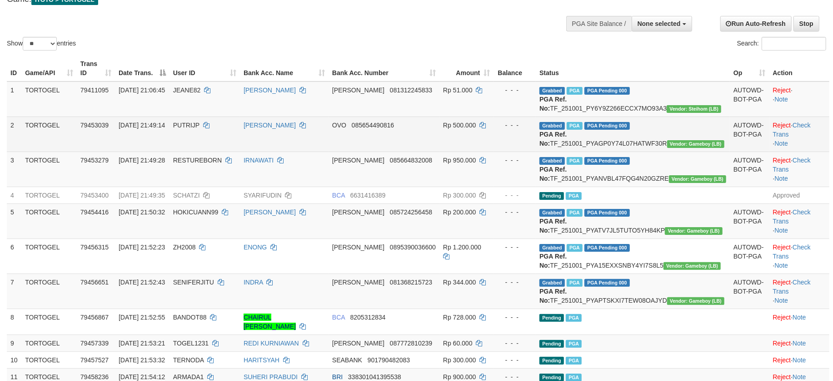
click at [802, 125] on td "Reject · Check Trans · Note" at bounding box center [800, 133] width 60 height 35
click at [802, 135] on link "Check Trans" at bounding box center [792, 129] width 38 height 16
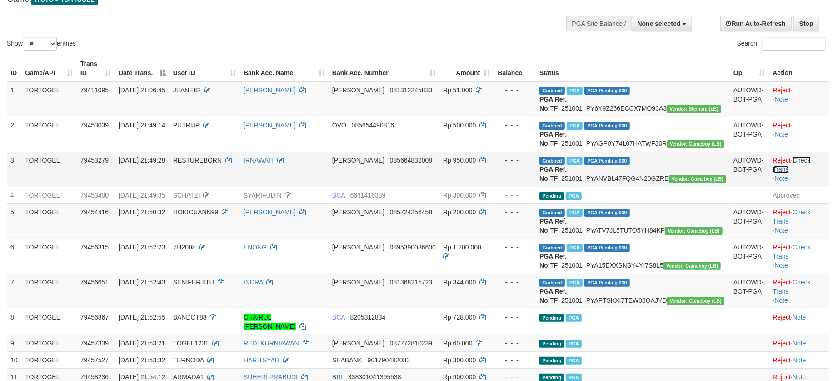
click at [811, 173] on link "Check Trans" at bounding box center [792, 164] width 38 height 16
click at [799, 225] on link "Check Trans" at bounding box center [792, 216] width 38 height 16
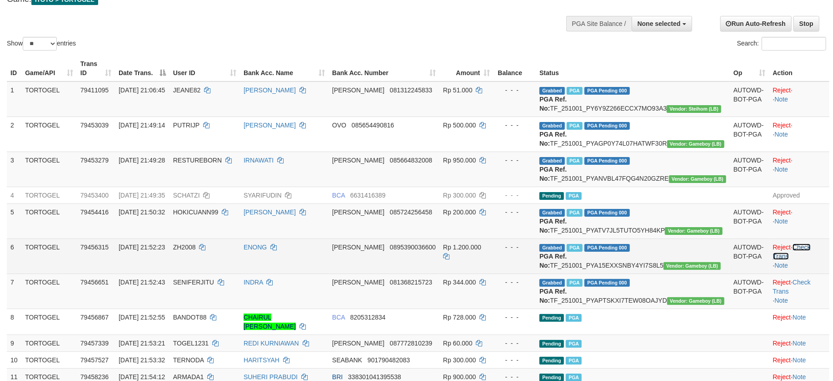
click at [805, 260] on link "Check Trans" at bounding box center [792, 251] width 38 height 16
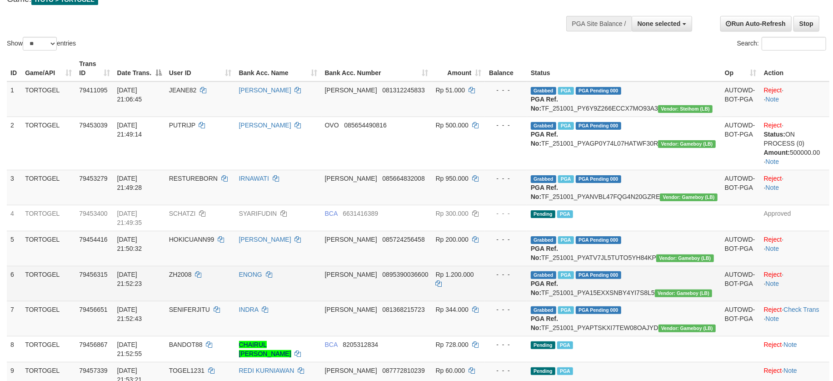
click at [803, 301] on td "Reject · · Note" at bounding box center [795, 283] width 69 height 35
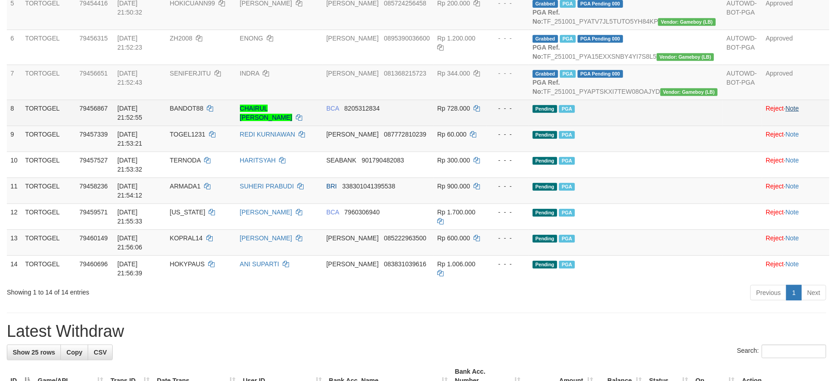
scroll to position [303, 0]
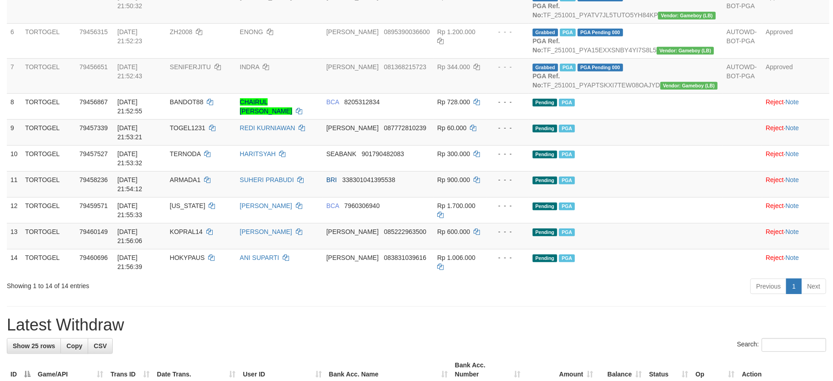
click at [681, 250] on div "ID Game/API Trans ID Date Trans. User ID Bank Acc. Name Bank Acc. Number Amount…" at bounding box center [416, 43] width 833 height 467
click at [694, 277] on div "Previous 1 Next" at bounding box center [590, 287] width 472 height 20
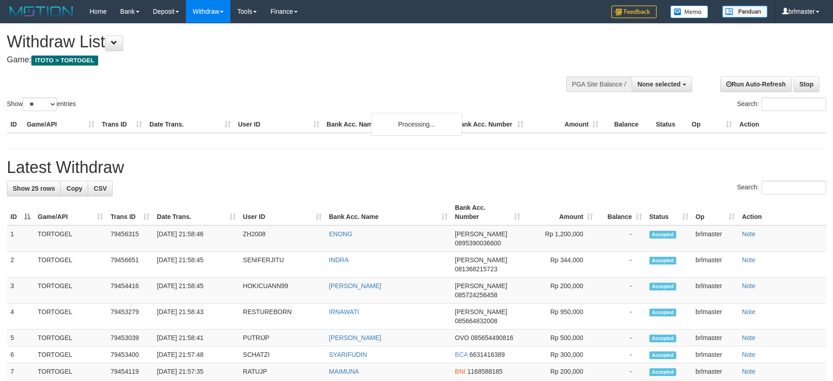
select select
select select "**"
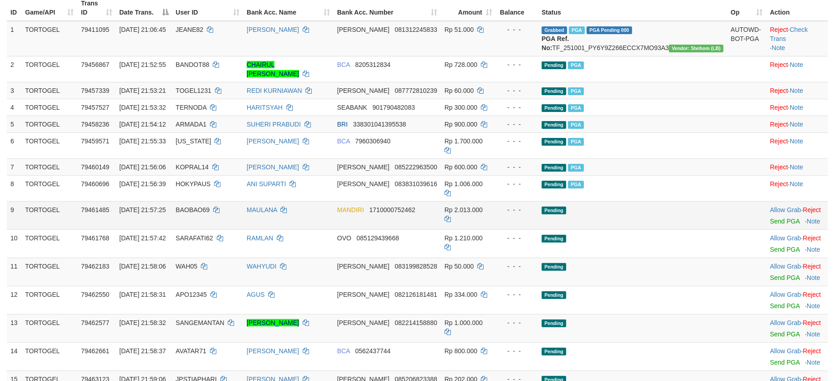
click at [210, 206] on span "BAOBAO69" at bounding box center [193, 209] width 34 height 7
copy td "BAOBAO69"
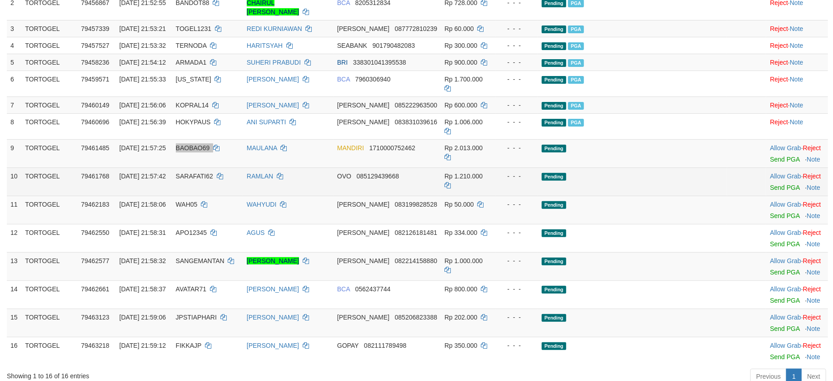
scroll to position [182, 0]
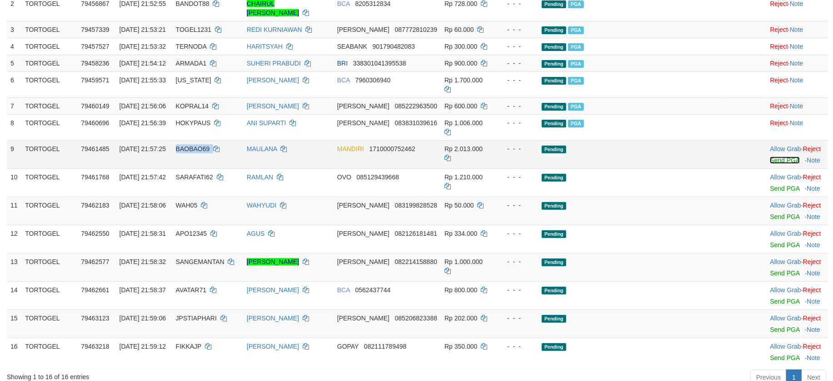
click at [770, 156] on link "Send PGA" at bounding box center [785, 159] width 30 height 7
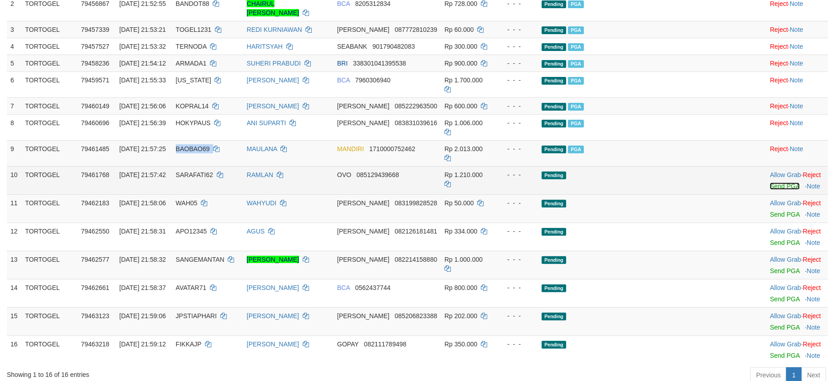
click at [770, 182] on link "Send PGA" at bounding box center [785, 185] width 30 height 7
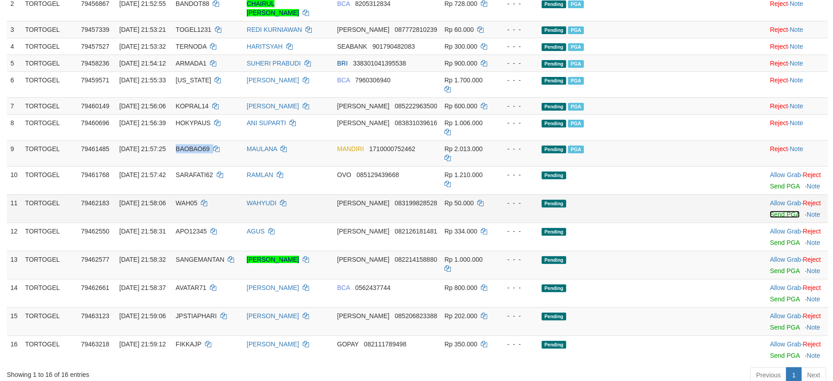
click at [770, 210] on link "Send PGA" at bounding box center [785, 213] width 30 height 7
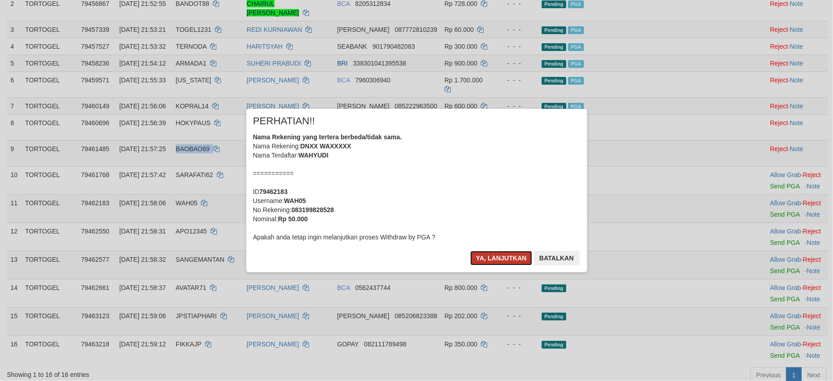
click at [501, 253] on button "Ya, lanjutkan" at bounding box center [502, 258] width 62 height 15
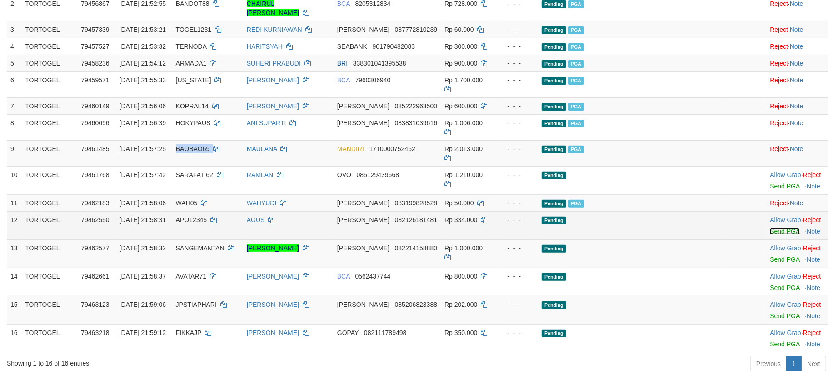
click at [770, 227] on link "Send PGA" at bounding box center [785, 230] width 30 height 7
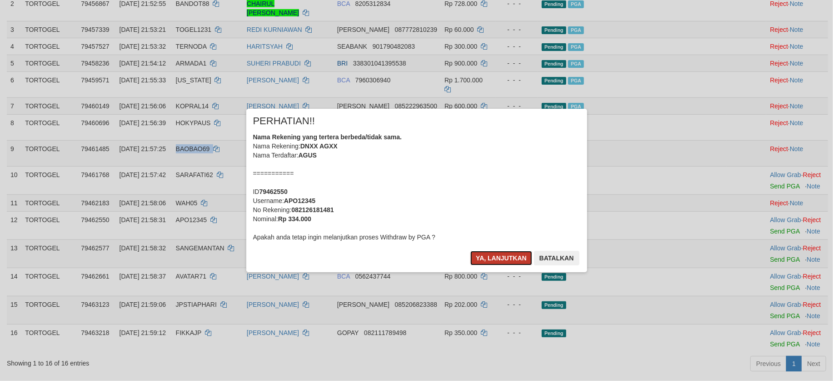
click at [506, 258] on button "Ya, lanjutkan" at bounding box center [502, 258] width 62 height 15
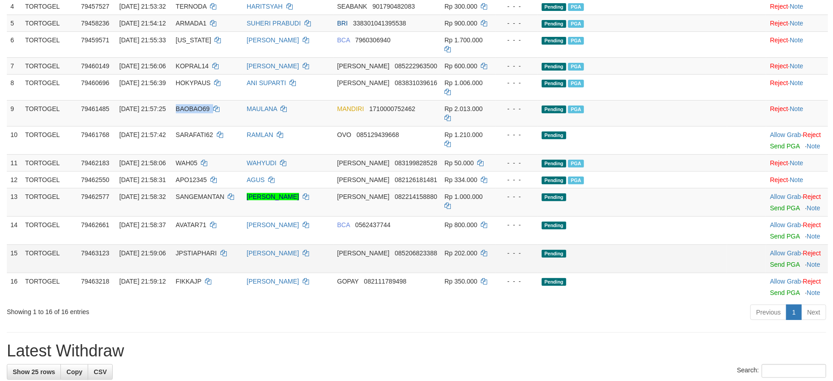
scroll to position [242, 0]
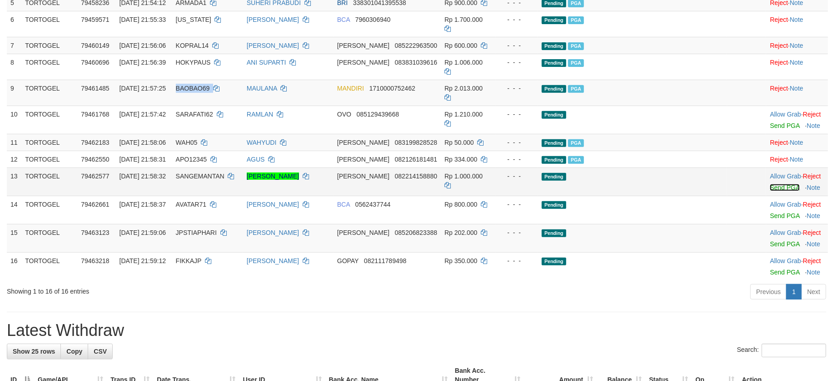
click at [770, 184] on link "Send PGA" at bounding box center [785, 187] width 30 height 7
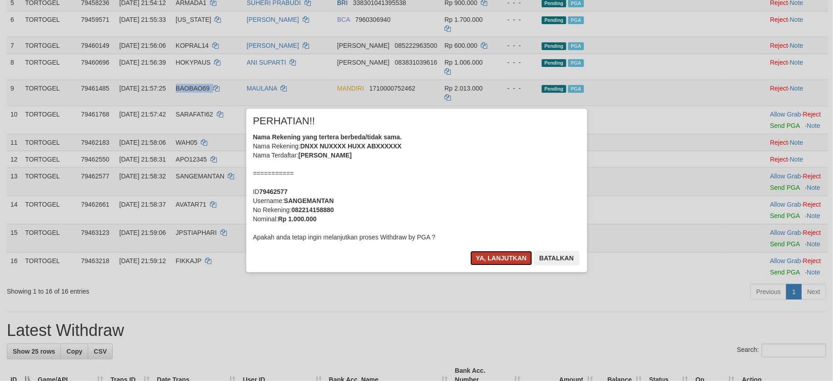
click at [505, 254] on button "Ya, lanjutkan" at bounding box center [502, 258] width 62 height 15
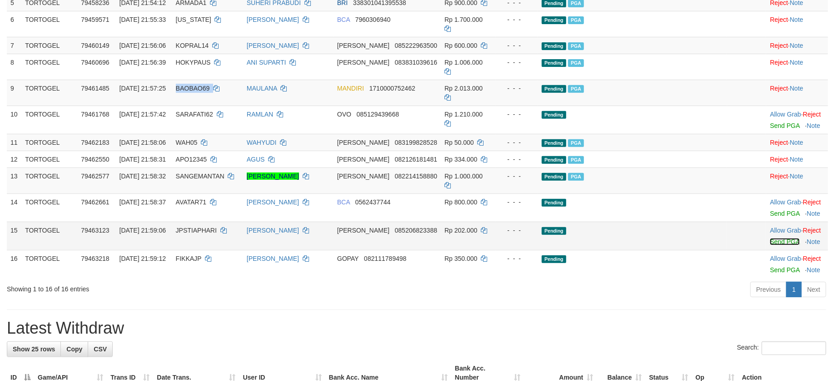
click at [770, 238] on link "Send PGA" at bounding box center [785, 241] width 30 height 7
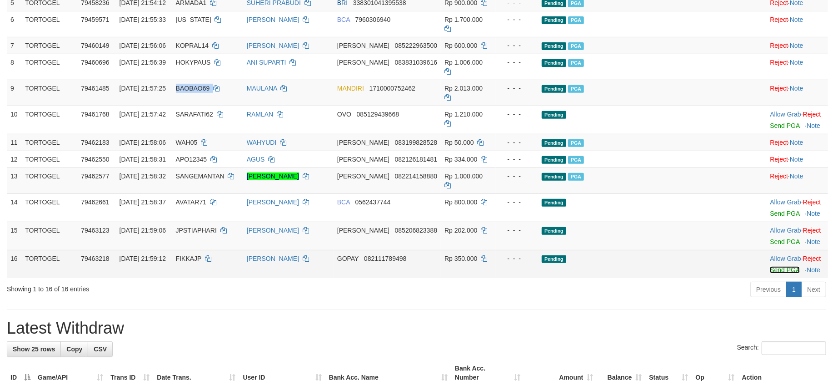
click at [770, 266] on link "Send PGA" at bounding box center [785, 269] width 30 height 7
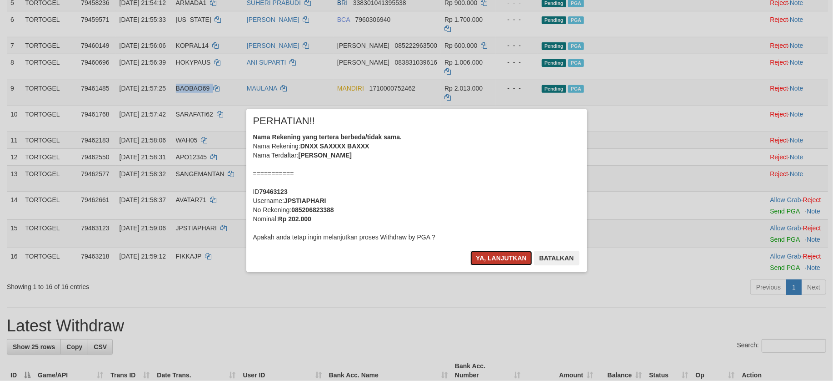
click at [516, 255] on button "Ya, lanjutkan" at bounding box center [502, 258] width 62 height 15
click at [510, 253] on button "Ya, lanjutkan" at bounding box center [502, 258] width 62 height 15
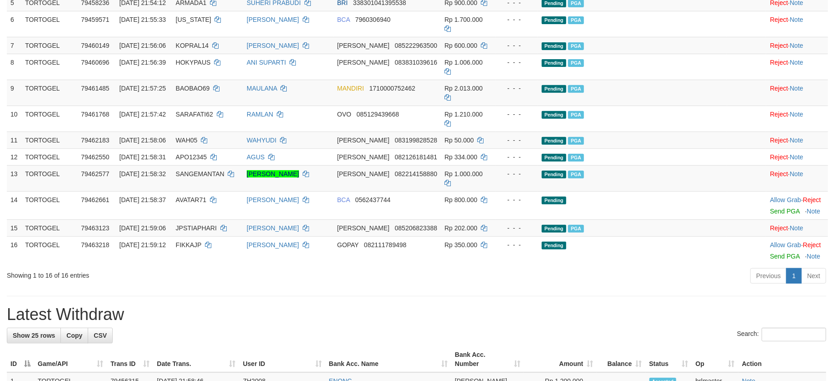
click at [686, 296] on hr at bounding box center [417, 296] width 820 height 0
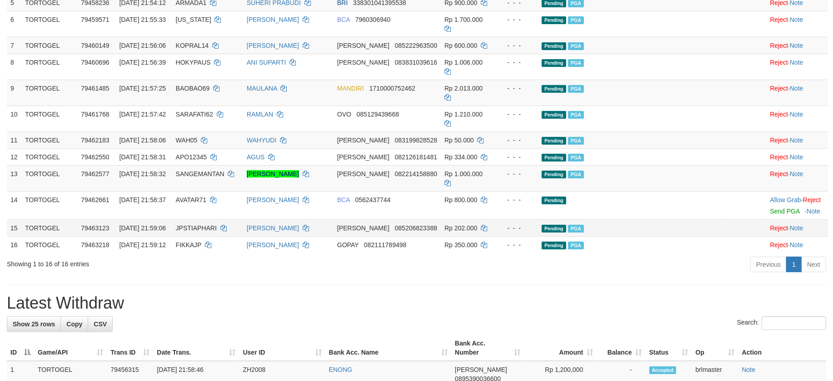
click at [727, 219] on td at bounding box center [746, 227] width 39 height 17
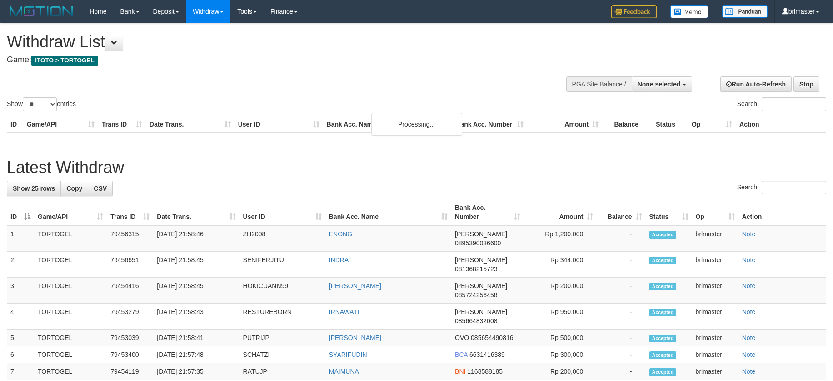
select select
select select "**"
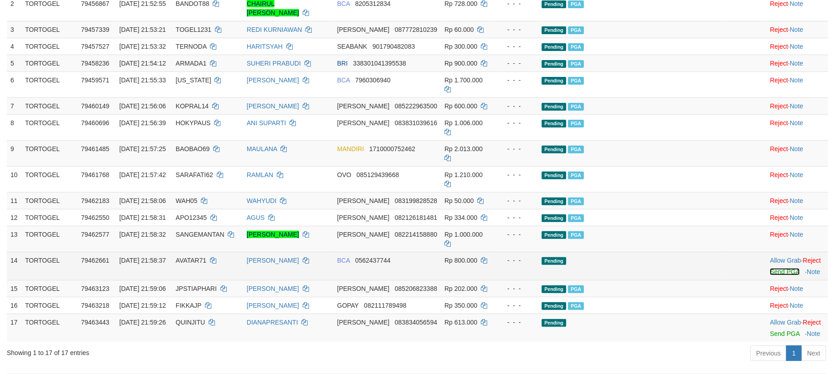
click at [770, 268] on link "Send PGA" at bounding box center [785, 271] width 30 height 7
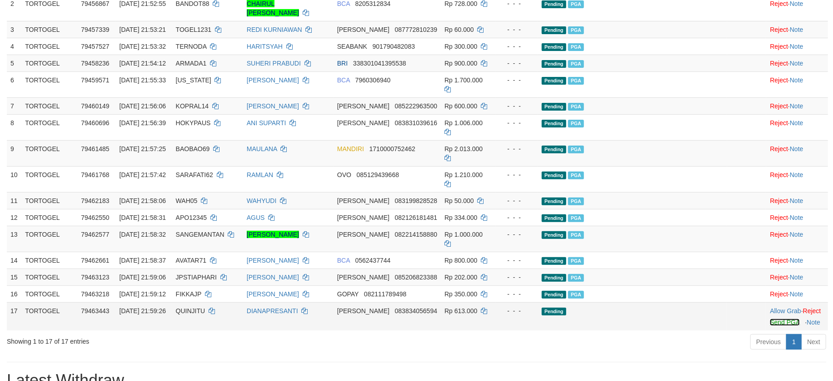
click at [770, 318] on link "Send PGA" at bounding box center [785, 321] width 30 height 7
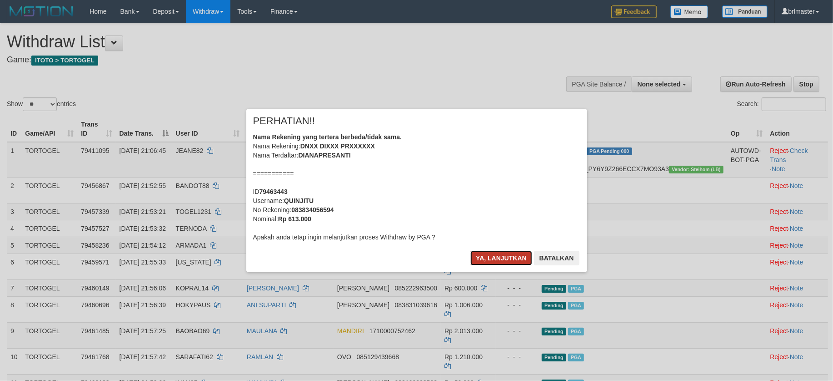
click at [490, 253] on button "Ya, lanjutkan" at bounding box center [502, 258] width 62 height 15
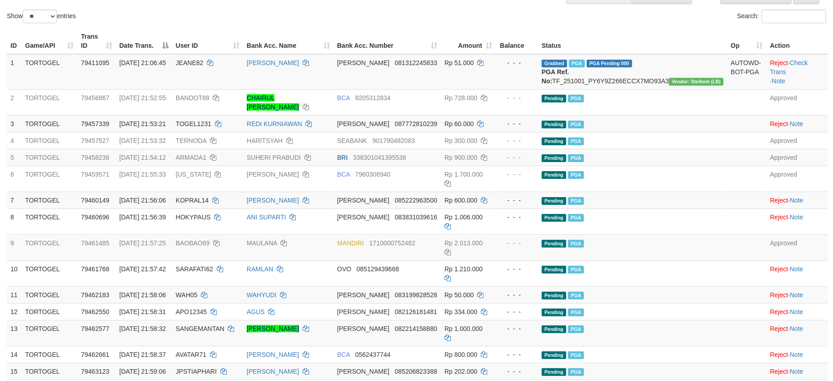
scroll to position [87, 0]
click at [805, 63] on link "Check Trans" at bounding box center [789, 68] width 38 height 16
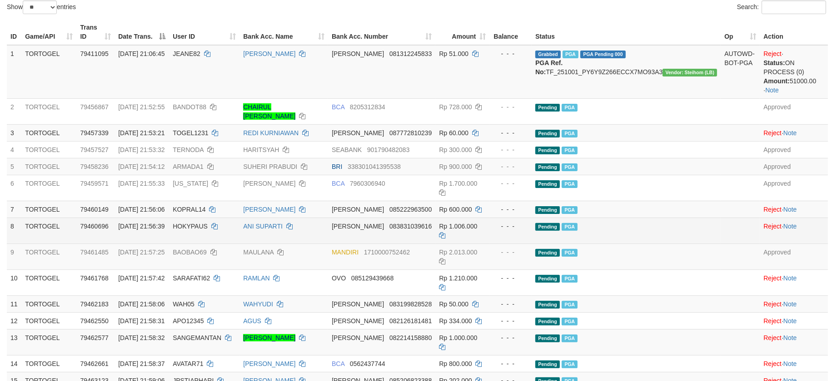
scroll to position [96, 0]
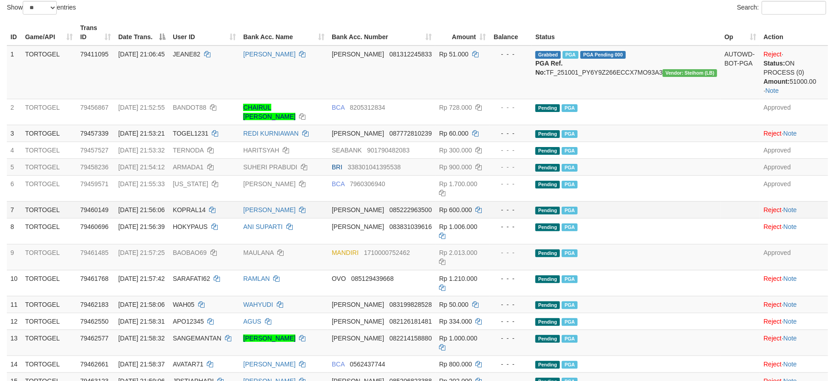
click at [721, 201] on td at bounding box center [740, 209] width 39 height 17
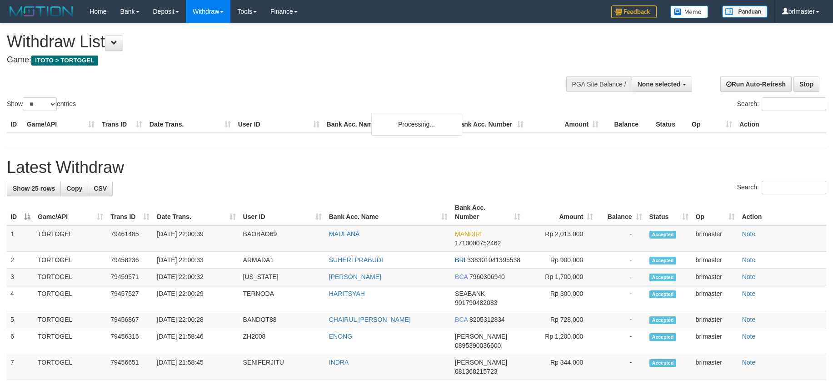
select select
select select "**"
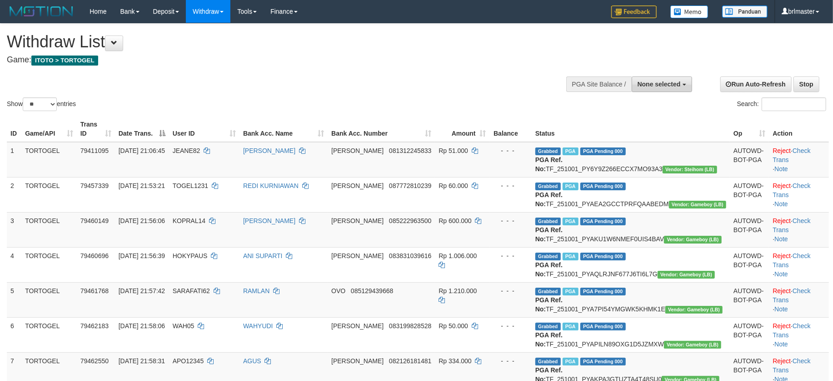
click at [642, 91] on button "None selected" at bounding box center [662, 83] width 60 height 15
click at [656, 130] on label "[ITOTO] TORTOGEL" at bounding box center [649, 130] width 86 height 12
select select "****"
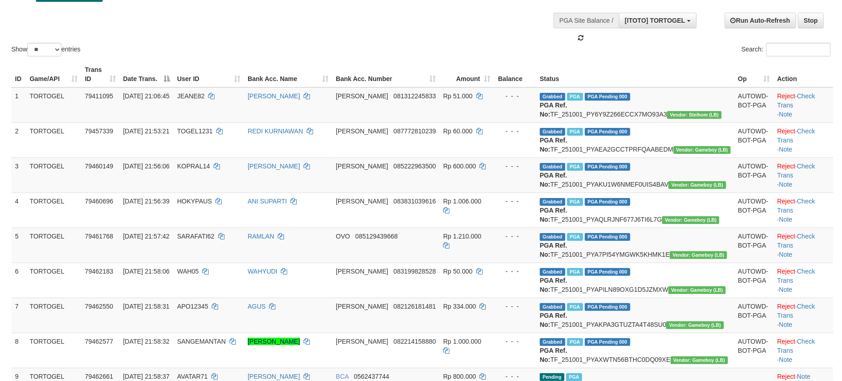
scroll to position [60, 0]
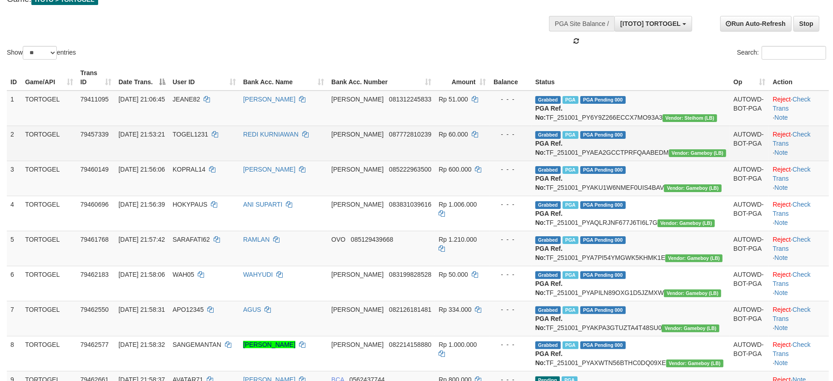
click at [794, 146] on td "Reject · Check Trans · Note" at bounding box center [799, 142] width 60 height 35
click at [800, 142] on link "Check Trans" at bounding box center [792, 138] width 38 height 16
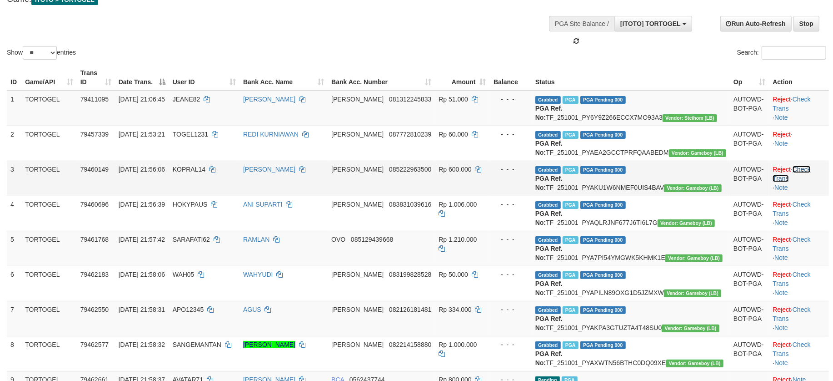
click at [806, 182] on link "Check Trans" at bounding box center [792, 173] width 38 height 16
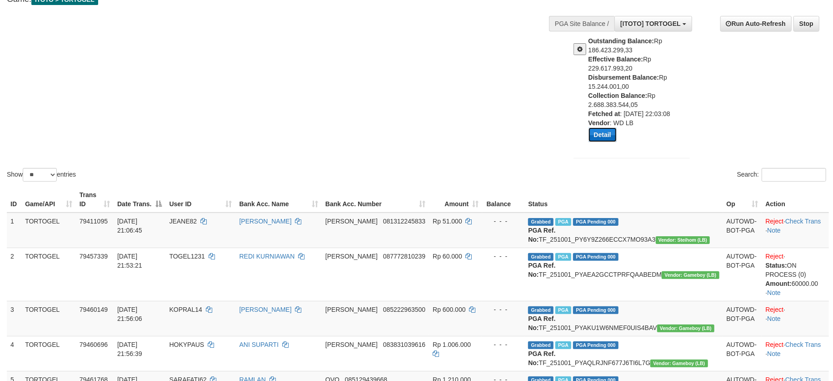
click at [606, 133] on button "Detail" at bounding box center [603, 134] width 28 height 15
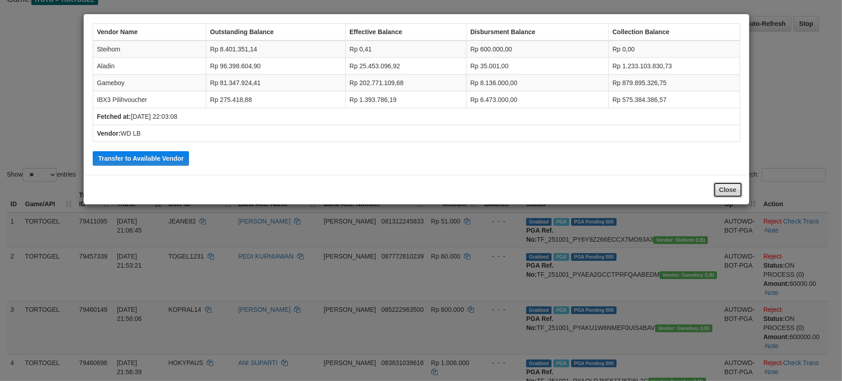
click at [735, 194] on button "Close" at bounding box center [728, 189] width 29 height 15
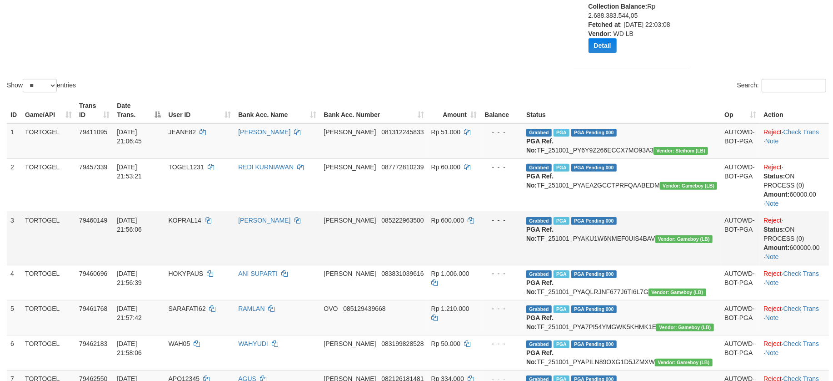
scroll to position [182, 0]
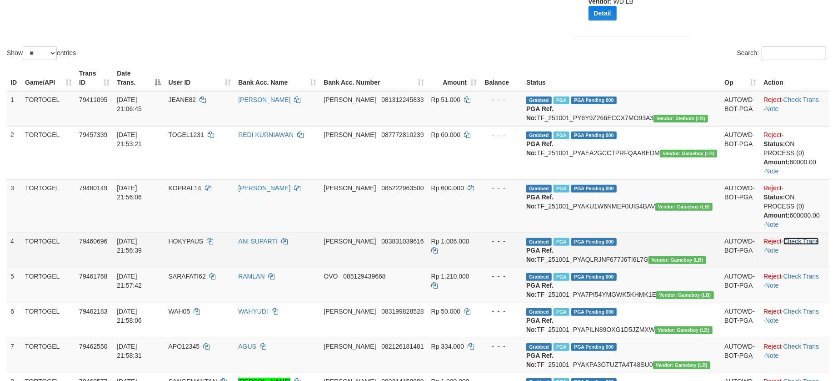
click at [804, 245] on link "Check Trans" at bounding box center [802, 240] width 36 height 7
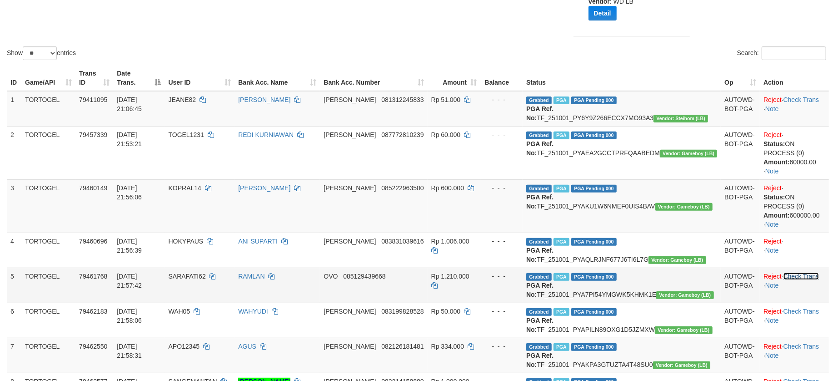
click at [807, 280] on link "Check Trans" at bounding box center [802, 275] width 36 height 7
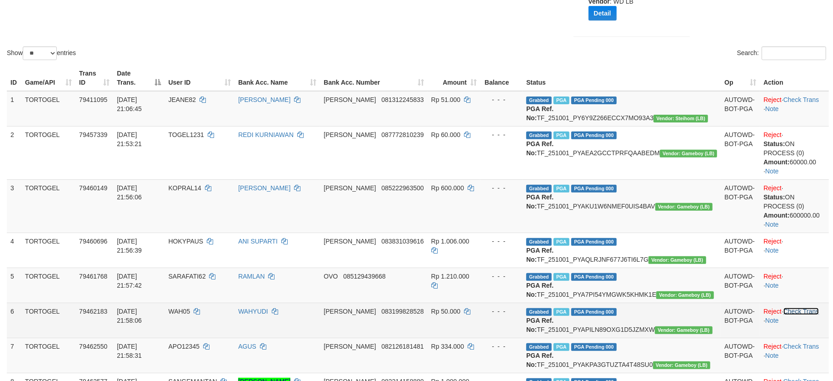
click at [808, 315] on link "Check Trans" at bounding box center [802, 310] width 36 height 7
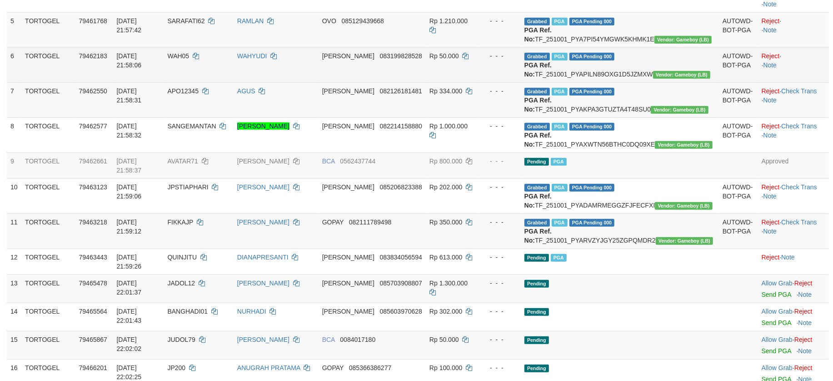
scroll to position [433, 0]
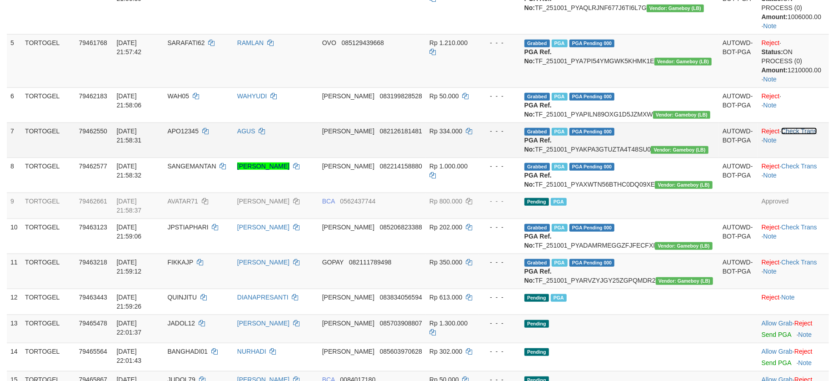
click at [806, 135] on link "Check Trans" at bounding box center [800, 130] width 36 height 7
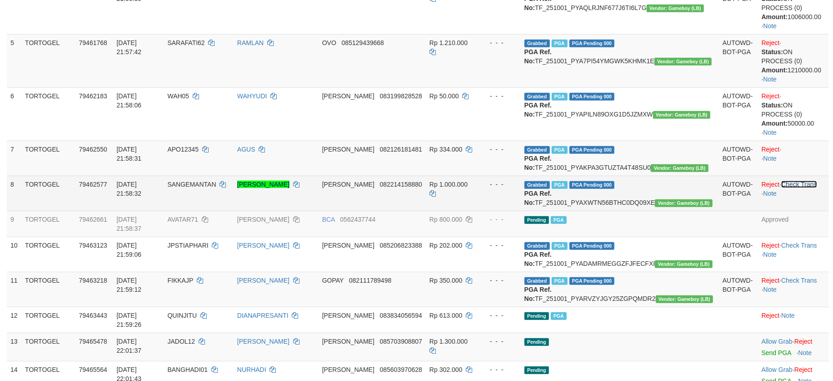
click at [804, 188] on link "Check Trans" at bounding box center [800, 183] width 36 height 7
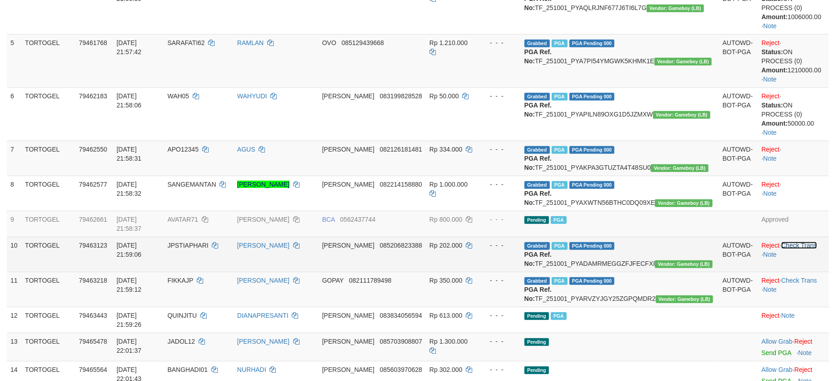
click at [801, 249] on link "Check Trans" at bounding box center [800, 244] width 36 height 7
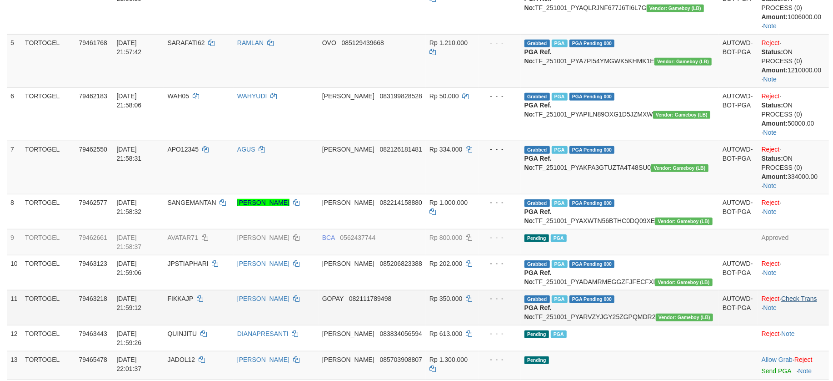
click at [808, 290] on td "Reject · · Note" at bounding box center [793, 272] width 71 height 35
click at [811, 313] on td "Reject · Check Trans · Note" at bounding box center [793, 307] width 71 height 35
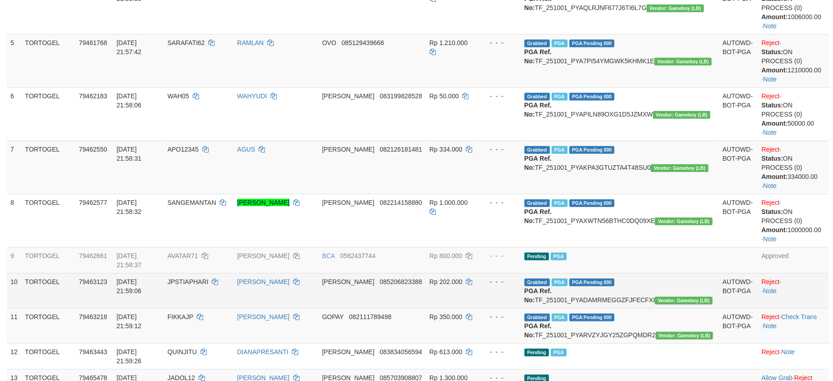
click at [812, 308] on td "Reject · · Note" at bounding box center [793, 290] width 71 height 35
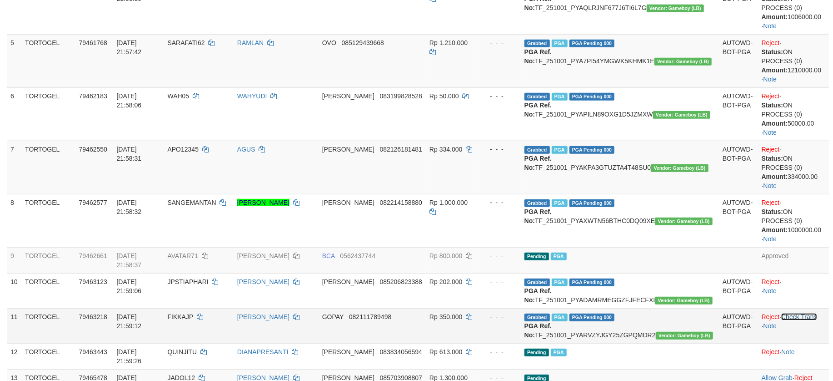
click at [797, 328] on td "Reject · Check Trans · Note" at bounding box center [793, 325] width 71 height 35
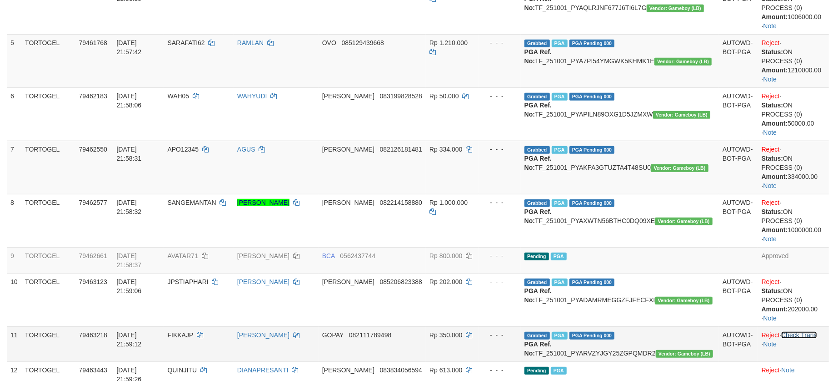
click at [807, 335] on link "Check Trans" at bounding box center [800, 334] width 36 height 7
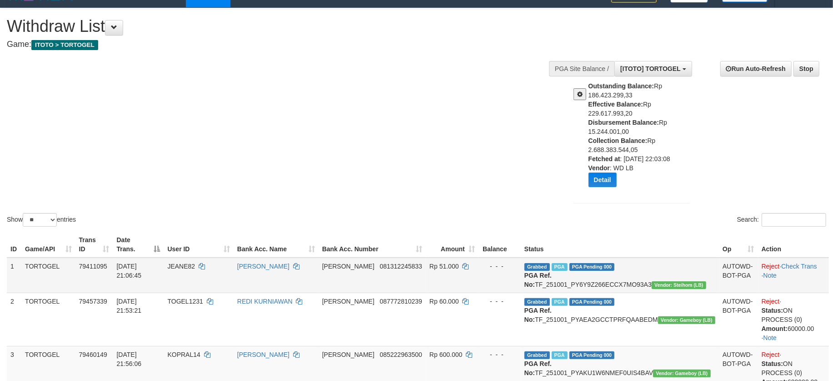
scroll to position [9, 0]
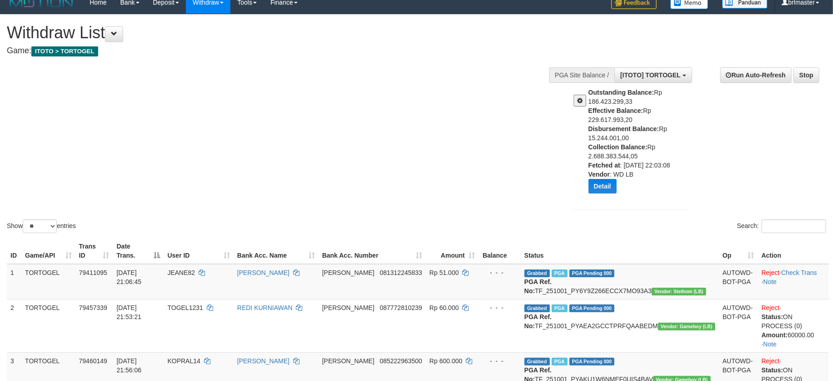
click at [720, 177] on div "**********" at bounding box center [696, 139] width 273 height 158
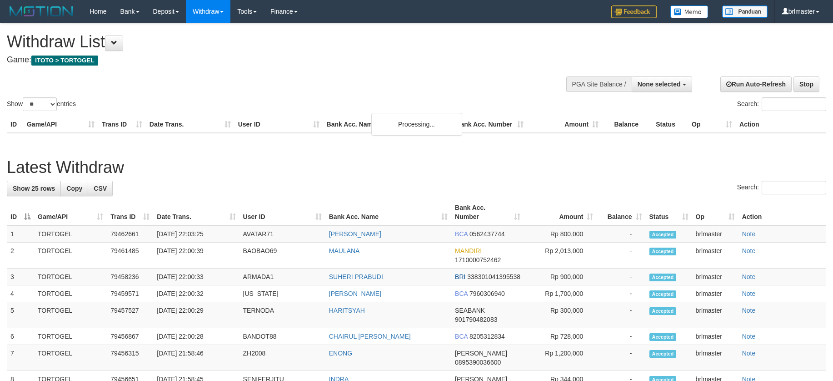
select select
select select "**"
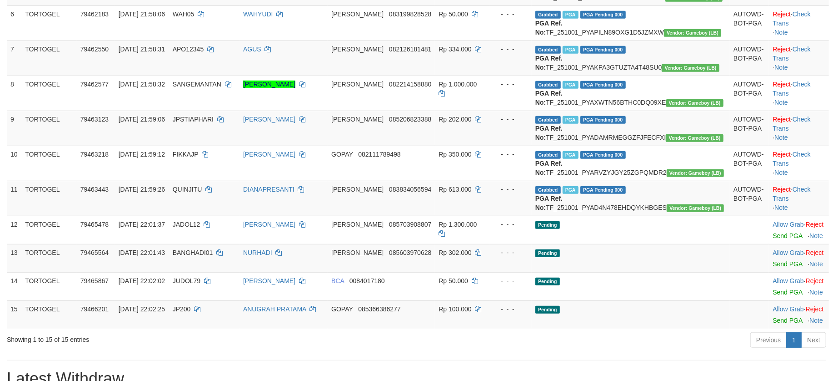
scroll to position [312, 0]
click at [802, 201] on link "Check Trans" at bounding box center [792, 193] width 38 height 16
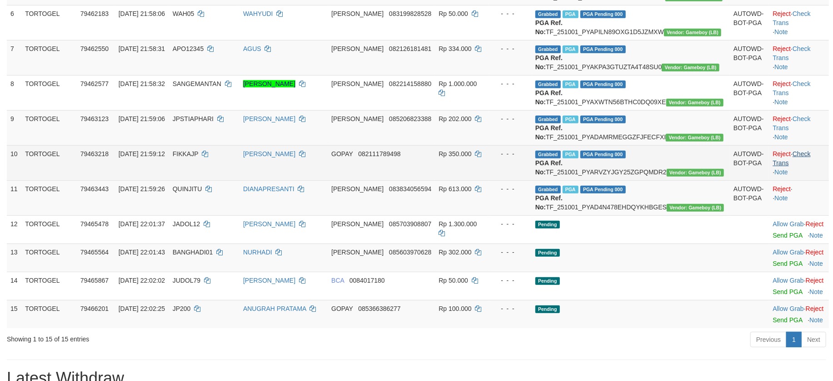
scroll to position [0, 0]
click at [802, 166] on link "Check Trans" at bounding box center [792, 158] width 38 height 16
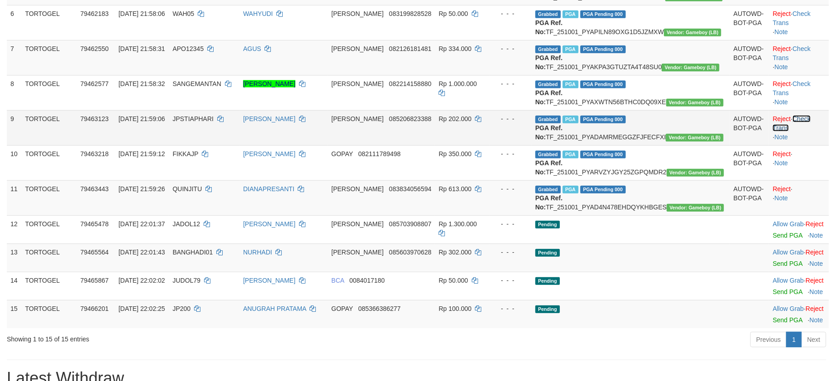
click at [798, 131] on link "Check Trans" at bounding box center [792, 123] width 38 height 16
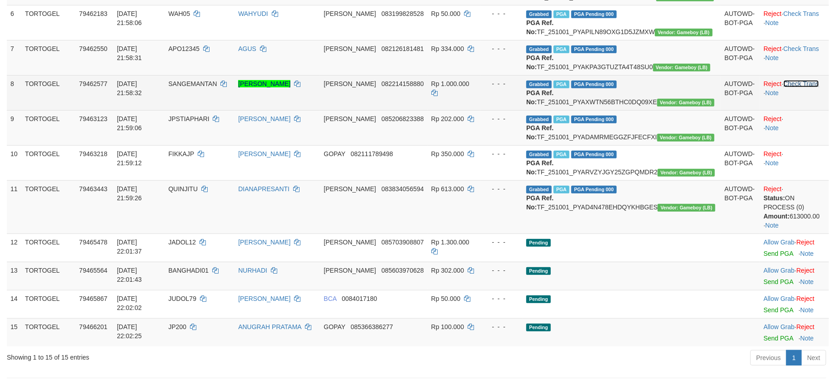
click at [791, 87] on link "Check Trans" at bounding box center [802, 83] width 36 height 7
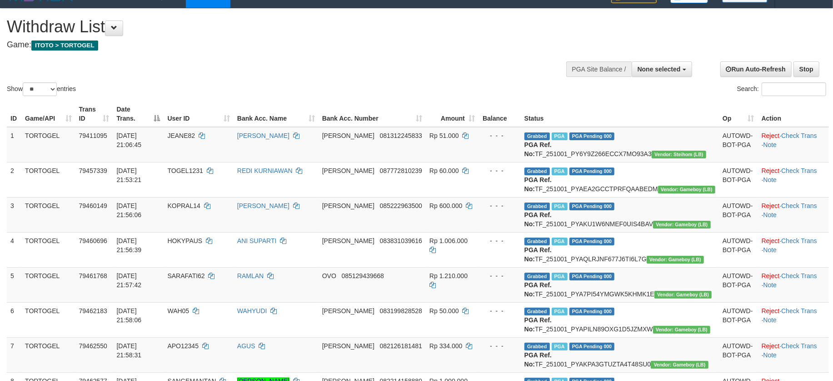
scroll to position [9, 0]
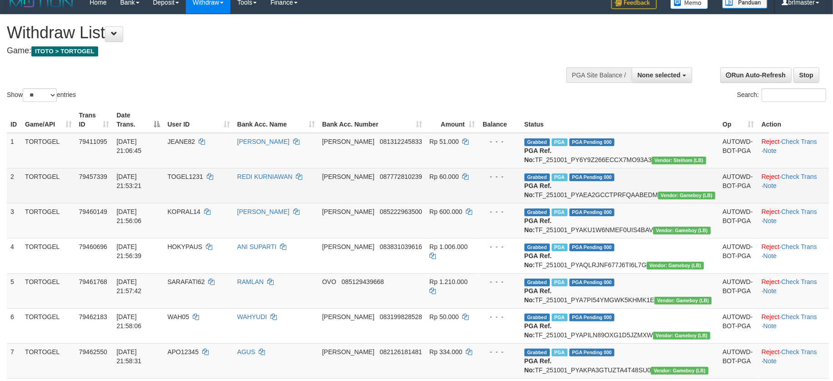
click at [797, 190] on td "Reject · Check Trans · Note" at bounding box center [793, 185] width 71 height 35
click at [800, 180] on link "Check Trans" at bounding box center [800, 176] width 36 height 7
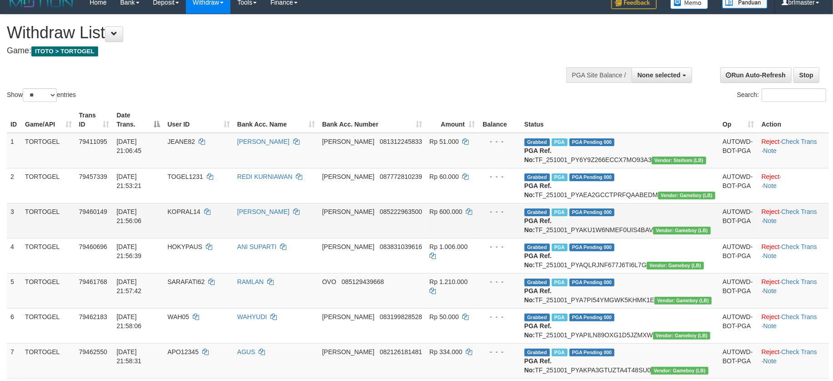
click at [800, 224] on td "Reject · Check Trans · Note" at bounding box center [793, 220] width 71 height 35
click at [802, 215] on link "Check Trans" at bounding box center [800, 211] width 36 height 7
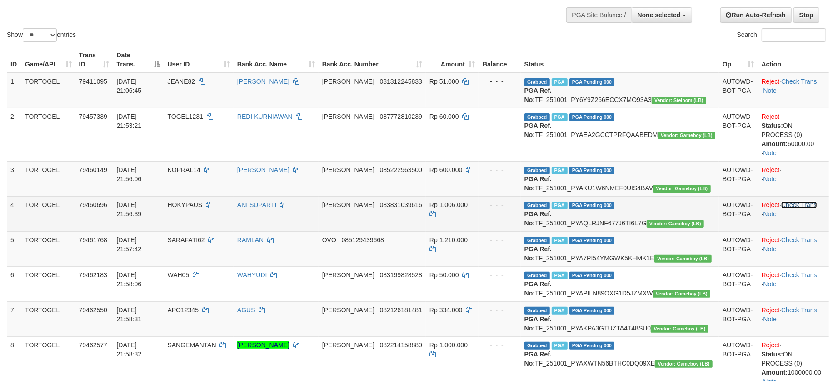
scroll to position [70, 0]
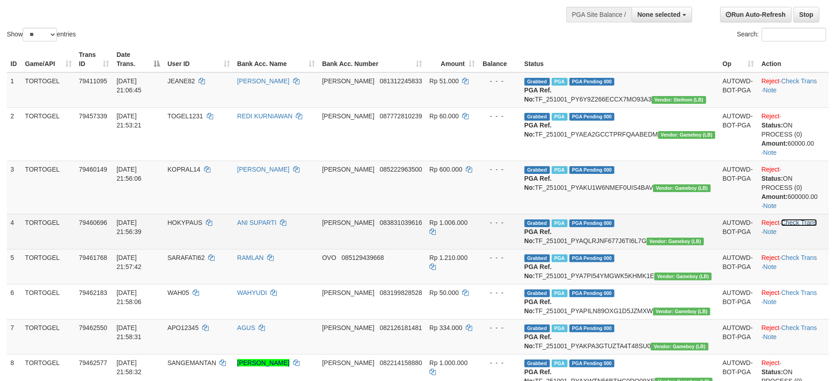
click at [807, 226] on link "Check Trans" at bounding box center [800, 222] width 36 height 7
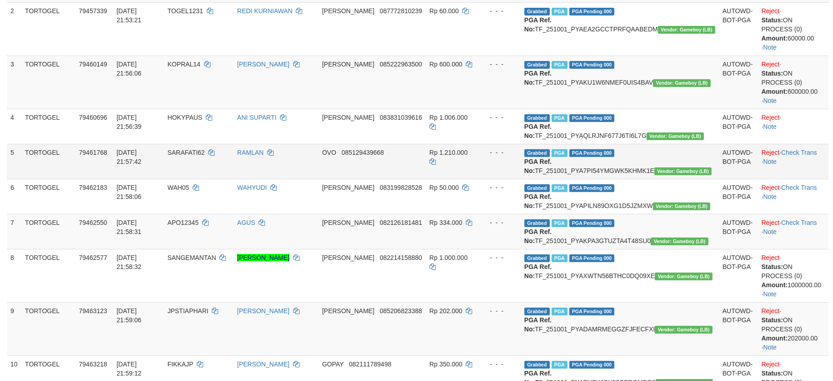
scroll to position [191, 0]
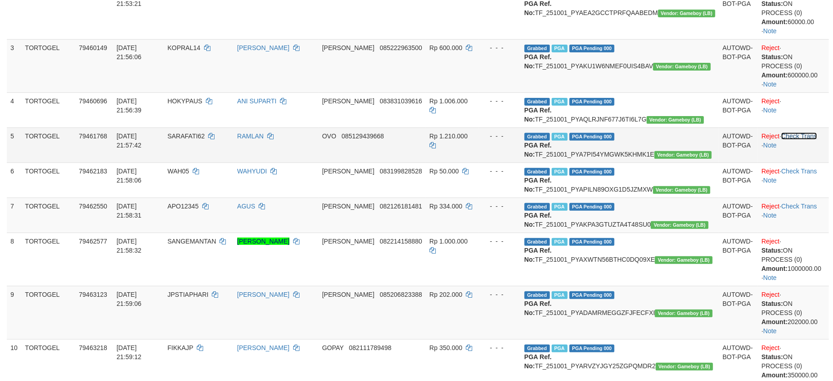
click at [804, 140] on link "Check Trans" at bounding box center [800, 135] width 36 height 7
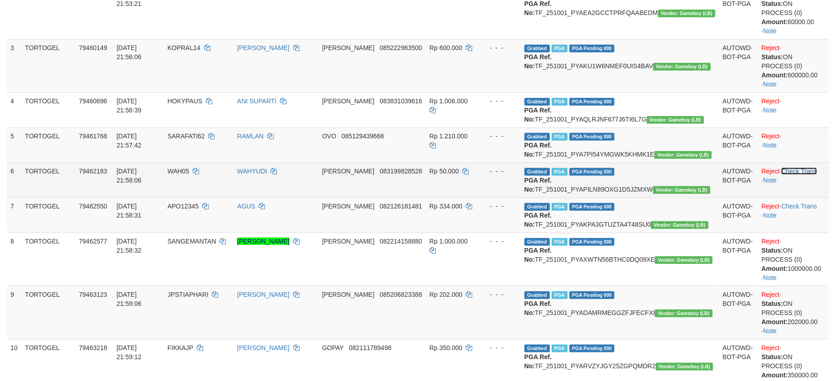
click at [806, 175] on link "Check Trans" at bounding box center [800, 170] width 36 height 7
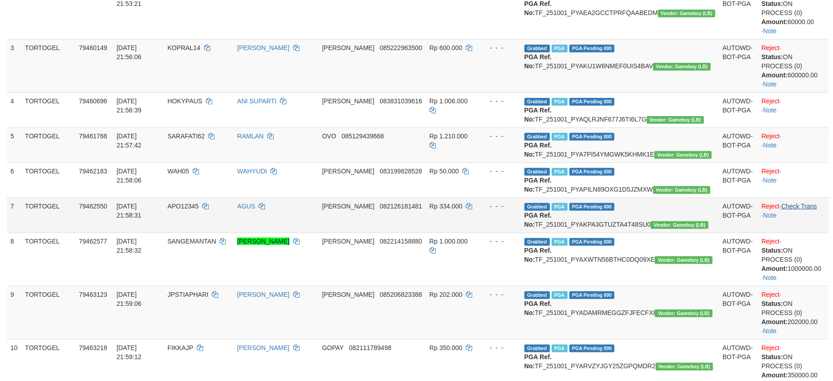
click at [811, 232] on td "Reject · Check Trans · Note" at bounding box center [793, 214] width 71 height 35
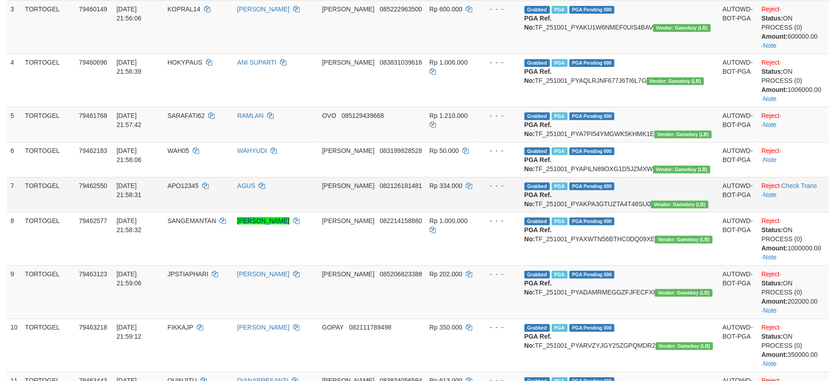
scroll to position [251, 0]
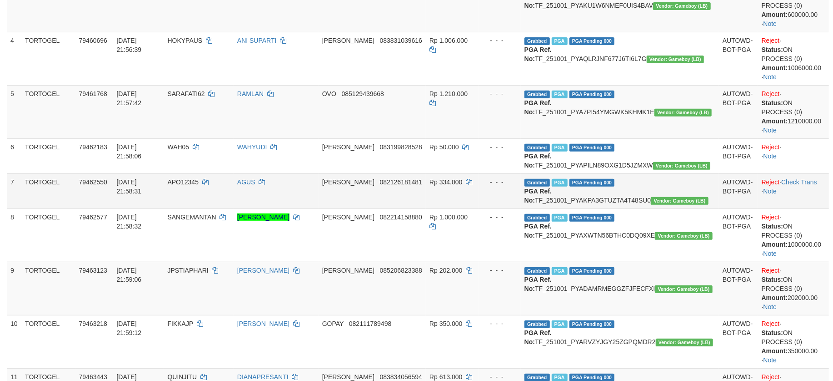
click at [800, 195] on td "Reject · Check Trans · Note" at bounding box center [793, 190] width 71 height 35
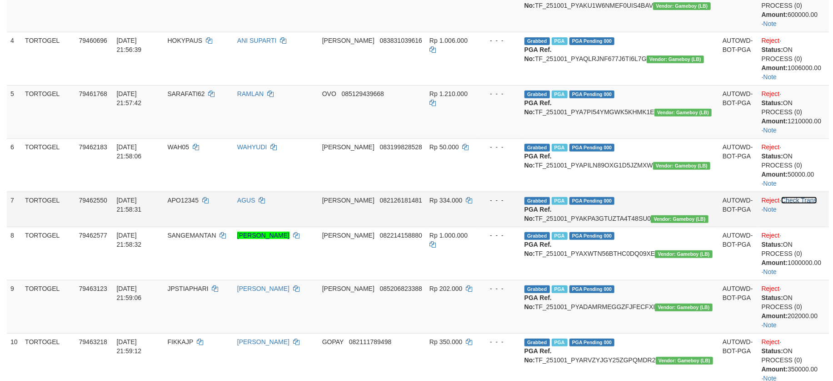
click at [803, 196] on tbody "1 TORTOGEL 79411095 01/10/2025 21:06:45 JEANE82 VINA APRIANTI DANA 081312245833…" at bounding box center [418, 220] width 822 height 661
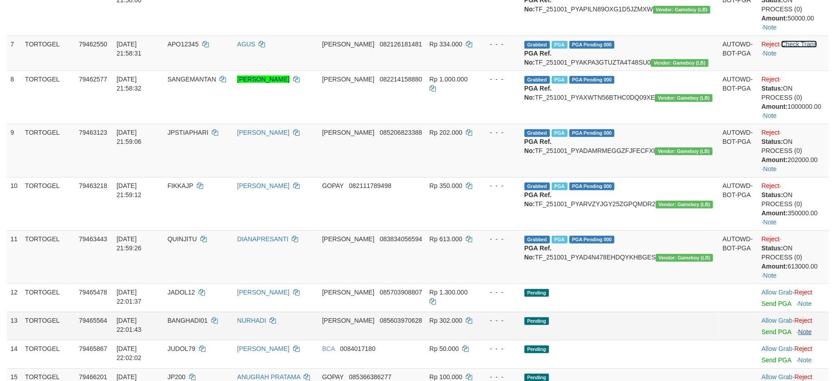
scroll to position [373, 0]
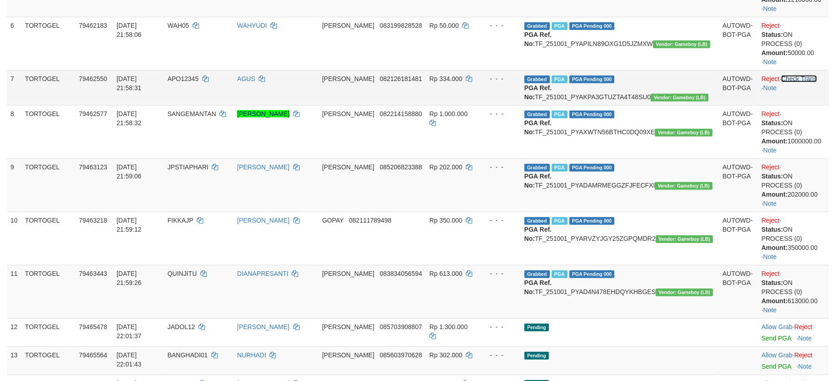
click at [799, 82] on link "Check Trans" at bounding box center [800, 78] width 36 height 7
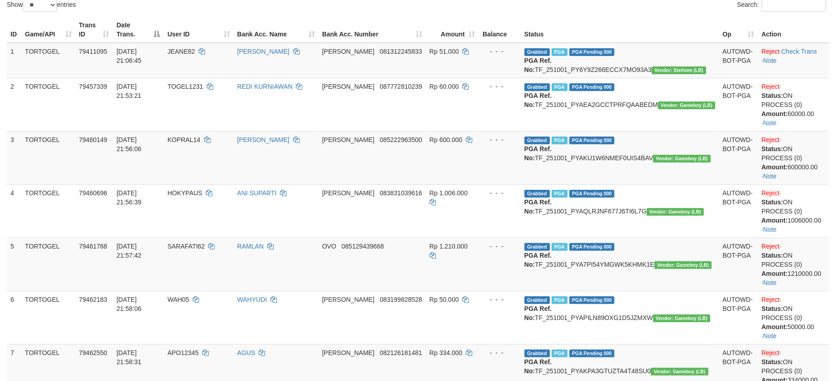
scroll to position [70, 0]
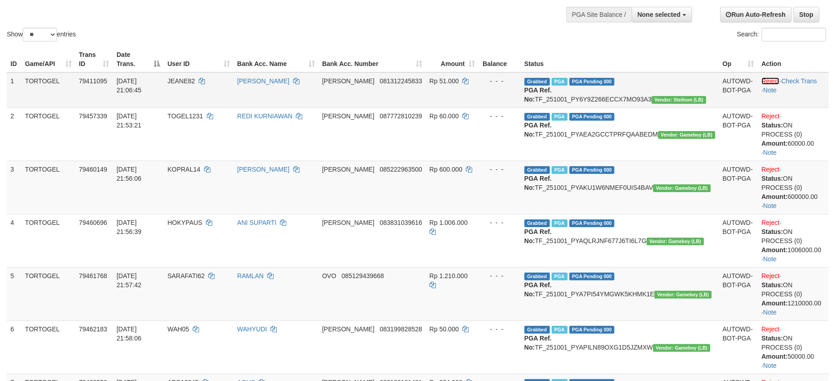
click at [762, 79] on link "Reject" at bounding box center [771, 80] width 18 height 7
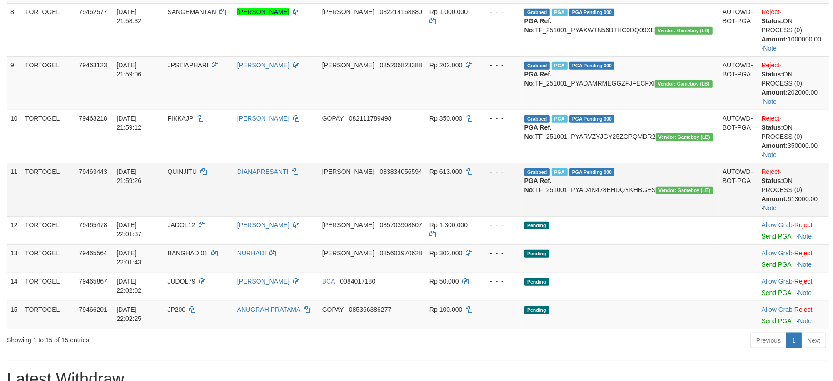
scroll to position [494, 0]
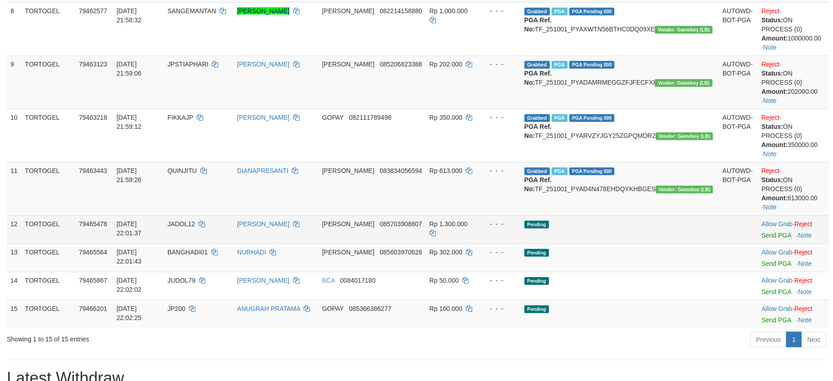
click at [697, 243] on td "Pending" at bounding box center [620, 229] width 198 height 28
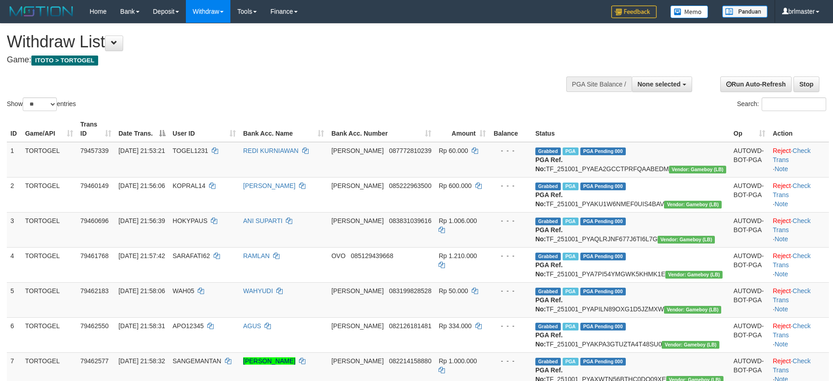
select select
select select "**"
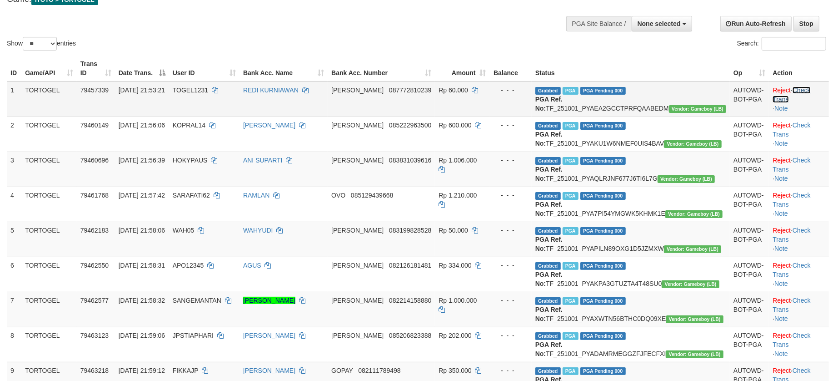
click at [802, 92] on link "Check Trans" at bounding box center [792, 94] width 38 height 16
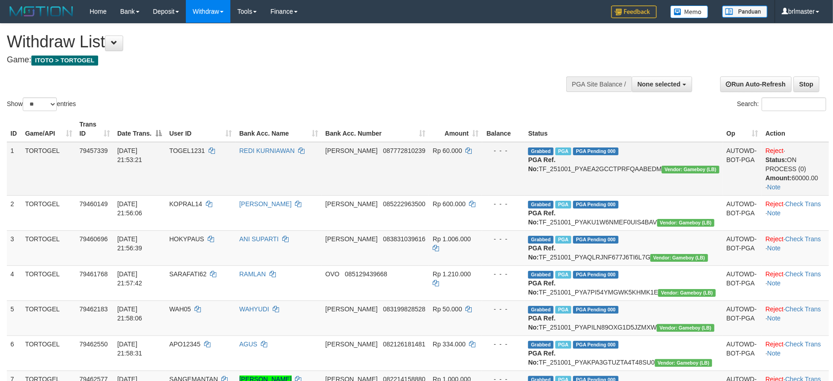
click at [686, 161] on td "Grabbed PGA PGA Pending 000 PGA Ref. No: TF_251001_PYAEA2GCCTPRFQAABEDM Vendor:…" at bounding box center [624, 169] width 198 height 54
copy td ":"
click at [697, 166] on td "Grabbed PGA PGA Pending 000 PGA Ref. No: TF_251001_PYAEA2GCCTPRFQAABEDM Vendor:…" at bounding box center [624, 169] width 198 height 54
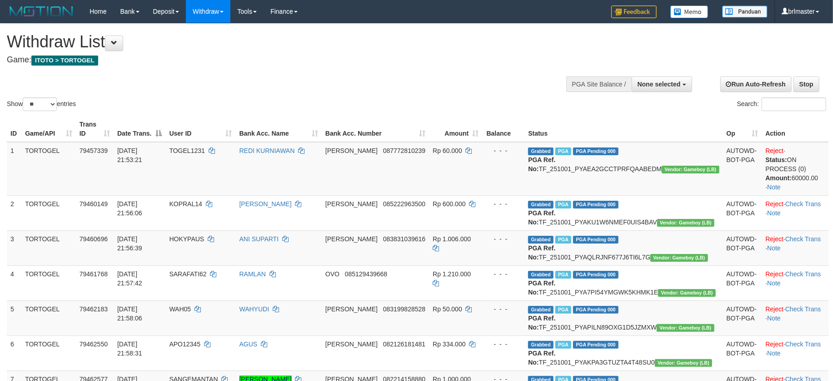
copy td "TF_251001_PYAEA2GCCTPRFQAABEDM"
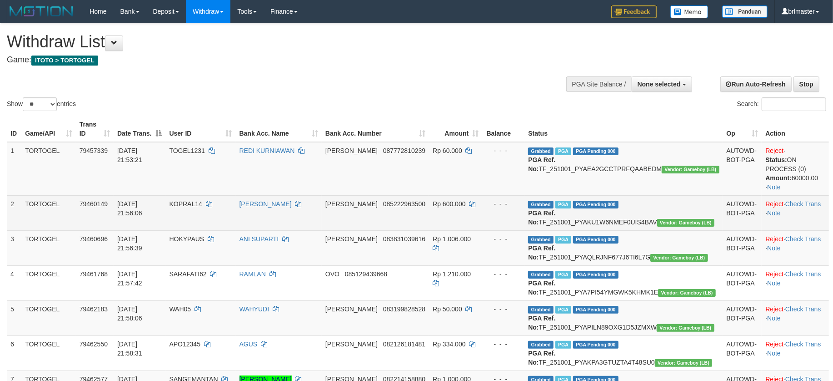
click at [676, 218] on td "Grabbed PGA PGA Pending 000 PGA Ref. No: TF_251001_PYAKU1W6NMEF0UIS4BAV Vendor:…" at bounding box center [624, 212] width 198 height 35
copy td "TF_251001_PYAKU1W6NMEF0UIS4BAV"
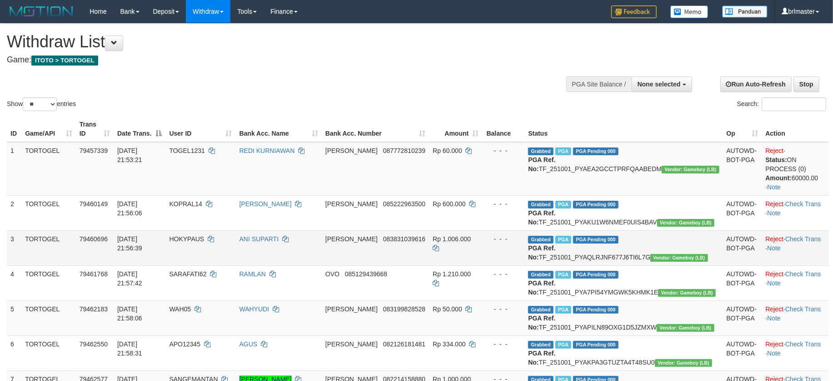
click at [687, 261] on td "Grabbed PGA PGA Pending 000 PGA Ref. No: TF_251001_PYAQLRJNF677J6TI6L7G Vendor:…" at bounding box center [624, 247] width 198 height 35
click at [682, 265] on td "Grabbed PGA PGA Pending 000 PGA Ref. No: TF_251001_PYAQLRJNF677J6TI6L7G Vendor:…" at bounding box center [624, 247] width 198 height 35
copy td "TF_251001_PYAQLRJNF677J6TI6L7G"
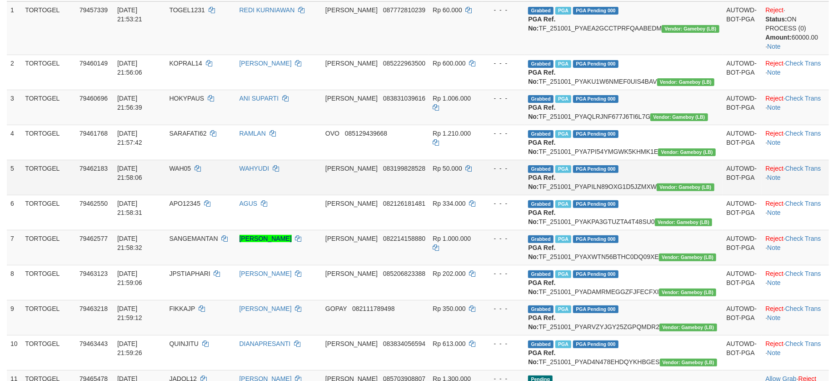
scroll to position [182, 0]
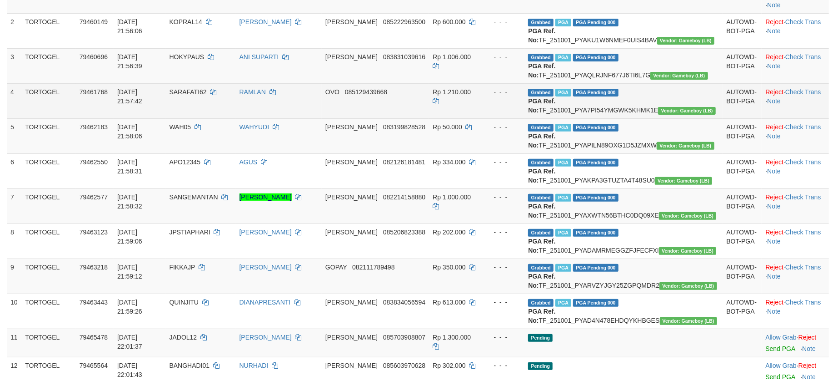
click at [698, 118] on td "Grabbed PGA PGA Pending 000 PGA Ref. No: TF_251001_PYA7PI54YMGWK5KHMK1E Vendor:…" at bounding box center [624, 100] width 198 height 35
click at [685, 118] on td "Grabbed PGA PGA Pending 000 PGA Ref. No: TF_251001_PYA7PI54YMGWK5KHMK1E Vendor:…" at bounding box center [624, 100] width 198 height 35
copy td "TF_251001_PYA7PI54YMGWK5KHMK1E"
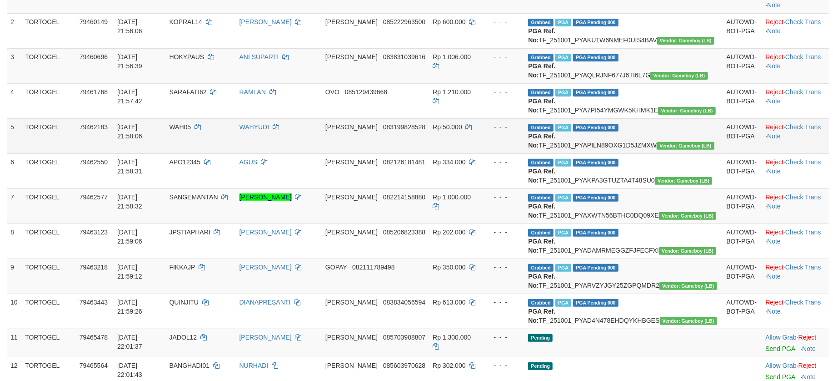
click at [686, 153] on td "Grabbed PGA PGA Pending 000 PGA Ref. No: TF_251001_PYAPILN89OXG1D5JZMXW Vendor:…" at bounding box center [624, 135] width 198 height 35
copy td "TF_251001_PYAPILN89OXG1D5JZMXW"
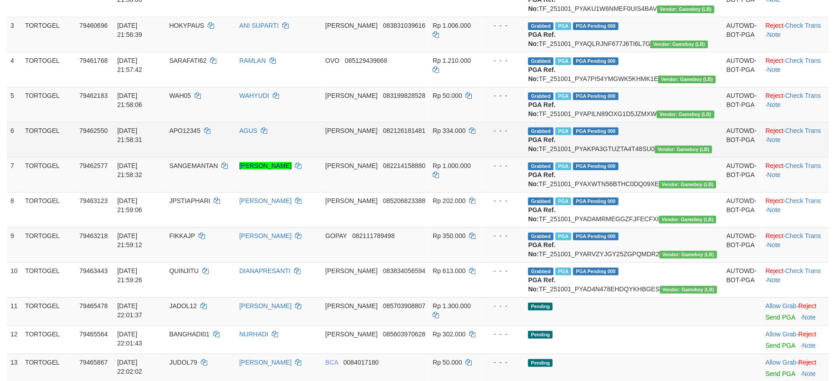
scroll to position [242, 0]
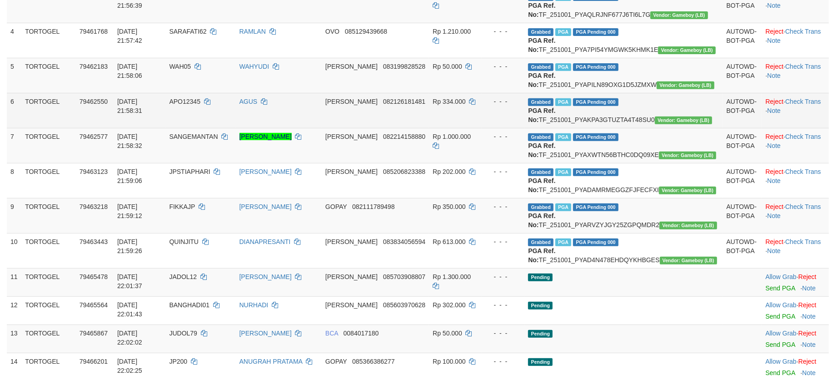
click at [670, 128] on td "Grabbed PGA PGA Pending 000 PGA Ref. No: TF_251001_PYAKPA3GTUZTA4T48SU0 Vendor:…" at bounding box center [624, 110] width 198 height 35
copy td "TF_251001_PYAKPA3GTUZTA4T48SU0"
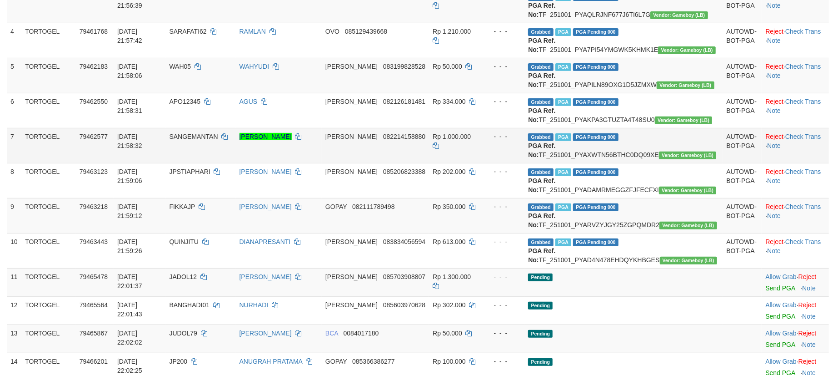
click at [659, 163] on td "Grabbed PGA PGA Pending 000 PGA Ref. No: TF_251001_PYAXWTN56BTHC0DQ09XE Vendor:…" at bounding box center [624, 145] width 198 height 35
copy td "TF_251001_PYAXWTN56BTHC0DQ09XE"
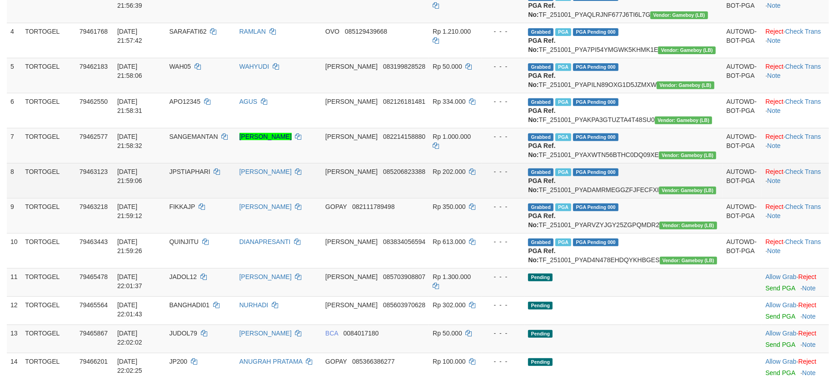
click at [665, 198] on td "Grabbed PGA PGA Pending 000 PGA Ref. No: TF_251001_PYADAMRMEGGZFJFECFXI Vendor:…" at bounding box center [624, 180] width 198 height 35
copy td "TF_251001_PYADAMRMEGGZFJFECFXI"
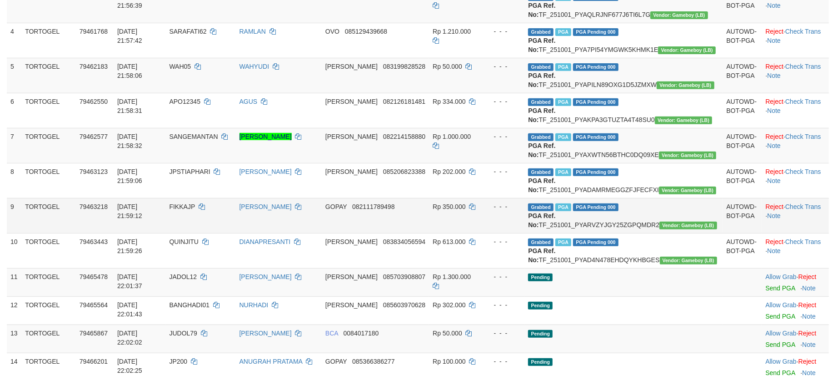
click at [675, 233] on td "Grabbed PGA PGA Pending 000 PGA Ref. No: TF_251001_PYARVZYJGY25ZGPQMDR2 Vendor:…" at bounding box center [624, 215] width 198 height 35
copy td "TF_251001_PYARVZYJGY25ZGPQMDR2"
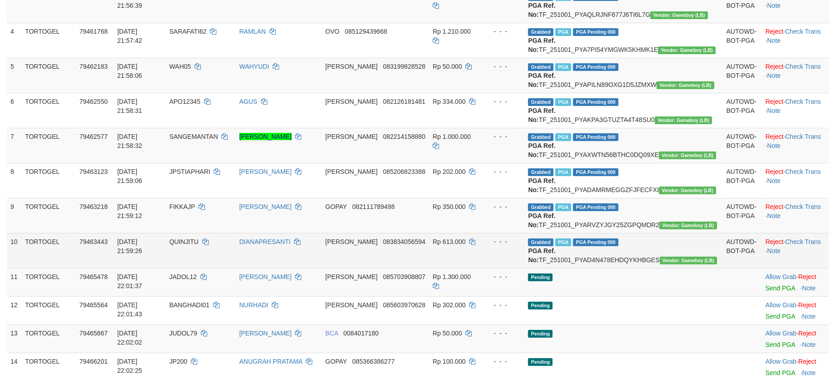
click at [638, 268] on td "Grabbed PGA PGA Pending 000 PGA Ref. No: TF_251001_PYAD4N478EHDQYKHBGES Vendor:…" at bounding box center [624, 250] width 198 height 35
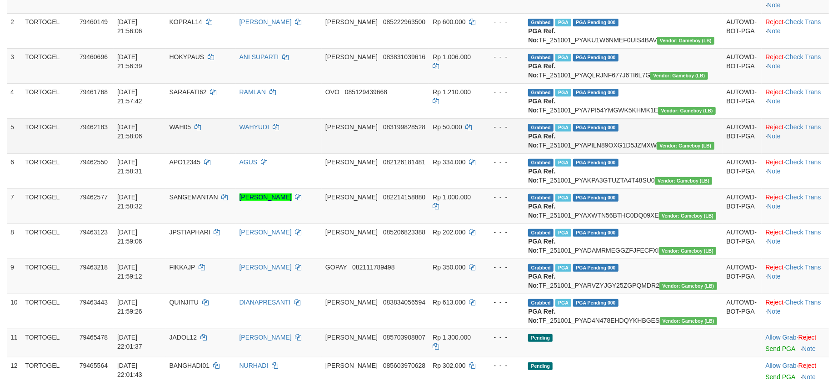
scroll to position [424, 0]
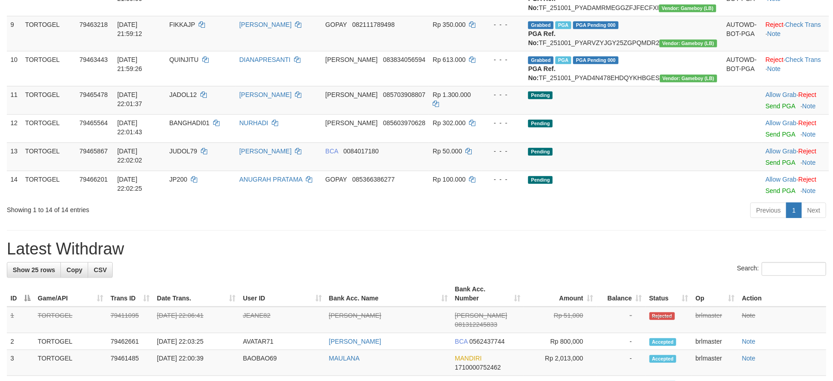
click at [523, 306] on div "**********" at bounding box center [416, 252] width 833 height 1307
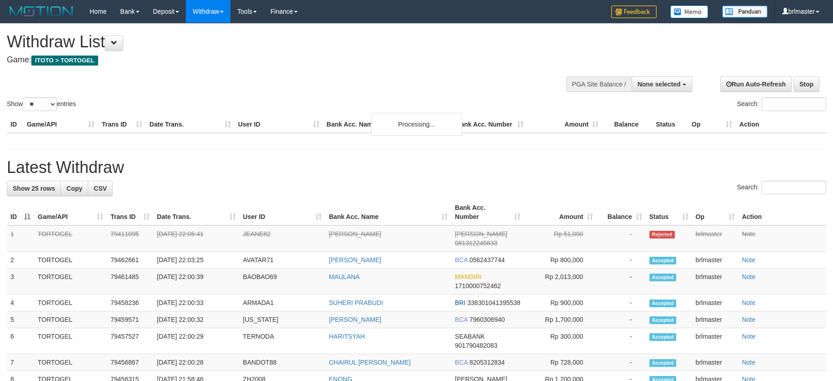
select select
select select "**"
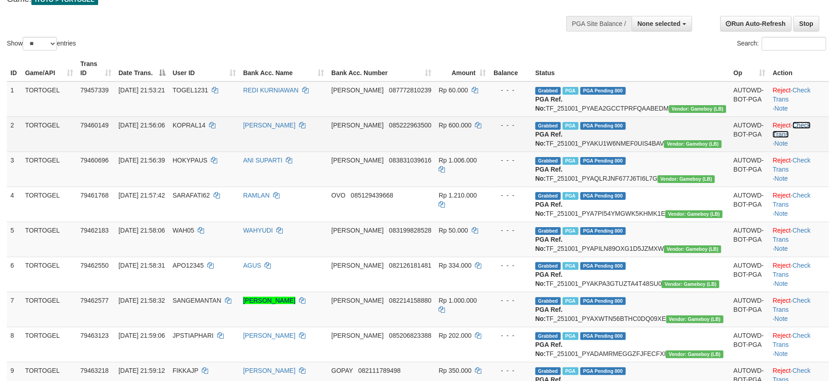
click at [791, 132] on link "Check Trans" at bounding box center [792, 129] width 38 height 16
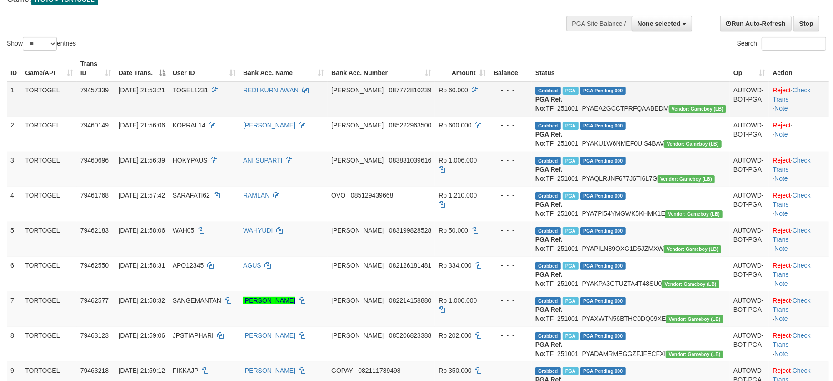
click at [797, 94] on td "Reject · Check Trans · Note" at bounding box center [799, 98] width 60 height 35
click at [795, 87] on link "Check Trans" at bounding box center [792, 94] width 38 height 16
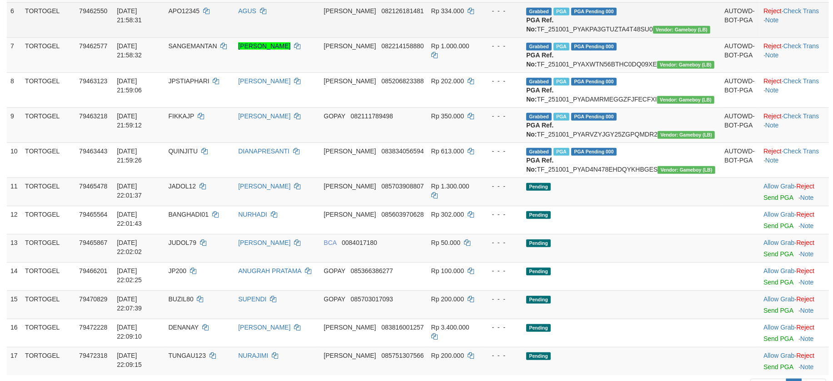
scroll to position [424, 0]
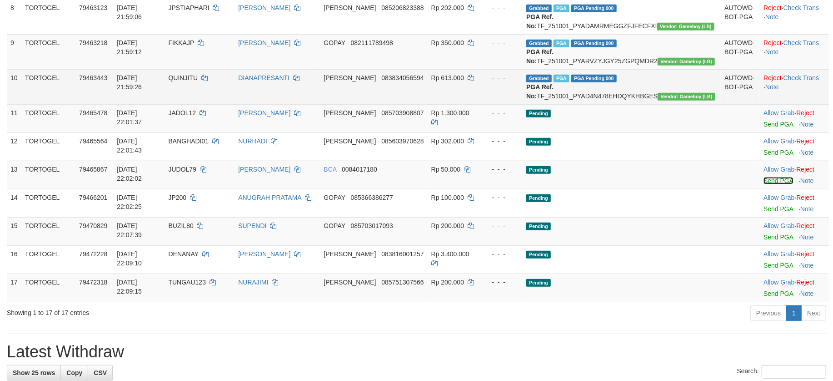
click at [772, 184] on link "Send PGA" at bounding box center [779, 180] width 30 height 7
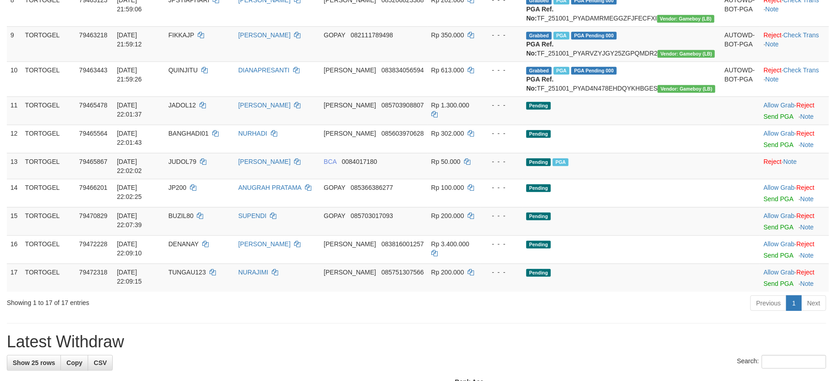
scroll to position [364, 0]
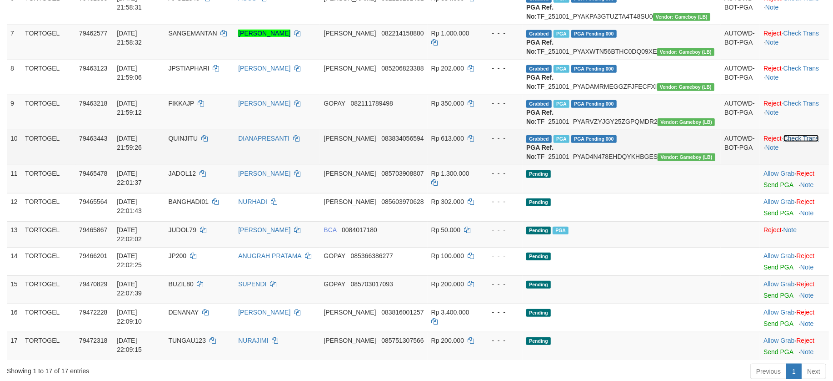
click at [794, 142] on link "Check Trans" at bounding box center [802, 138] width 36 height 7
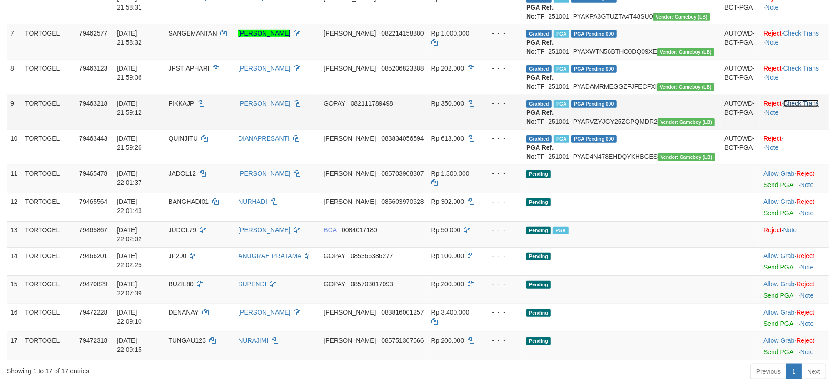
click at [792, 107] on link "Check Trans" at bounding box center [802, 103] width 36 height 7
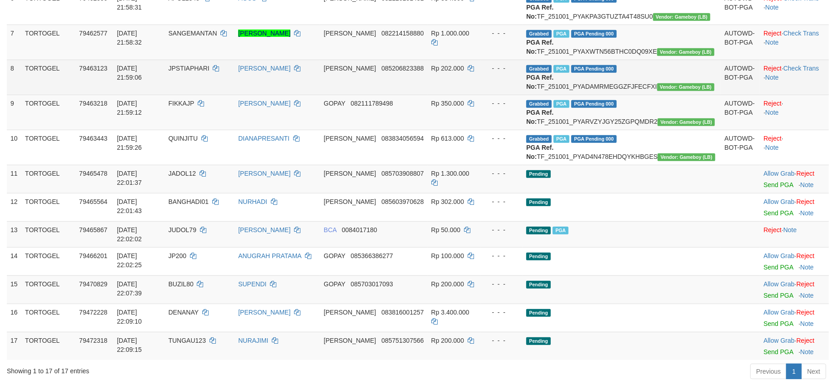
click at [801, 95] on td "Reject · Check Trans · Note" at bounding box center [794, 77] width 69 height 35
click at [798, 72] on link "Check Trans" at bounding box center [802, 68] width 36 height 7
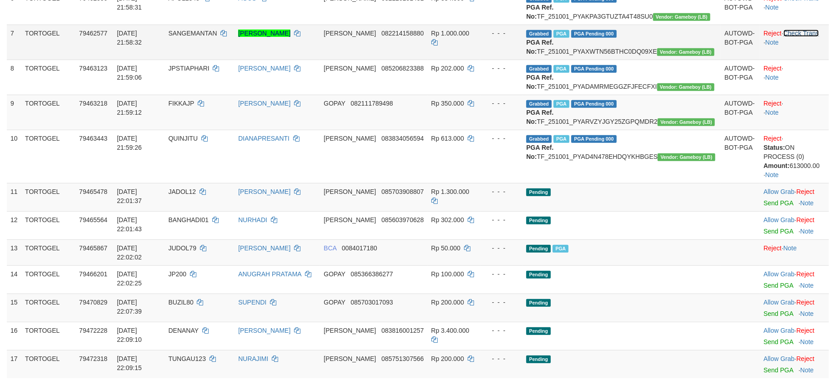
click at [792, 37] on link "Check Trans" at bounding box center [802, 33] width 36 height 7
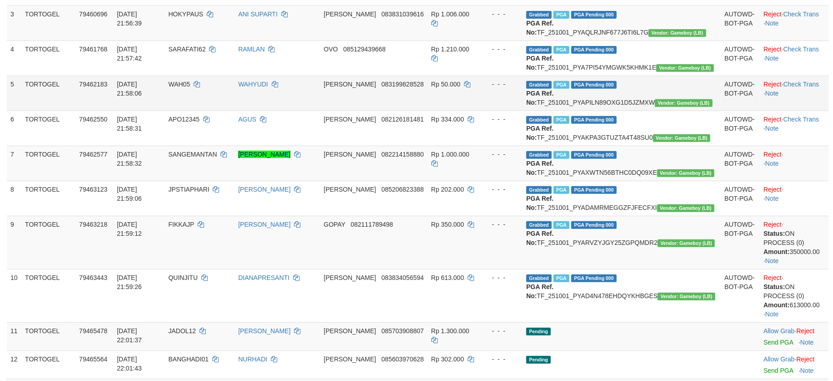
scroll to position [242, 0]
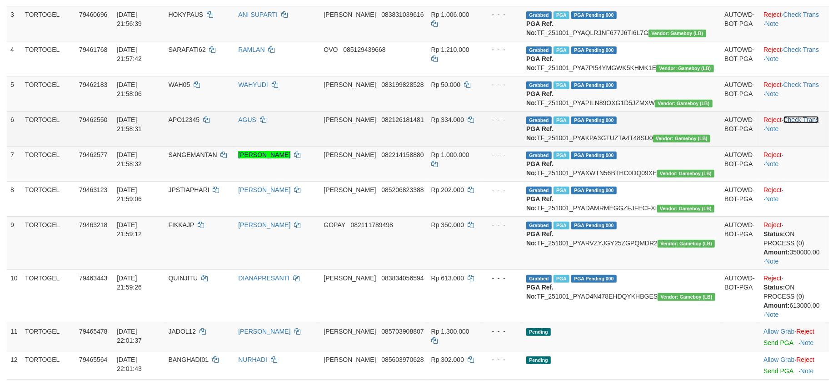
click at [805, 123] on link "Check Trans" at bounding box center [802, 119] width 36 height 7
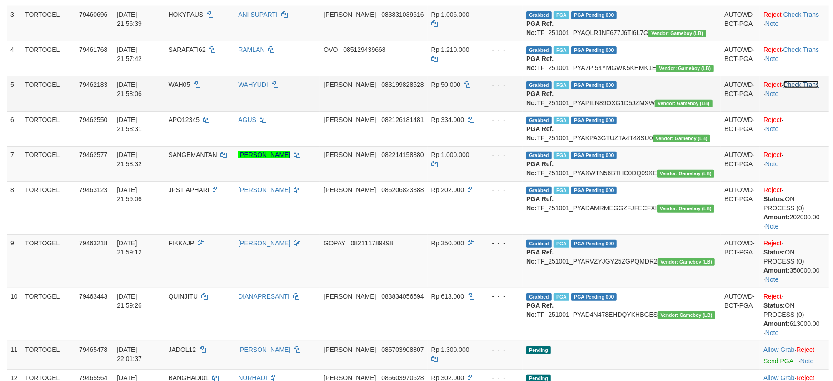
click at [810, 88] on link "Check Trans" at bounding box center [802, 84] width 36 height 7
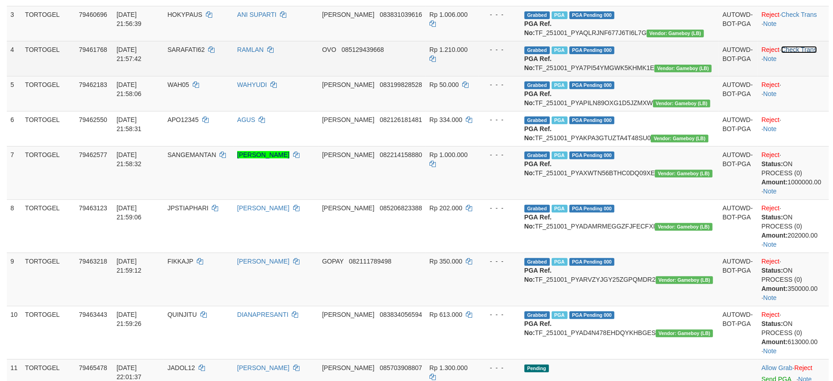
click at [804, 53] on link "Check Trans" at bounding box center [800, 49] width 36 height 7
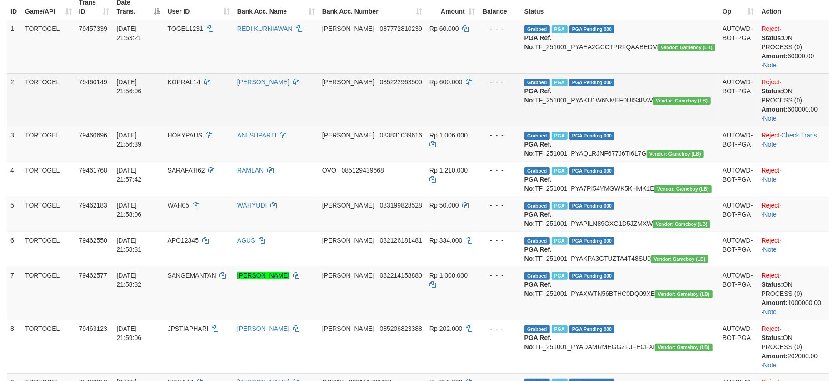
scroll to position [121, 0]
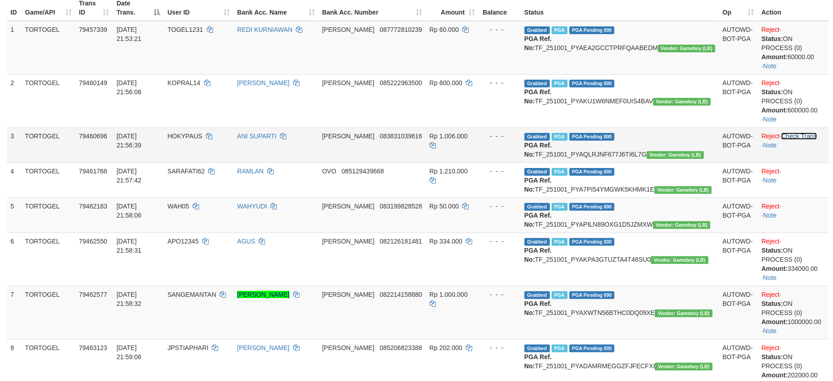
click at [804, 135] on link "Check Trans" at bounding box center [800, 135] width 36 height 7
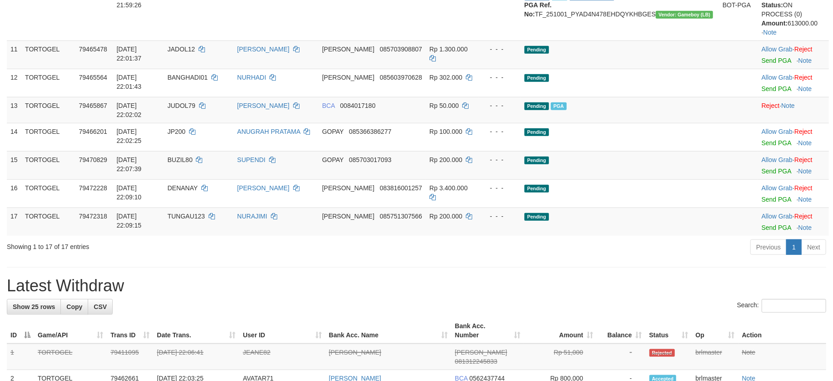
scroll to position [624, 0]
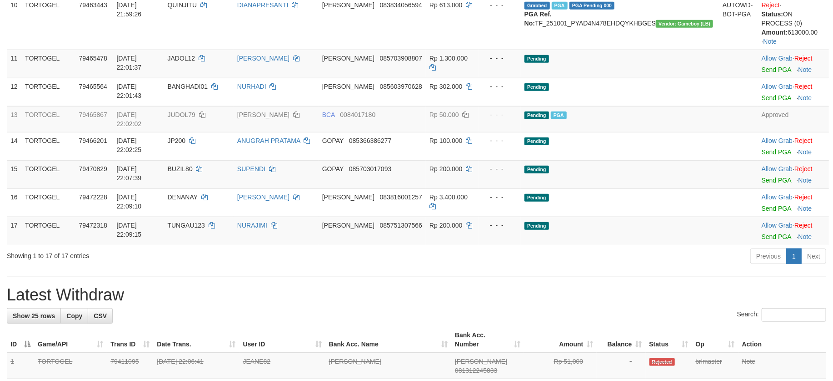
click at [608, 271] on div "**********" at bounding box center [416, 175] width 833 height 1553
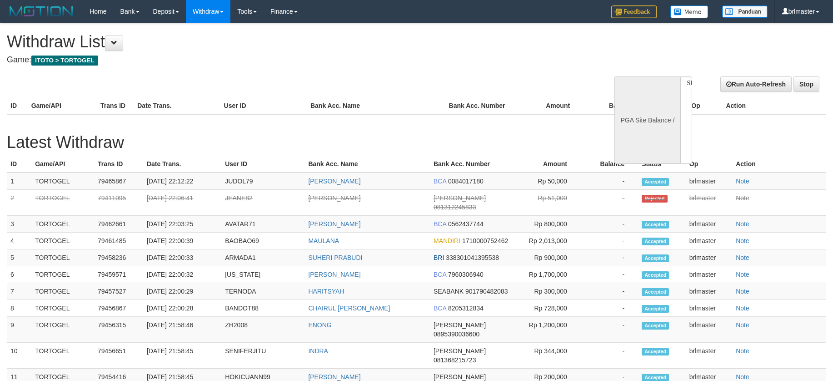
select select
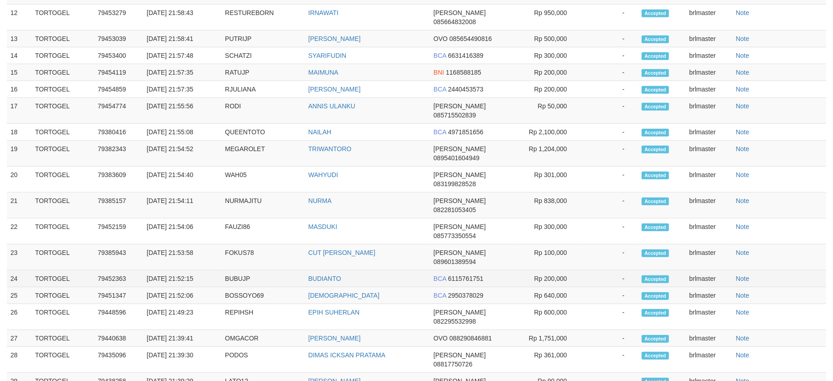
select select "**"
select select
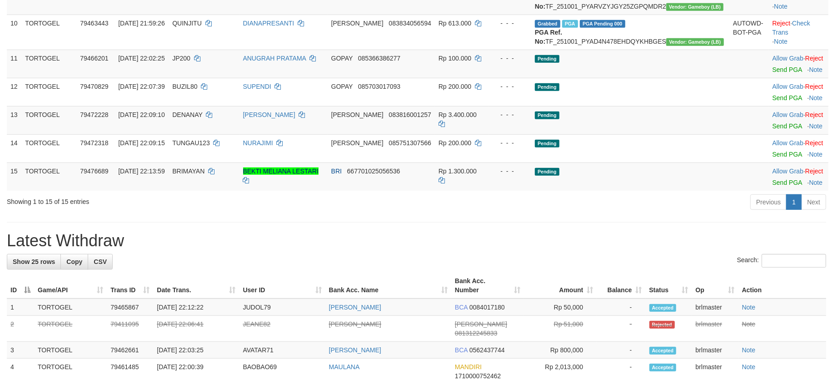
click at [651, 213] on div "Previous 1 Next" at bounding box center [590, 203] width 472 height 20
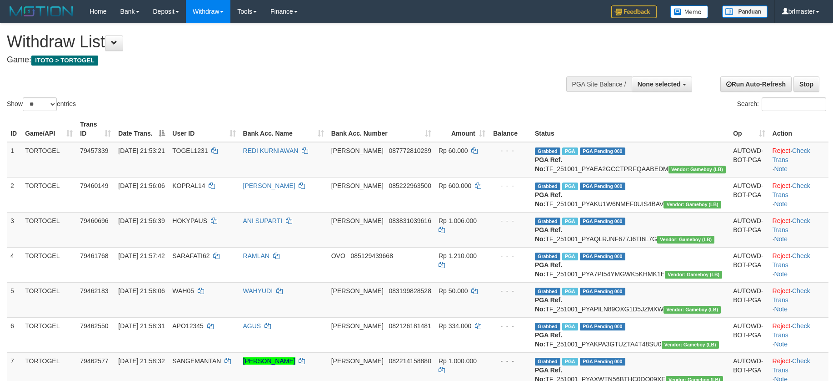
select select
select select "**"
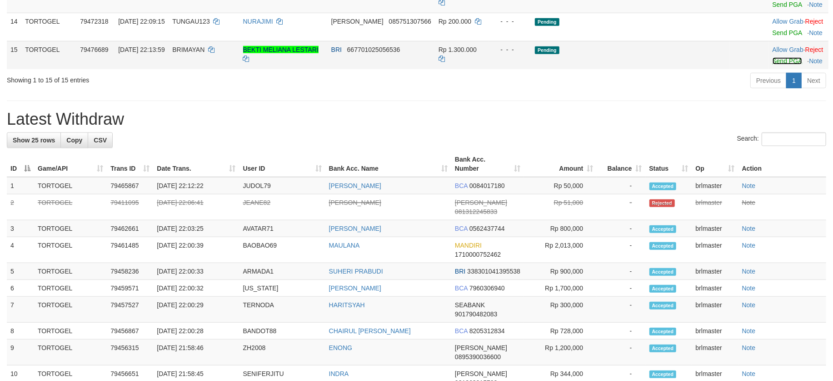
click at [773, 65] on link "Send PGA" at bounding box center [788, 60] width 30 height 7
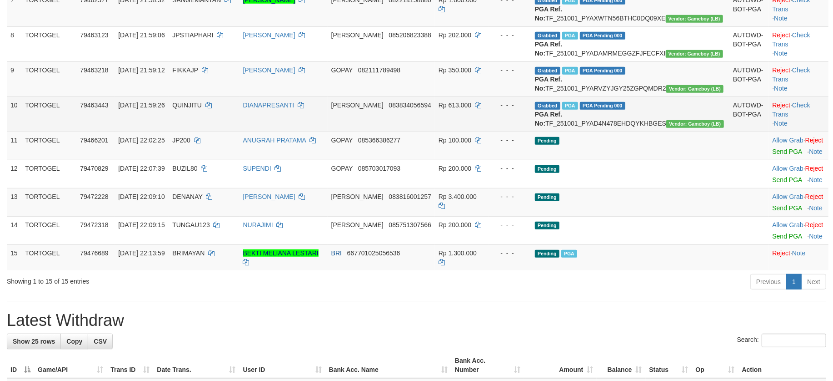
scroll to position [364, 0]
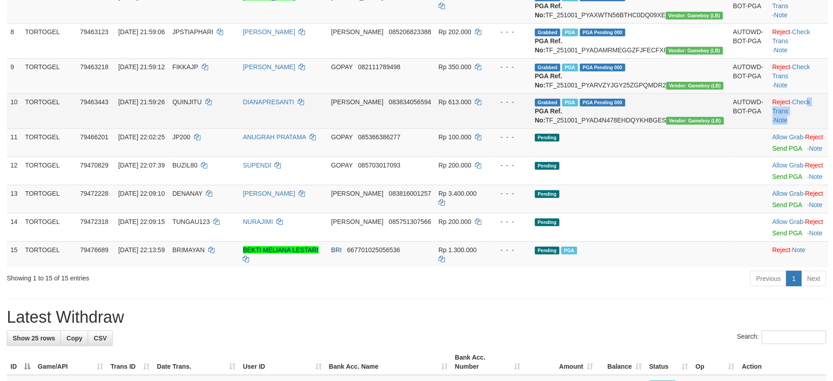
click at [795, 128] on td "Reject · Check Trans · Note" at bounding box center [799, 110] width 60 height 35
click at [795, 115] on link "Check Trans" at bounding box center [792, 106] width 38 height 16
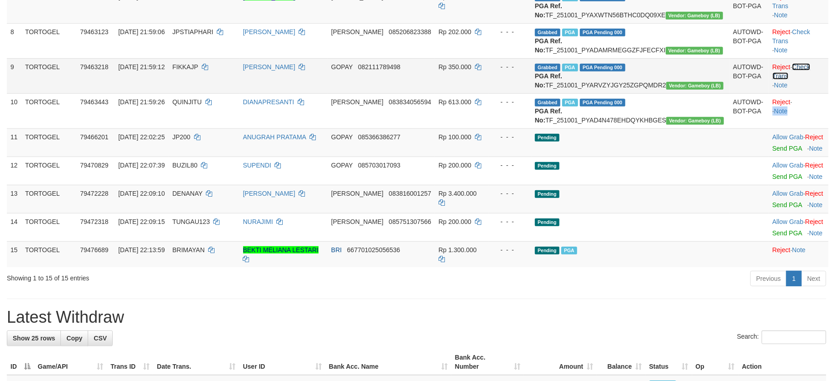
click at [799, 80] on link "Check Trans" at bounding box center [792, 71] width 38 height 16
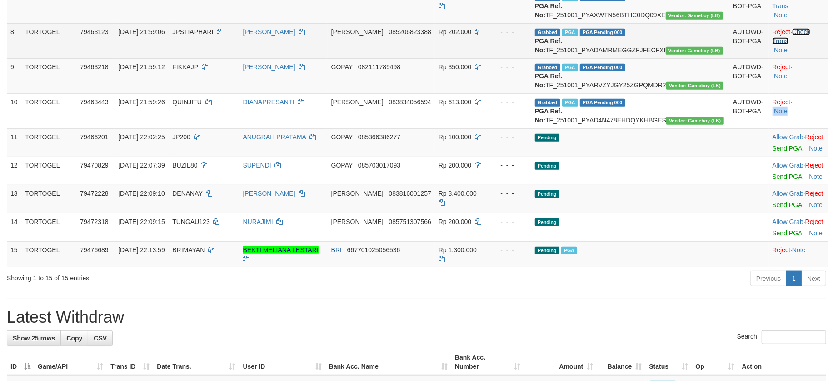
click at [800, 45] on link "Check Trans" at bounding box center [792, 36] width 38 height 16
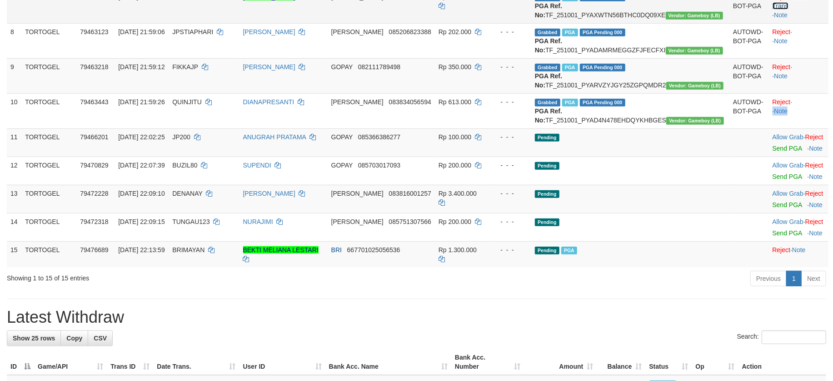
click at [805, 10] on link "Check Trans" at bounding box center [792, 1] width 38 height 16
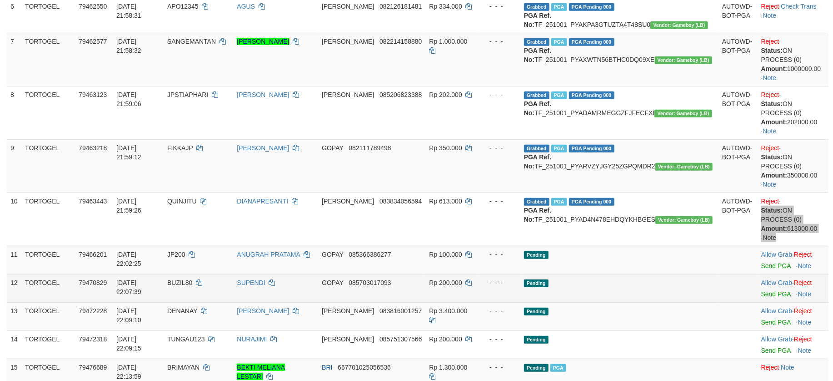
scroll to position [424, 0]
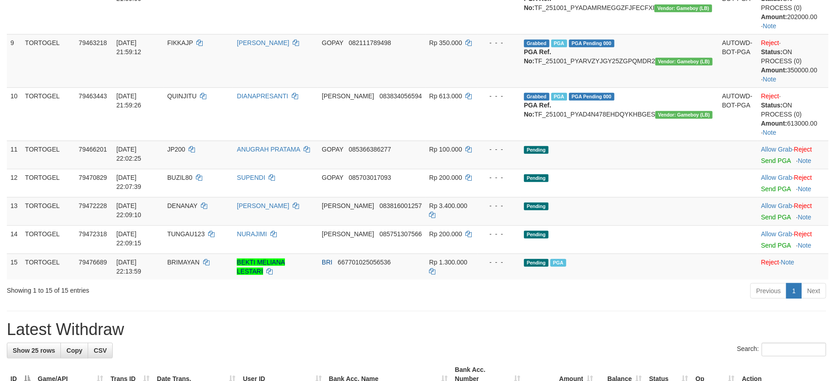
click at [731, 301] on div "Previous 1 Next" at bounding box center [590, 292] width 472 height 20
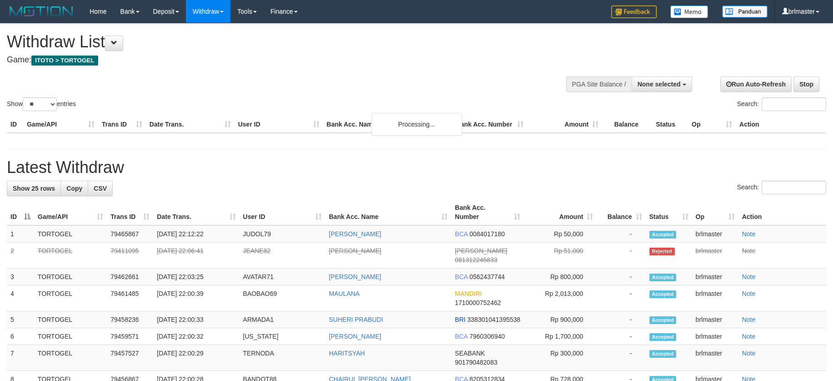
select select
select select "**"
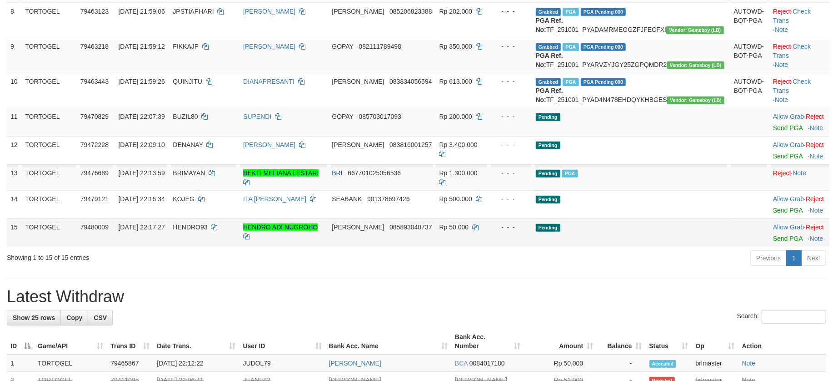
scroll to position [364, 0]
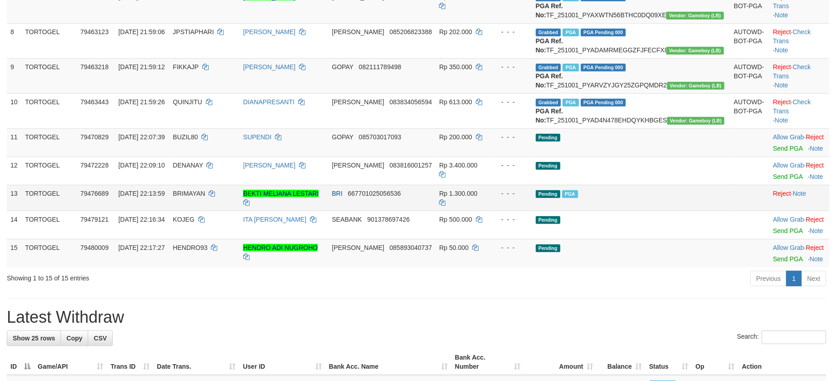
click at [684, 210] on td "Pending PGA" at bounding box center [631, 198] width 198 height 26
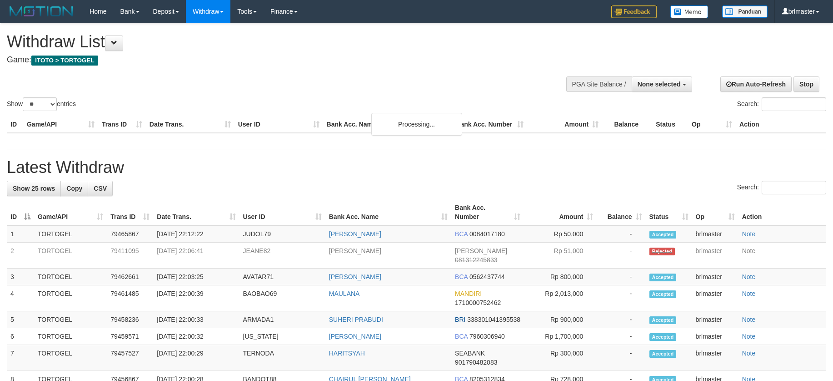
select select
select select "**"
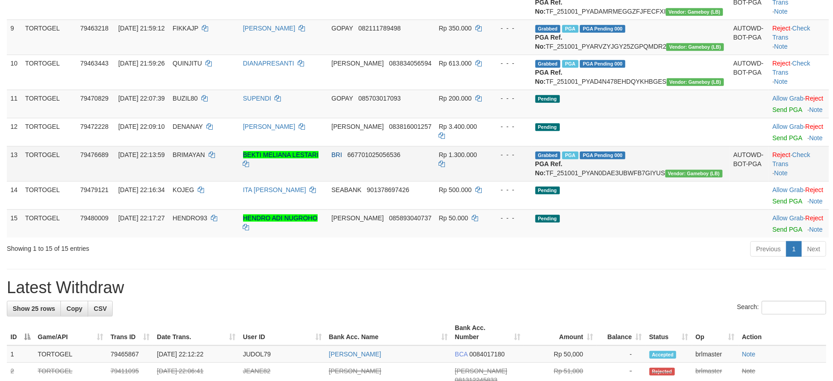
scroll to position [424, 0]
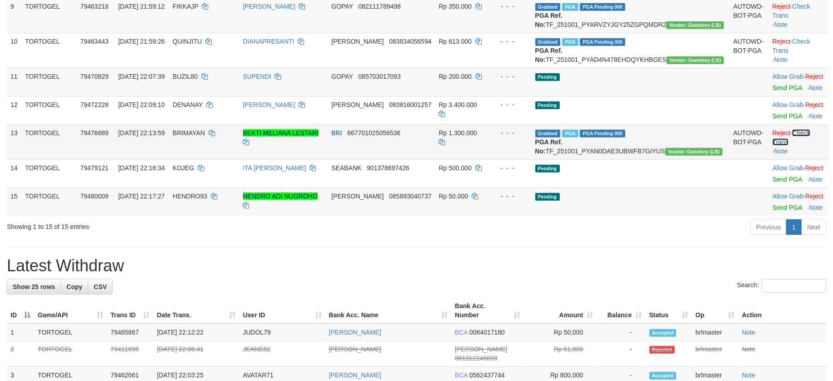
click at [806, 145] on link "Check Trans" at bounding box center [792, 137] width 38 height 16
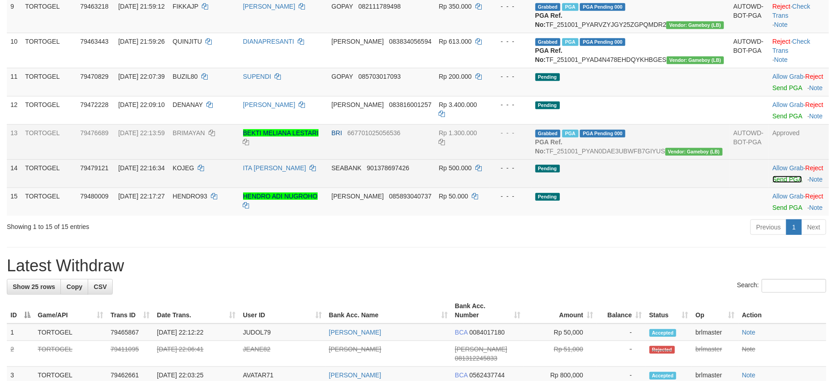
click at [773, 183] on link "Send PGA" at bounding box center [788, 178] width 30 height 7
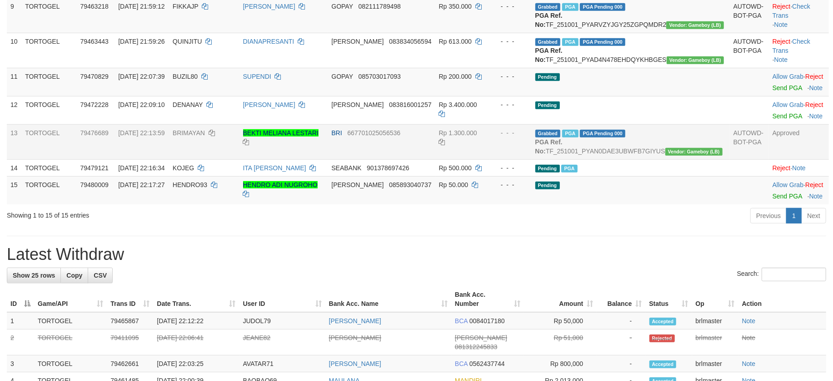
click at [642, 226] on div "Previous 1 Next" at bounding box center [590, 217] width 472 height 20
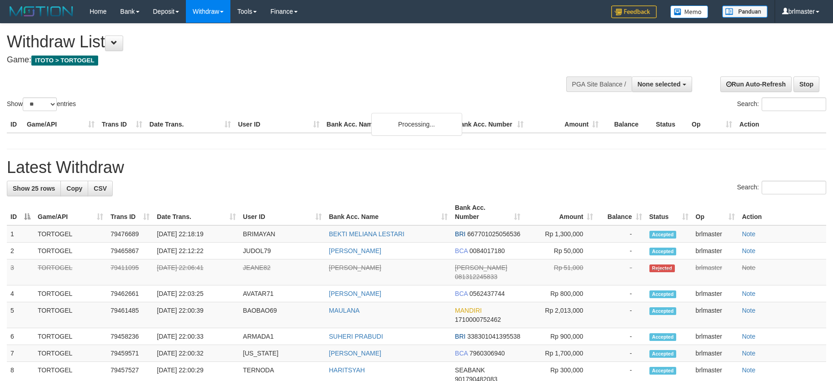
select select
select select "**"
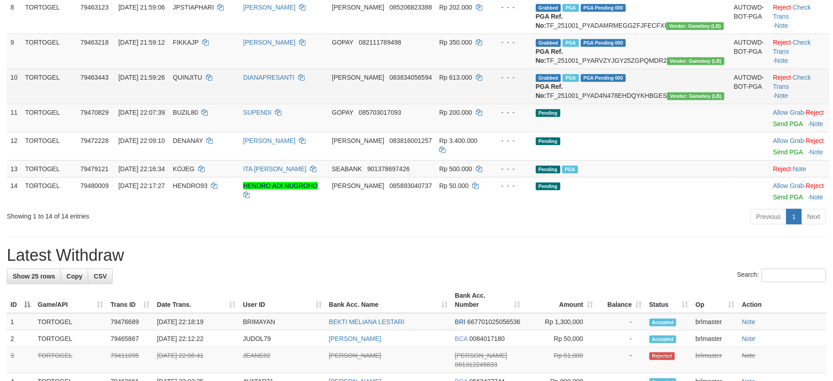
click at [802, 104] on td "Reject · Check Trans · Note" at bounding box center [800, 86] width 60 height 35
click at [802, 90] on link "Check Trans" at bounding box center [792, 82] width 38 height 16
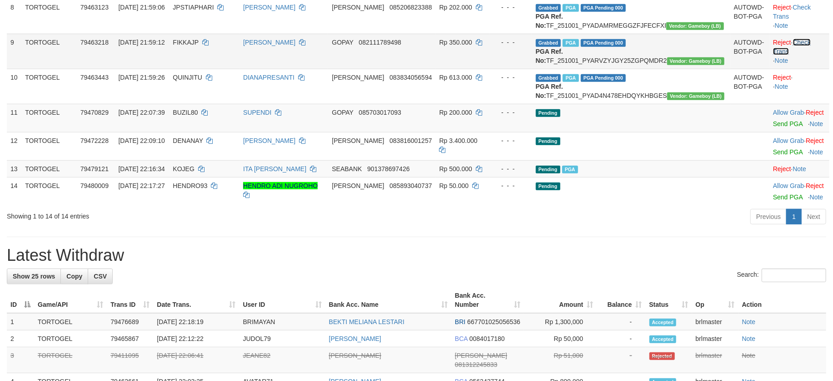
click at [795, 55] on link "Check Trans" at bounding box center [792, 47] width 38 height 16
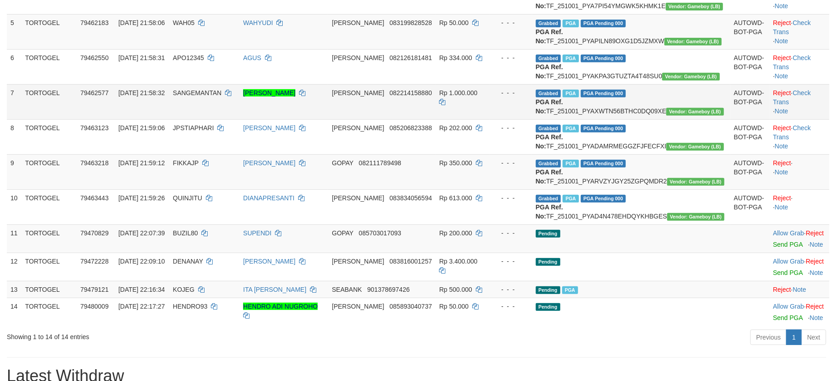
scroll to position [267, 0]
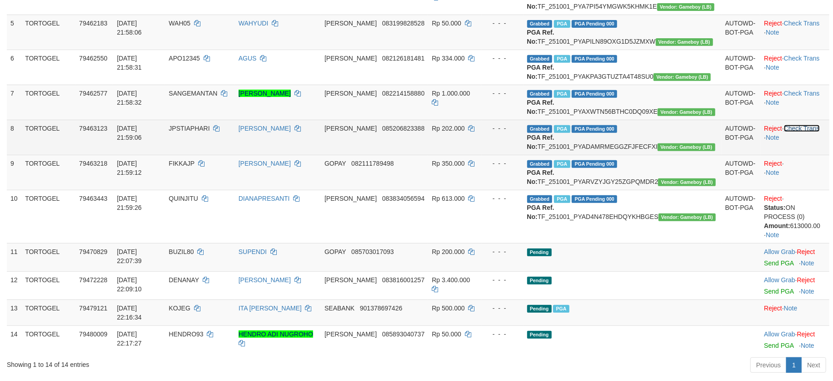
click at [801, 132] on link "Check Trans" at bounding box center [802, 128] width 36 height 7
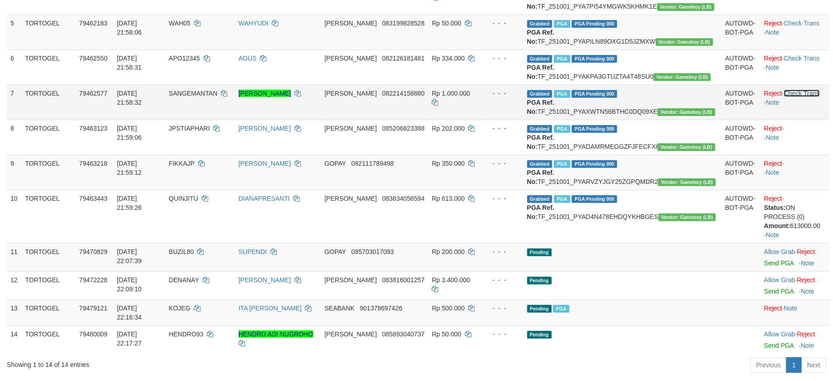
click at [801, 97] on link "Check Trans" at bounding box center [802, 93] width 36 height 7
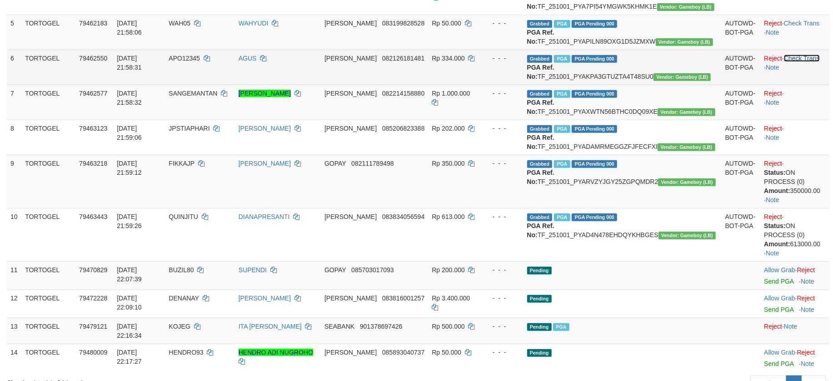
click at [799, 62] on link "Check Trans" at bounding box center [802, 58] width 36 height 7
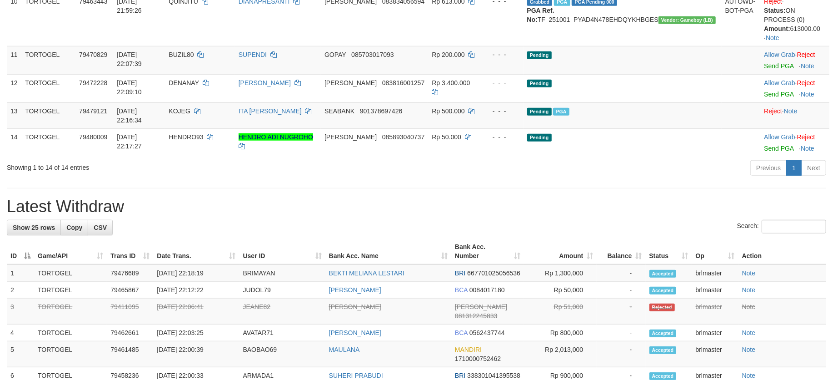
scroll to position [528, 0]
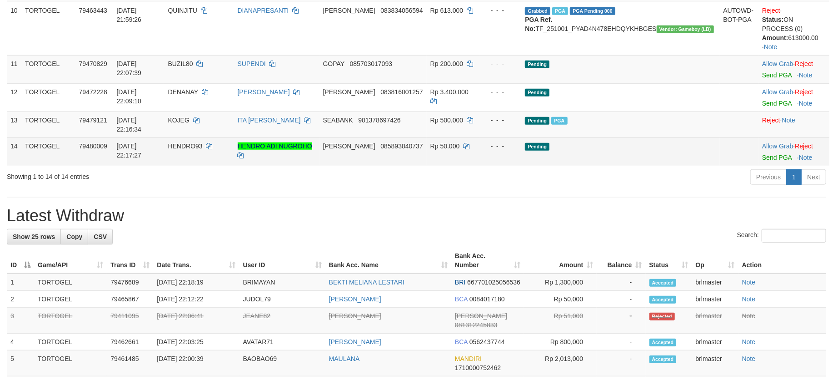
click at [762, 165] on td "Allow Grab · Reject Send PGA · Note" at bounding box center [794, 151] width 71 height 28
click at [763, 161] on link "Send PGA" at bounding box center [777, 157] width 30 height 7
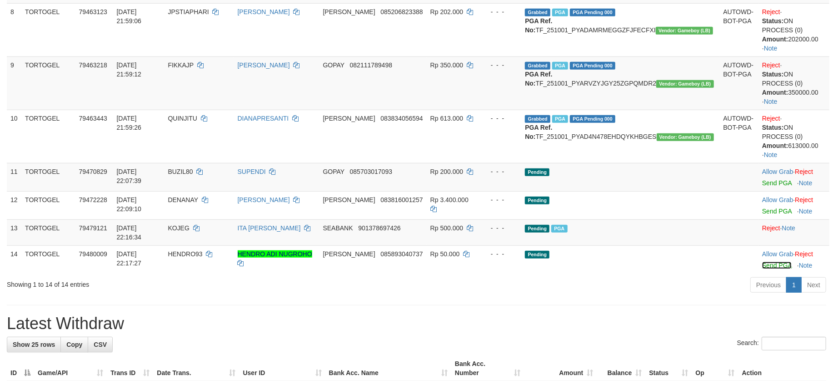
scroll to position [424, 0]
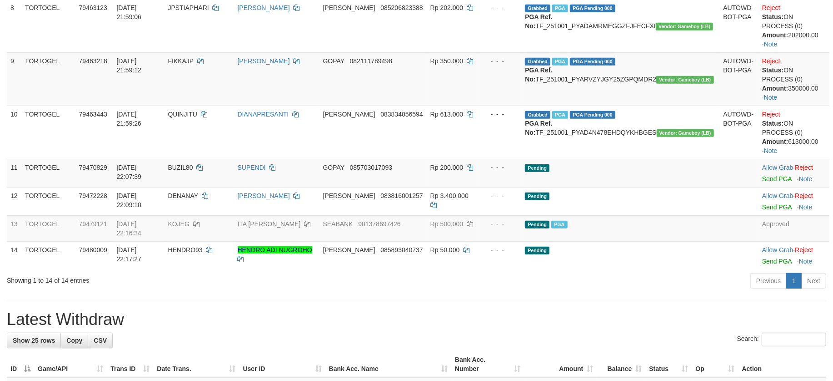
click at [707, 328] on h1 "Latest Withdraw" at bounding box center [417, 319] width 820 height 18
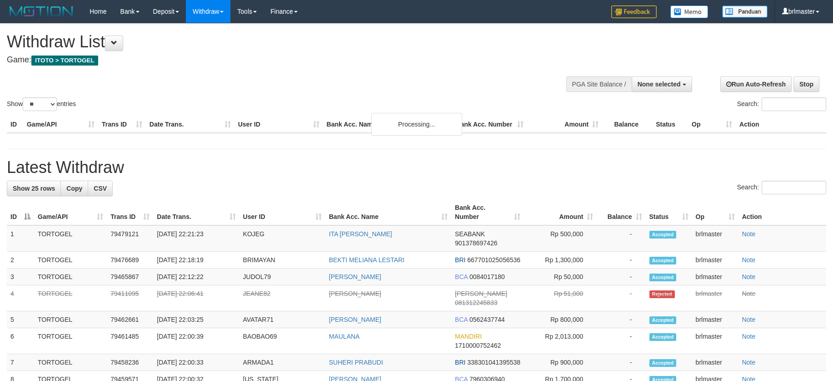
select select
select select "**"
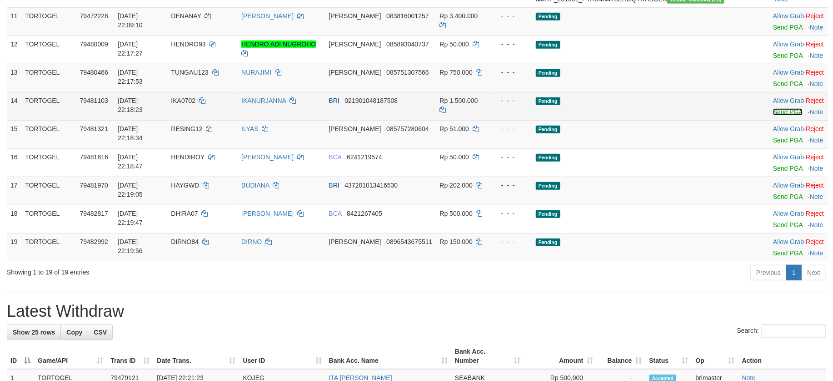
click at [773, 115] on link "Send PGA" at bounding box center [788, 111] width 30 height 7
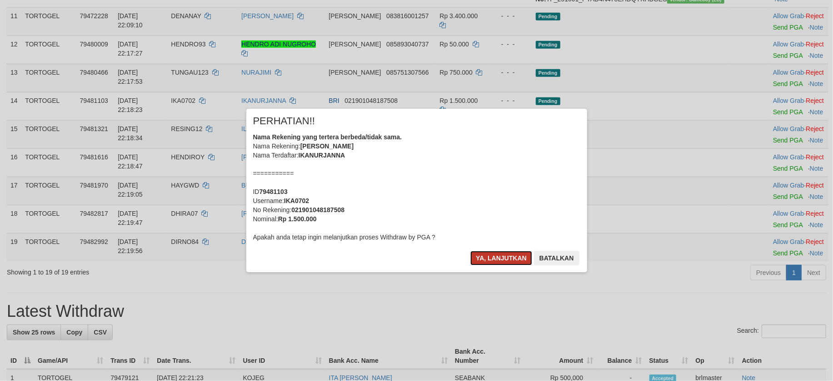
click at [486, 252] on button "Ya, lanjutkan" at bounding box center [502, 258] width 62 height 15
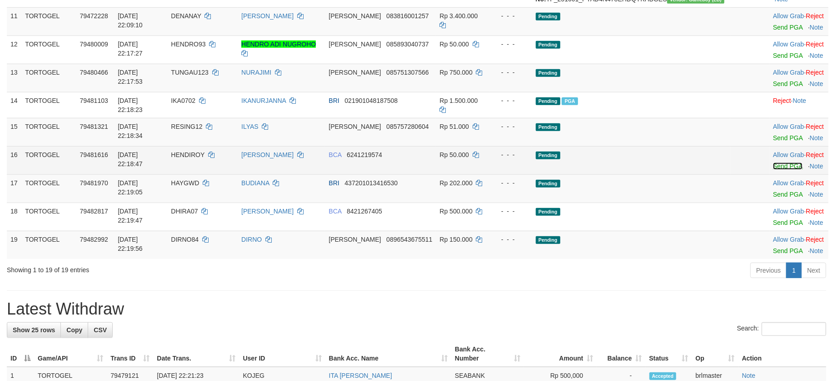
click at [773, 170] on link "Send PGA" at bounding box center [788, 165] width 30 height 7
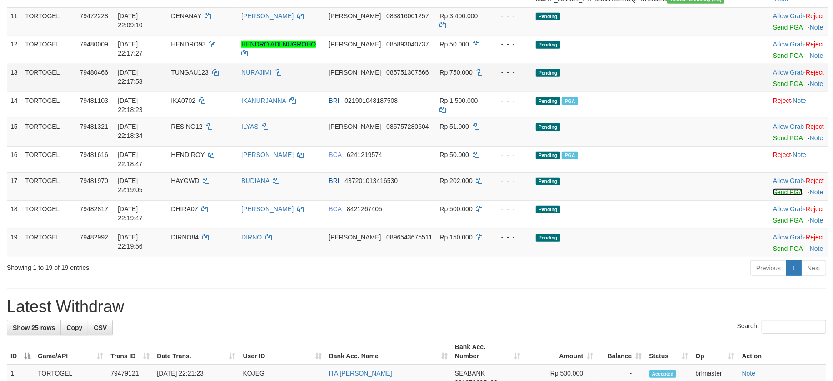
click at [773, 195] on link "Send PGA" at bounding box center [788, 191] width 30 height 7
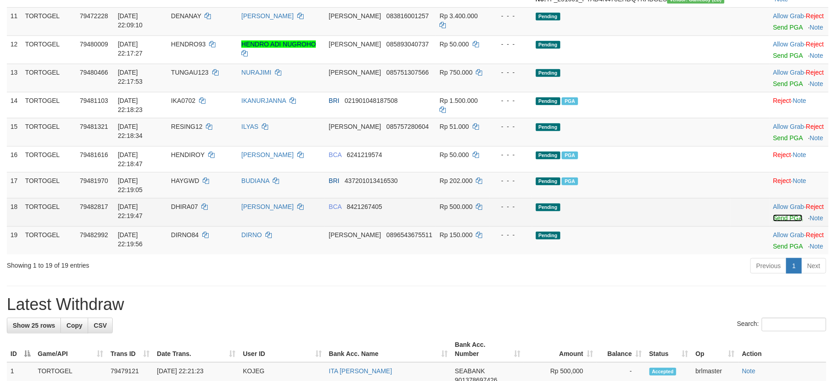
click at [773, 221] on link "Send PGA" at bounding box center [788, 217] width 30 height 7
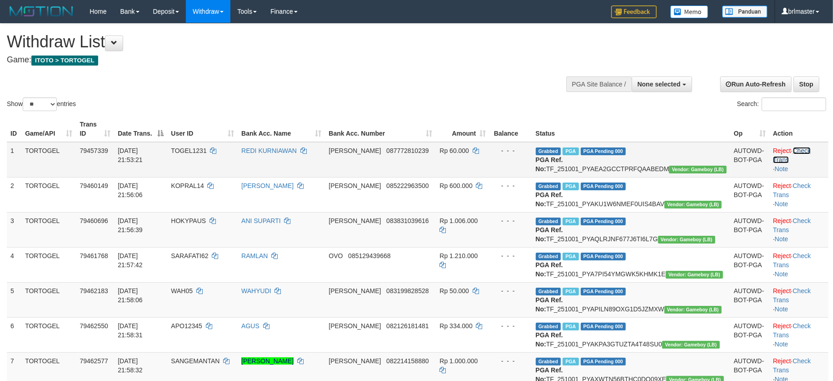
click at [792, 151] on link "Check Trans" at bounding box center [792, 155] width 38 height 16
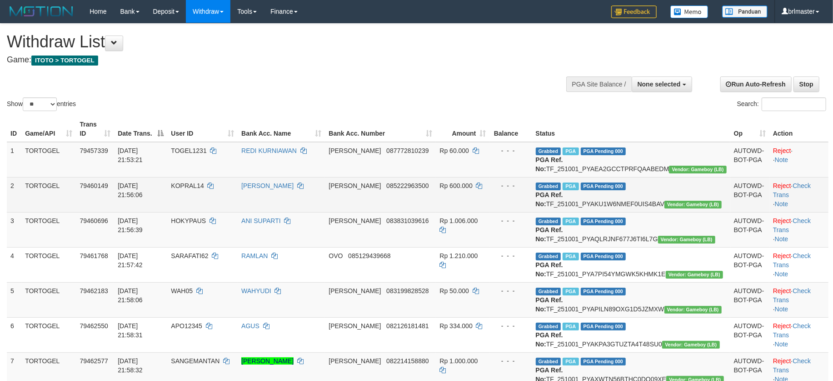
click at [802, 190] on td "Reject · Check Trans · Note" at bounding box center [799, 194] width 59 height 35
click at [802, 192] on link "Check Trans" at bounding box center [792, 190] width 38 height 16
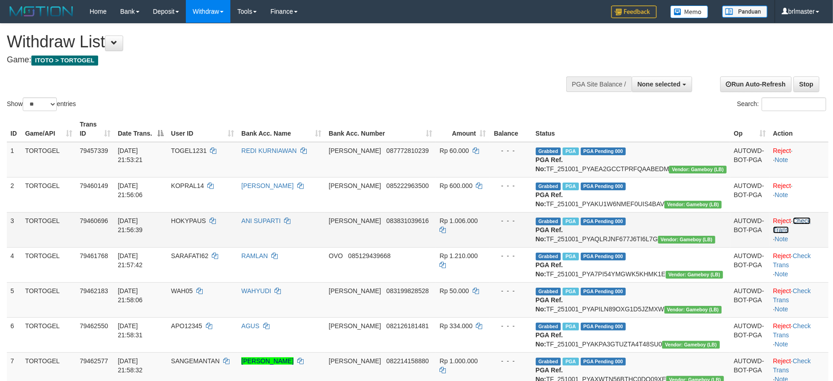
click at [804, 233] on link "Check Trans" at bounding box center [792, 225] width 38 height 16
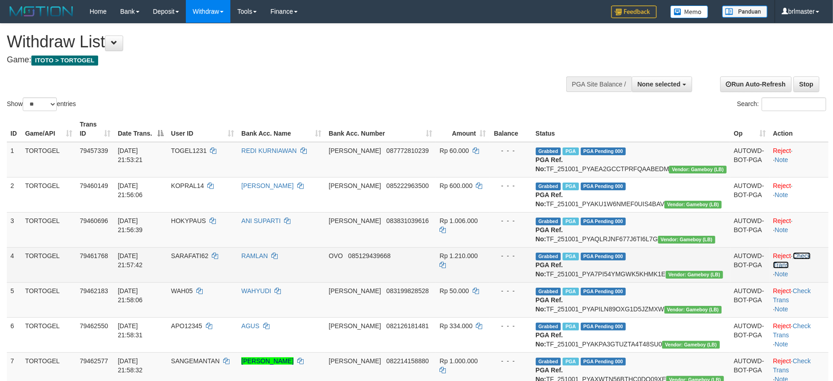
click at [803, 268] on link "Check Trans" at bounding box center [792, 260] width 38 height 16
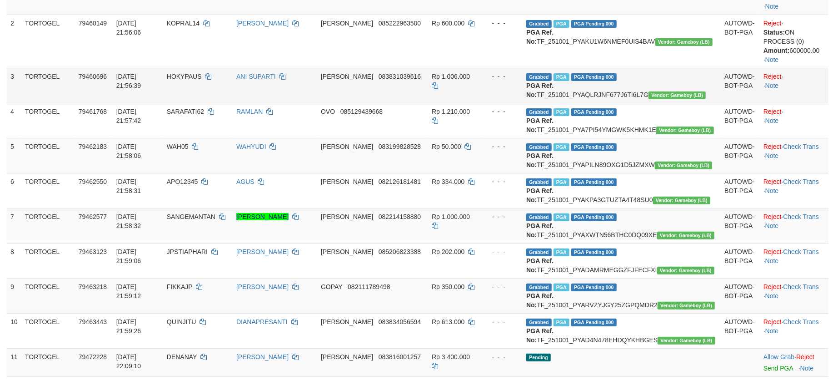
scroll to position [182, 0]
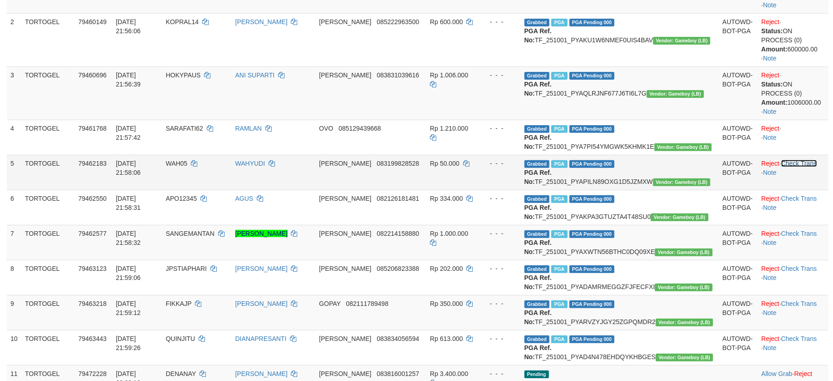
click at [799, 167] on link "Check Trans" at bounding box center [800, 163] width 36 height 7
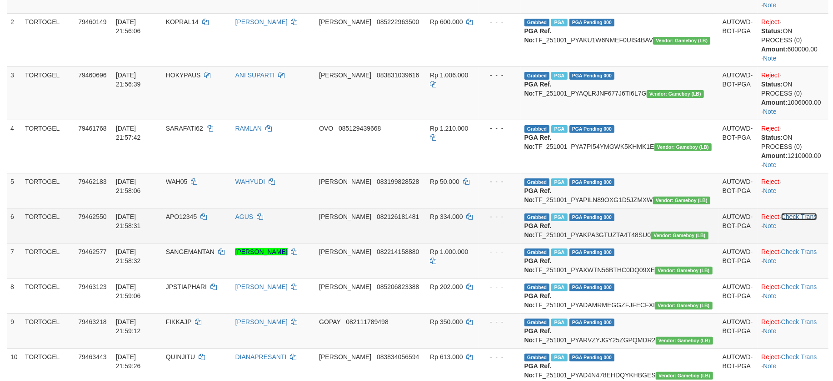
click at [803, 220] on link "Check Trans" at bounding box center [800, 216] width 36 height 7
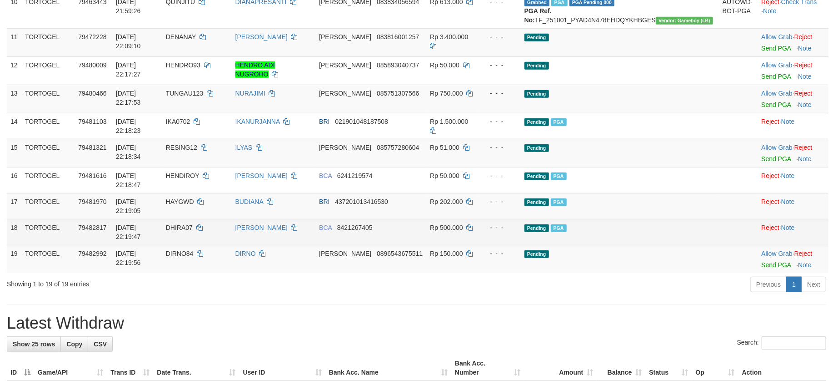
scroll to position [564, 0]
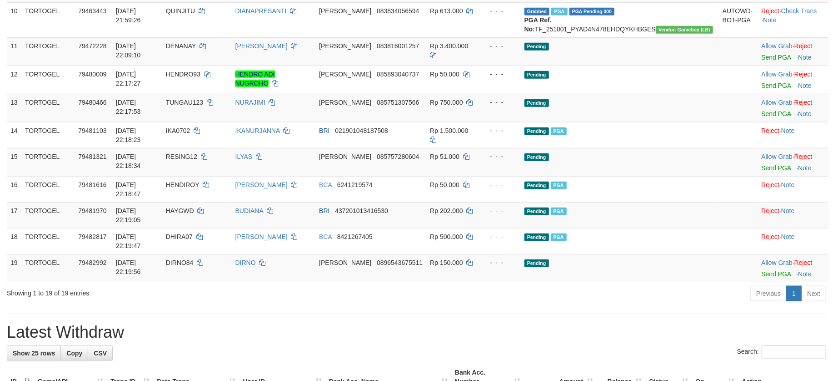
click at [476, 303] on div "Previous 1 Next" at bounding box center [590, 295] width 472 height 20
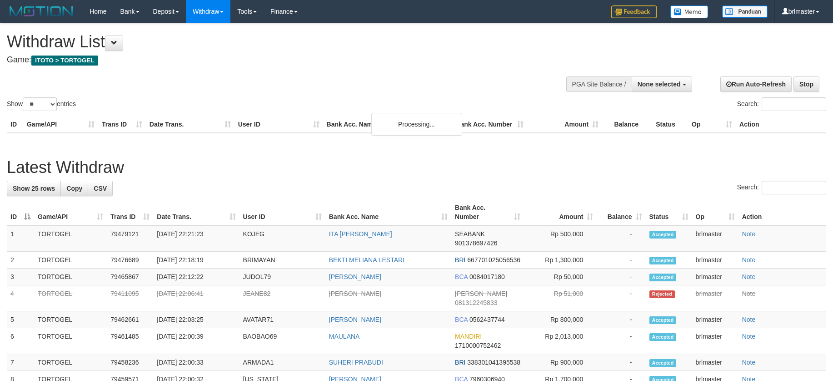
select select
select select "**"
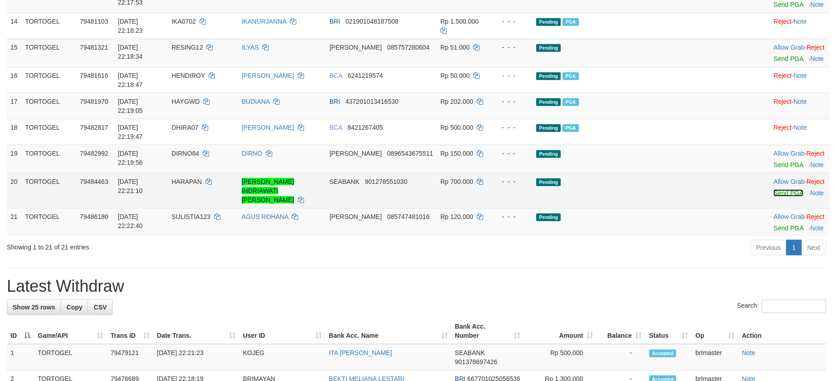
click at [774, 196] on link "Send PGA" at bounding box center [789, 192] width 30 height 7
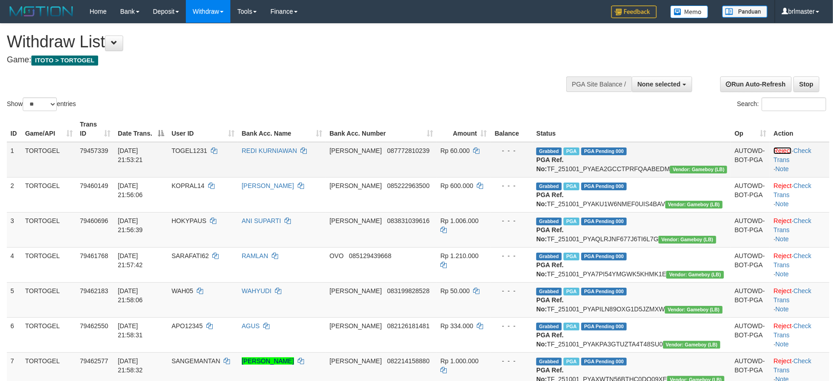
drag, startPoint x: 757, startPoint y: 146, endPoint x: 476, endPoint y: 166, distance: 281.6
click at [774, 147] on link "Reject" at bounding box center [783, 150] width 18 height 7
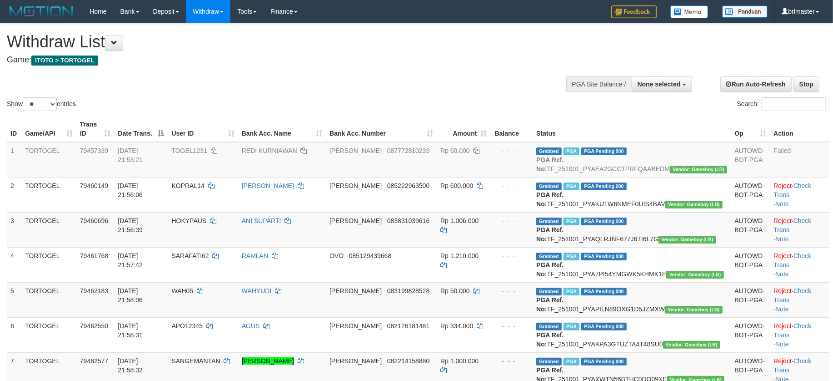
click at [468, 86] on div "Show ** ** ** *** entries Search:" at bounding box center [416, 68] width 833 height 89
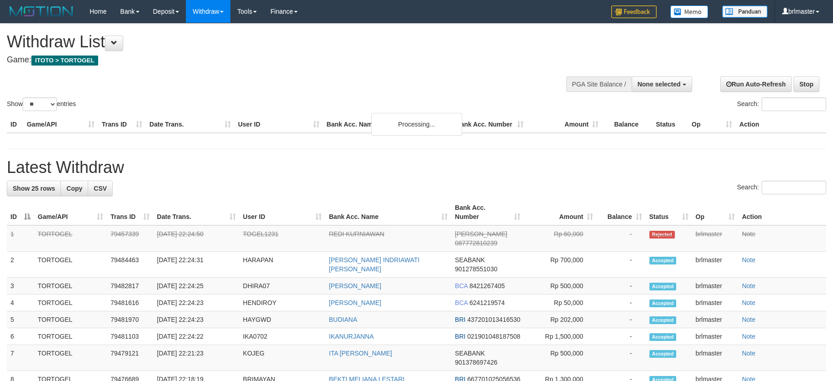
select select
select select "**"
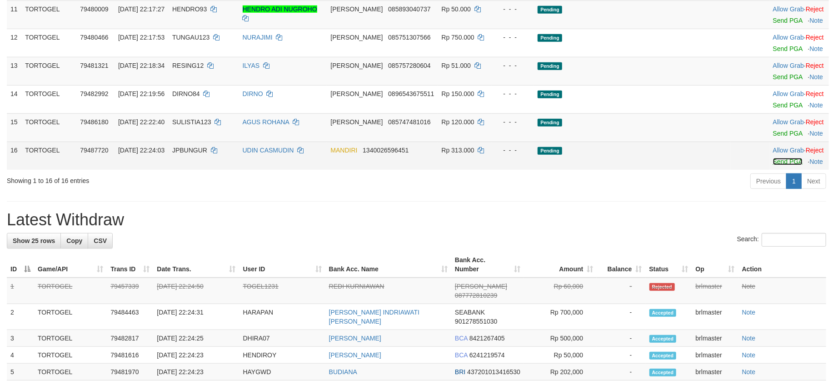
click at [773, 165] on link "Send PGA" at bounding box center [788, 161] width 30 height 7
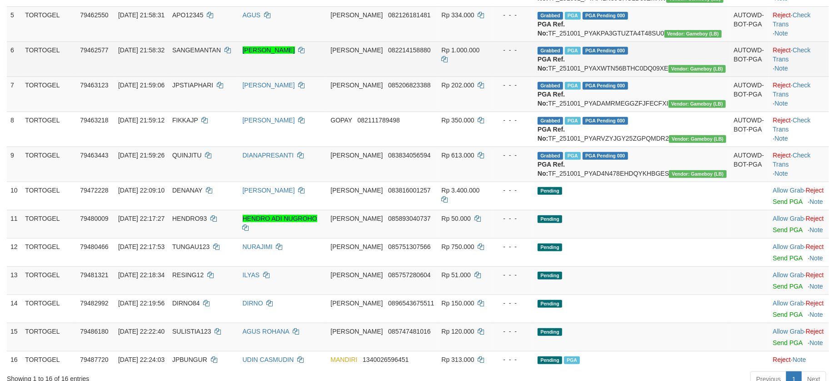
scroll to position [303, 0]
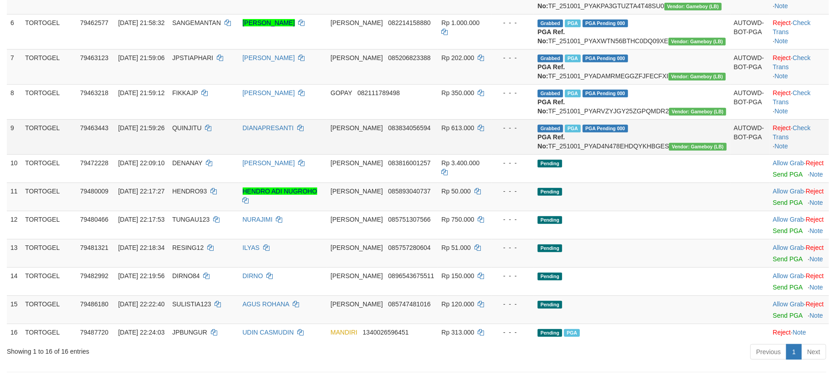
click at [808, 154] on td "Reject · Check Trans · Note" at bounding box center [800, 136] width 60 height 35
click at [806, 140] on link "Check Trans" at bounding box center [792, 132] width 38 height 16
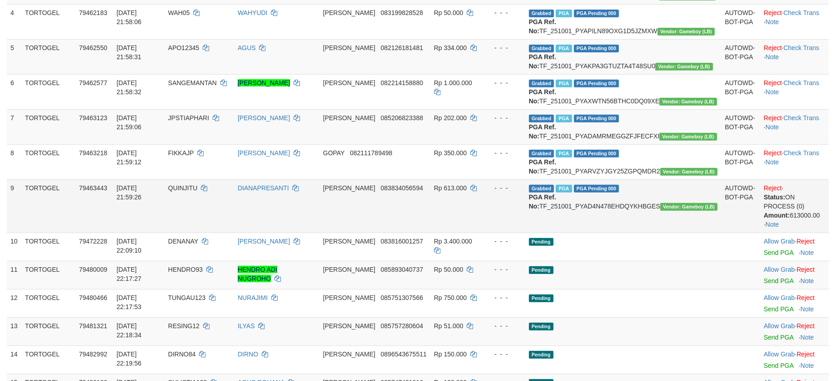
scroll to position [242, 0]
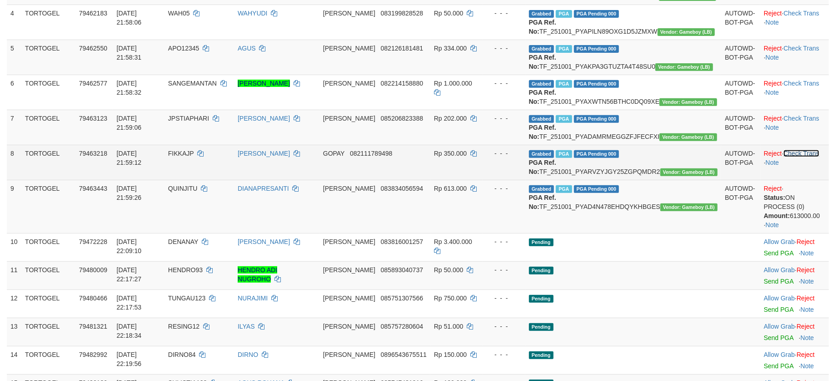
click at [800, 157] on link "Check Trans" at bounding box center [802, 153] width 36 height 7
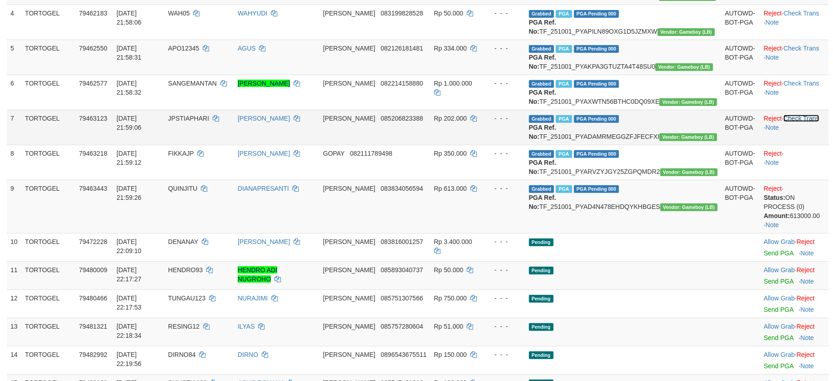
click at [797, 122] on link "Check Trans" at bounding box center [802, 118] width 36 height 7
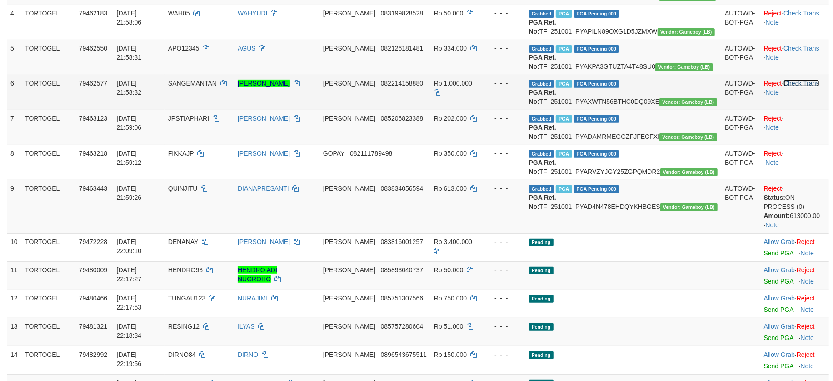
click at [797, 87] on link "Check Trans" at bounding box center [802, 83] width 36 height 7
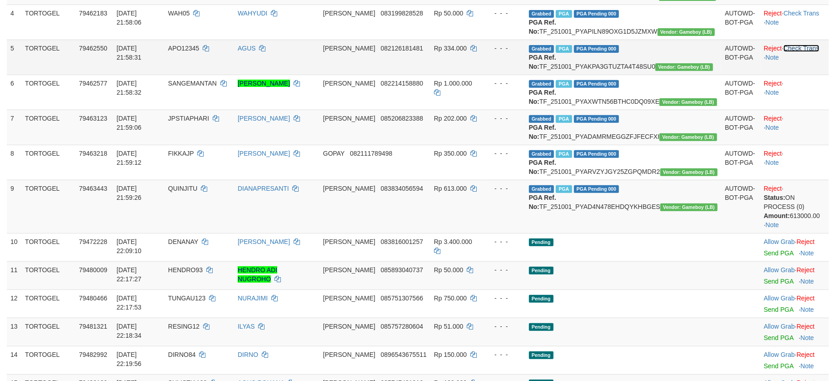
click at [794, 52] on link "Check Trans" at bounding box center [802, 48] width 36 height 7
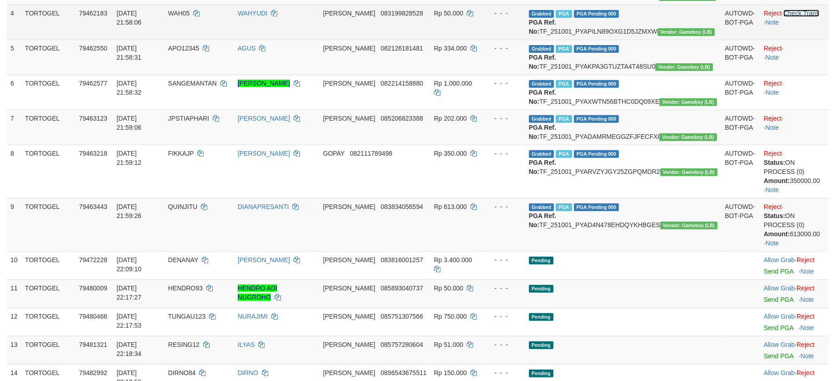
click at [799, 17] on link "Check Trans" at bounding box center [802, 13] width 36 height 7
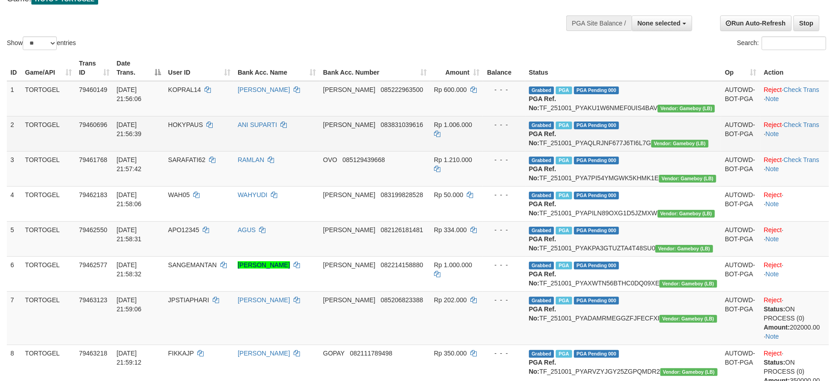
scroll to position [60, 0]
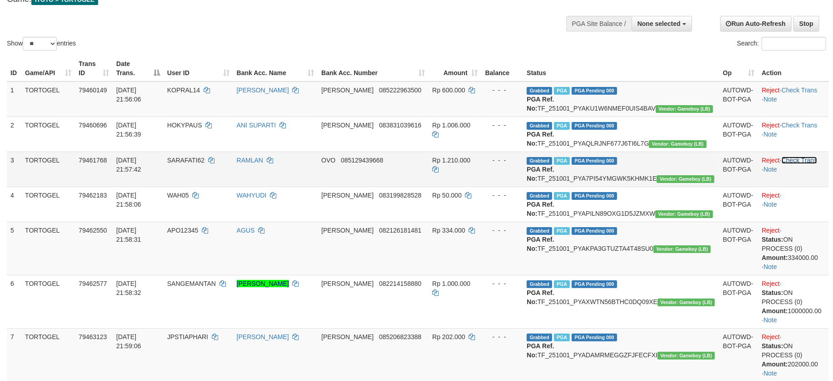
click at [801, 164] on link "Check Trans" at bounding box center [800, 159] width 36 height 7
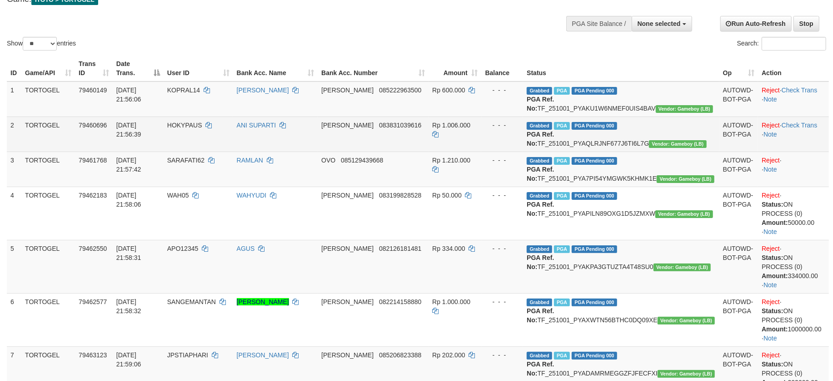
click at [797, 126] on td "Reject · Check Trans · Note" at bounding box center [793, 133] width 71 height 35
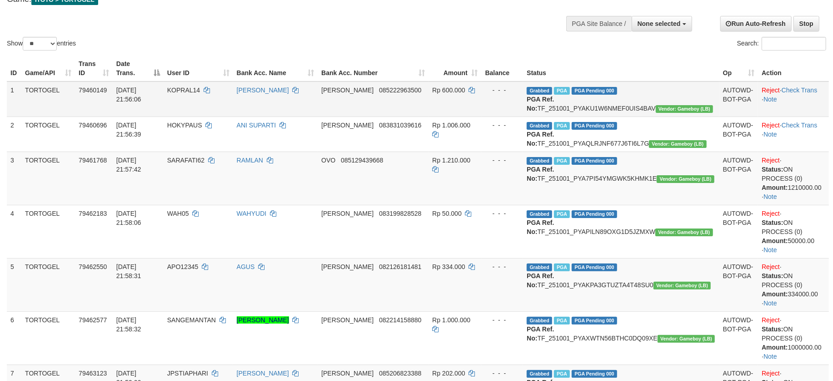
click at [627, 111] on td "Grabbed PGA PGA Pending 000 PGA Ref. No: TF_251001_PYAKU1W6NMEF0UIS4BAV Vendor:…" at bounding box center [621, 98] width 196 height 35
click at [628, 106] on td "Grabbed PGA PGA Pending 000 PGA Ref. No: TF_251001_PYAKU1W6NMEF0UIS4BAV Vendor:…" at bounding box center [621, 98] width 196 height 35
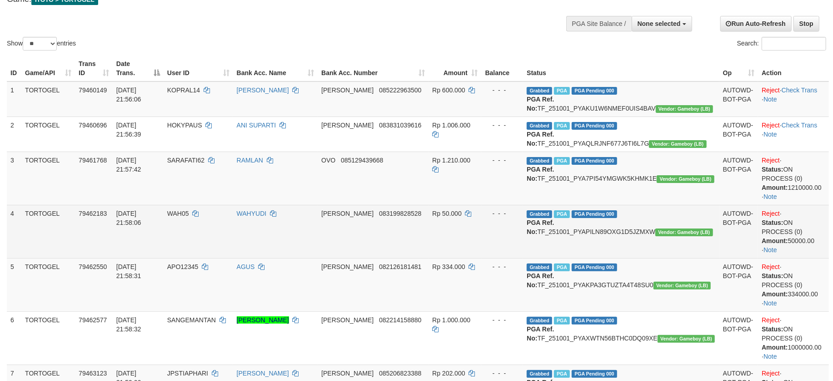
copy td "TF_251001_PYAKU1W6NMEF0UIS4BAV"
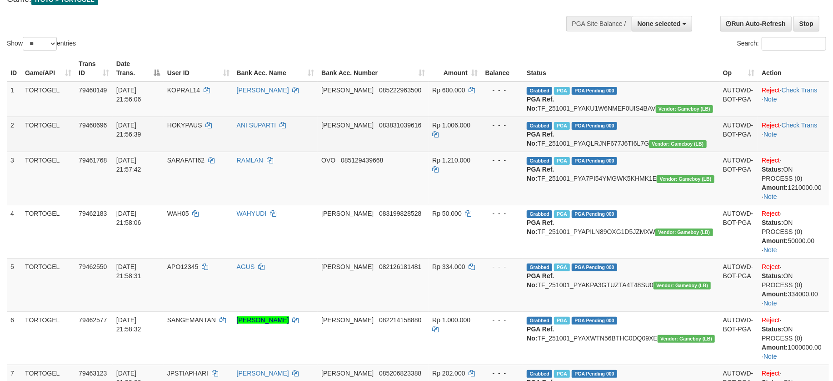
click at [676, 145] on td "Grabbed PGA PGA Pending 000 PGA Ref. No: TF_251001_PYAQLRJNF677J6TI6L7G Vendor:…" at bounding box center [621, 133] width 196 height 35
click at [676, 150] on td "Grabbed PGA PGA Pending 000 PGA Ref. No: TF_251001_PYAQLRJNF677J6TI6L7G Vendor:…" at bounding box center [621, 133] width 196 height 35
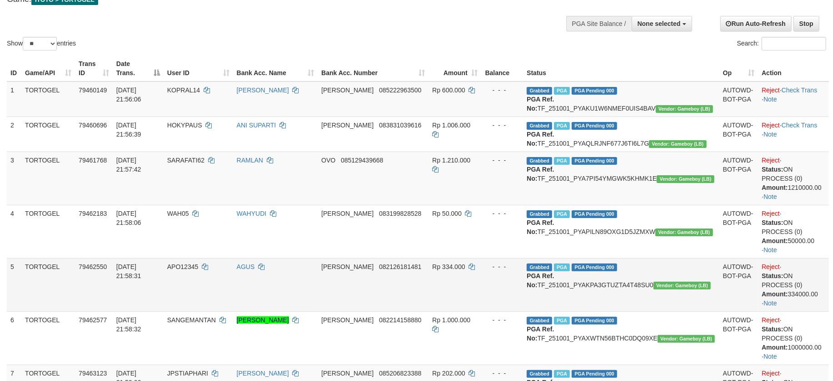
copy td "TF_251001_PYAQLRJNF677J6TI6L7G"
click at [688, 197] on td "Grabbed PGA PGA Pending 000 PGA Ref. No: TF_251001_PYA7PI54YMGWK5KHMK1E Vendor:…" at bounding box center [621, 177] width 196 height 53
copy td "TF_251001_PYA7PI54YMGWK5KHMK1E"
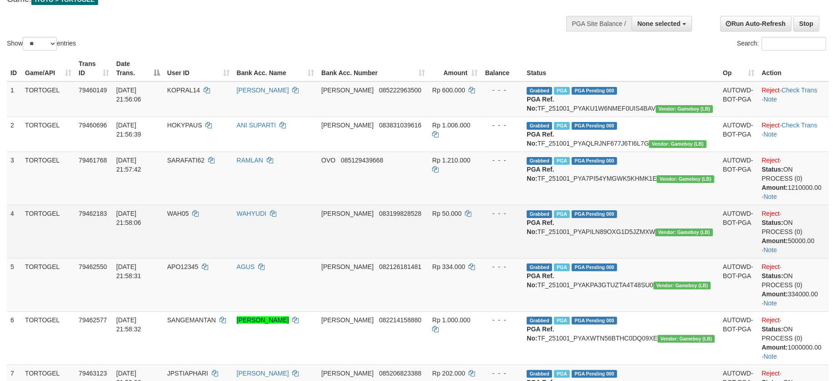
click at [632, 250] on td "Grabbed PGA PGA Pending 000 PGA Ref. No: TF_251001_PYAPILN89OXG1D5JZMXW Vendor:…" at bounding box center [621, 231] width 196 height 53
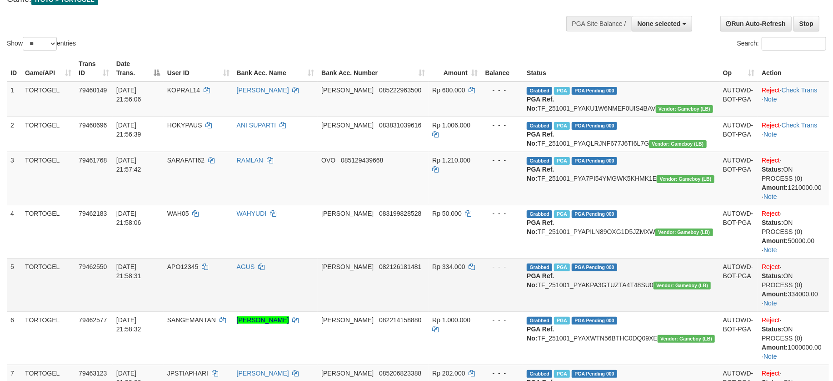
copy td "TF_251001_PYAPILN89OXG1D5JZMXW"
click at [664, 298] on td "Grabbed PGA PGA Pending 000 PGA Ref. No: TF_251001_PYAKPA3GTUZTA4T48SU0 Vendor:…" at bounding box center [621, 284] width 196 height 53
click at [666, 304] on td "Grabbed PGA PGA Pending 000 PGA Ref. No: TF_251001_PYAKPA3GTUZTA4T48SU0 Vendor:…" at bounding box center [621, 284] width 196 height 53
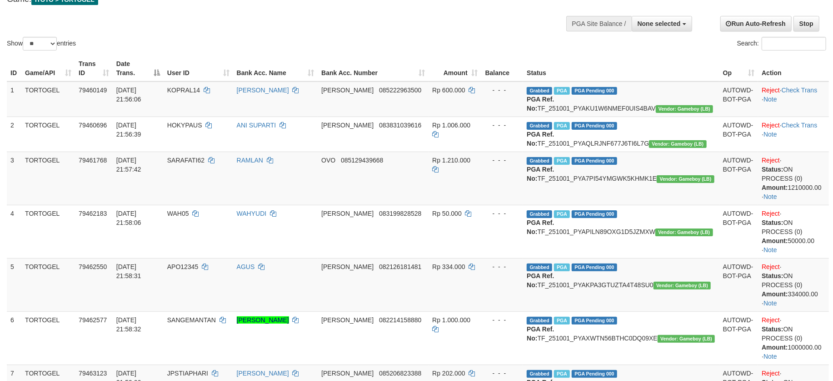
copy td "TF_251001_PYAKPA3GTUZTA4T48SU0"
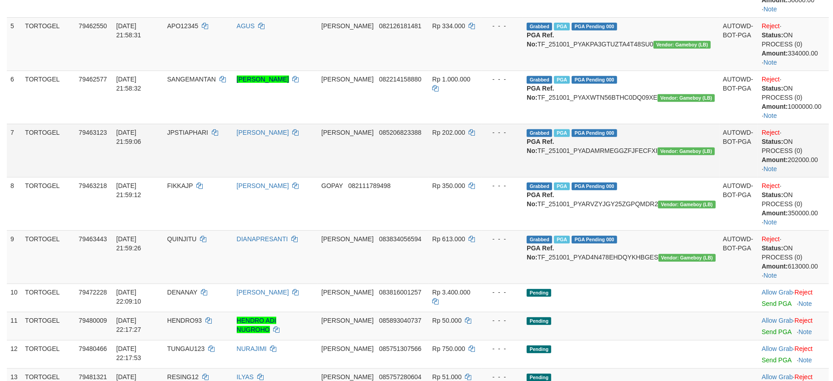
scroll to position [303, 0]
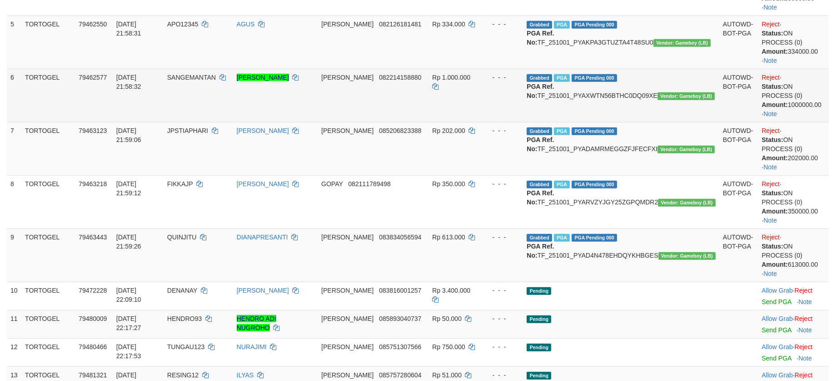
click at [644, 111] on td "Grabbed PGA PGA Pending 000 PGA Ref. No: TF_251001_PYAXWTN56BTHC0DQ09XE Vendor:…" at bounding box center [621, 95] width 196 height 53
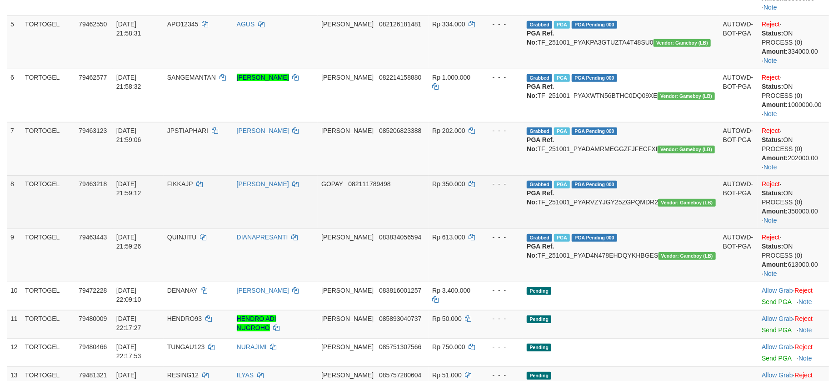
copy td "TF_251001_PYAXWTN56BTHC0DQ09XE"
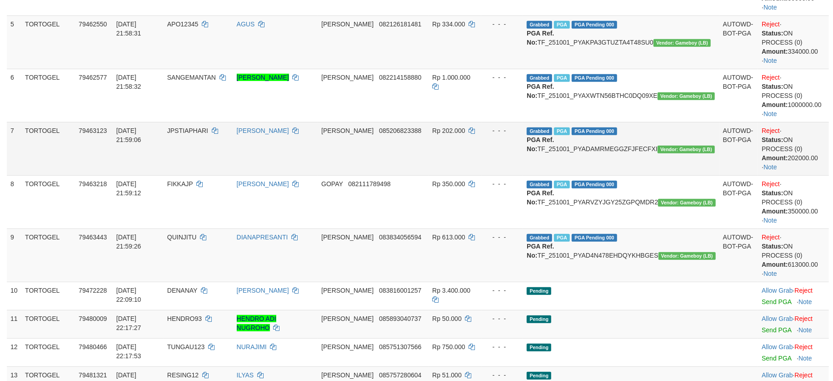
click at [678, 165] on td "Grabbed PGA PGA Pending 000 PGA Ref. No: TF_251001_PYADAMRMEGGZFJFECFXI Vendor:…" at bounding box center [621, 148] width 196 height 53
copy td "TF_251001_PYADAMRMEGGZFJFECFXI"
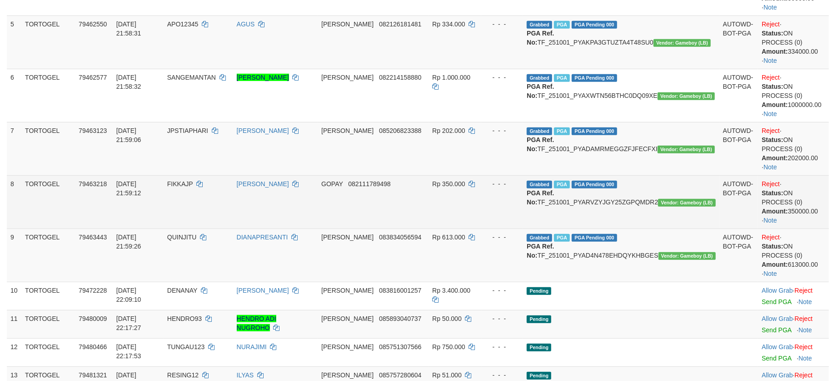
click at [673, 215] on td "Grabbed PGA PGA Pending 000 PGA Ref. No: TF_251001_PYARVZYJGY25ZGPQMDR2 Vendor:…" at bounding box center [621, 201] width 196 height 53
click at [674, 219] on td "Grabbed PGA PGA Pending 000 PGA Ref. No: TF_251001_PYARVZYJGY25ZGPQMDR2 Vendor:…" at bounding box center [621, 201] width 196 height 53
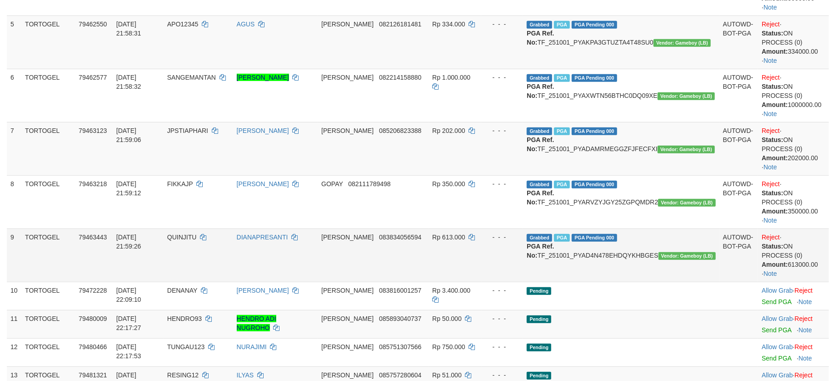
copy td "TF_251001_PYARVZYJGY25ZGPQMDR2"
click at [607, 275] on td "Grabbed PGA PGA Pending 000 PGA Ref. No: TF_251001_PYAD4N478EHDQYKHBGES Vendor:…" at bounding box center [621, 254] width 196 height 53
copy td "TF_251001_PYAD4N478EHDQYKHBGES"
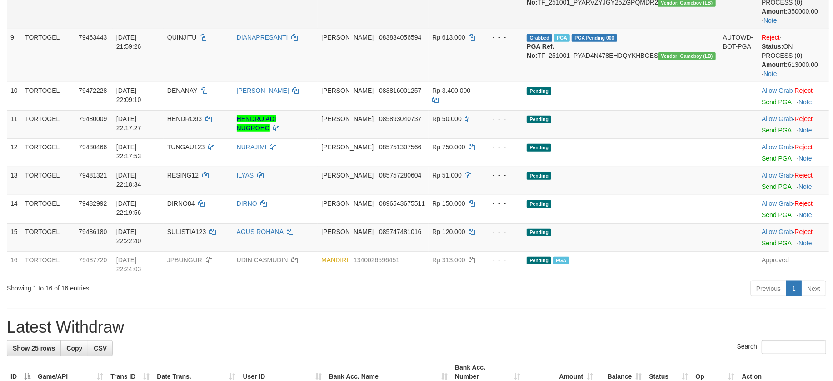
scroll to position [546, 0]
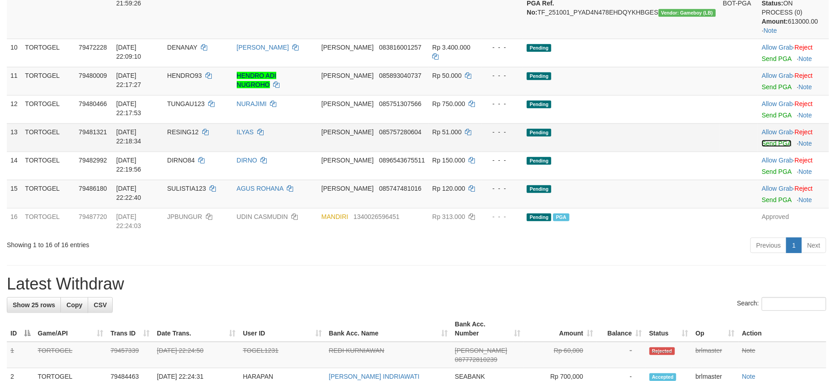
click at [777, 147] on link "Send PGA" at bounding box center [777, 143] width 30 height 7
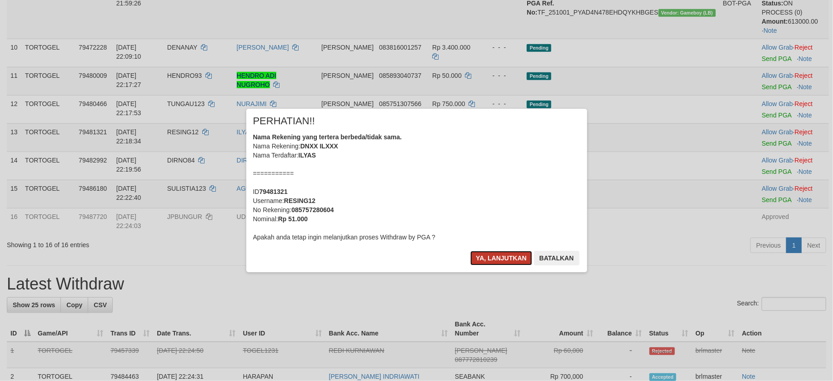
click at [505, 252] on button "Ya, lanjutkan" at bounding box center [502, 258] width 62 height 15
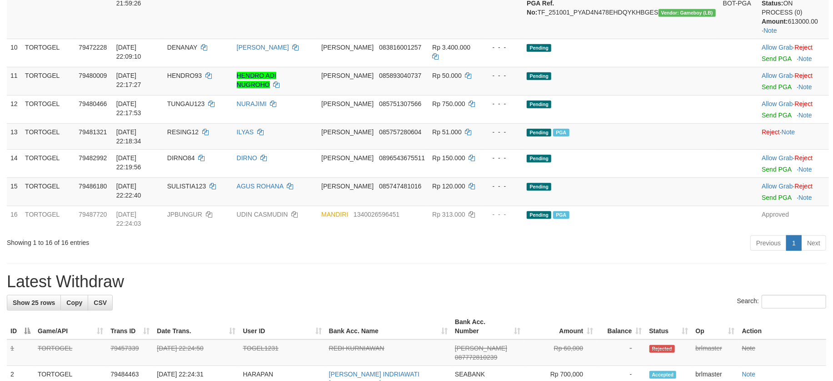
click at [586, 271] on div "**********" at bounding box center [416, 194] width 833 height 1433
click at [590, 270] on div "**********" at bounding box center [416, 194] width 833 height 1433
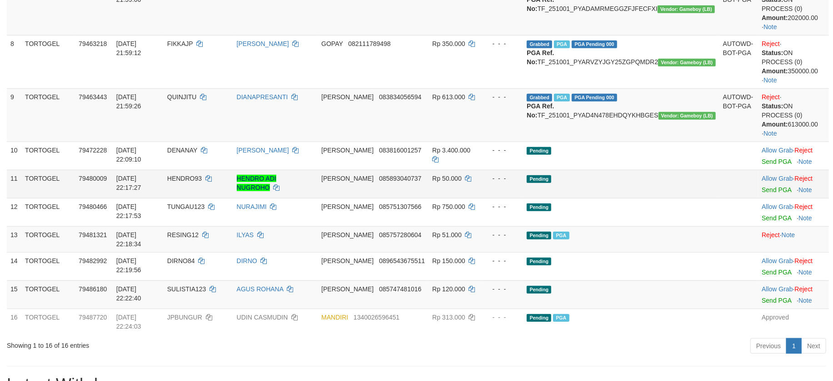
scroll to position [485, 0]
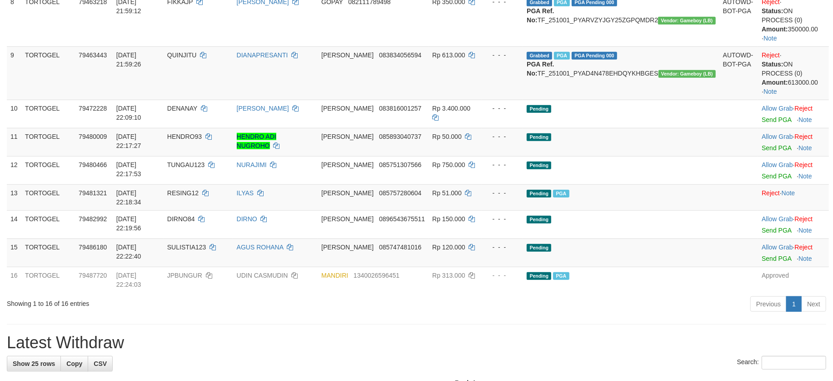
click at [604, 328] on div "**********" at bounding box center [416, 255] width 833 height 1433
click at [588, 310] on div "Previous 1 Next" at bounding box center [590, 305] width 472 height 20
click at [590, 317] on div "**********" at bounding box center [416, 255] width 833 height 1433
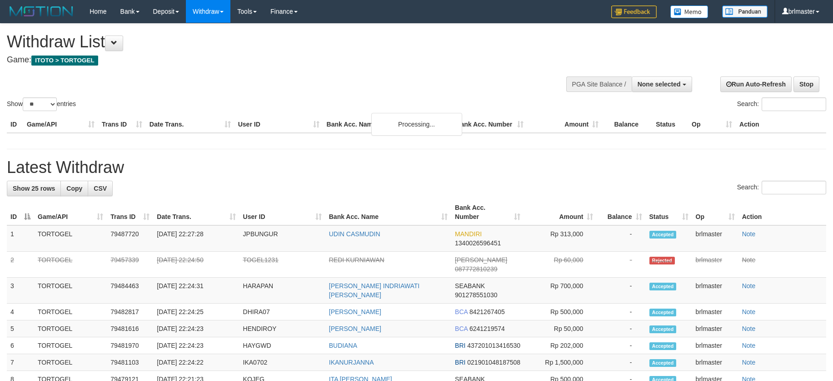
select select
select select "**"
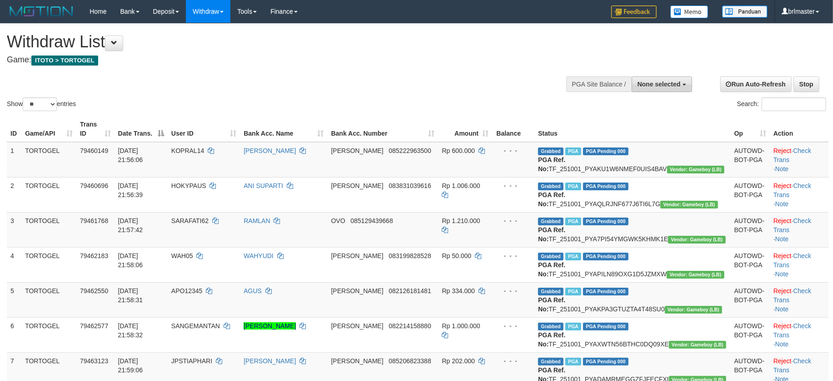
click at [653, 84] on span "None selected" at bounding box center [659, 83] width 43 height 7
click at [651, 126] on label "[ITOTO] TORTOGEL" at bounding box center [649, 130] width 86 height 12
select select "****"
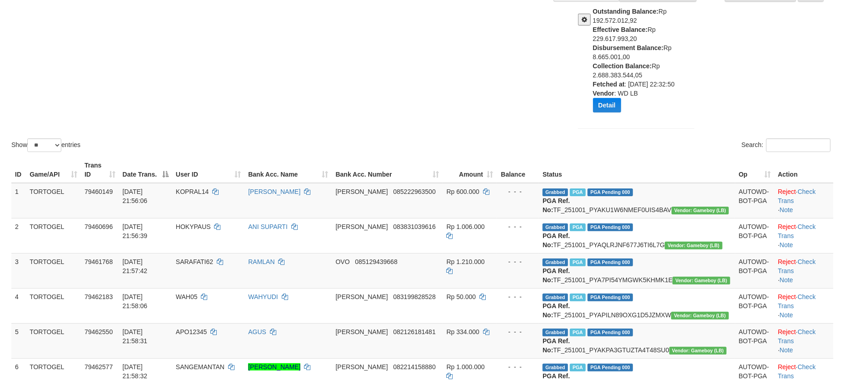
scroll to position [61, 0]
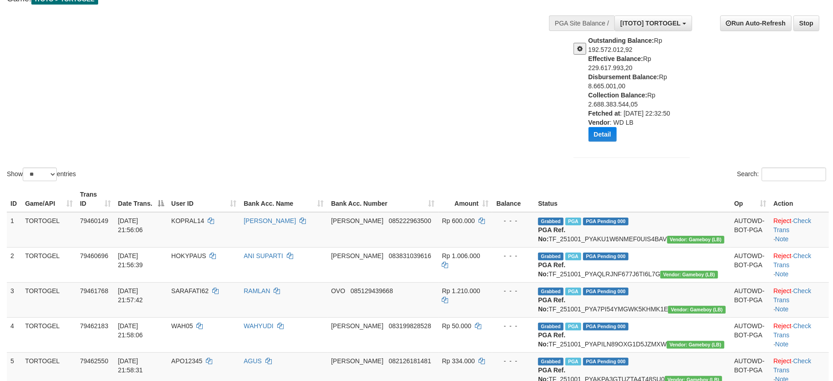
click at [607, 124] on b "Vendor" at bounding box center [599, 122] width 21 height 7
click at [609, 131] on button "Detail" at bounding box center [603, 134] width 28 height 15
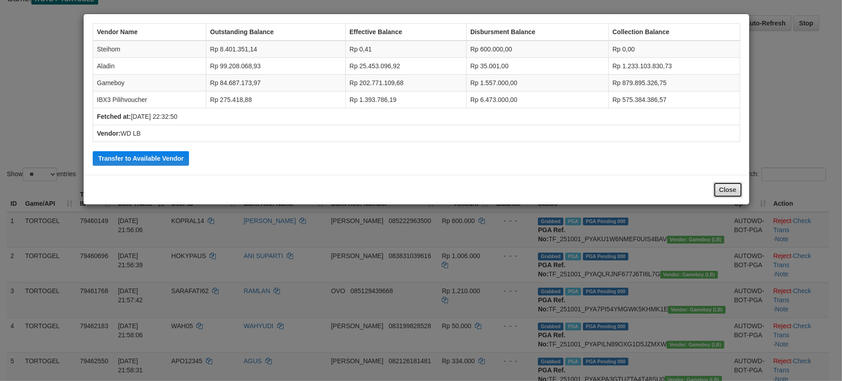
click at [727, 190] on button "Close" at bounding box center [728, 189] width 29 height 15
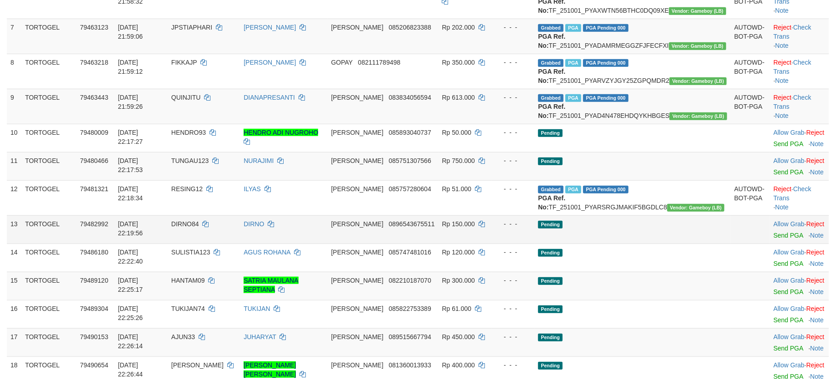
scroll to position [486, 0]
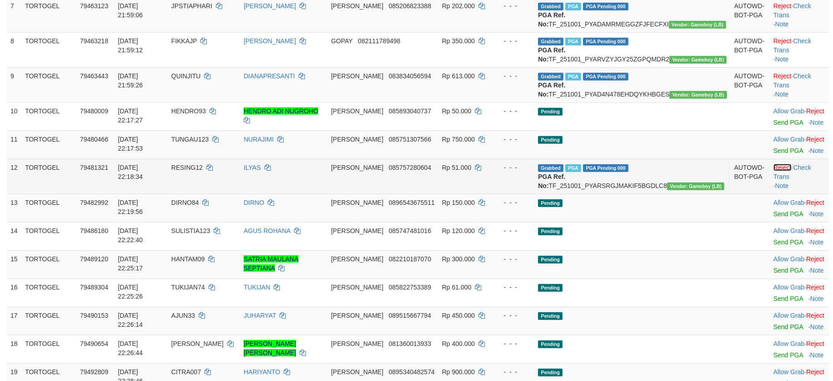
click at [774, 171] on link "Reject" at bounding box center [783, 167] width 18 height 7
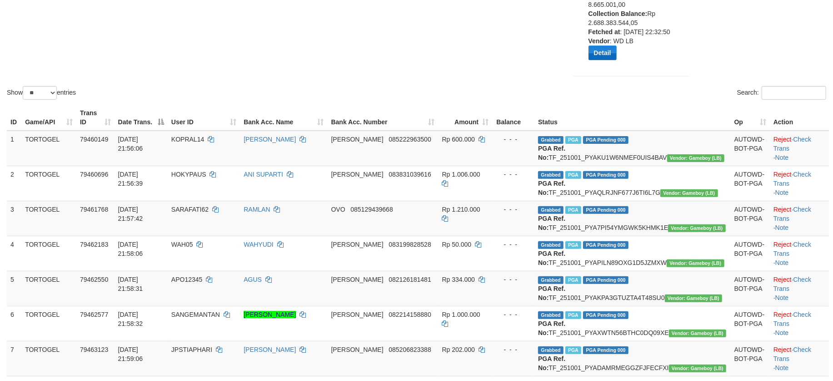
scroll to position [61, 0]
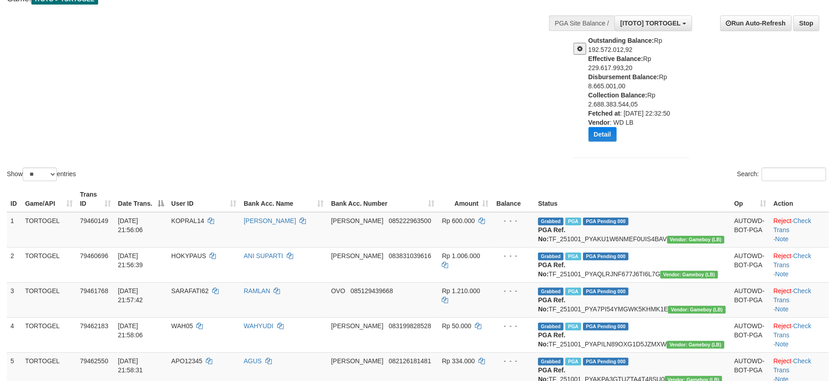
click at [673, 140] on div "Detail" at bounding box center [643, 134] width 108 height 15
